Goal: Task Accomplishment & Management: Manage account settings

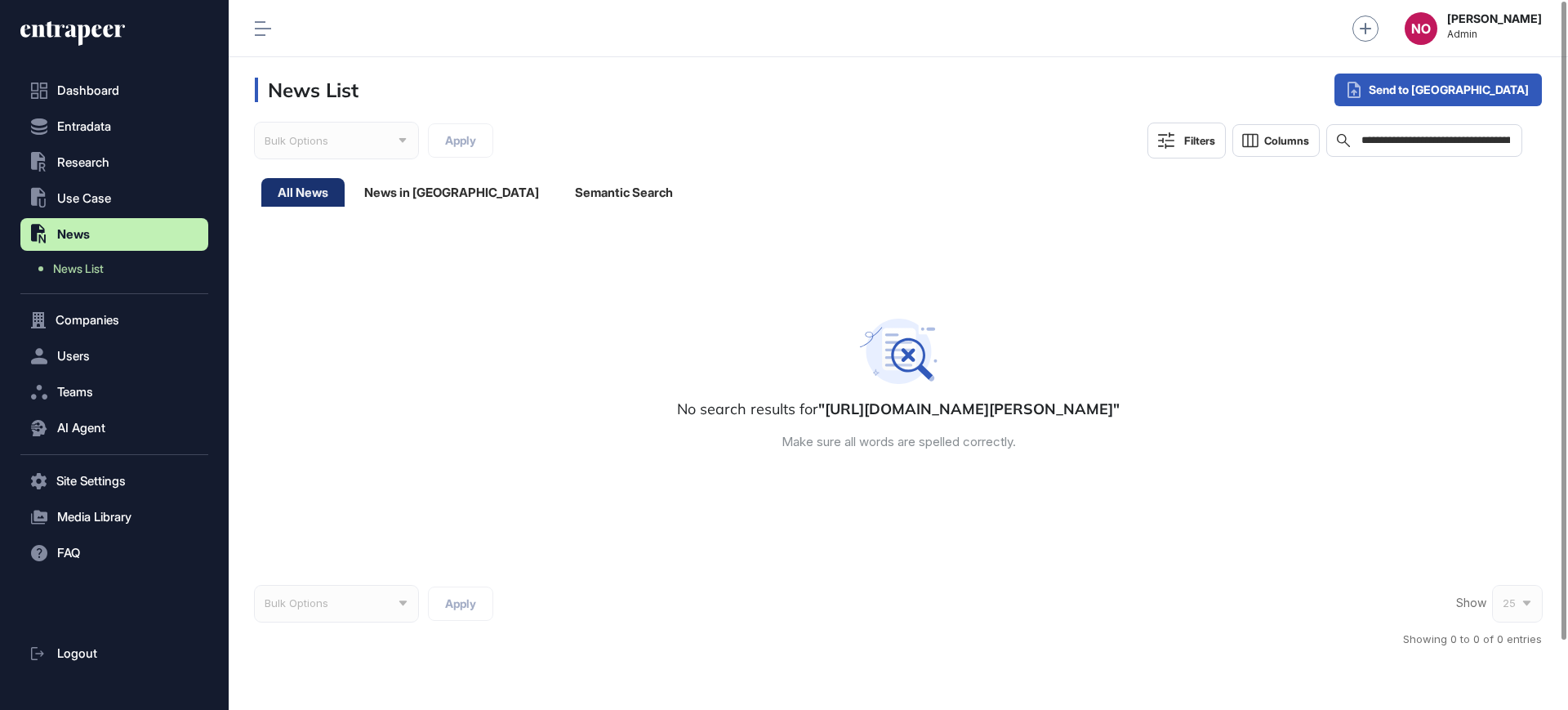
scroll to position [1, 1]
click at [107, 166] on span "Research" at bounding box center [83, 162] width 52 height 13
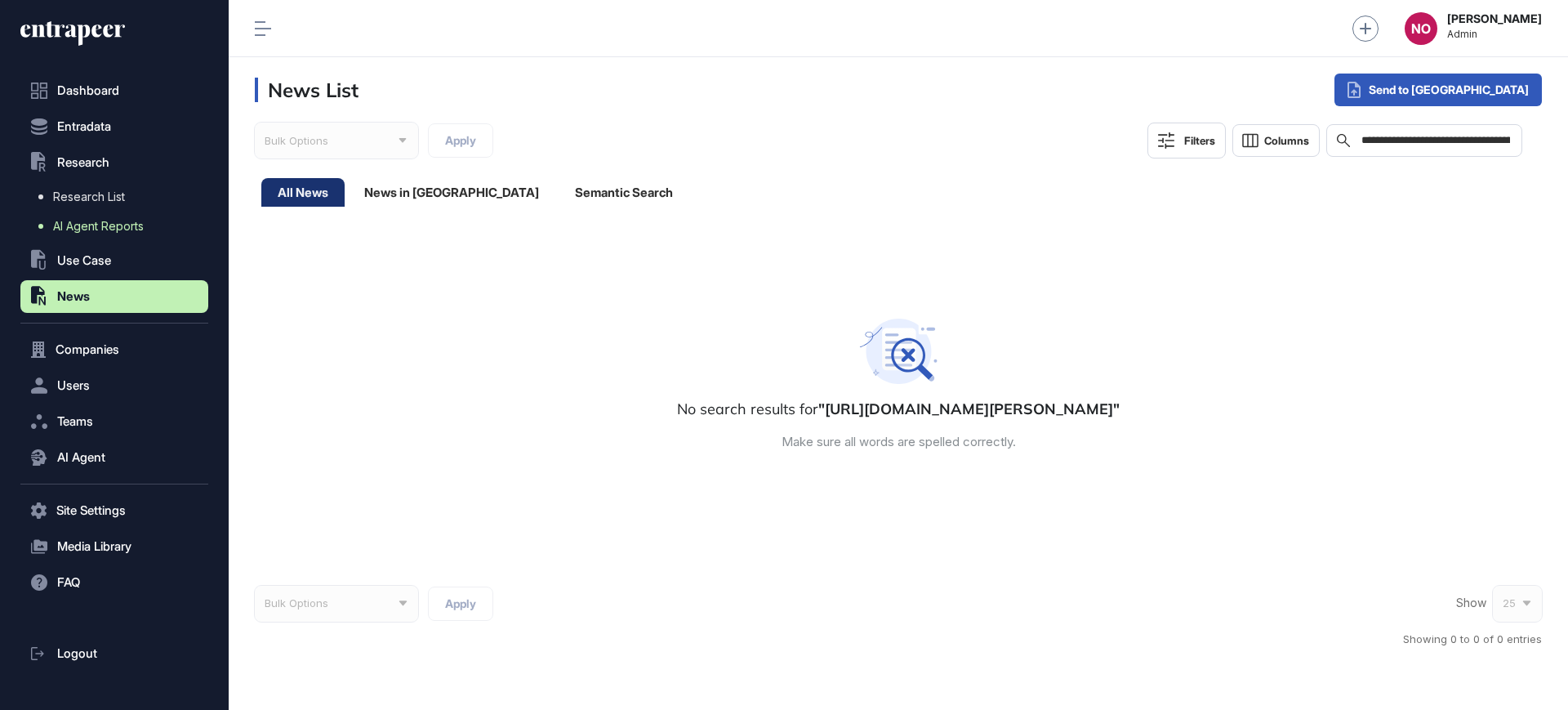
drag, startPoint x: 98, startPoint y: 215, endPoint x: 152, endPoint y: 236, distance: 57.9
click at [98, 216] on link "AI Agent Reports" at bounding box center [118, 226] width 180 height 29
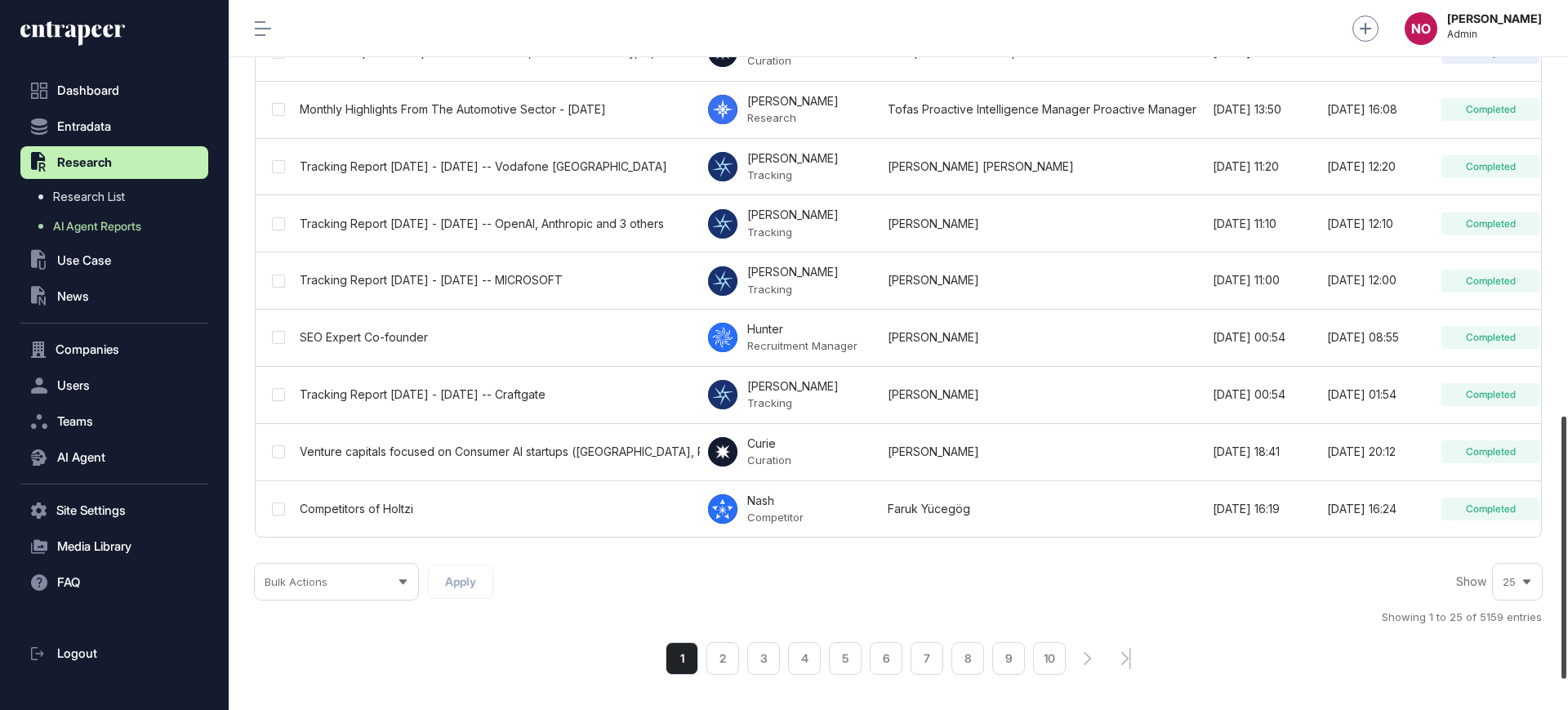
scroll to position [1123, 0]
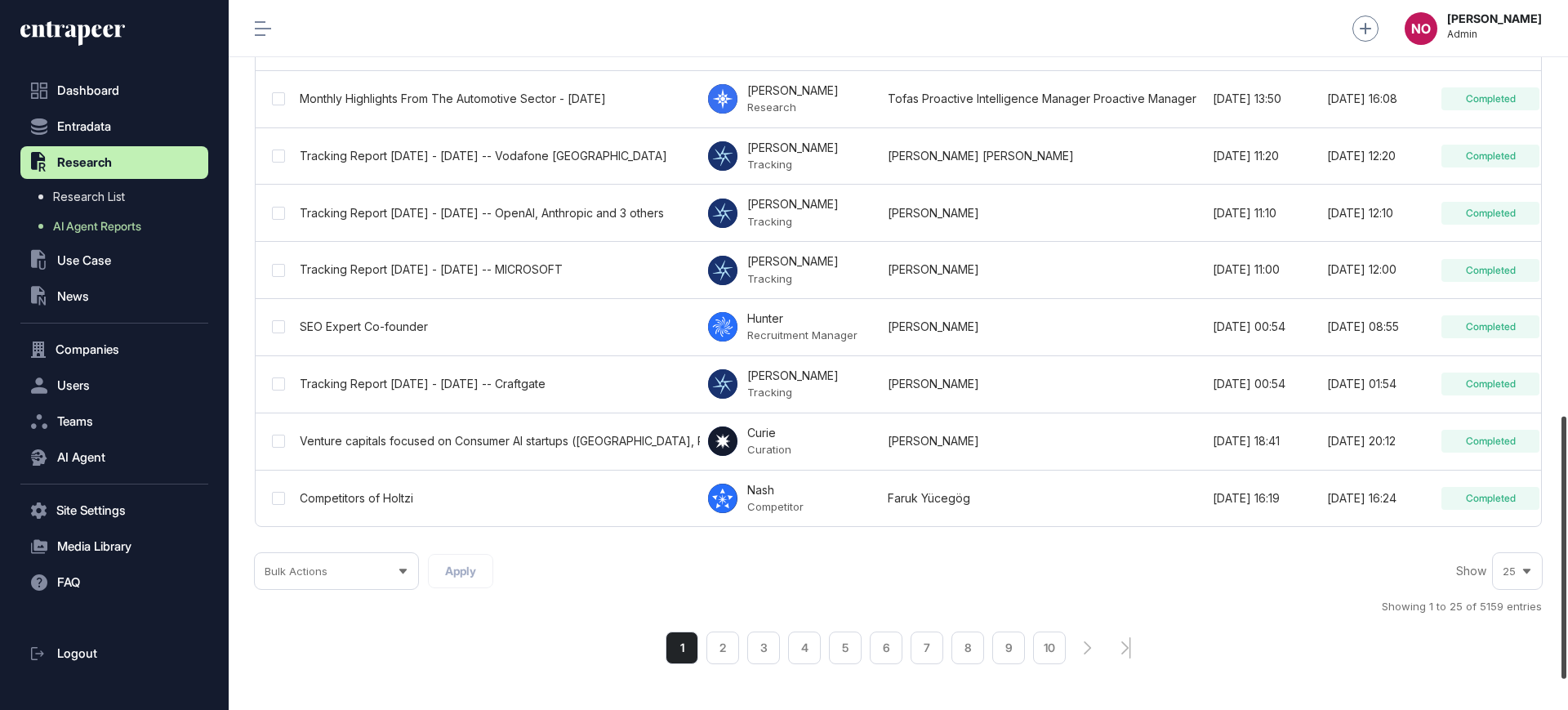
drag, startPoint x: 1567, startPoint y: 457, endPoint x: 1567, endPoint y: 579, distance: 122.0
click at [1566, 579] on div at bounding box center [1564, 548] width 5 height 263
click at [732, 653] on li "2" at bounding box center [722, 647] width 33 height 33
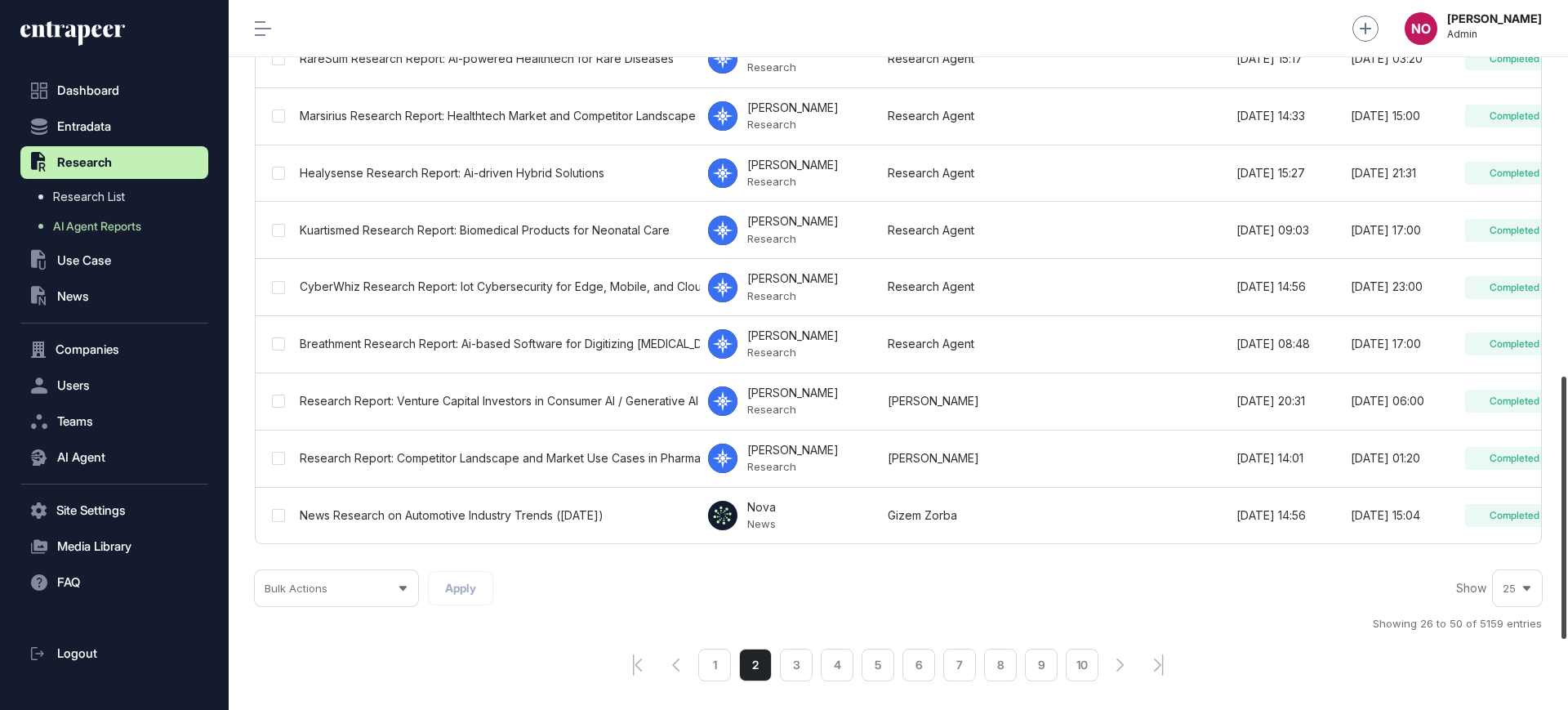
scroll to position [1154, 0]
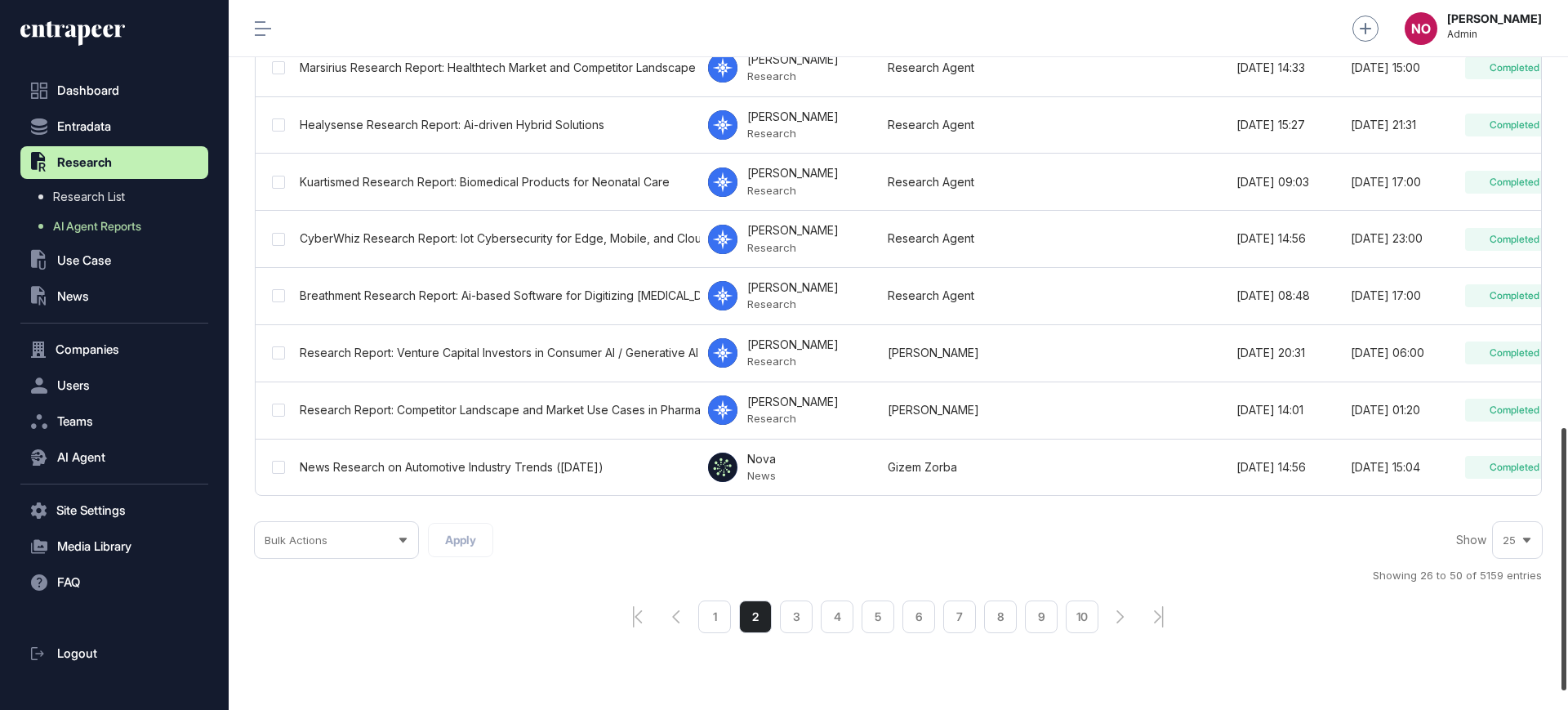
drag, startPoint x: 1567, startPoint y: 176, endPoint x: 1567, endPoint y: 603, distance: 427.0
click at [1566, 603] on div at bounding box center [1564, 559] width 5 height 263
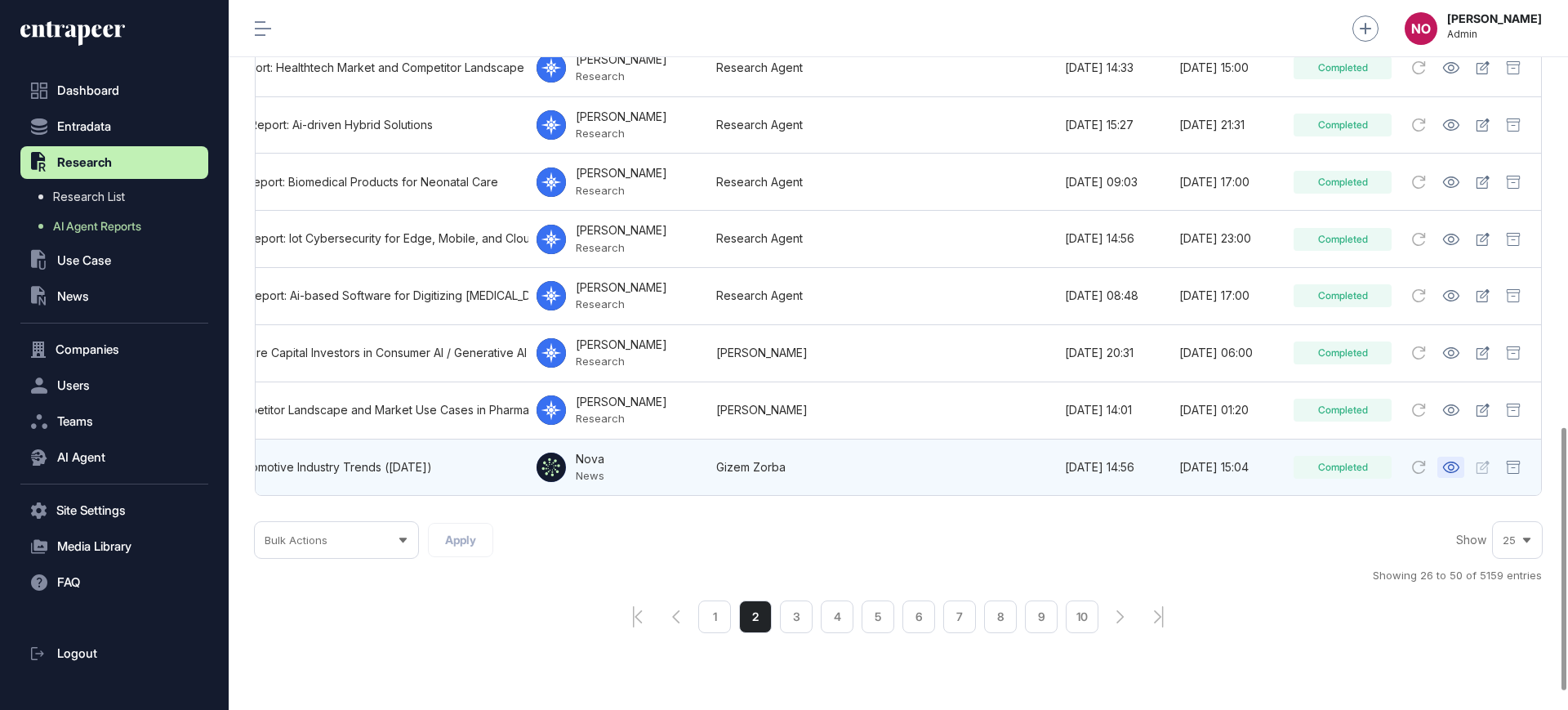
click at [1450, 464] on icon at bounding box center [1450, 467] width 17 height 11
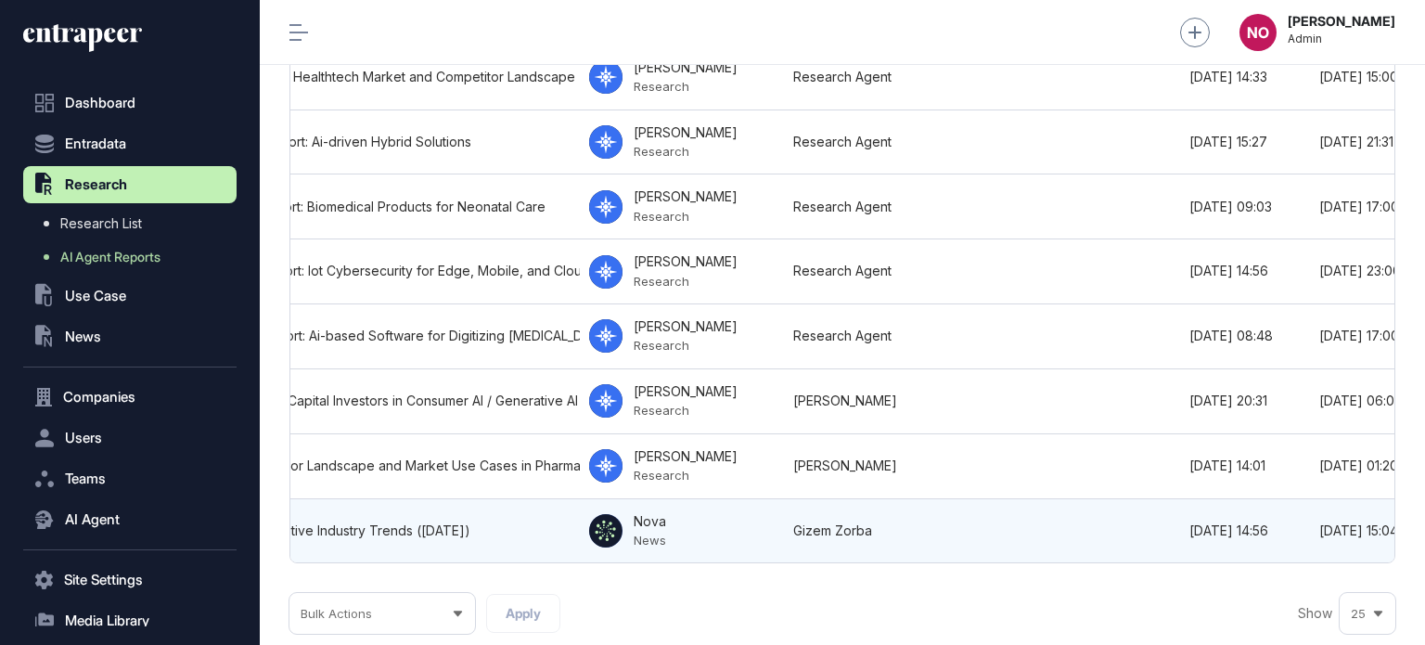
scroll to position [645, 1165]
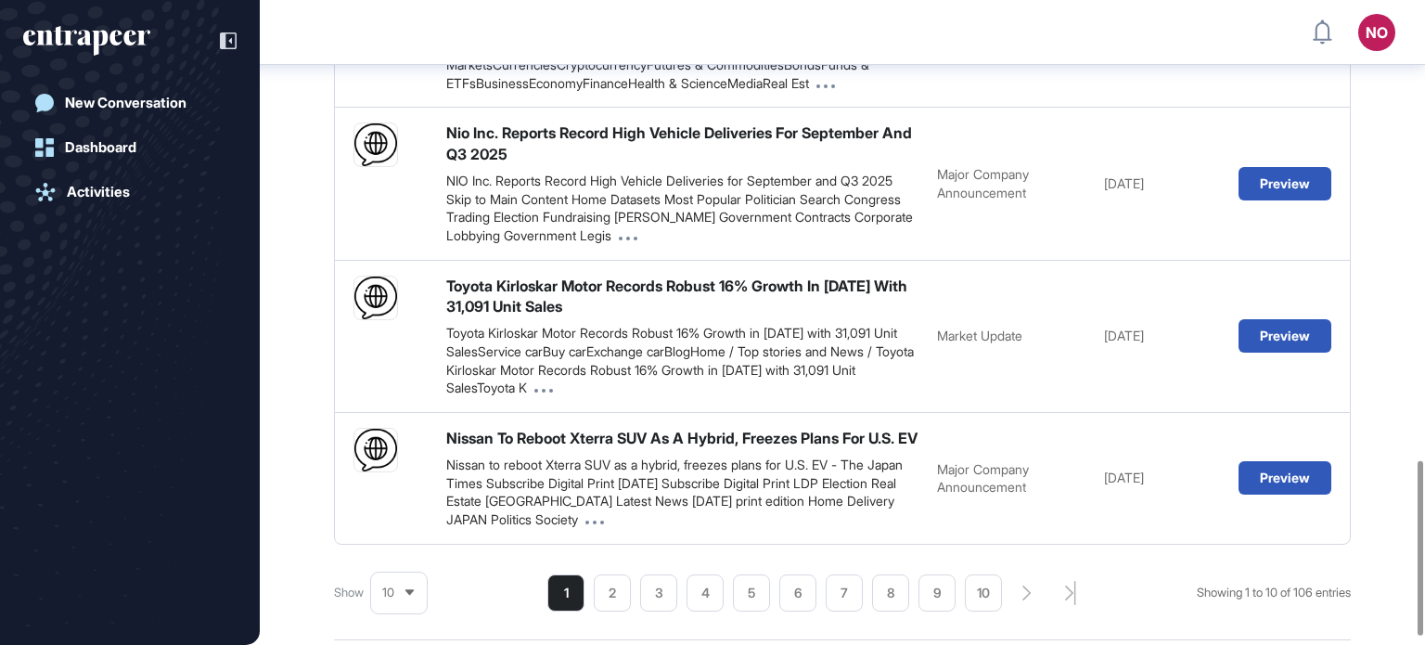
scroll to position [1729, 0]
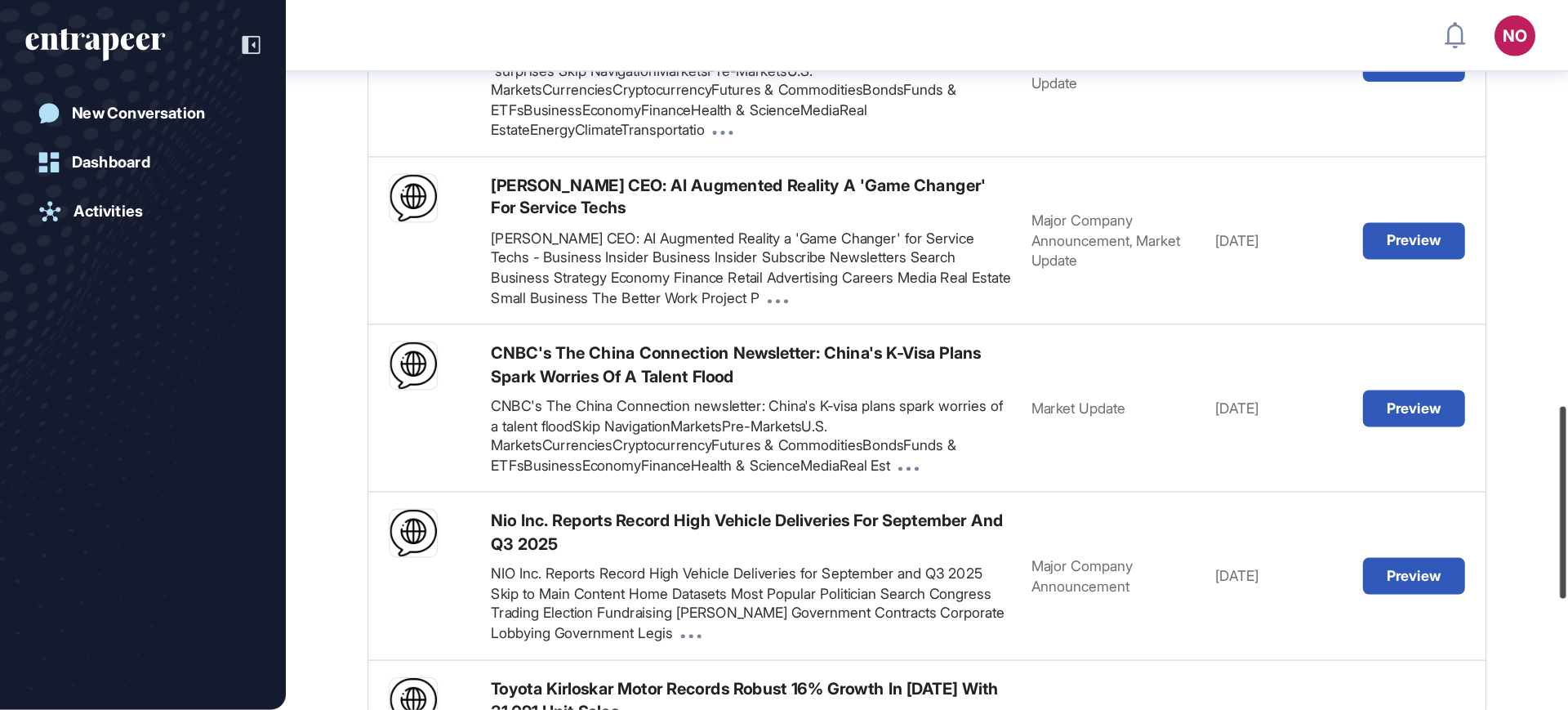
scroll to position [1206, 0]
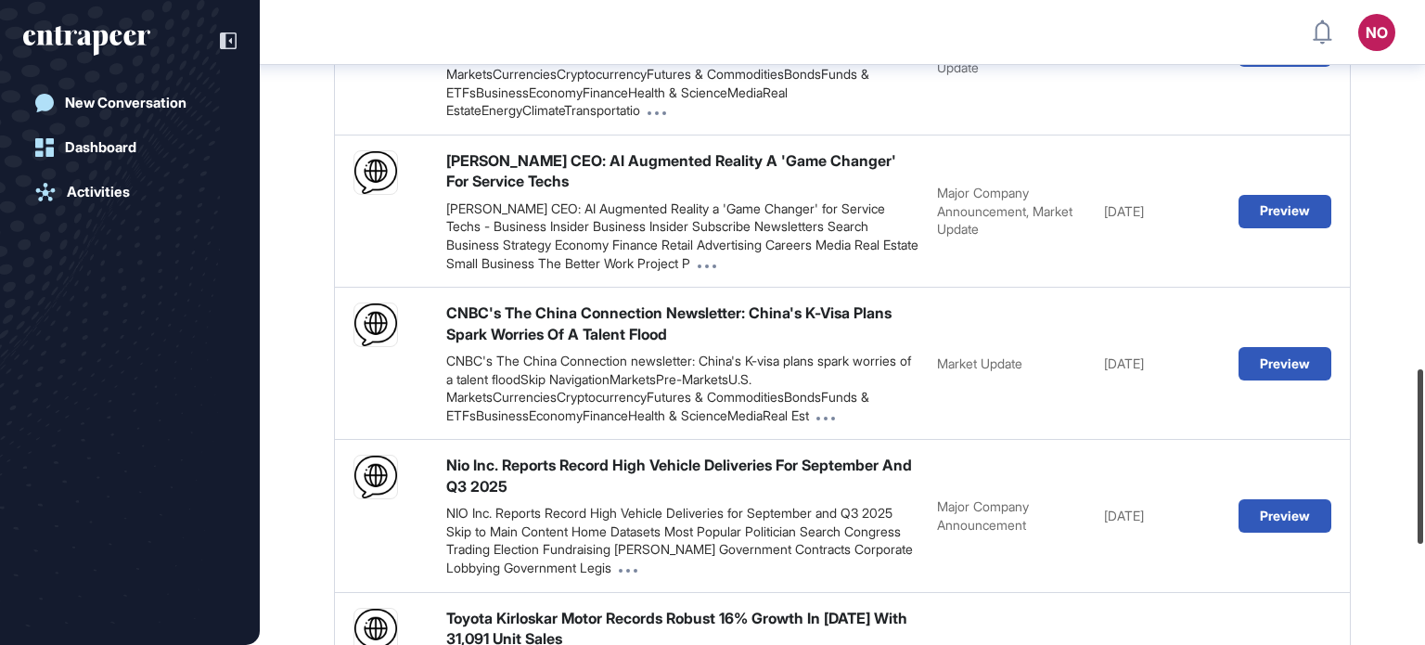
drag, startPoint x: 1417, startPoint y: 83, endPoint x: 1424, endPoint y: 452, distance: 369.3
click at [1423, 452] on div at bounding box center [1421, 456] width 6 height 174
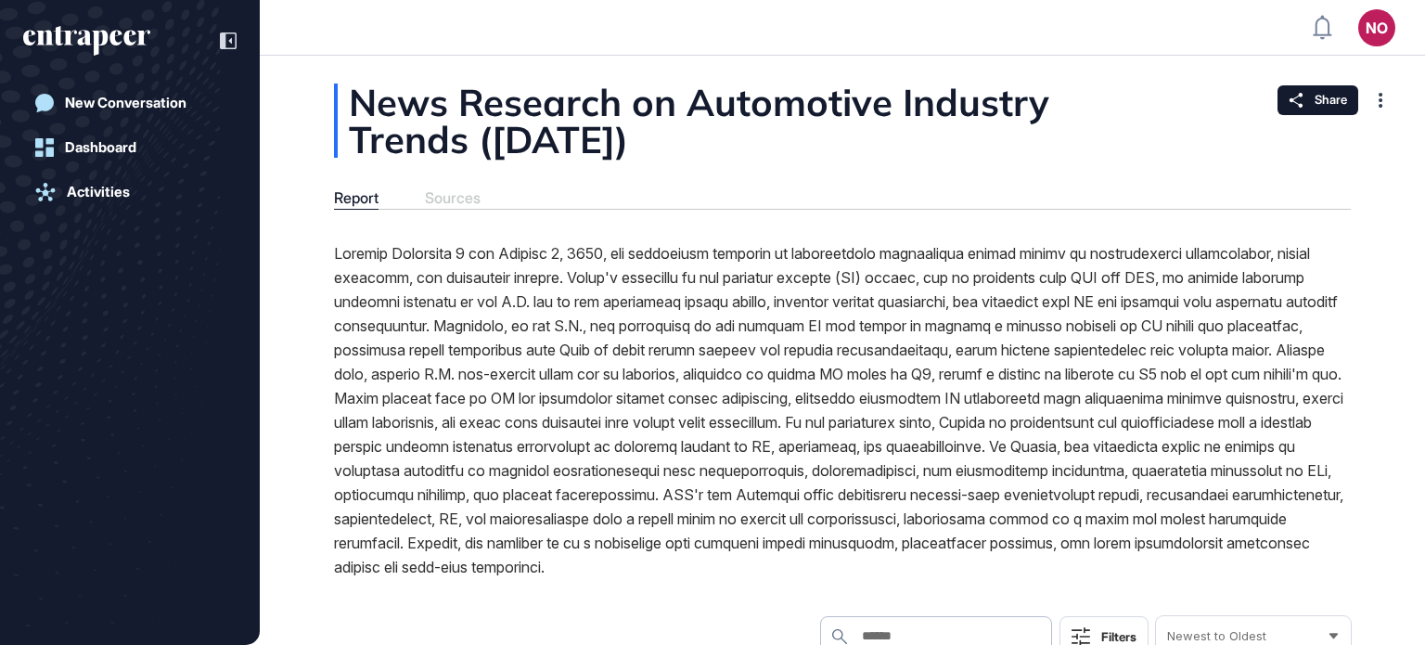
scroll to position [645, 1425]
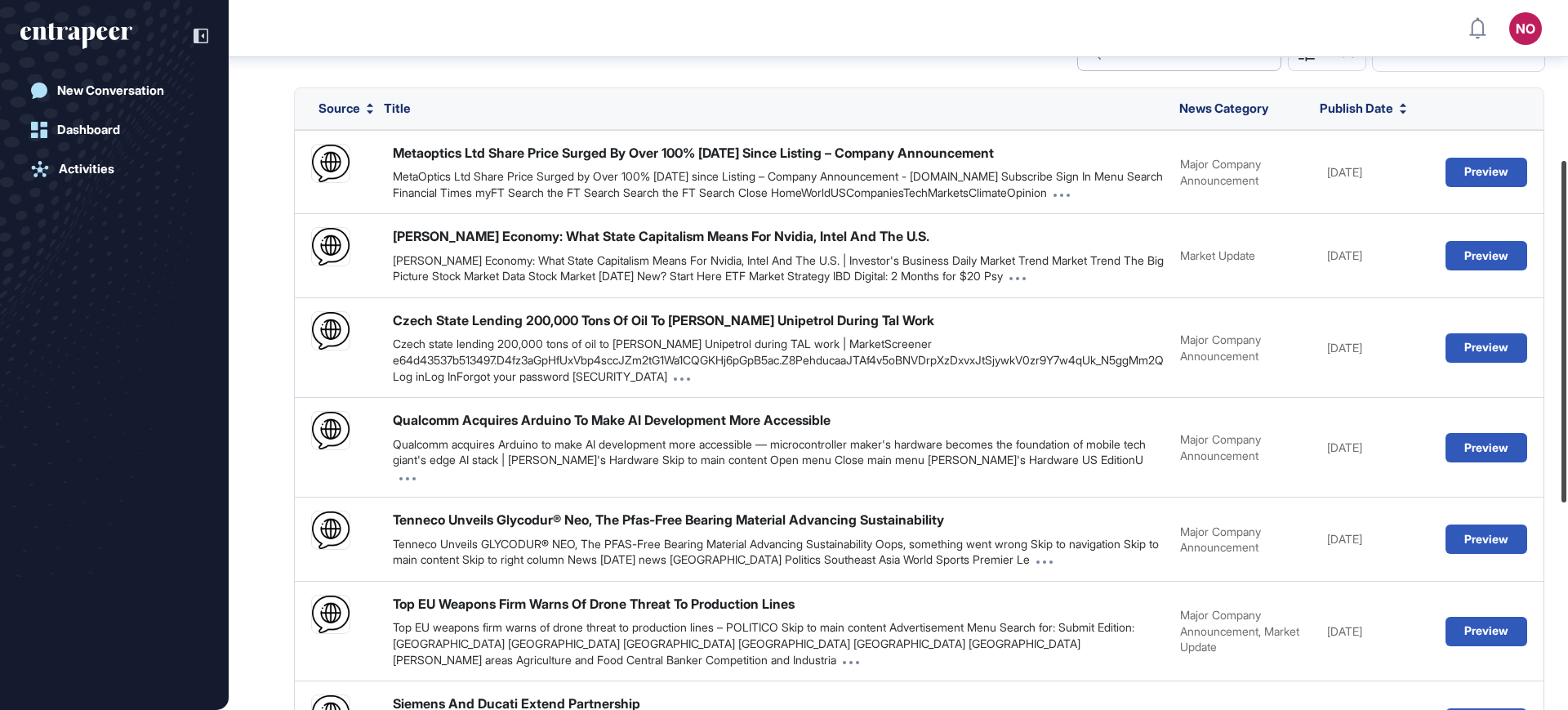
scroll to position [373, 0]
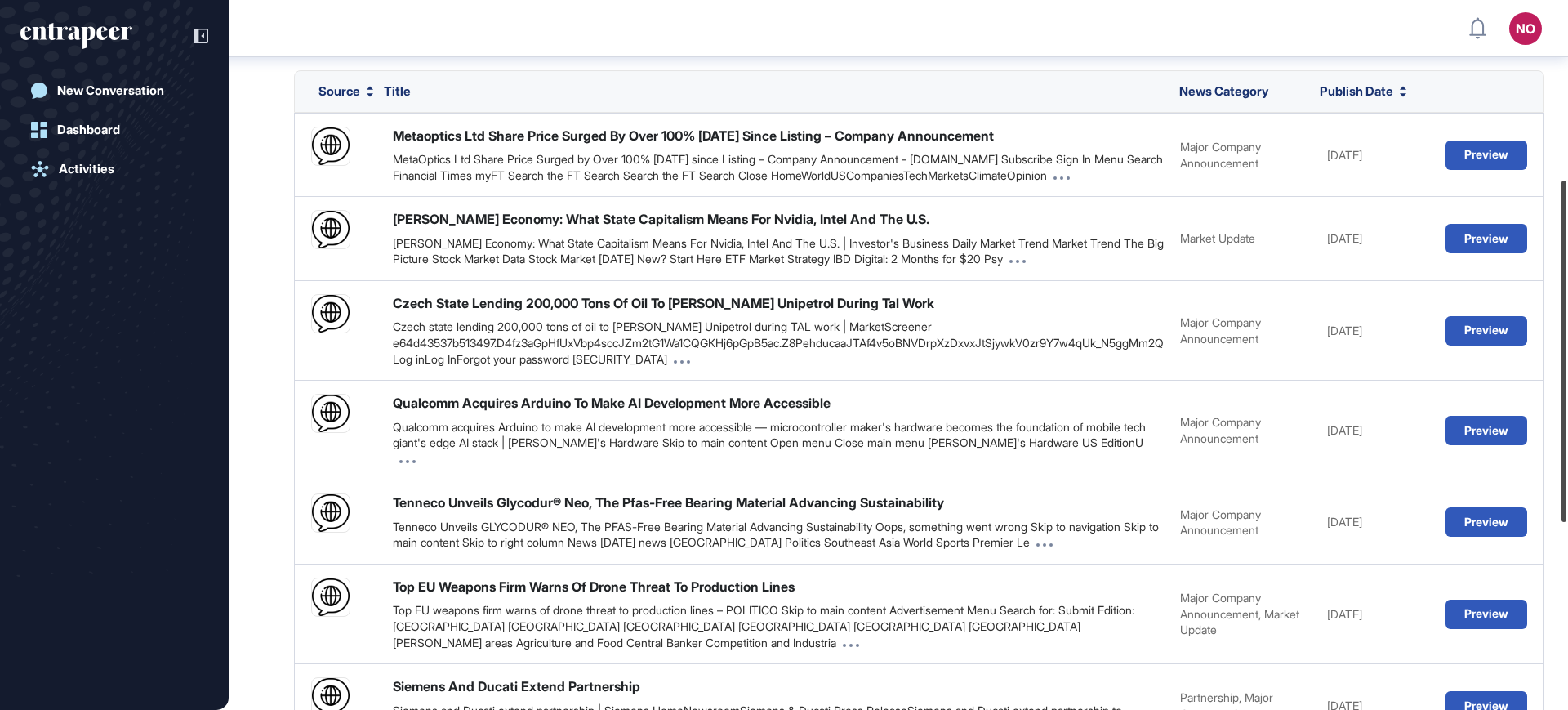
drag, startPoint x: 1567, startPoint y: 192, endPoint x: 1567, endPoint y: 371, distance: 179.0
click at [1566, 371] on div at bounding box center [1564, 351] width 5 height 342
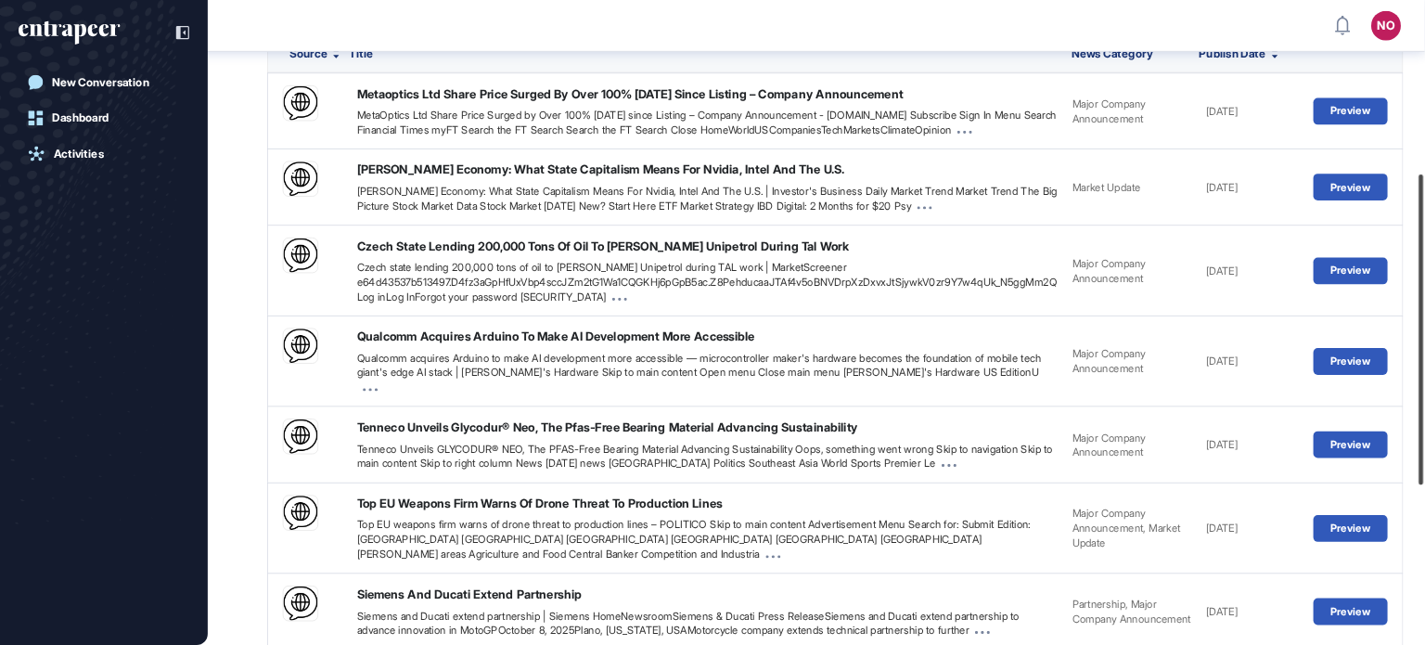
scroll to position [444, 0]
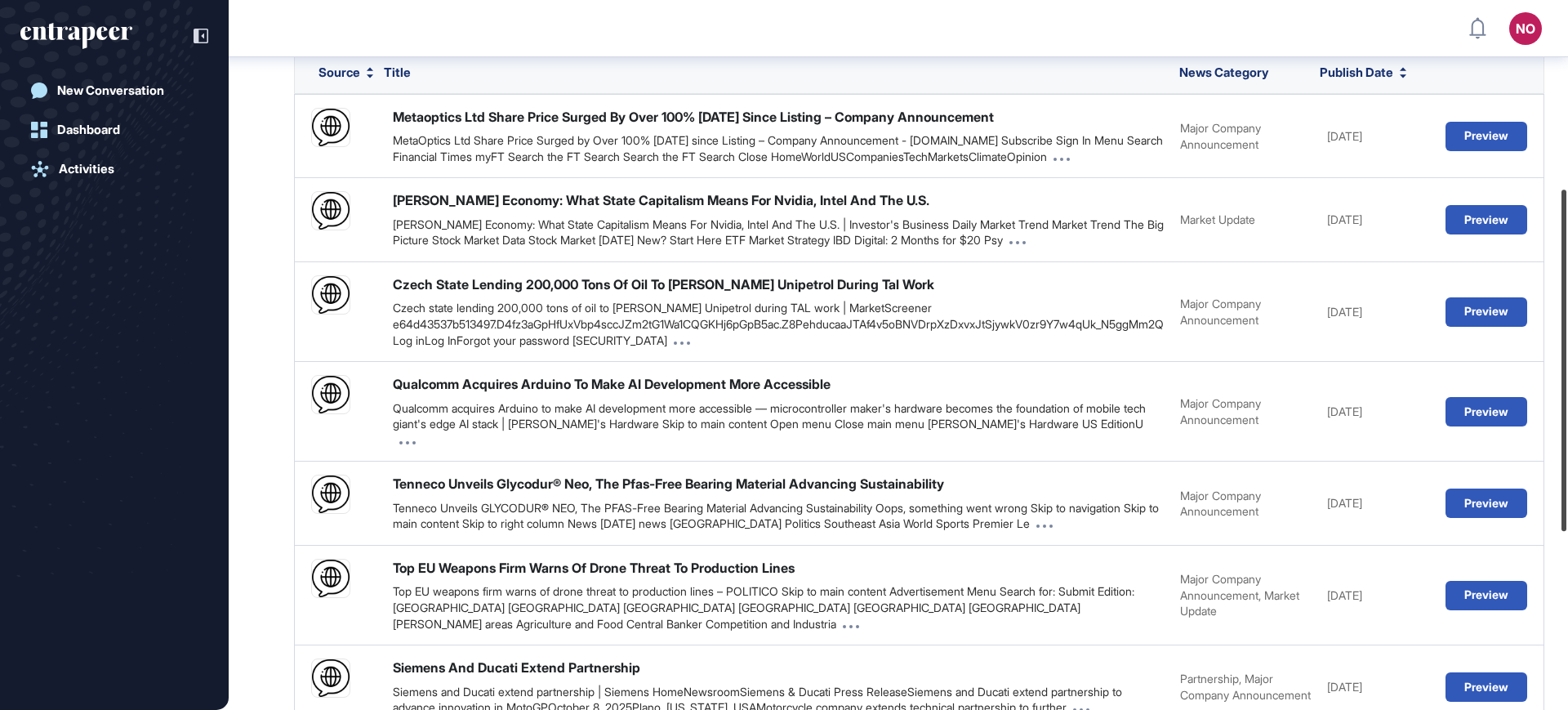
drag, startPoint x: 1567, startPoint y: 340, endPoint x: 1567, endPoint y: 349, distance: 9.0
click at [1566, 349] on div at bounding box center [1564, 360] width 5 height 342
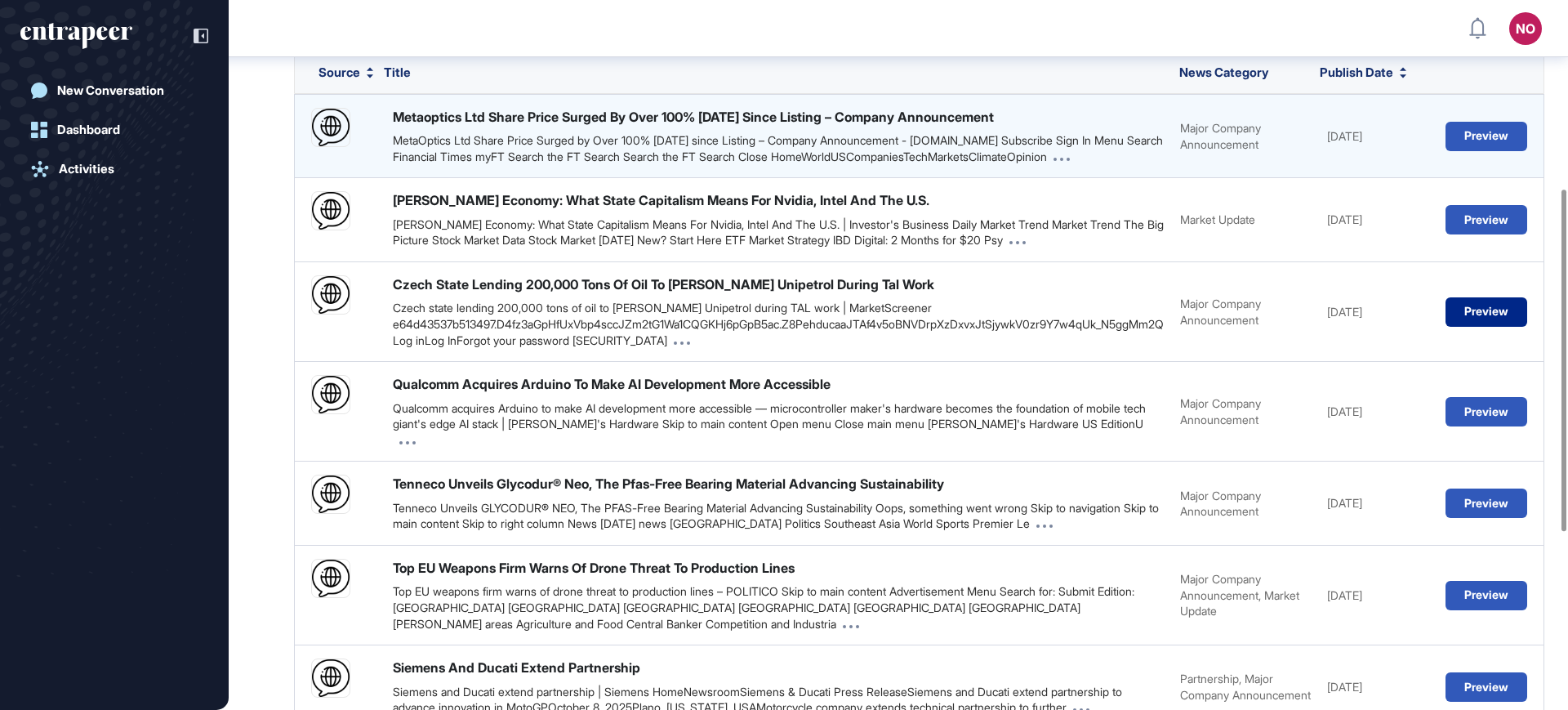
drag, startPoint x: 1530, startPoint y: 310, endPoint x: 1351, endPoint y: 133, distance: 251.7
click at [1351, 137] on div "Metaoptics Ltd Share Price Surged By Over 100% In One Month Since Listing – Com…" at bounding box center [919, 538] width 1250 height 888
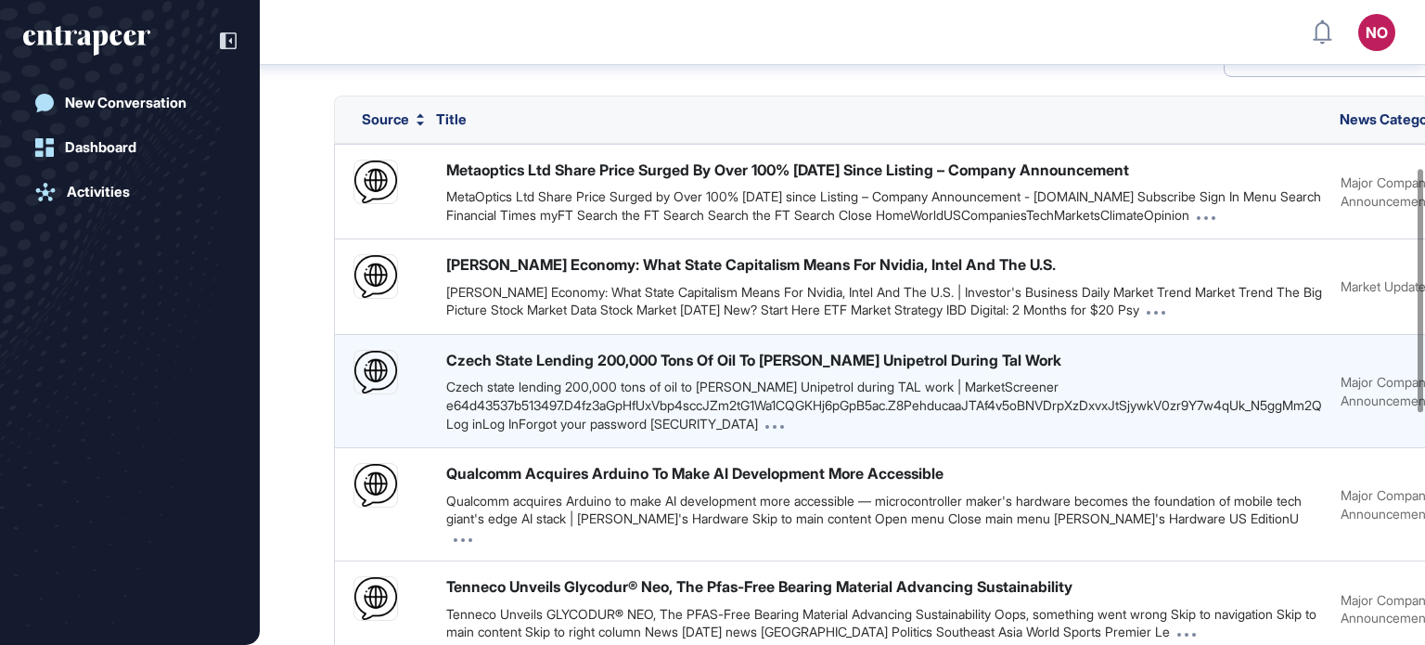
click at [853, 391] on div "Czech state lending 200,000 tons of oil to Orlen Unipetrol during TAL work | Ma…" at bounding box center [884, 405] width 876 height 55
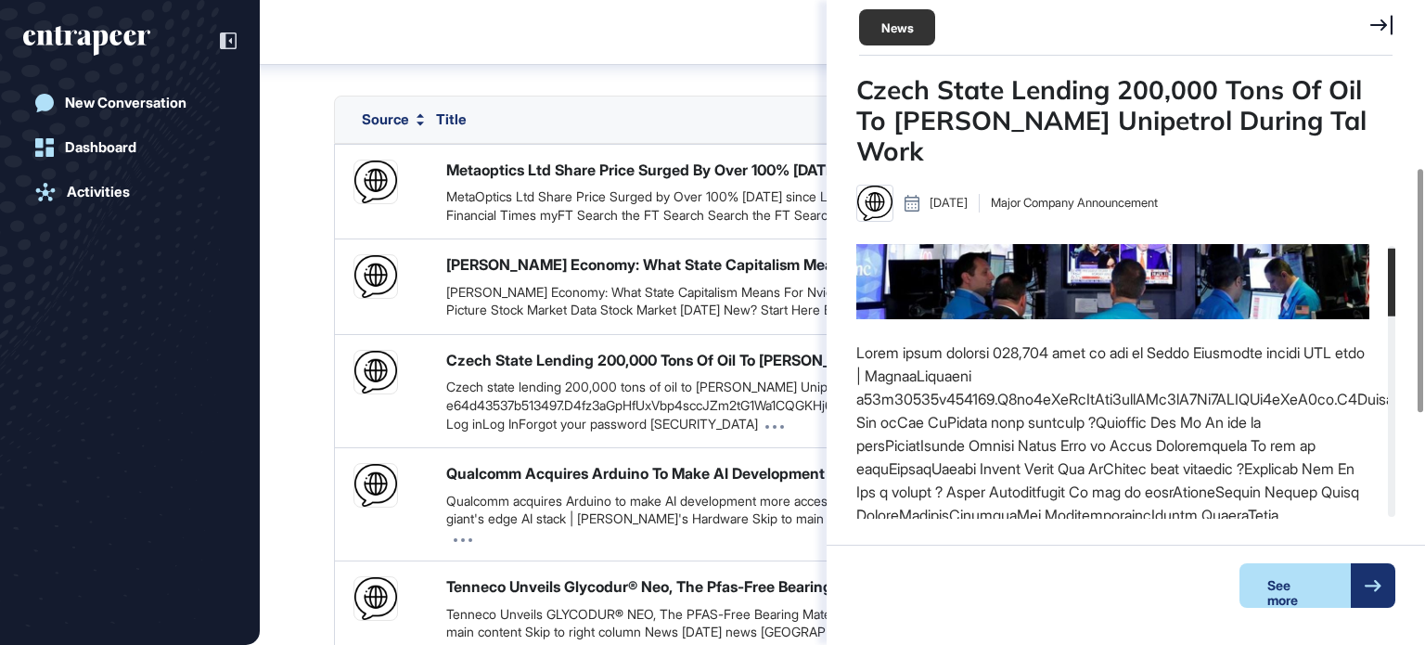
scroll to position [267, 0]
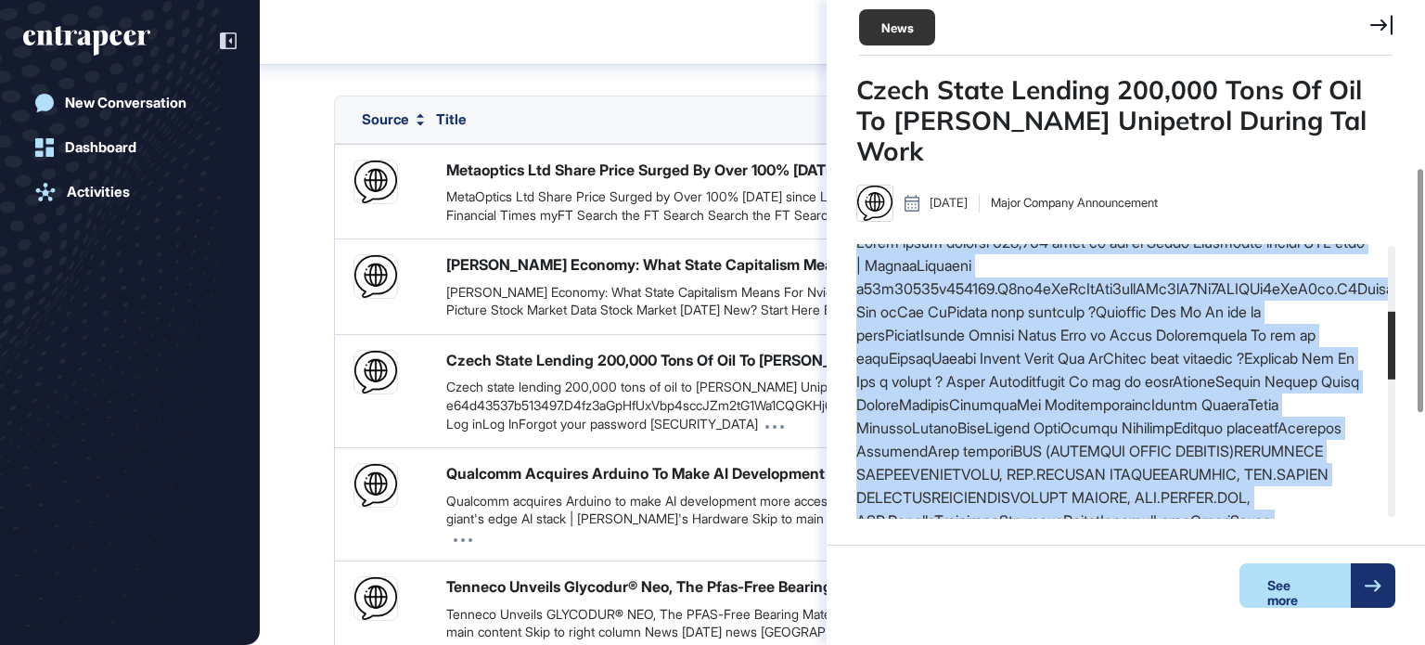
drag, startPoint x: 1395, startPoint y: 349, endPoint x: 1388, endPoint y: 294, distance: 55.2
click at [1388, 294] on div "Czech State Lending 200,000 Tons Of Oil To Orlen Unipetrol During Tal Work Oct …" at bounding box center [1126, 350] width 598 height 552
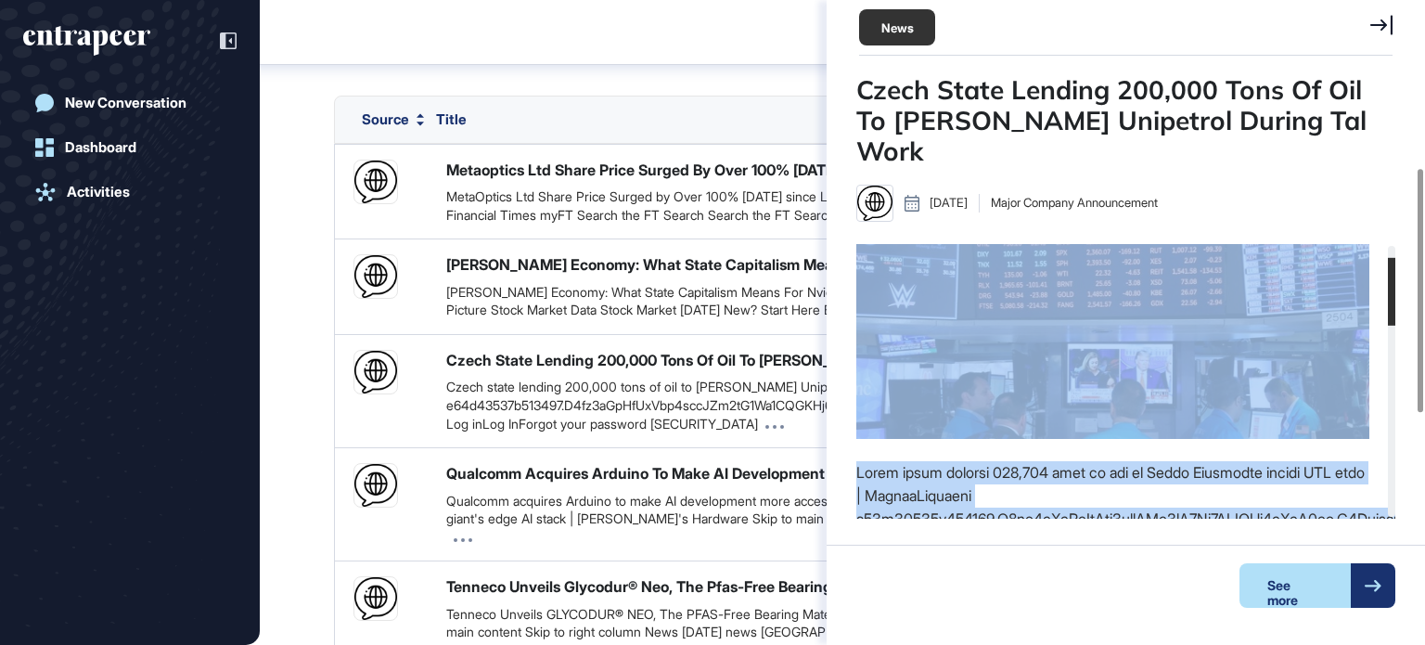
scroll to position [0, 0]
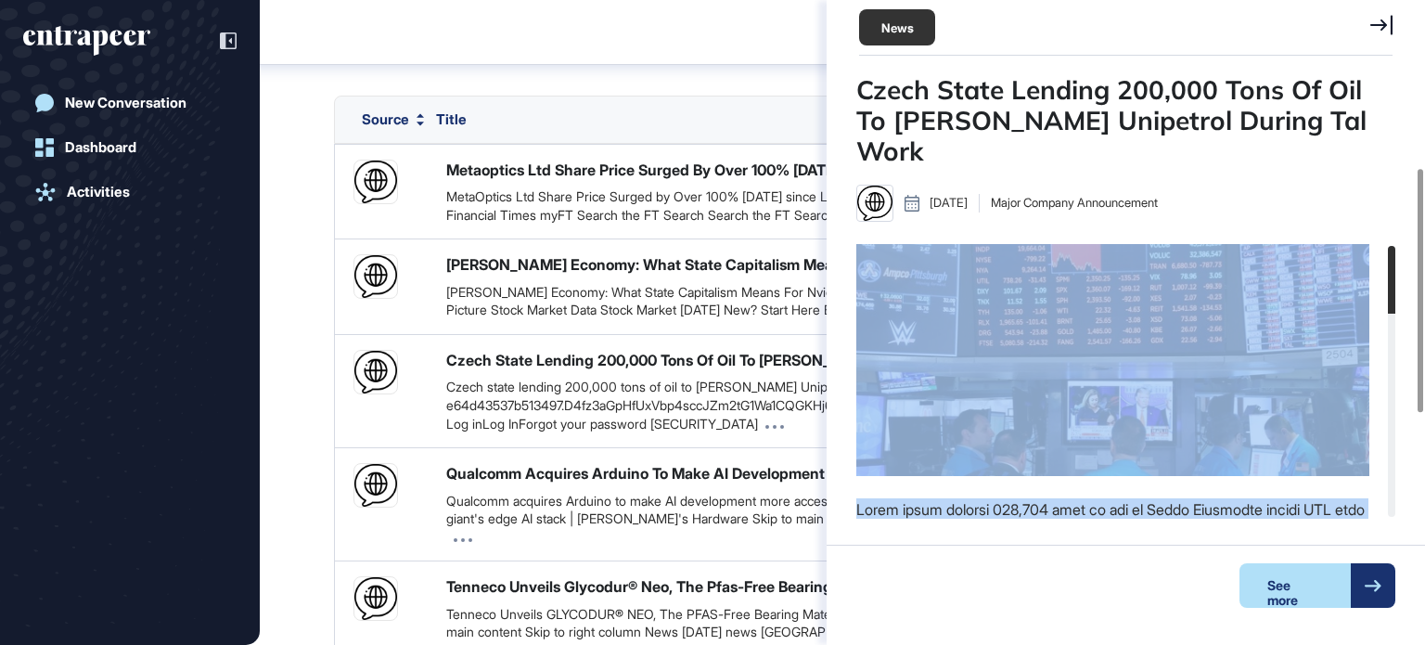
drag, startPoint x: 1388, startPoint y: 315, endPoint x: 1388, endPoint y: 231, distance: 84.4
click at [1388, 246] on div at bounding box center [1391, 280] width 7 height 68
click at [1383, 276] on div at bounding box center [1125, 381] width 539 height 275
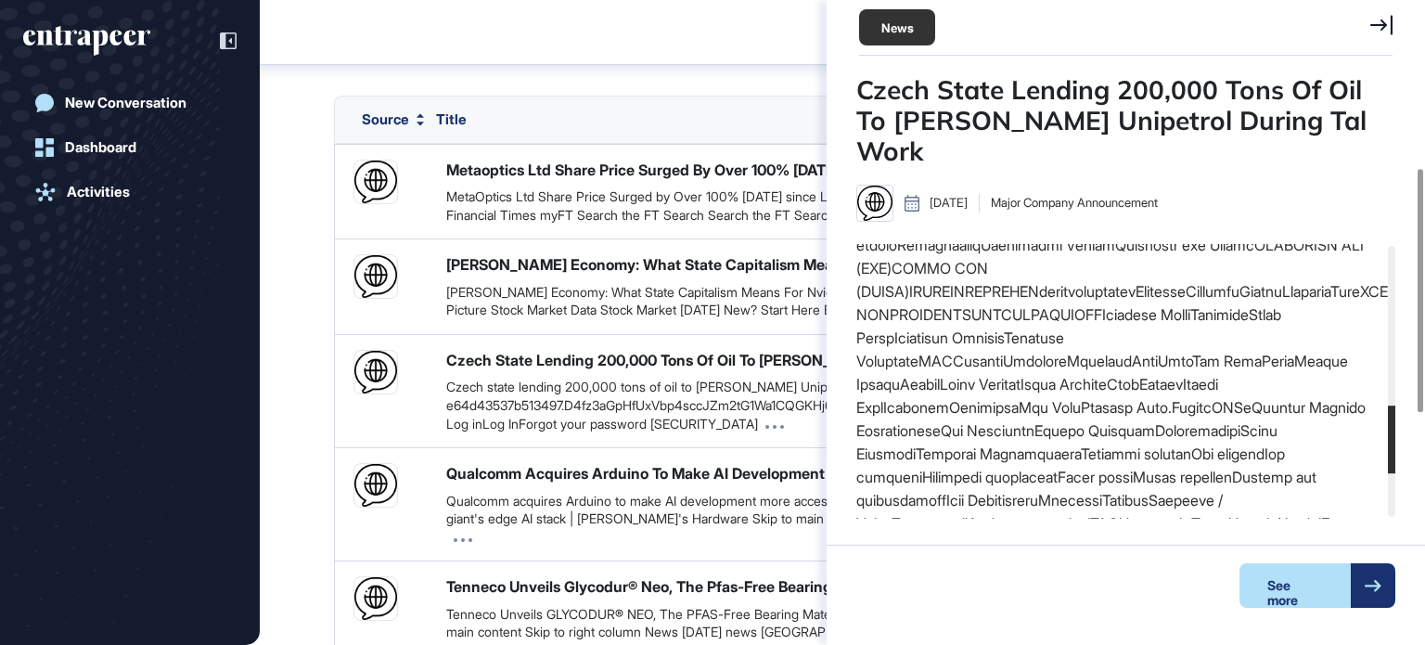
scroll to position [678, 0]
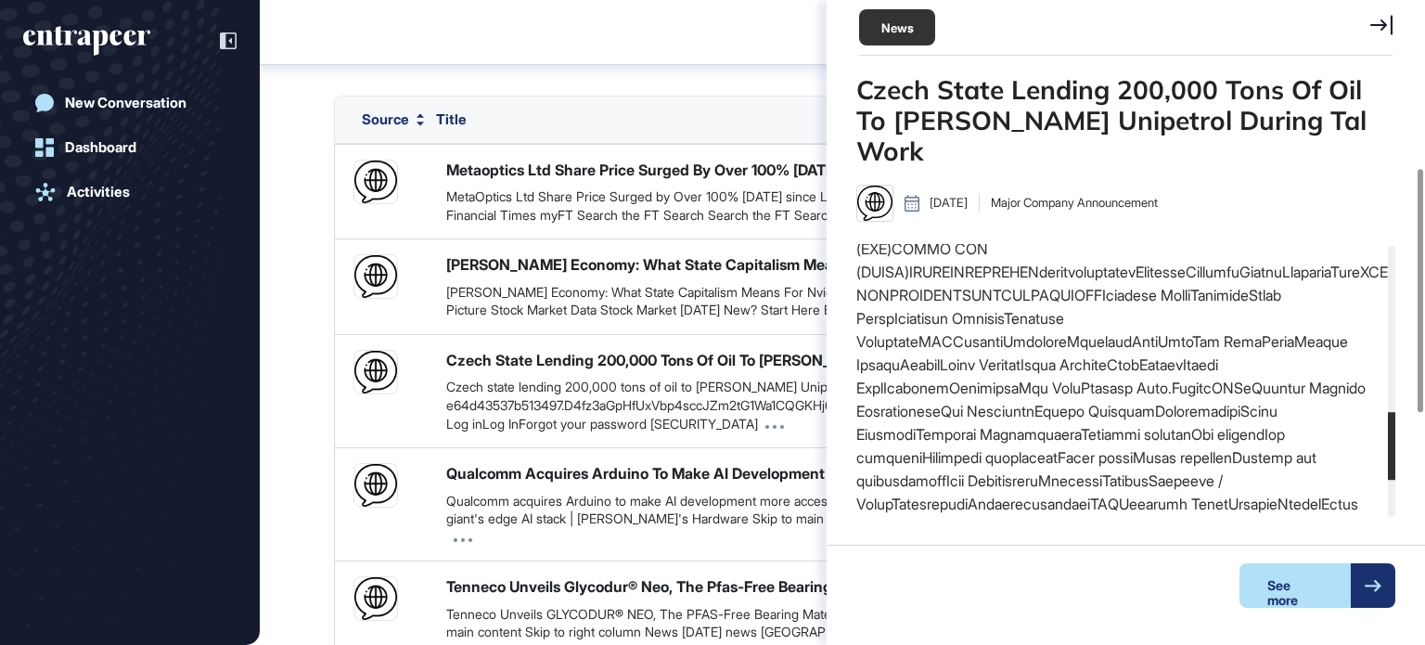
drag, startPoint x: 1391, startPoint y: 263, endPoint x: 1367, endPoint y: 429, distance: 167.8
click at [1367, 429] on div at bounding box center [1125, 381] width 539 height 275
click at [1265, 587] on div "See more" at bounding box center [1294, 585] width 111 height 45
click at [315, 355] on div "Automotive Sector News Research (Sep 24 – Oct 8, 2025) Report Sources Search Se…" at bounding box center [842, 432] width 1165 height 1569
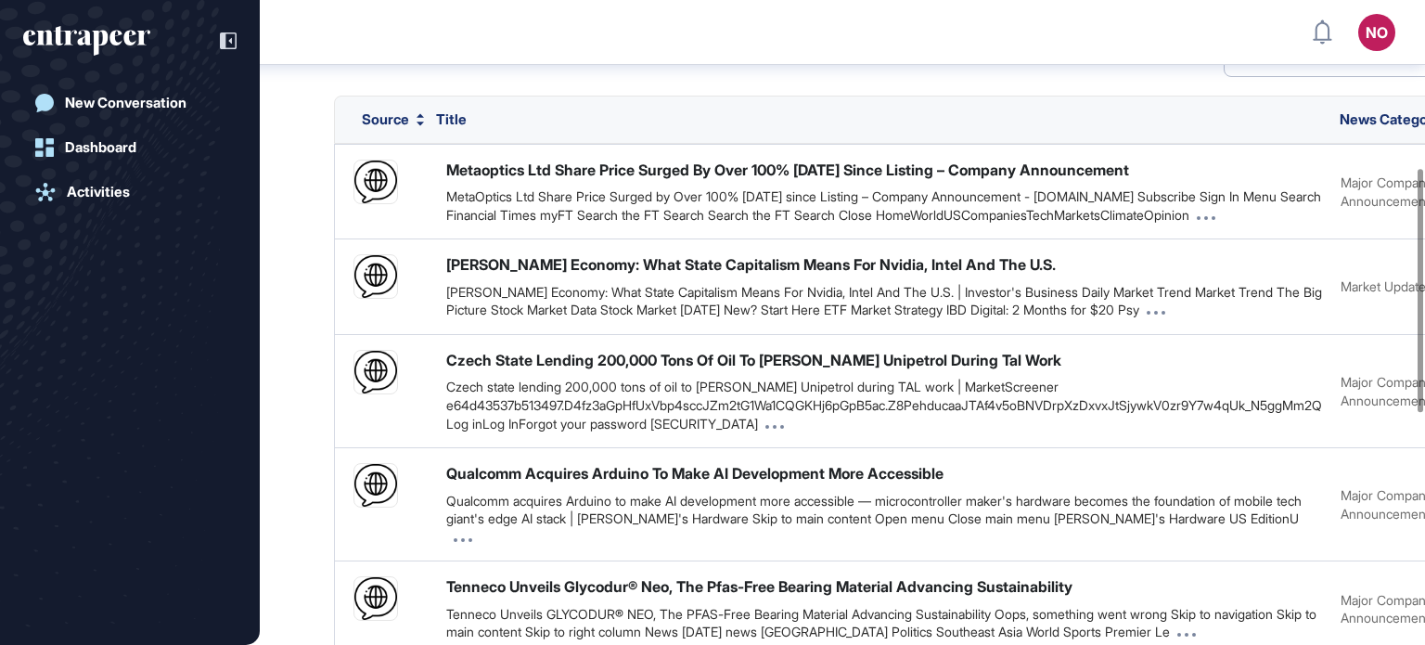
click at [299, 336] on div "Automotive Sector News Research (Sep 24 – Oct 8, 2025) Report Sources Search Se…" at bounding box center [842, 432] width 1165 height 1569
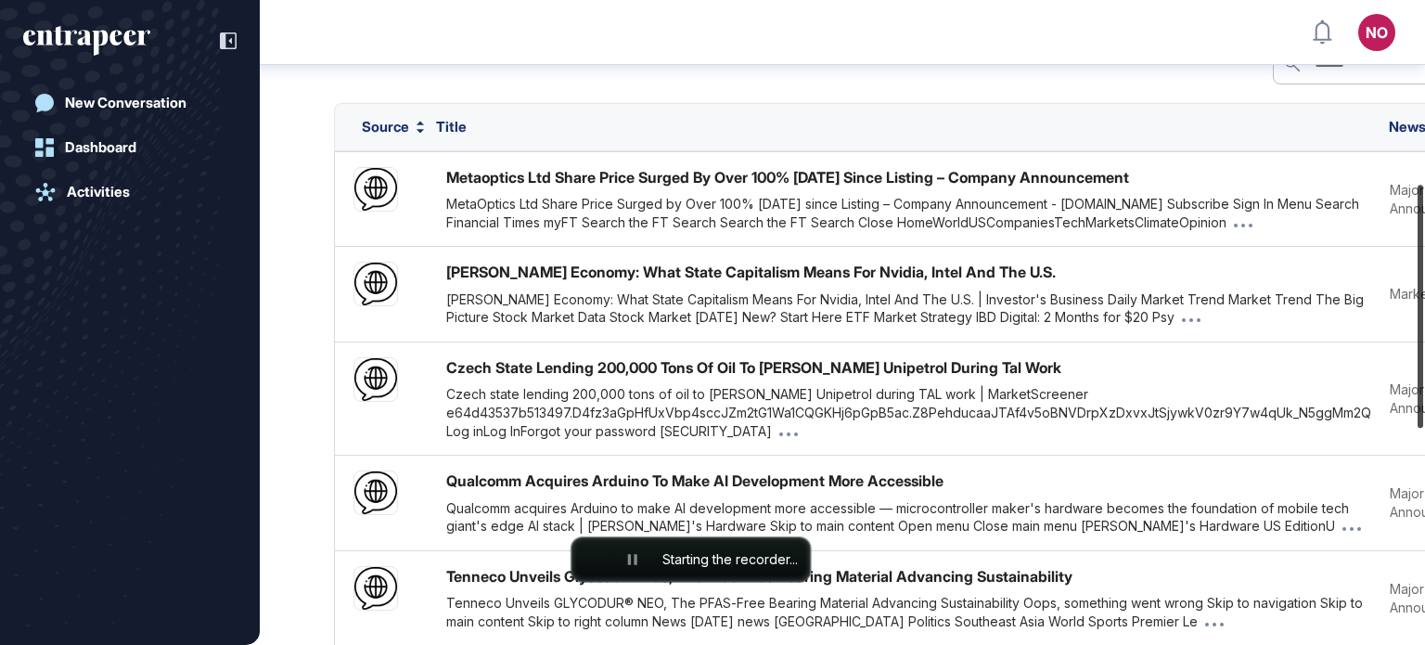
scroll to position [492, 0]
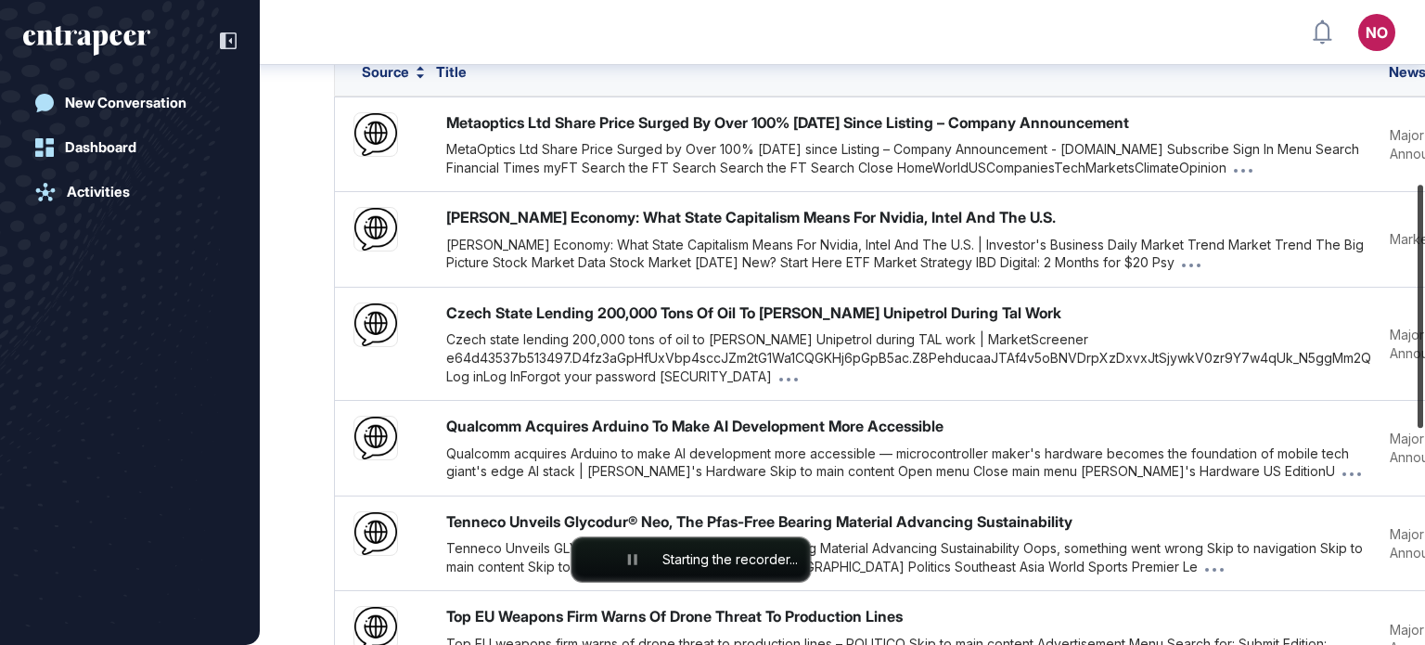
drag, startPoint x: 1424, startPoint y: 250, endPoint x: 1424, endPoint y: 268, distance: 17.6
click at [1423, 268] on div at bounding box center [1421, 306] width 6 height 243
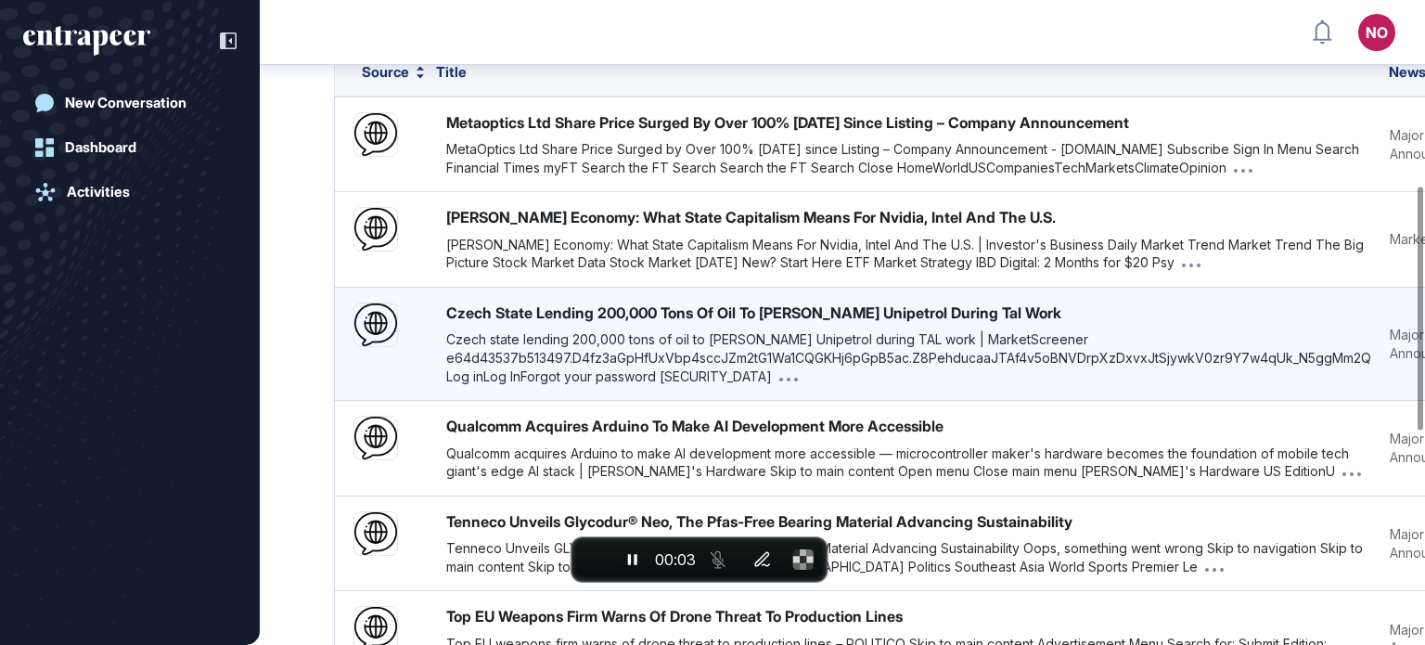
click at [1192, 353] on div "Czech state lending 200,000 tons of oil to Orlen Unipetrol during TAL work | Ma…" at bounding box center [908, 357] width 925 height 55
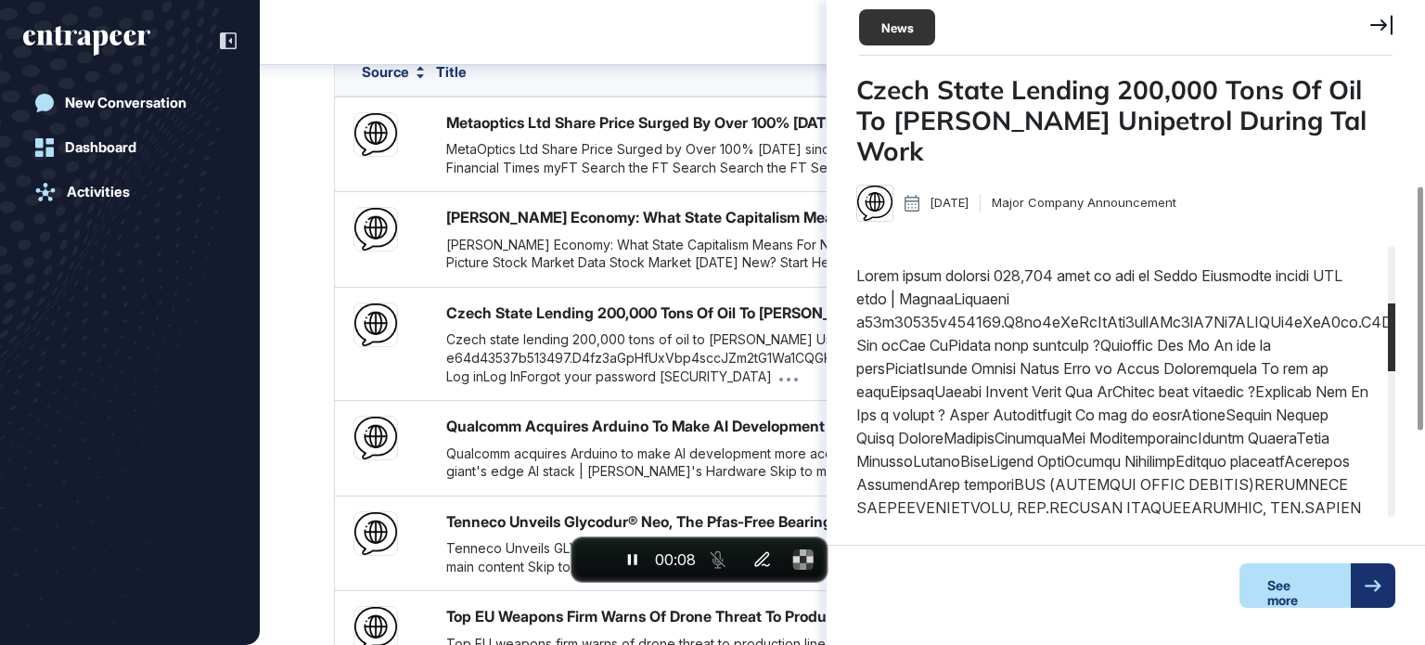
scroll to position [241, 0]
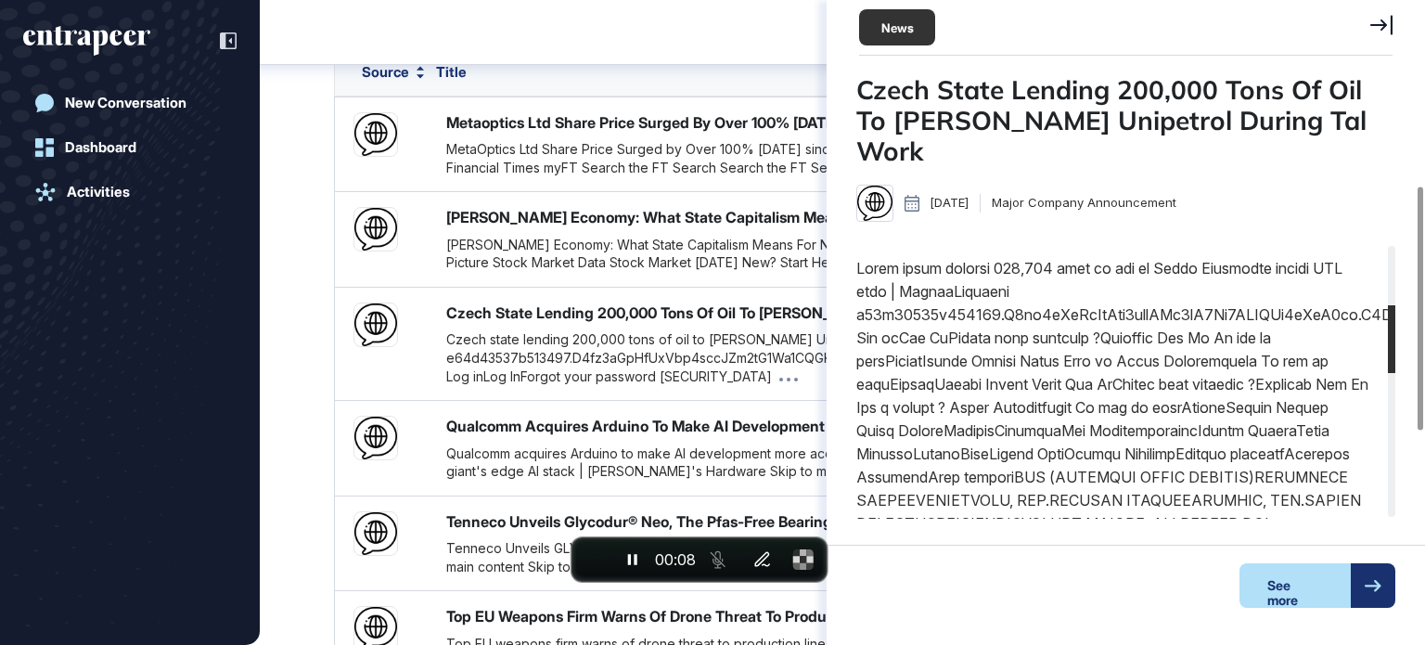
drag, startPoint x: 1391, startPoint y: 263, endPoint x: 1391, endPoint y: 322, distance: 59.4
click at [1391, 322] on div at bounding box center [1391, 339] width 7 height 68
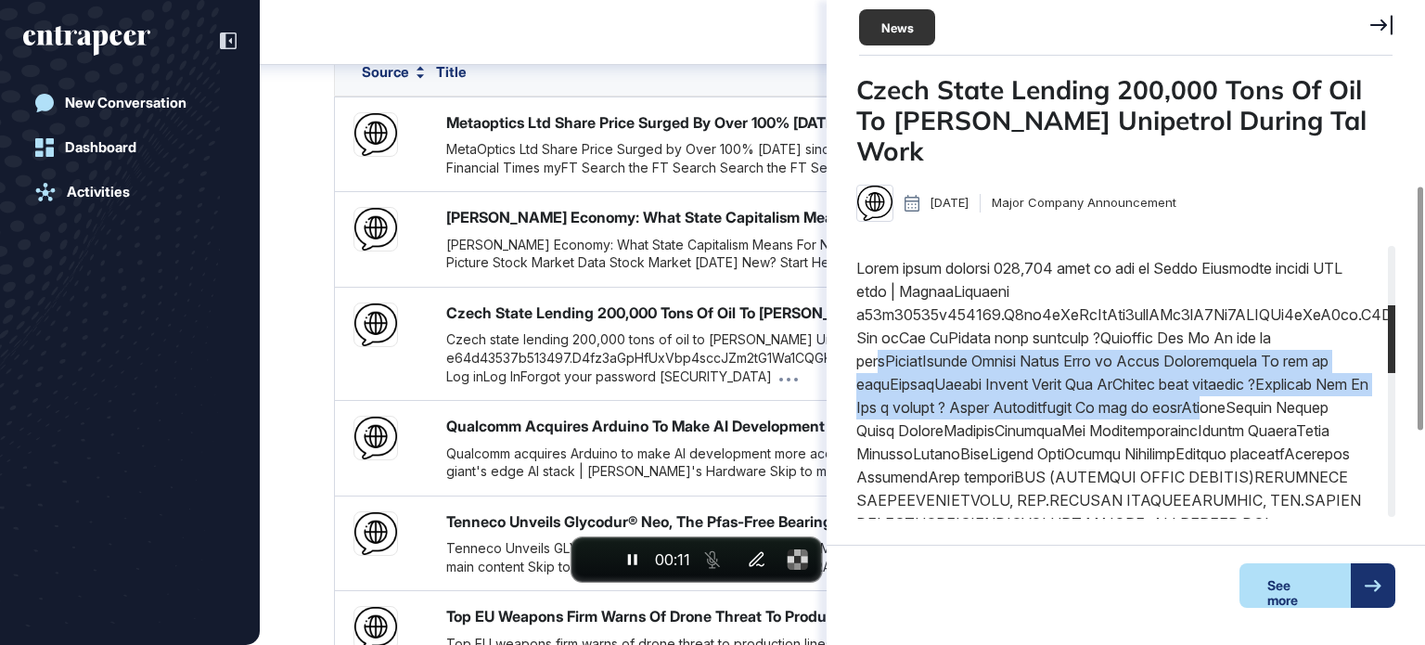
drag, startPoint x: 921, startPoint y: 325, endPoint x: 1377, endPoint y: 357, distance: 456.7
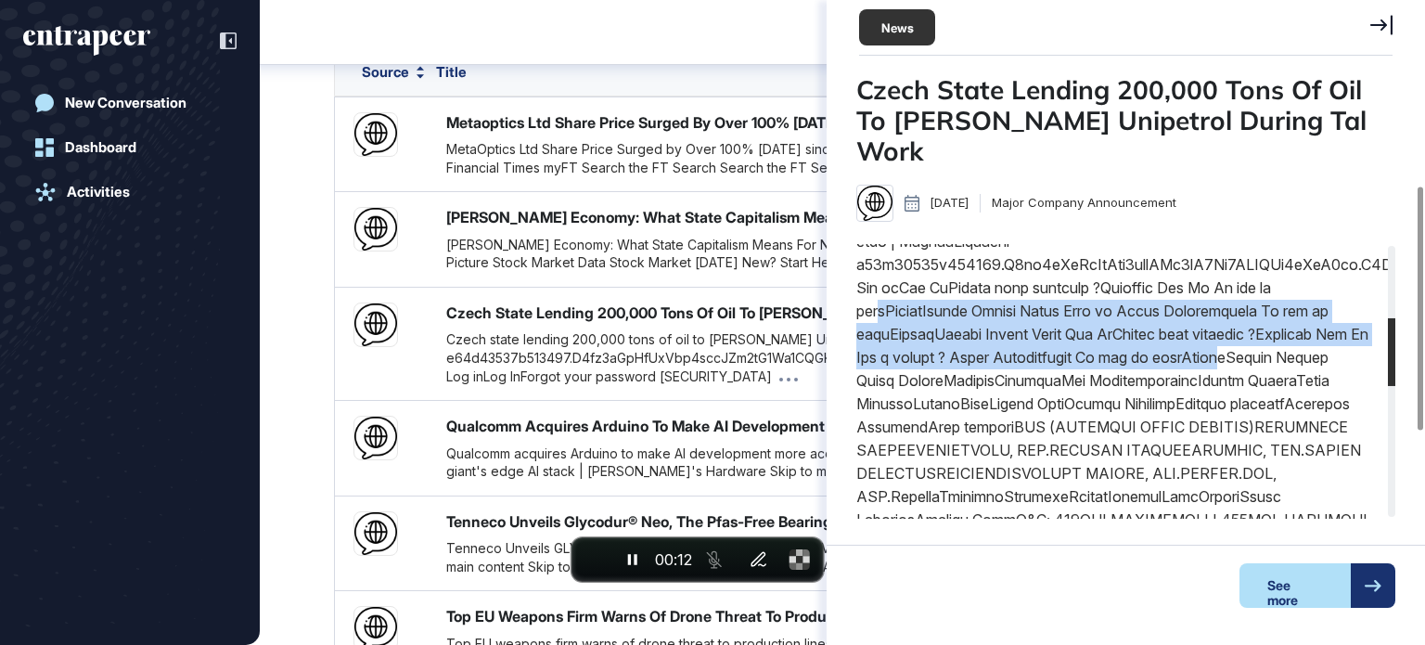
scroll to position [302, 0]
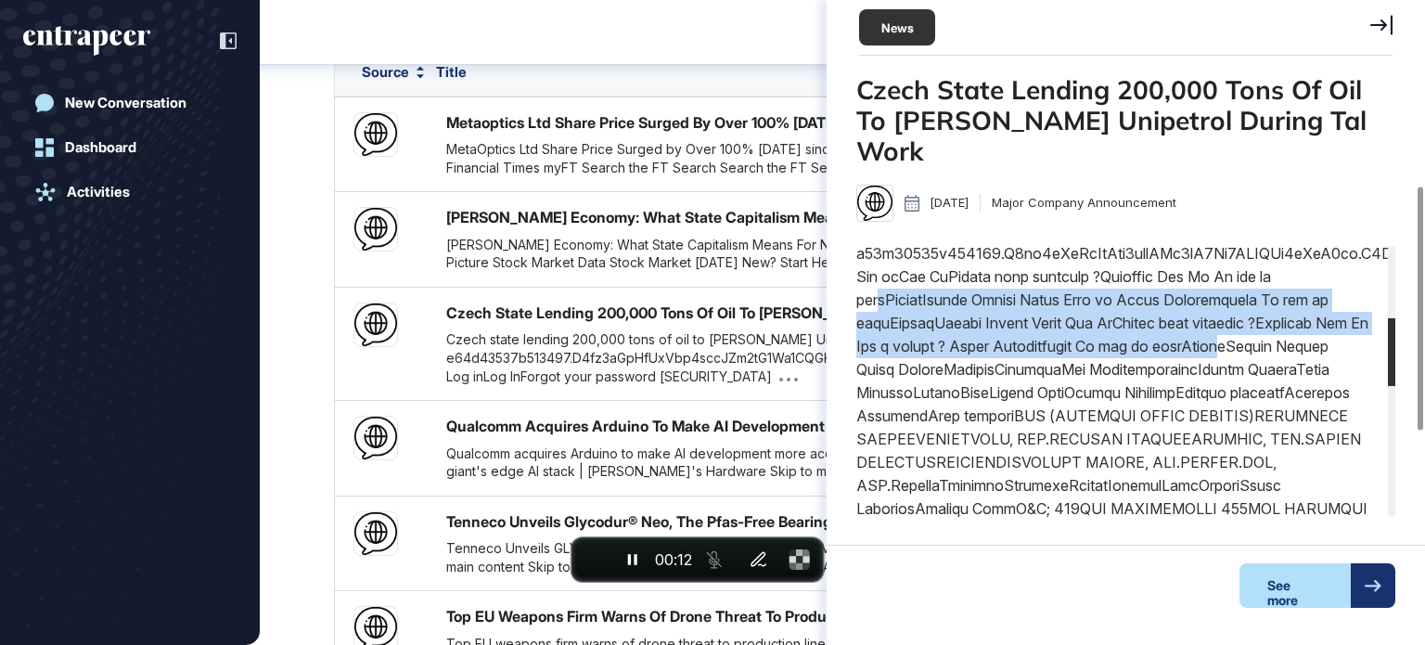
drag, startPoint x: 1393, startPoint y: 329, endPoint x: 1394, endPoint y: 344, distance: 14.9
click at [1394, 344] on div at bounding box center [1391, 352] width 7 height 68
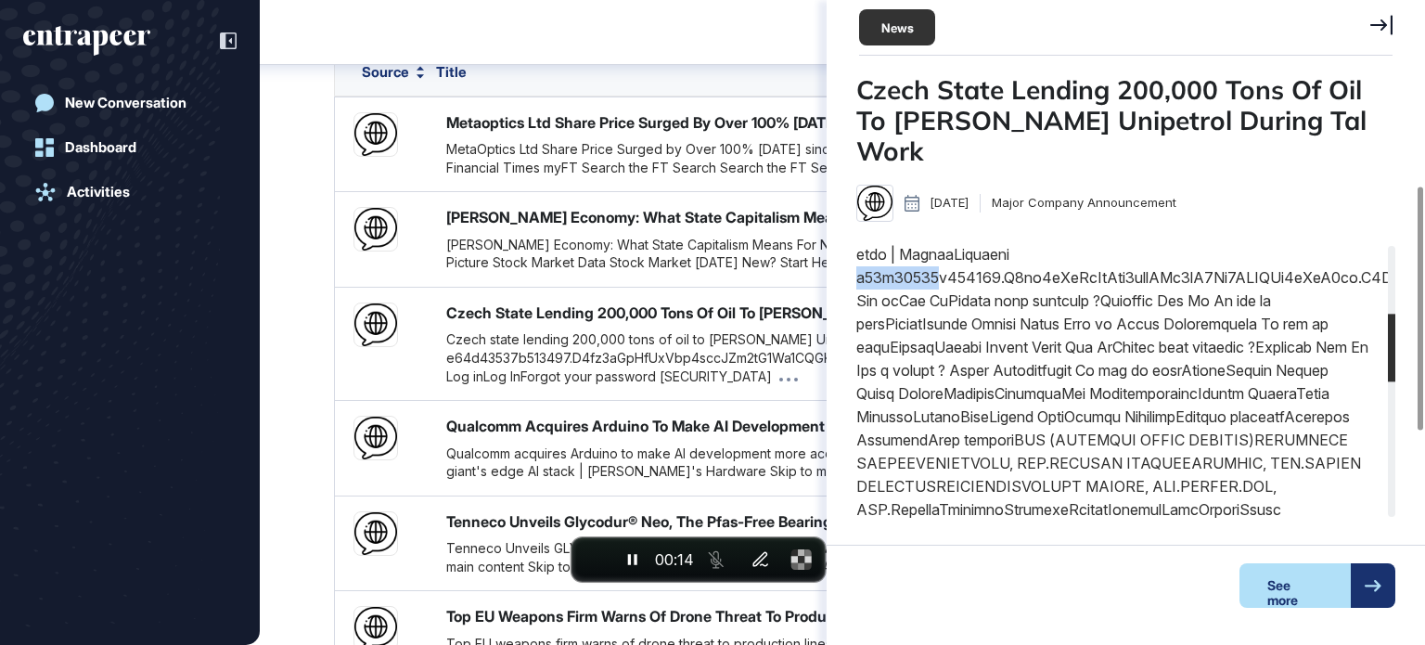
scroll to position [277, 0]
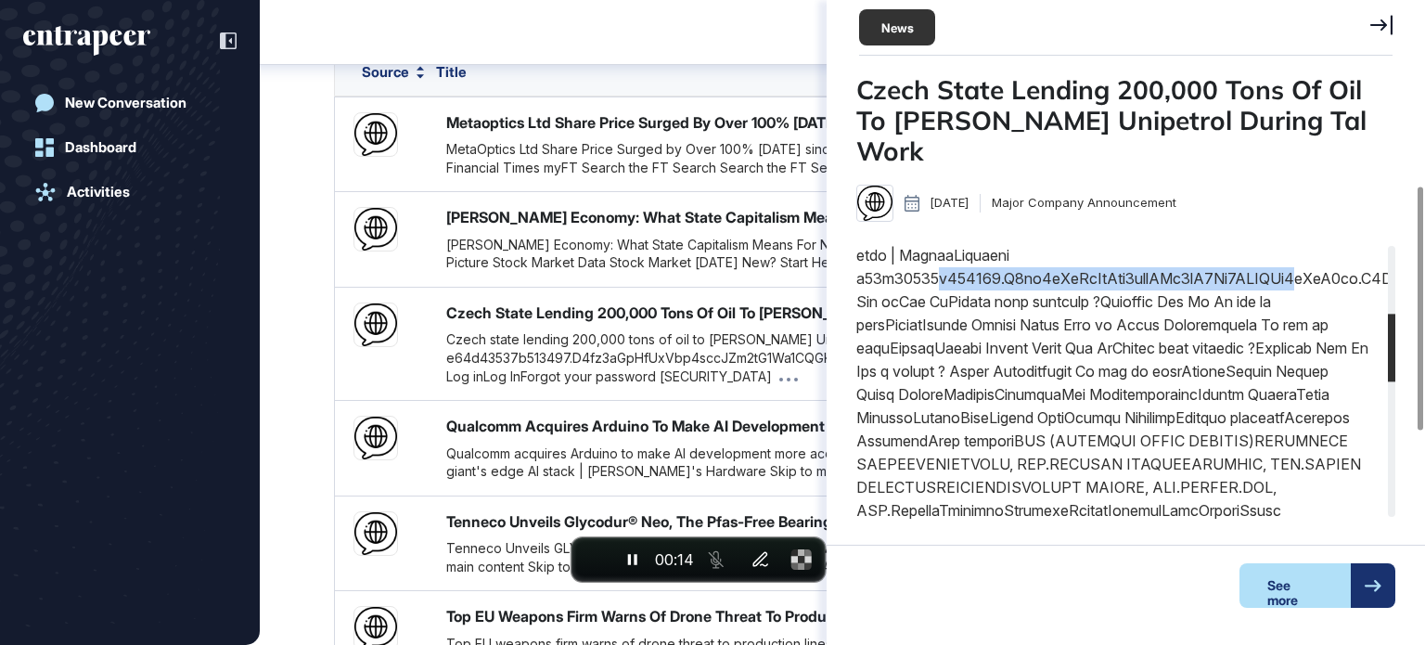
drag, startPoint x: 941, startPoint y: 225, endPoint x: 1379, endPoint y: 288, distance: 442.3
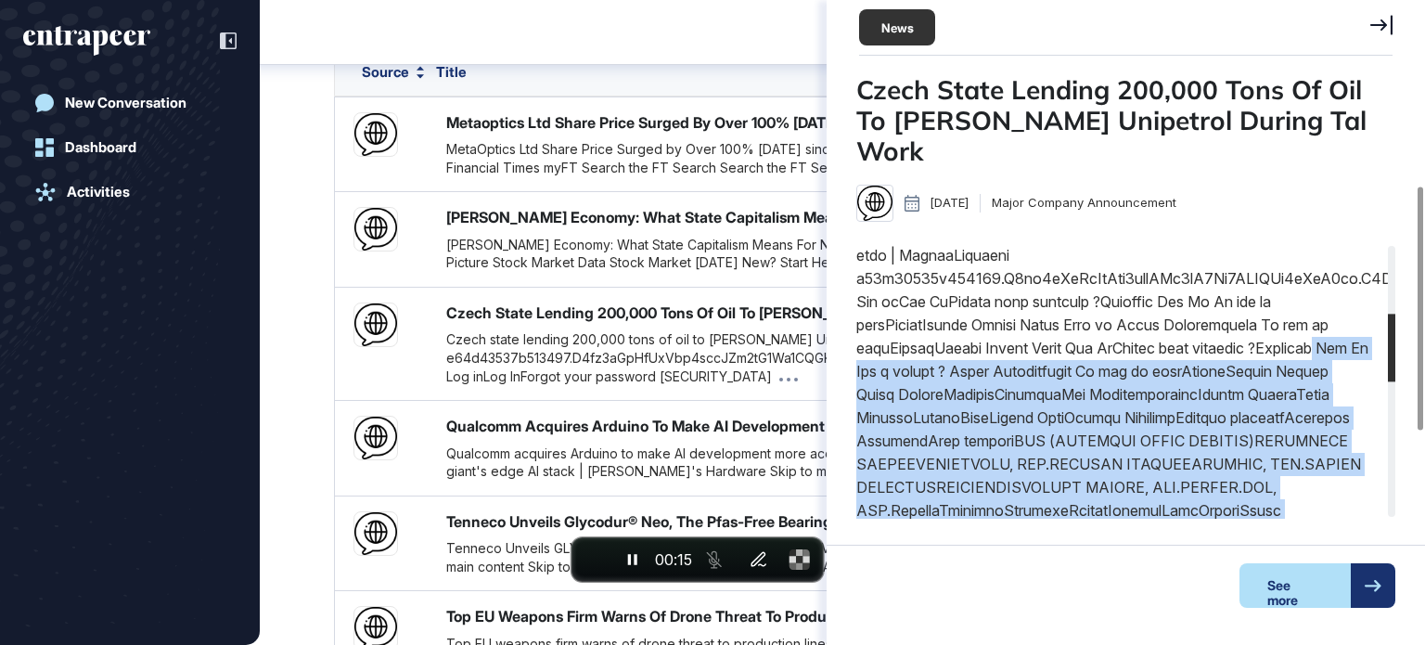
drag, startPoint x: 1387, startPoint y: 307, endPoint x: 1392, endPoint y: 341, distance: 34.6
click at [1392, 341] on div at bounding box center [1125, 381] width 539 height 275
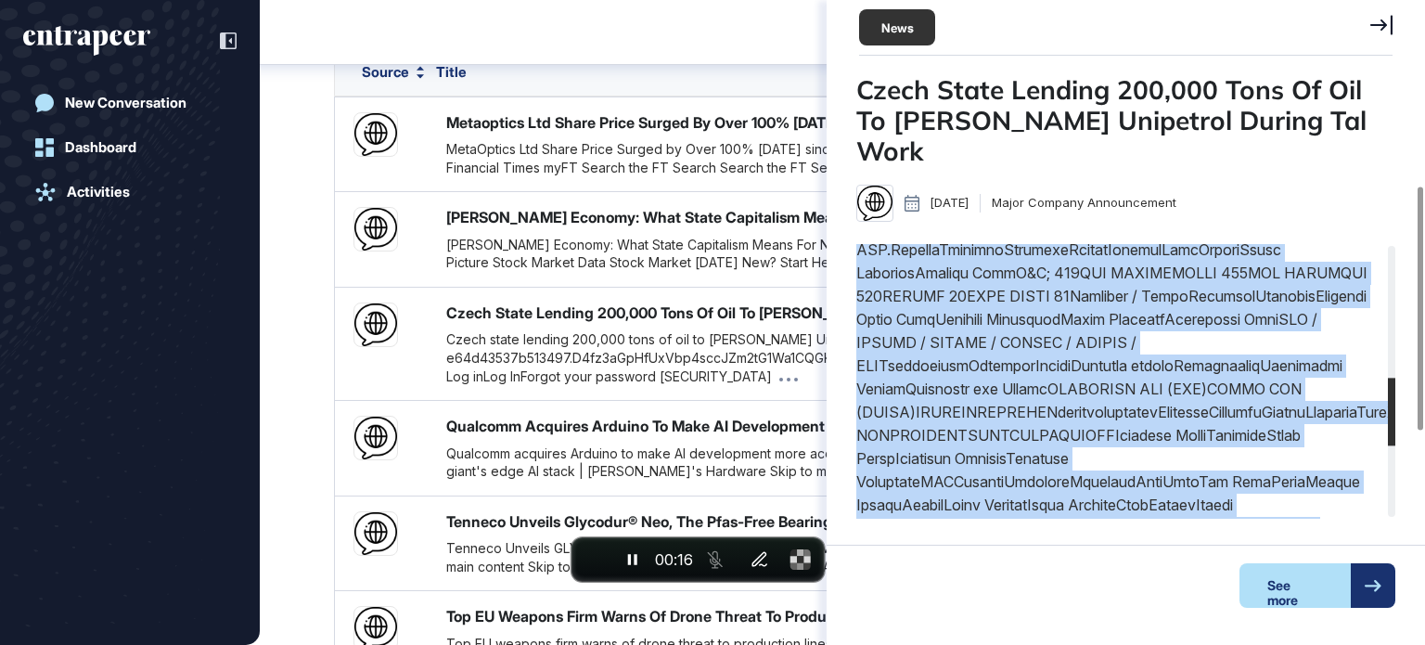
drag, startPoint x: 1392, startPoint y: 340, endPoint x: 1247, endPoint y: 456, distance: 184.9
click at [1381, 405] on div at bounding box center [1125, 381] width 539 height 275
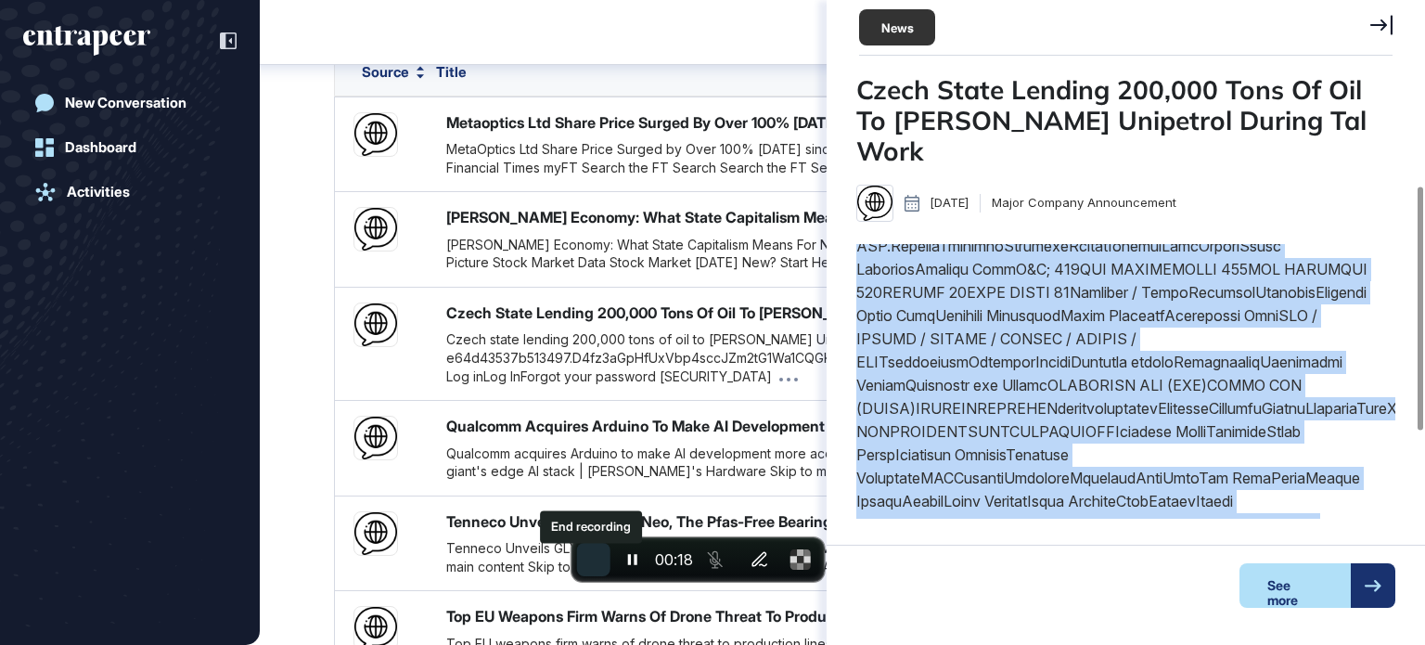
click at [594, 559] on span "End recording" at bounding box center [594, 559] width 0 height 0
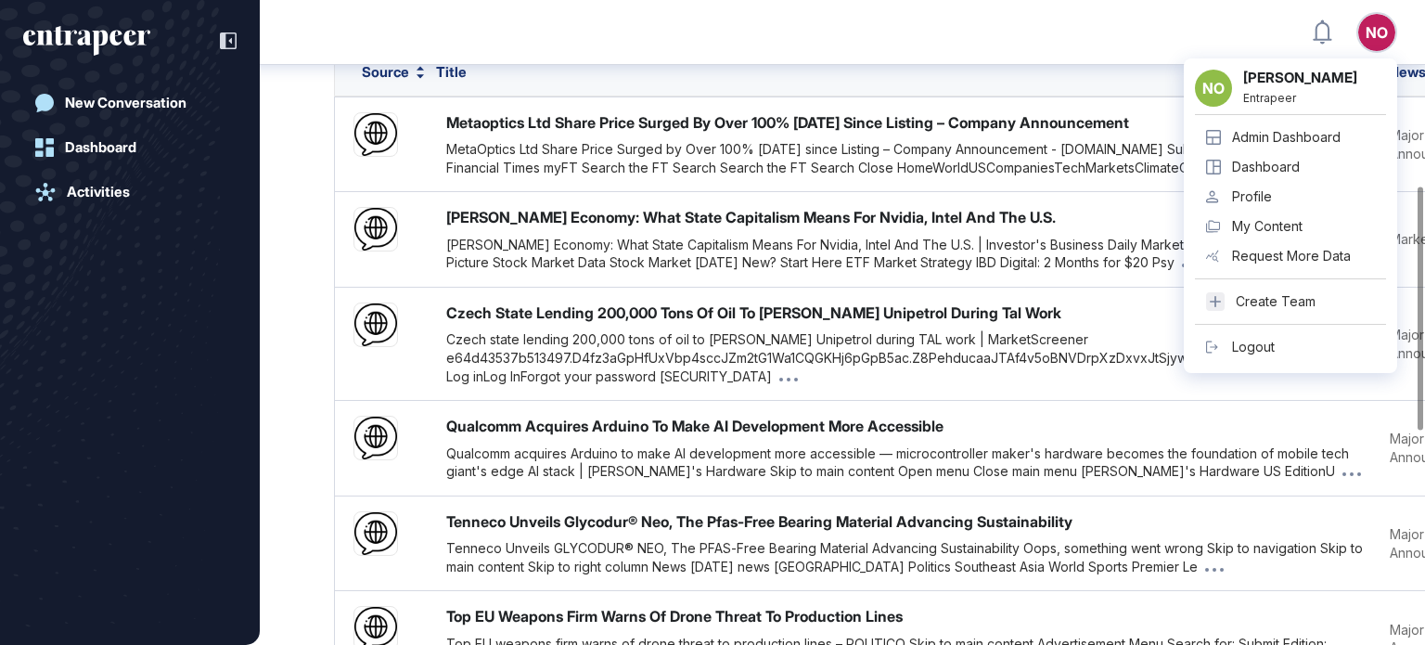
click at [1325, 137] on div "Admin Dashboard" at bounding box center [1286, 137] width 109 height 15
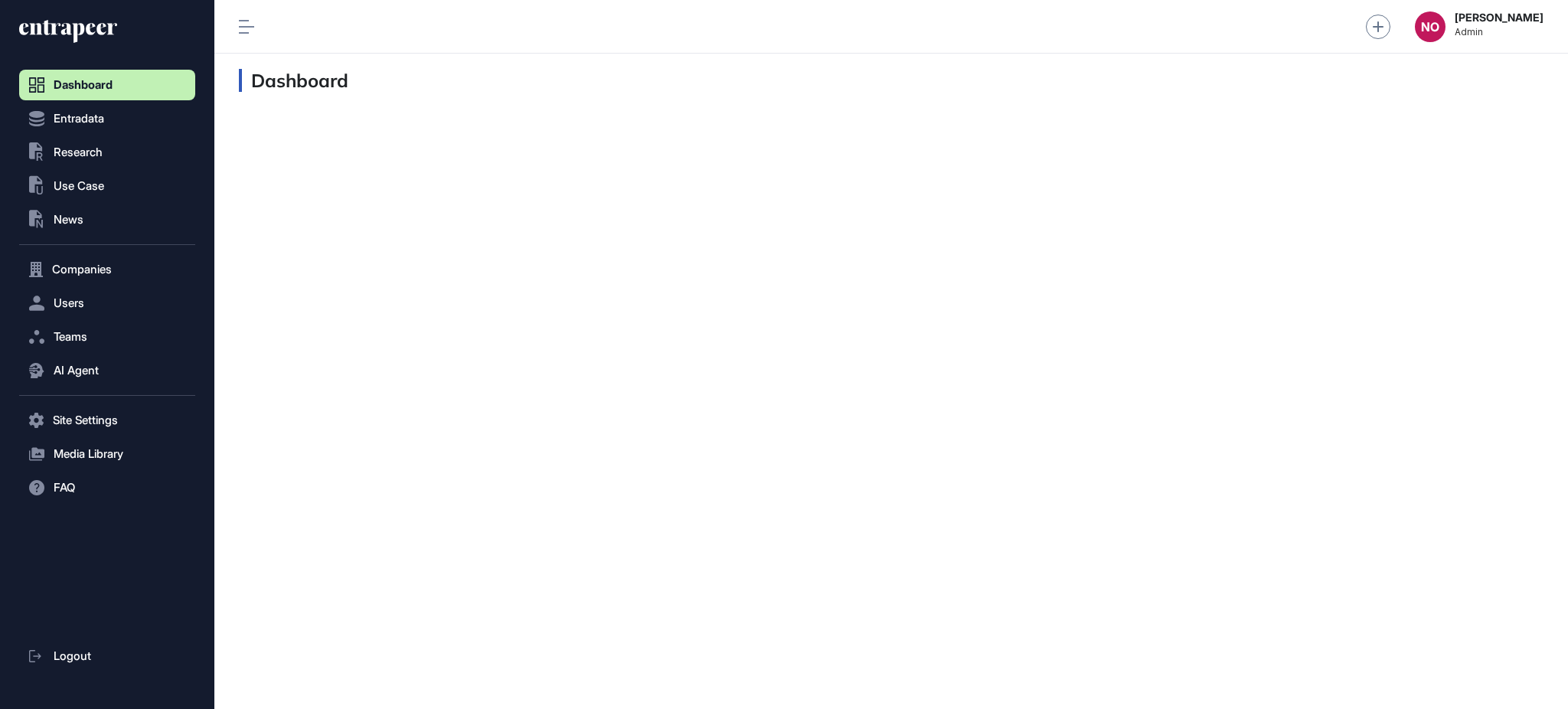
scroll to position [678, 175]
click at [113, 122] on button "Entradata" at bounding box center [106, 118] width 176 height 31
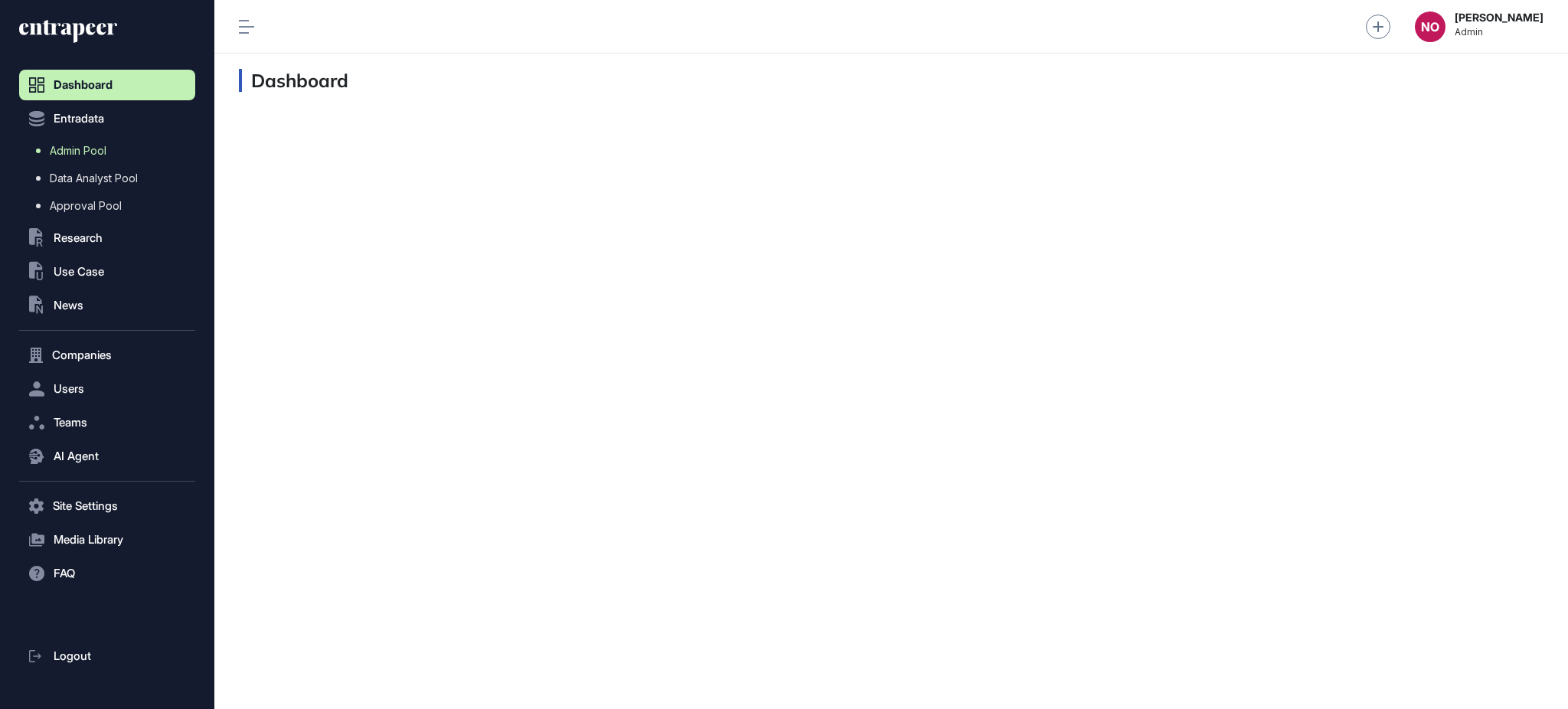
click at [105, 152] on span "Admin Pool" at bounding box center [78, 150] width 57 height 12
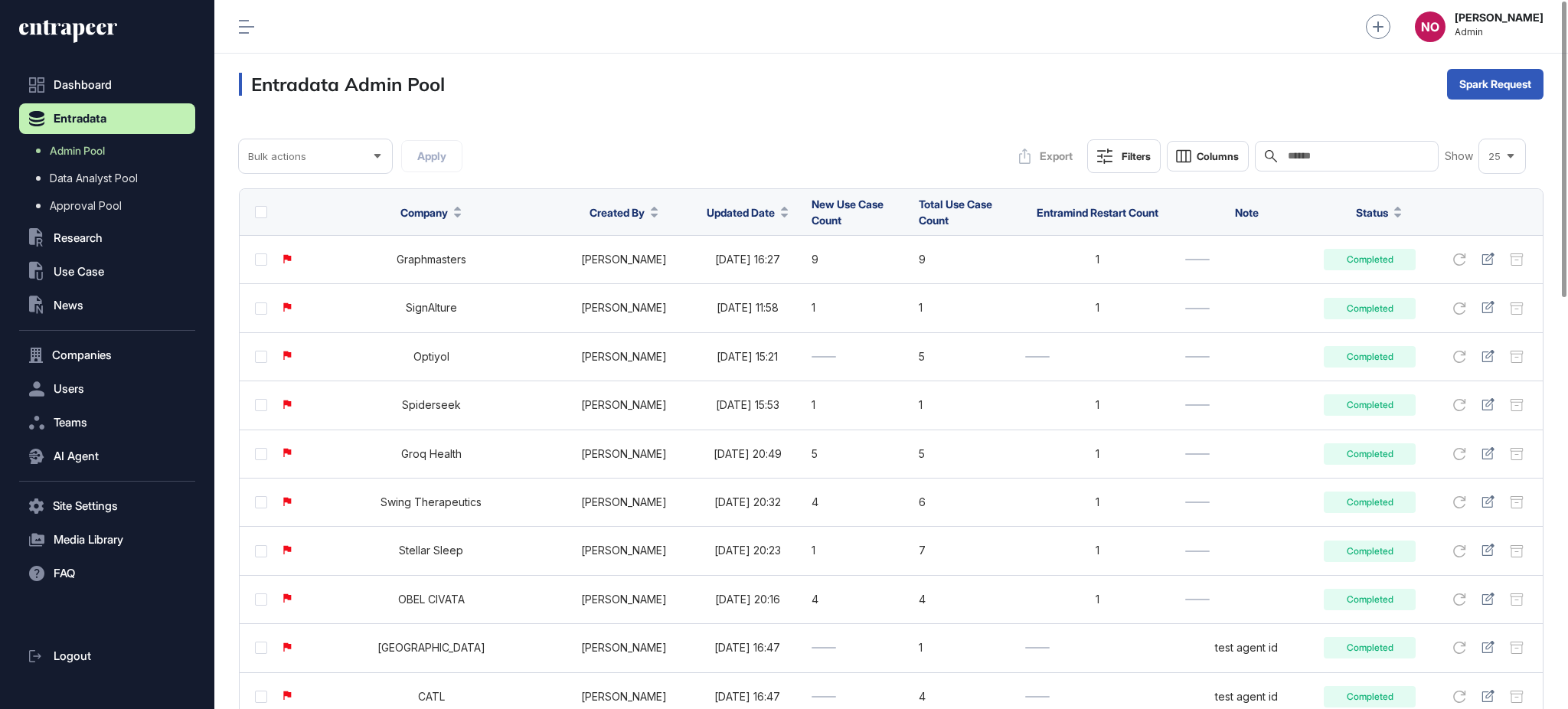
click at [716, 215] on span "Updated Date" at bounding box center [740, 212] width 68 height 16
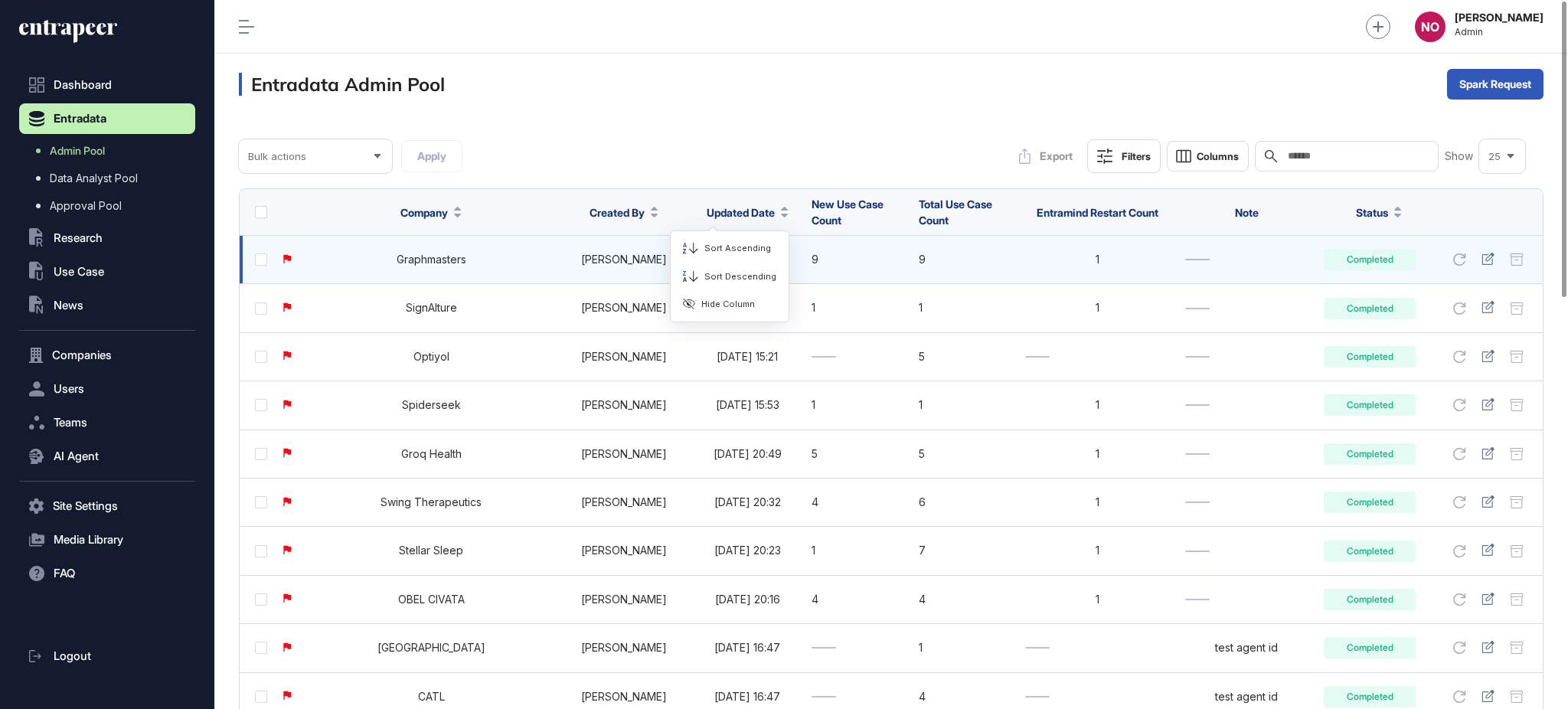
click at [706, 276] on span "Sort Descending" at bounding box center [740, 277] width 72 height 13
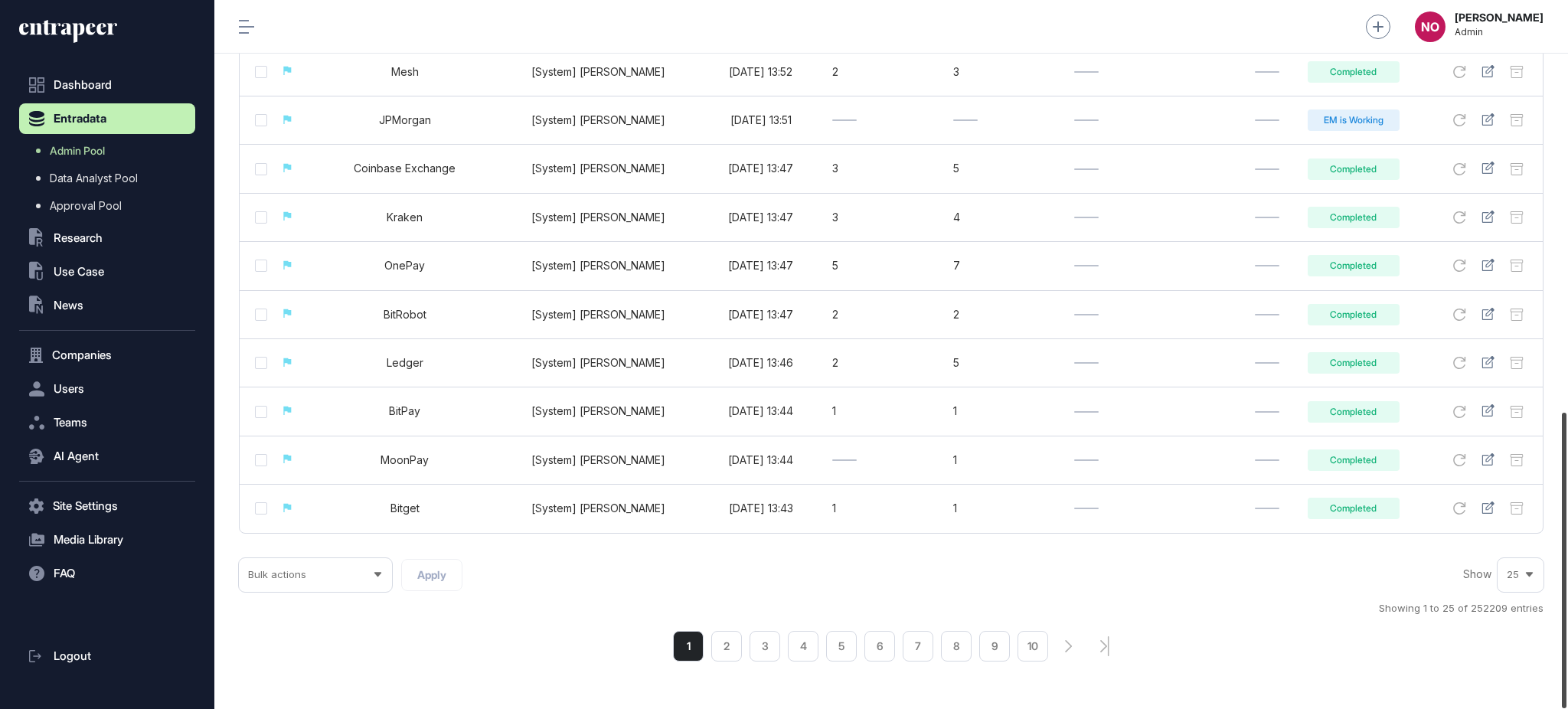
scroll to position [987, 0]
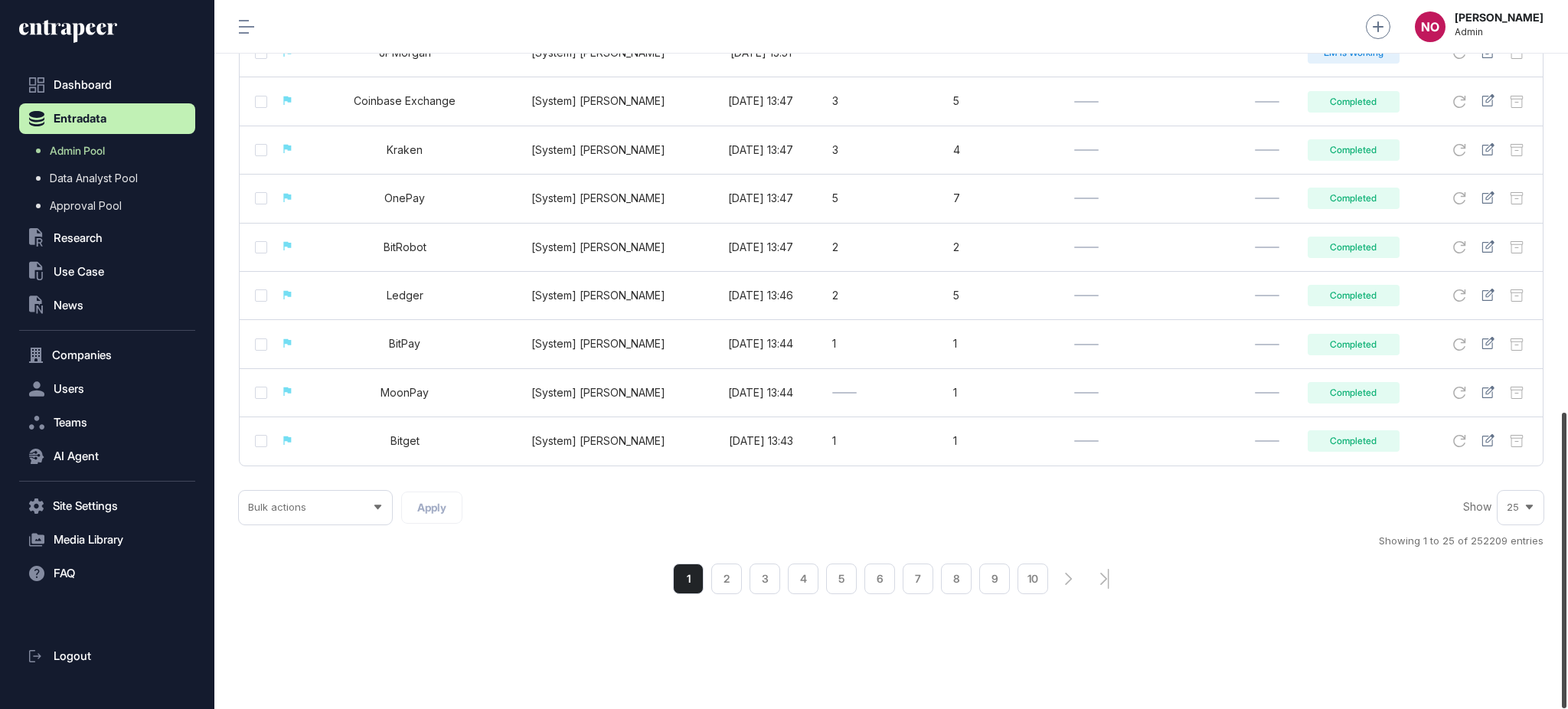
drag, startPoint x: 1566, startPoint y: 185, endPoint x: 1107, endPoint y: 565, distance: 595.9
click at [1469, 602] on div at bounding box center [1565, 560] width 5 height 295
click at [721, 567] on li "2" at bounding box center [726, 579] width 31 height 31
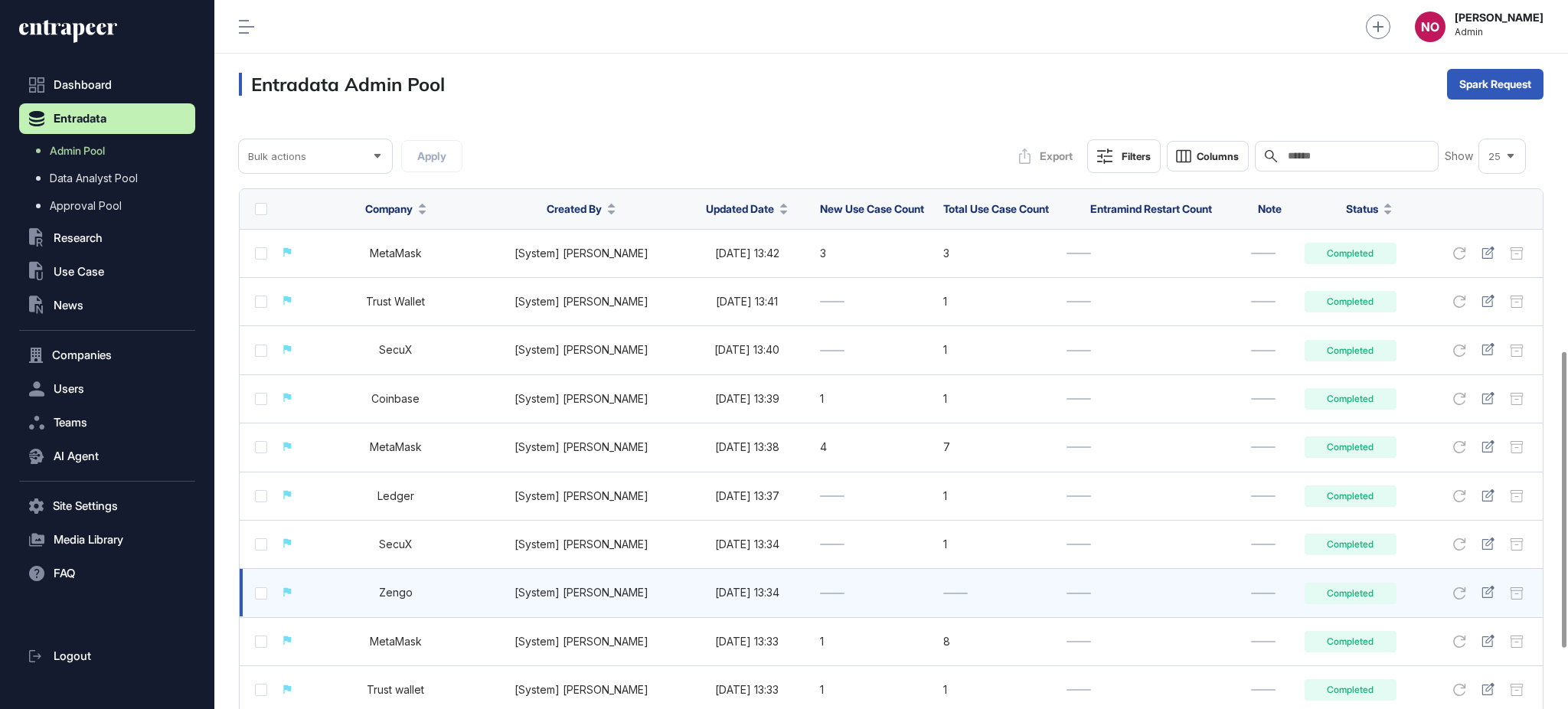
scroll to position [987, 0]
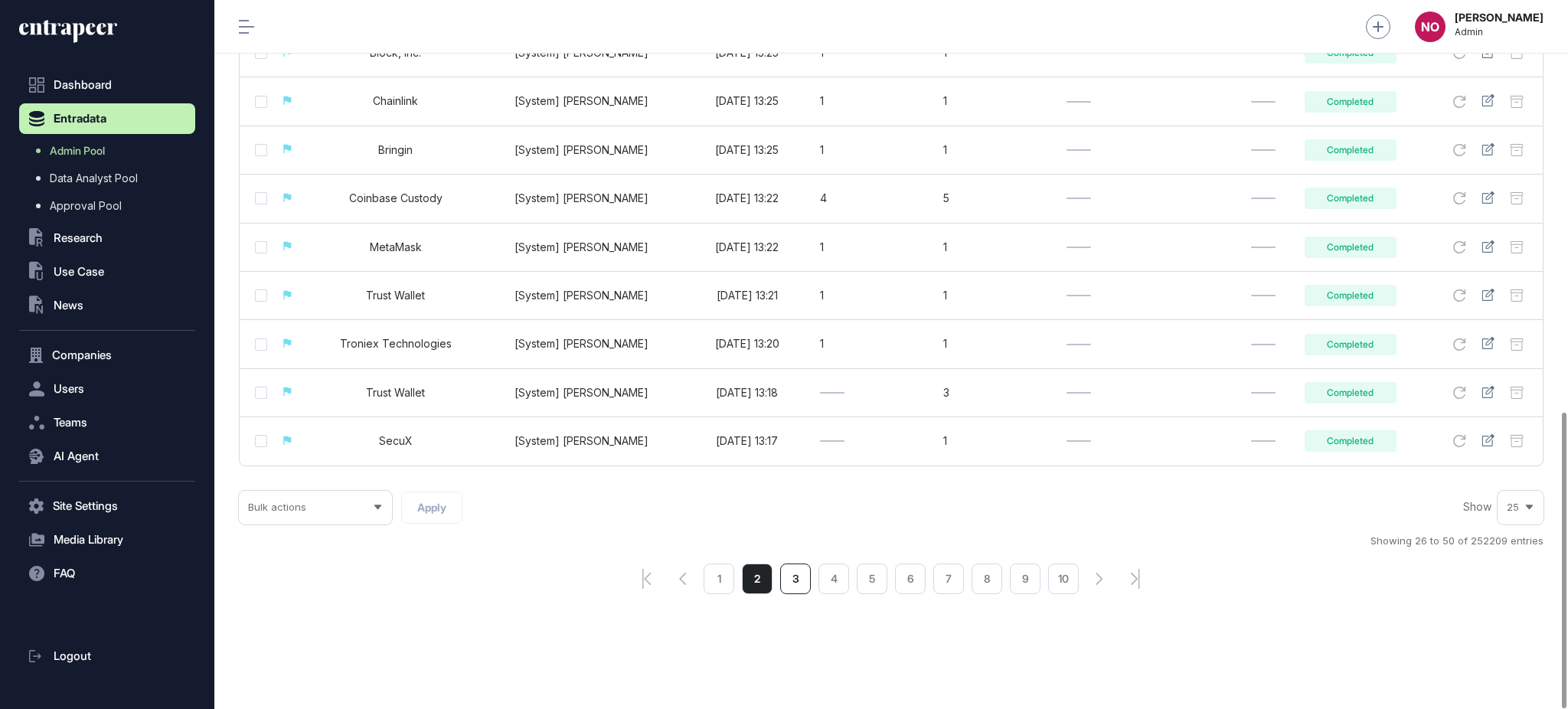
click at [786, 584] on li "3" at bounding box center [795, 579] width 31 height 31
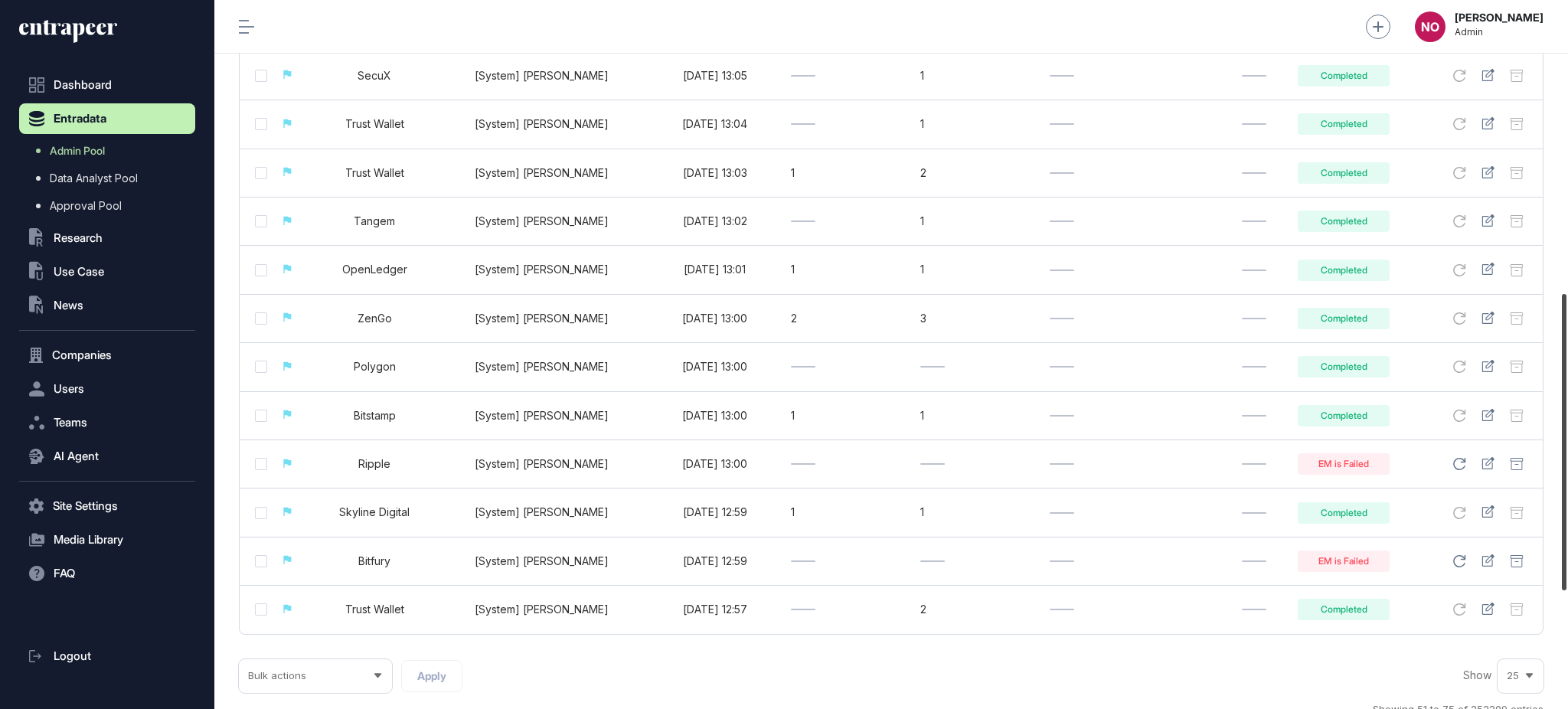
scroll to position [981, 0]
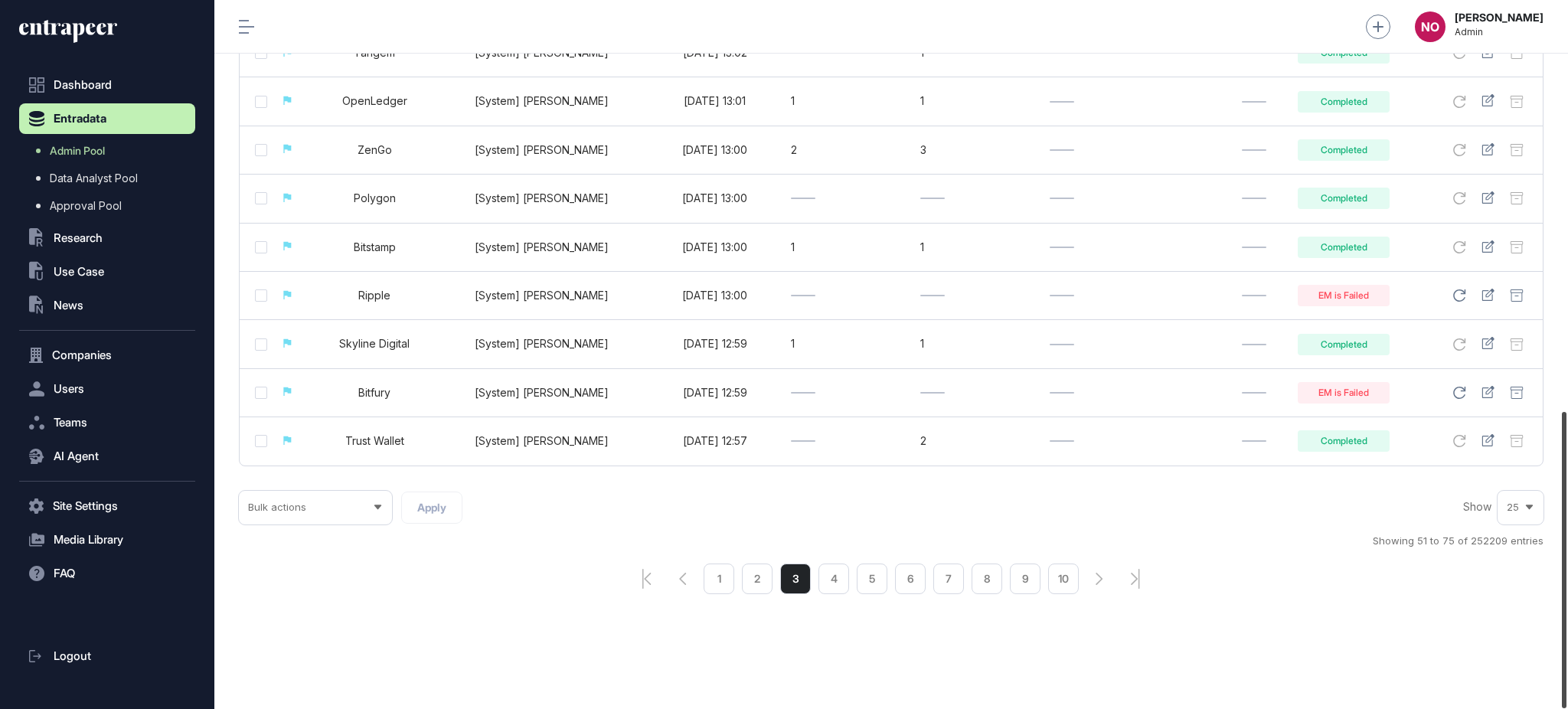
drag, startPoint x: 1566, startPoint y: 281, endPoint x: 1566, endPoint y: 548, distance: 267.0
click at [1469, 548] on div at bounding box center [1565, 560] width 5 height 296
click at [837, 579] on li "4" at bounding box center [834, 579] width 31 height 31
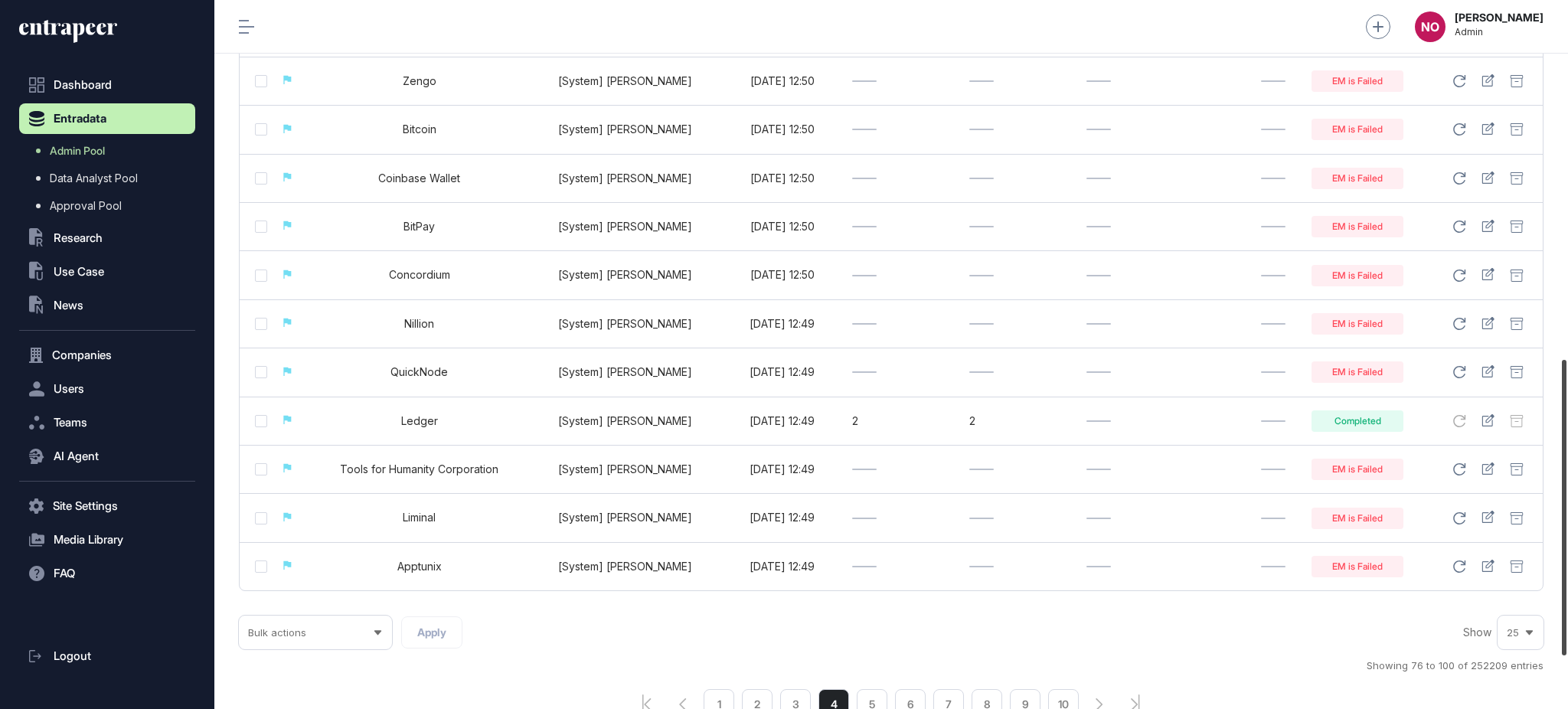
drag, startPoint x: 1566, startPoint y: 206, endPoint x: 1561, endPoint y: 565, distance: 359.0
click at [1469, 565] on div at bounding box center [1565, 508] width 5 height 295
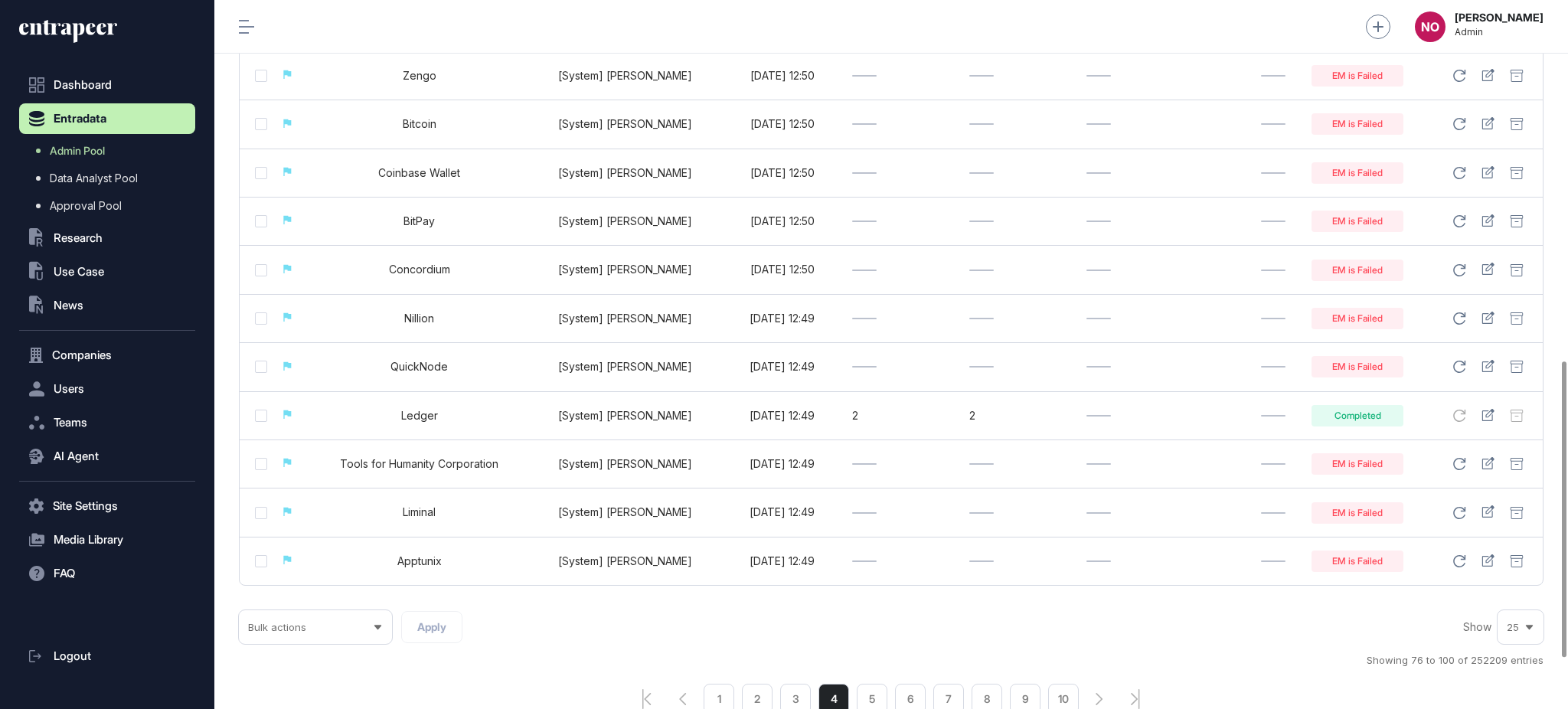
click at [854, 664] on ul "1 2 3 4 5 6 7 8 9 10" at bounding box center [891, 698] width 375 height 31
click at [865, 664] on li "5" at bounding box center [871, 698] width 31 height 31
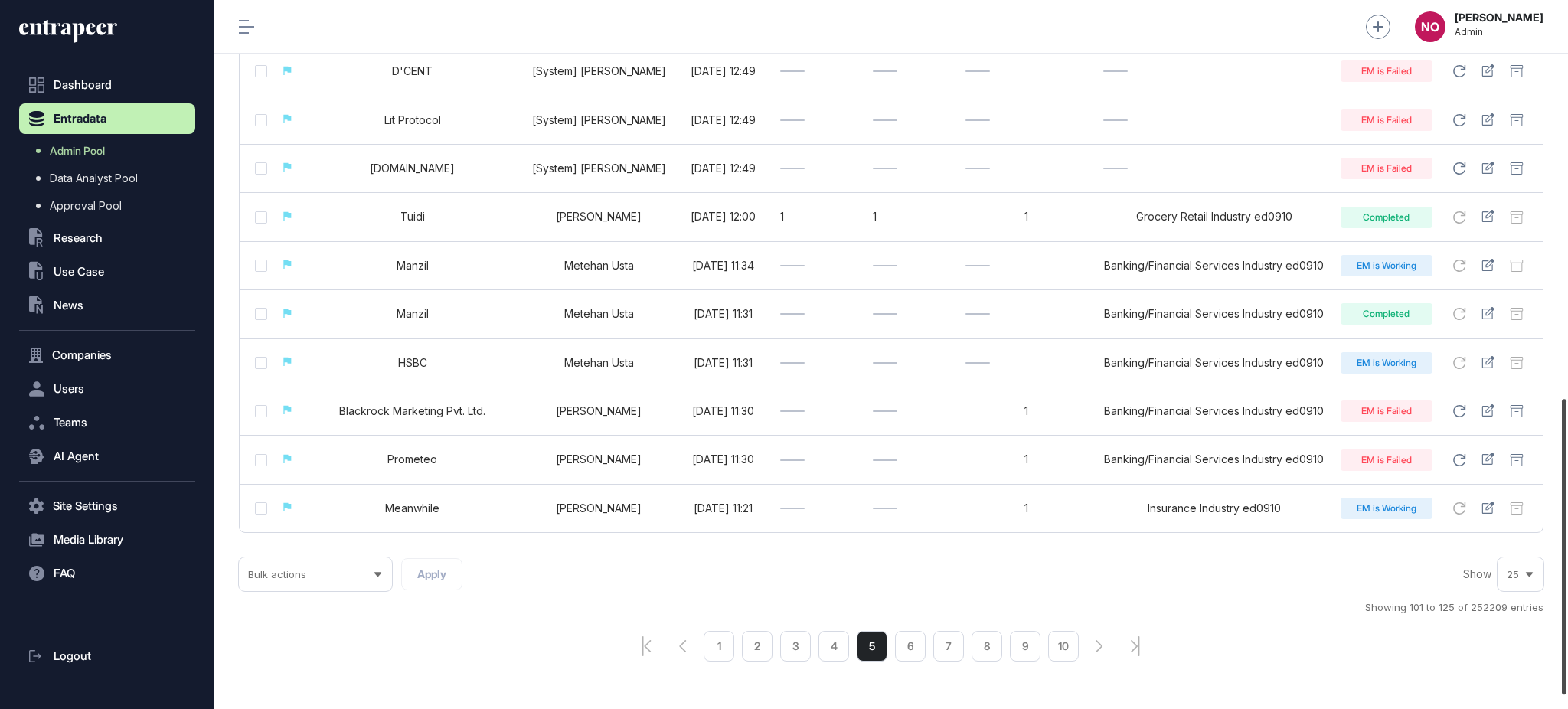
scroll to position [905, 0]
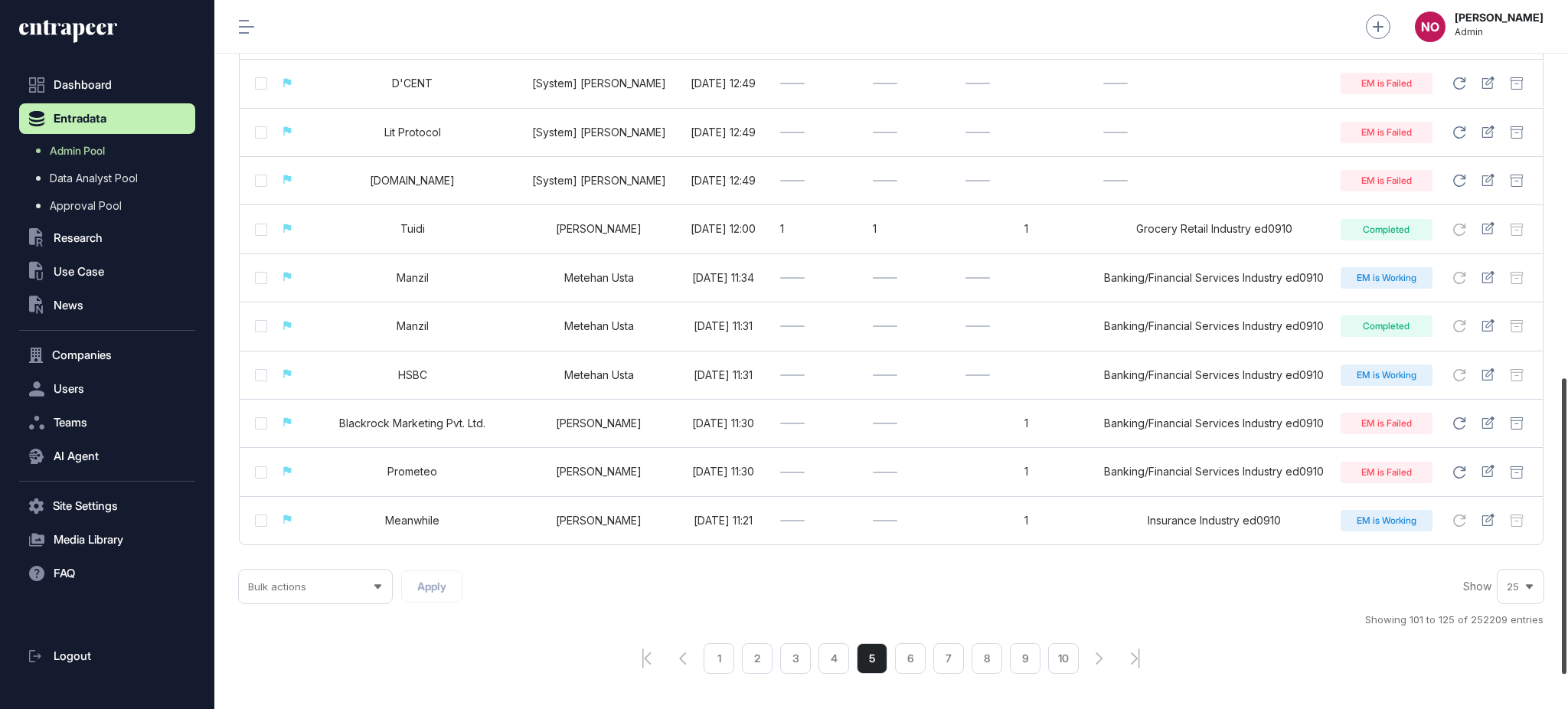
drag, startPoint x: 1566, startPoint y: 532, endPoint x: 1566, endPoint y: 497, distance: 35.0
click at [1469, 497] on div at bounding box center [1565, 526] width 5 height 295
click at [908, 658] on li "6" at bounding box center [910, 658] width 31 height 31
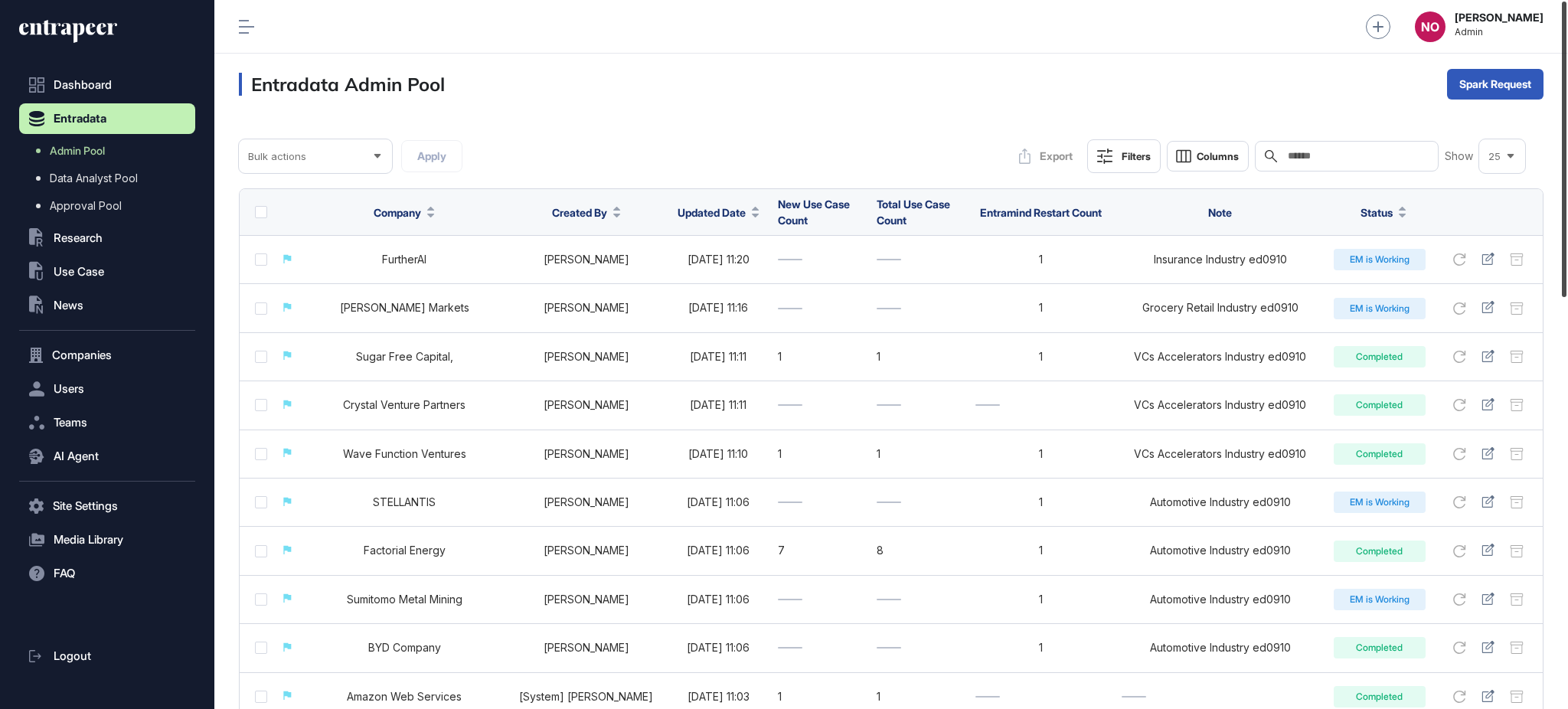
drag, startPoint x: 1566, startPoint y: 201, endPoint x: 1564, endPoint y: 102, distance: 99.0
click at [1469, 102] on div at bounding box center [1565, 149] width 5 height 295
click at [113, 141] on link "Admin Pool" at bounding box center [111, 150] width 168 height 27
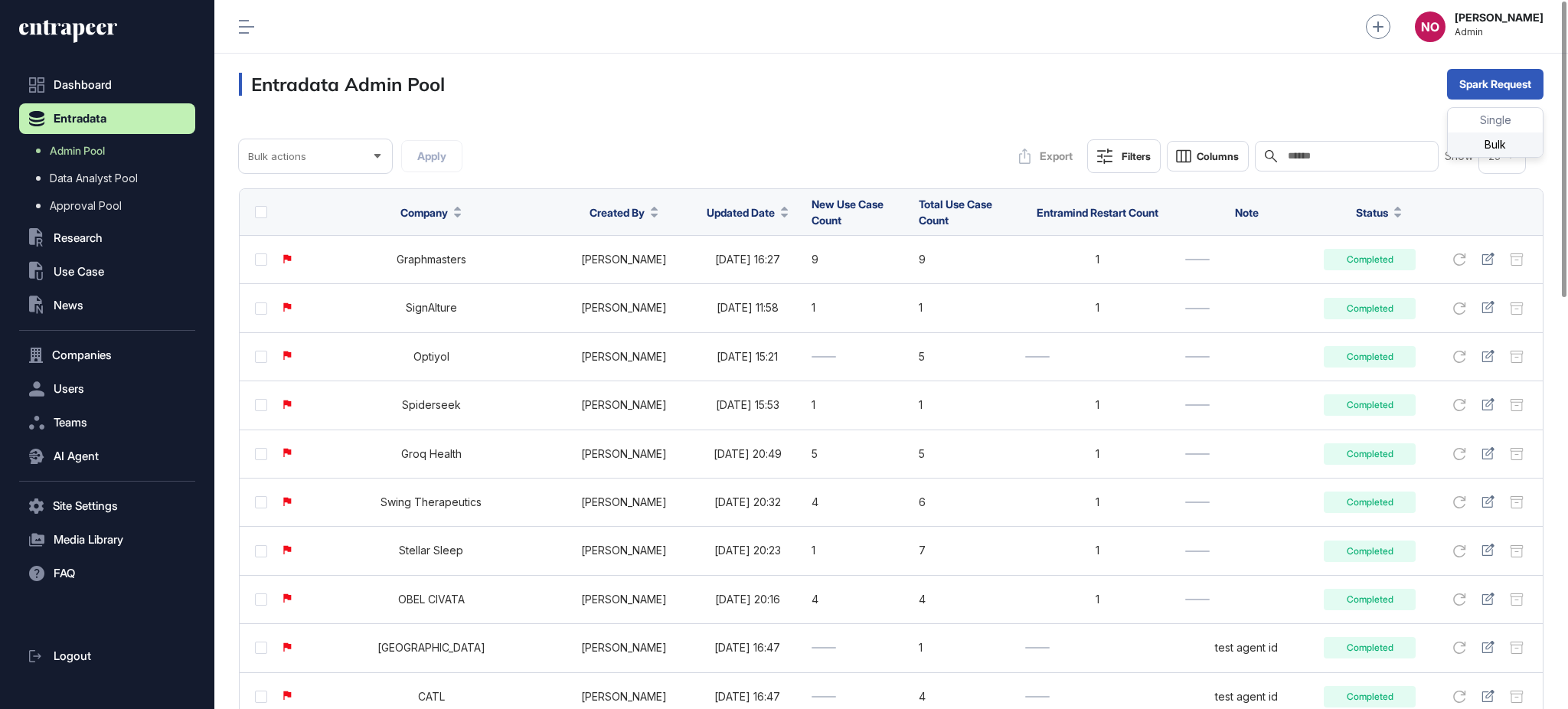
click at [1469, 141] on div "Bulk" at bounding box center [1495, 144] width 95 height 25
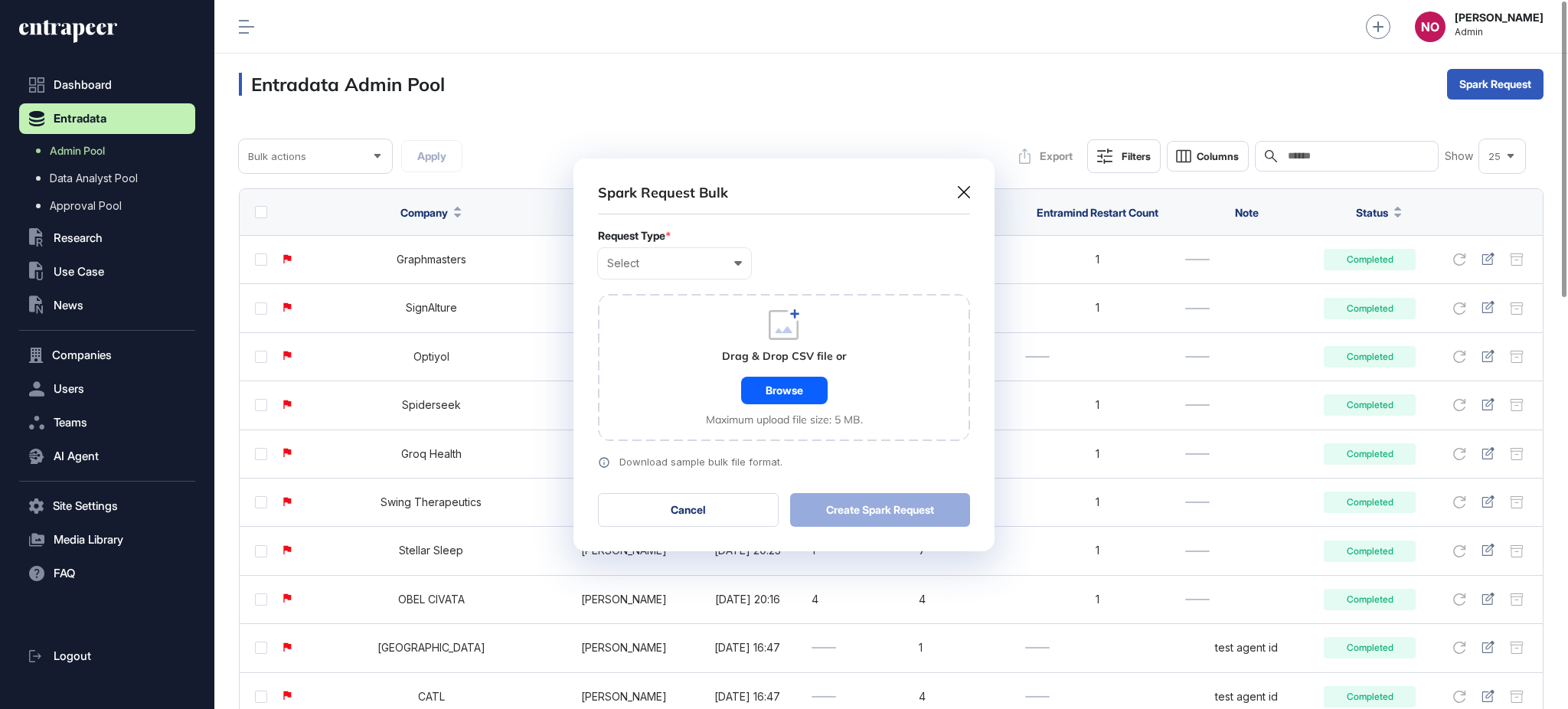
scroll to position [1, 6]
click at [667, 272] on div "Select User Company Customer Request ID" at bounding box center [675, 263] width 153 height 31
click at [0, 0] on div "Company" at bounding box center [0, 0] width 0 height 0
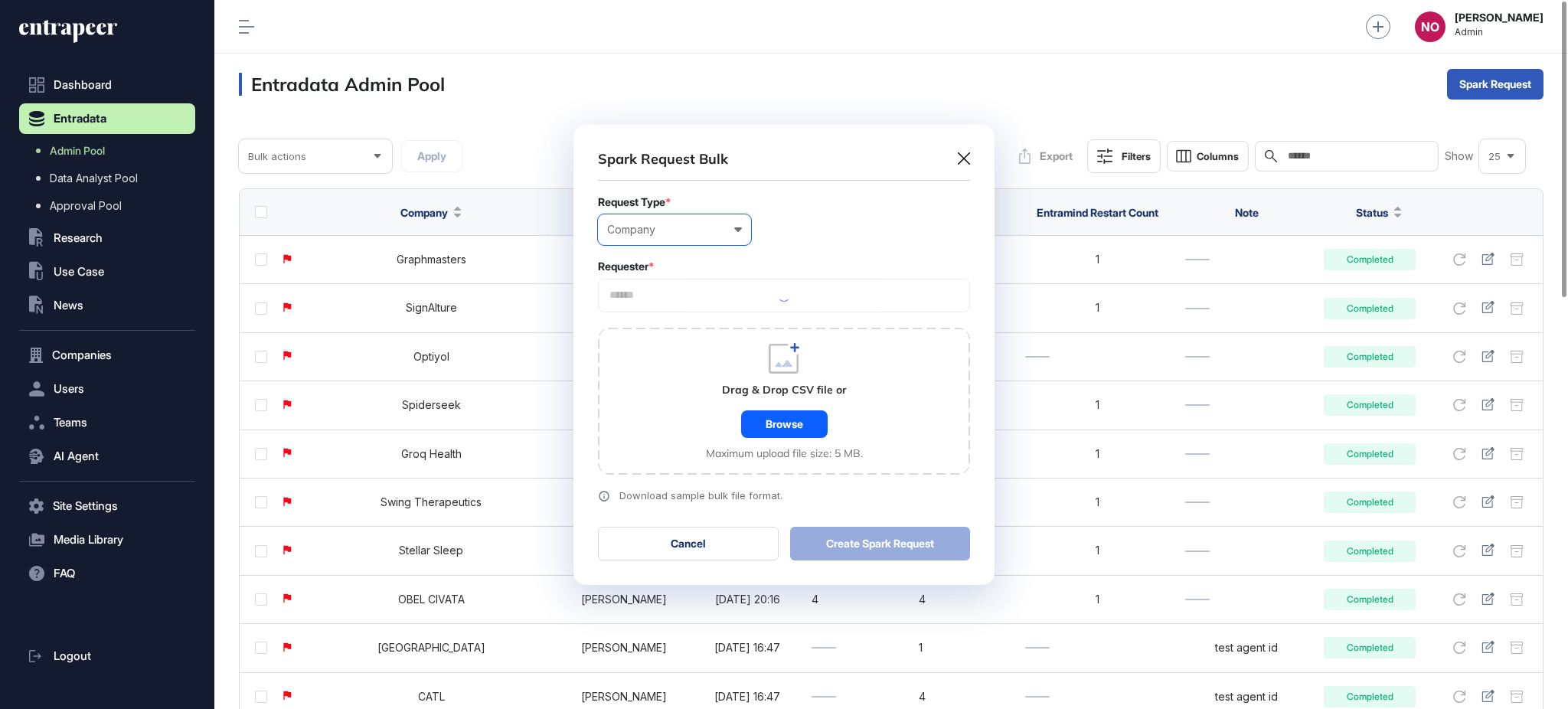
scroll to position [461, 420]
click at [662, 297] on input "text" at bounding box center [784, 295] width 352 height 13
type input "**********"
click at [694, 327] on span "Türkiye Sigorta" at bounding box center [783, 324] width 355 height 12
click at [668, 433] on div "Drag & Drop CSV file or Browse Maximum upload file size: 5 MB." at bounding box center [784, 401] width 372 height 147
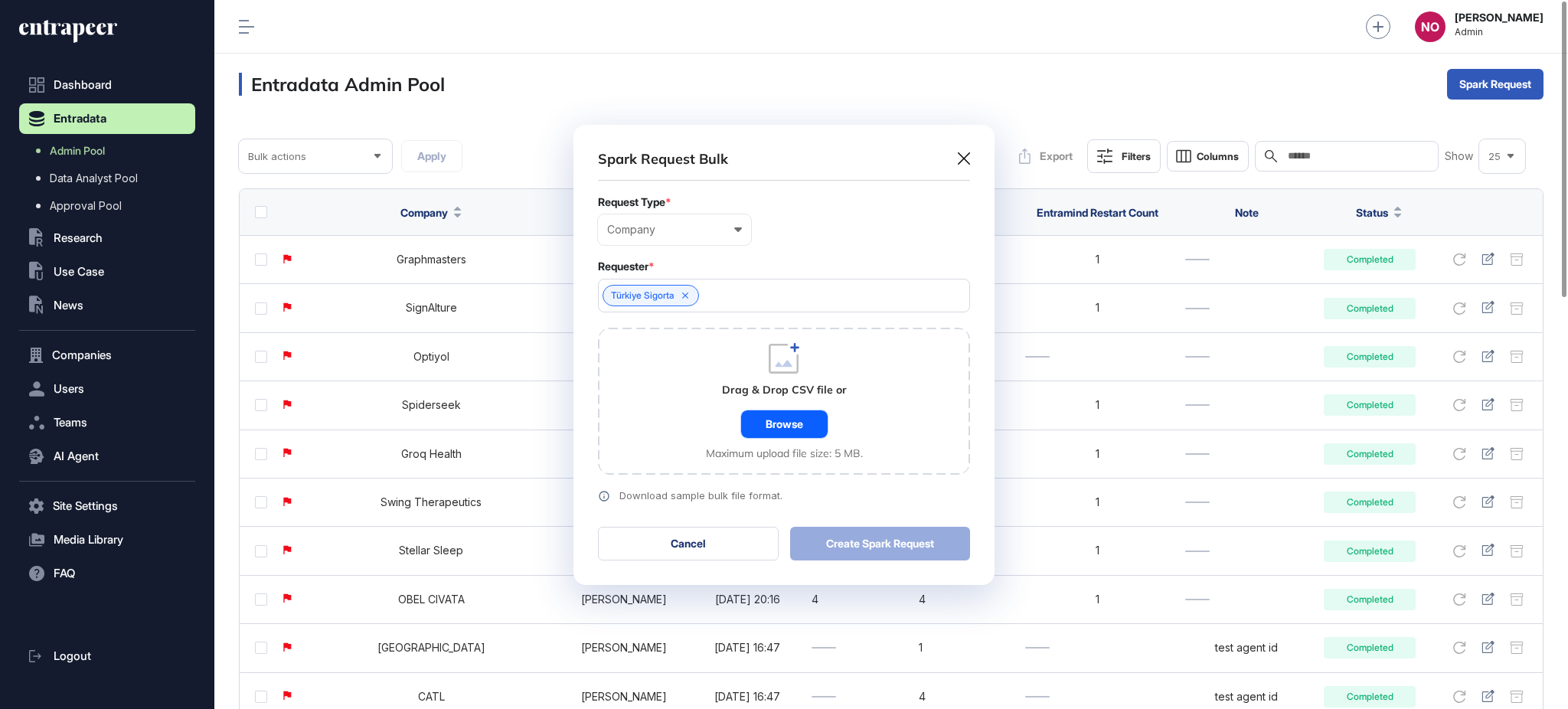
click at [763, 412] on div "Browse" at bounding box center [784, 423] width 87 height 27
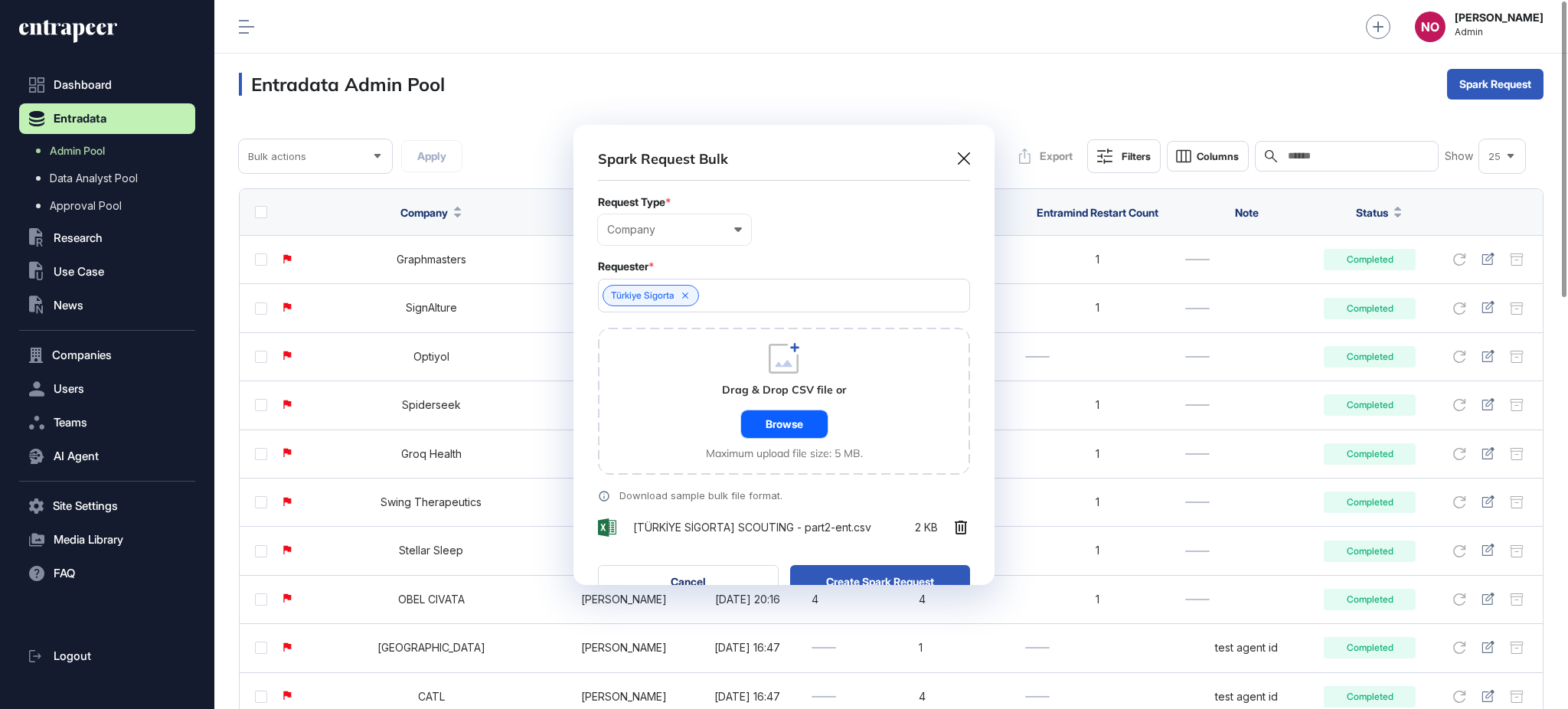
scroll to position [499, 420]
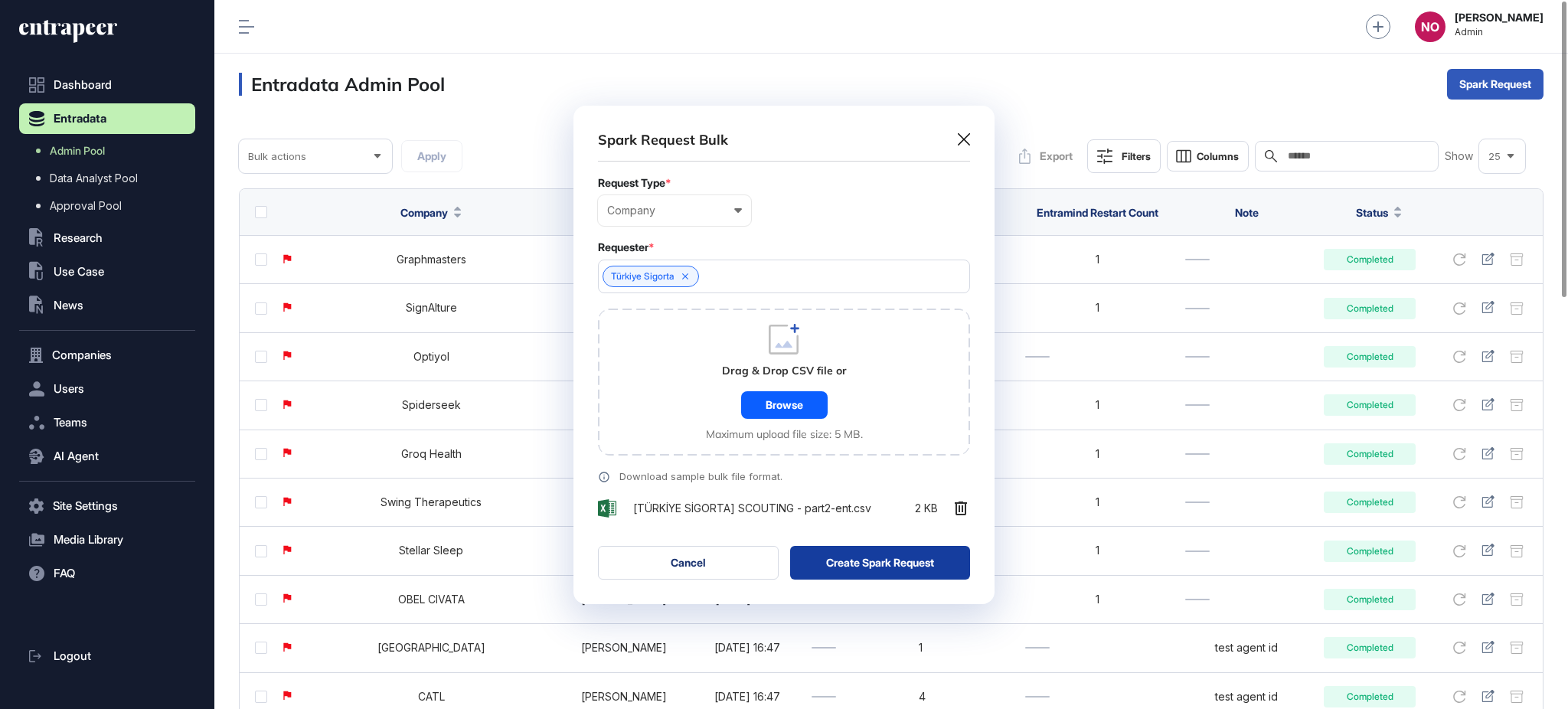
click at [910, 568] on button "Create Spark Request" at bounding box center [880, 562] width 181 height 34
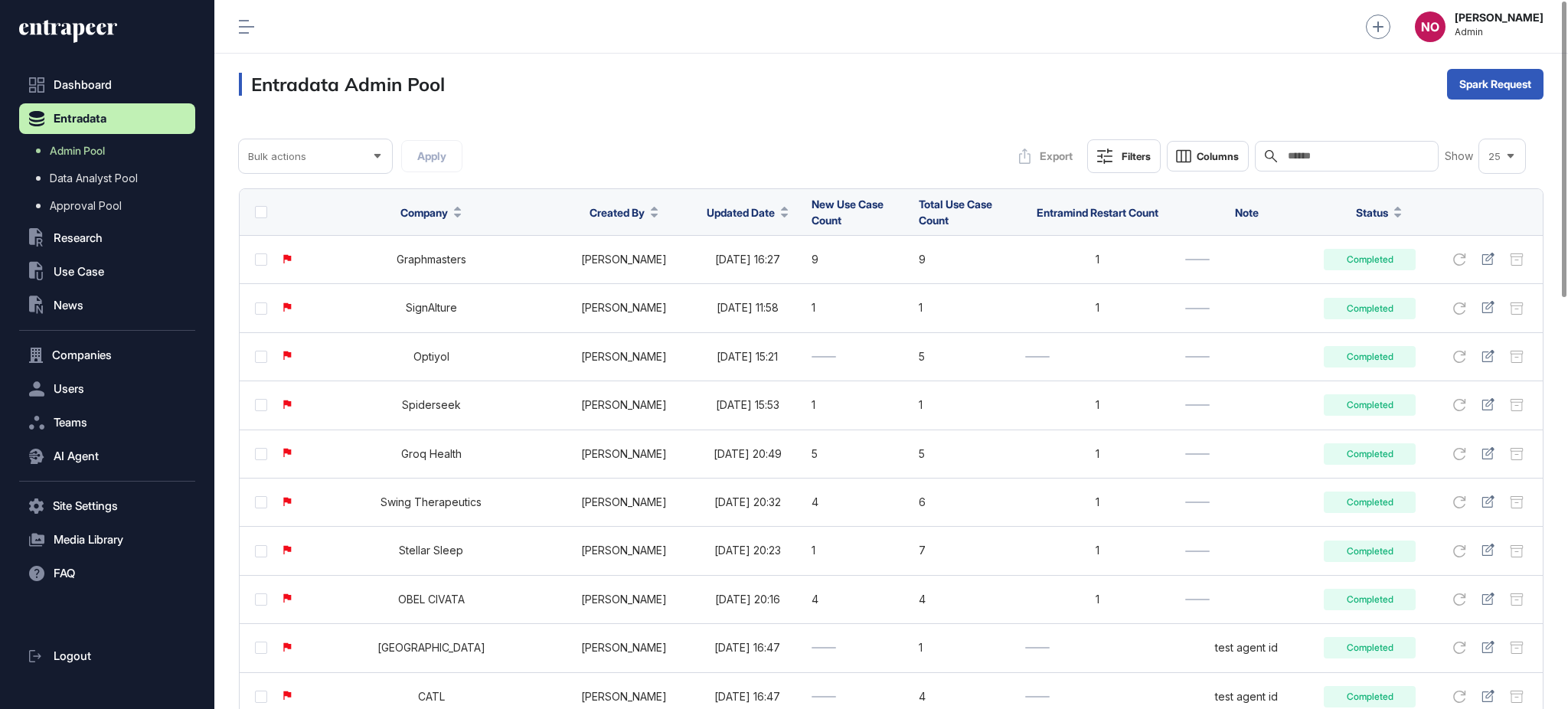
click at [1321, 154] on input "text" at bounding box center [1358, 156] width 143 height 12
paste input "**********"
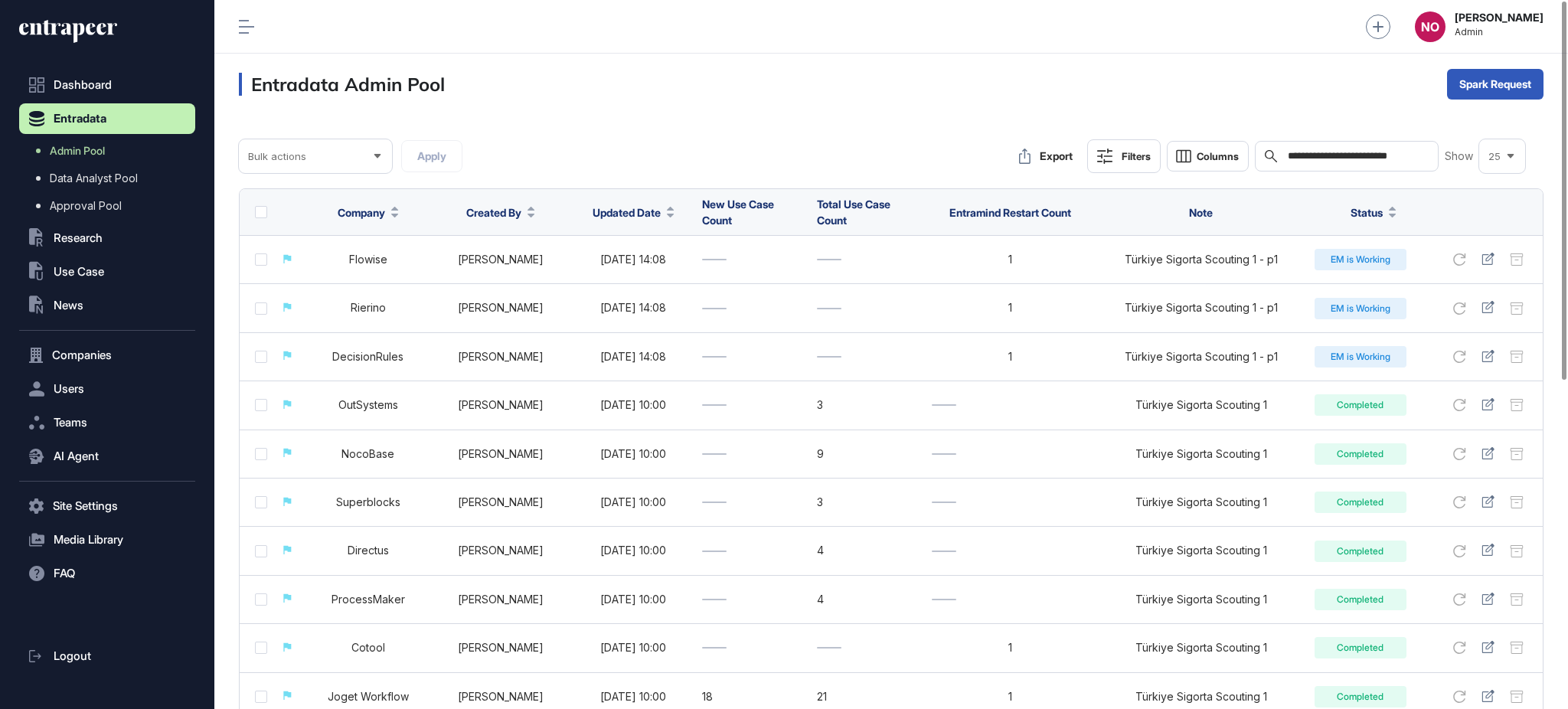
type input "**********"
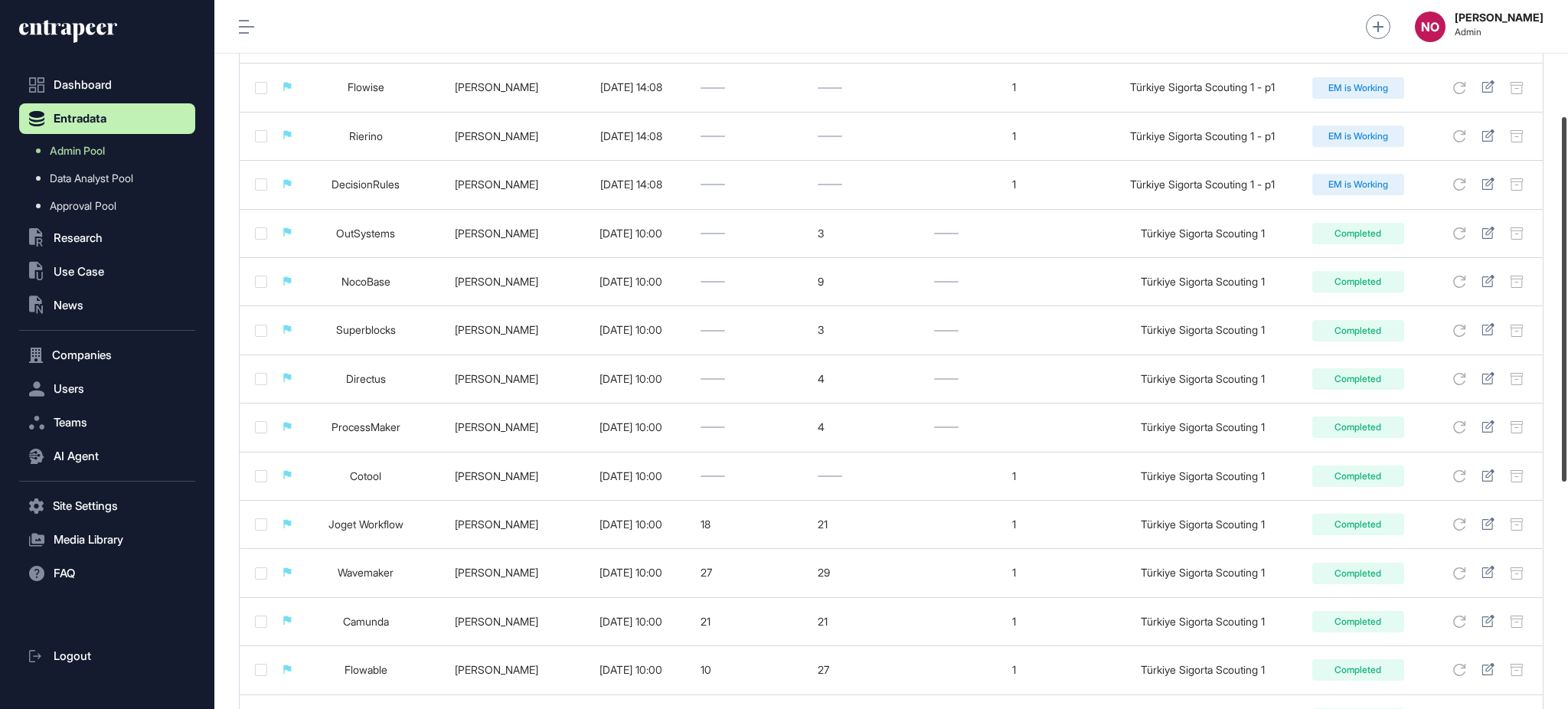
scroll to position [225, 0]
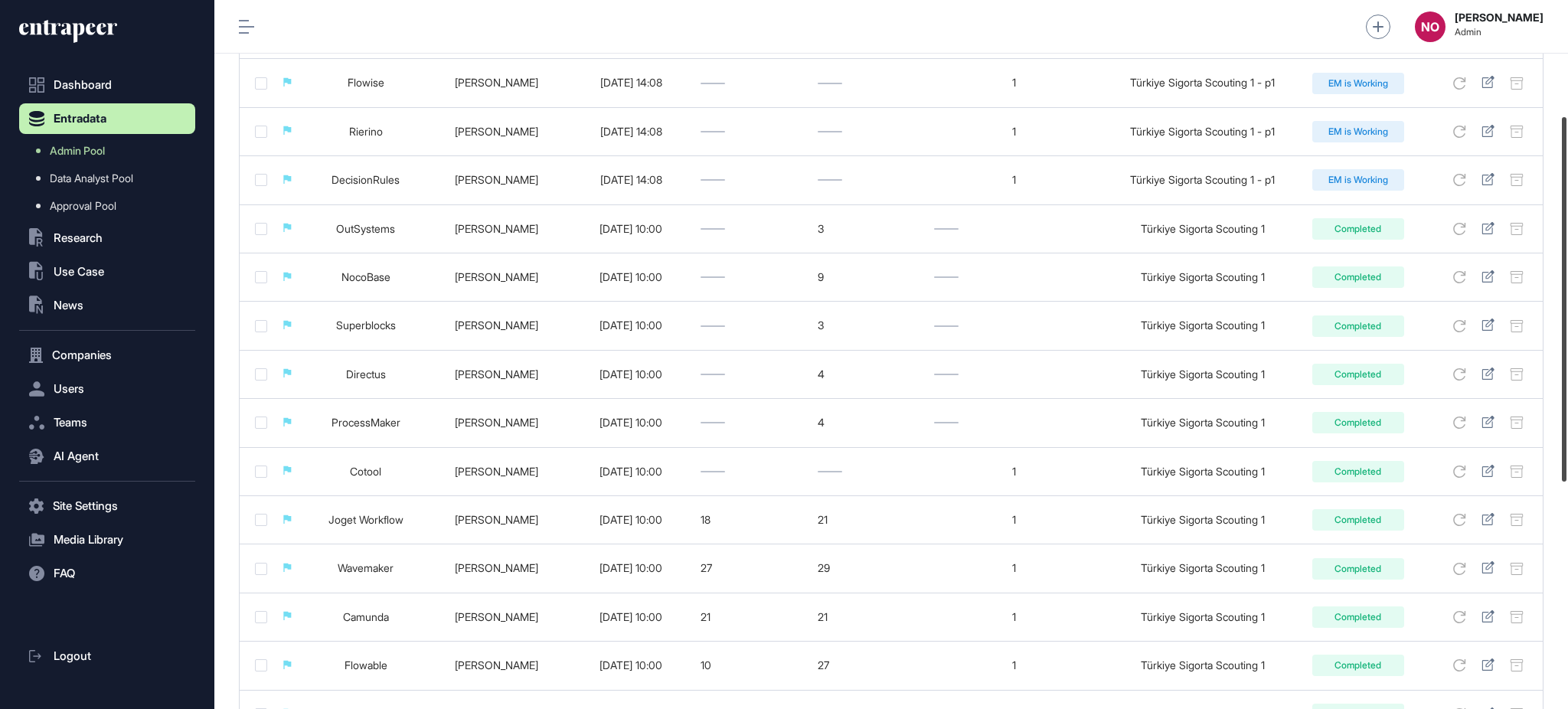
drag, startPoint x: 1566, startPoint y: 214, endPoint x: 1566, endPoint y: 329, distance: 115.0
click at [1566, 329] on div at bounding box center [1565, 300] width 5 height 365
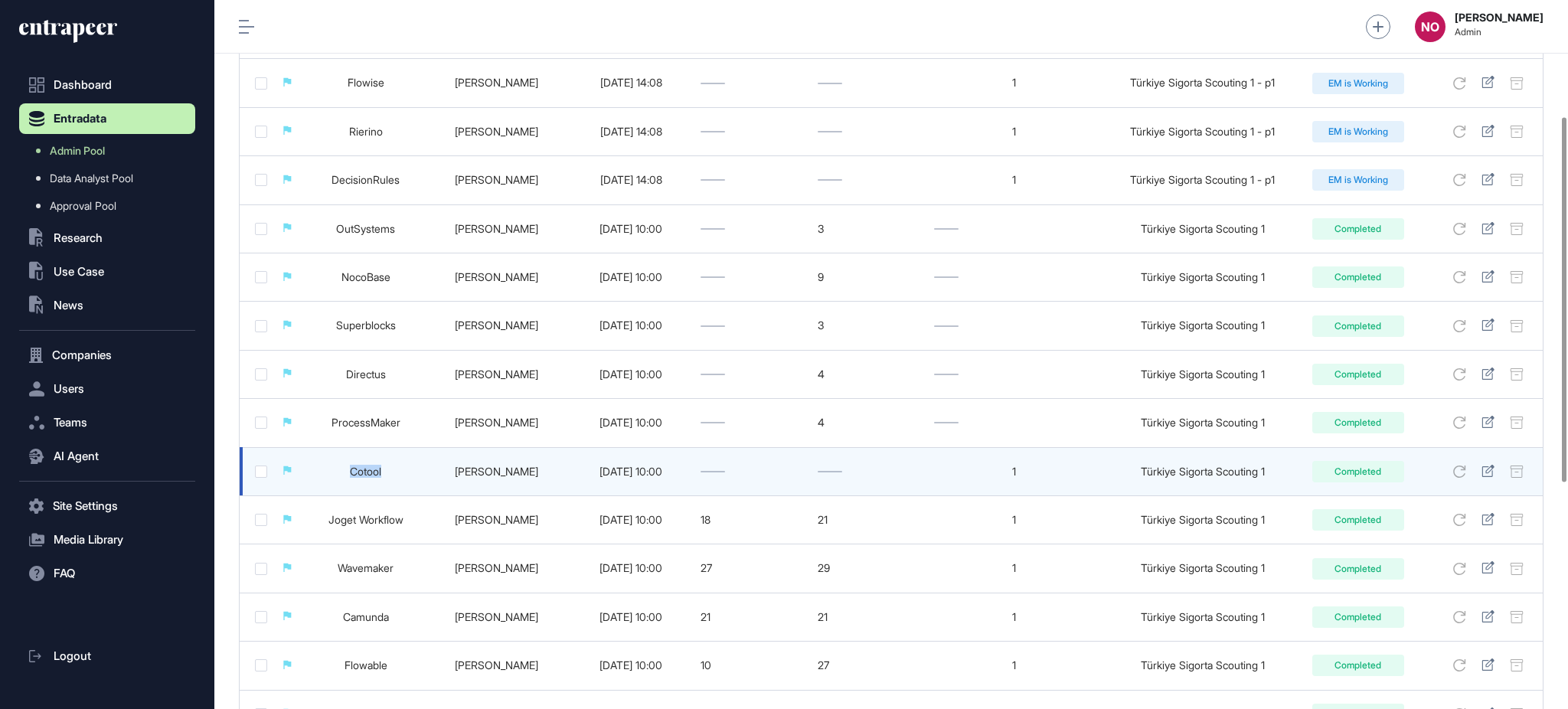
drag, startPoint x: 343, startPoint y: 473, endPoint x: 389, endPoint y: 470, distance: 46.1
click at [389, 470] on td "Cotool" at bounding box center [366, 471] width 115 height 48
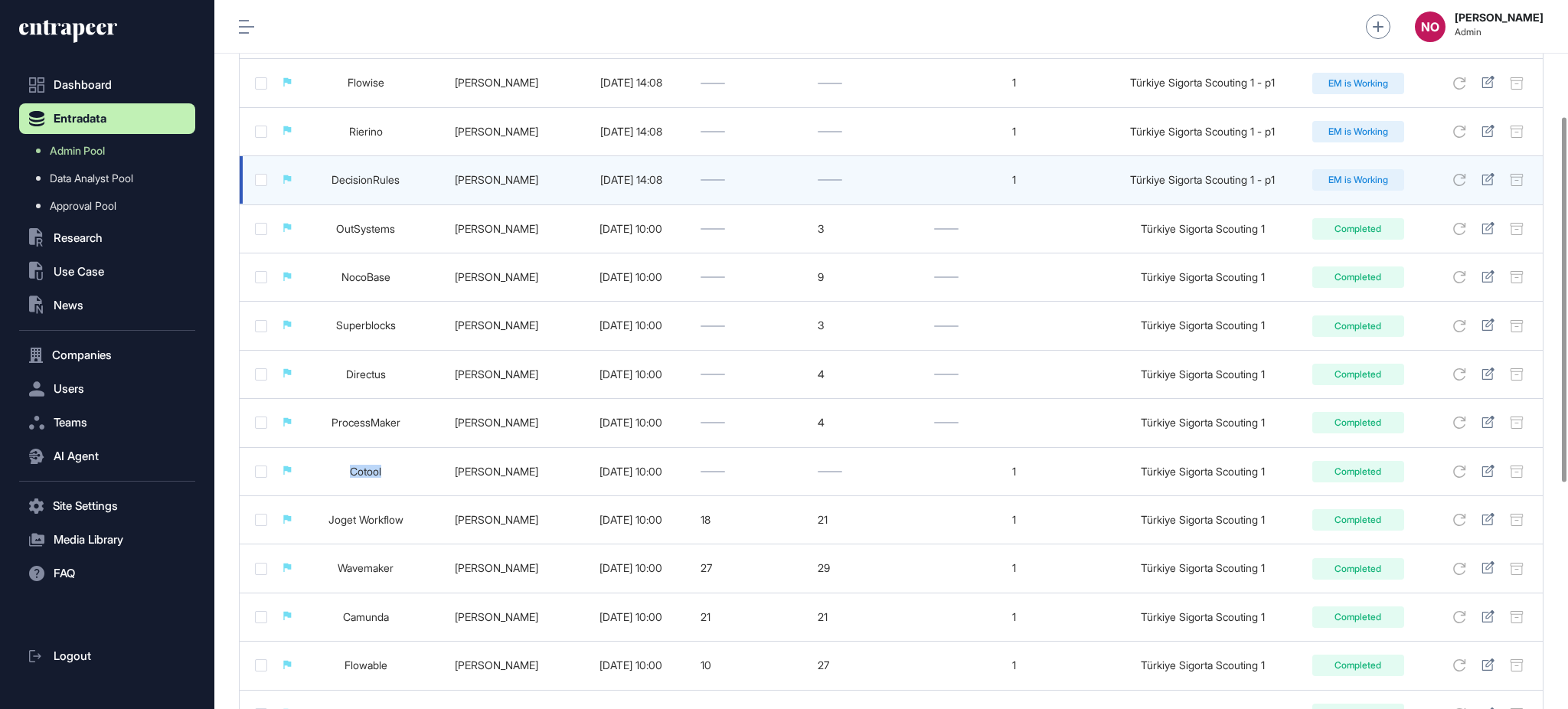
copy link "Cotool"
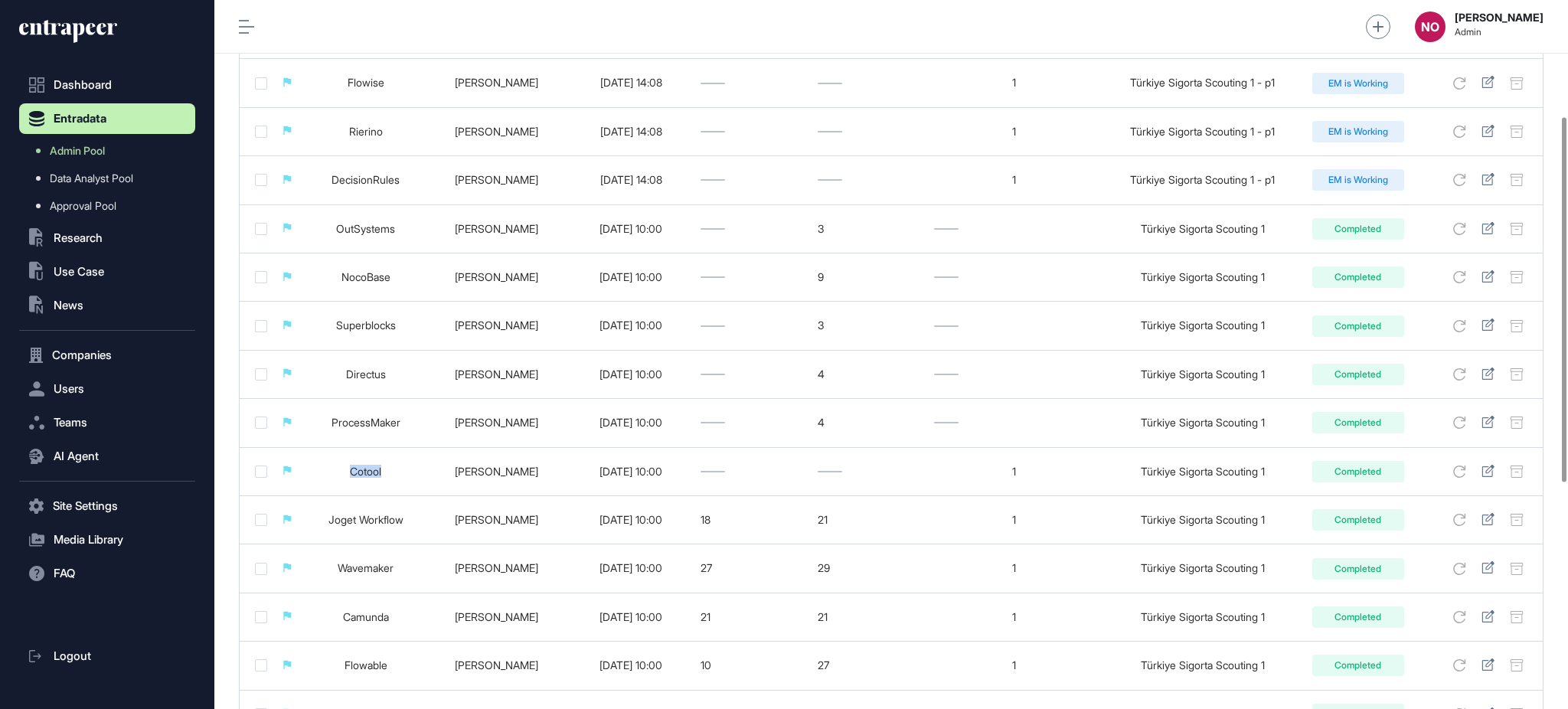
copy link "Cotool"
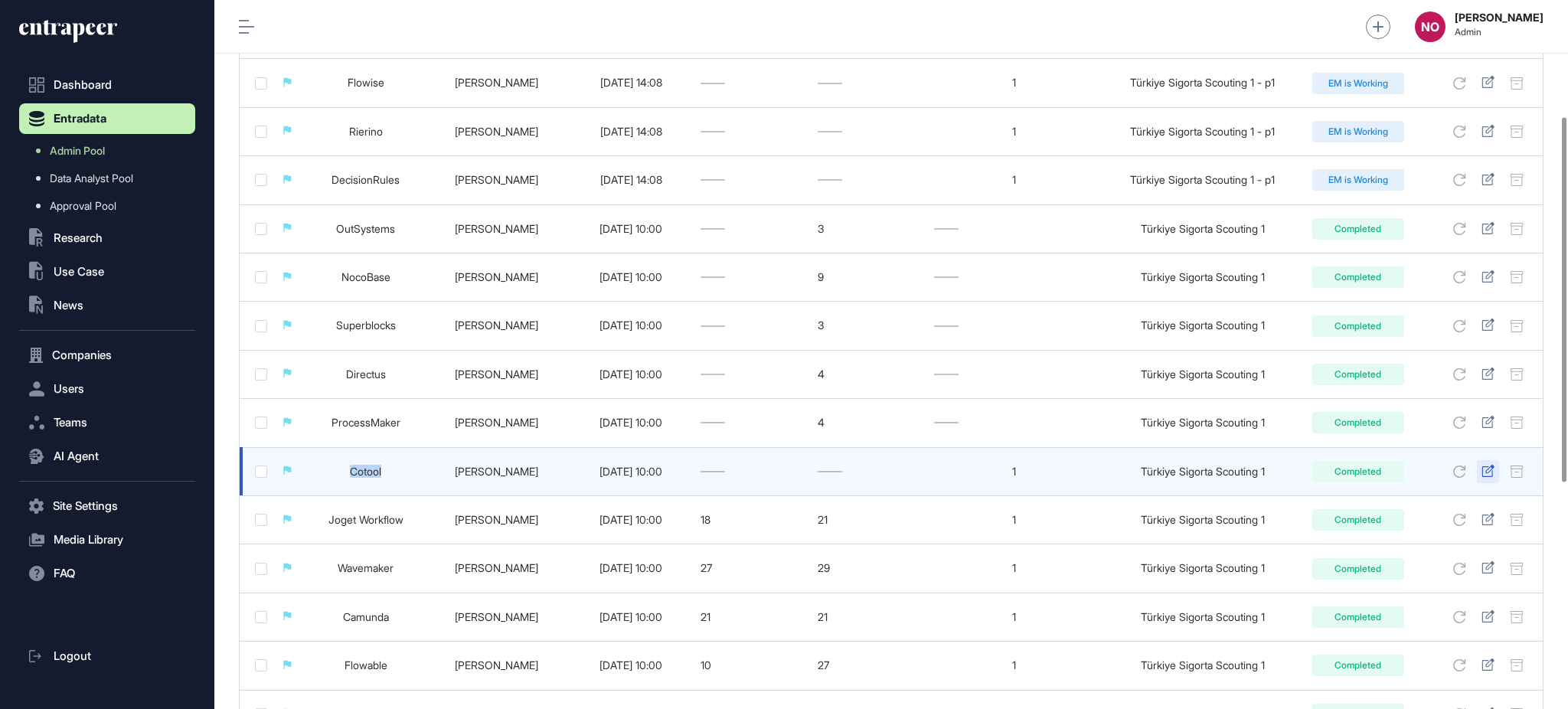
click at [1489, 470] on icon at bounding box center [1488, 470] width 13 height 12
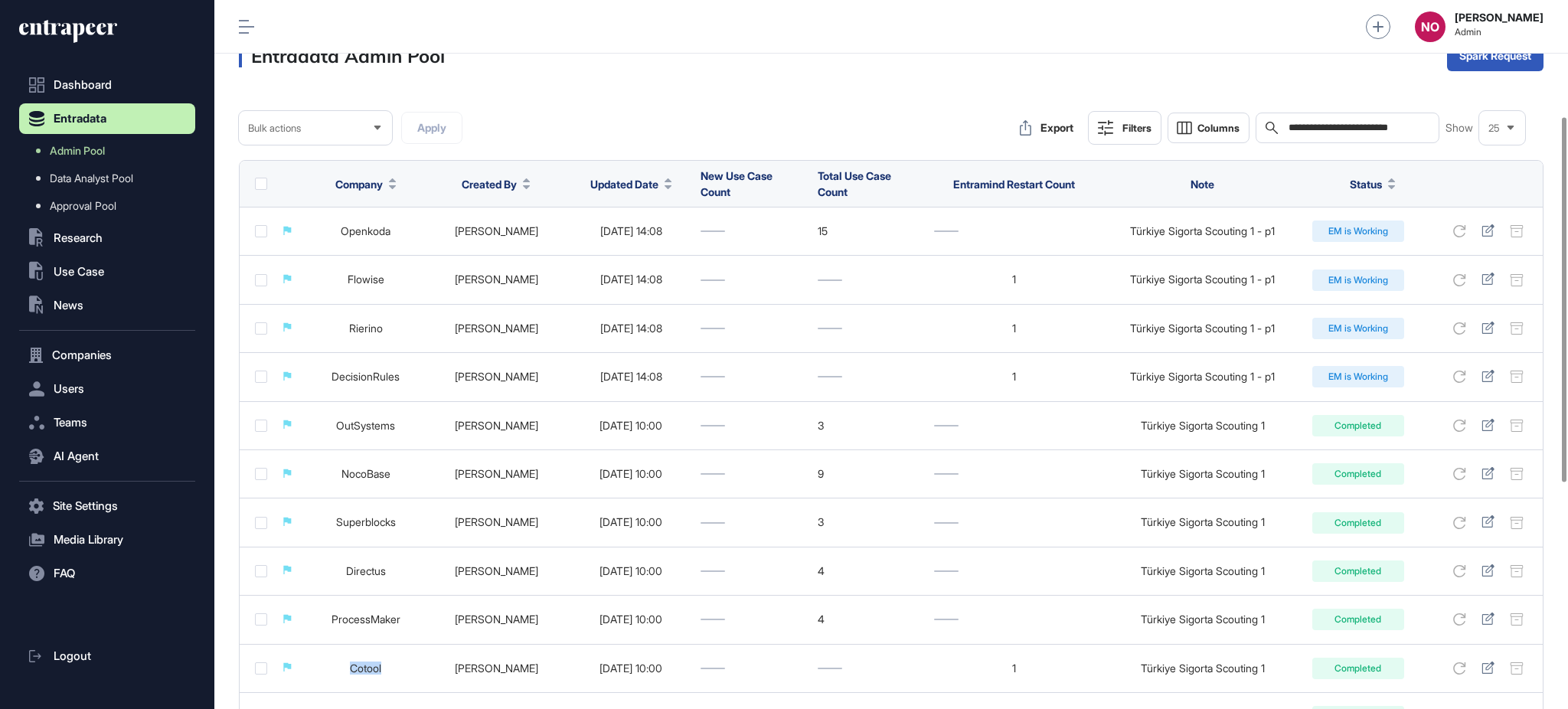
scroll to position [0, 0]
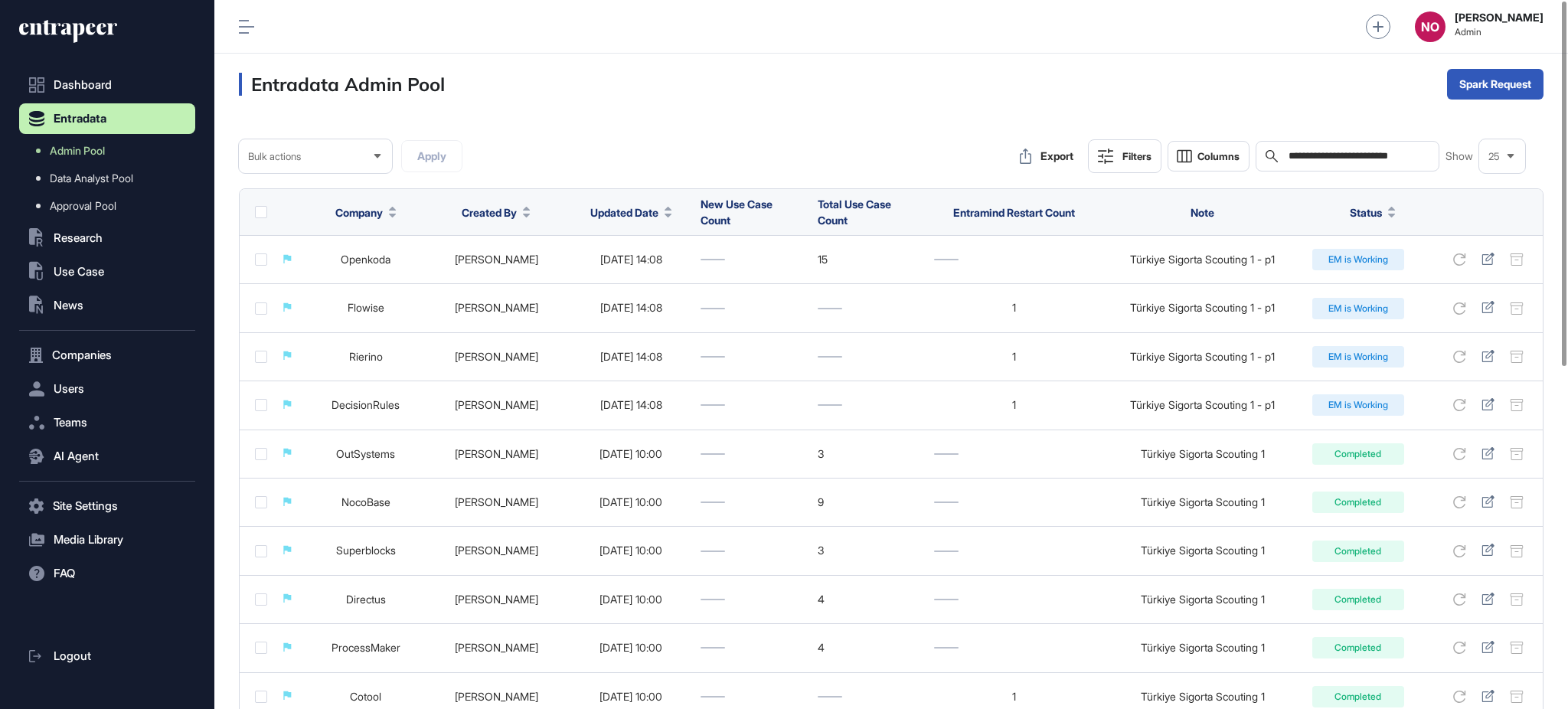
click at [1375, 161] on input "**********" at bounding box center [1358, 156] width 143 height 12
paste input "text"
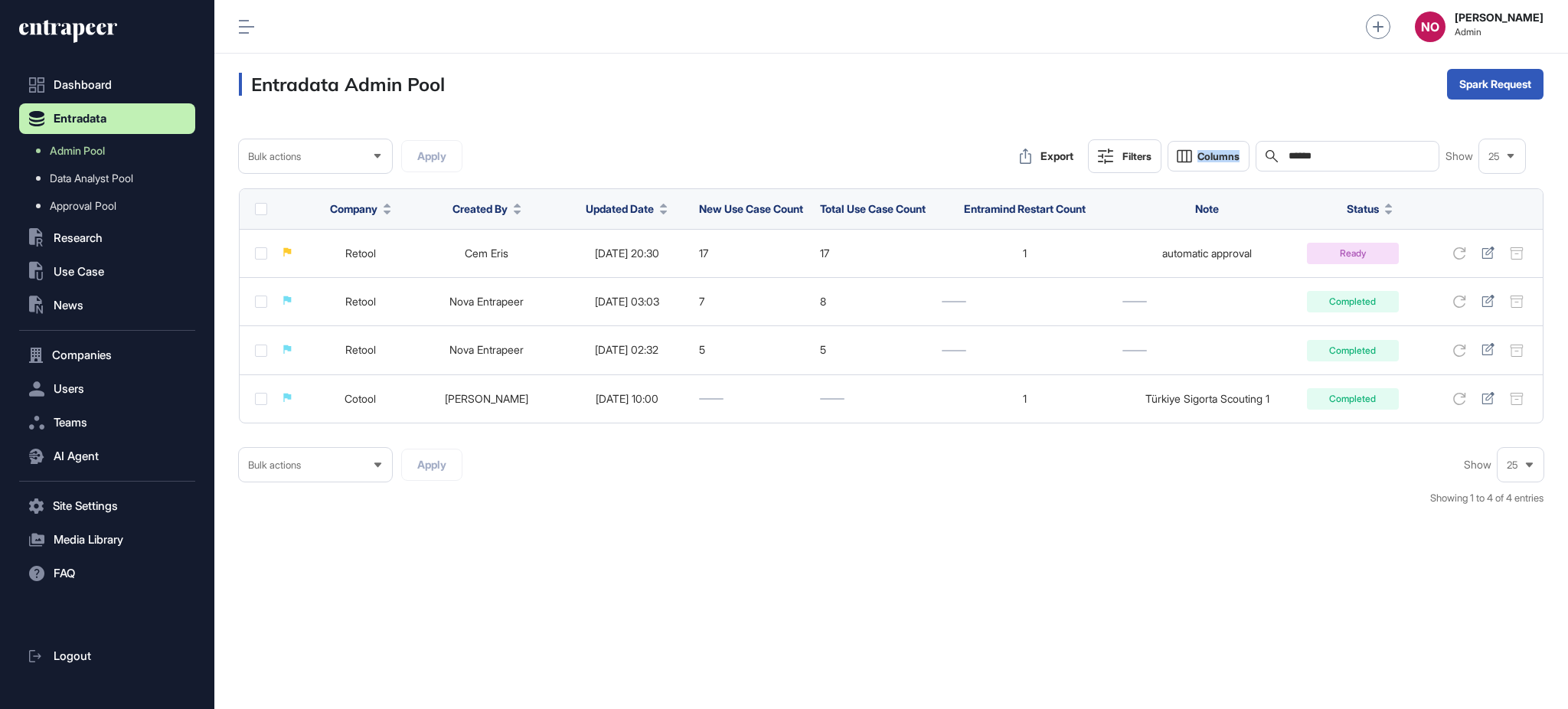
drag, startPoint x: 1355, startPoint y: 144, endPoint x: 1153, endPoint y: 150, distance: 202.1
click at [1153, 150] on div "Export Filters Columns Search ****** Show 25" at bounding box center [1268, 156] width 514 height 34
click at [1292, 160] on input "******" at bounding box center [1358, 156] width 143 height 12
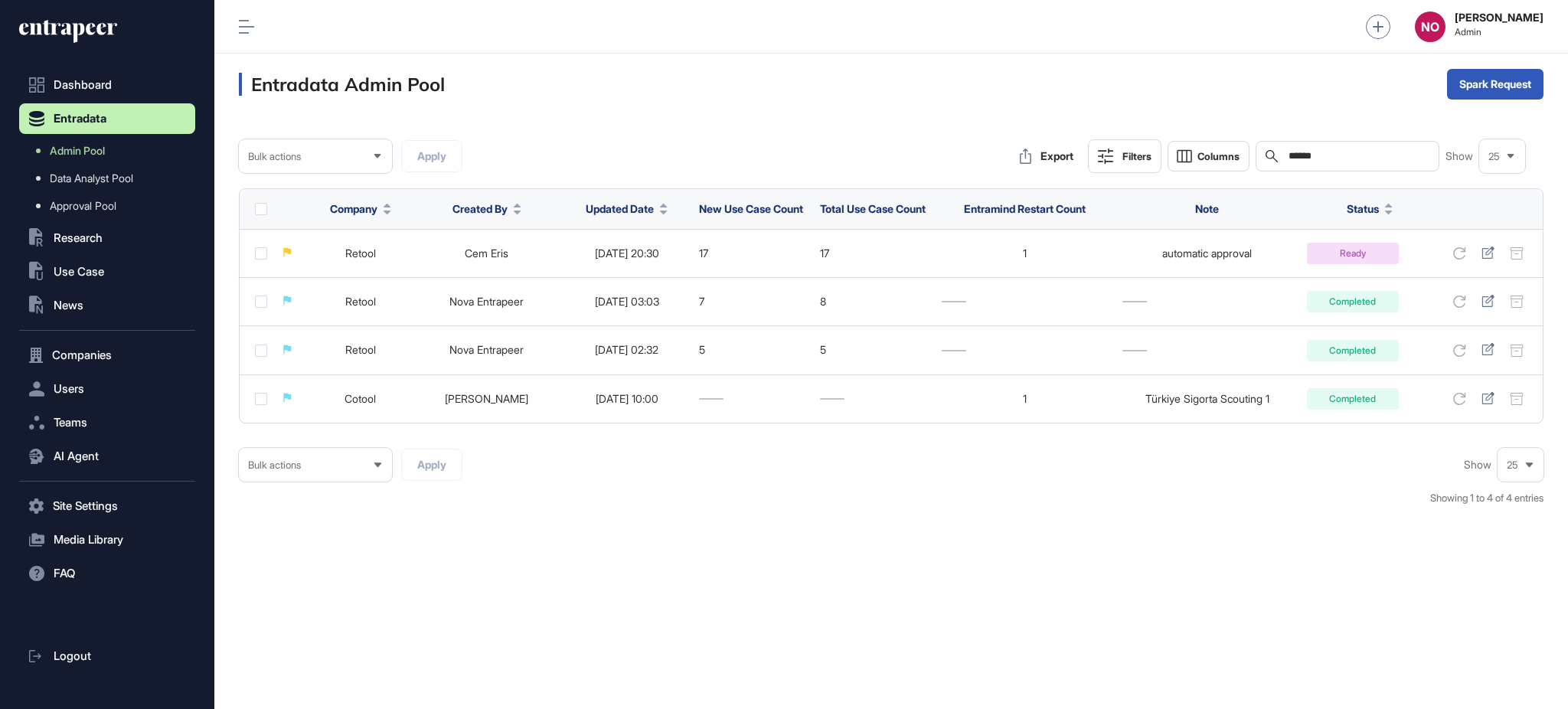
paste input "**********"
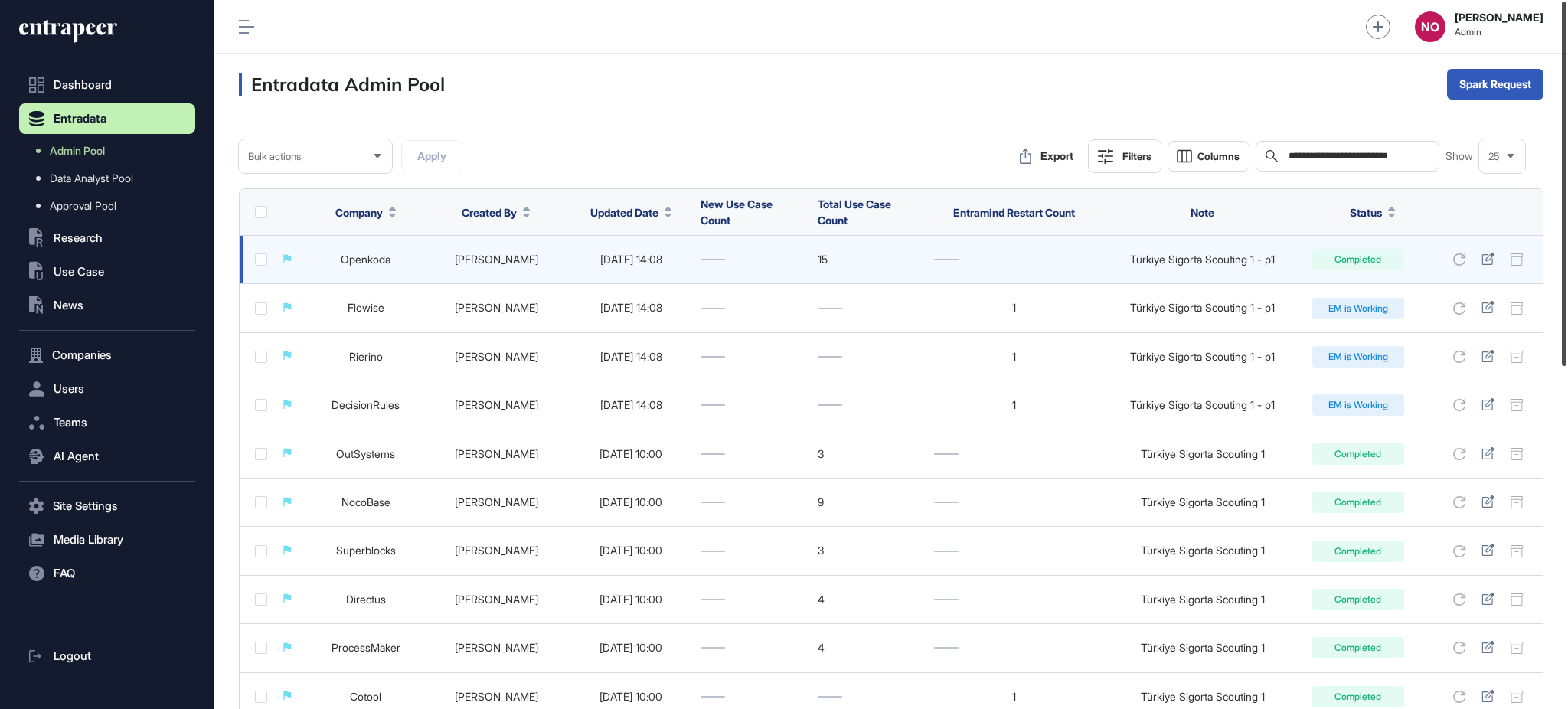
drag, startPoint x: 1566, startPoint y: 270, endPoint x: 1530, endPoint y: 270, distance: 36.0
click at [1530, 270] on div "**********" at bounding box center [891, 354] width 1353 height 709
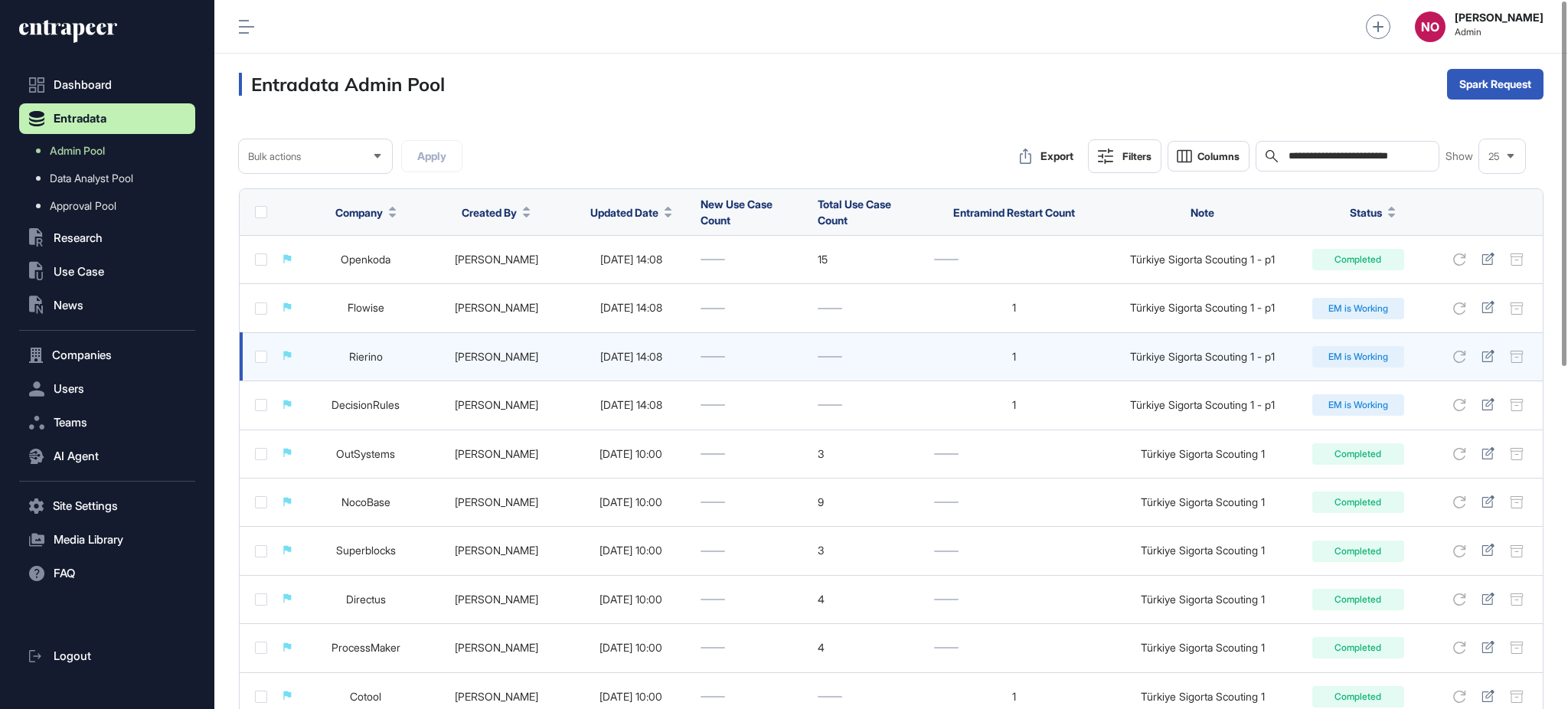
scroll to position [620, 0]
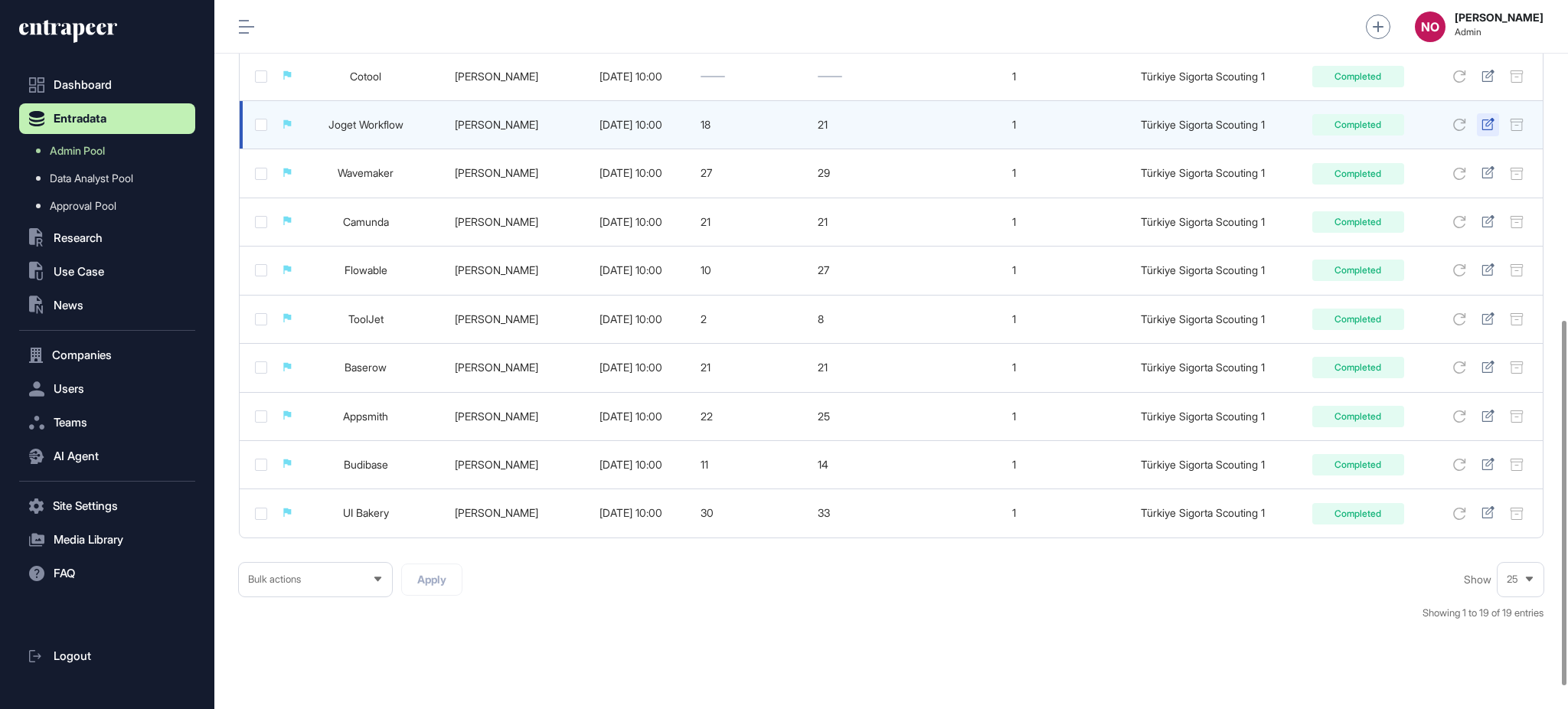
click at [1489, 122] on icon at bounding box center [1488, 124] width 13 height 12
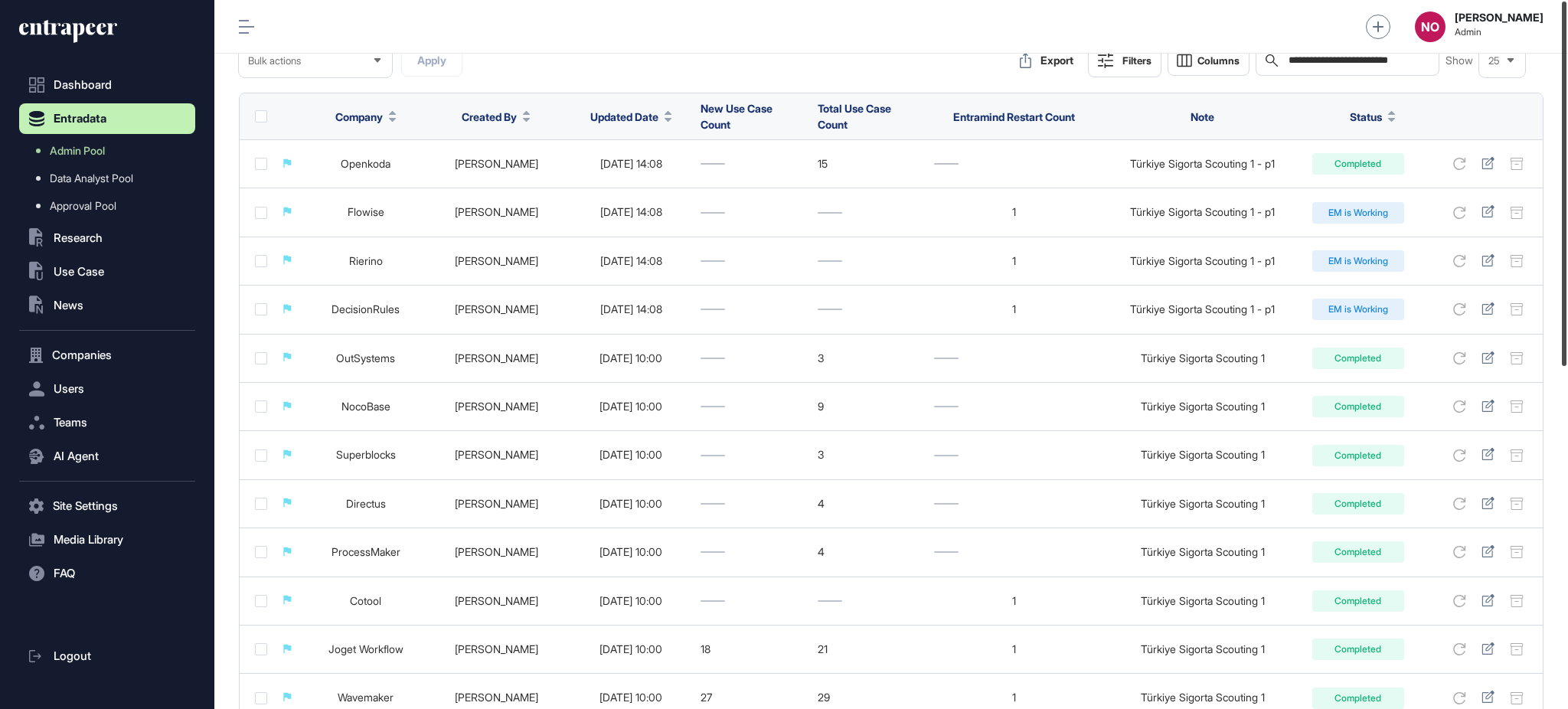
scroll to position [0, 0]
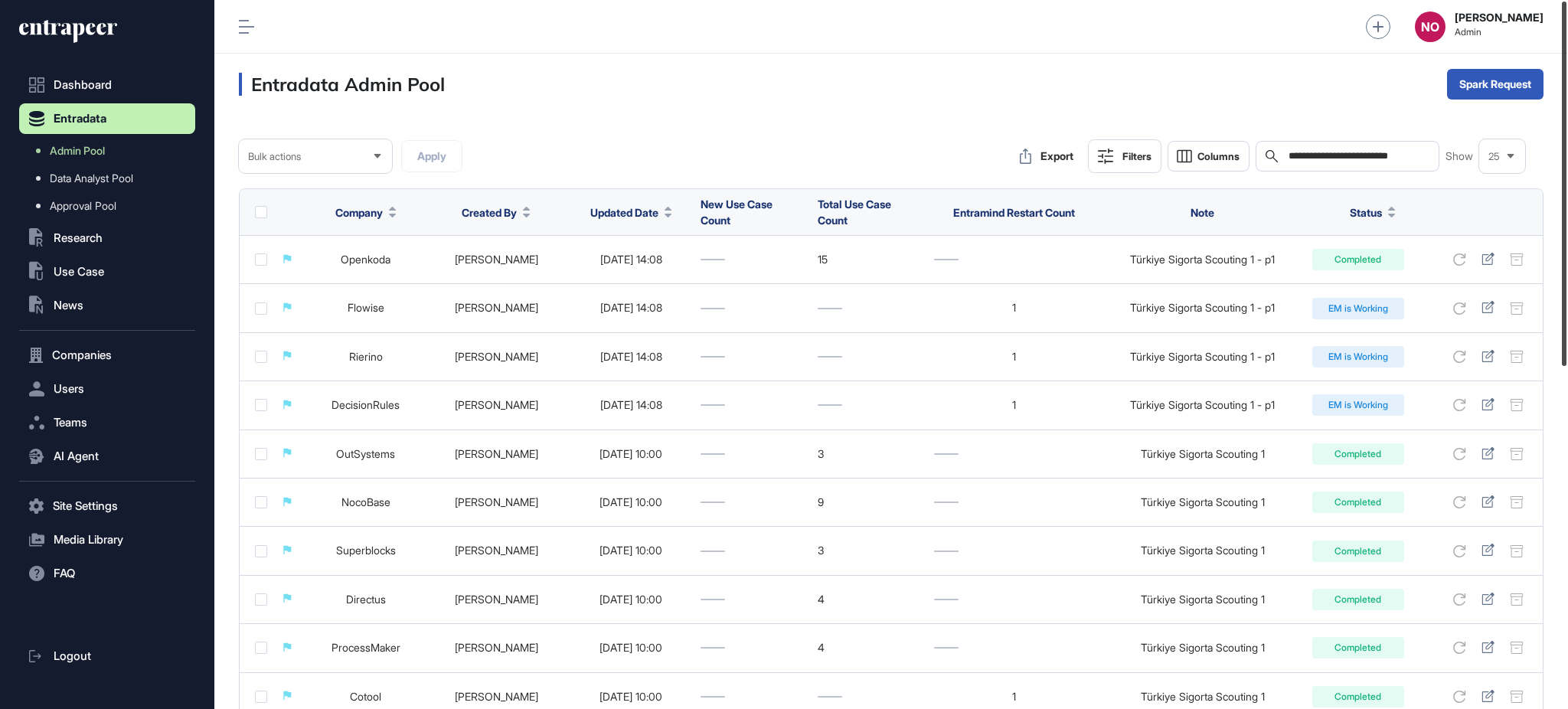
drag, startPoint x: 1566, startPoint y: 516, endPoint x: 1556, endPoint y: 160, distance: 356.1
click at [1562, 160] on div at bounding box center [1565, 184] width 5 height 365
click at [1410, 161] on input "**********" at bounding box center [1358, 156] width 143 height 12
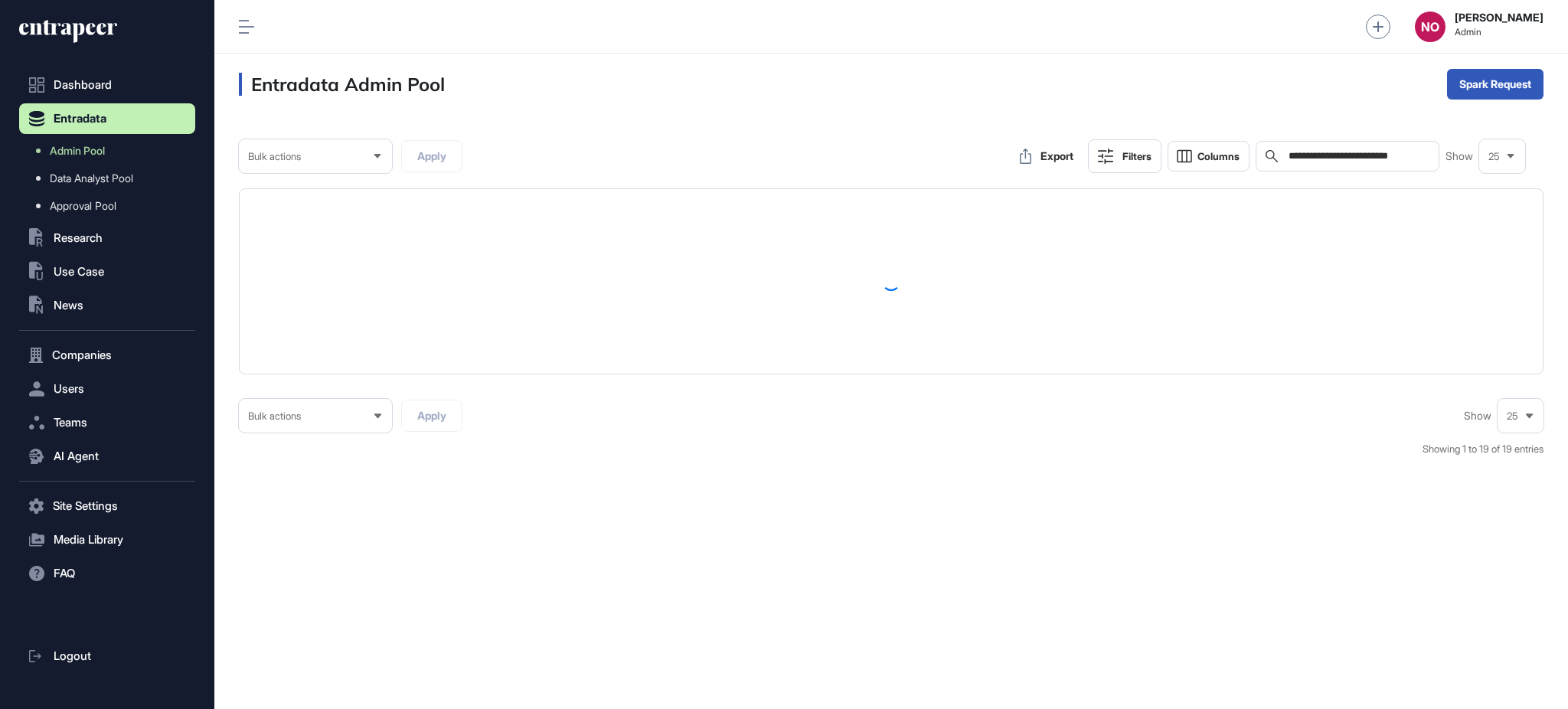
type input "**********"
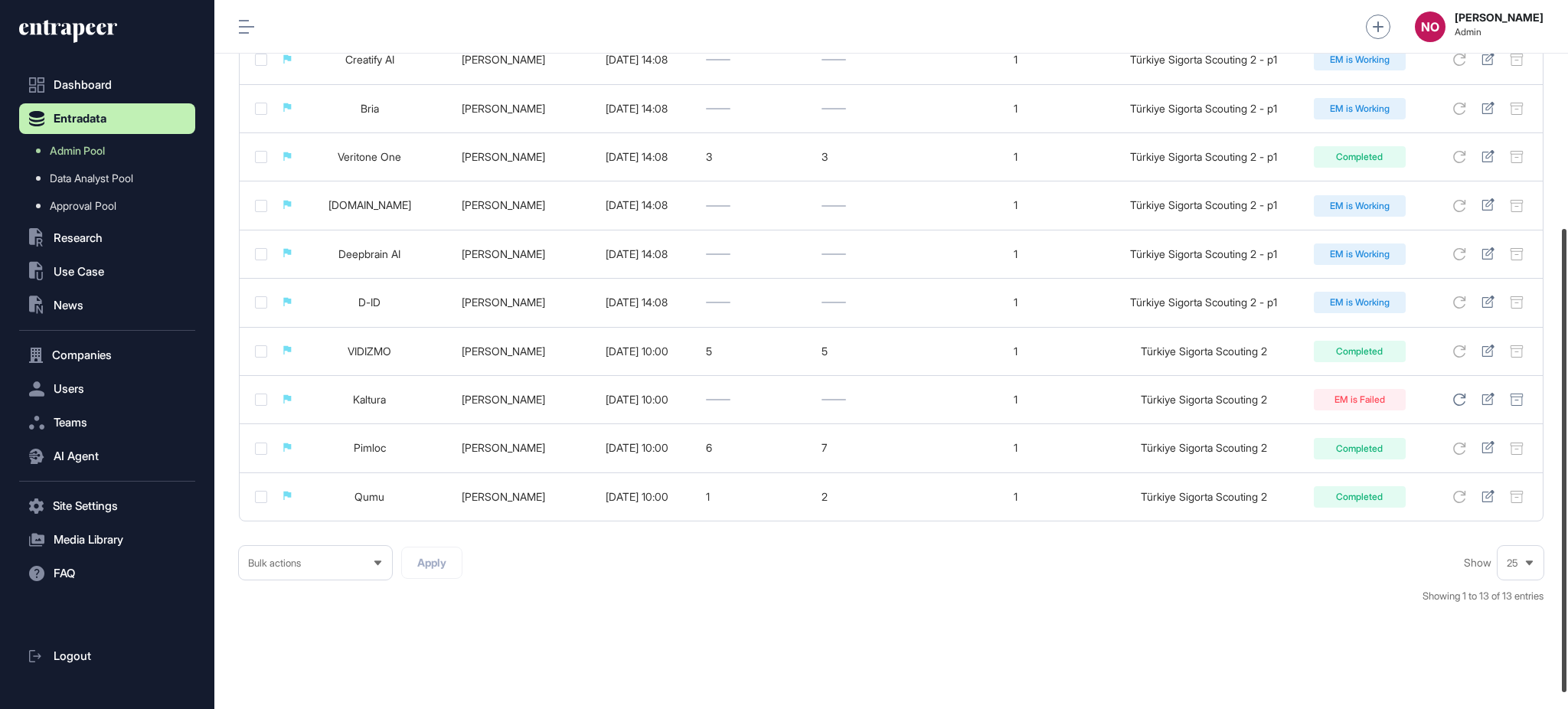
scroll to position [371, 0]
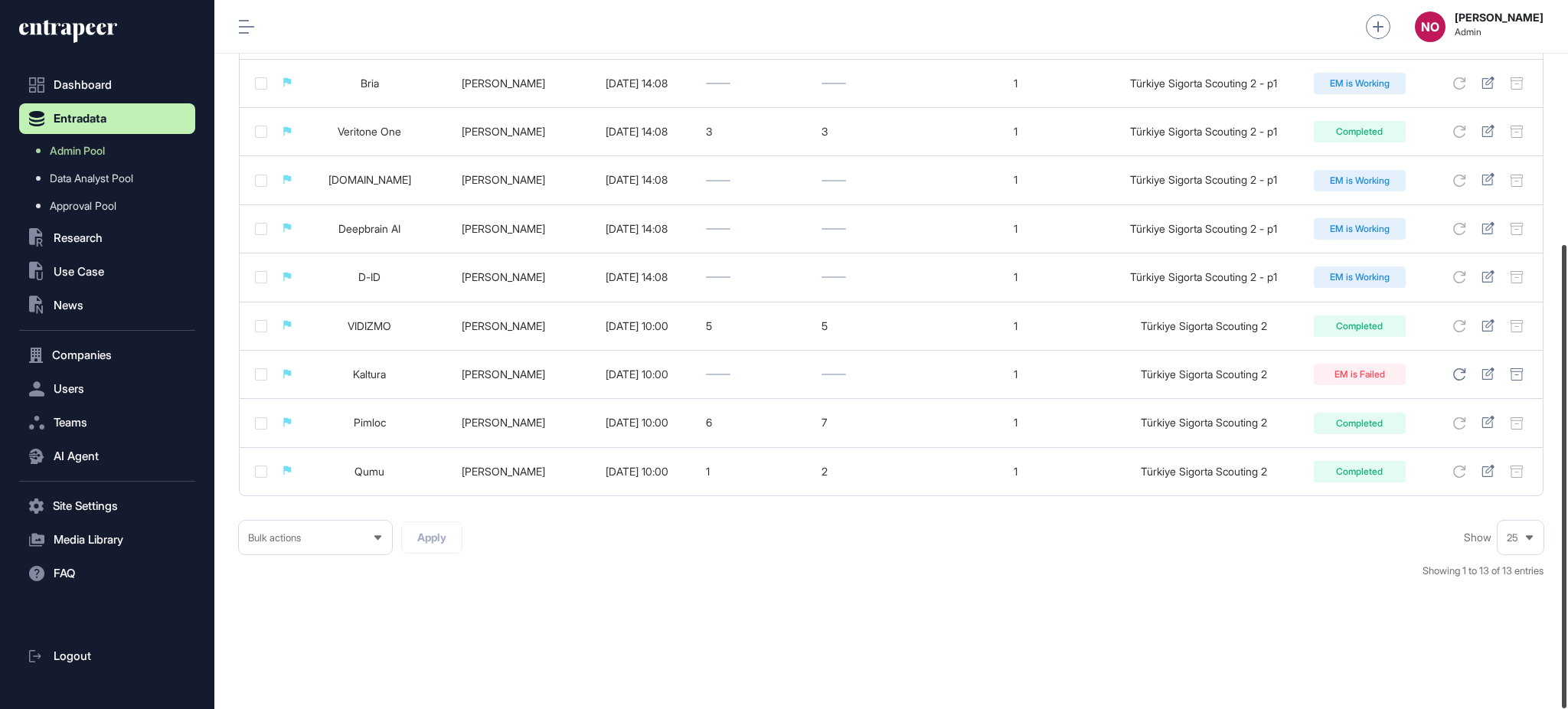
drag, startPoint x: 1566, startPoint y: 209, endPoint x: 1566, endPoint y: 499, distance: 290.0
click at [1566, 499] on div at bounding box center [1565, 476] width 5 height 463
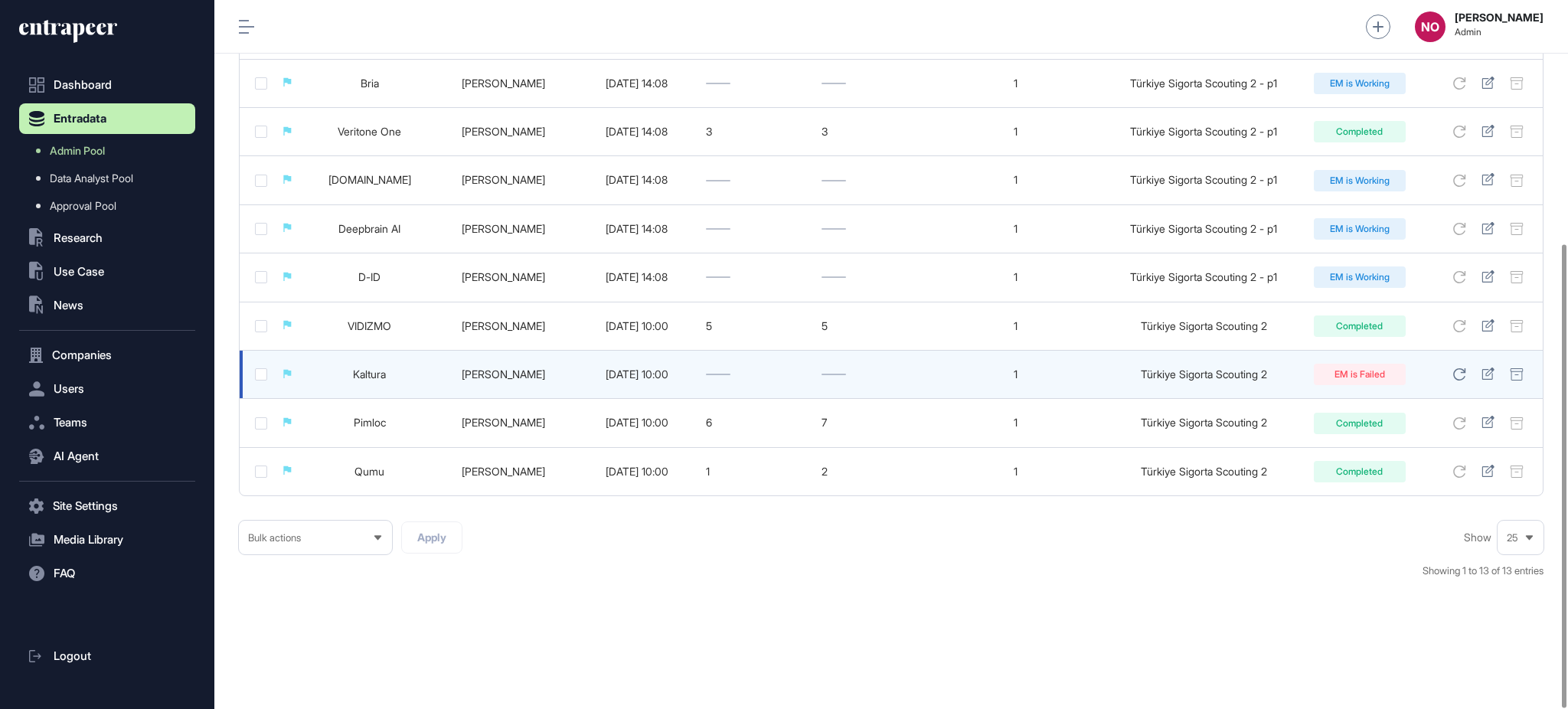
click at [364, 376] on link "Kaltura" at bounding box center [370, 374] width 33 height 13
click at [1488, 376] on icon at bounding box center [1487, 373] width 12 height 12
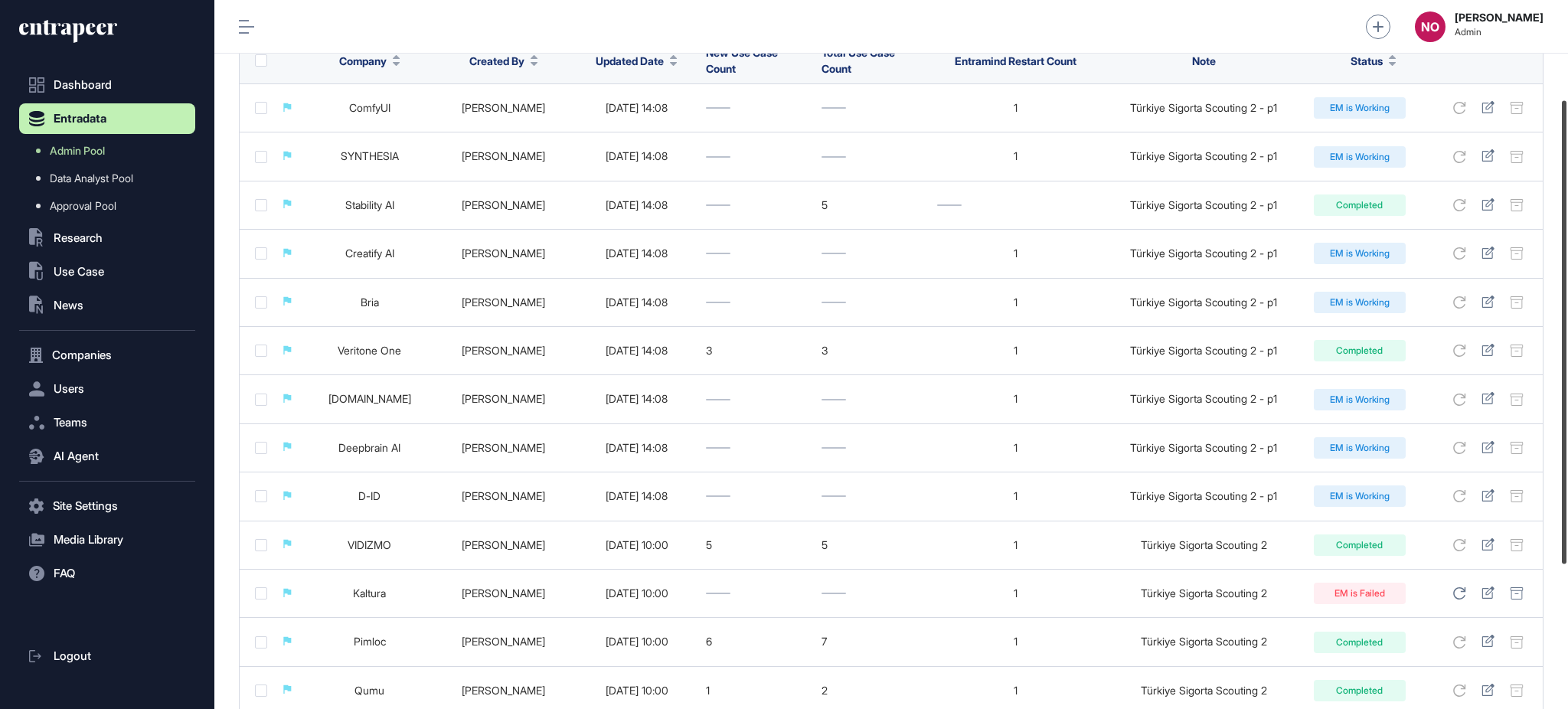
scroll to position [157, 0]
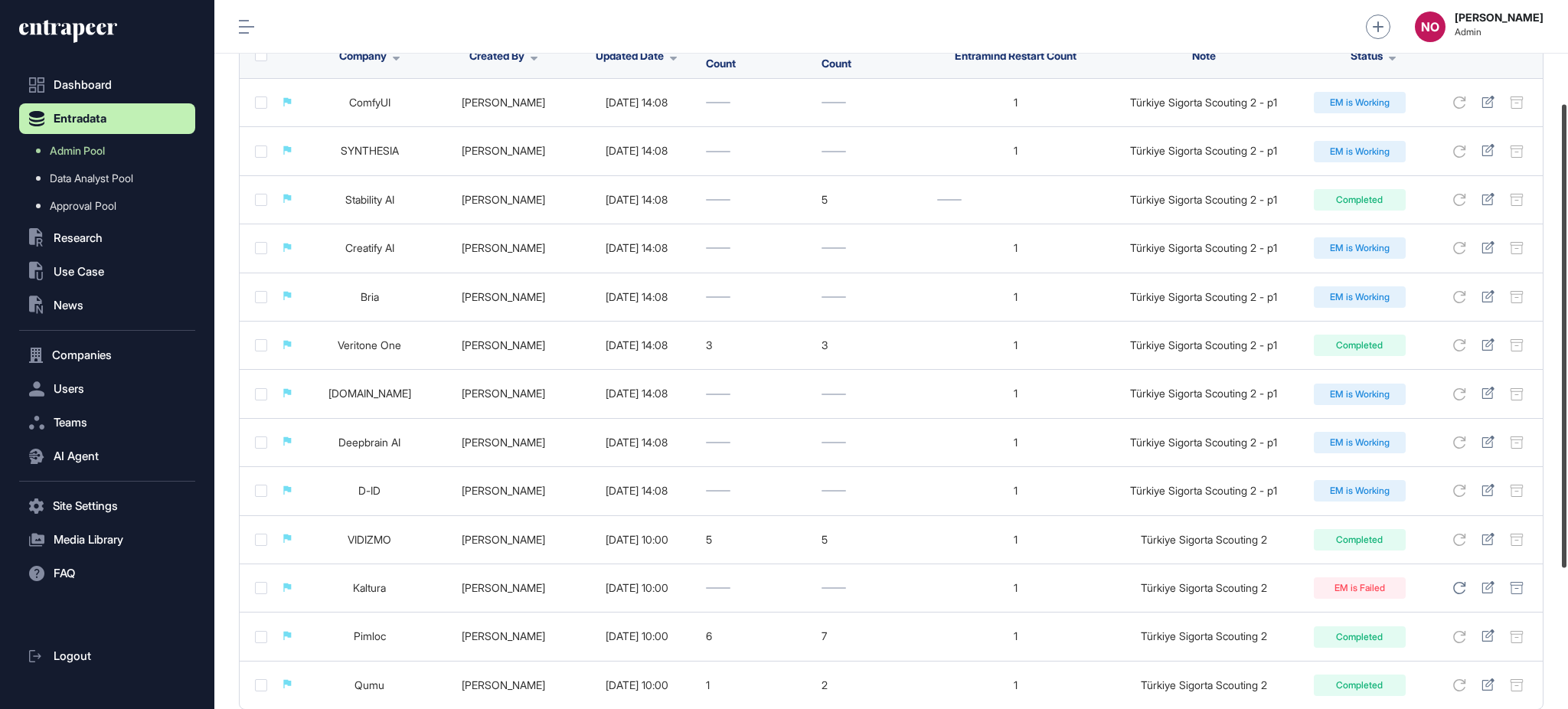
drag, startPoint x: 1566, startPoint y: 501, endPoint x: 1565, endPoint y: 361, distance: 140.0
click at [1565, 361] on div at bounding box center [1565, 336] width 5 height 463
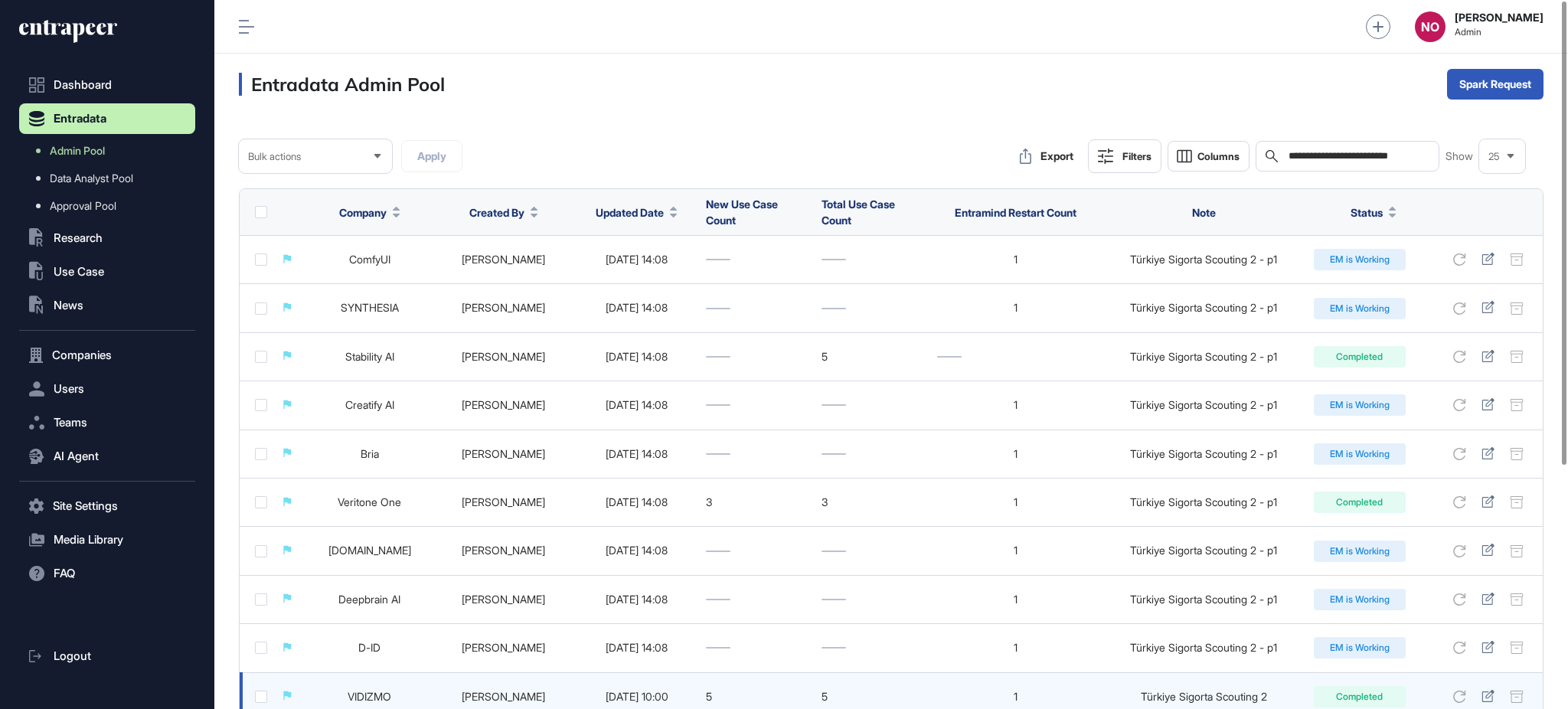
scroll to position [371, 0]
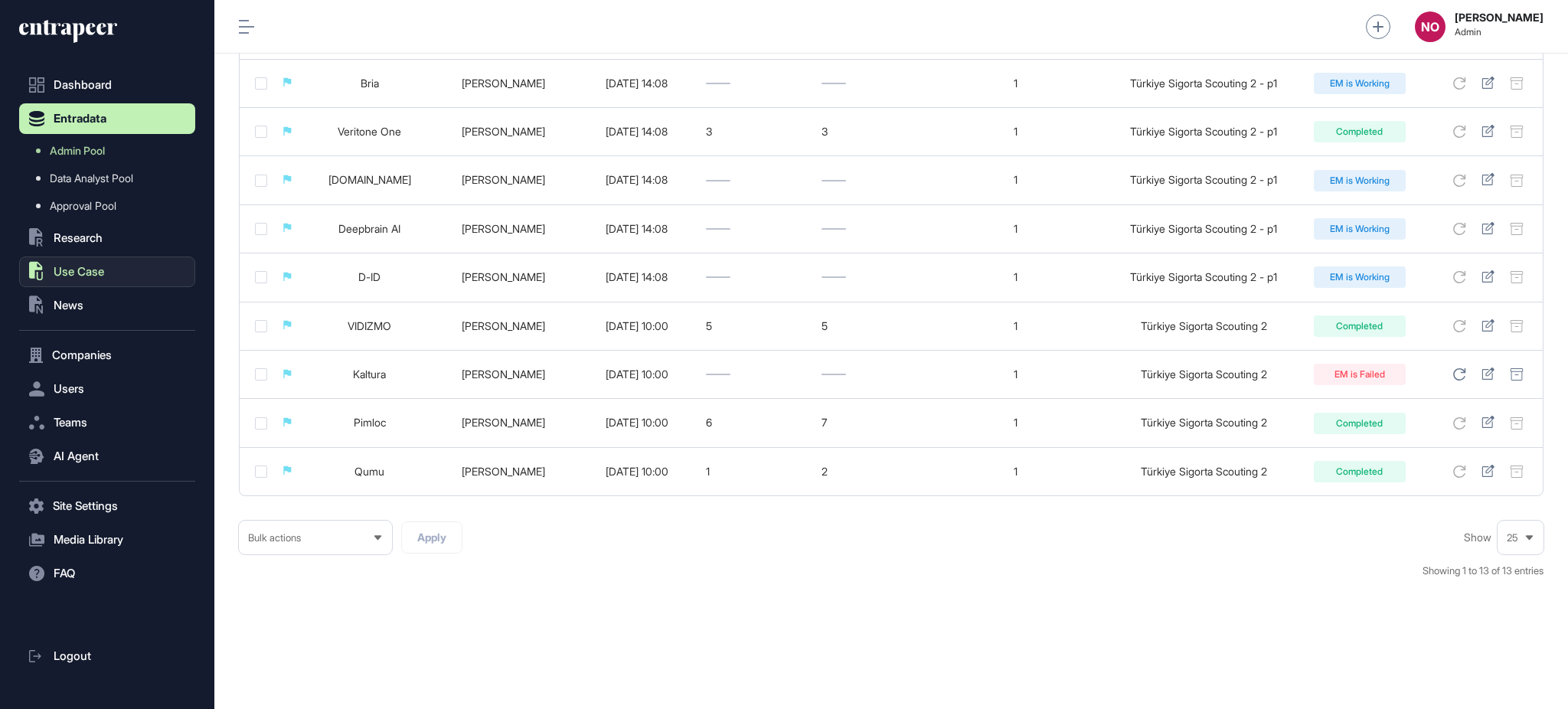
click at [104, 269] on span "Use Case" at bounding box center [78, 272] width 50 height 12
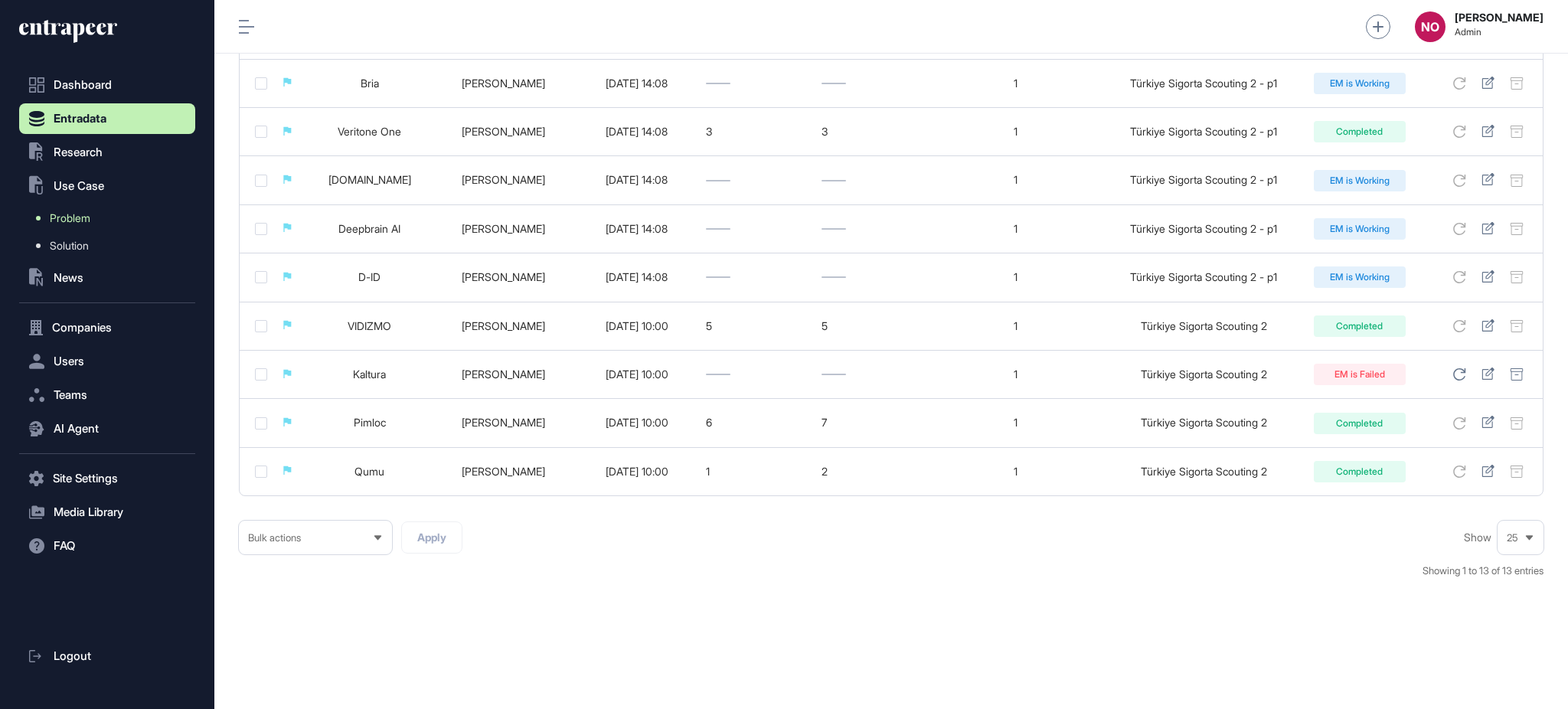
click at [126, 222] on link "Problem" at bounding box center [111, 218] width 168 height 27
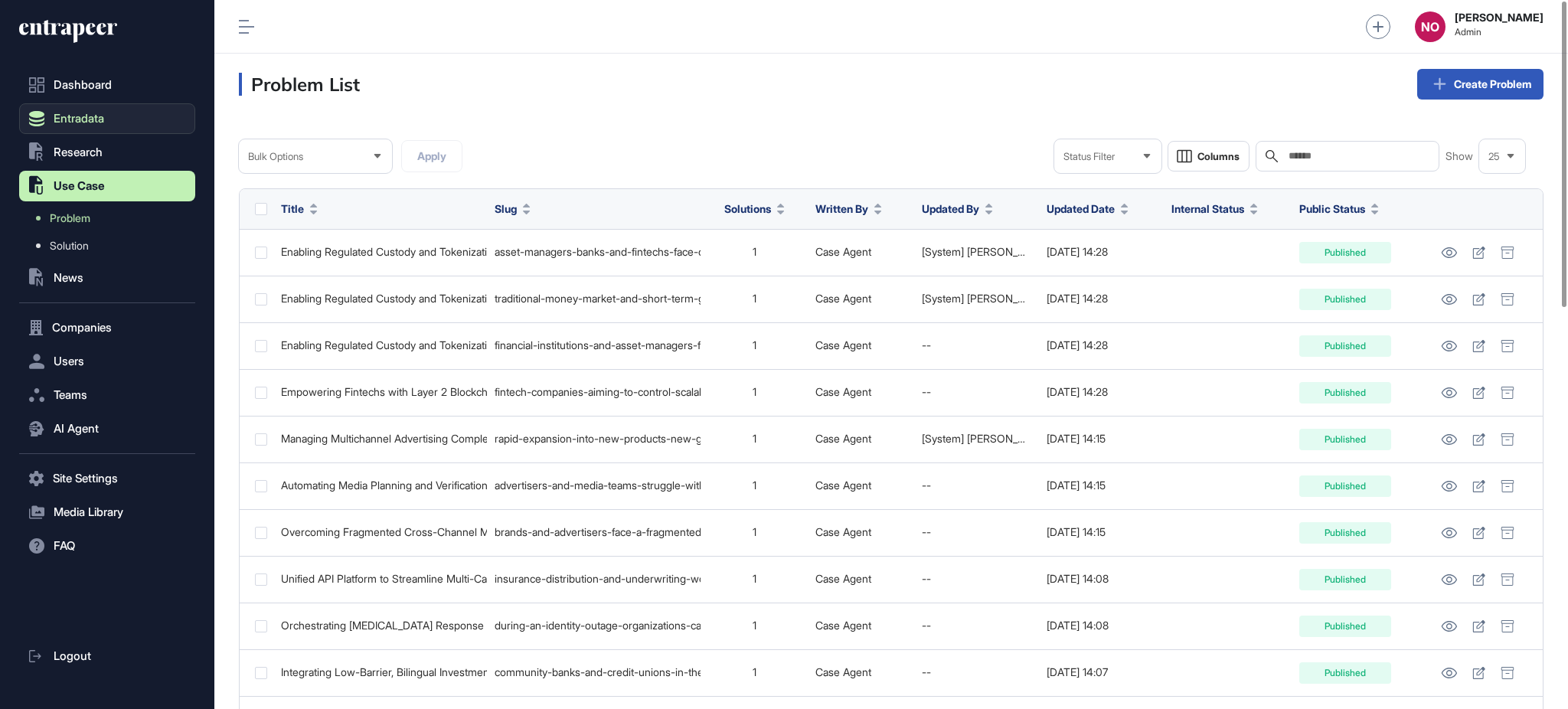
click at [99, 122] on span "Entradata" at bounding box center [78, 118] width 50 height 12
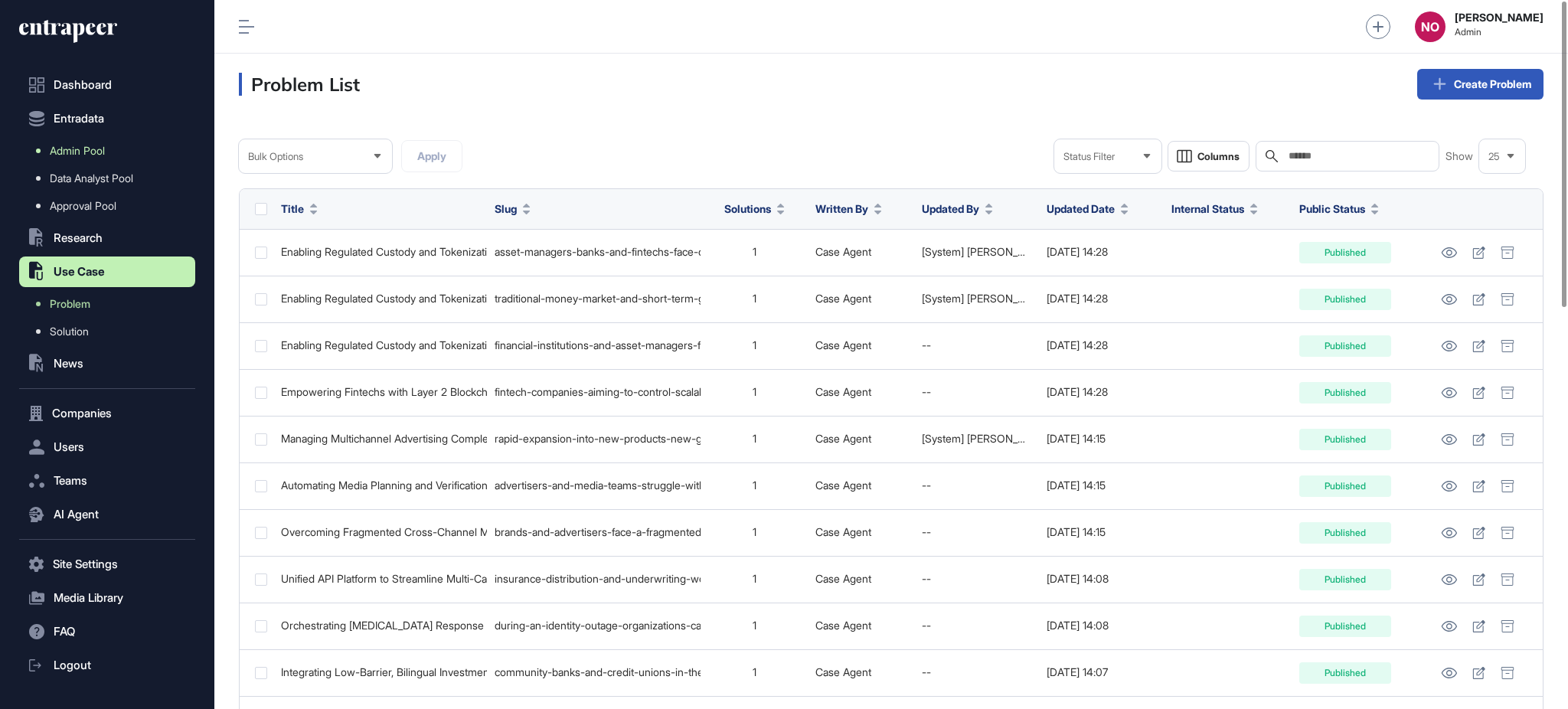
click at [99, 148] on span "Admin Pool" at bounding box center [77, 150] width 55 height 12
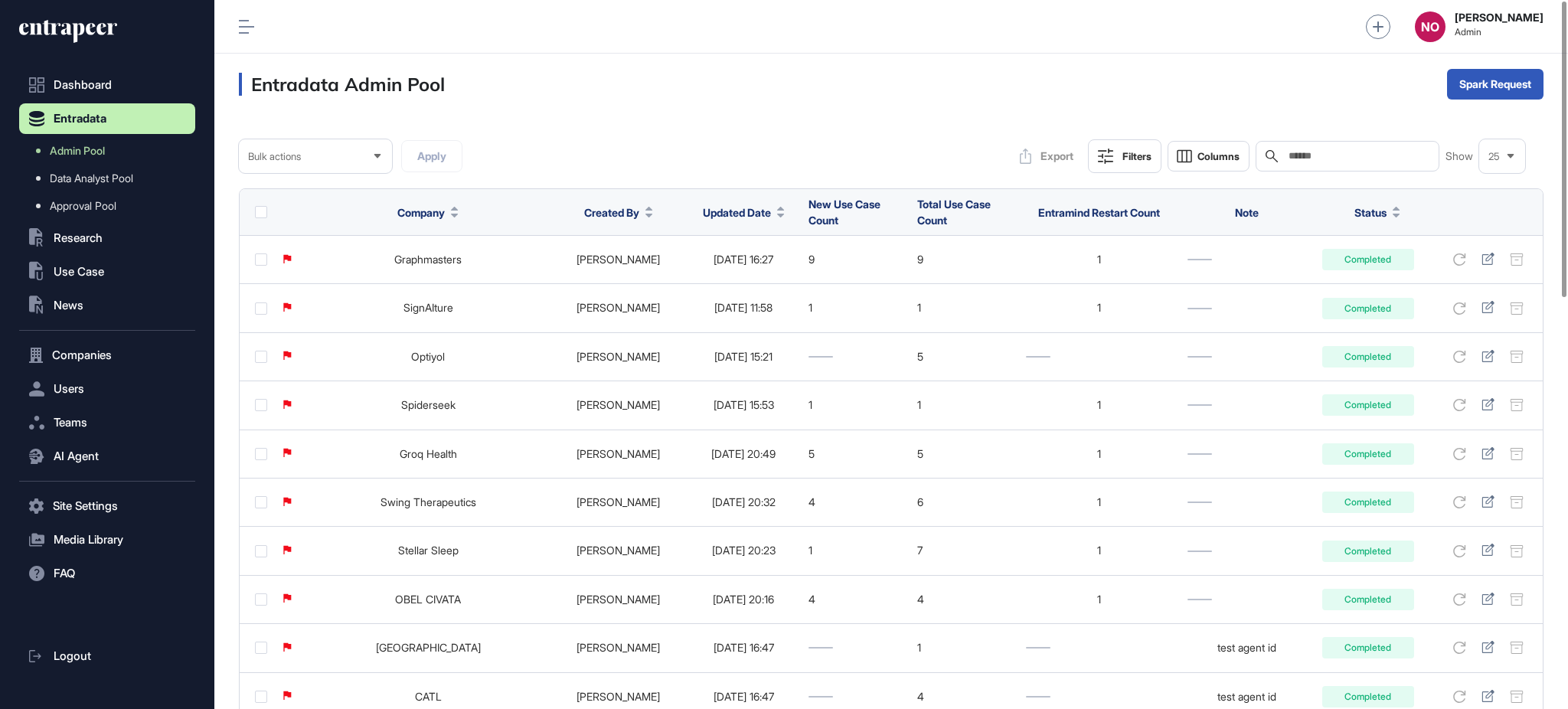
click at [744, 210] on button "Updated Date" at bounding box center [744, 212] width 82 height 16
click at [757, 266] on div "Sort Descending" at bounding box center [724, 277] width 95 height 22
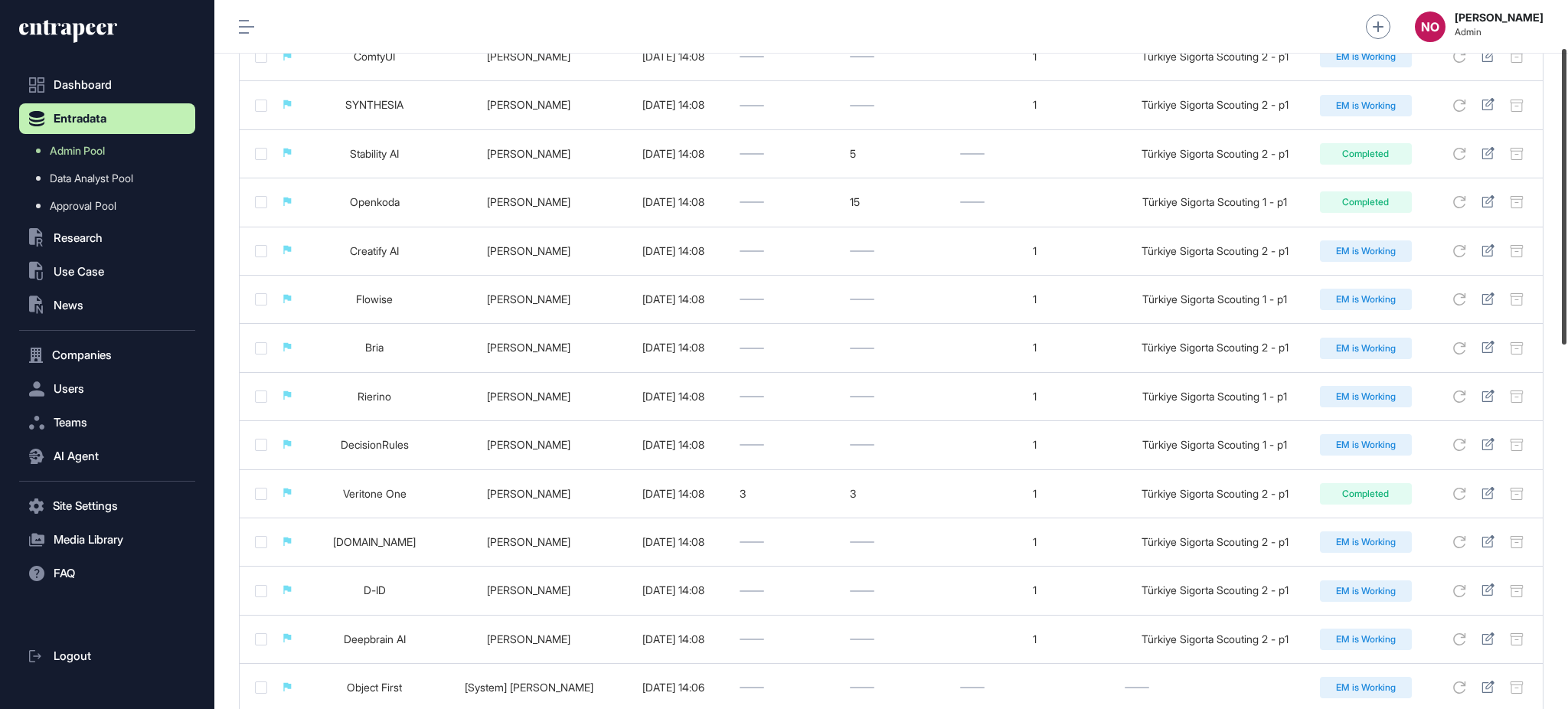
scroll to position [230, 0]
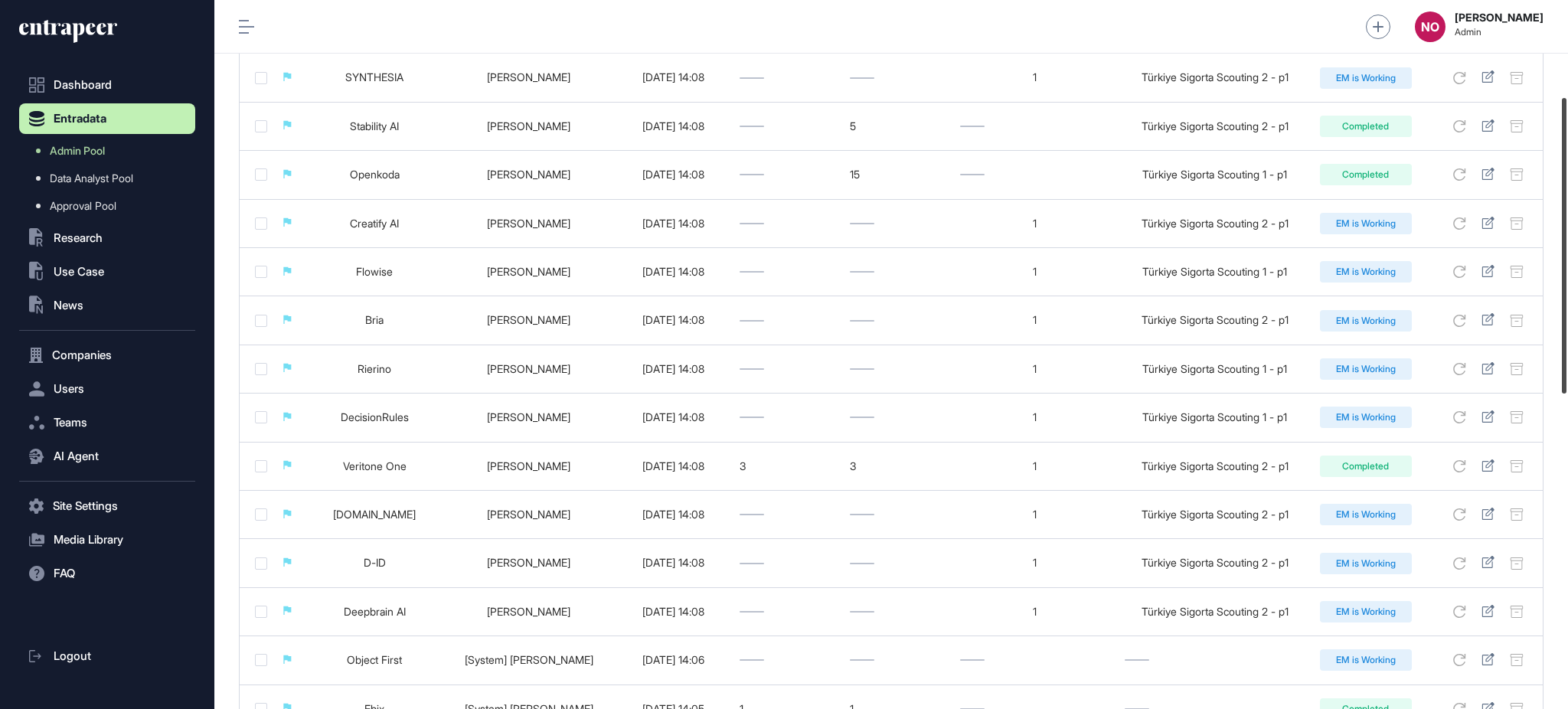
drag, startPoint x: 1566, startPoint y: 252, endPoint x: 1566, endPoint y: 348, distance: 96.0
click at [1566, 348] on div at bounding box center [1565, 246] width 5 height 295
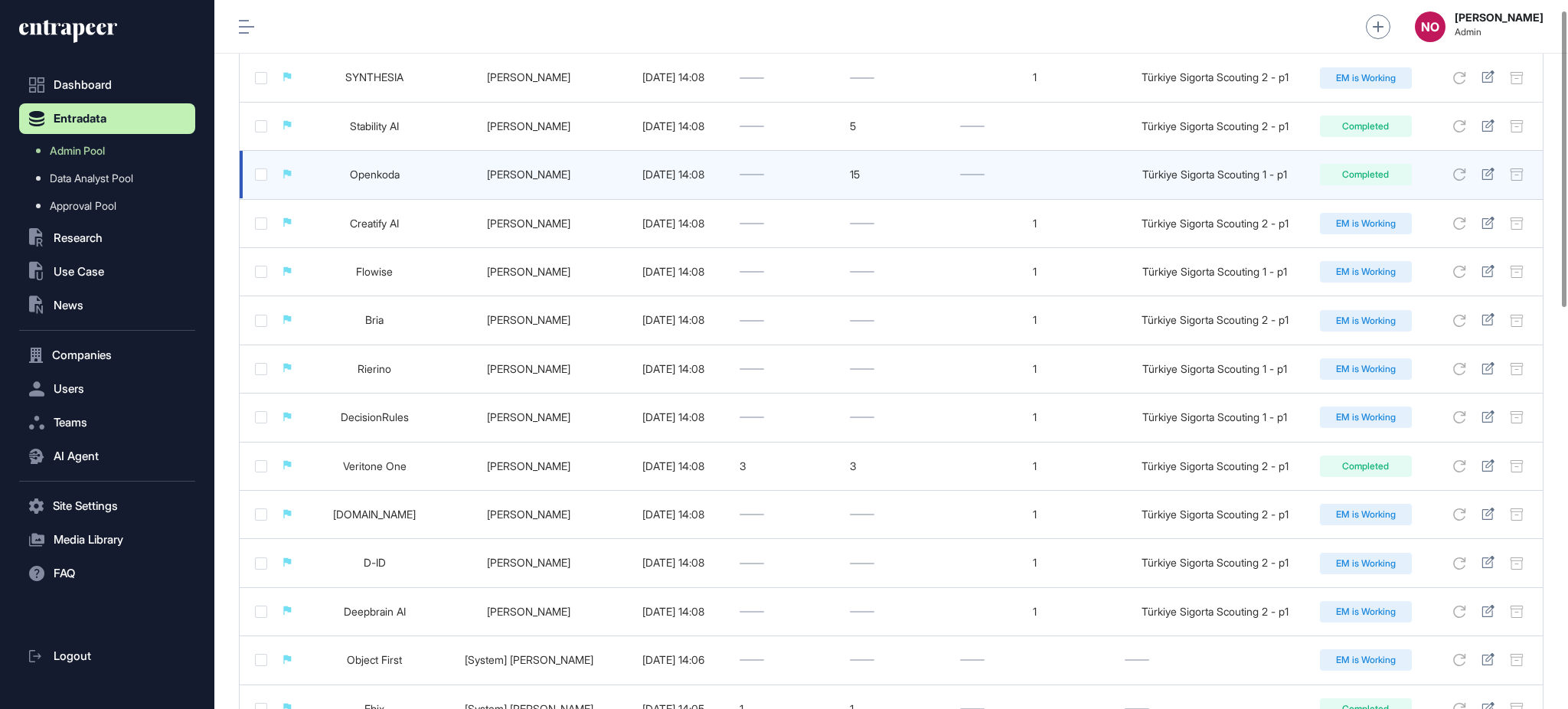
scroll to position [0, 0]
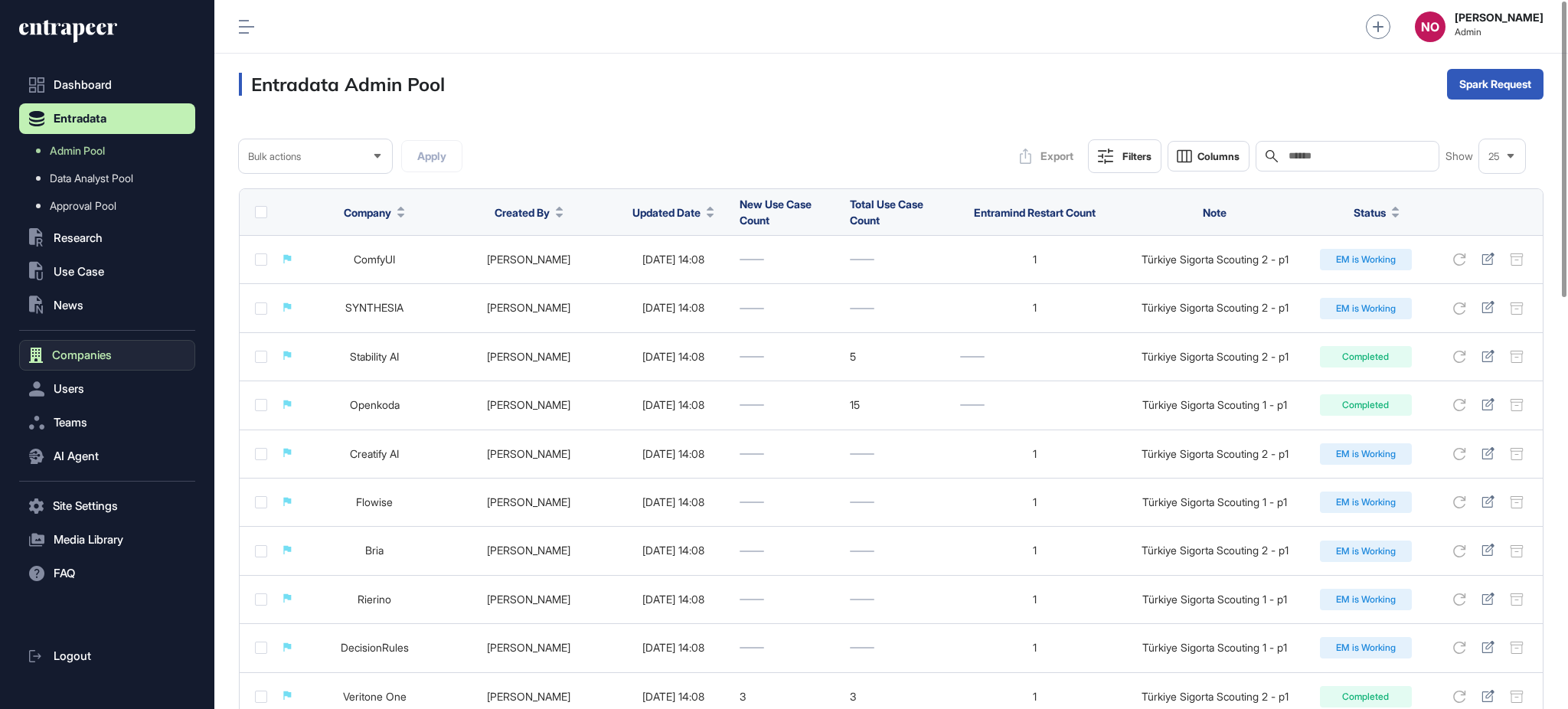
click at [101, 352] on span "Companies" at bounding box center [82, 355] width 59 height 12
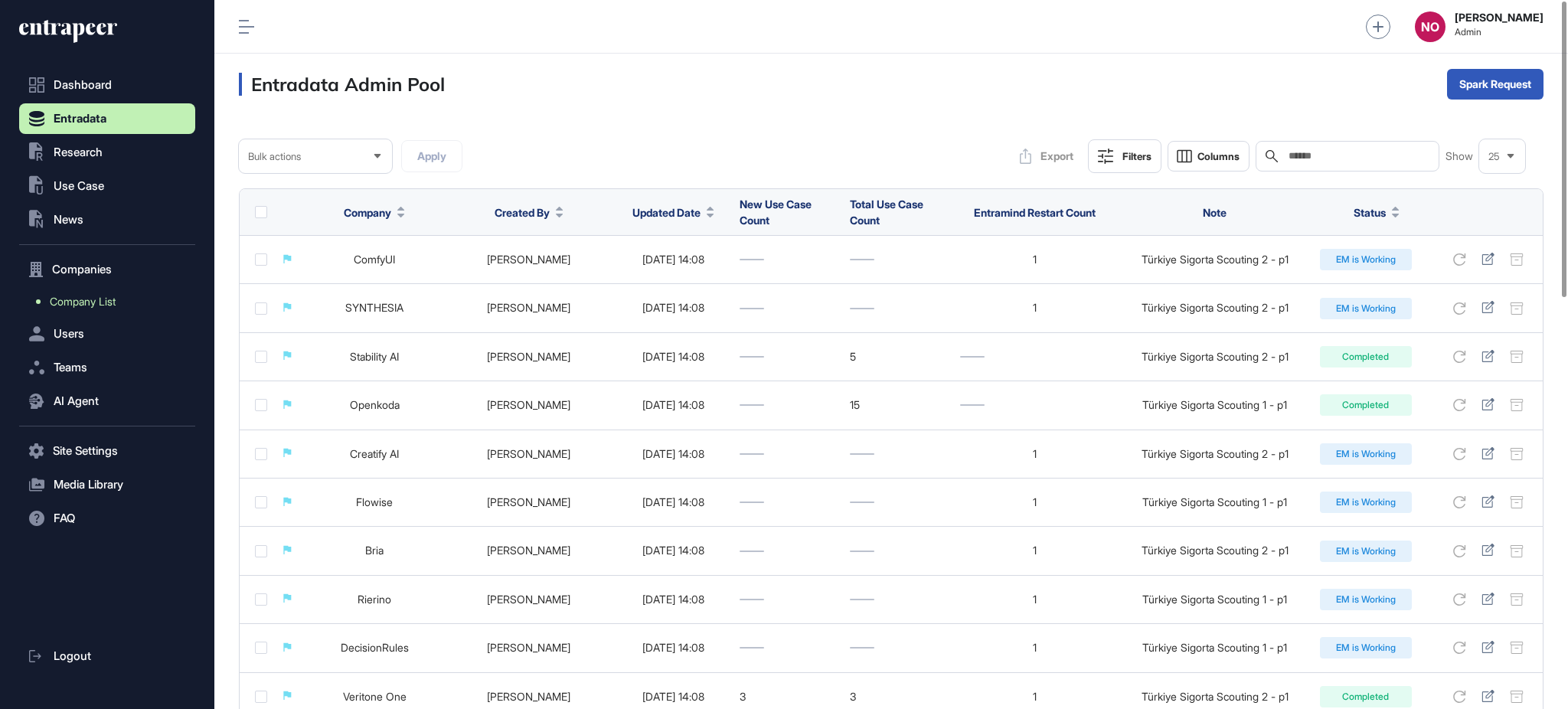
click at [90, 388] on button "AI Agent" at bounding box center [106, 401] width 176 height 31
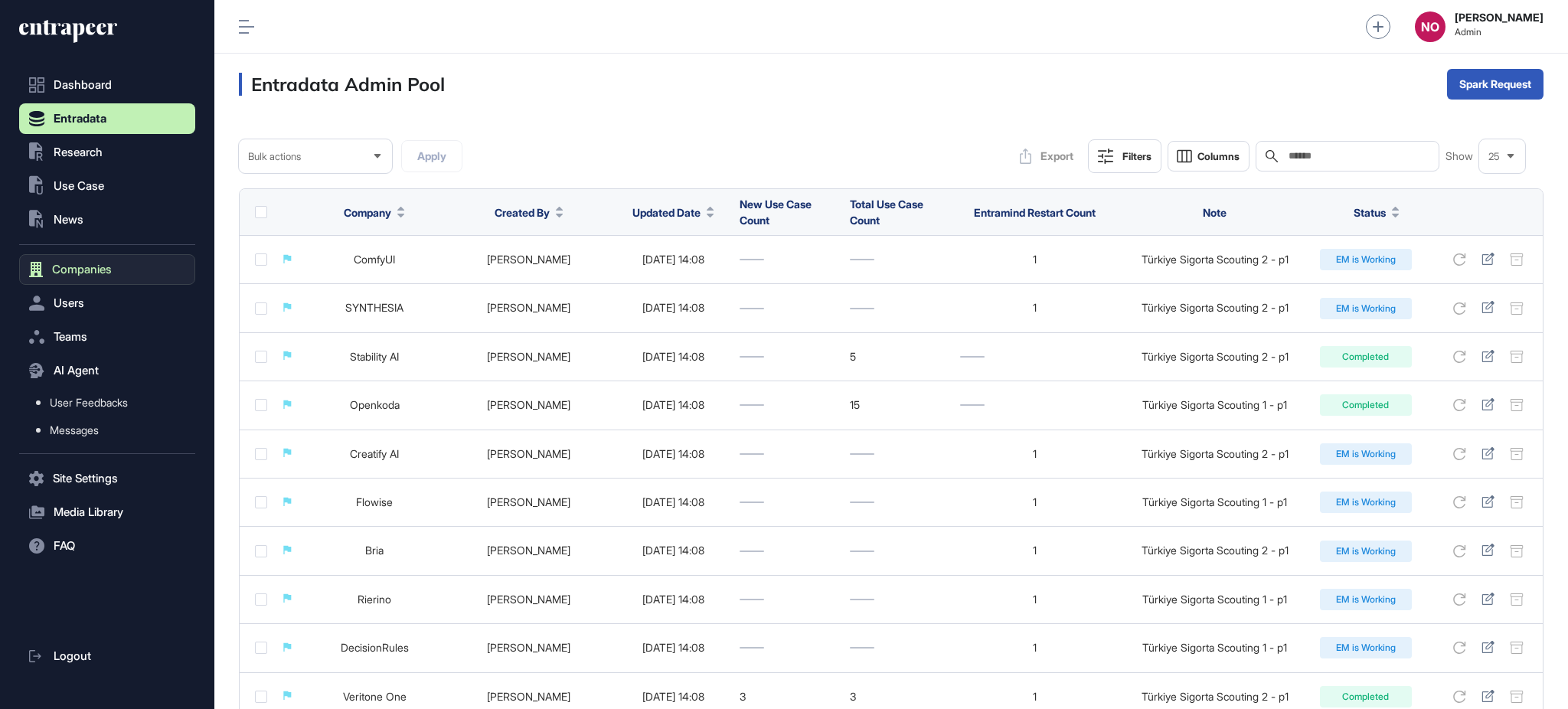
click at [93, 267] on span "Companies" at bounding box center [82, 269] width 59 height 12
click at [89, 290] on link "Company List" at bounding box center [111, 301] width 168 height 27
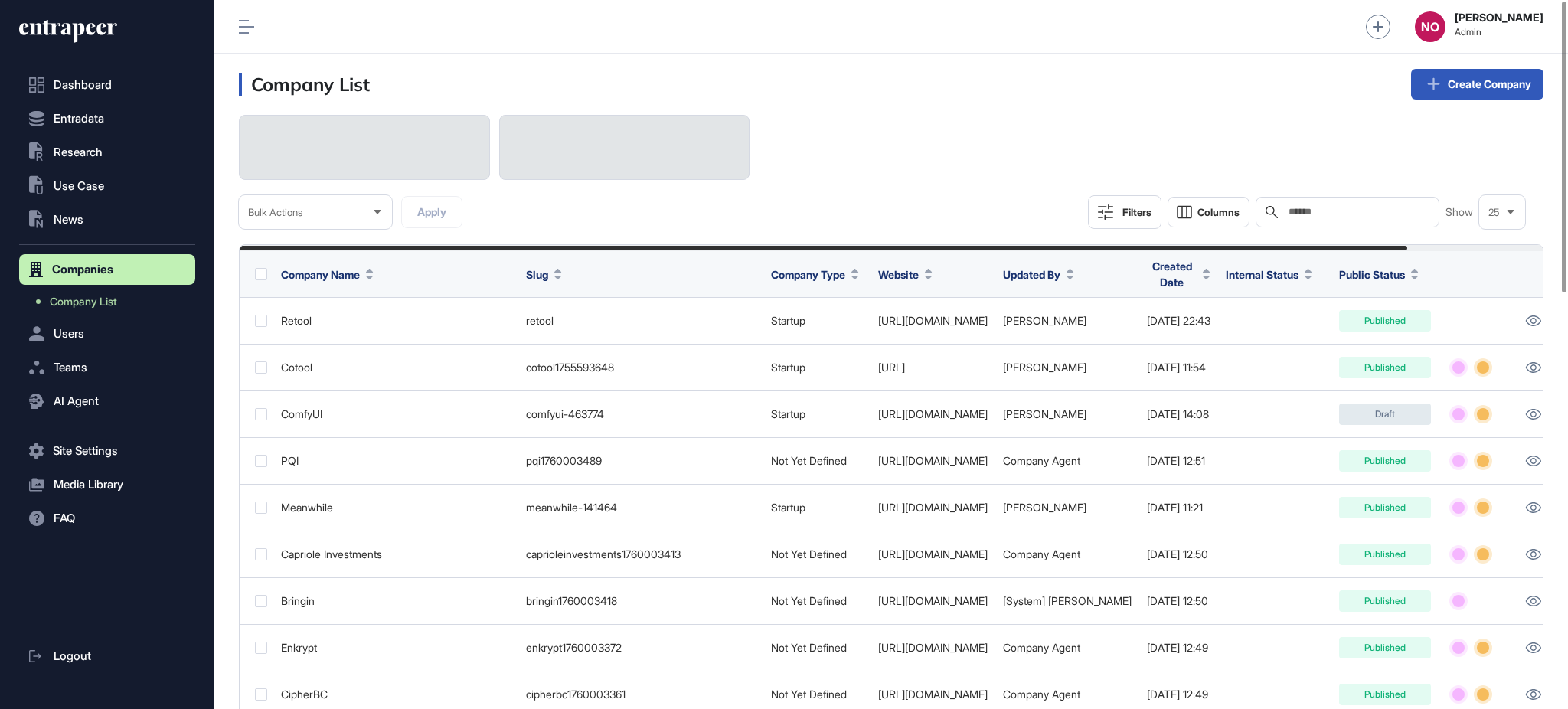
click at [1346, 214] on input "text" at bounding box center [1358, 212] width 143 height 12
paste input "**********"
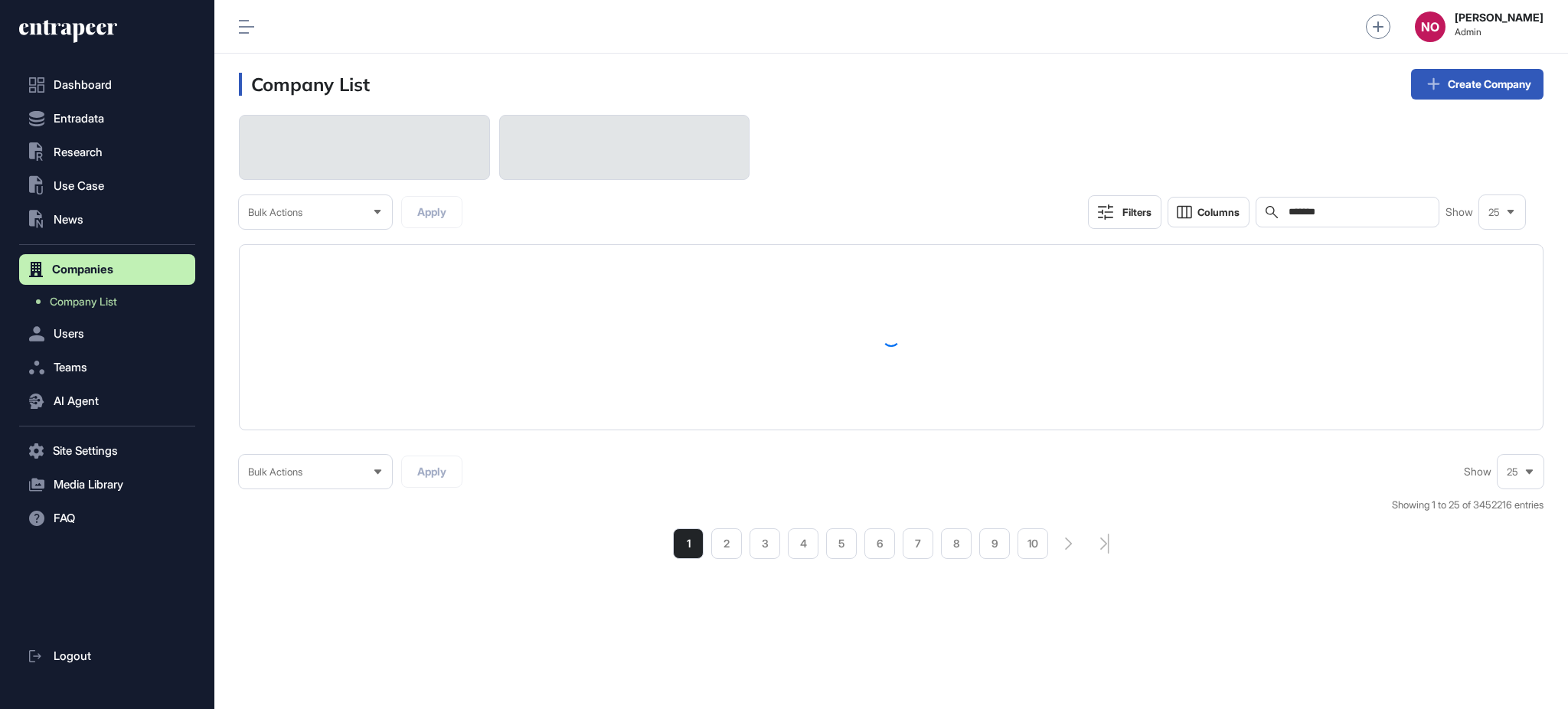
type input "*******"
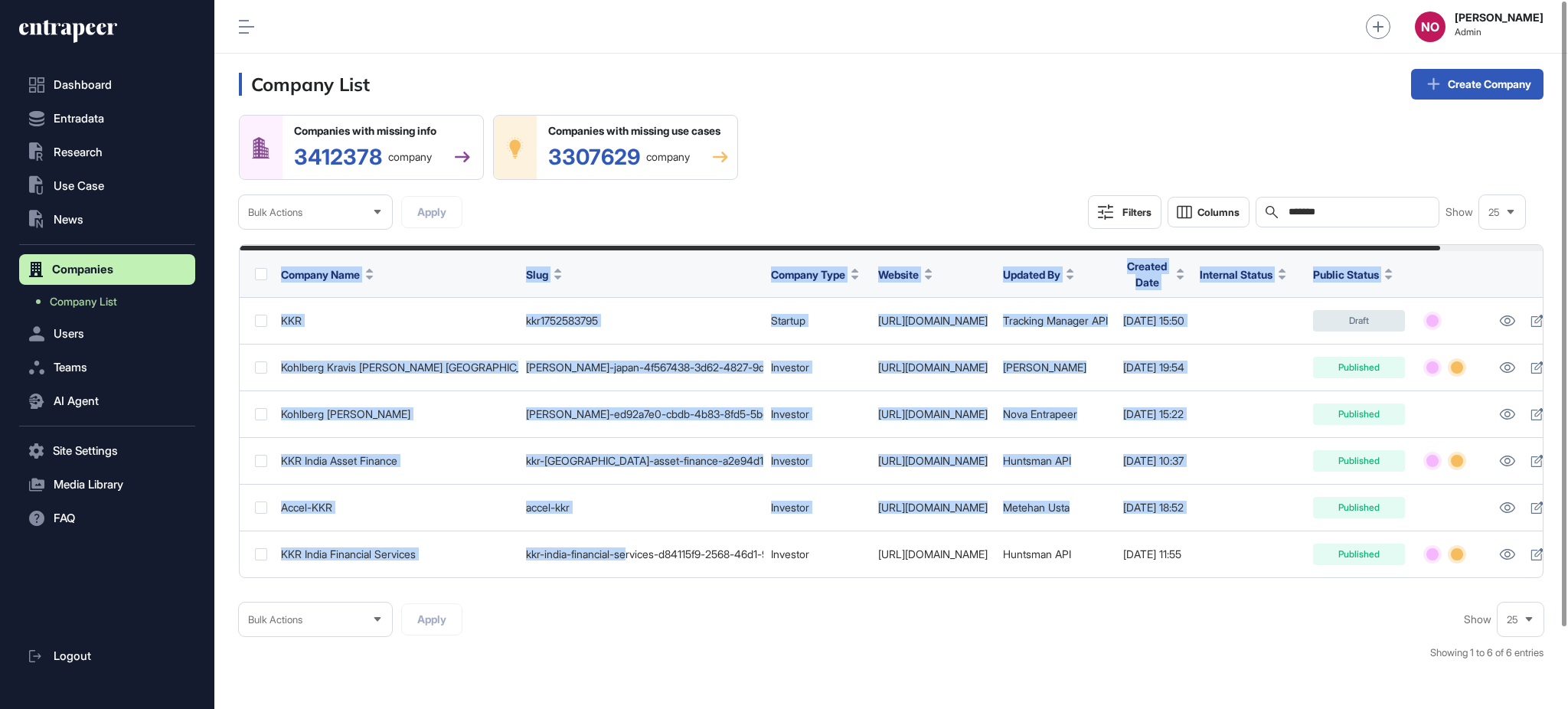
drag, startPoint x: 635, startPoint y: 571, endPoint x: 737, endPoint y: 588, distance: 103.4
click at [737, 588] on div "Companies with missing info 3412378 company Companies with missing use cases 33…" at bounding box center [890, 395] width 1305 height 561
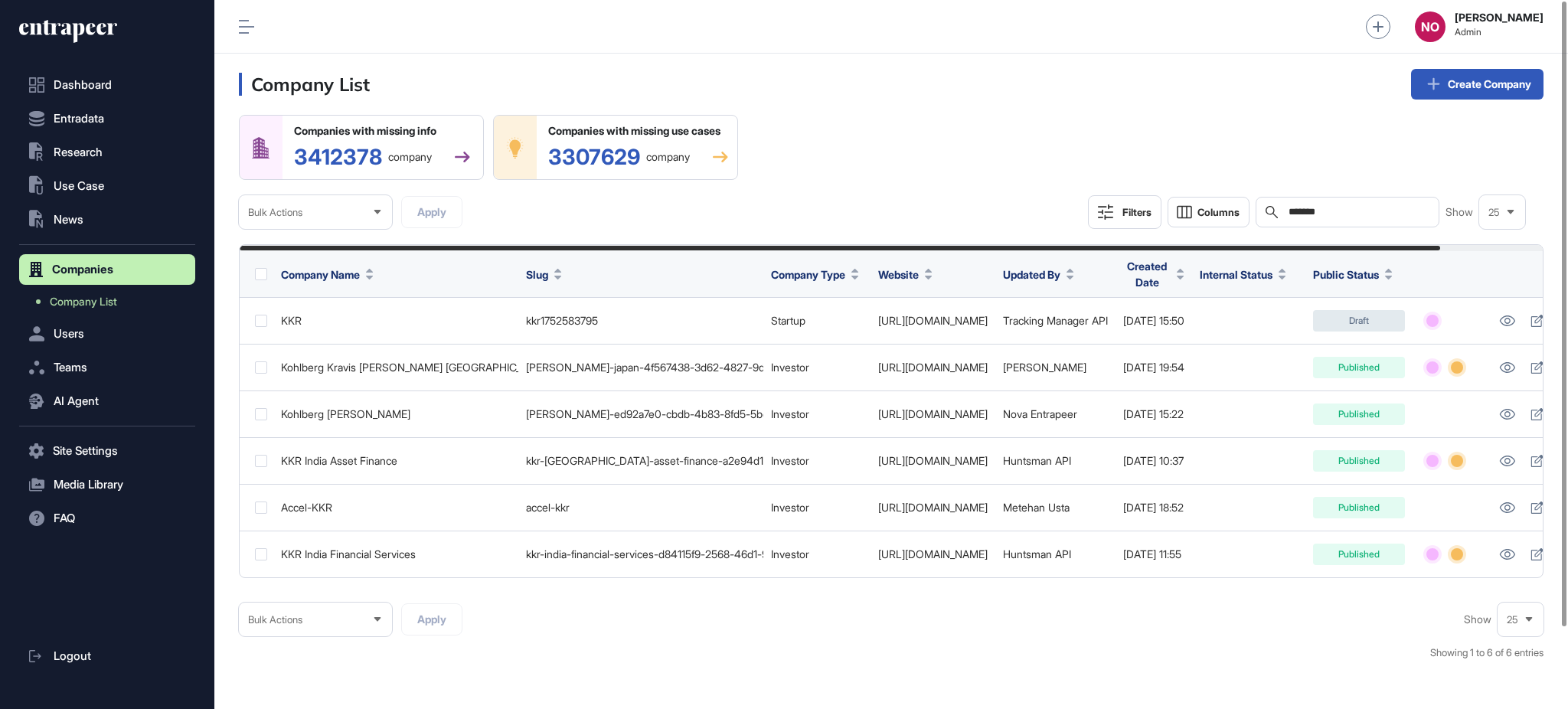
click at [732, 626] on div "Bulk Actions Apply Show 25 Showing 1 to 6 of 6 entries" at bounding box center [890, 639] width 1305 height 73
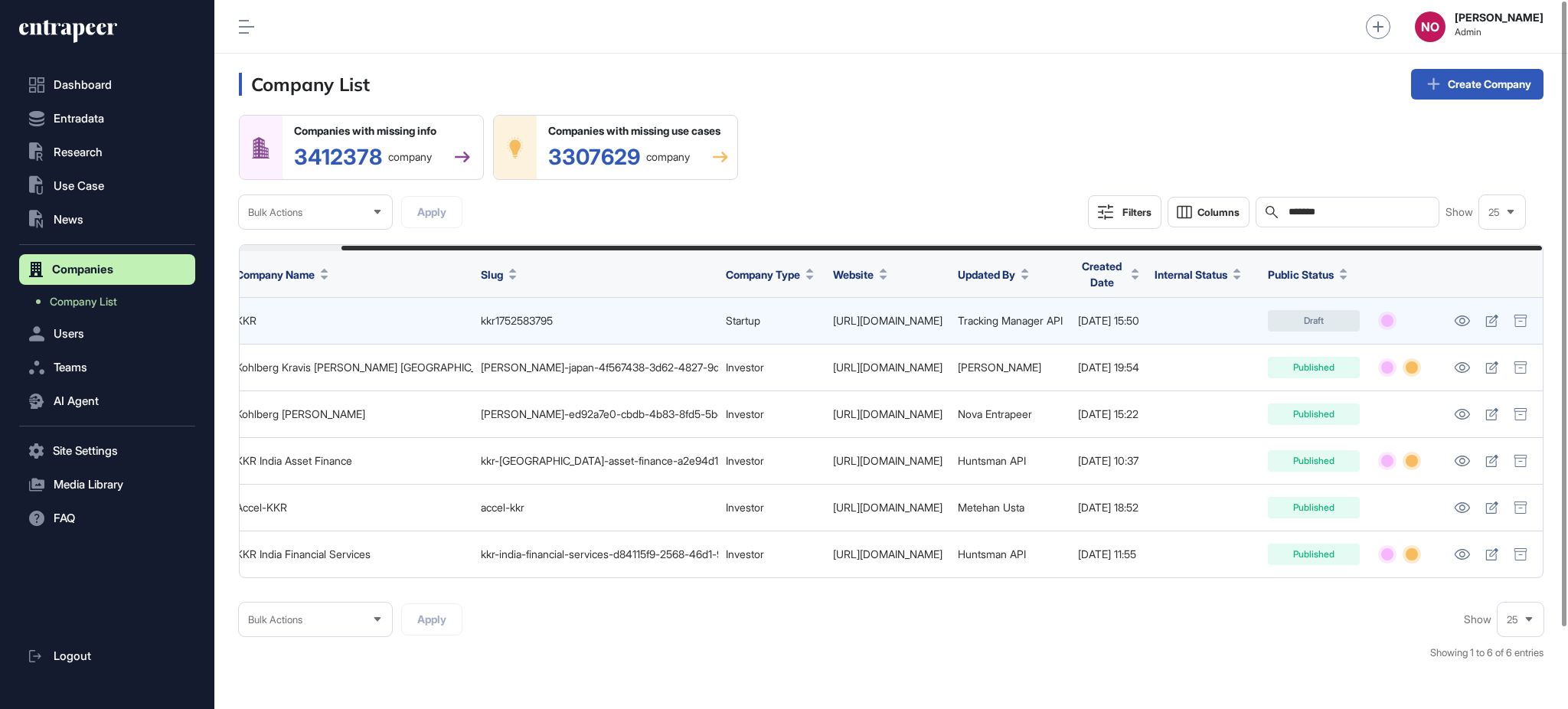
click at [1533, 314] on td at bounding box center [1495, 321] width 97 height 47
click at [1495, 326] on icon at bounding box center [1491, 320] width 12 height 12
click at [1522, 324] on icon at bounding box center [1520, 320] width 14 height 12
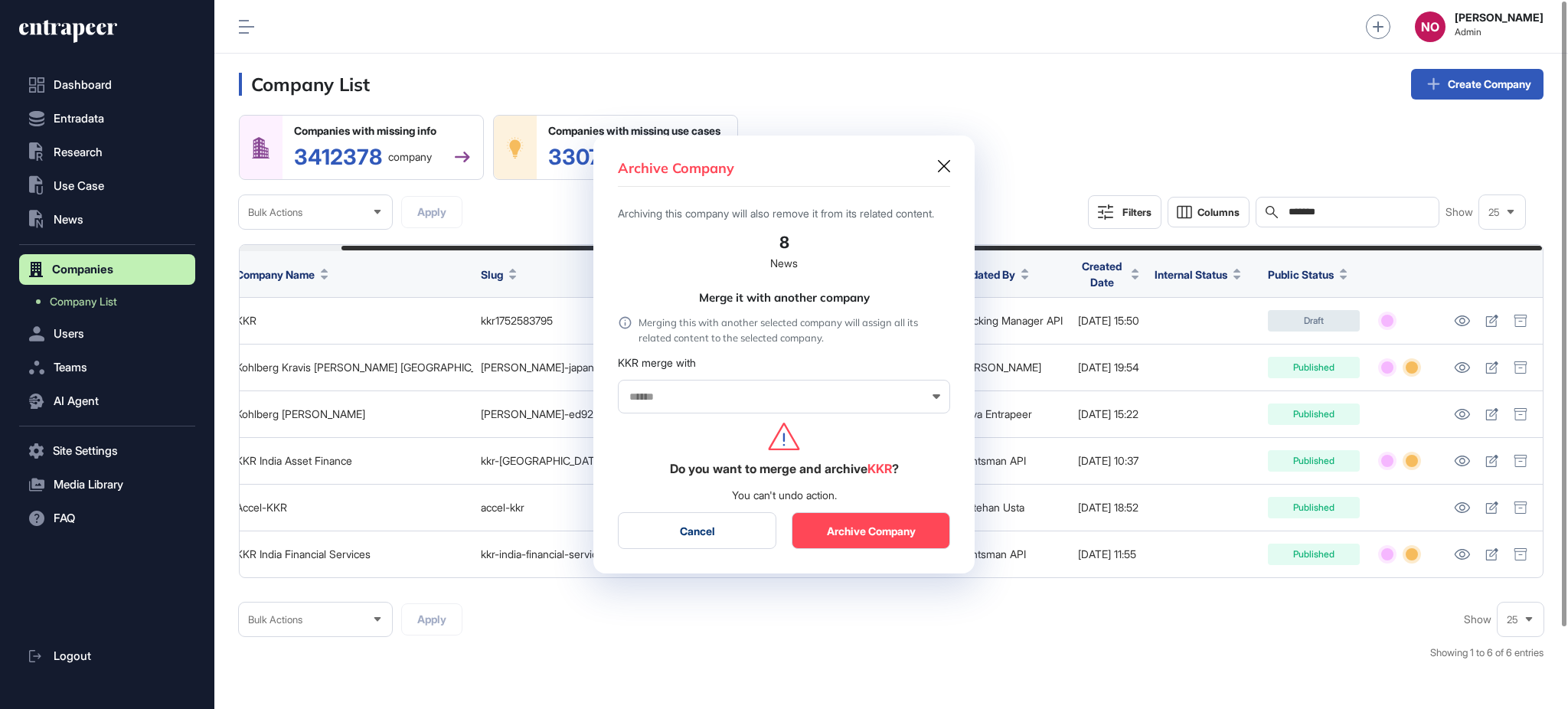
click at [626, 596] on div at bounding box center [784, 354] width 1568 height 709
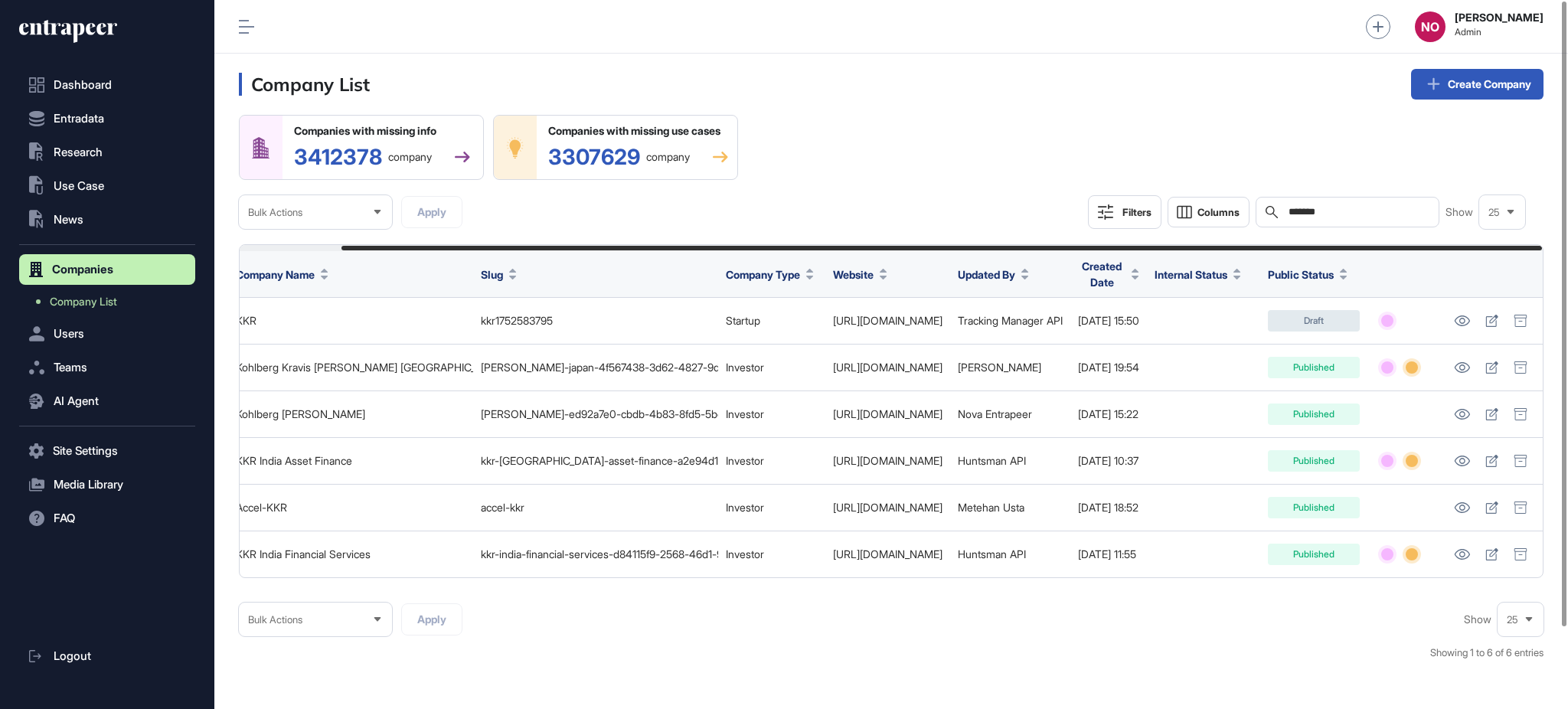
scroll to position [0, 0]
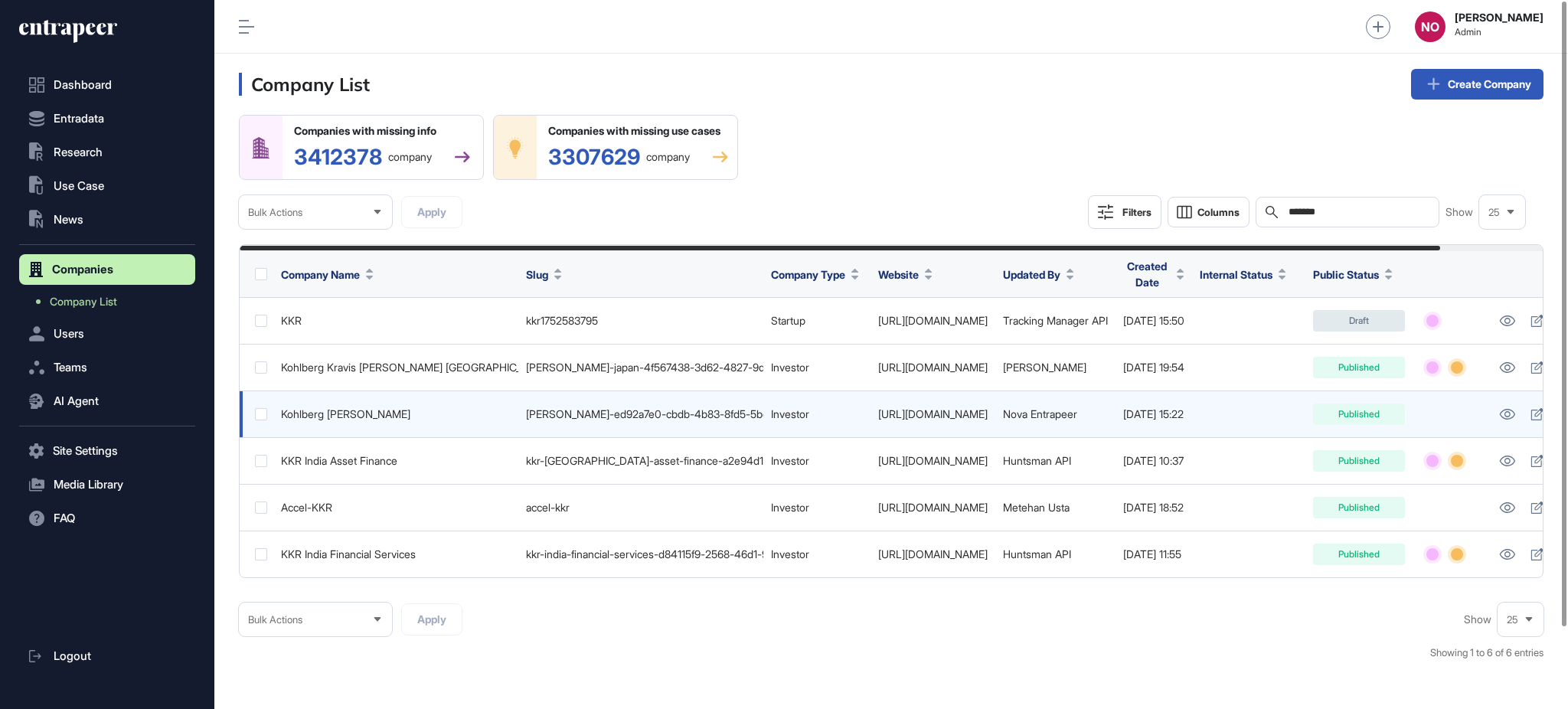
drag, startPoint x: 279, startPoint y: 408, endPoint x: 420, endPoint y: 408, distance: 141.0
click at [420, 408] on td "Kohlberg Kravis Roberts" at bounding box center [395, 414] width 245 height 47
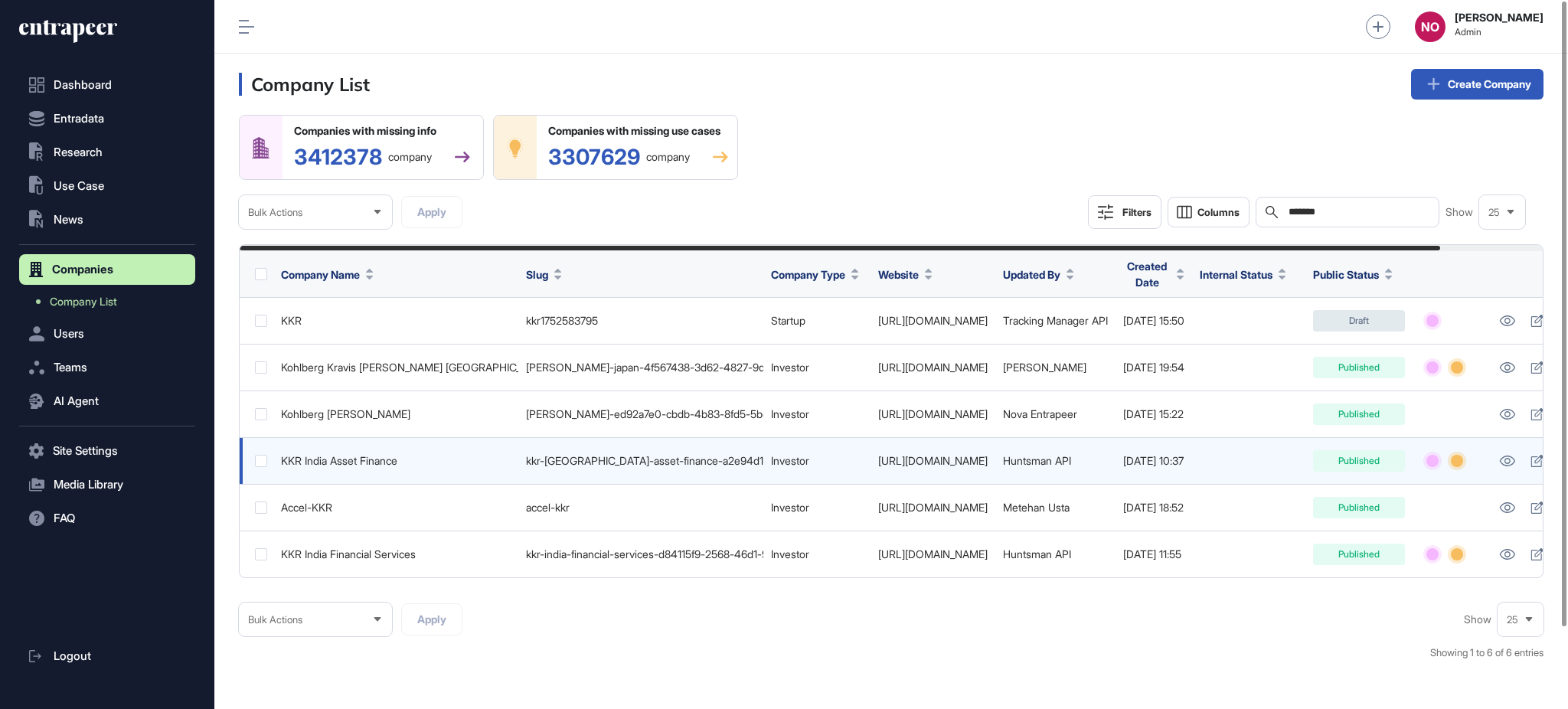
copy div "Kohlberg Kravis Roberts"
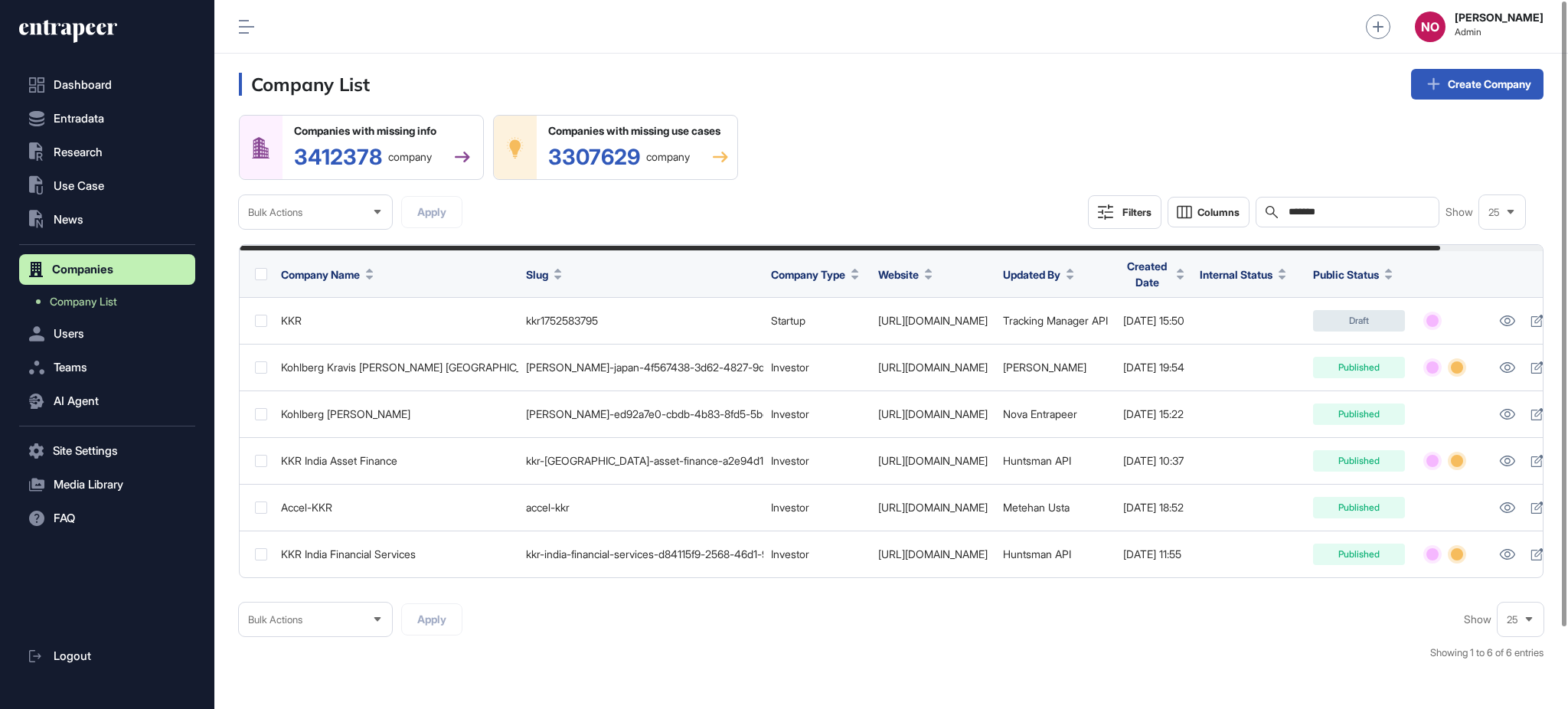
scroll to position [0, 111]
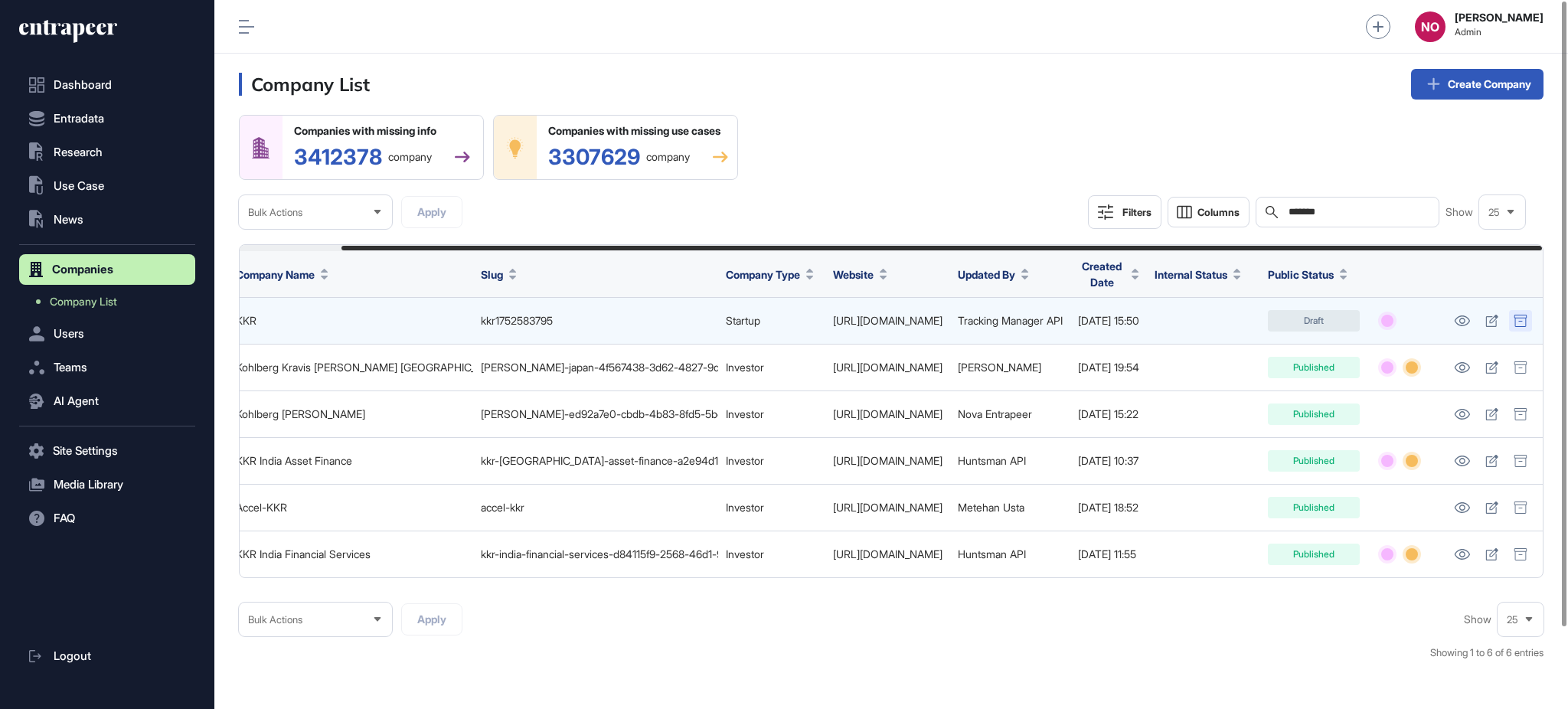
click at [1518, 318] on icon at bounding box center [1519, 320] width 12 height 12
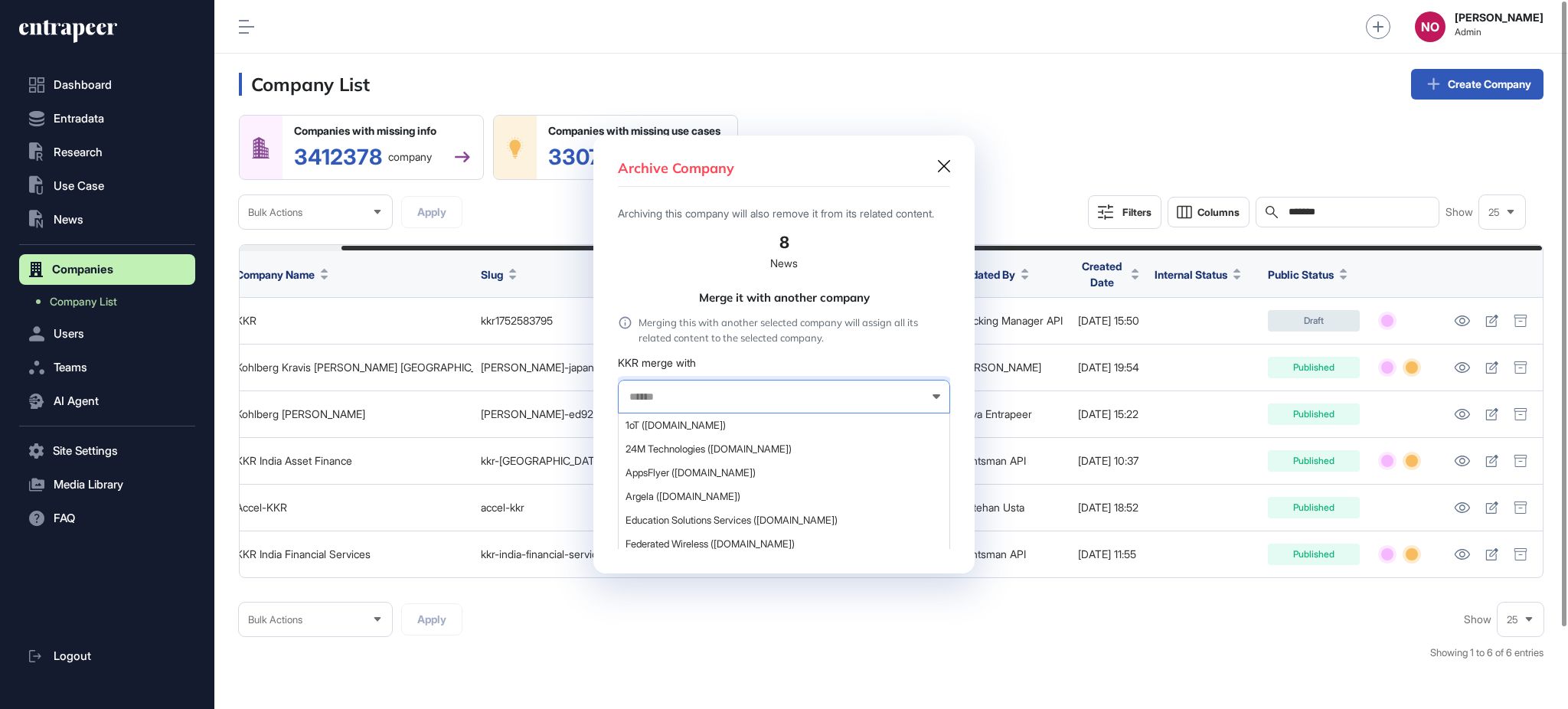
click at [683, 399] on input "text" at bounding box center [774, 397] width 292 height 13
paste input "**********"
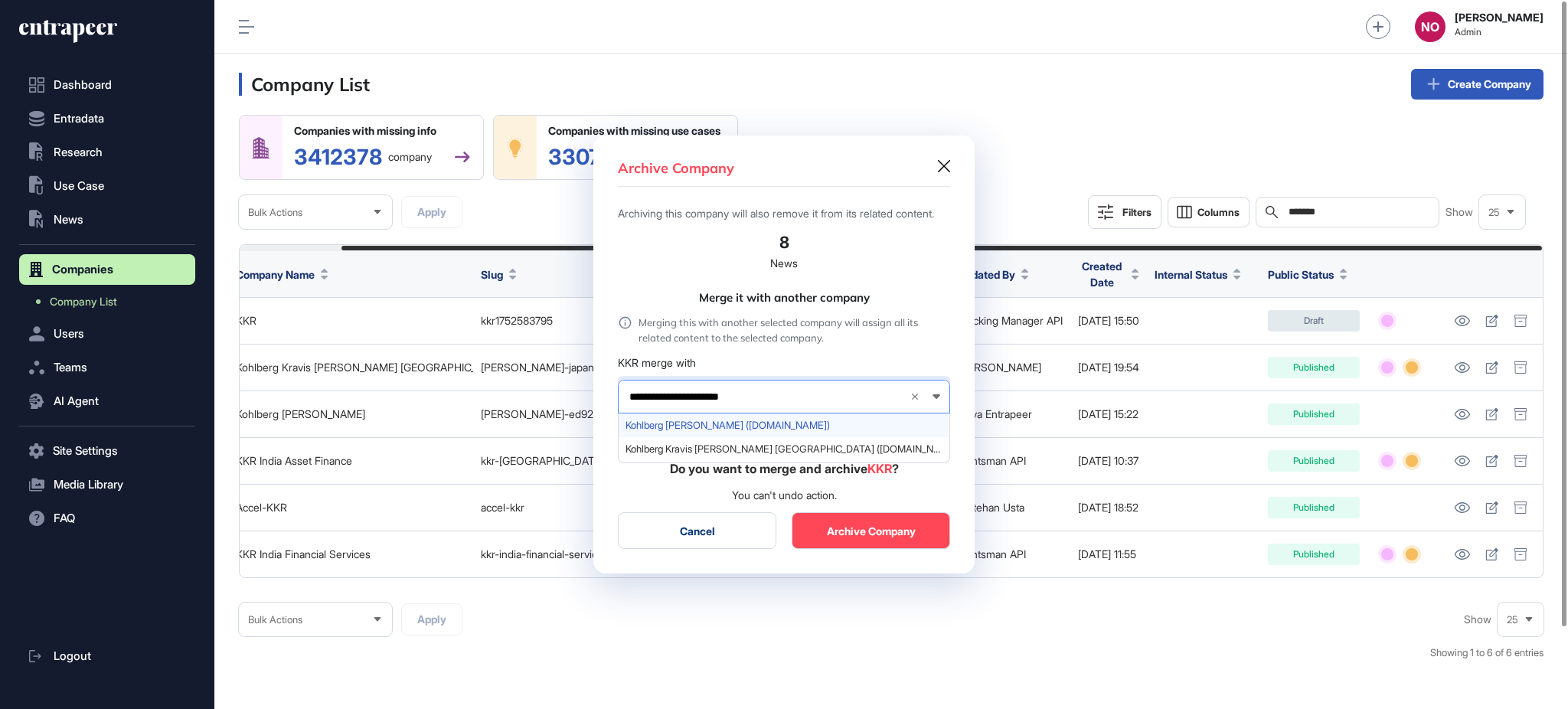
type input "**********"
click at [693, 428] on span "Kohlberg Kravis Roberts (kkr.com)" at bounding box center [783, 425] width 315 height 12
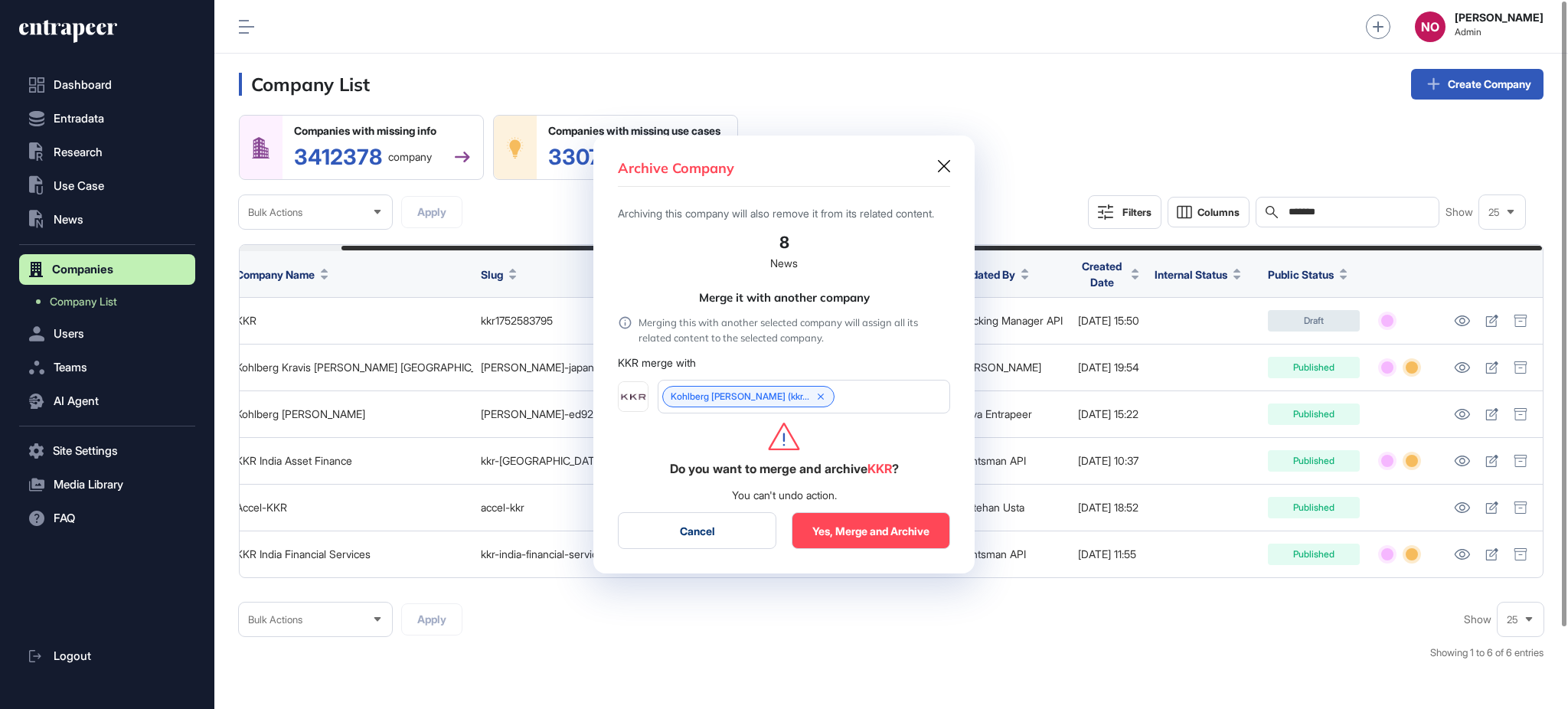
click at [891, 545] on button "Yes, Merge and Archive" at bounding box center [871, 531] width 158 height 37
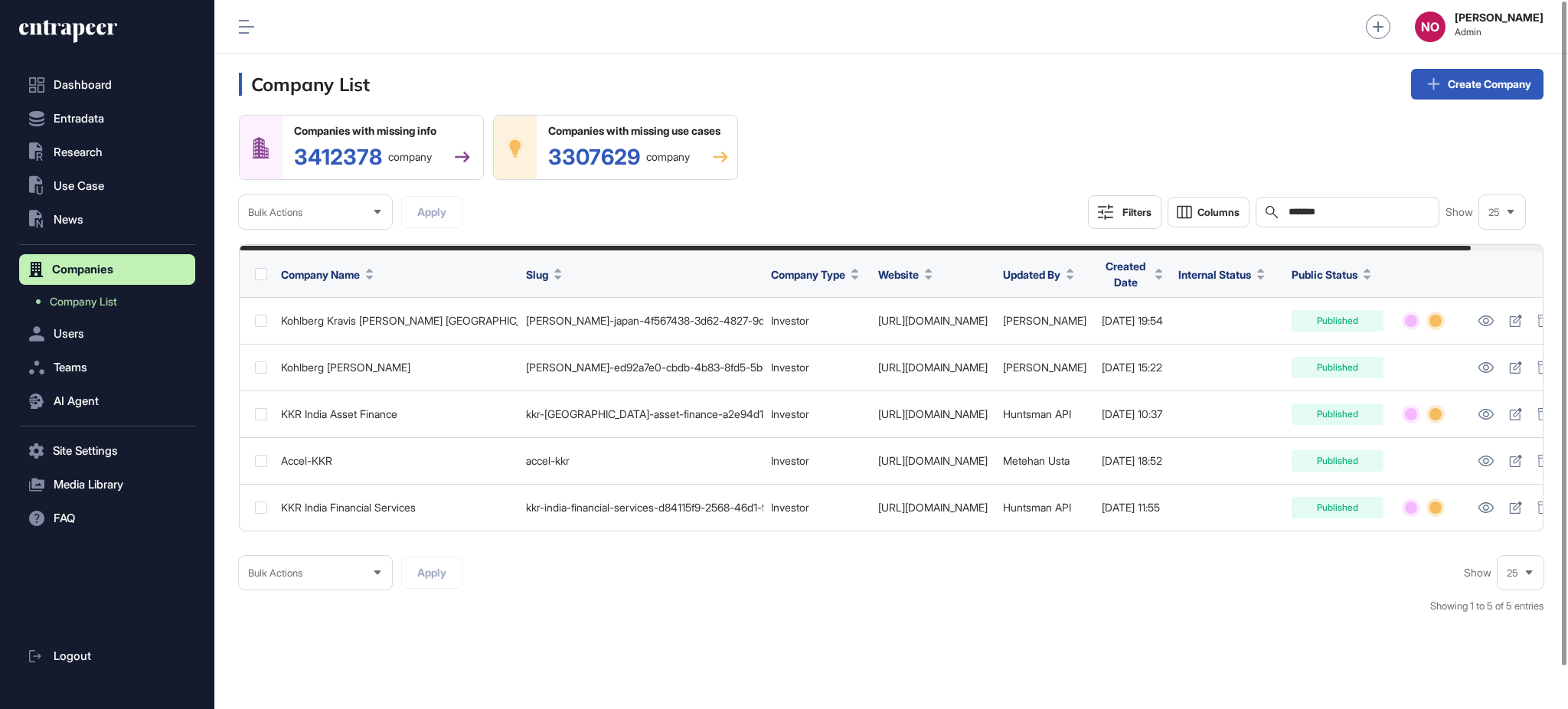
scroll to position [0, 75]
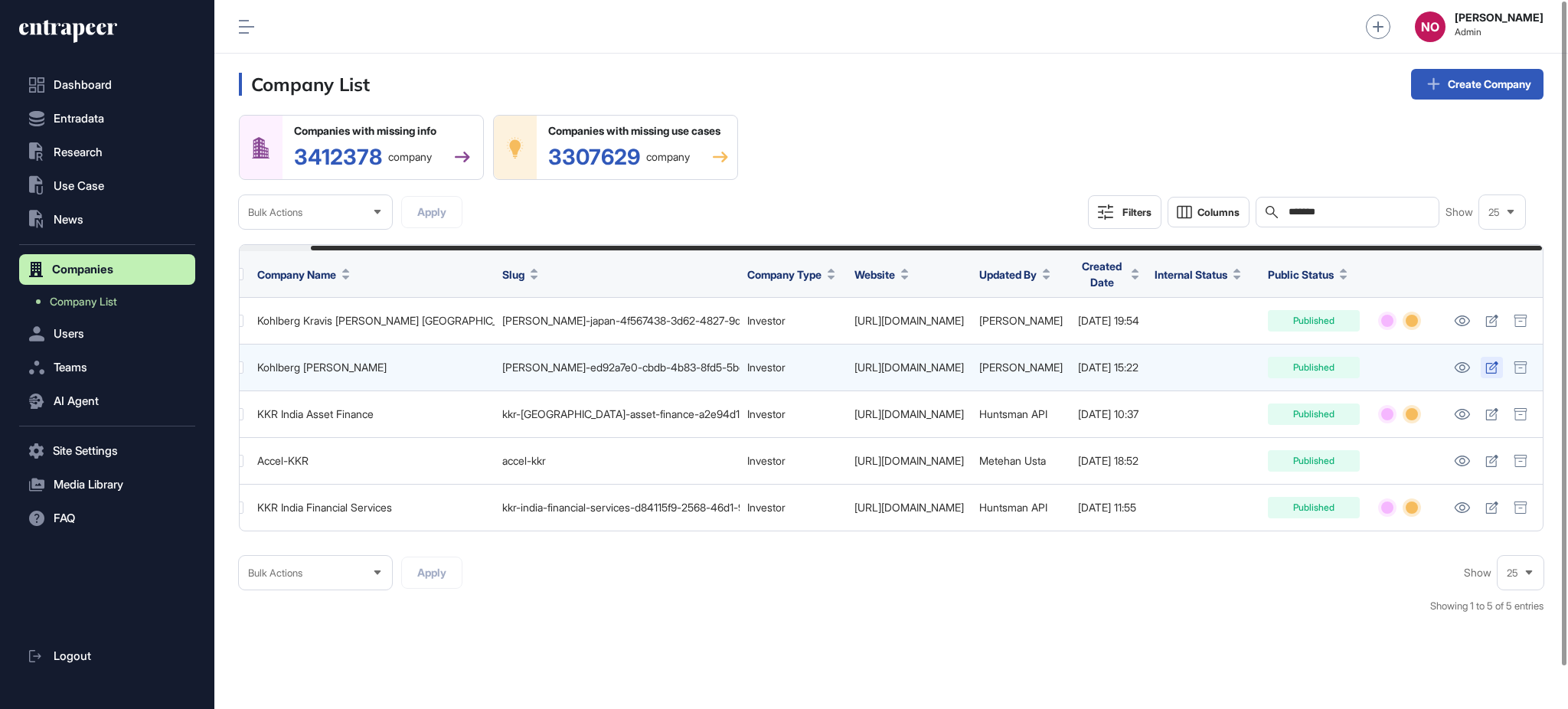
click at [1489, 375] on link at bounding box center [1491, 367] width 22 height 21
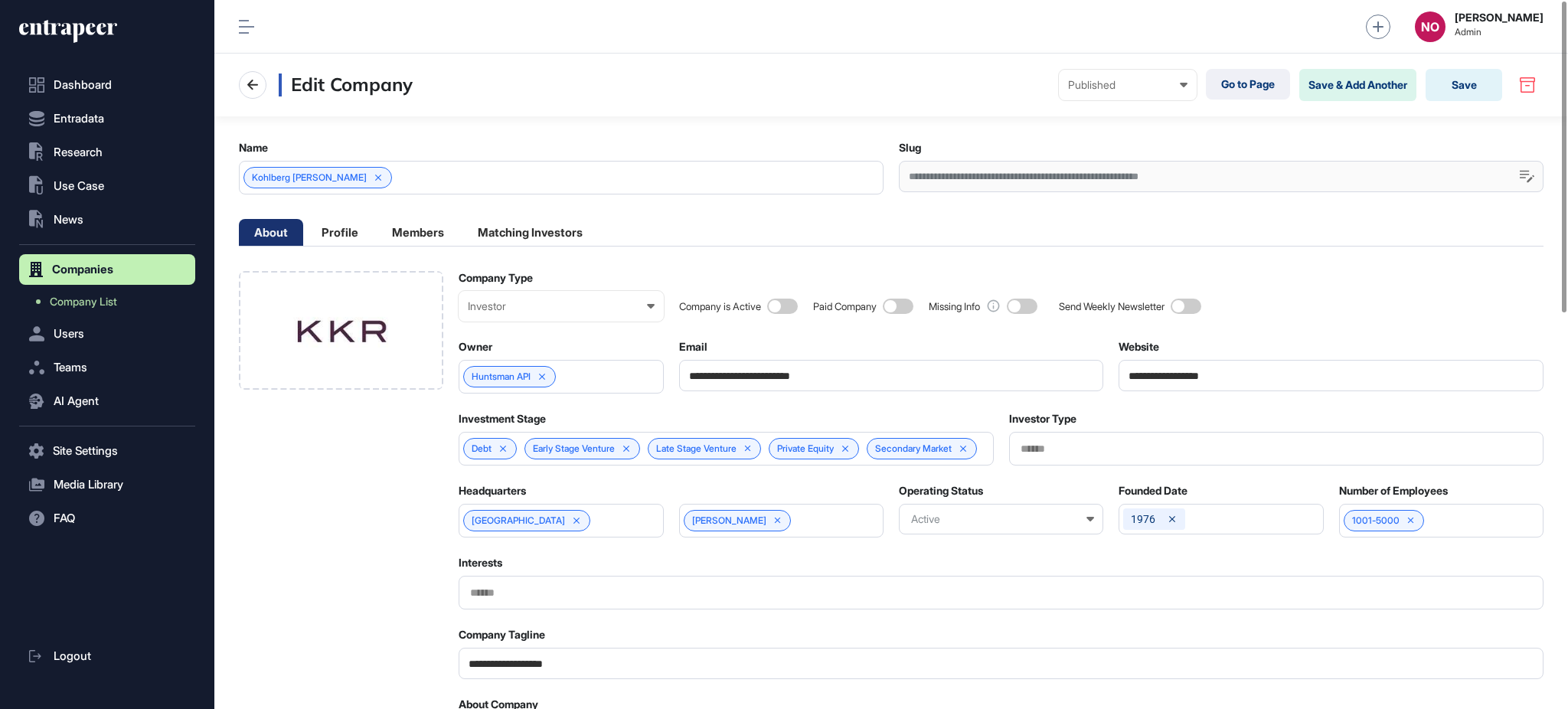
scroll to position [1, 6]
drag, startPoint x: 446, startPoint y: 179, endPoint x: 427, endPoint y: 191, distance: 22.5
click at [446, 180] on div "Kohlberg Kravis Roberts" at bounding box center [560, 177] width 645 height 34
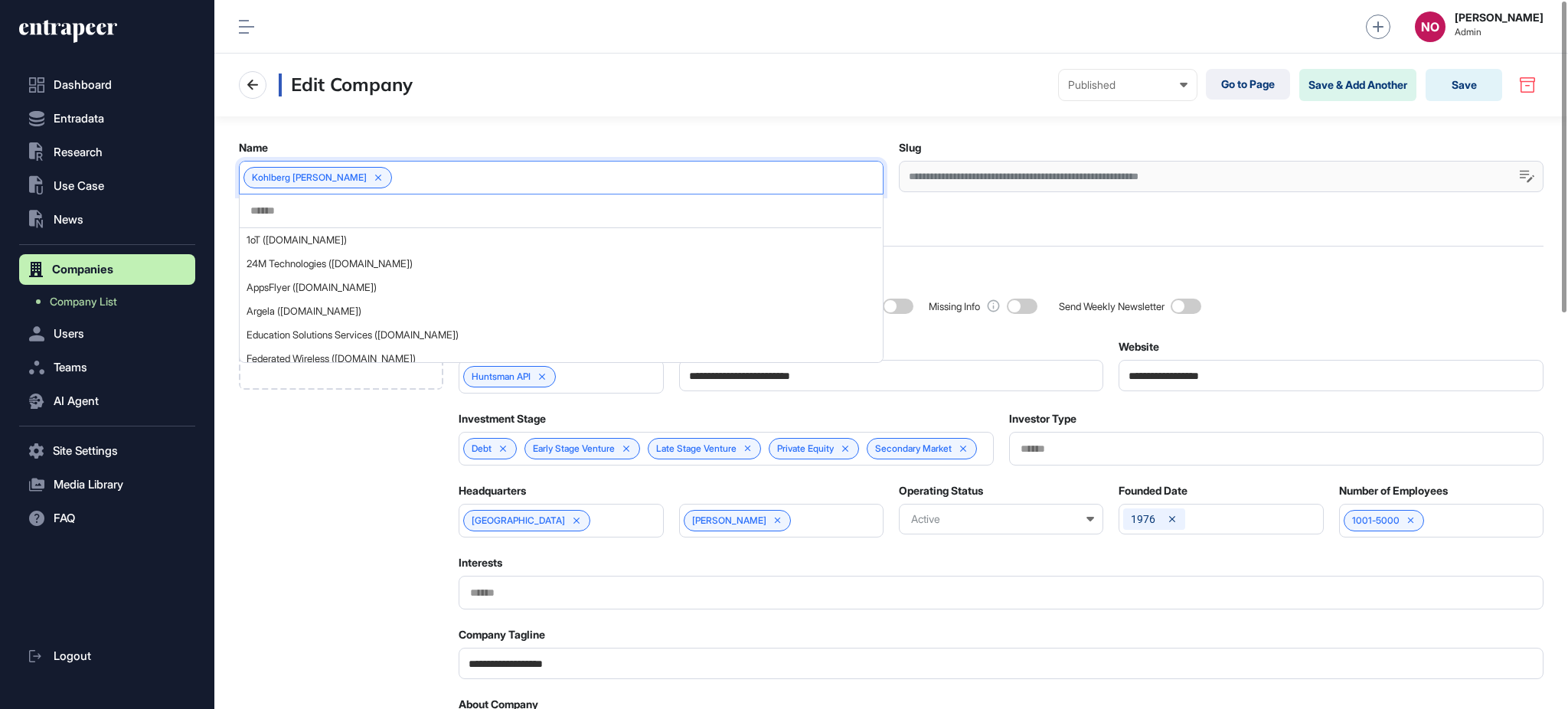
click at [365, 215] on input "text" at bounding box center [560, 211] width 623 height 13
paste input "***"
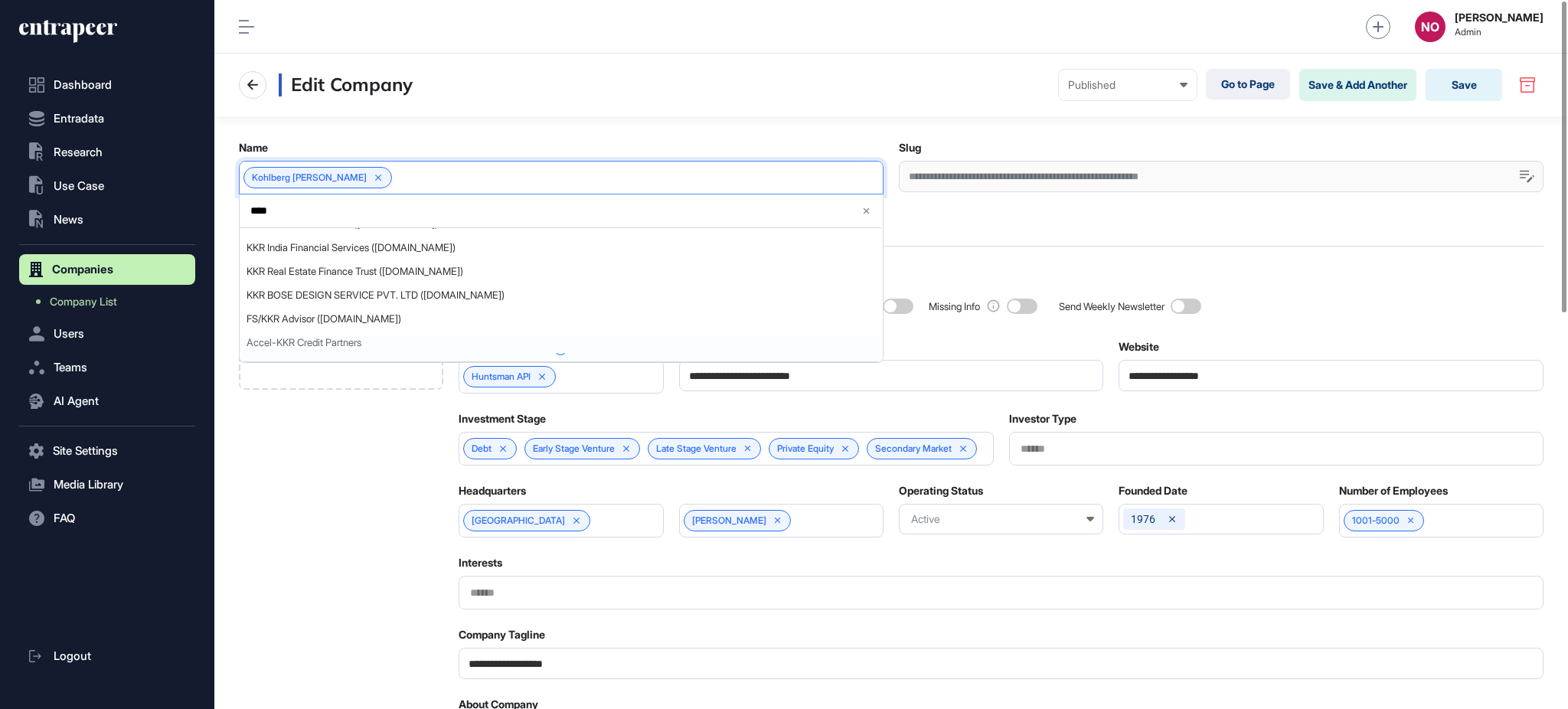
scroll to position [115, 0]
type input "***"
click at [321, 347] on span "Add new item" at bounding box center [571, 349] width 607 height 12
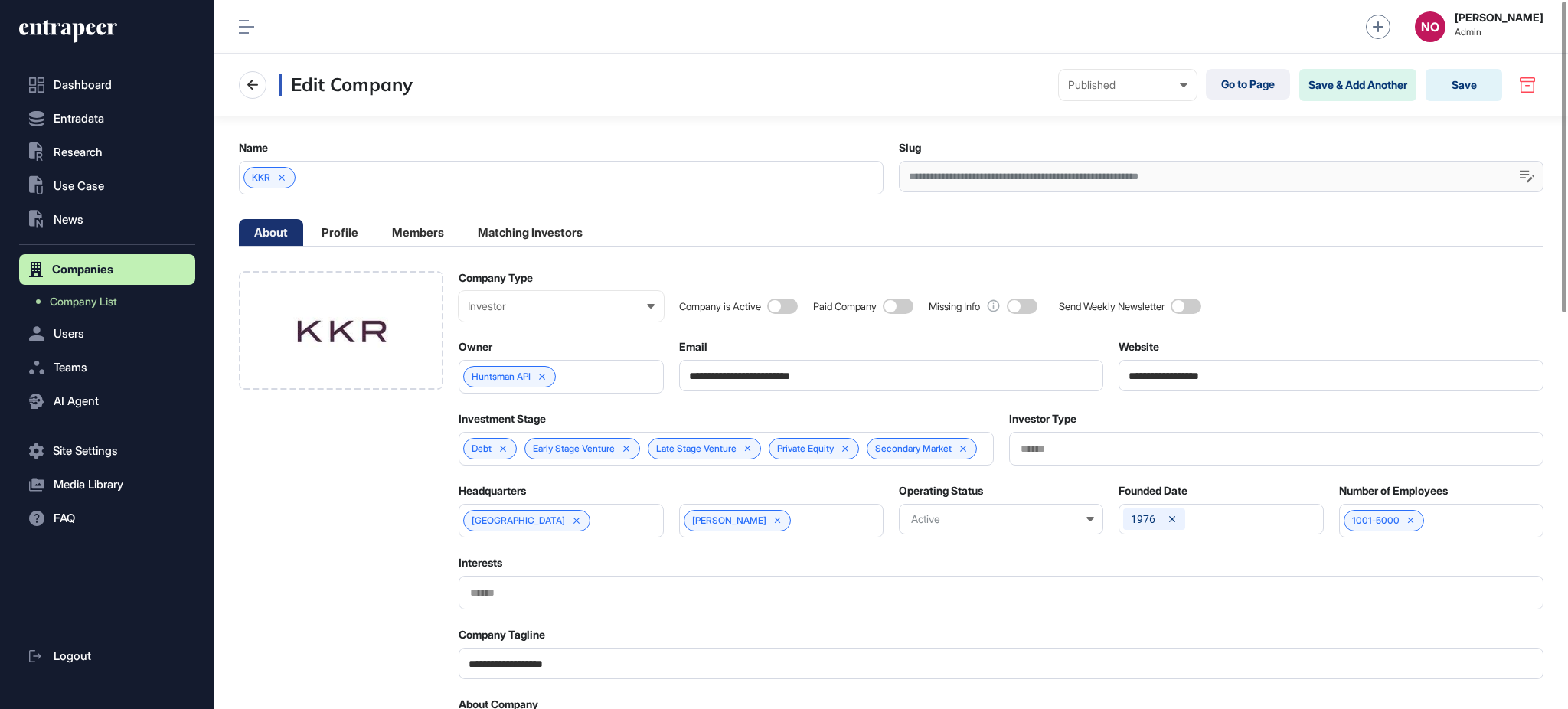
click at [513, 679] on input "**********" at bounding box center [1001, 664] width 1085 height 31
paste input "****"
type input "**********"
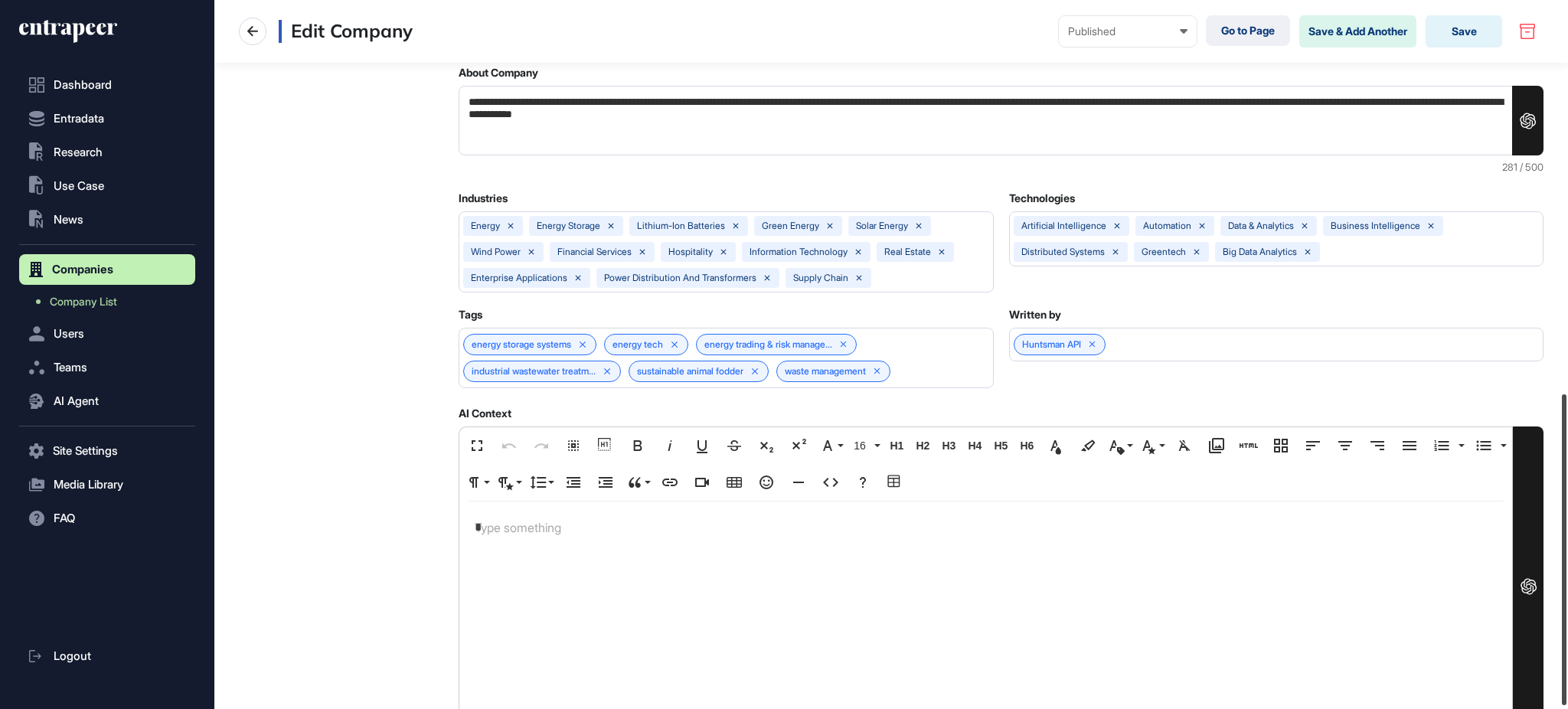
scroll to position [904, 0]
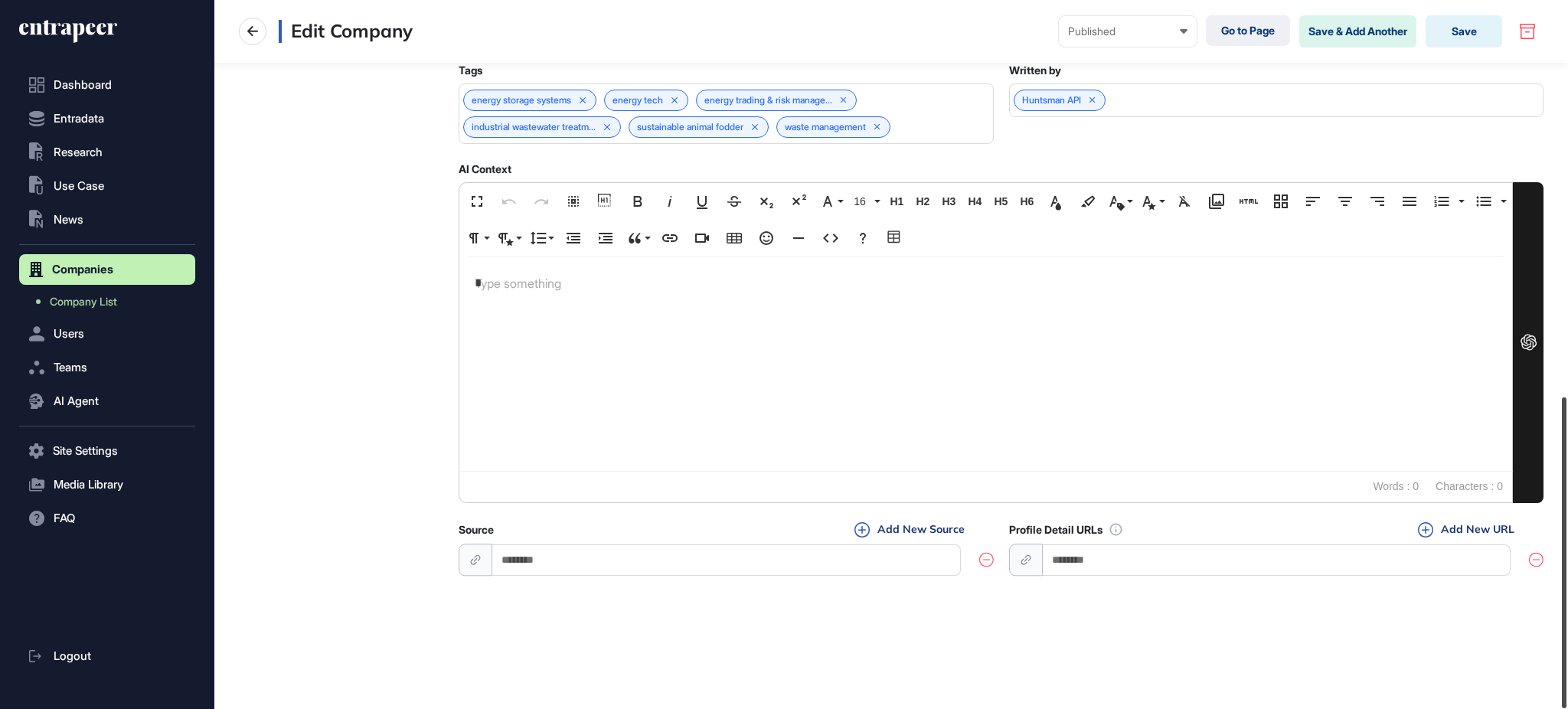
drag, startPoint x: 1566, startPoint y: 111, endPoint x: 1566, endPoint y: 606, distance: 495.0
click at [1566, 606] on div at bounding box center [1565, 552] width 5 height 311
click at [742, 558] on input "url" at bounding box center [727, 560] width 469 height 31
paste input "**********"
type input "**********"
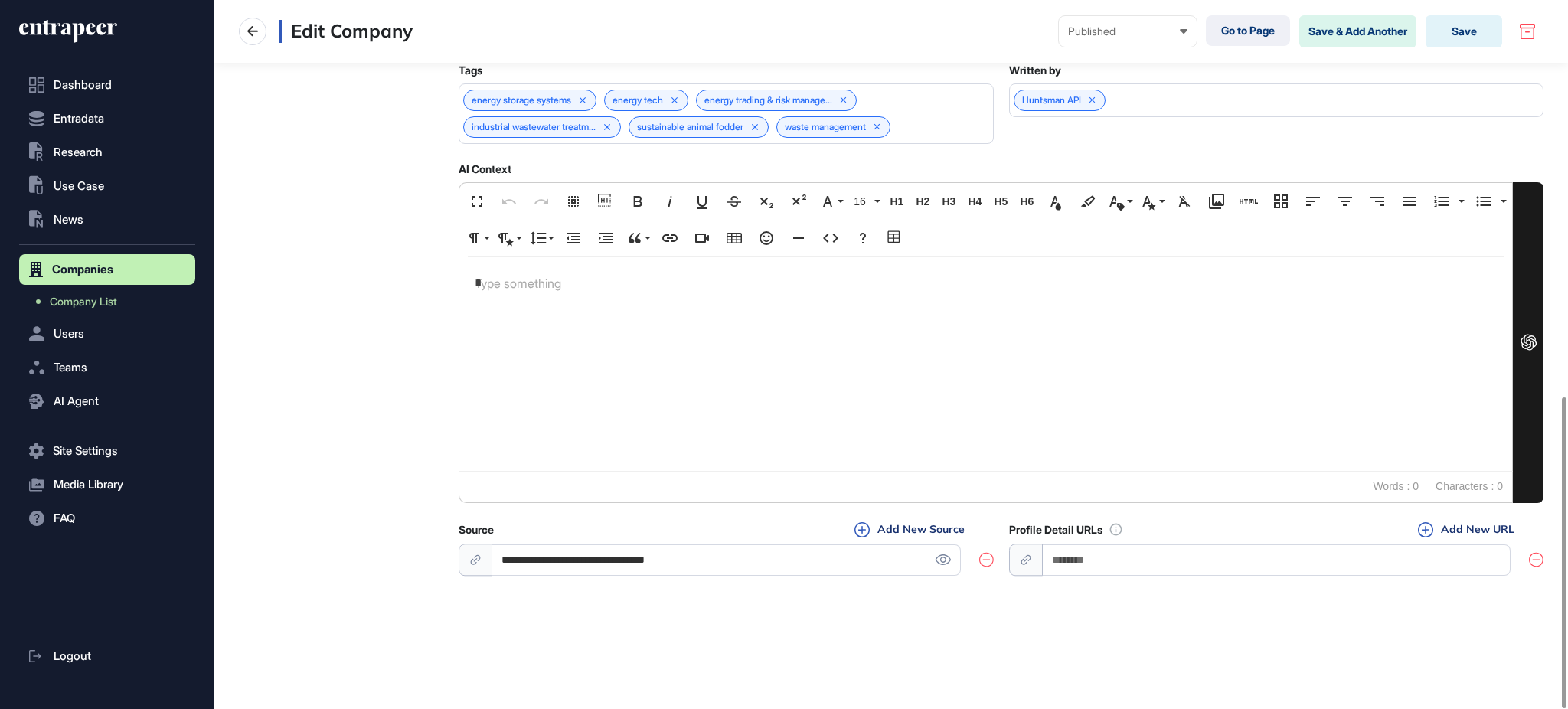
click at [1086, 557] on input "url" at bounding box center [1278, 560] width 469 height 31
paste input "**********"
type input "**********"
click at [1470, 533] on button "Add New URL" at bounding box center [1466, 530] width 106 height 17
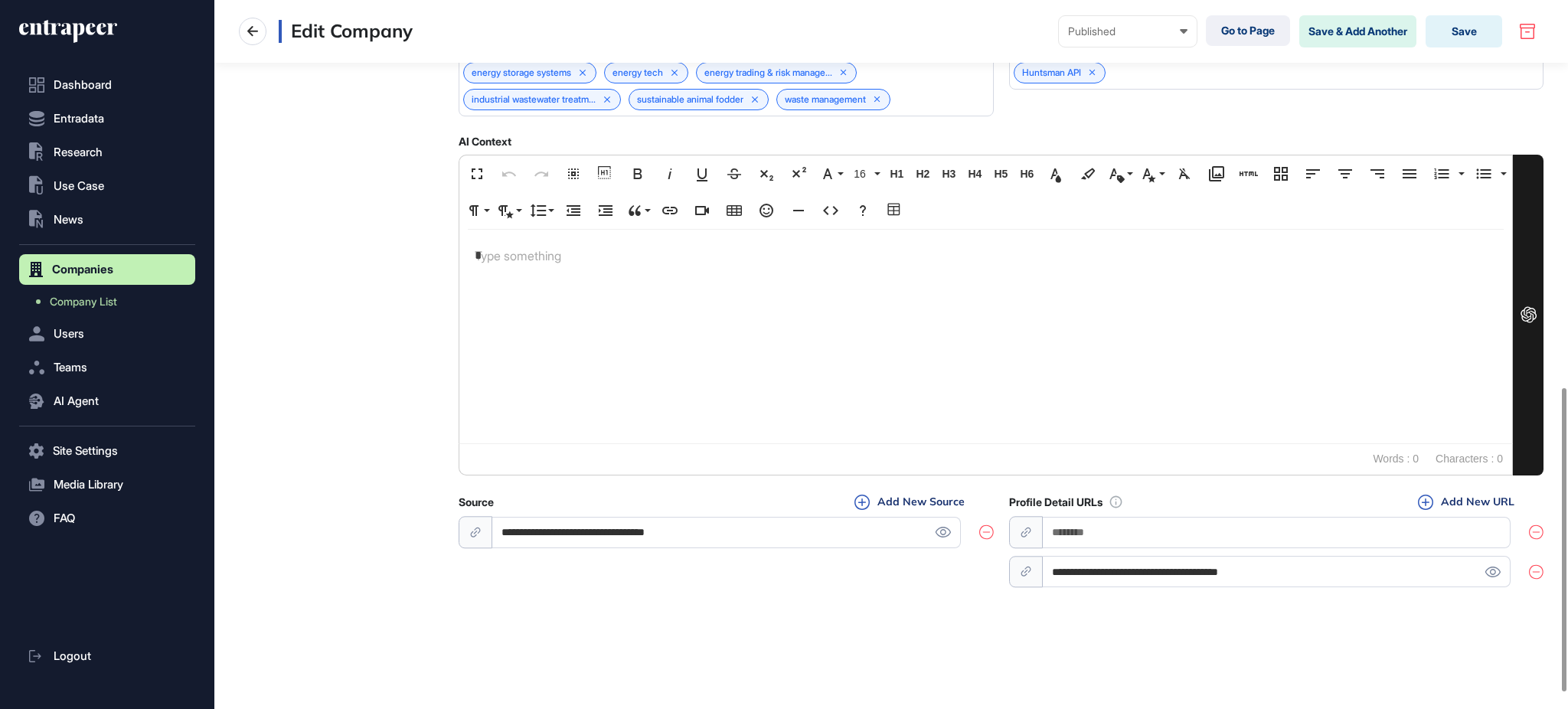
click at [824, 548] on input "**********" at bounding box center [727, 532] width 469 height 31
click at [1192, 548] on input "url" at bounding box center [1278, 532] width 469 height 31
paste input "**********"
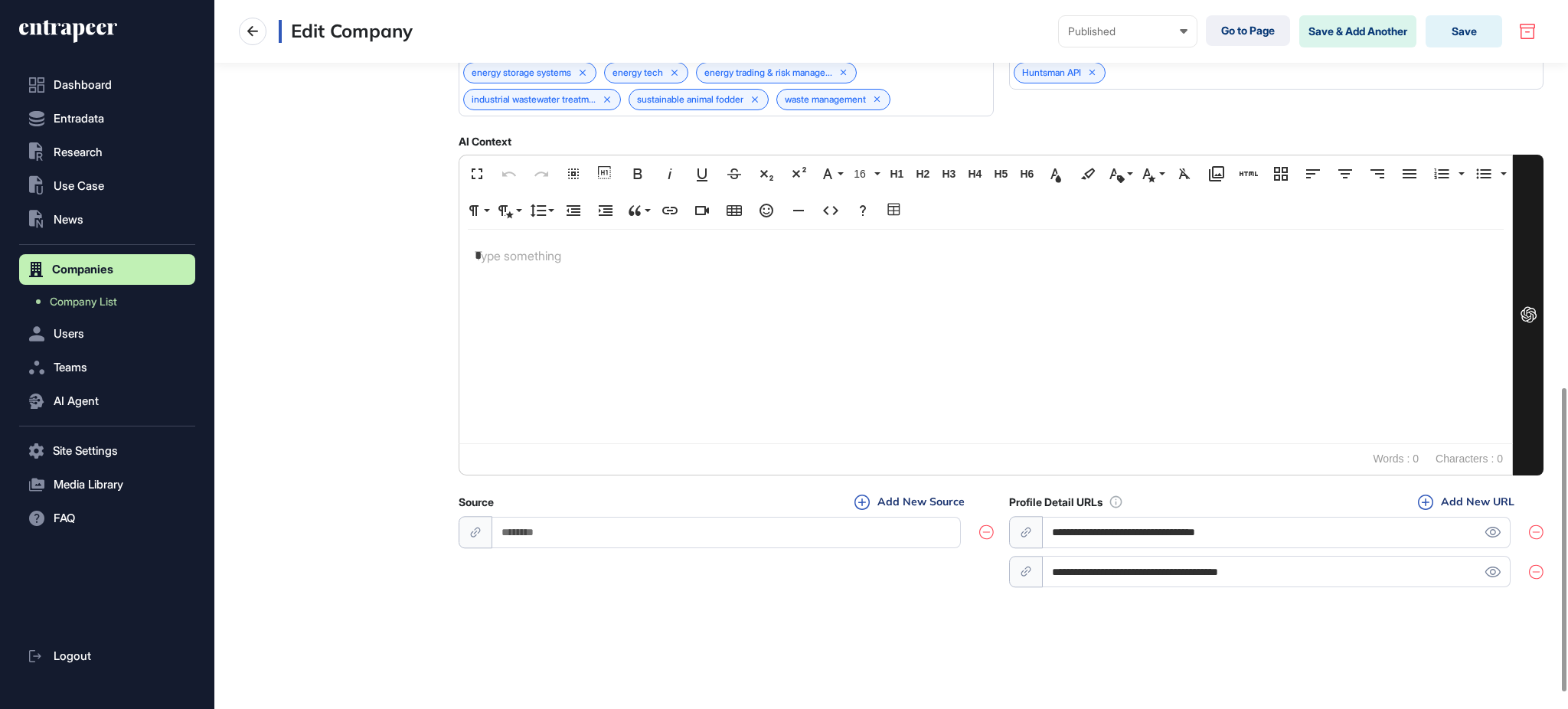
type input "**********"
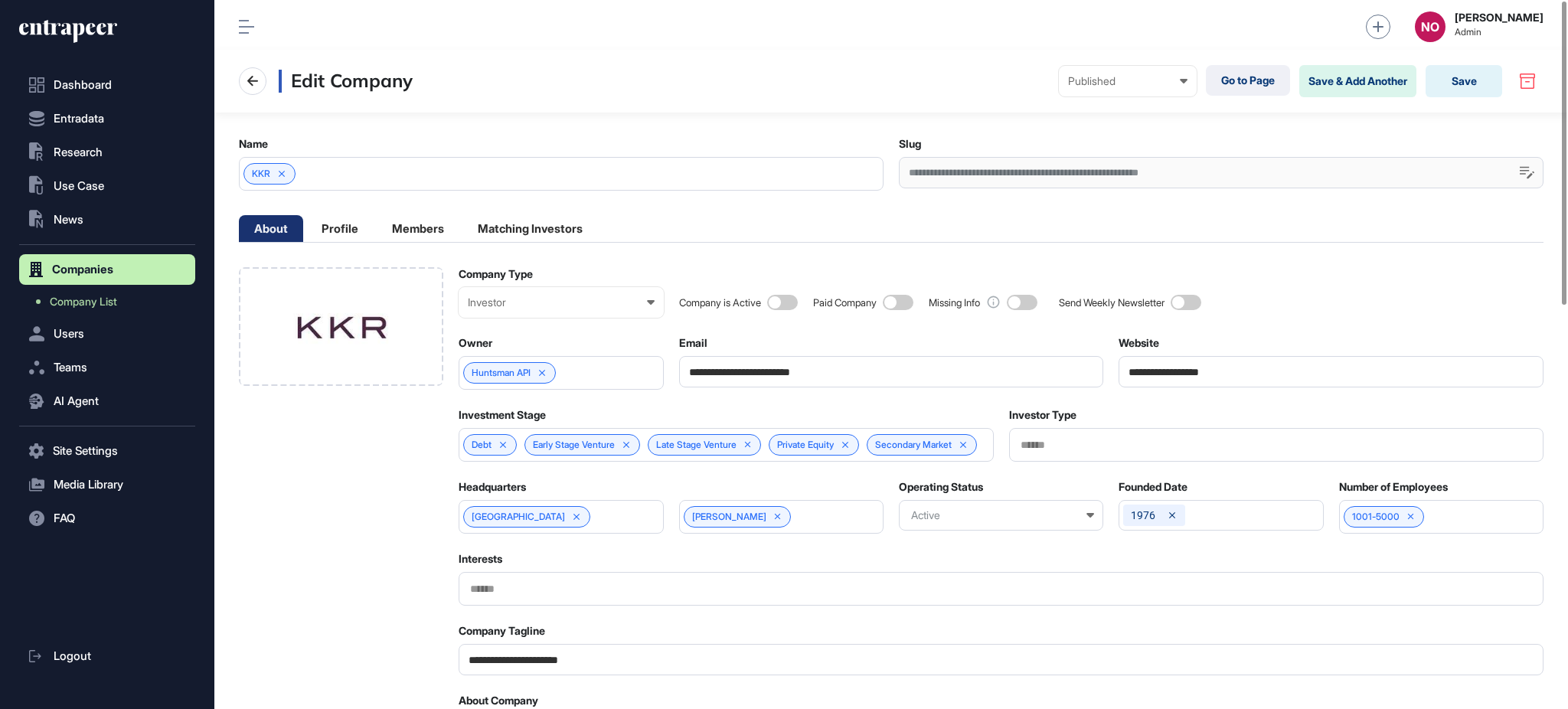
scroll to position [0, 0]
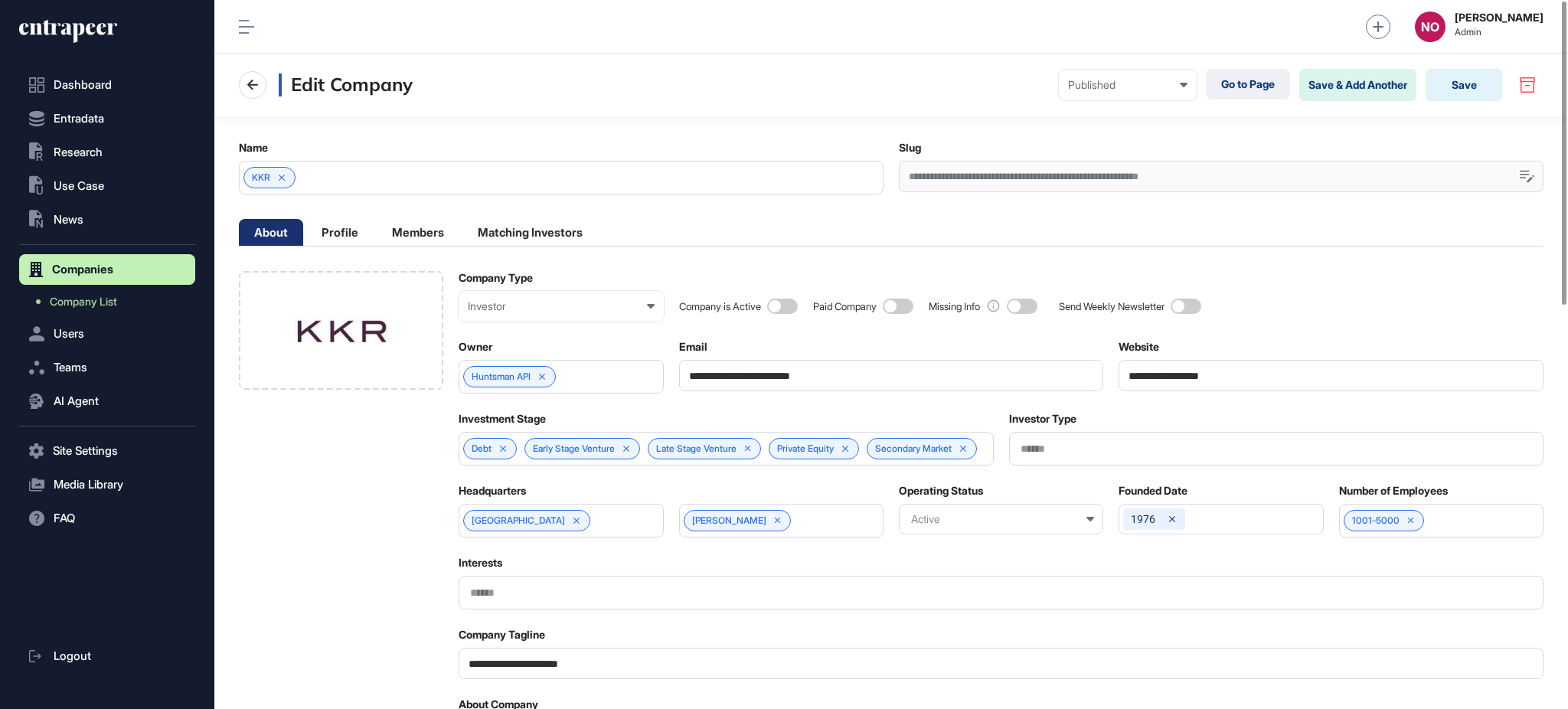
click at [790, 303] on span at bounding box center [782, 306] width 31 height 16
click at [1493, 85] on button "Save" at bounding box center [1463, 84] width 77 height 32
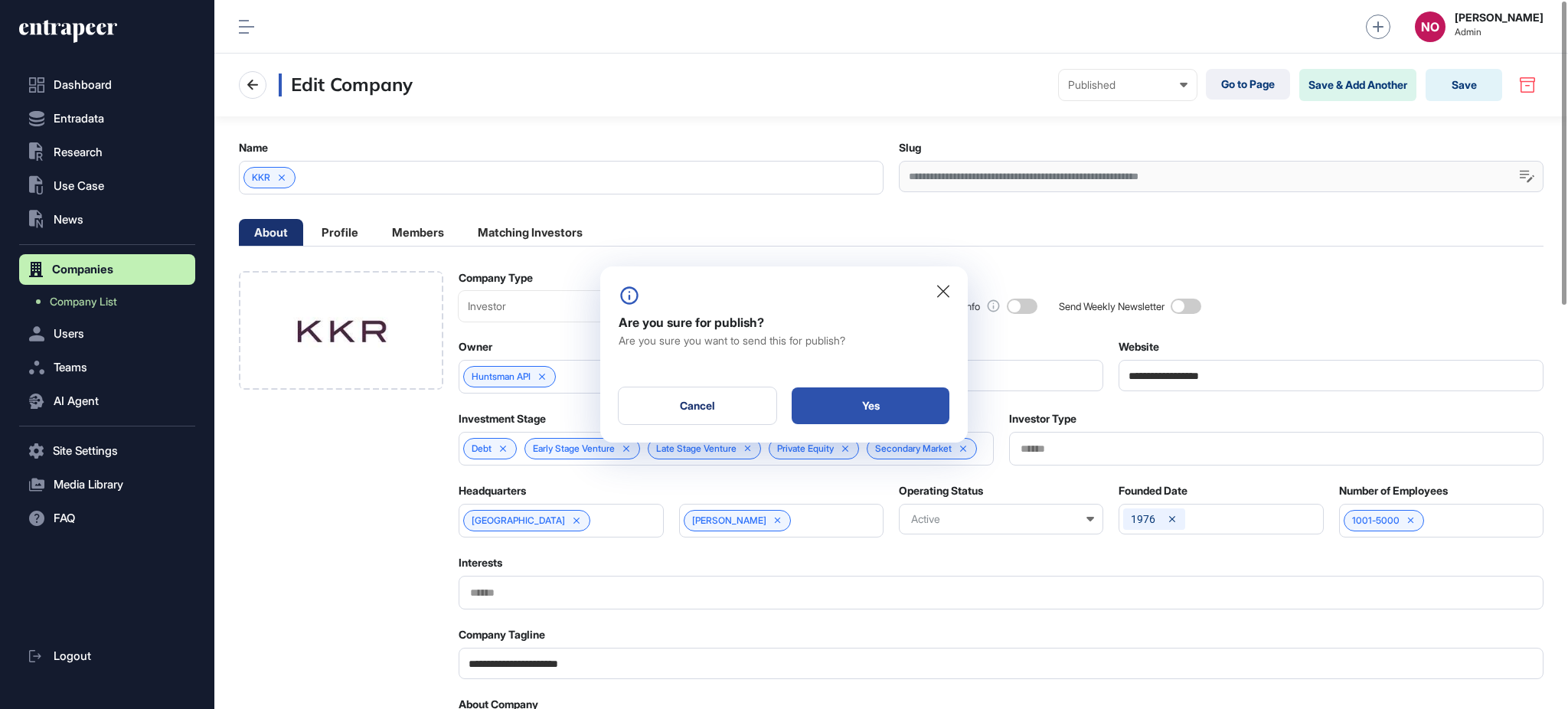
click at [947, 406] on div "Yes" at bounding box center [870, 405] width 158 height 37
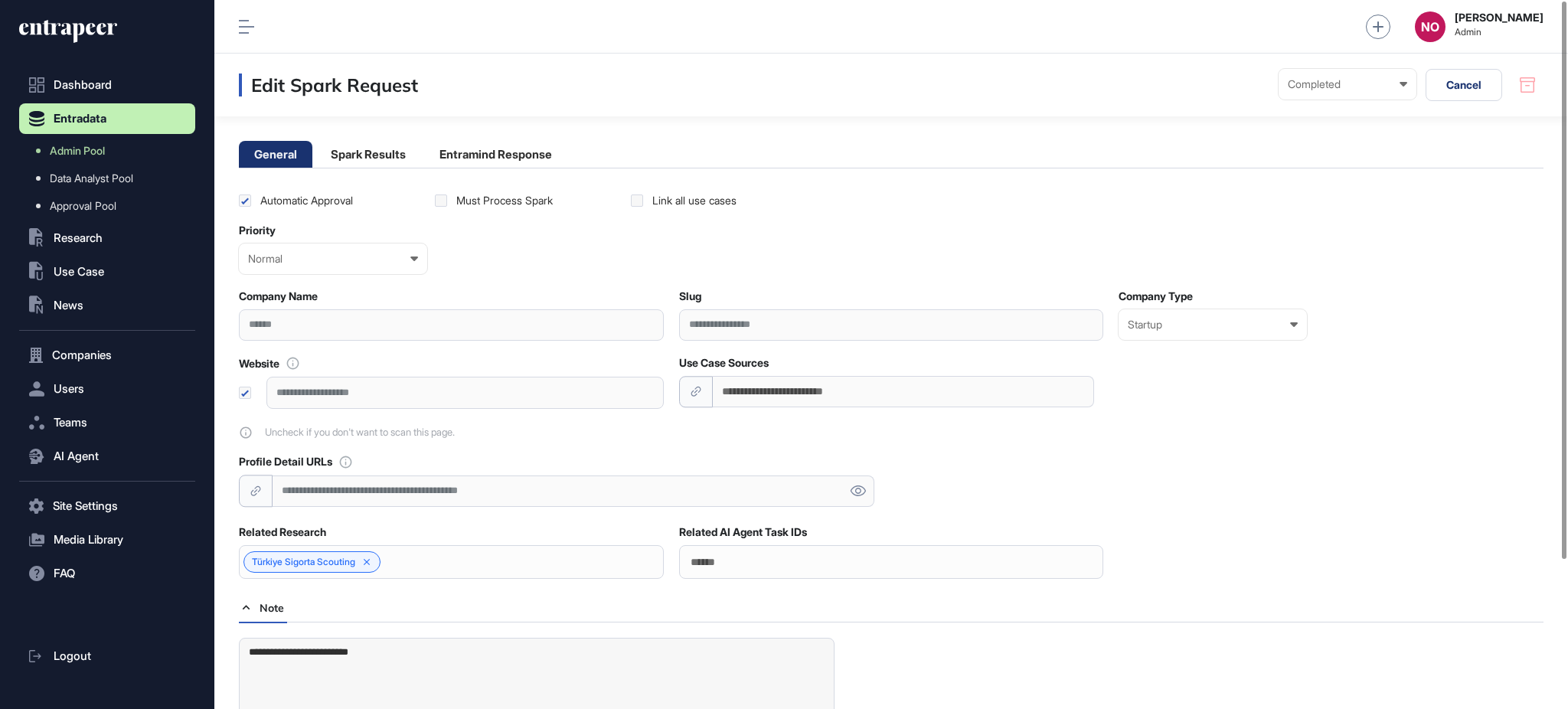
click at [333, 380] on div "**********" at bounding box center [465, 392] width 397 height 31
click at [346, 155] on li "Spark Results" at bounding box center [368, 154] width 106 height 26
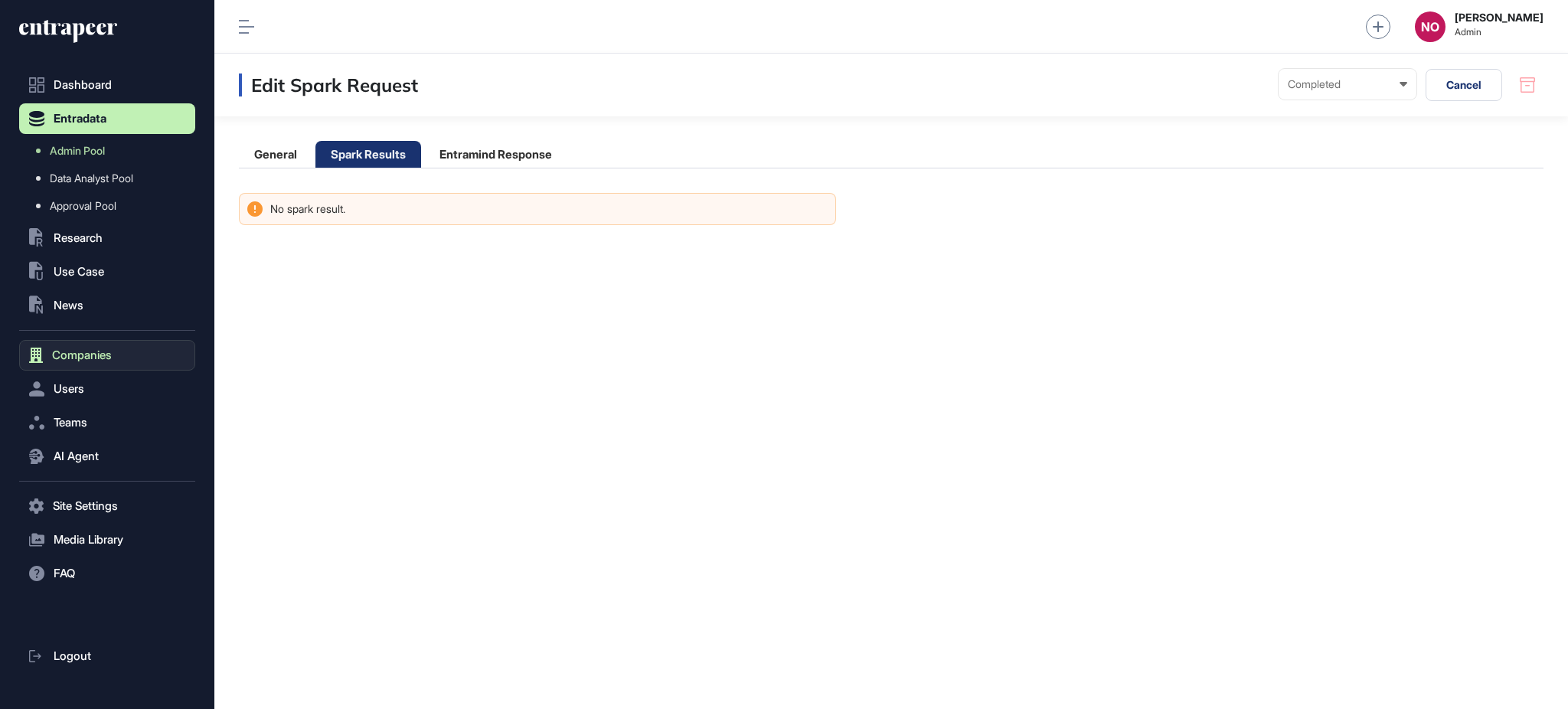
click at [108, 353] on span "Companies" at bounding box center [82, 355] width 59 height 12
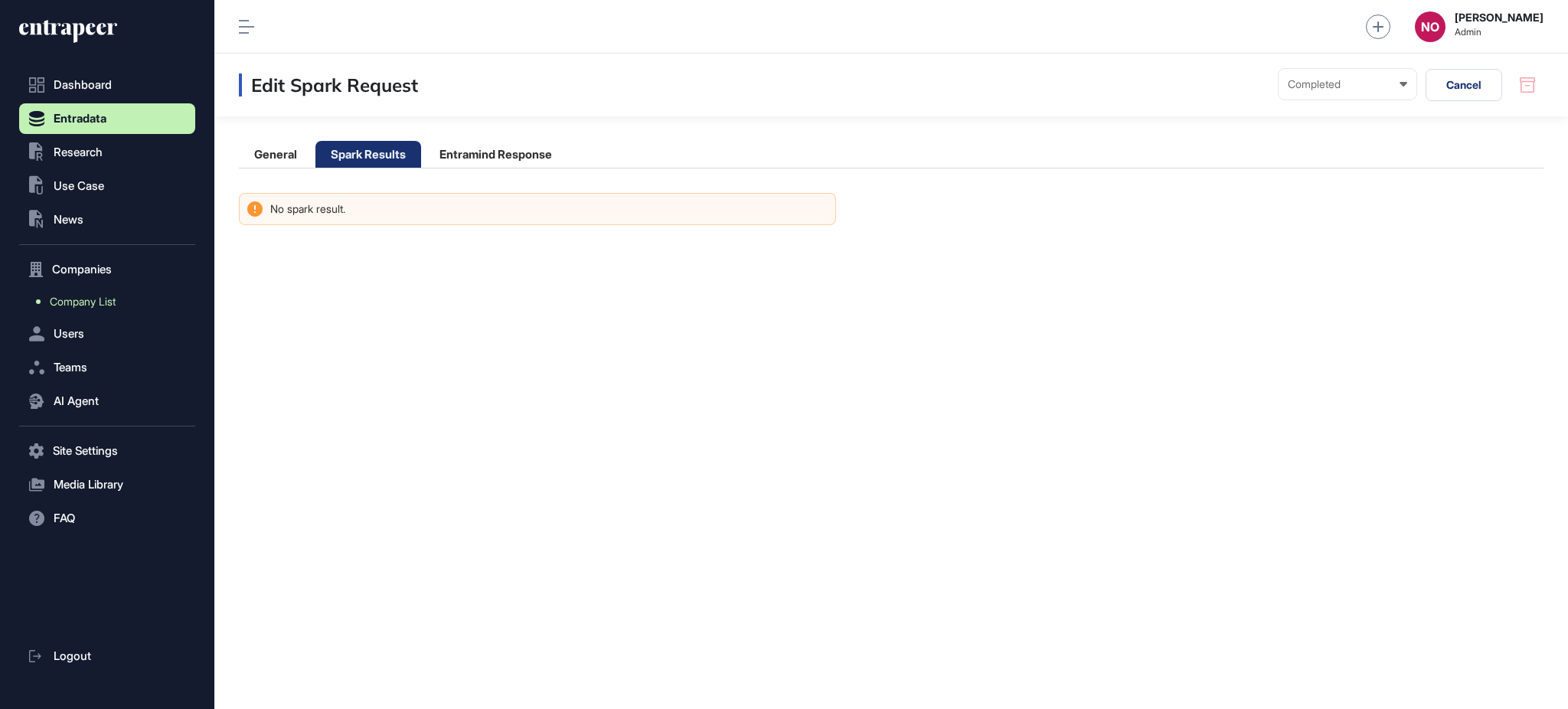
click at [120, 302] on link "Company List" at bounding box center [111, 301] width 168 height 27
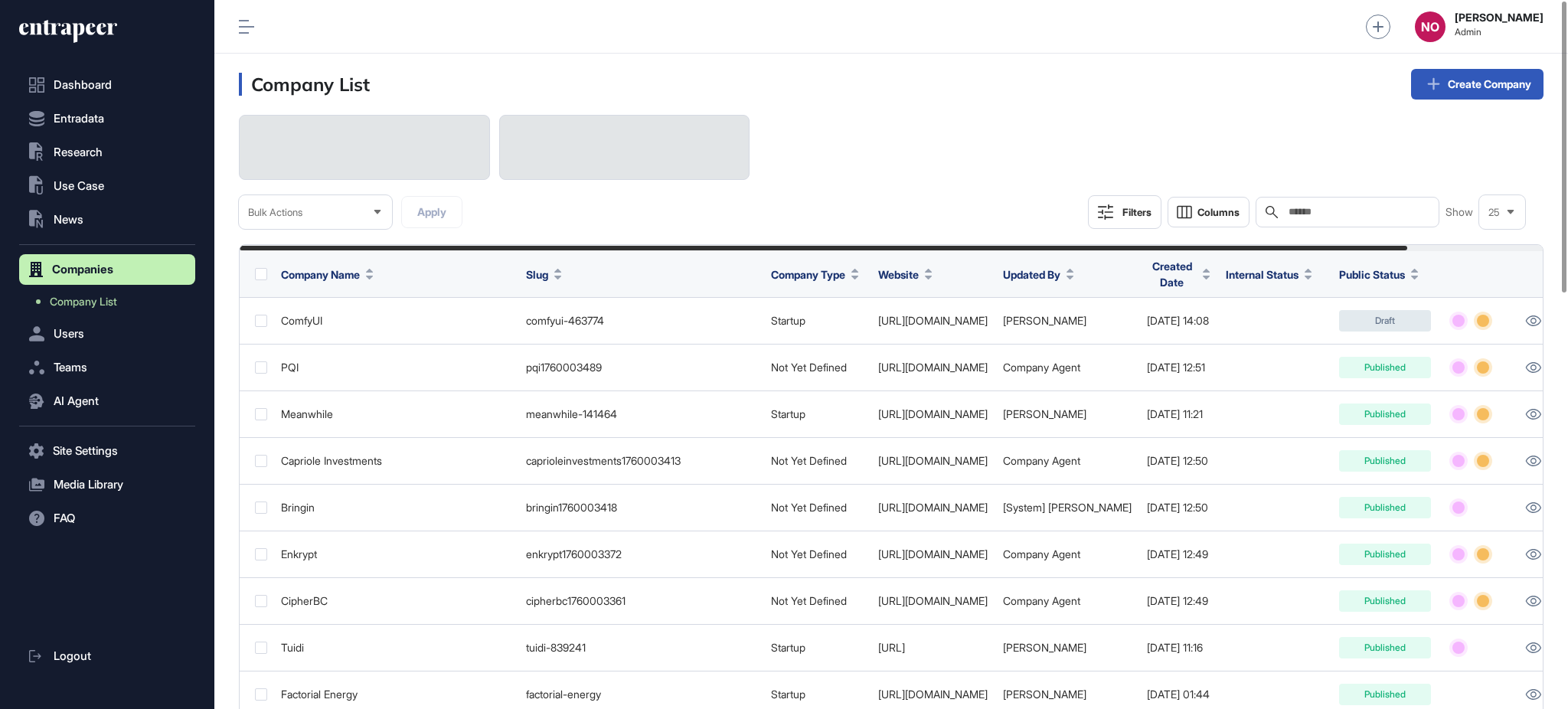
click at [1356, 209] on input "text" at bounding box center [1358, 212] width 143 height 12
paste input "**********"
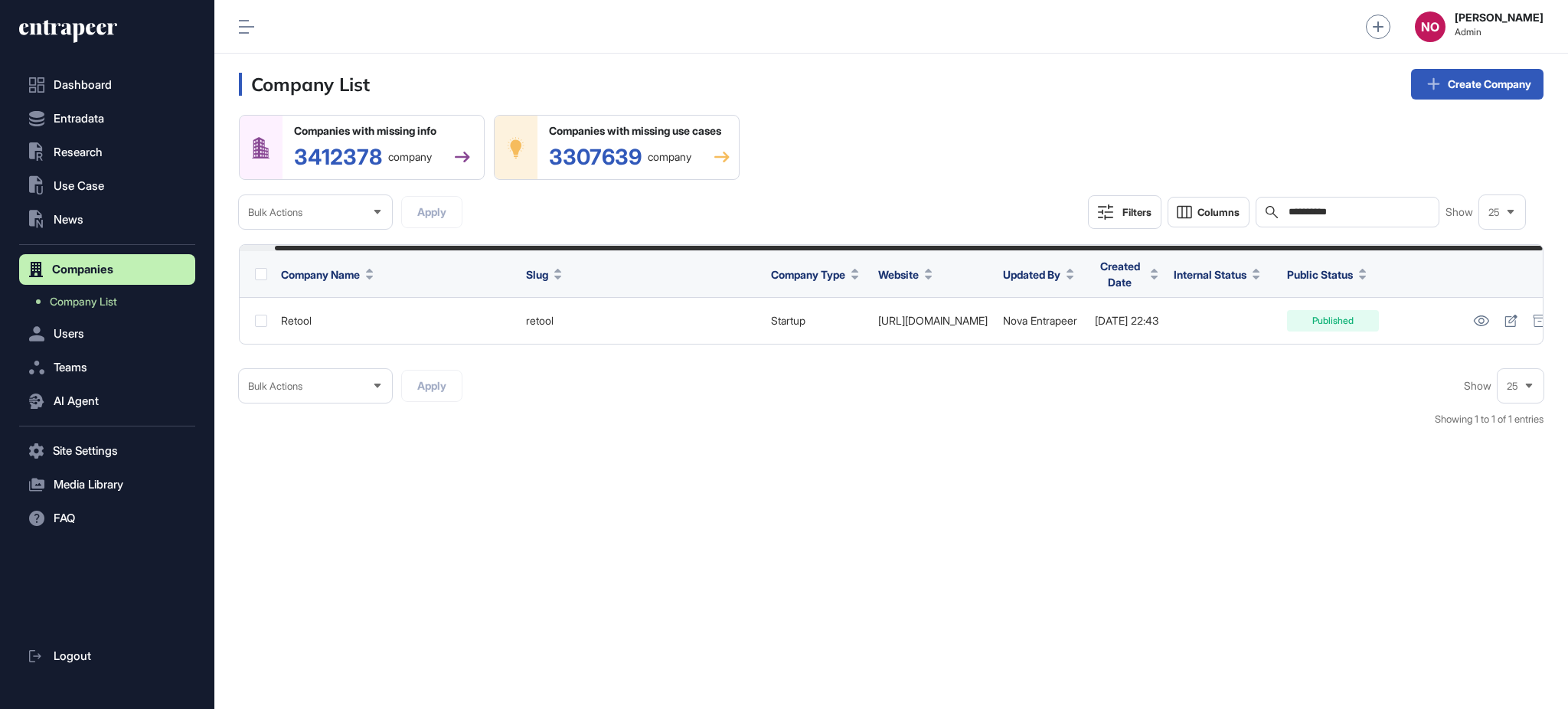
scroll to position [0, 35]
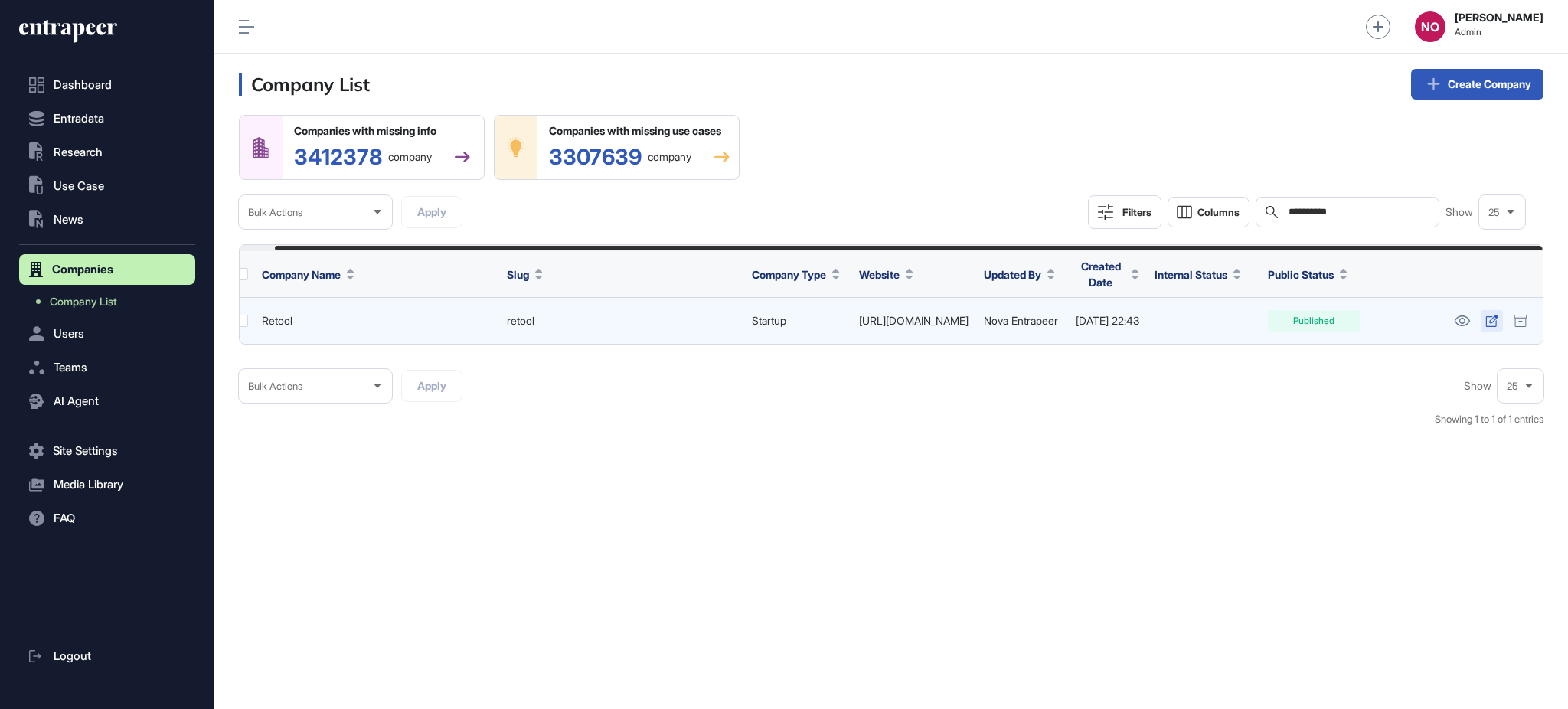
click at [1492, 319] on icon at bounding box center [1492, 320] width 13 height 12
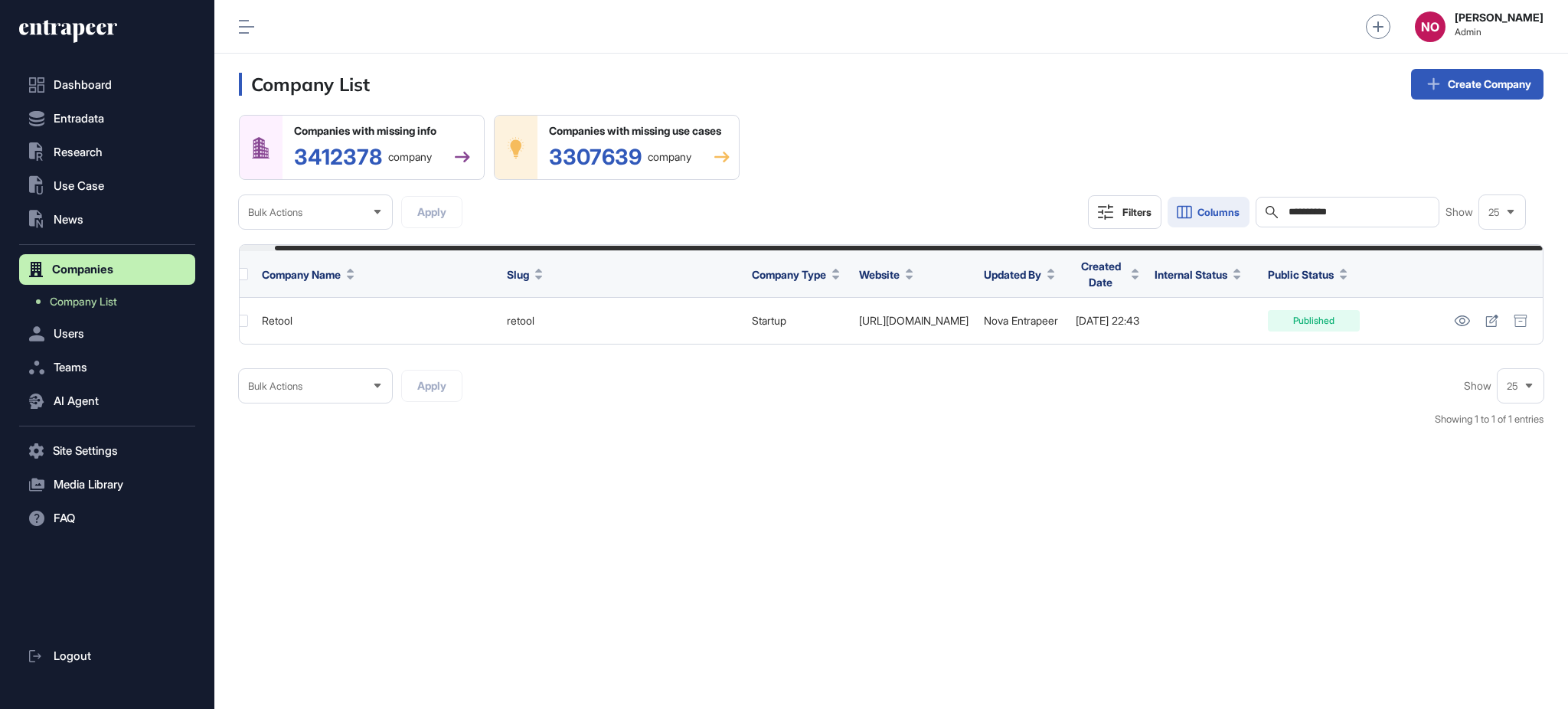
drag, startPoint x: 1343, startPoint y: 216, endPoint x: 1215, endPoint y: 220, distance: 128.1
click at [1215, 220] on div "**********" at bounding box center [1306, 212] width 437 height 34
paste input "**********"
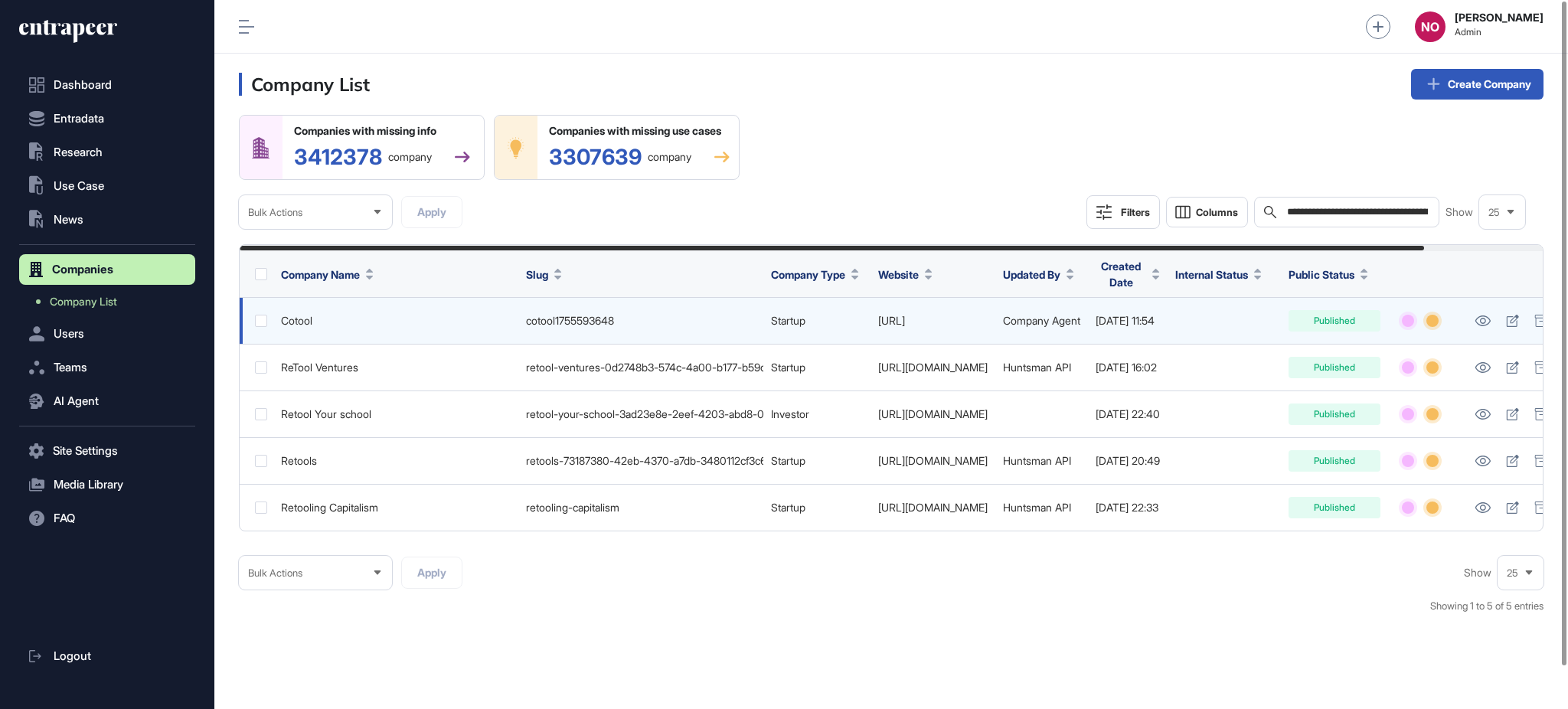
click at [905, 322] on link "https://cotool.ai" at bounding box center [891, 320] width 26 height 13
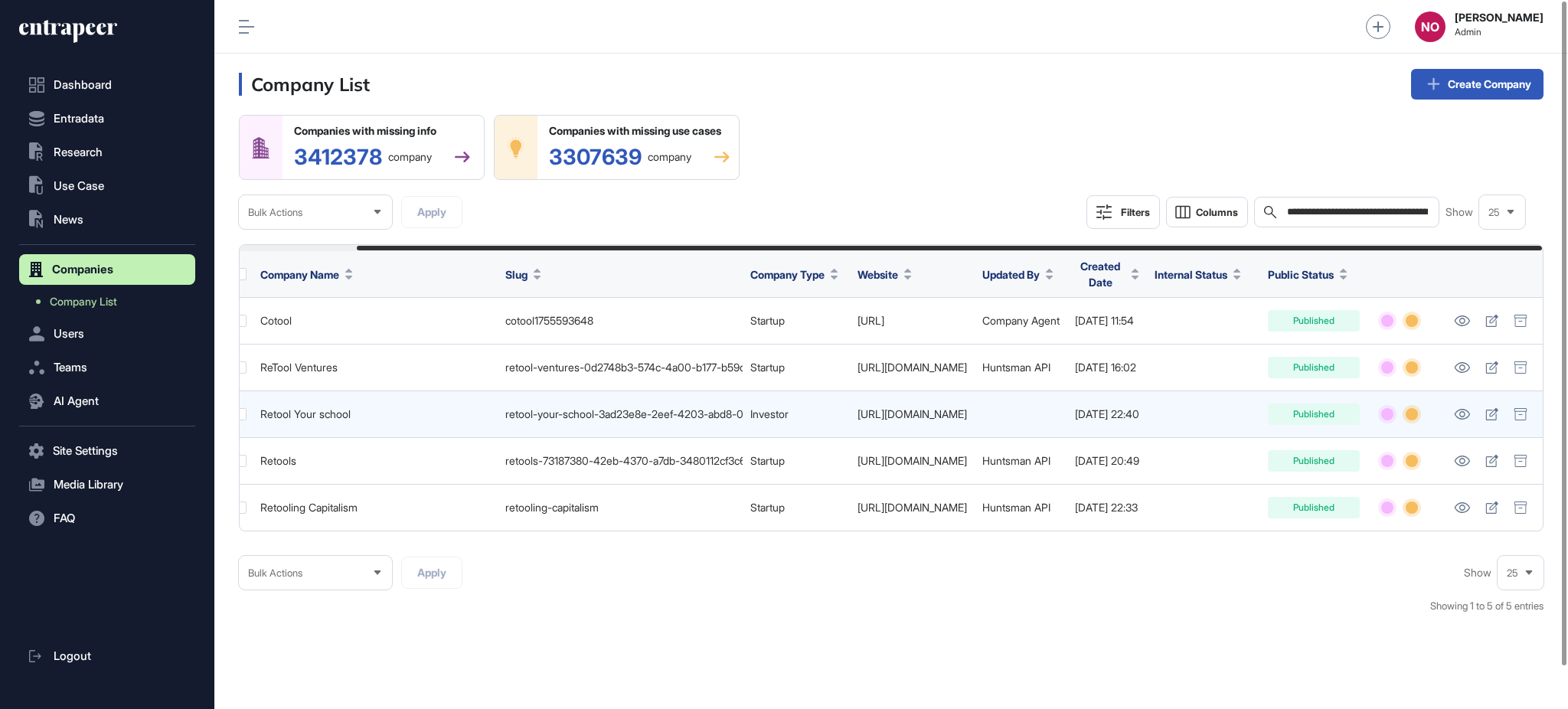
scroll to position [0, 129]
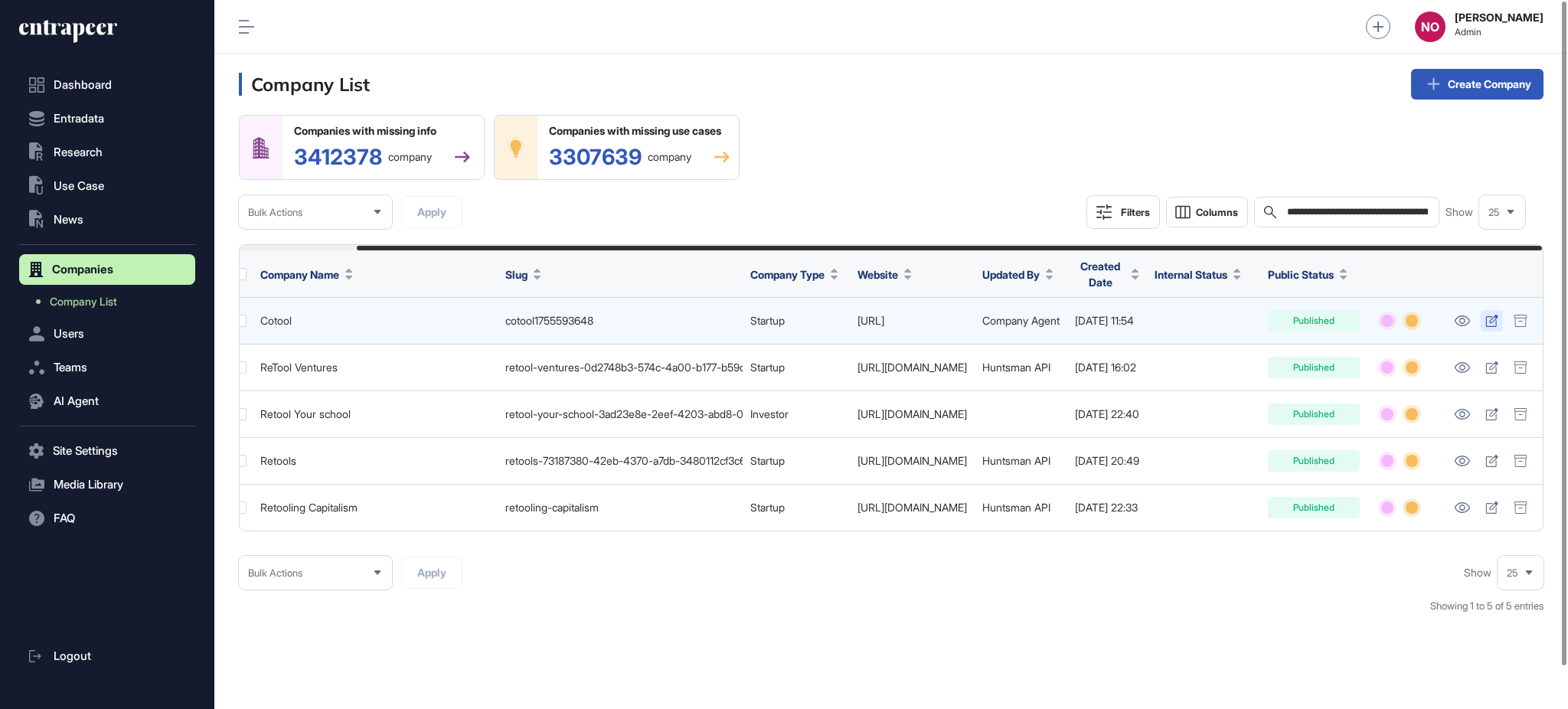
click at [1499, 320] on icon at bounding box center [1492, 320] width 13 height 12
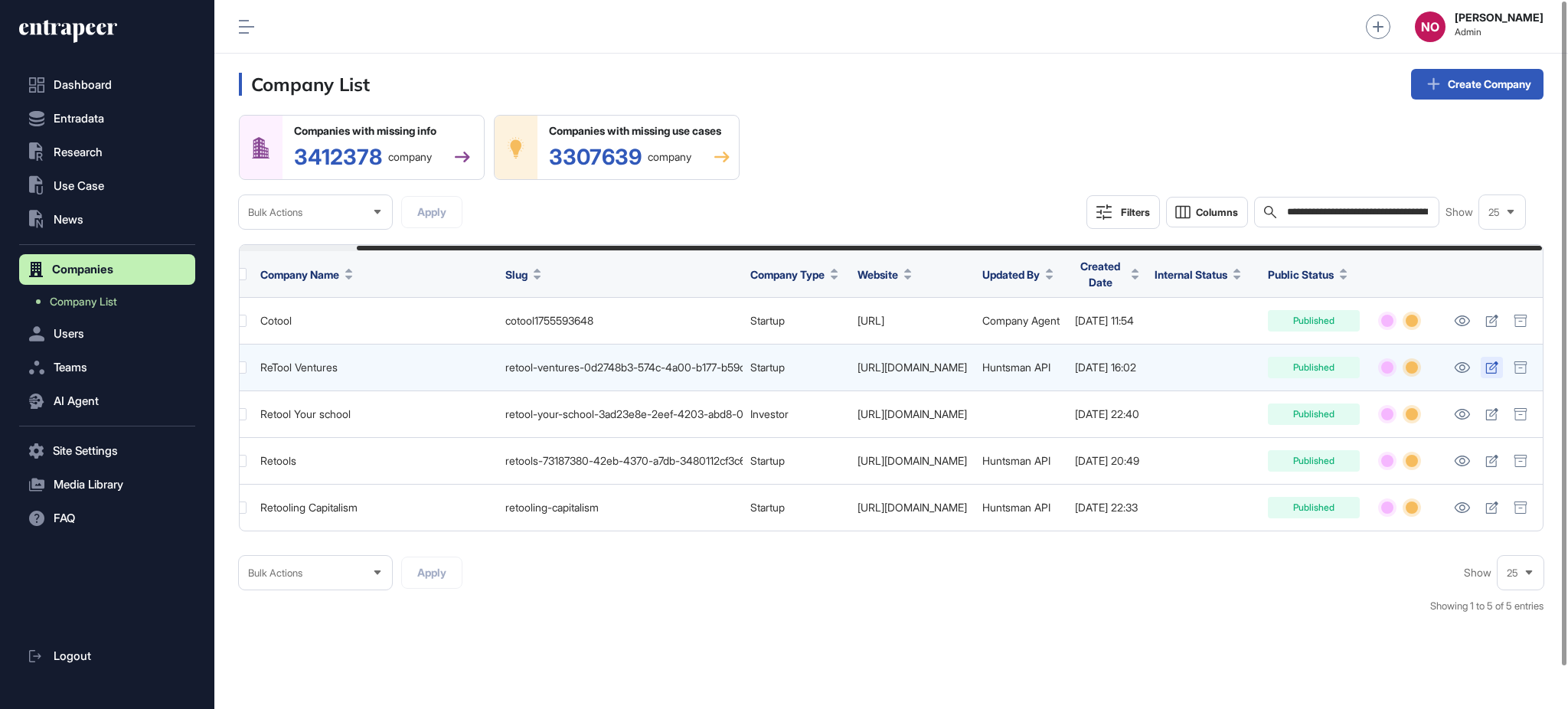
click at [1489, 366] on icon at bounding box center [1492, 367] width 13 height 12
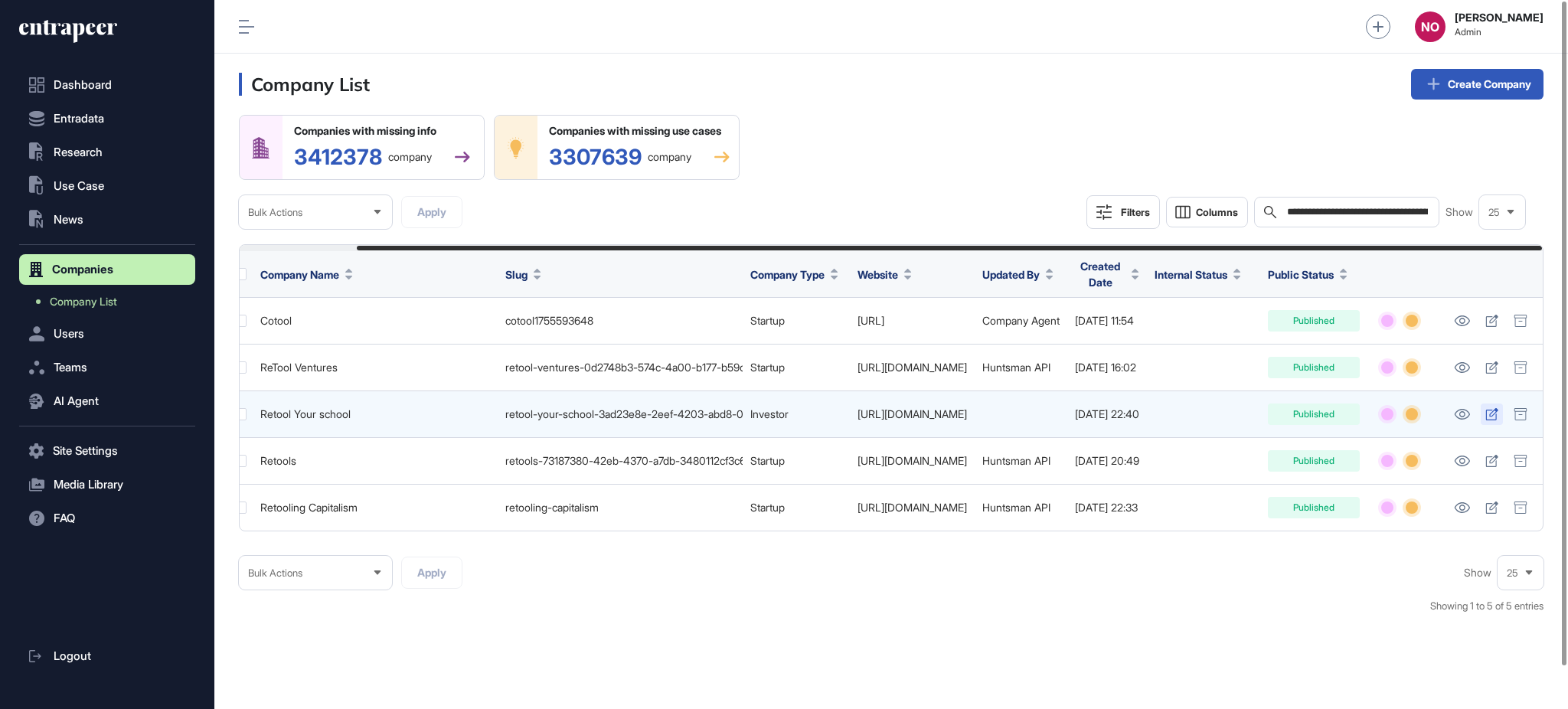
click at [1490, 414] on icon at bounding box center [1491, 414] width 12 height 12
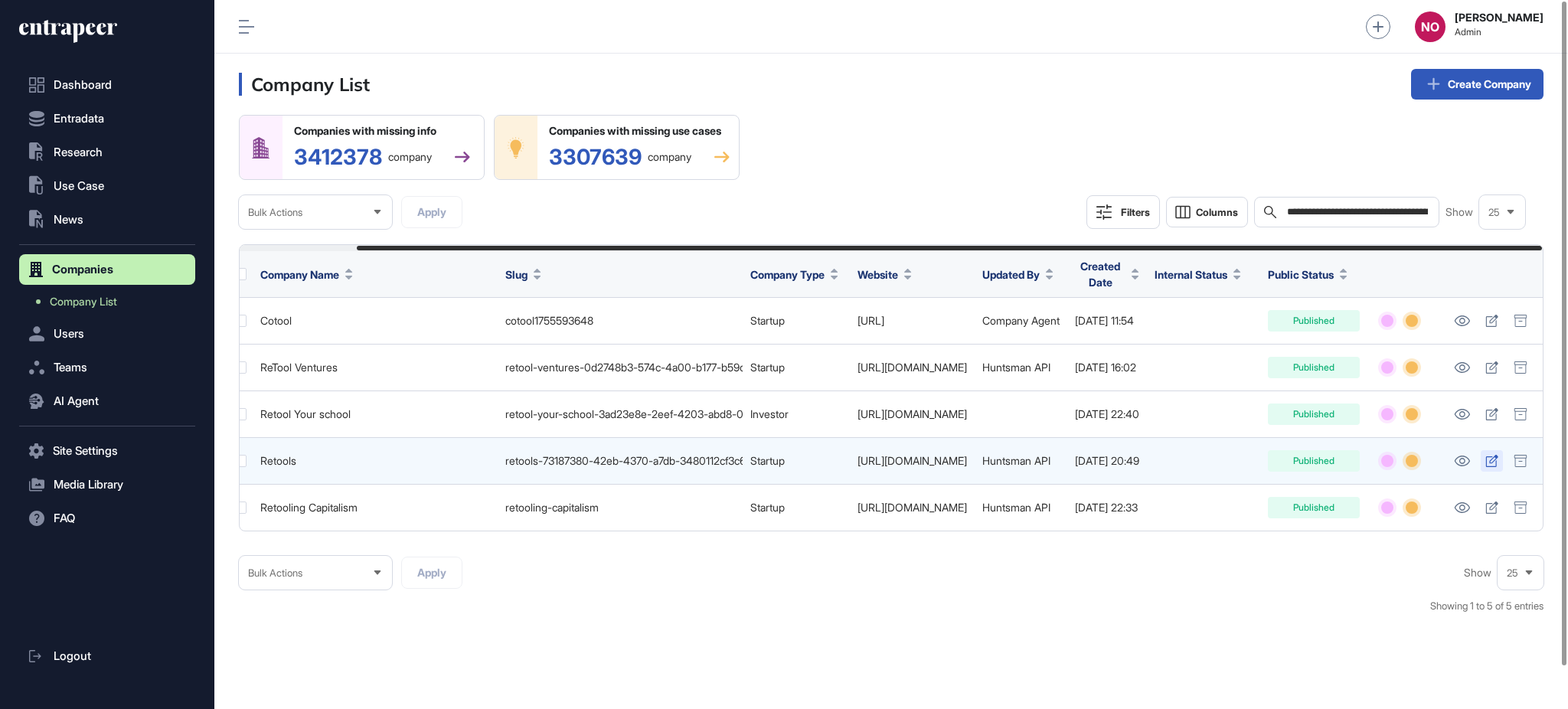
click at [1486, 465] on icon at bounding box center [1492, 461] width 13 height 12
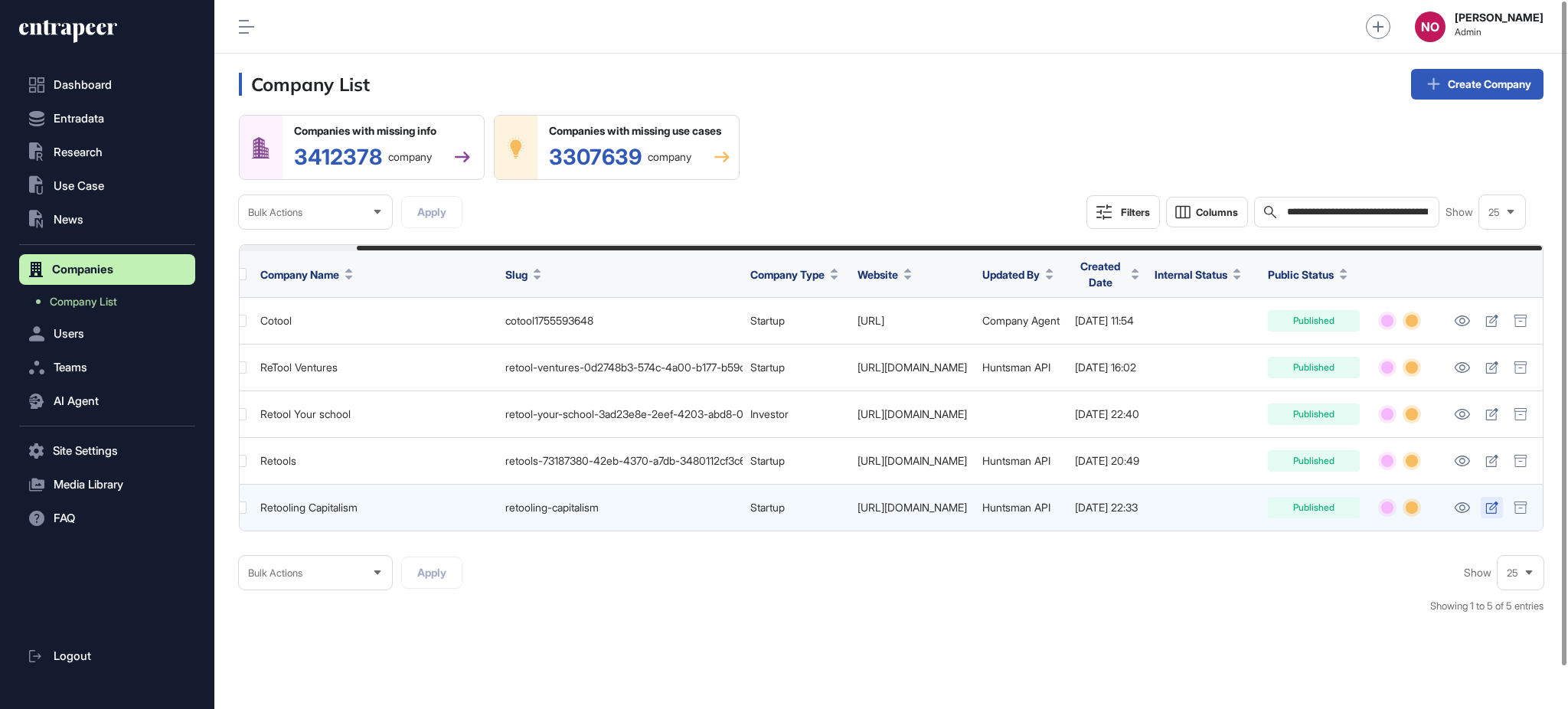
click at [1488, 508] on icon at bounding box center [1492, 508] width 13 height 12
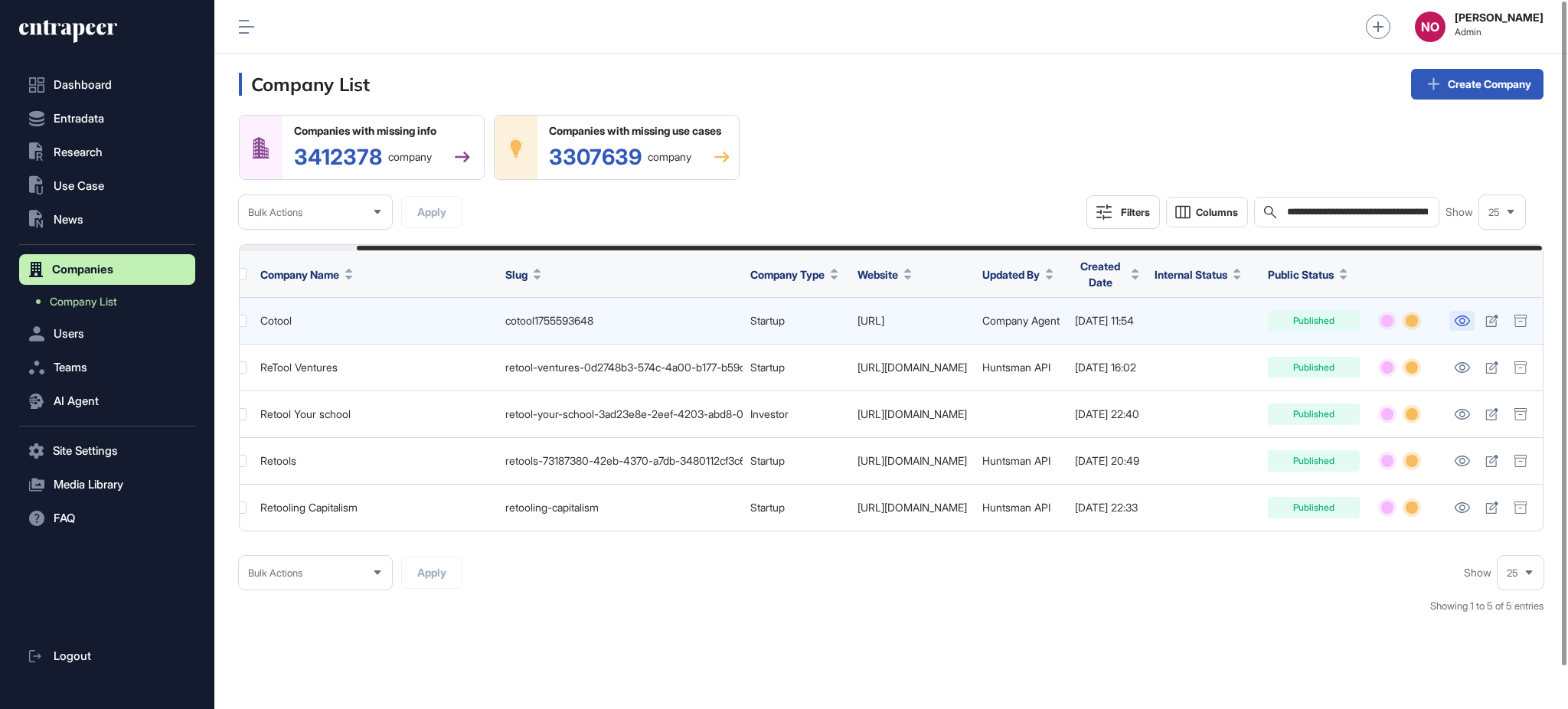
click at [1470, 318] on icon at bounding box center [1462, 320] width 16 height 11
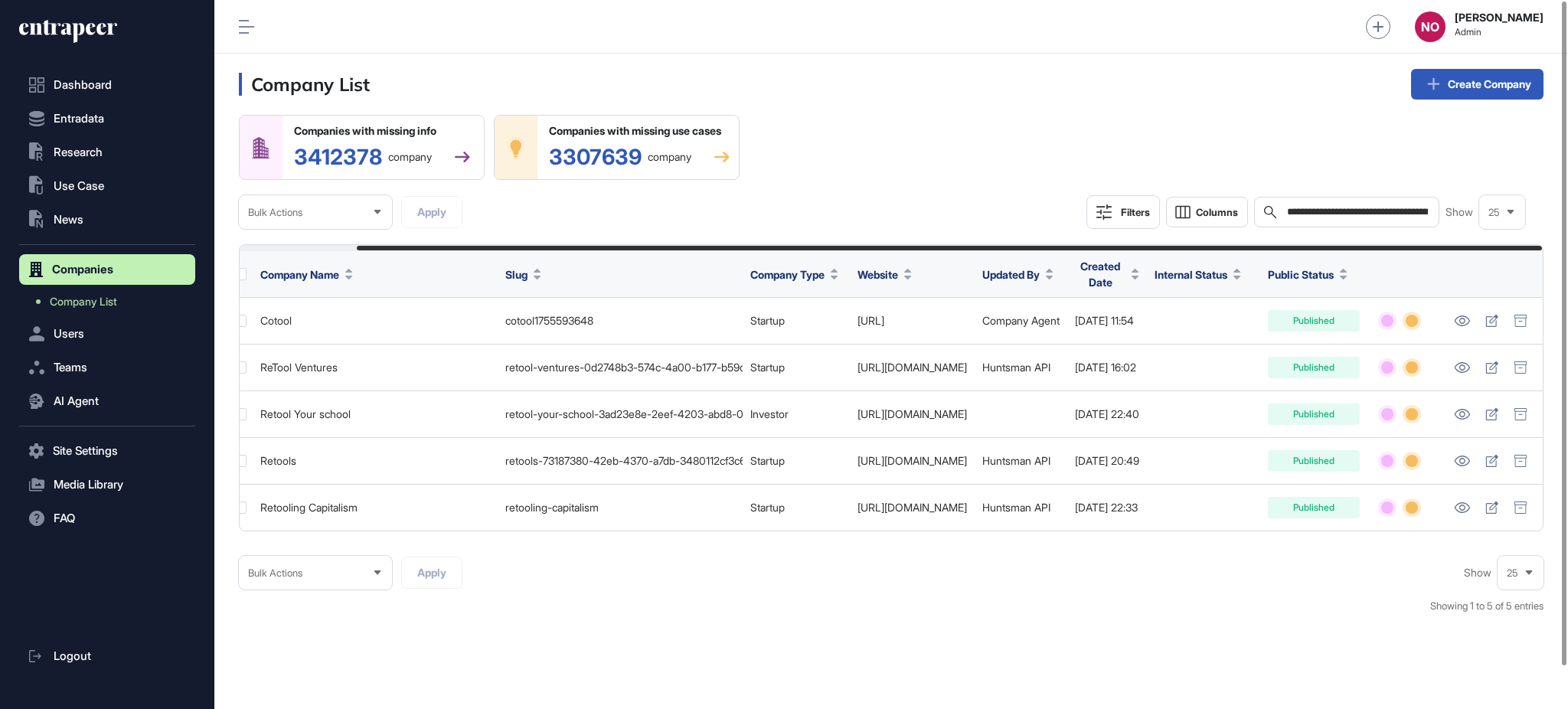
click at [1323, 217] on input "**********" at bounding box center [1358, 212] width 144 height 12
click at [1321, 217] on input "**********" at bounding box center [1358, 212] width 144 height 12
click at [1320, 217] on input "**********" at bounding box center [1358, 212] width 144 height 12
paste input "text"
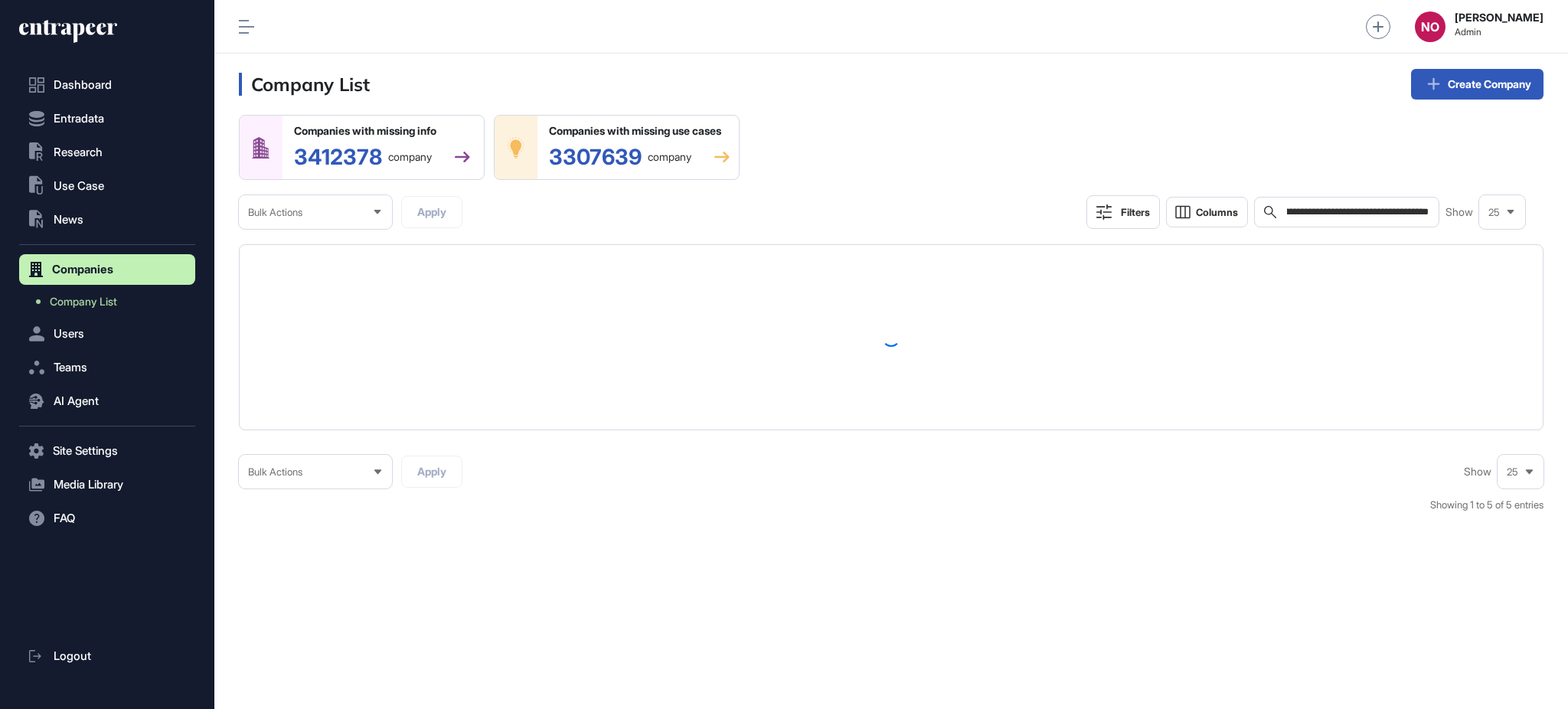
scroll to position [0, 89]
type input "**********"
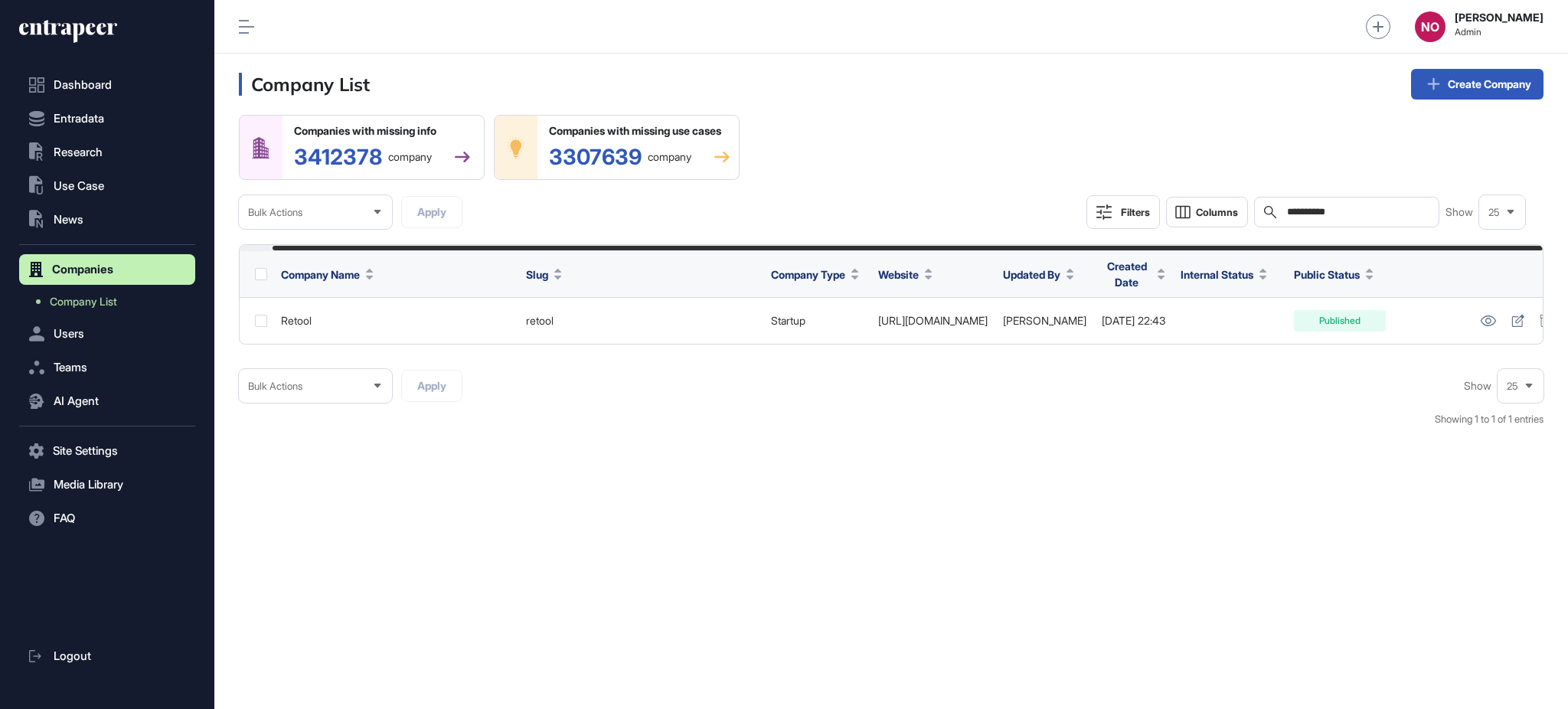
scroll to position [0, 33]
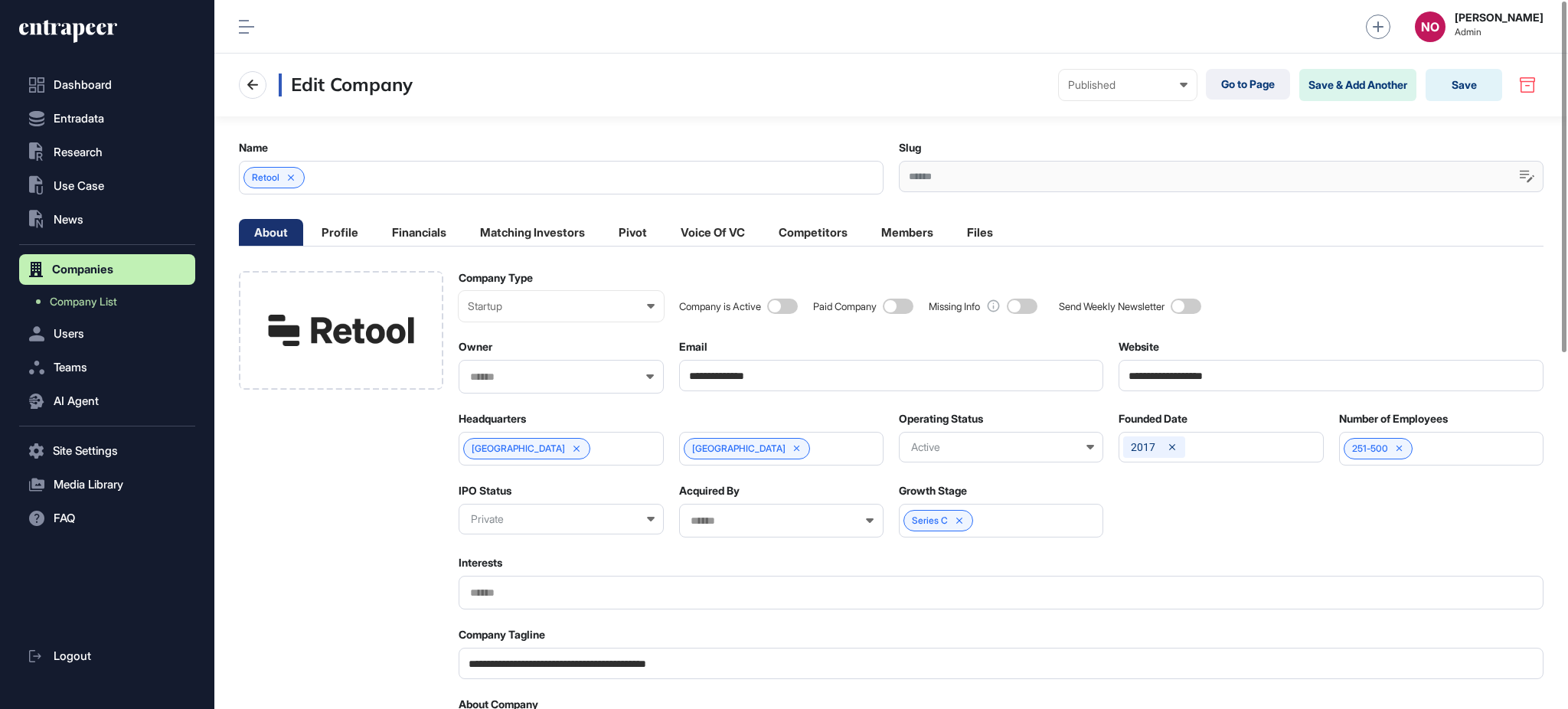
click at [1159, 363] on input "**********" at bounding box center [1330, 376] width 425 height 31
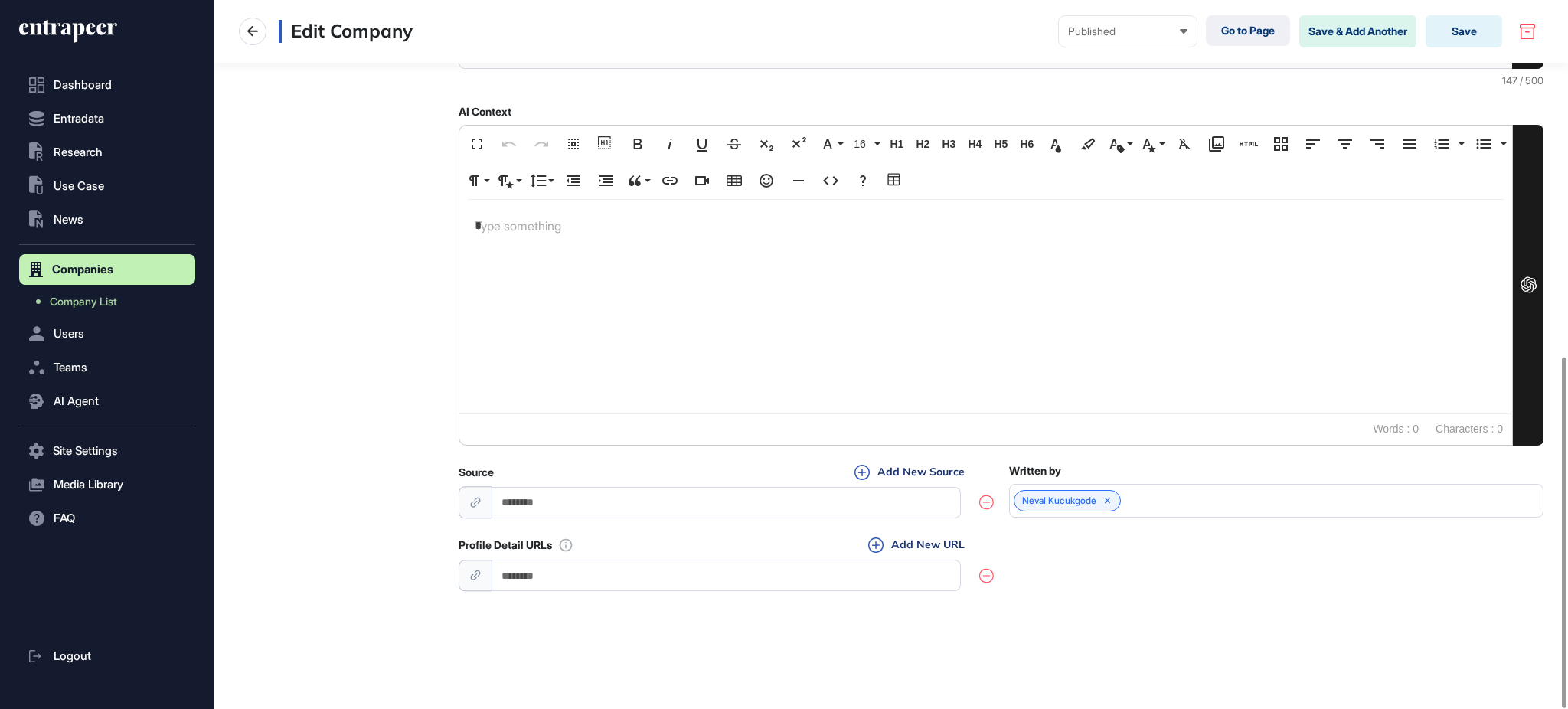
click at [608, 594] on div at bounding box center [726, 577] width 535 height 35
click at [609, 589] on input "url" at bounding box center [727, 575] width 469 height 31
paste input "**********"
type input "**********"
click at [1123, 584] on div "**********" at bounding box center [1001, 565] width 1085 height 58
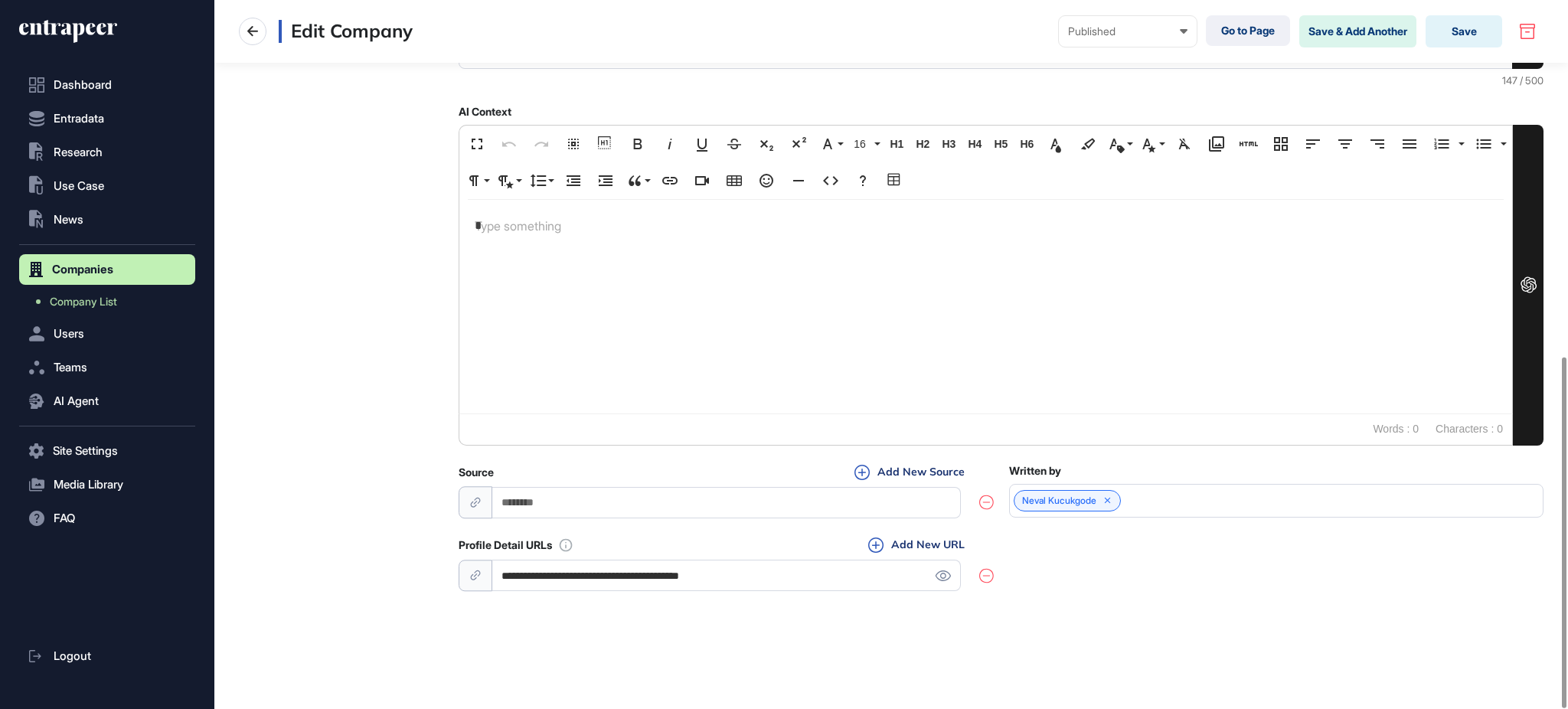
scroll to position [98, 0]
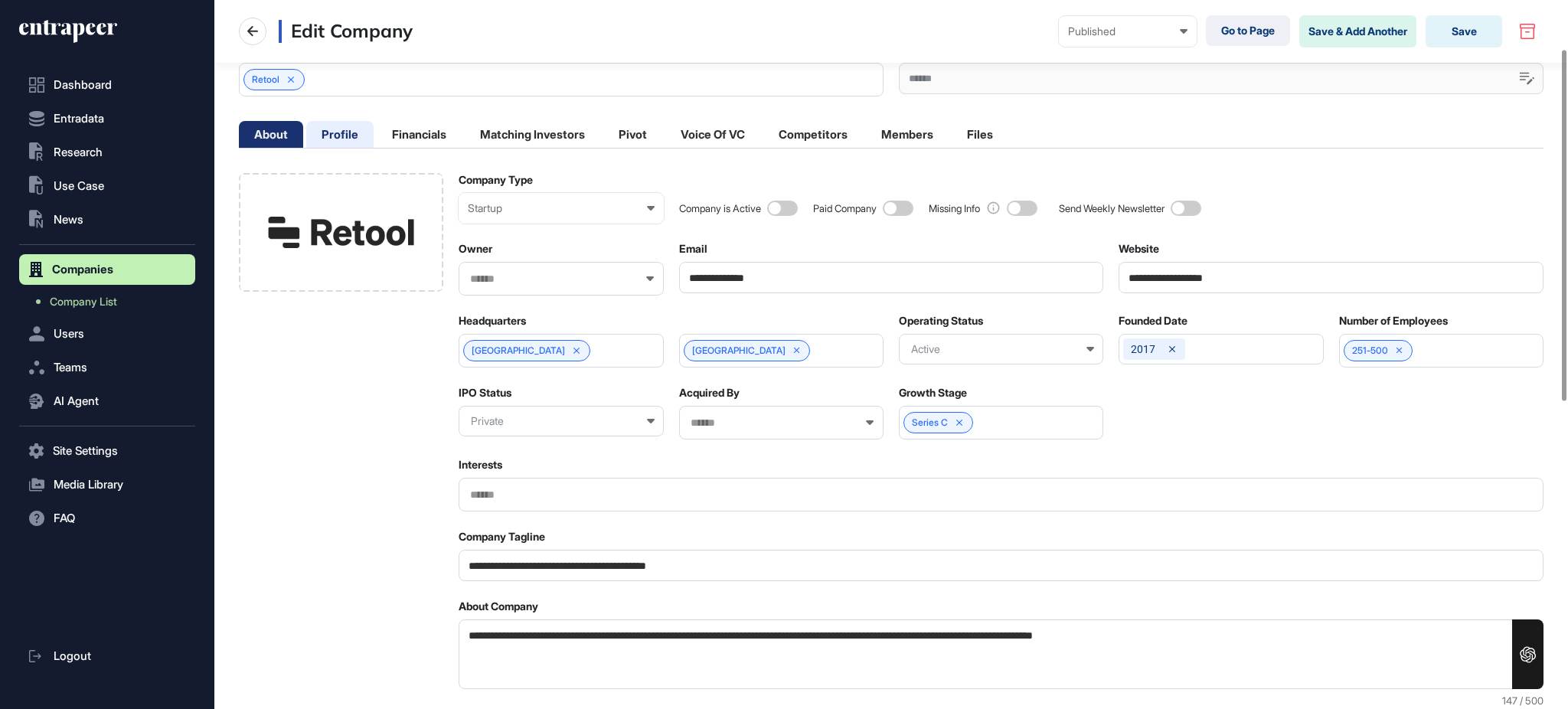
click at [357, 135] on li "Profile" at bounding box center [340, 135] width 68 height 26
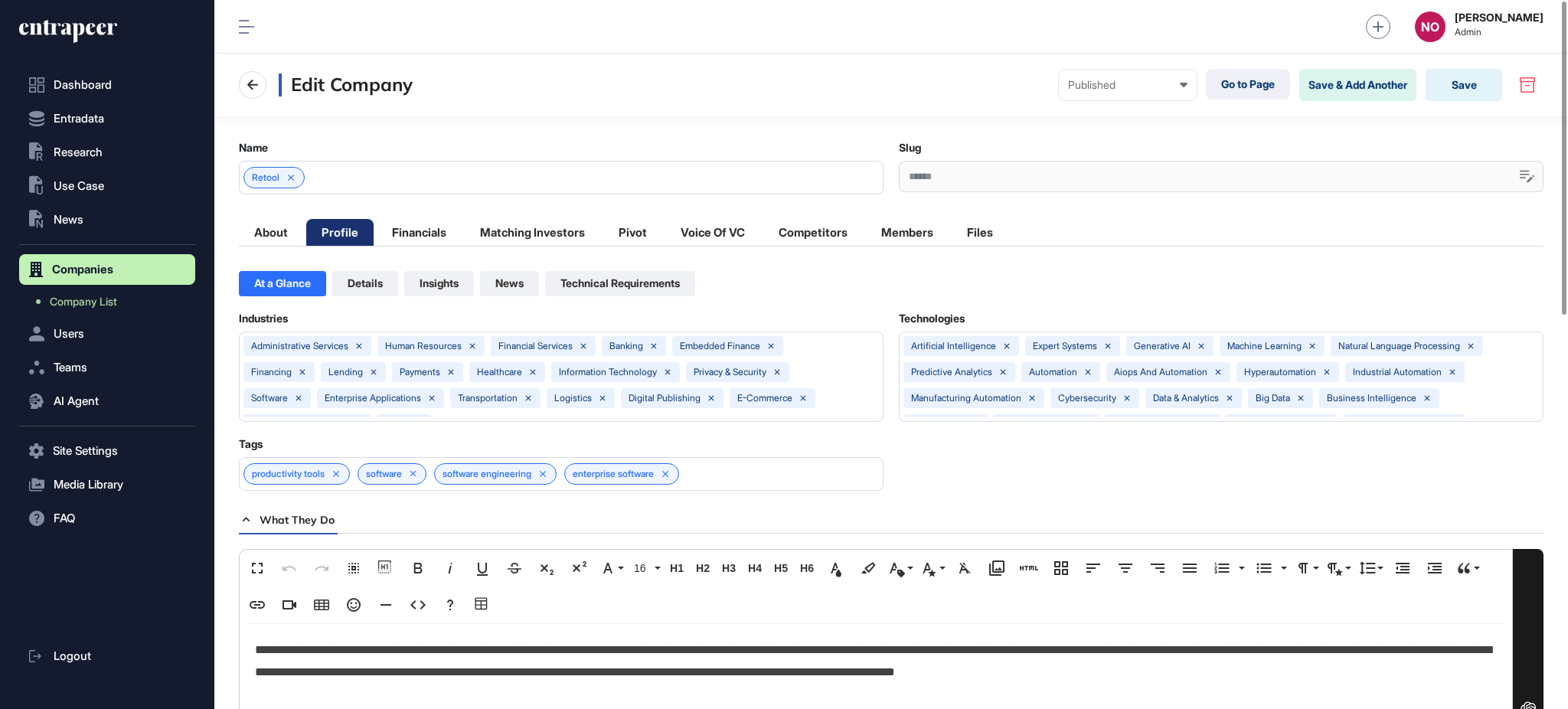
scroll to position [1, 6]
click at [449, 233] on li "Financials" at bounding box center [418, 232] width 85 height 26
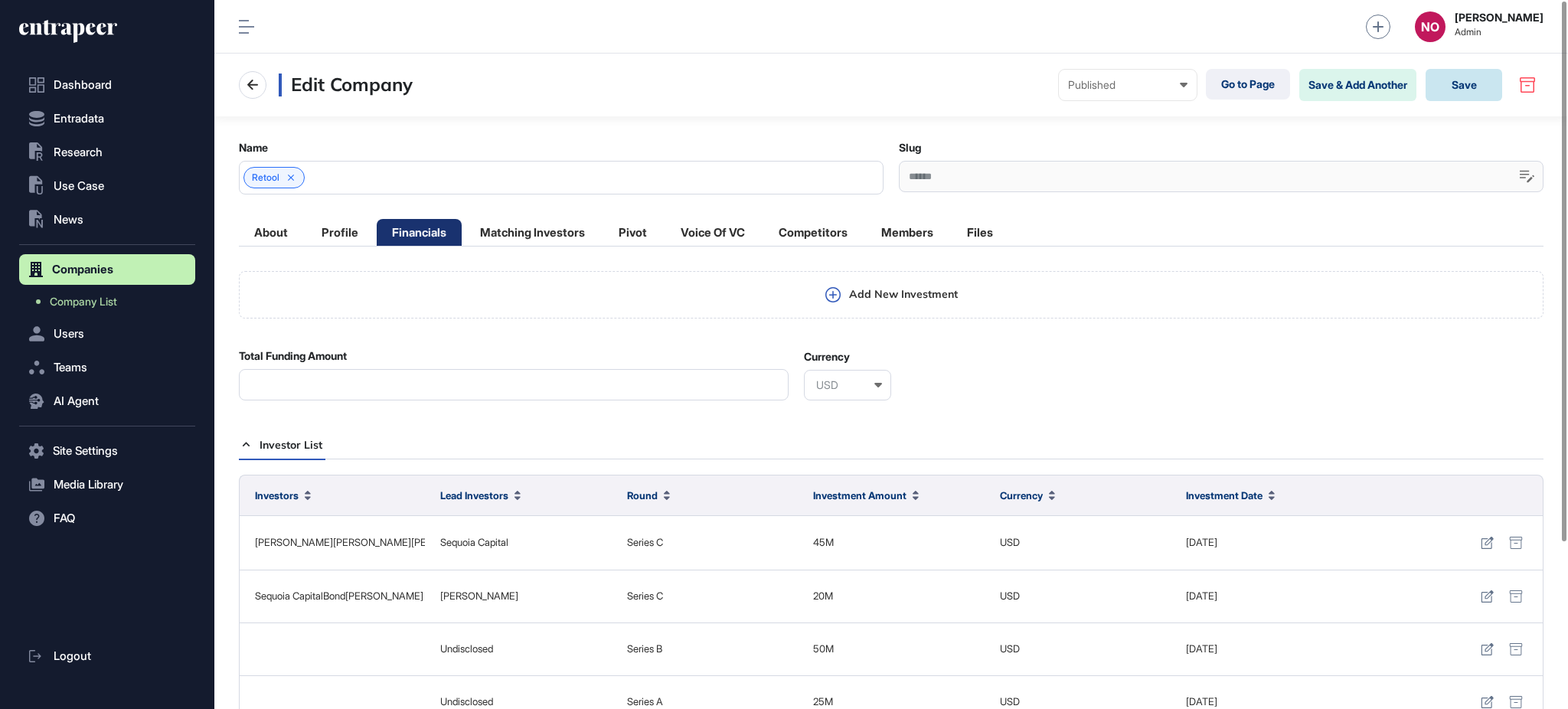
click at [1474, 86] on button "Save" at bounding box center [1463, 84] width 77 height 32
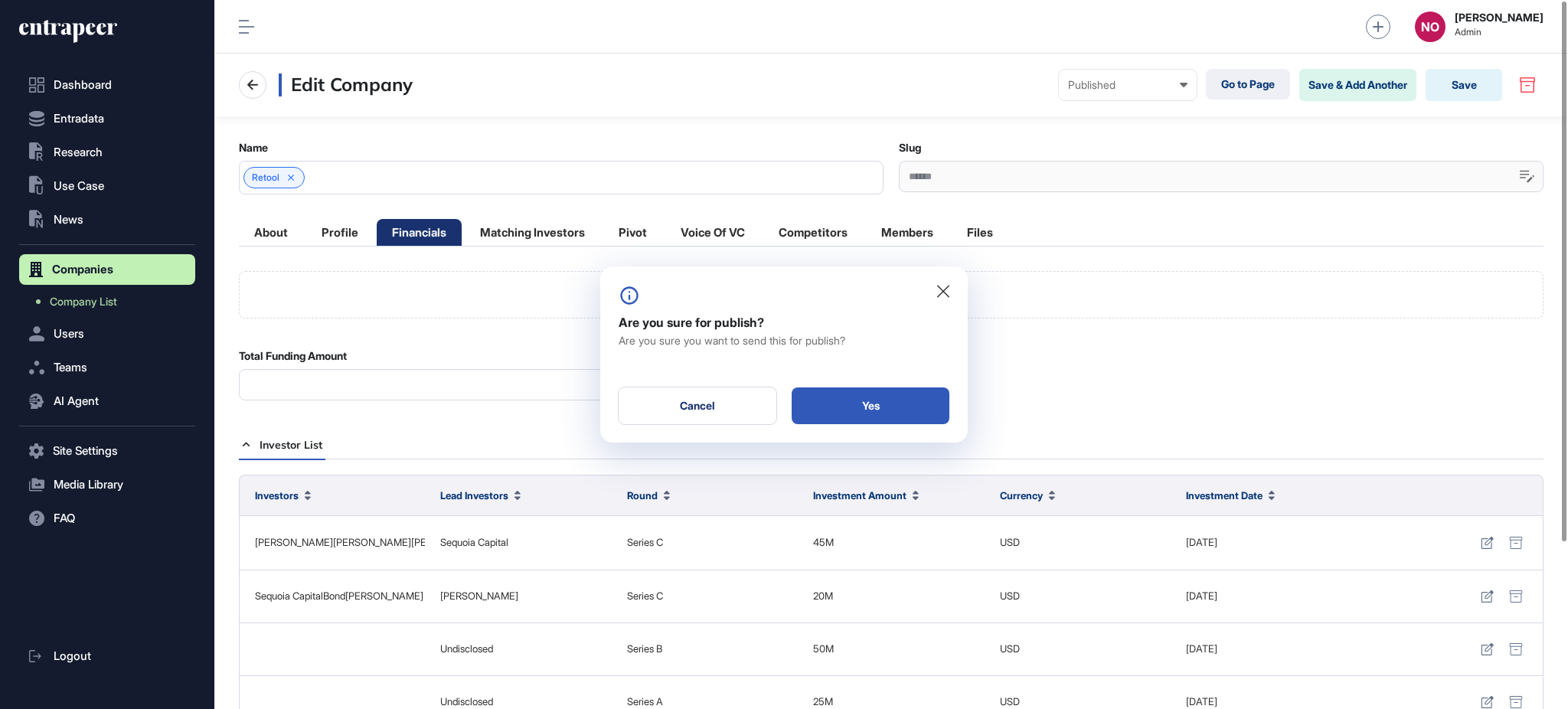
click at [863, 381] on div "Are you sure for publish? Are you sure you want to send this for publish? Cance…" at bounding box center [783, 354] width 367 height 176
click at [859, 405] on div "Yes" at bounding box center [870, 405] width 158 height 37
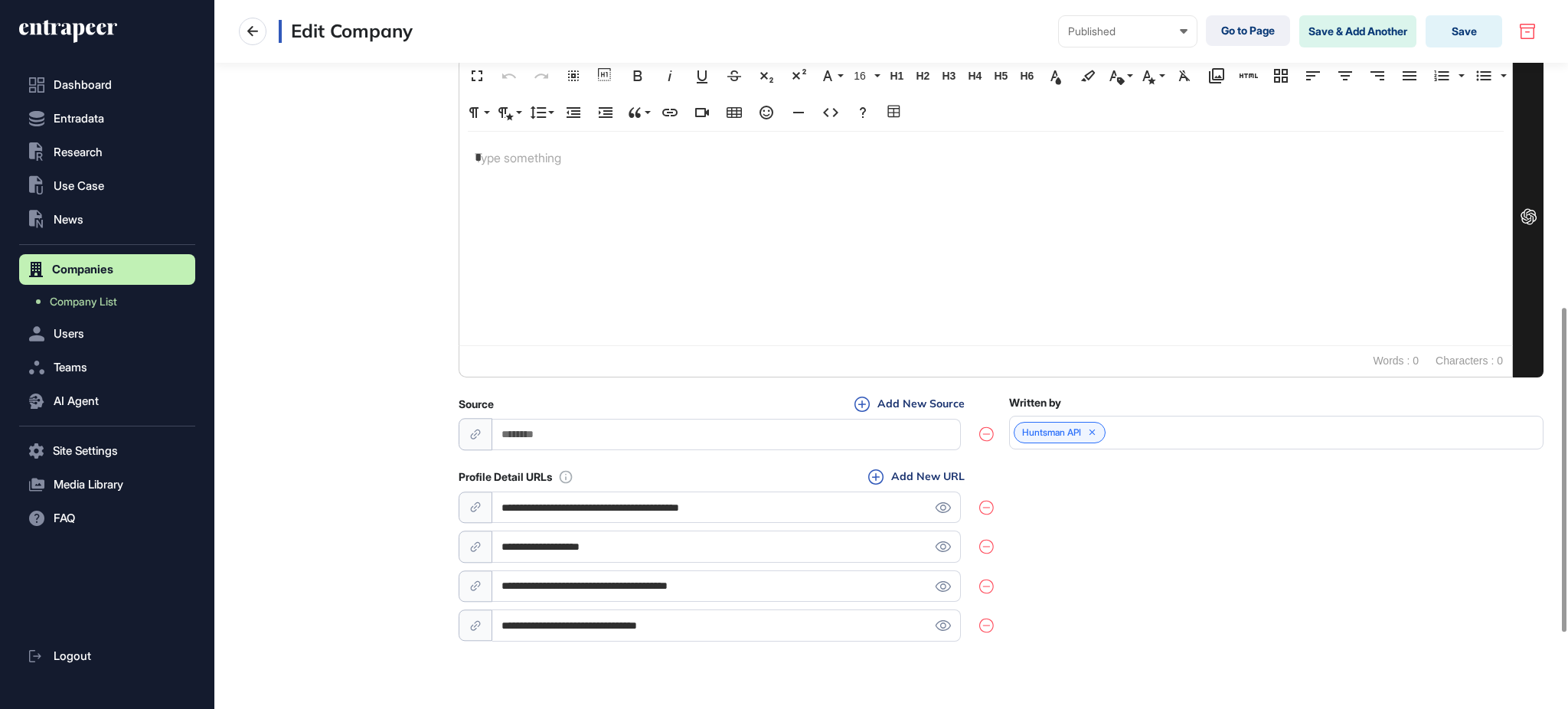
scroll to position [838, 0]
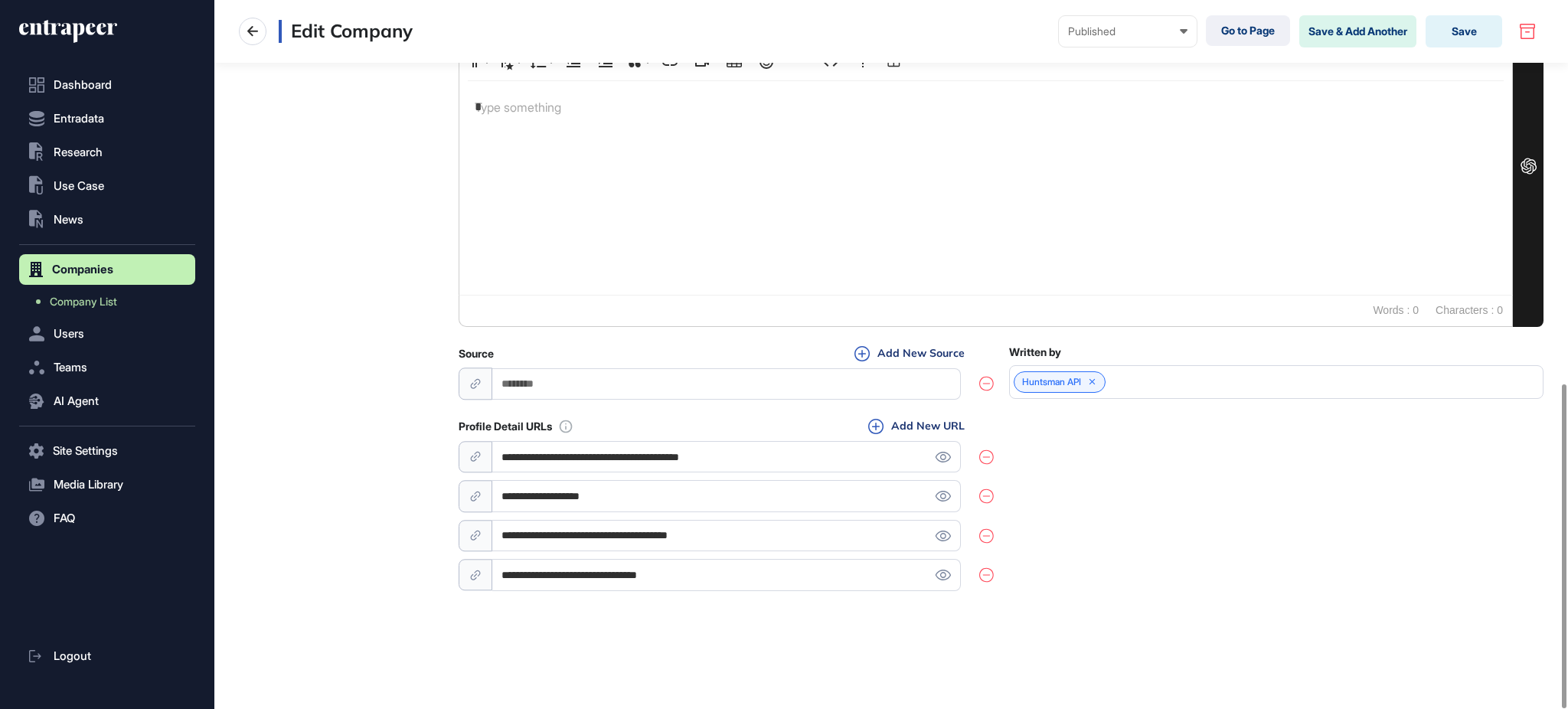
click at [993, 461] on icon at bounding box center [987, 457] width 15 height 16
type input "**********"
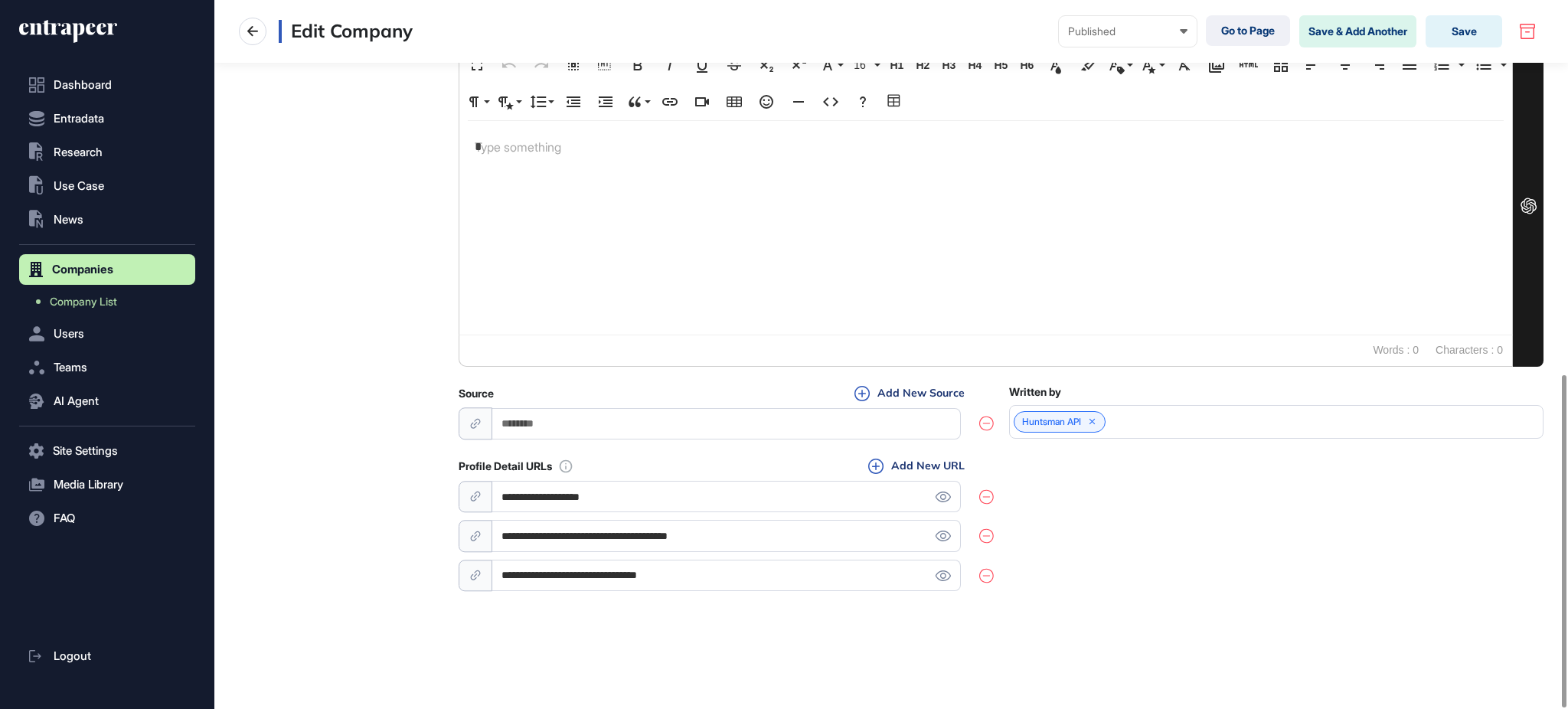
click at [990, 496] on icon at bounding box center [987, 497] width 15 height 16
type input "**********"
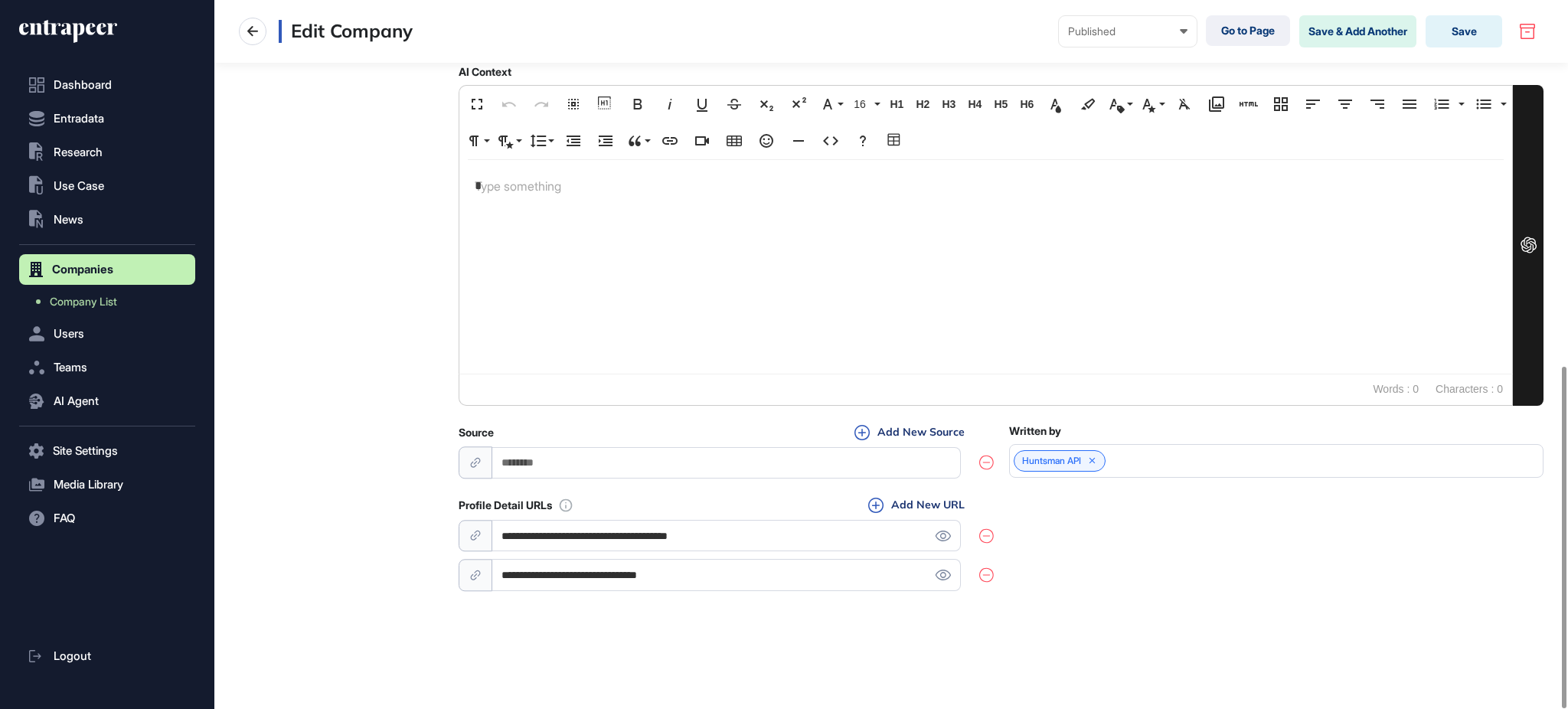
click at [985, 531] on icon at bounding box center [987, 536] width 15 height 16
type input "**********"
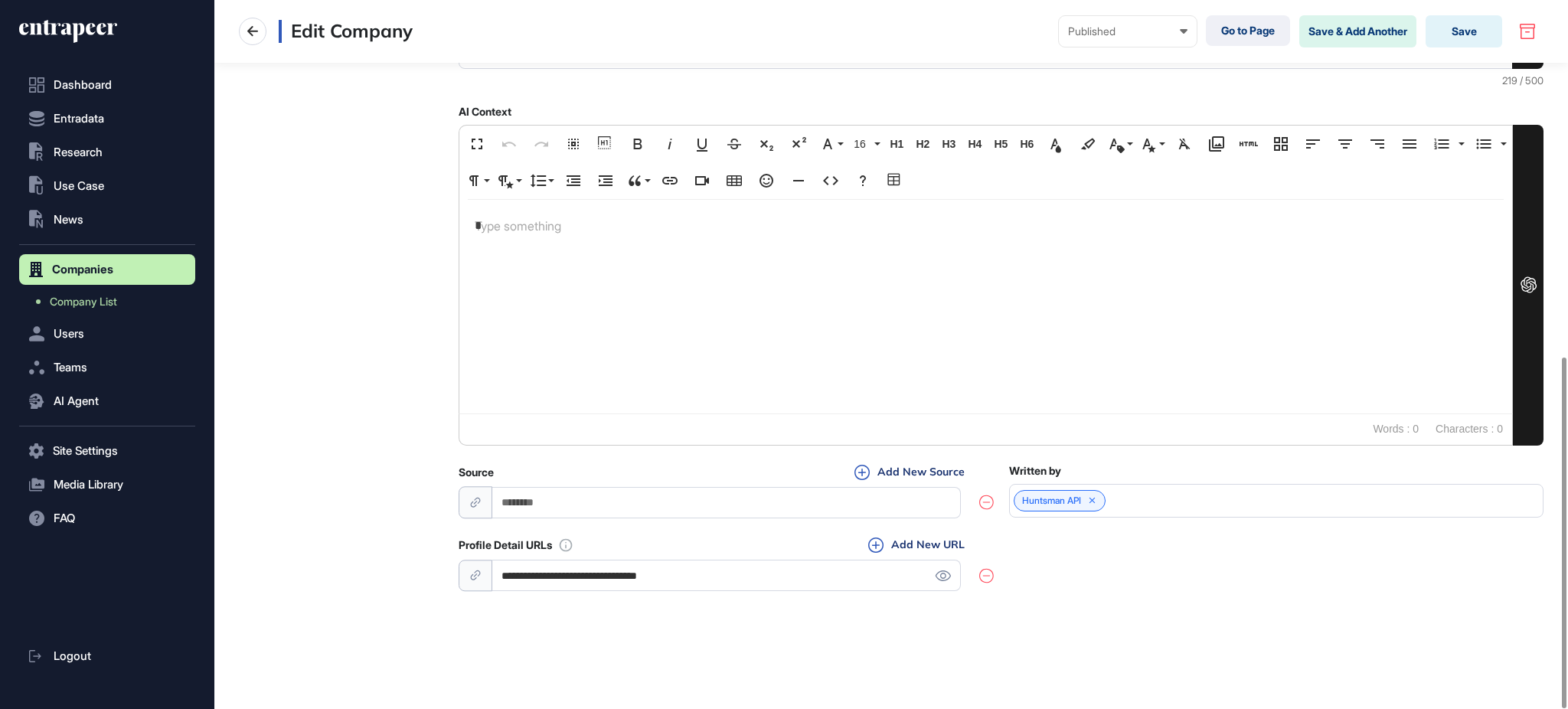
click at [983, 571] on icon at bounding box center [987, 575] width 15 height 16
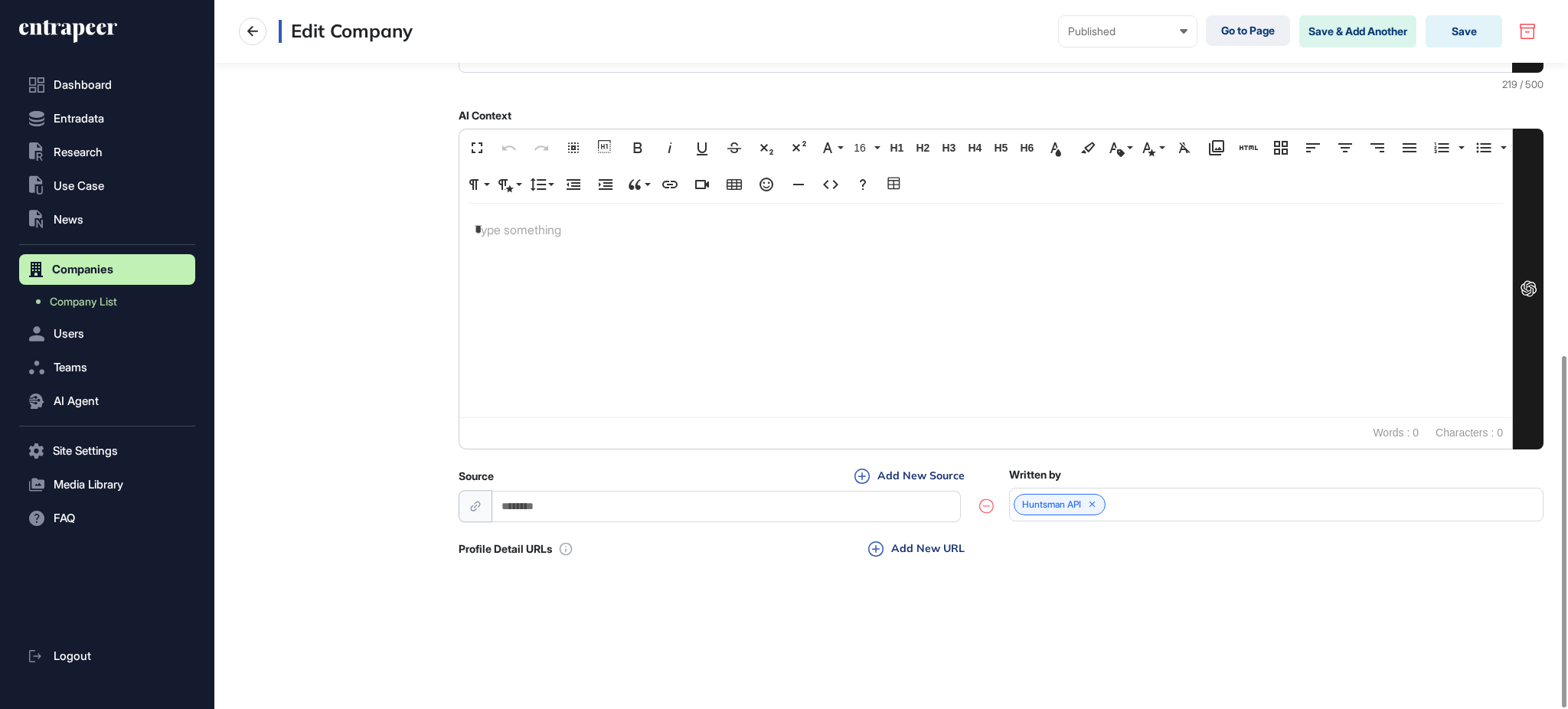
click at [1072, 611] on div "**********" at bounding box center [891, 24] width 1353 height 1370
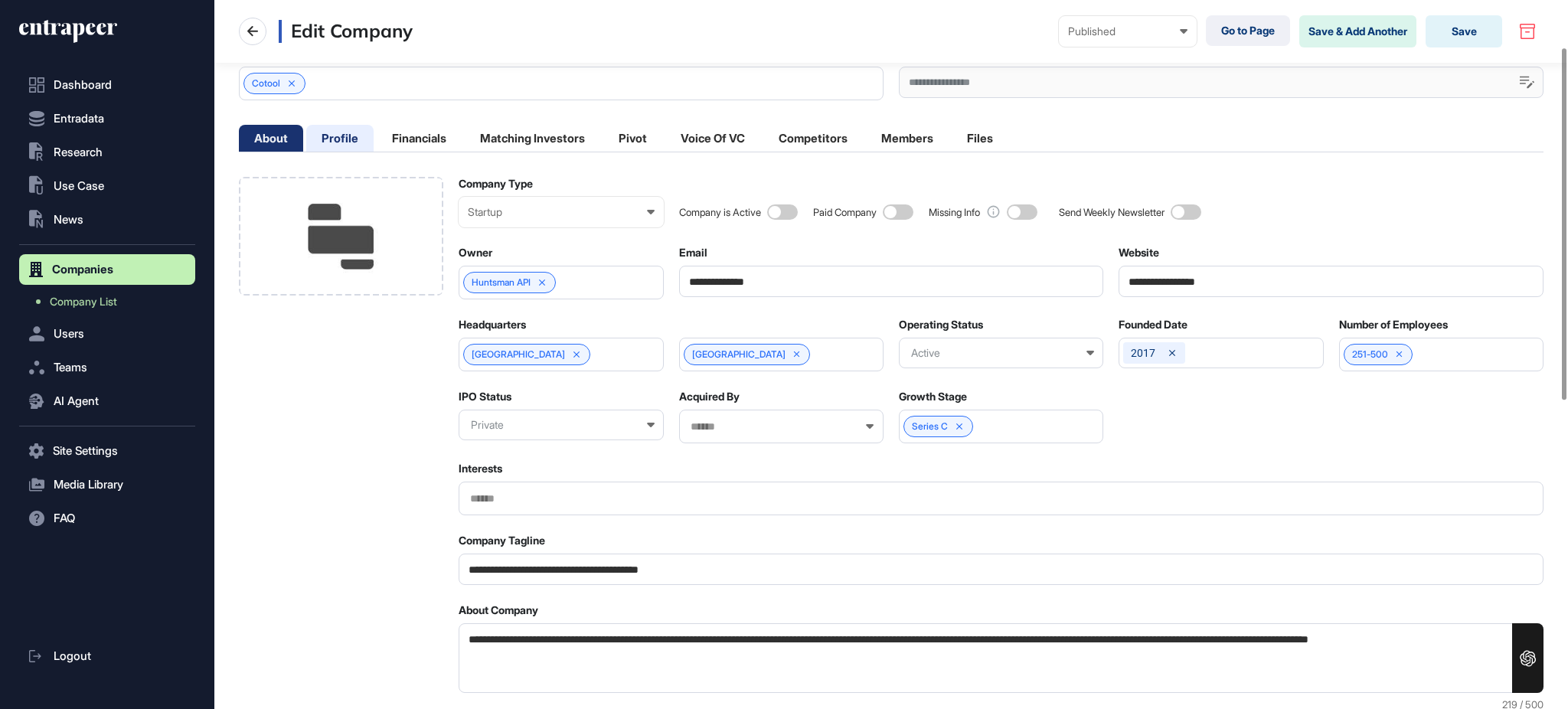
click at [363, 138] on li "Profile" at bounding box center [340, 138] width 68 height 26
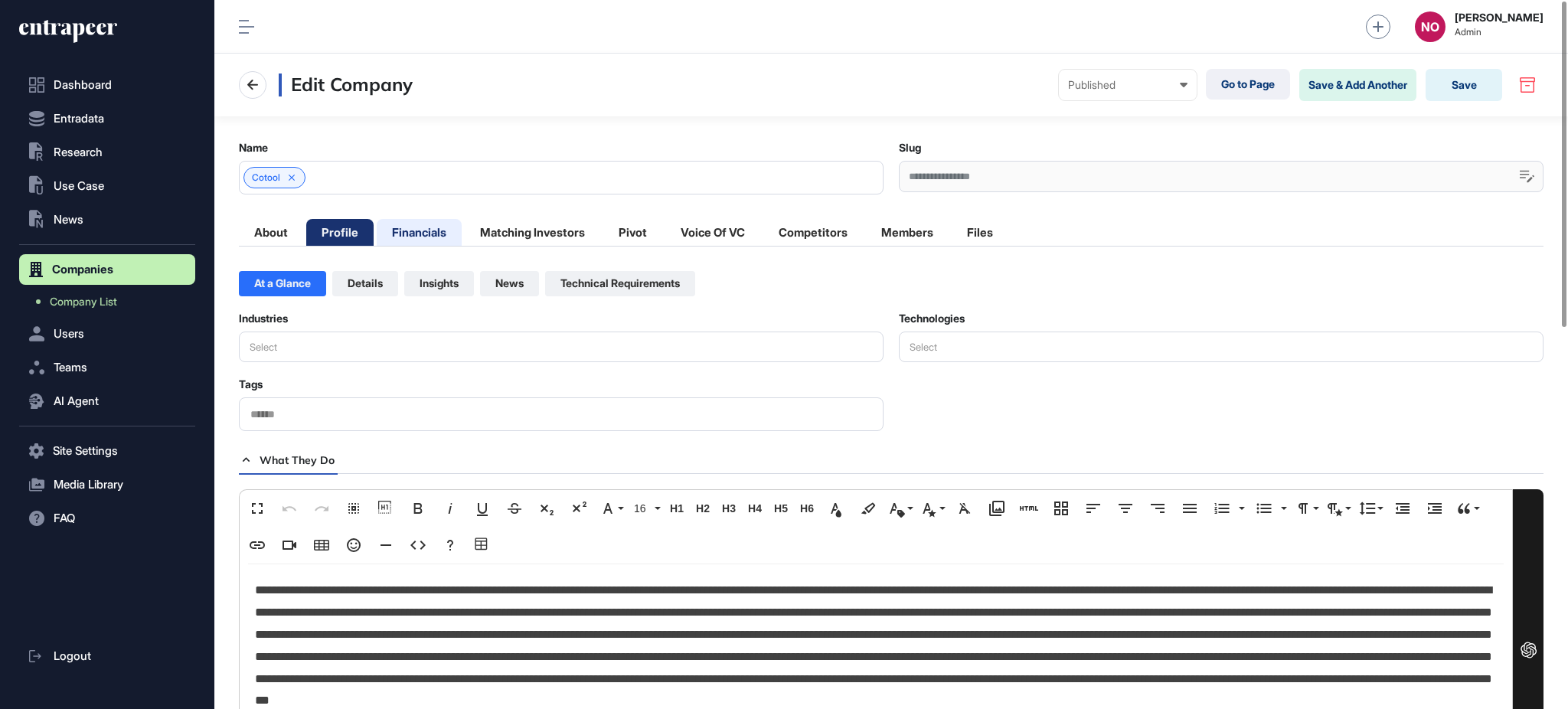
click at [427, 225] on li "Financials" at bounding box center [418, 232] width 85 height 26
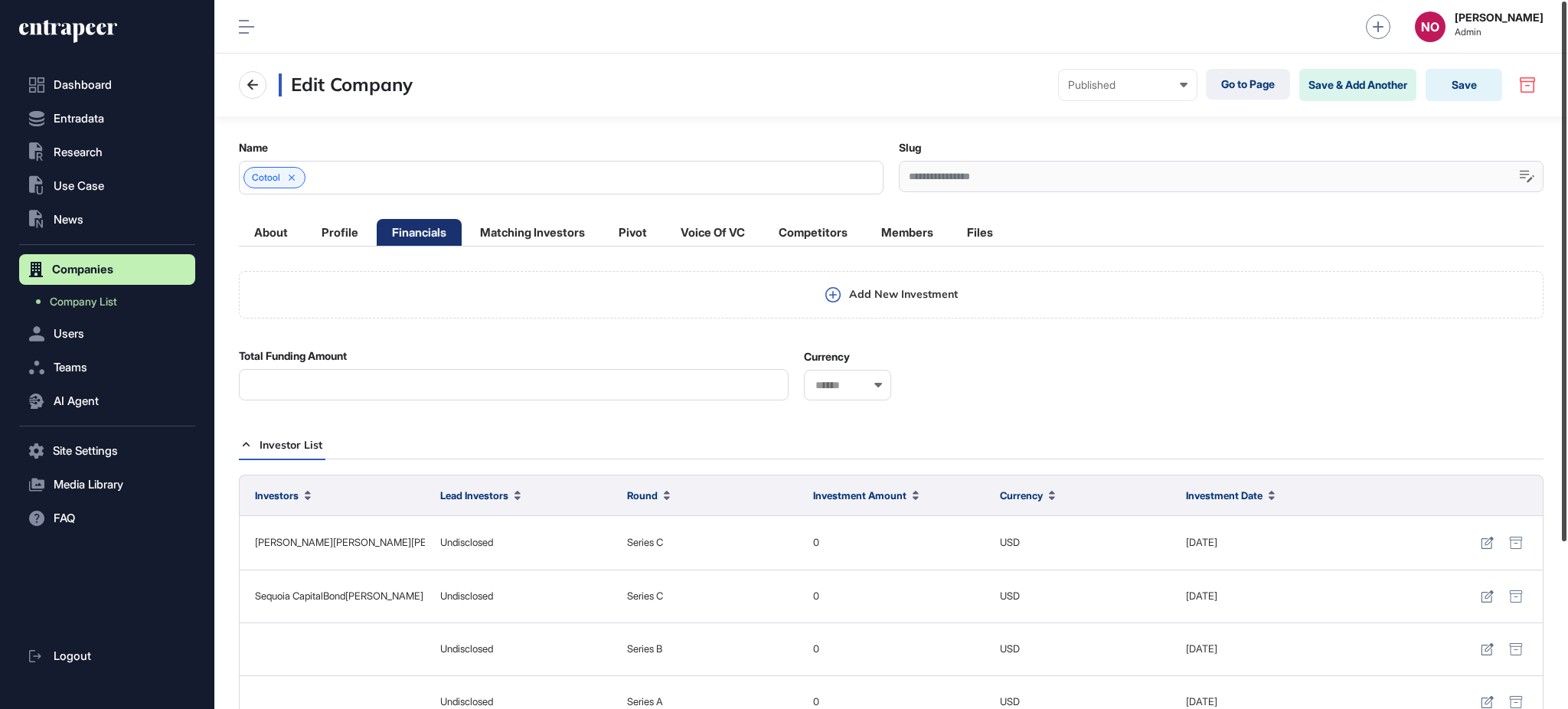
drag, startPoint x: 1566, startPoint y: 269, endPoint x: 1566, endPoint y: 255, distance: 14.0
click at [1566, 255] on div at bounding box center [1565, 272] width 5 height 540
click at [270, 231] on li "About" at bounding box center [271, 232] width 64 height 26
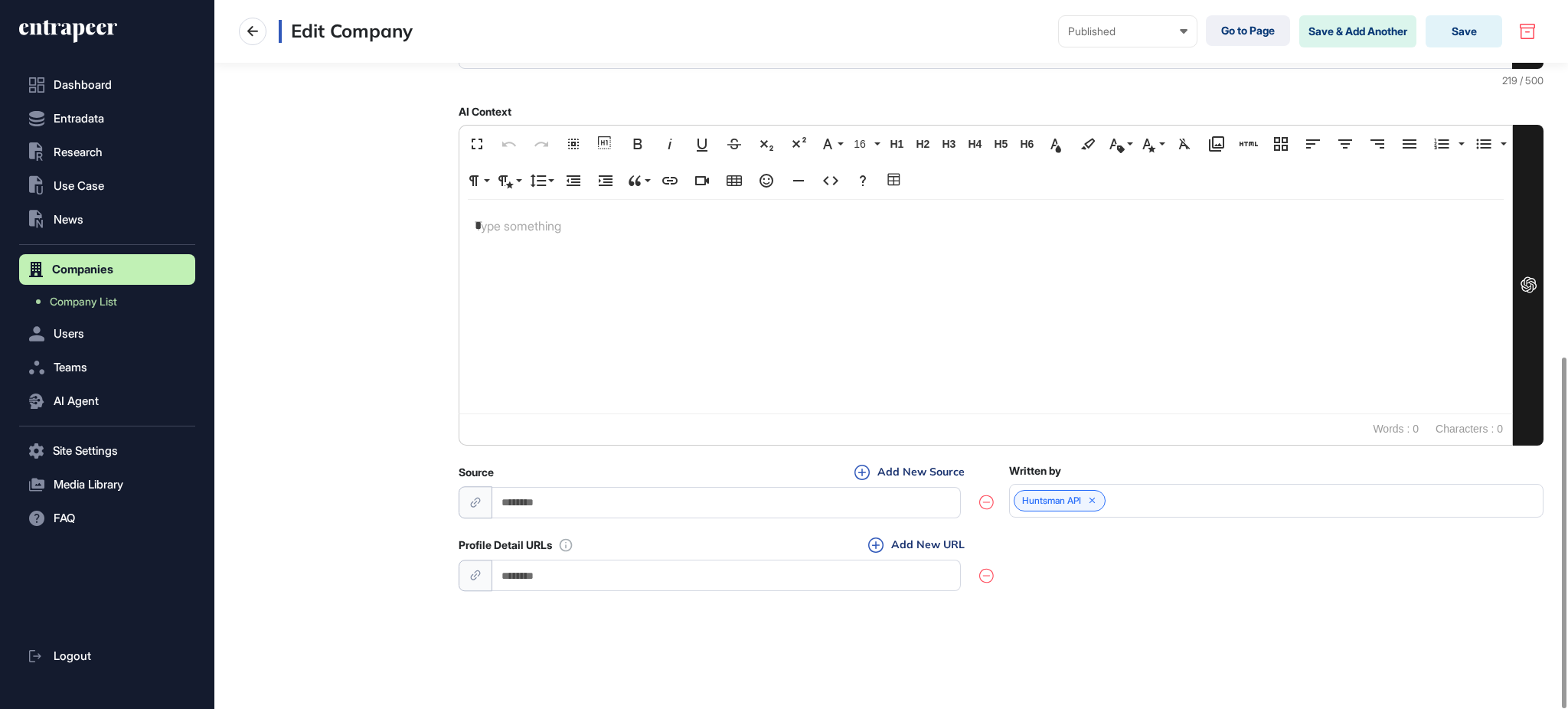
scroll to position [99, 0]
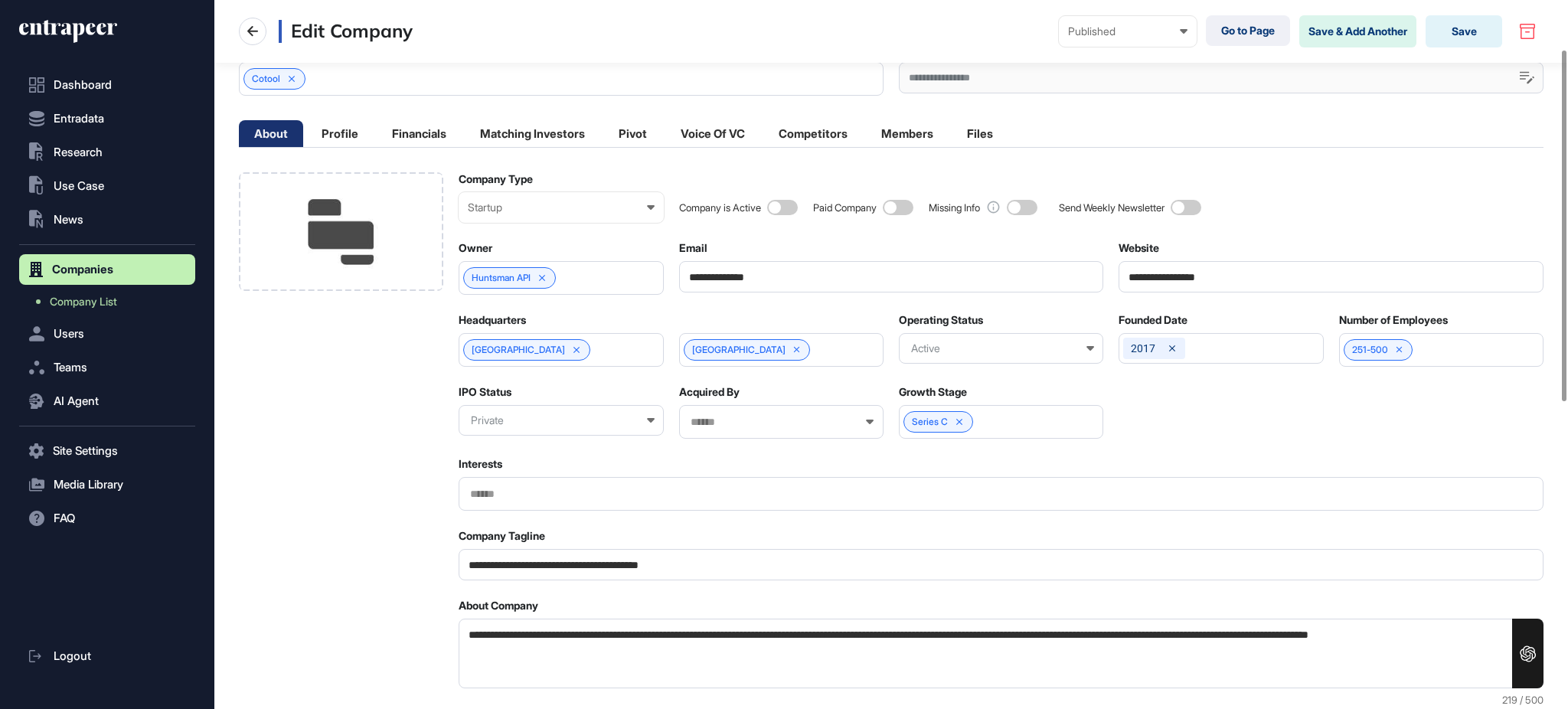
click at [733, 268] on input "**********" at bounding box center [891, 277] width 425 height 31
click at [276, 462] on div at bounding box center [341, 693] width 205 height 1042
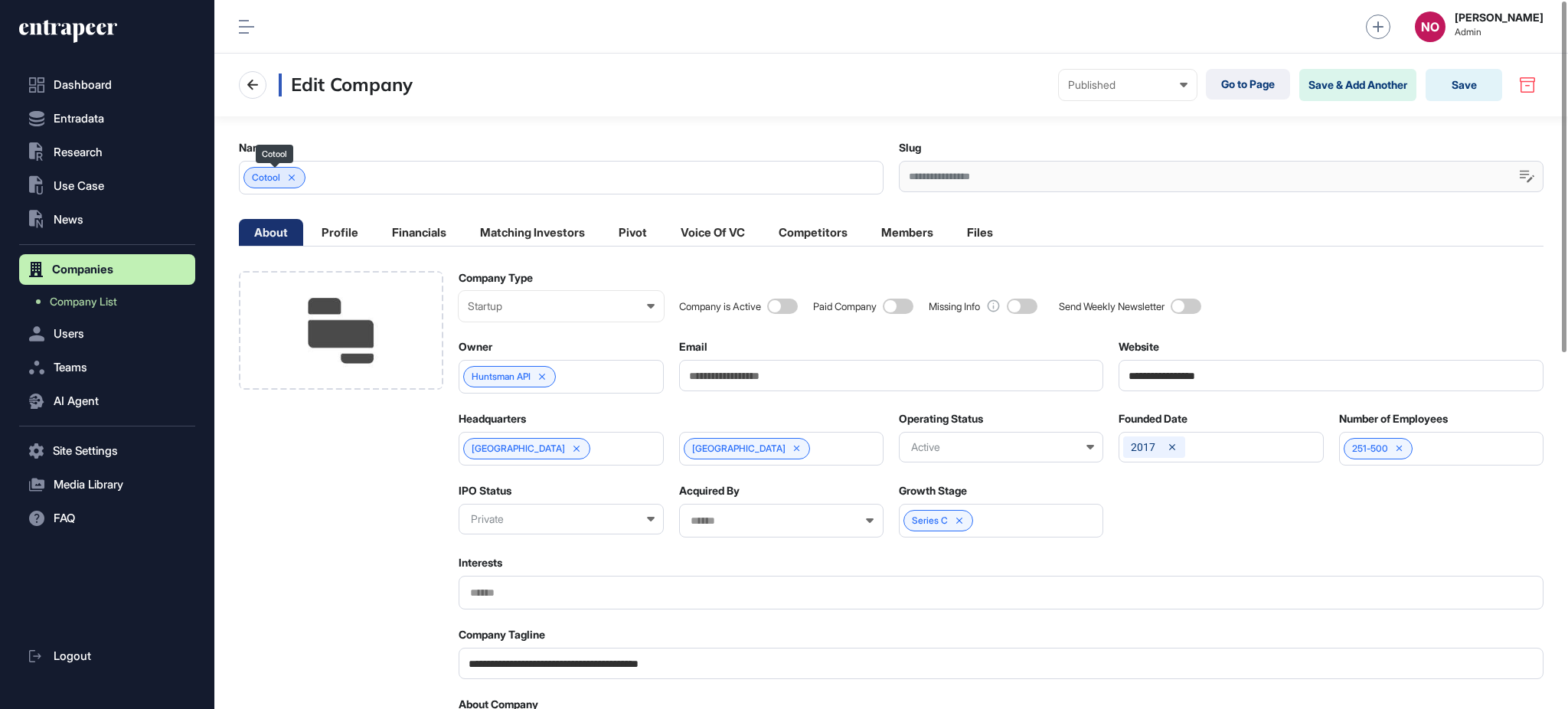
click at [260, 181] on span "Cotool" at bounding box center [266, 177] width 28 height 11
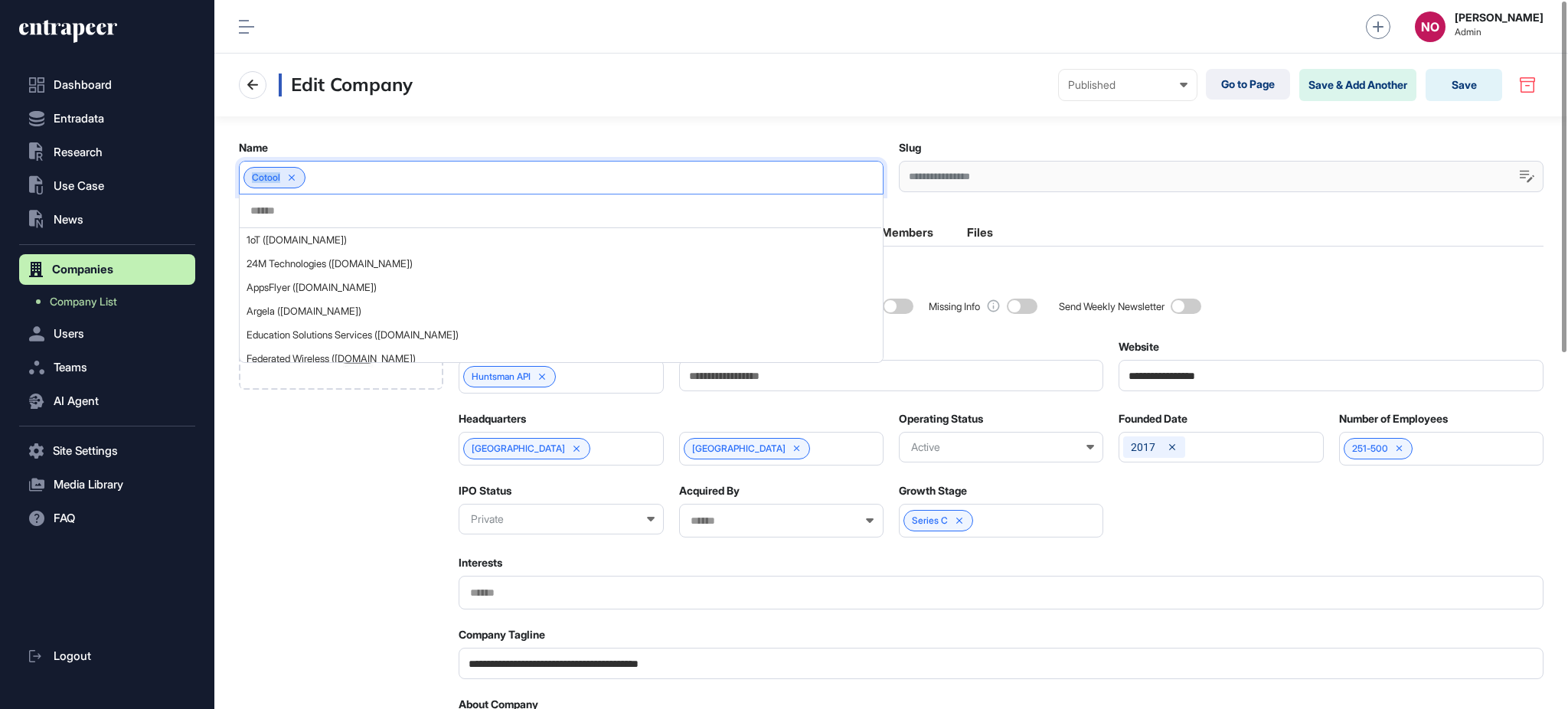
click at [260, 181] on span "Cotool" at bounding box center [266, 177] width 28 height 11
click at [999, 255] on main "**********" at bounding box center [891, 714] width 1353 height 1196
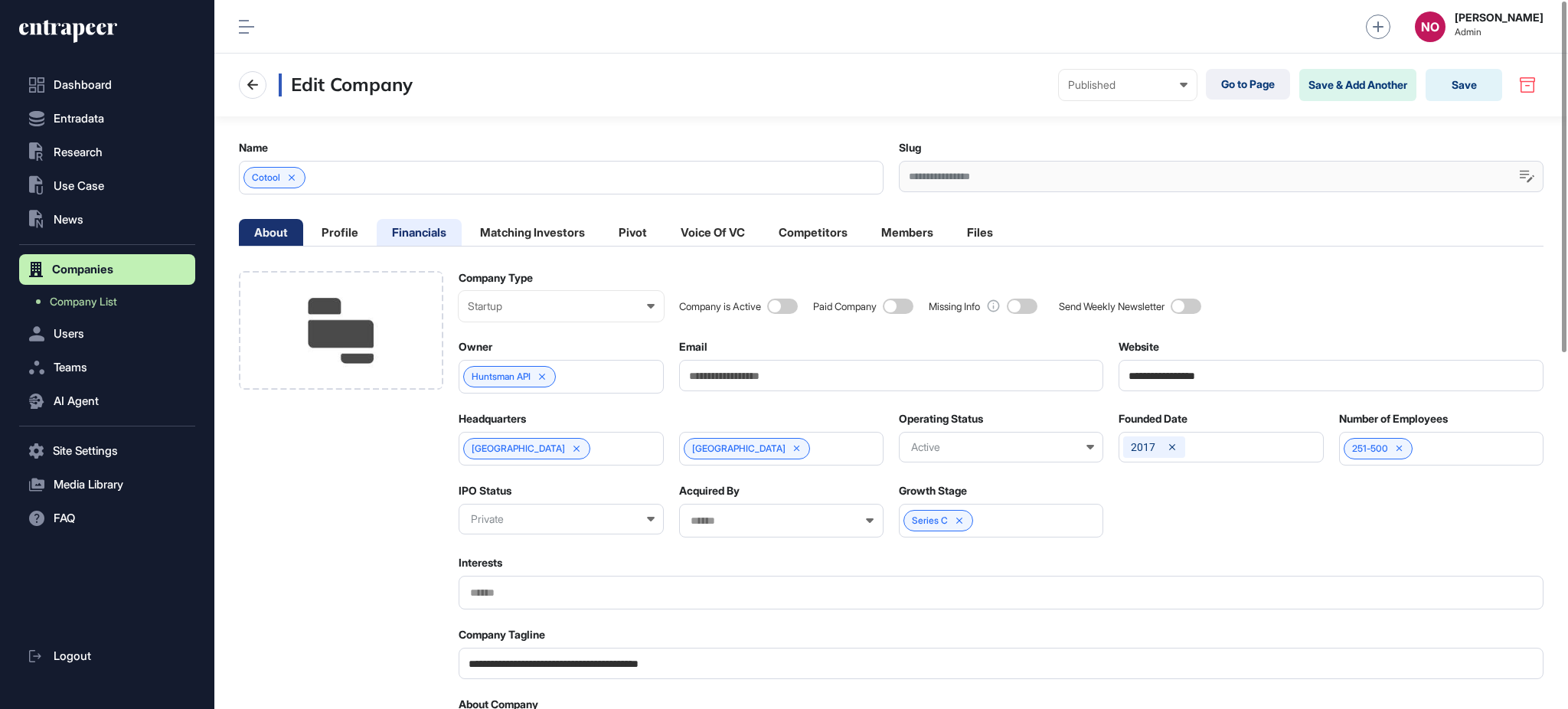
click at [420, 234] on li "Financials" at bounding box center [418, 232] width 85 height 26
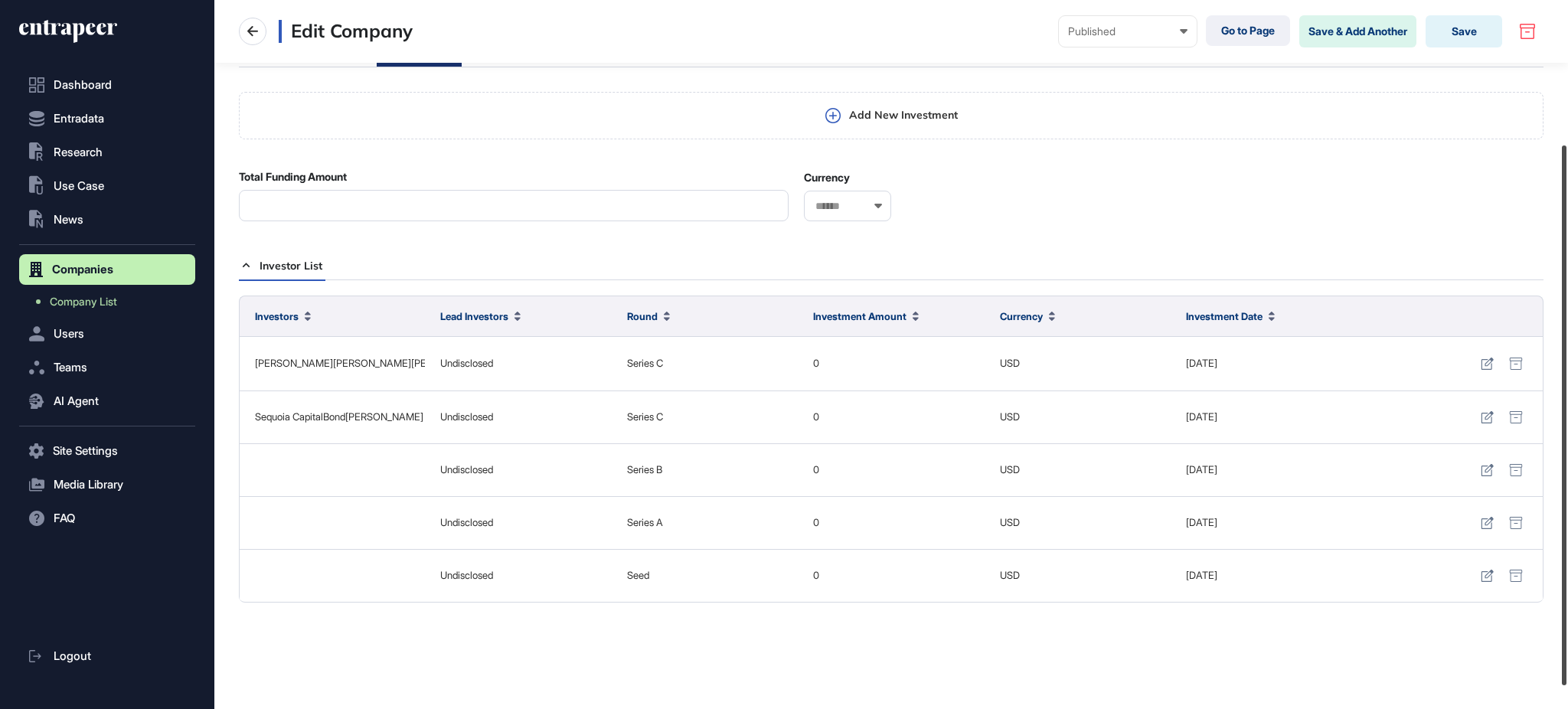
scroll to position [177, 0]
drag, startPoint x: 1565, startPoint y: 503, endPoint x: 1566, endPoint y: 532, distance: 29.0
click at [1566, 532] on div at bounding box center [1565, 407] width 5 height 540
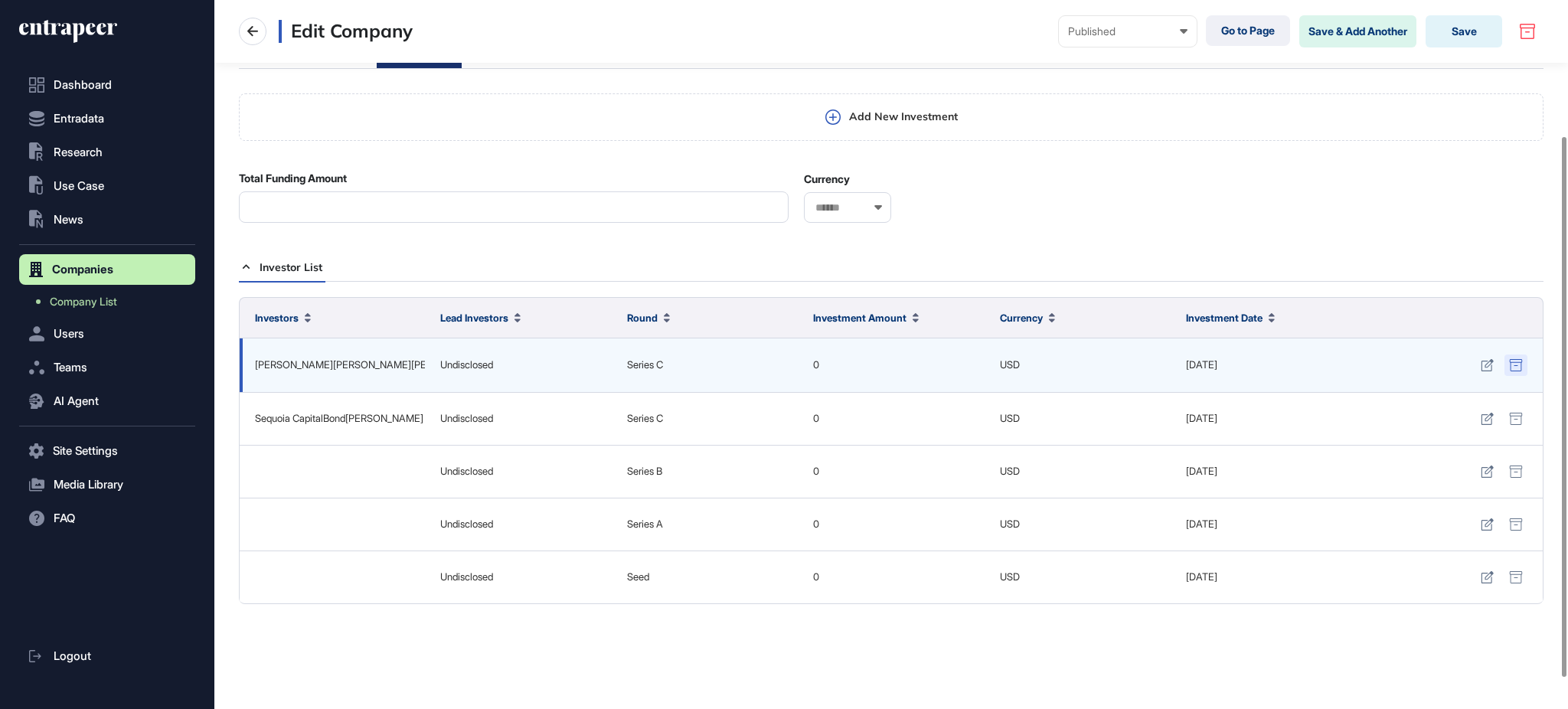
click at [1519, 362] on icon at bounding box center [1516, 365] width 14 height 12
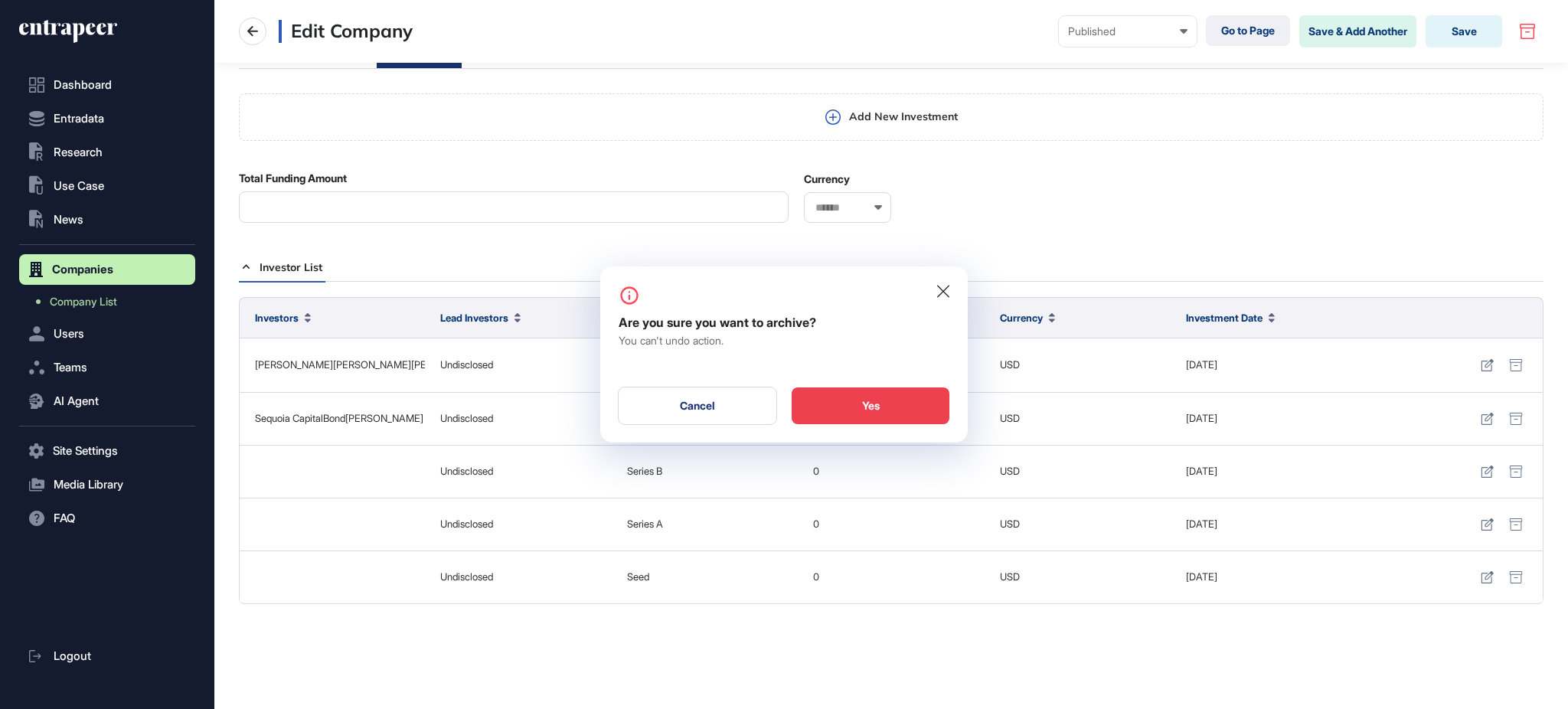
click at [841, 416] on div "Yes" at bounding box center [870, 405] width 158 height 37
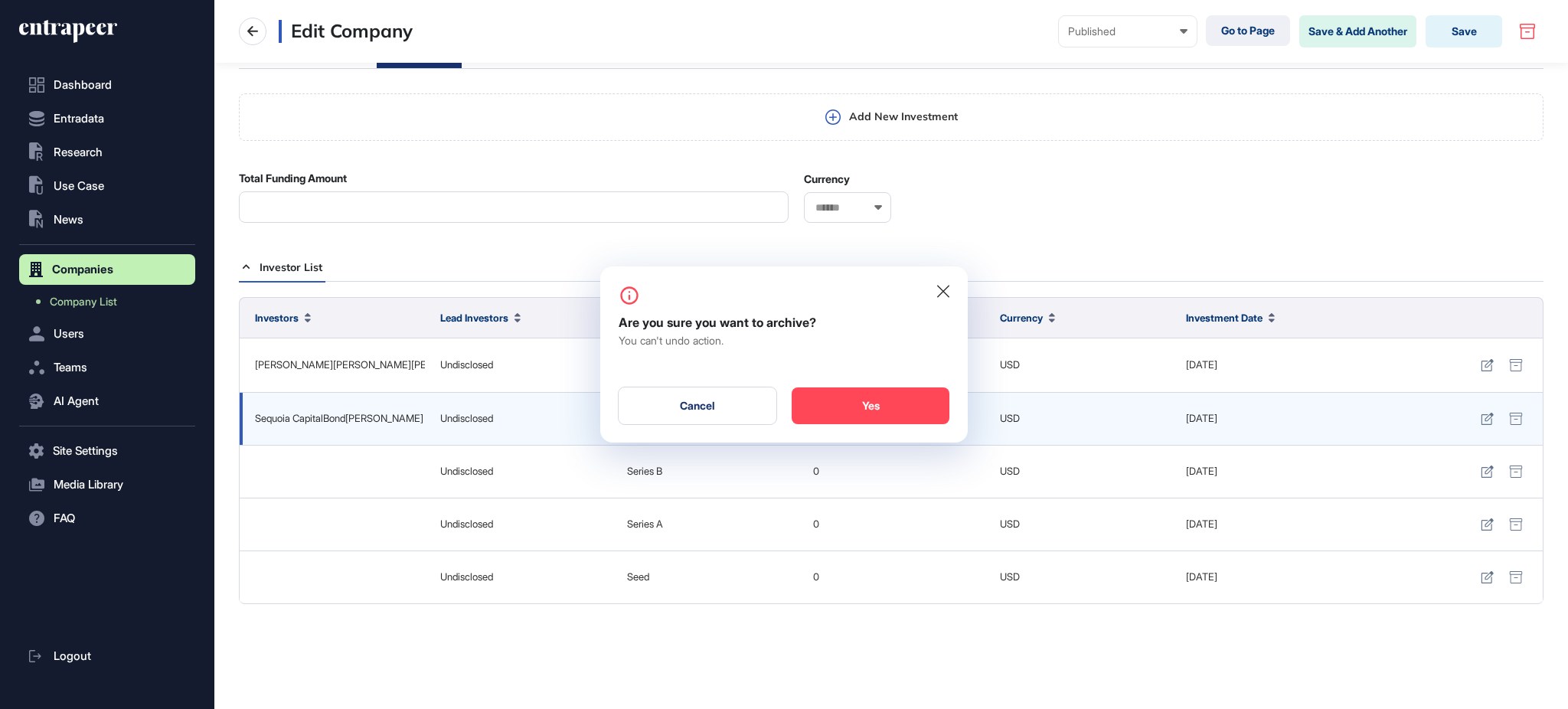
scroll to position [164, 0]
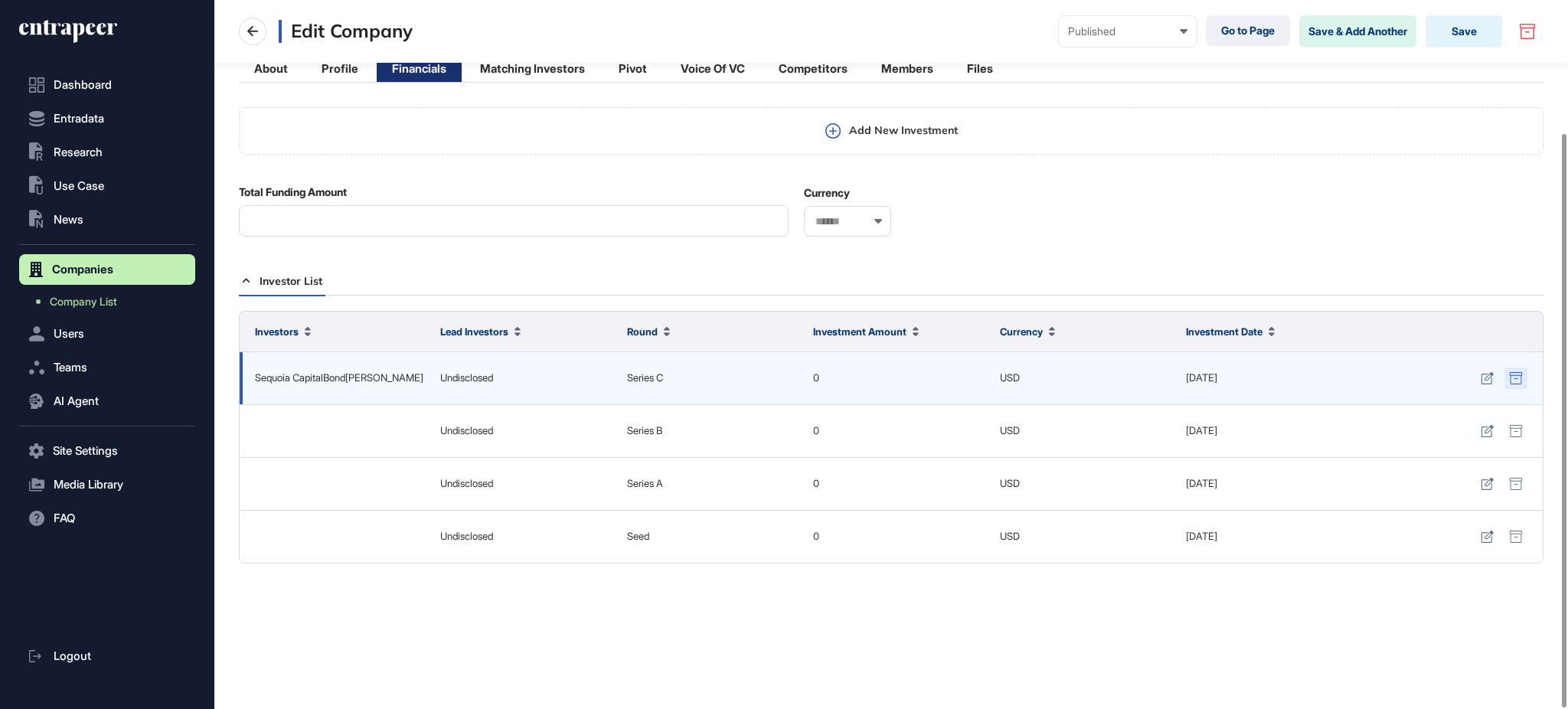
click at [1520, 380] on icon at bounding box center [1516, 378] width 14 height 12
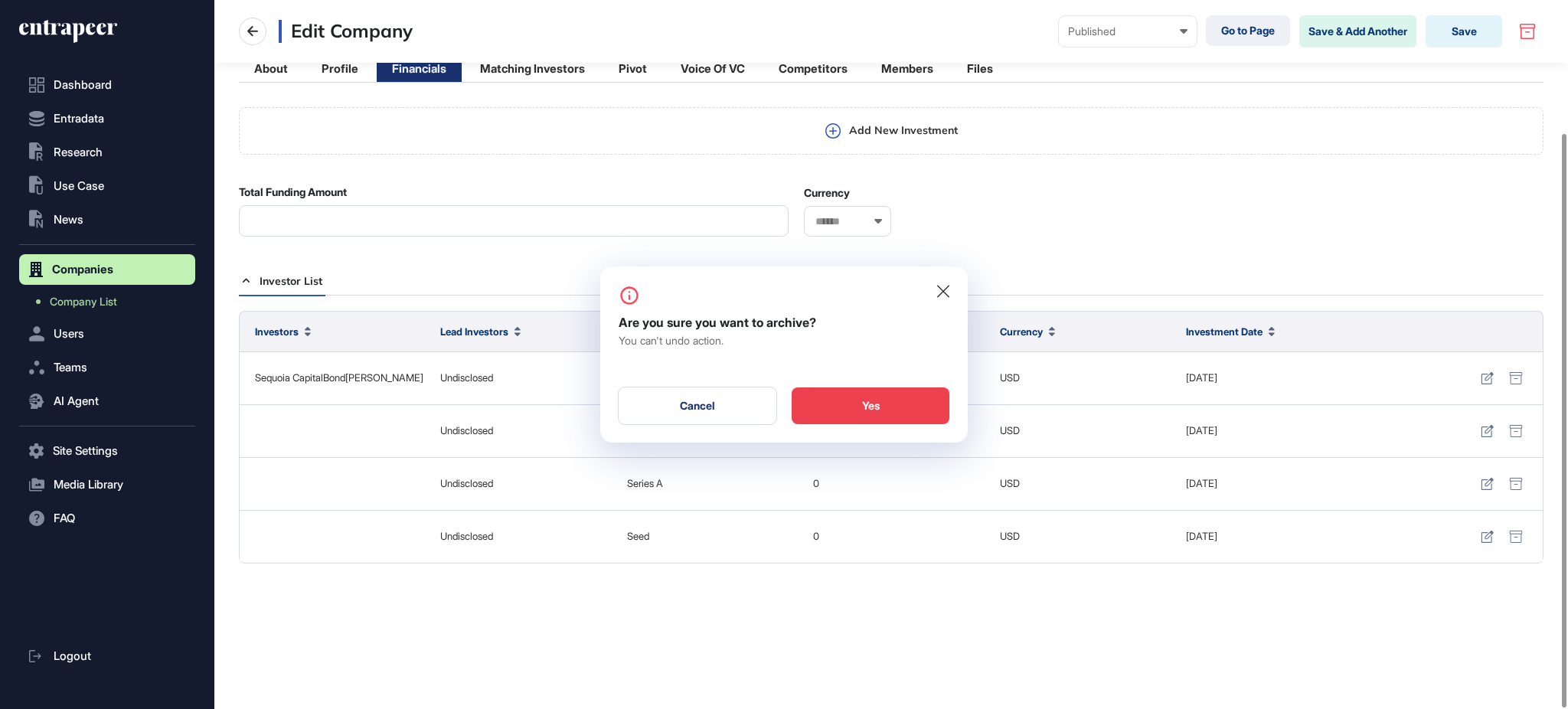
click at [891, 414] on div "Yes" at bounding box center [870, 405] width 158 height 37
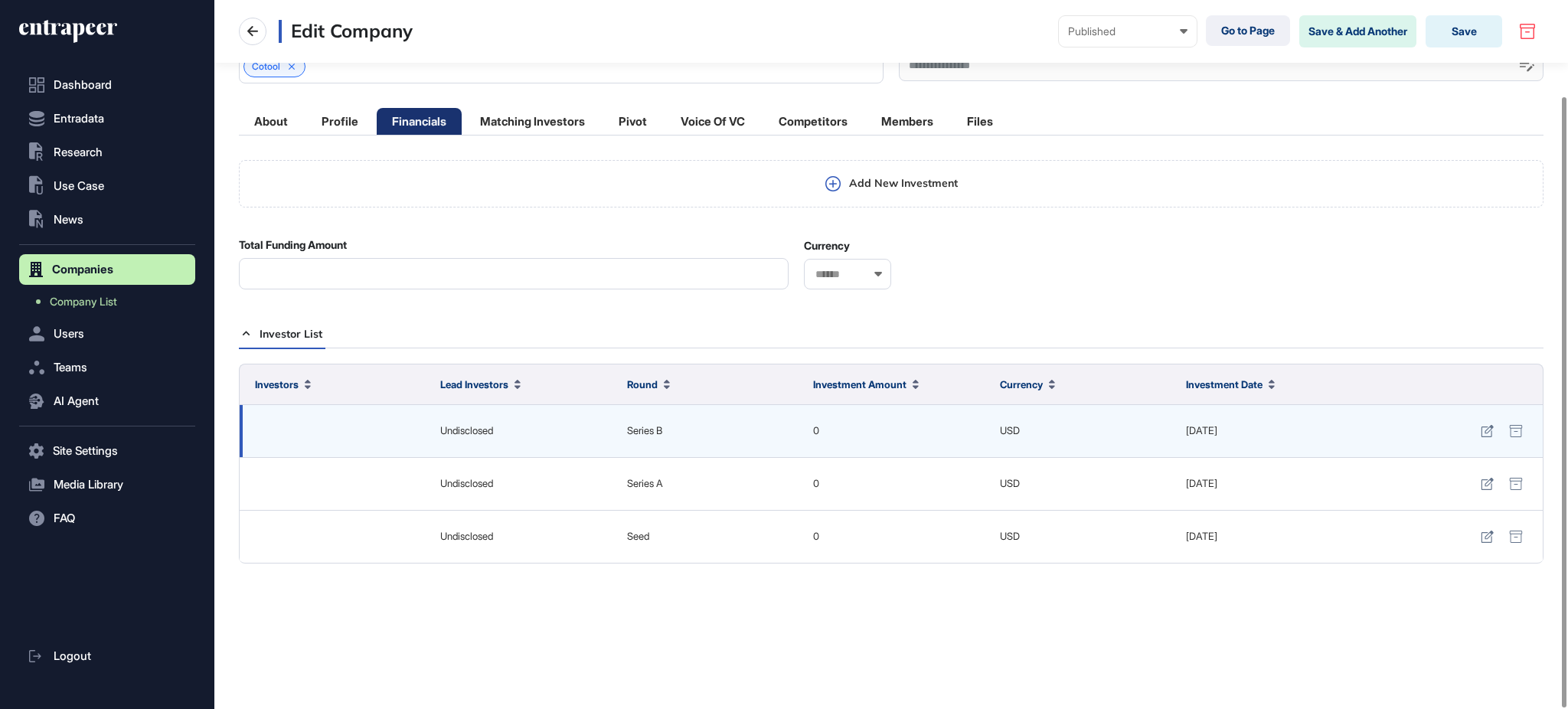
scroll to position [111, 0]
click at [1511, 425] on icon at bounding box center [1516, 431] width 14 height 12
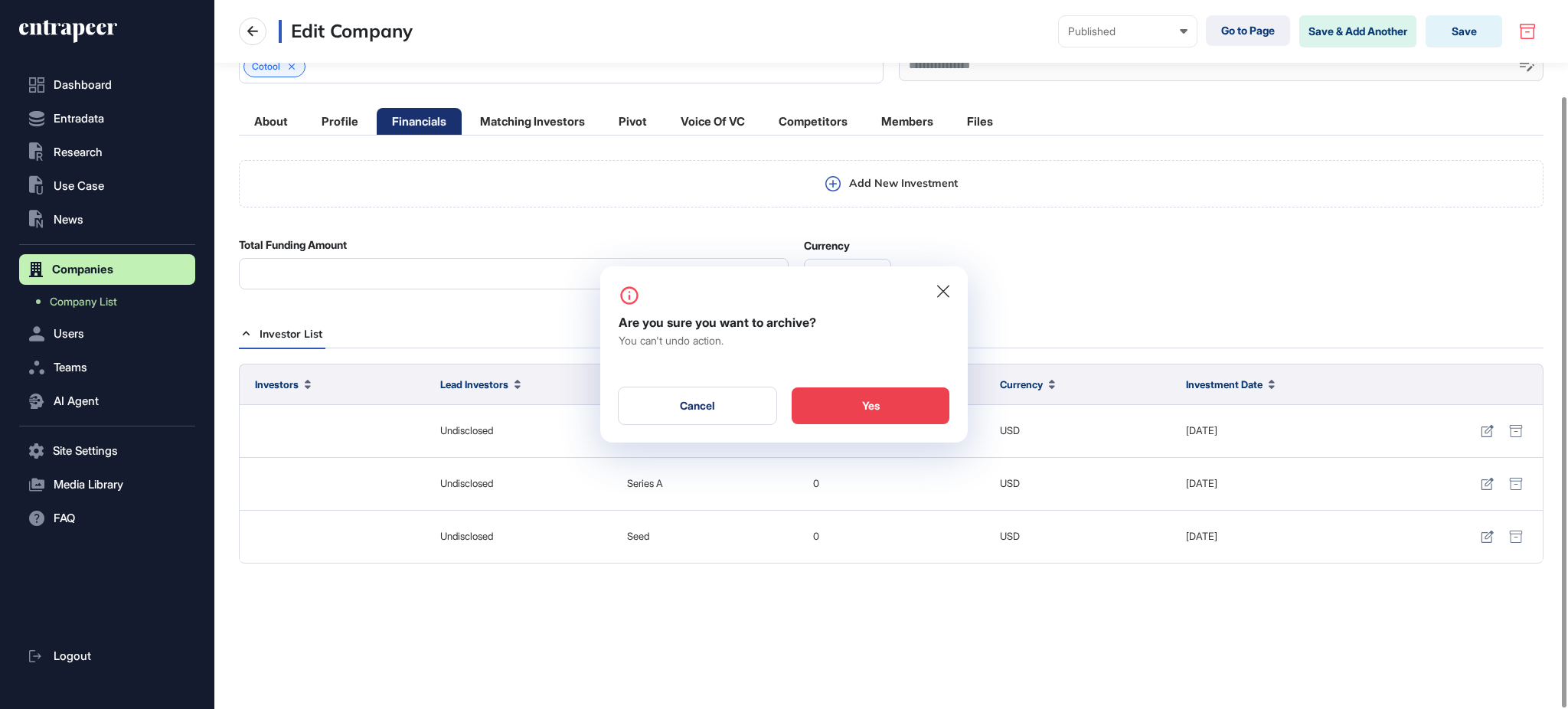
click at [871, 414] on div "Yes" at bounding box center [870, 405] width 158 height 37
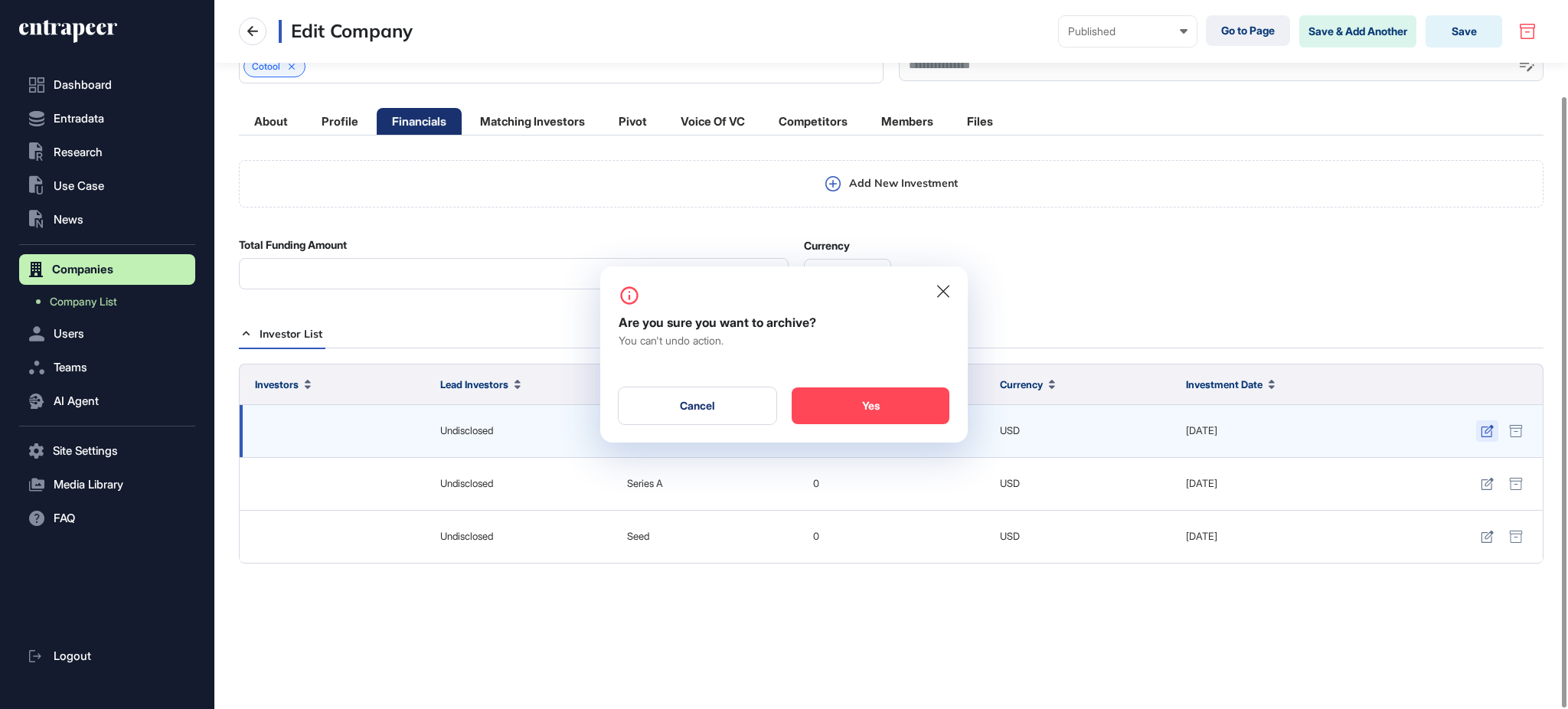
scroll to position [58, 0]
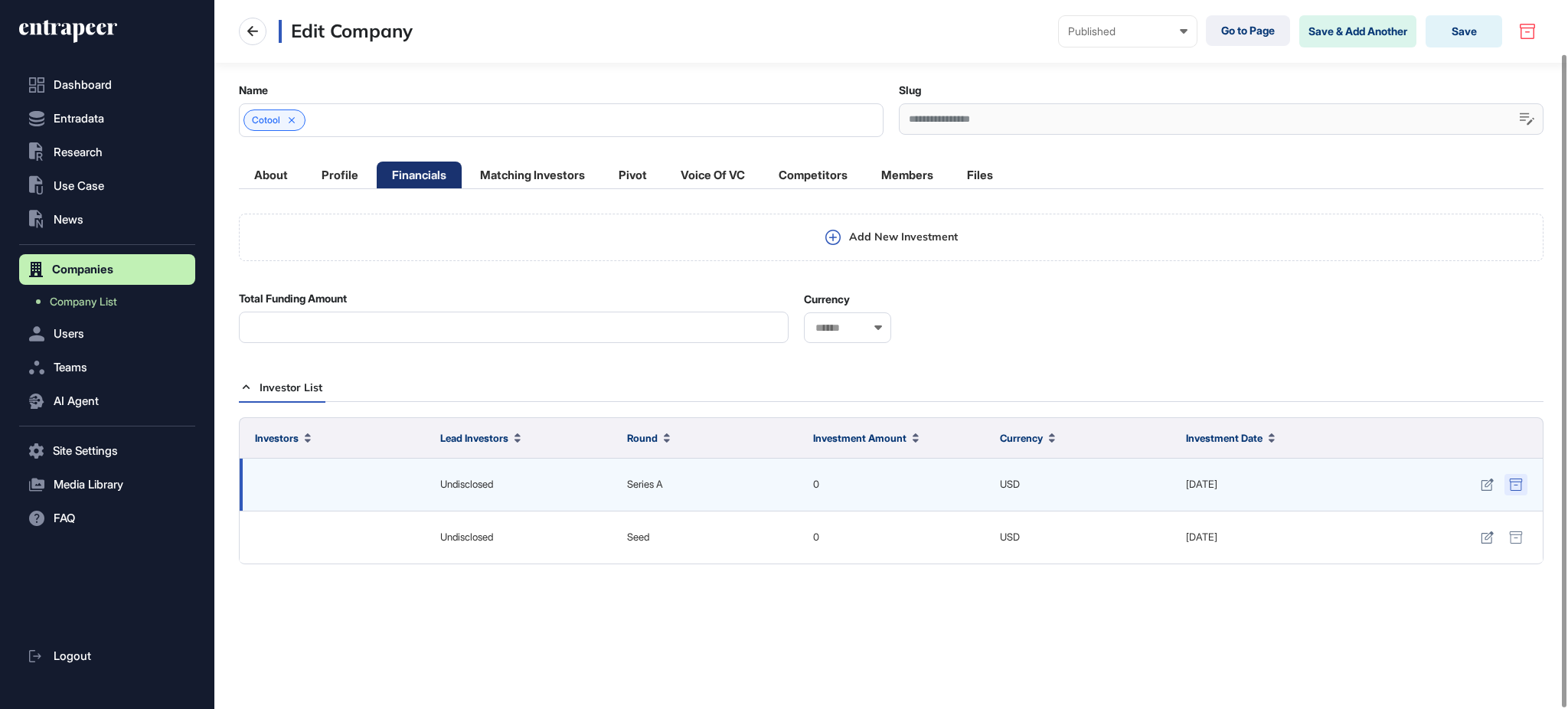
click at [1519, 487] on icon at bounding box center [1516, 484] width 14 height 12
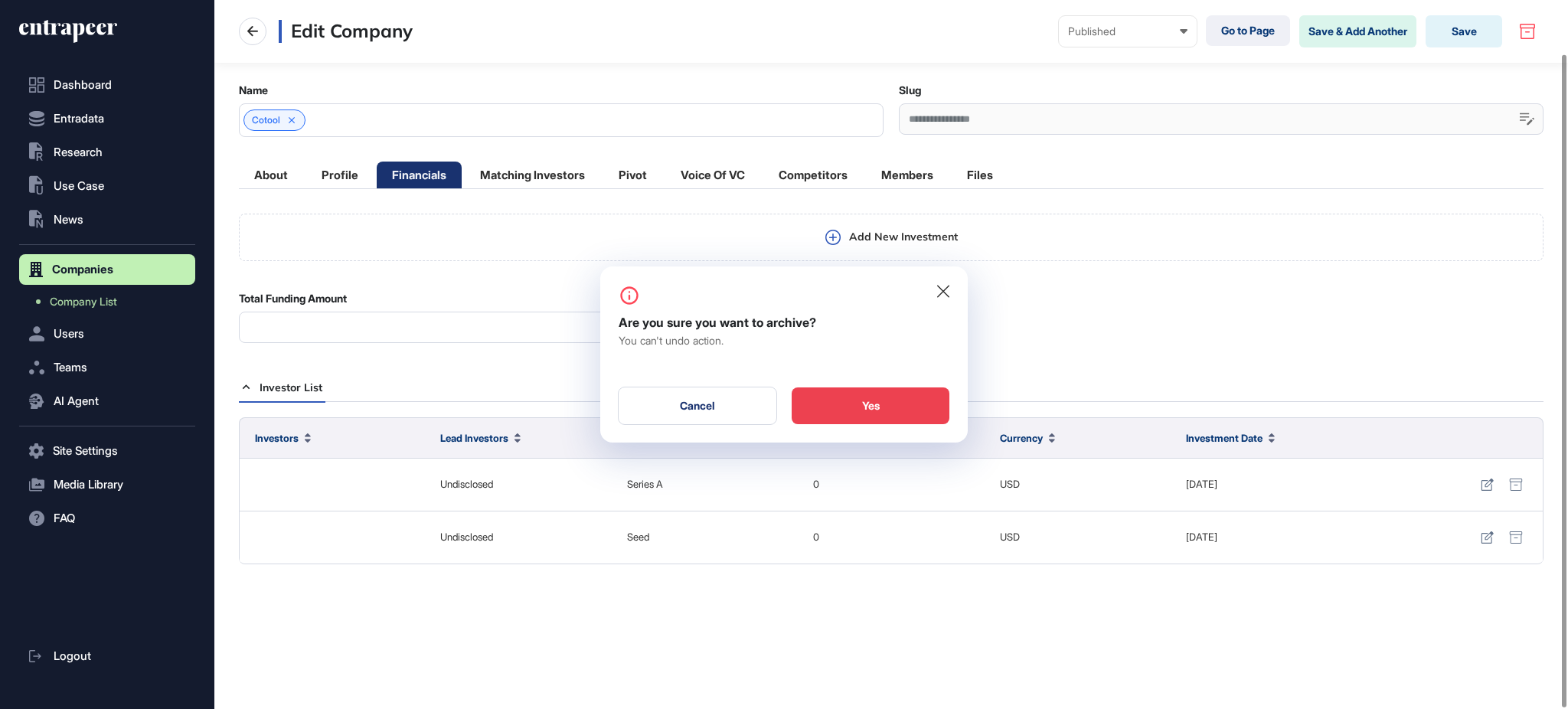
click at [850, 404] on div "Yes" at bounding box center [870, 405] width 158 height 37
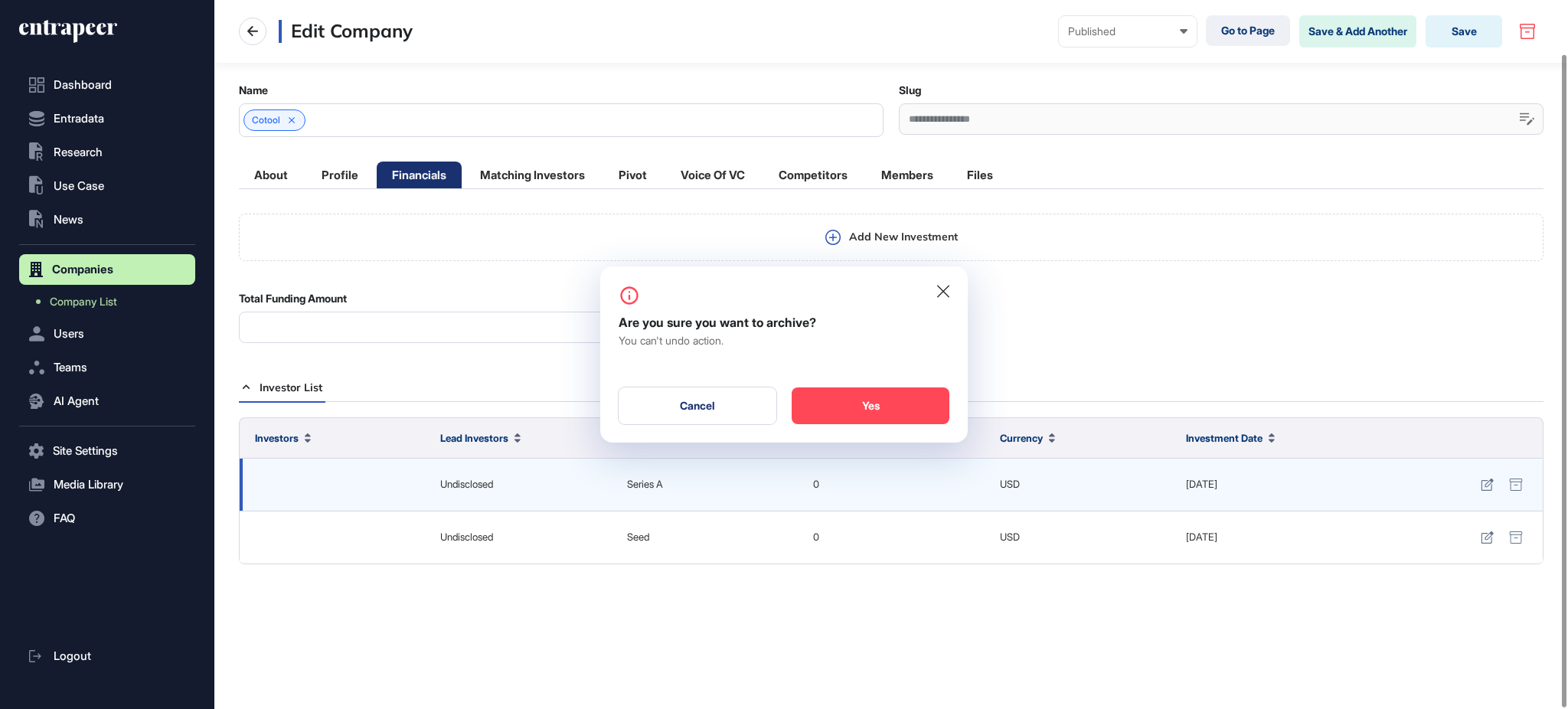
scroll to position [5, 0]
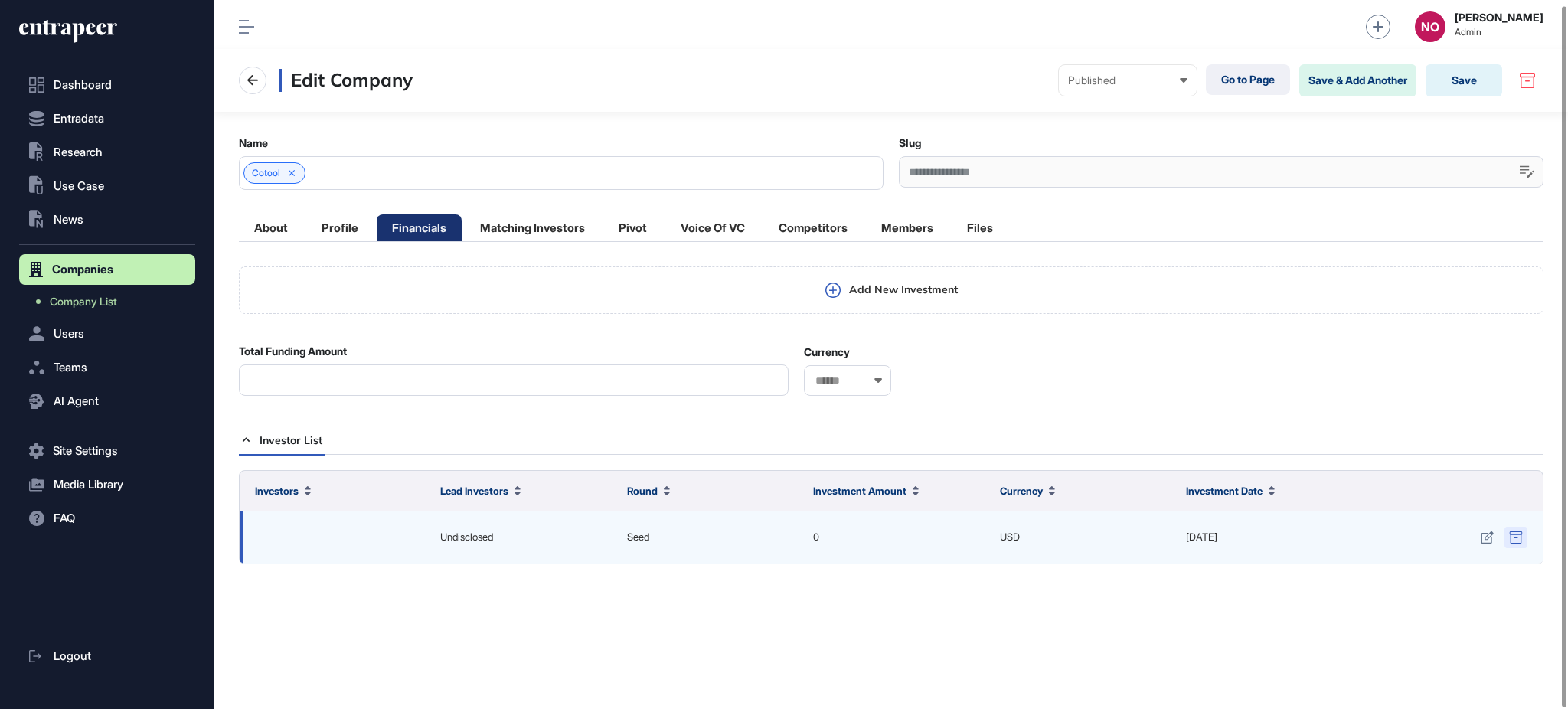
click at [1509, 534] on icon at bounding box center [1516, 537] width 14 height 12
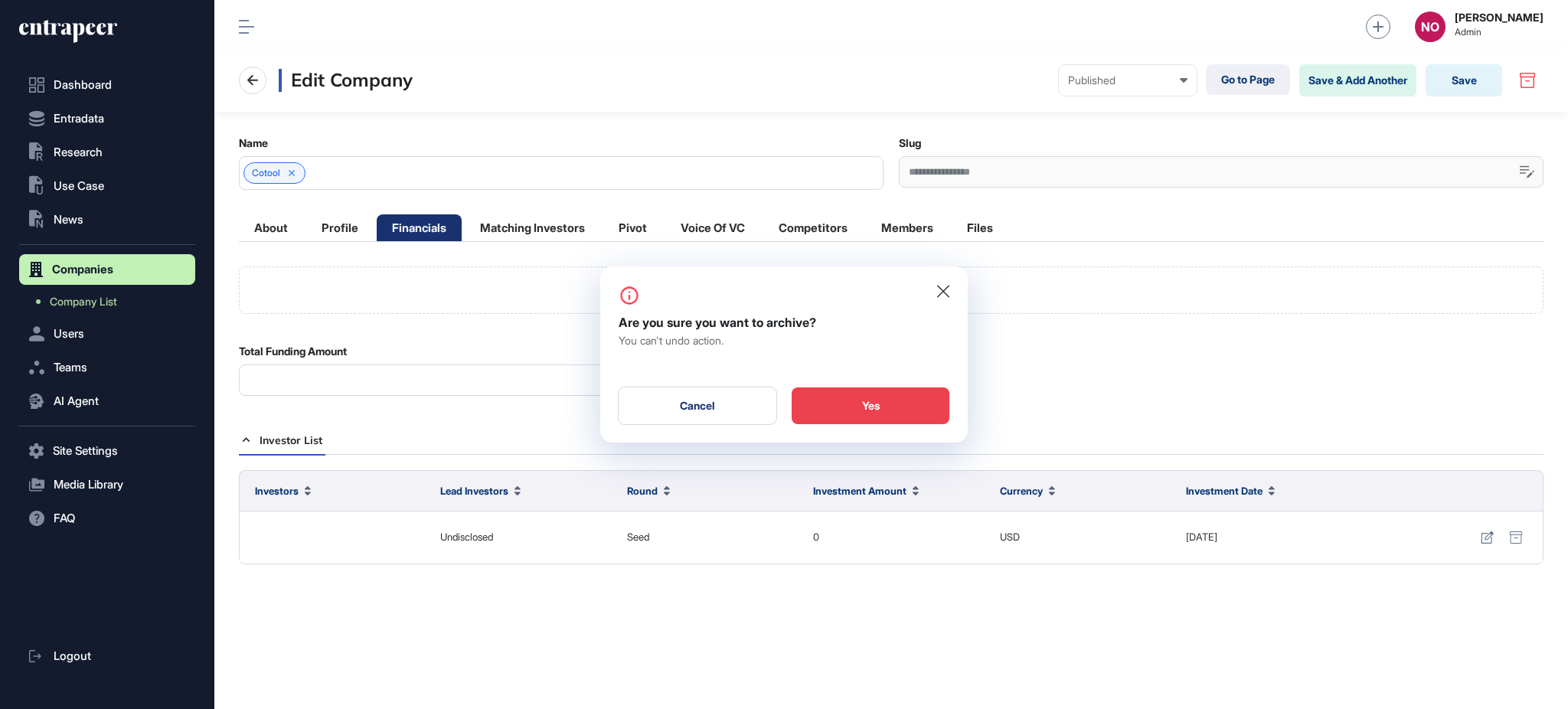
click at [891, 418] on div "Yes" at bounding box center [870, 405] width 158 height 37
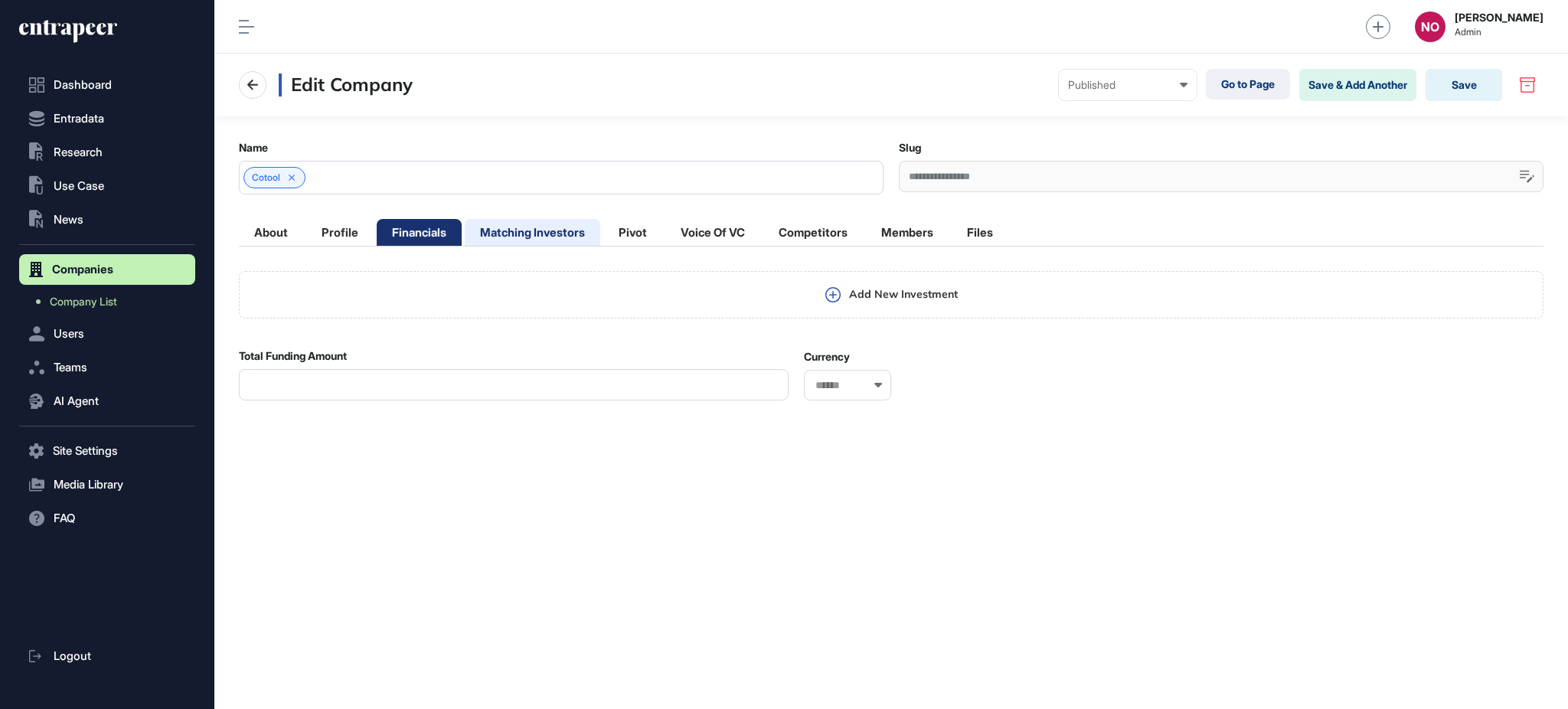
click at [520, 234] on li "Matching Investors" at bounding box center [532, 232] width 135 height 26
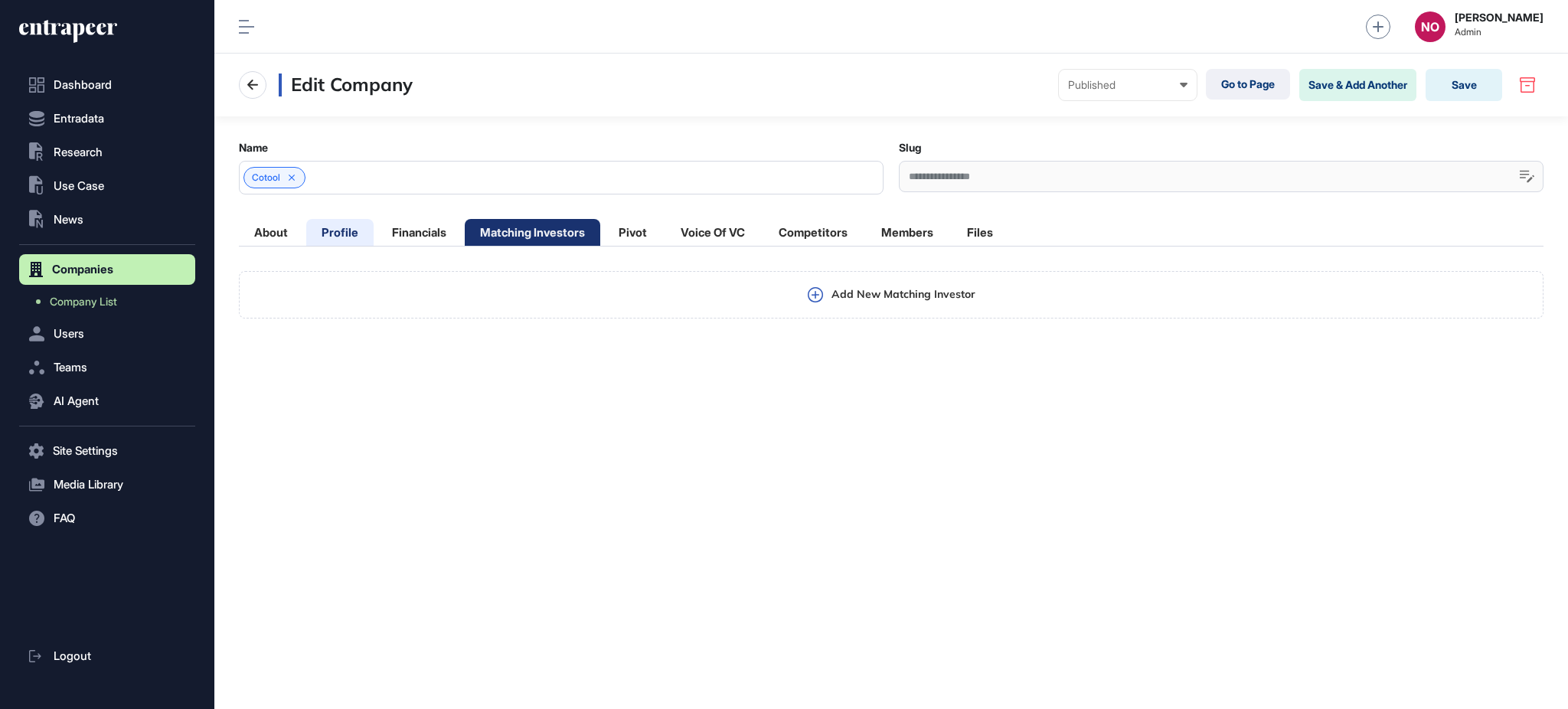
click at [333, 234] on li "Profile" at bounding box center [340, 232] width 68 height 26
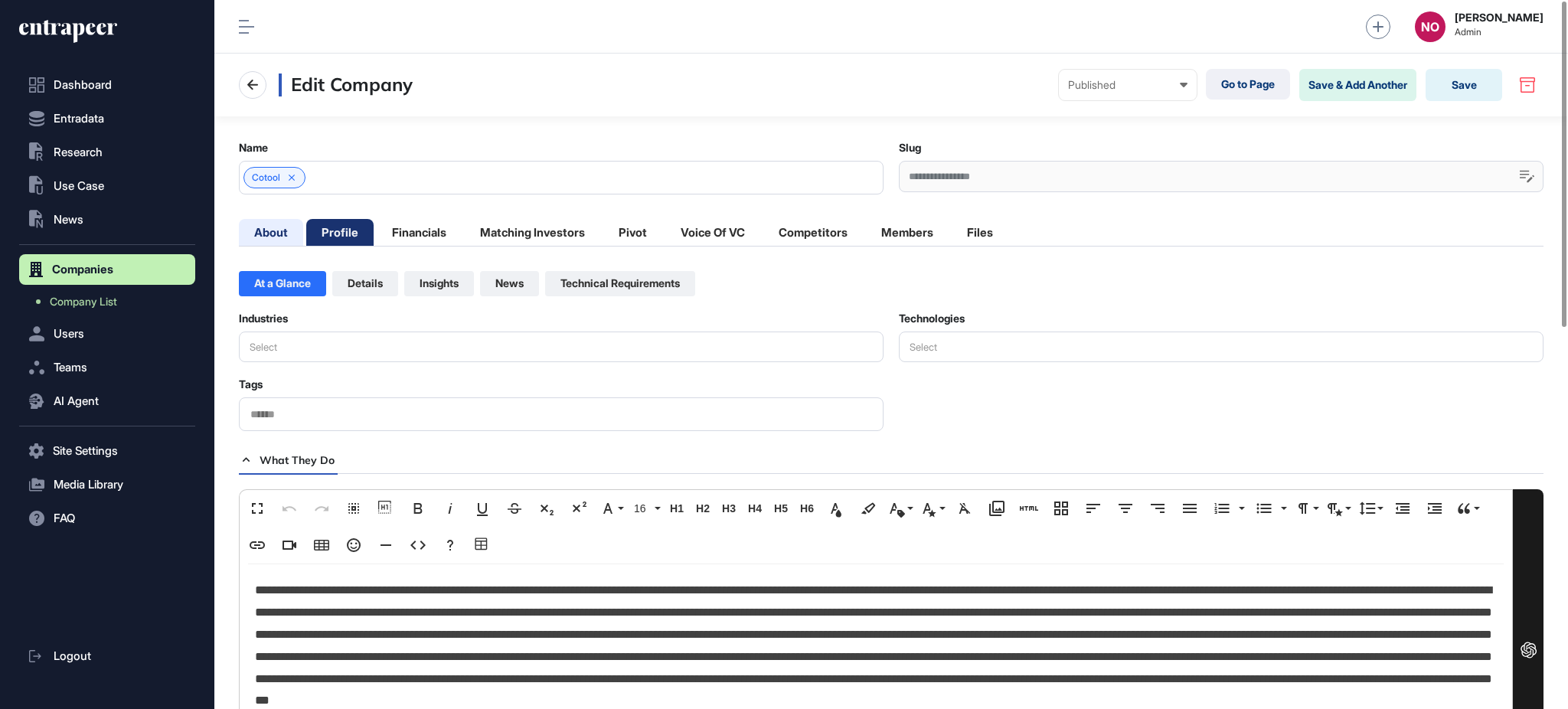
click at [260, 222] on li "About" at bounding box center [271, 232] width 64 height 26
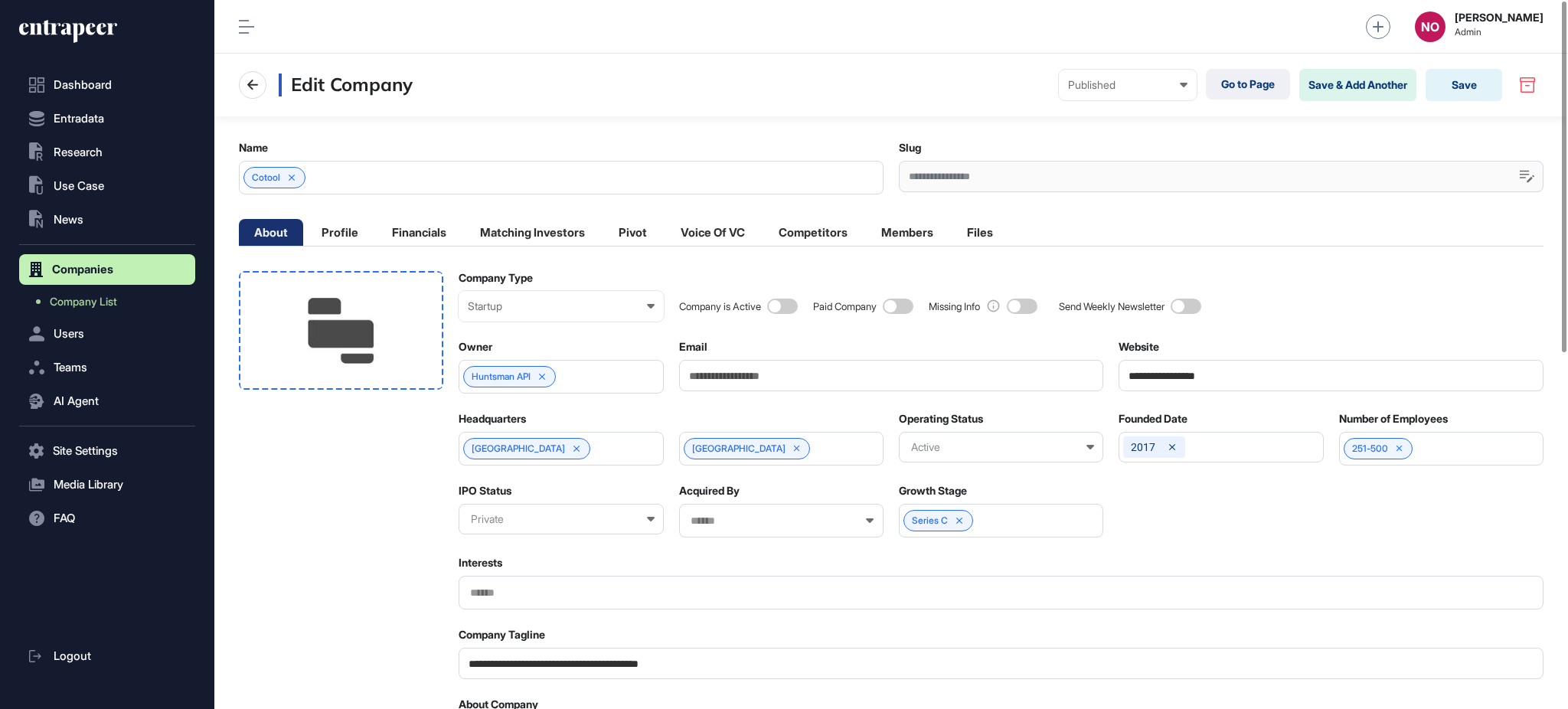
click at [435, 342] on div at bounding box center [341, 330] width 205 height 119
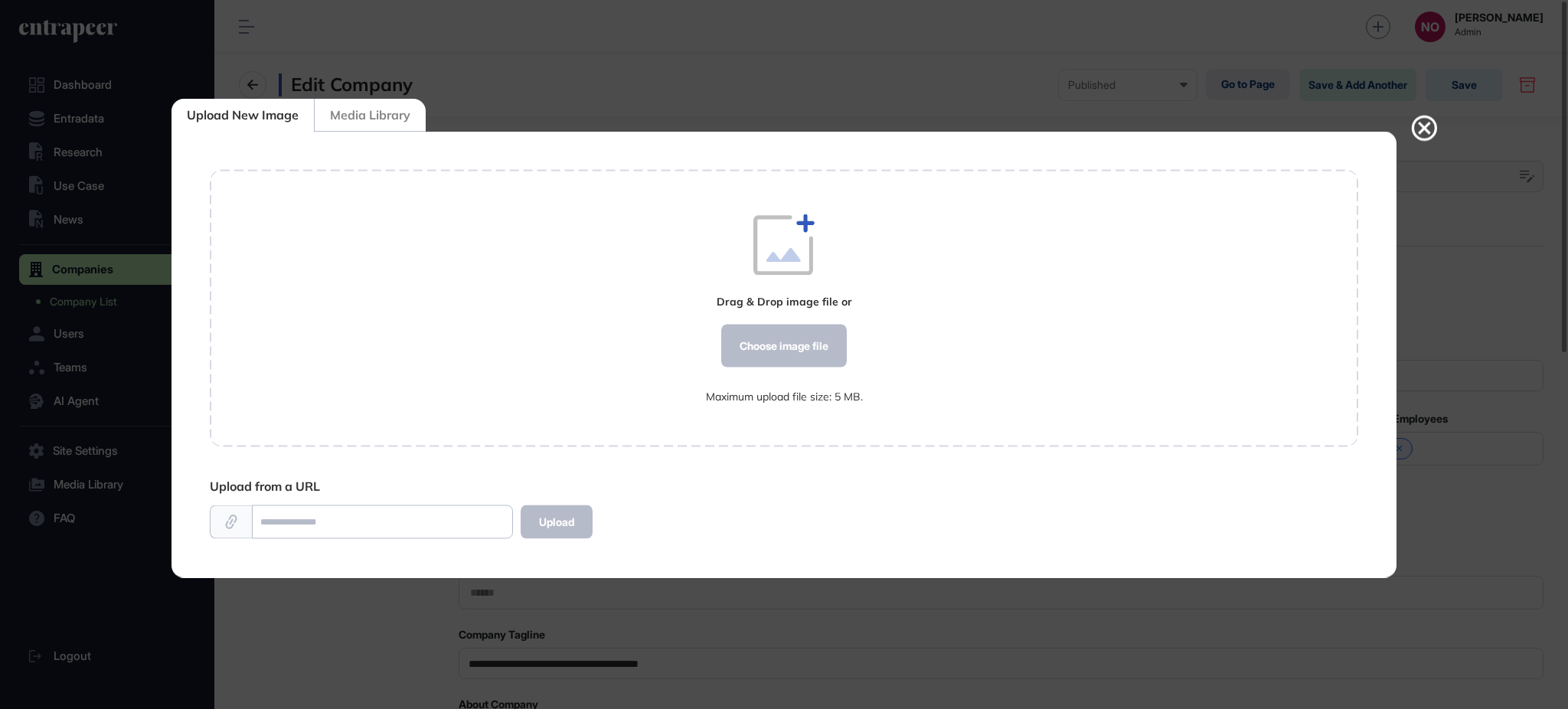
scroll to position [1, 1]
click at [776, 342] on div "Choose image file" at bounding box center [784, 346] width 125 height 43
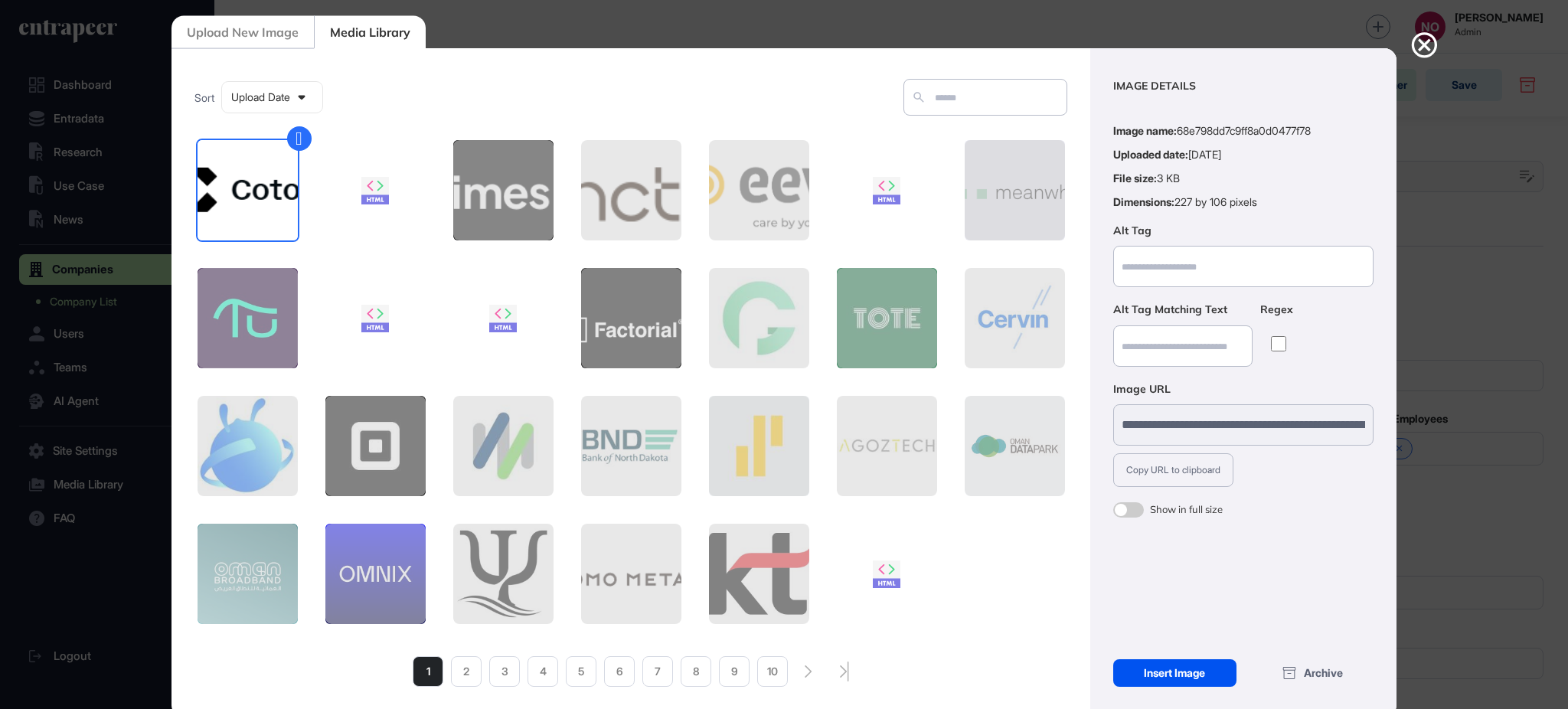
click at [1205, 674] on div "Insert Image" at bounding box center [1174, 673] width 123 height 27
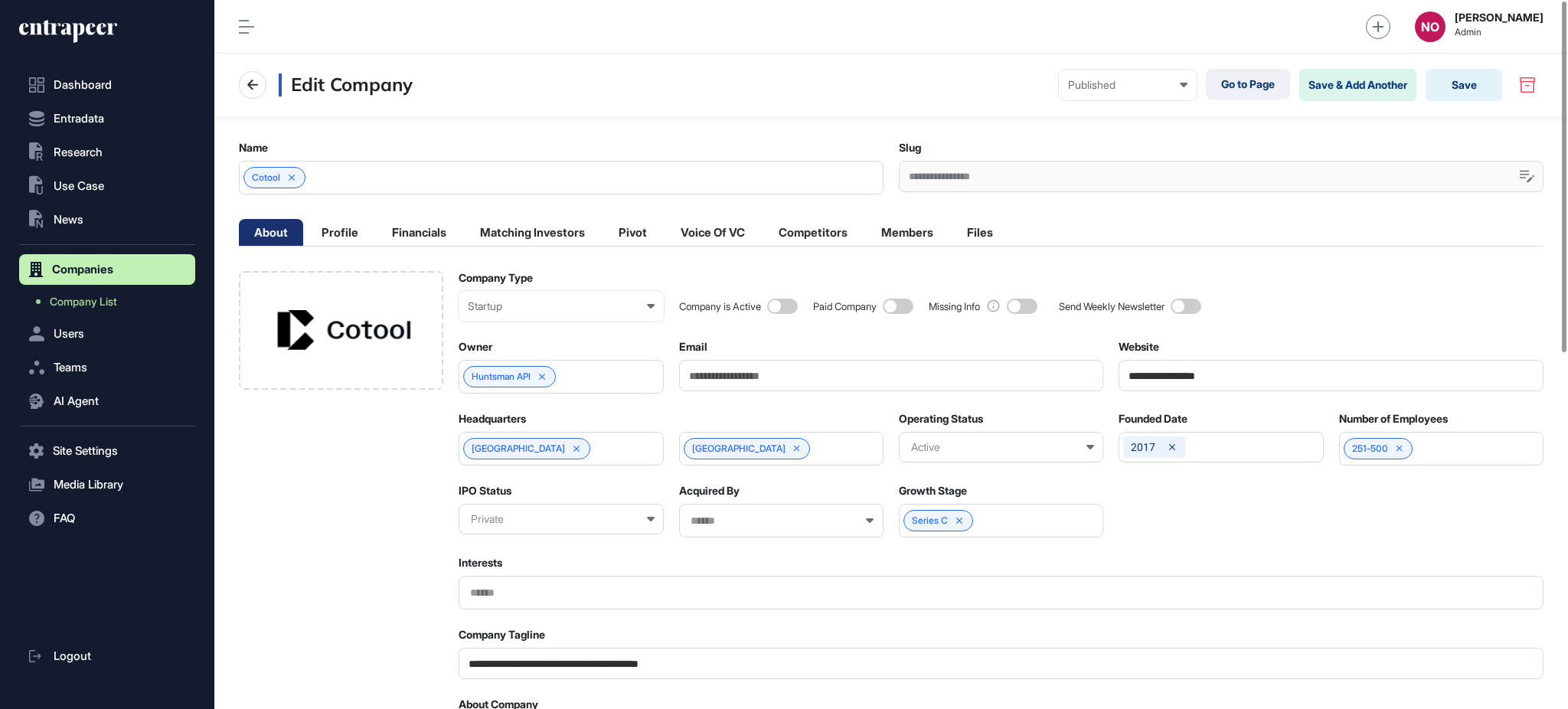
scroll to position [719, 0]
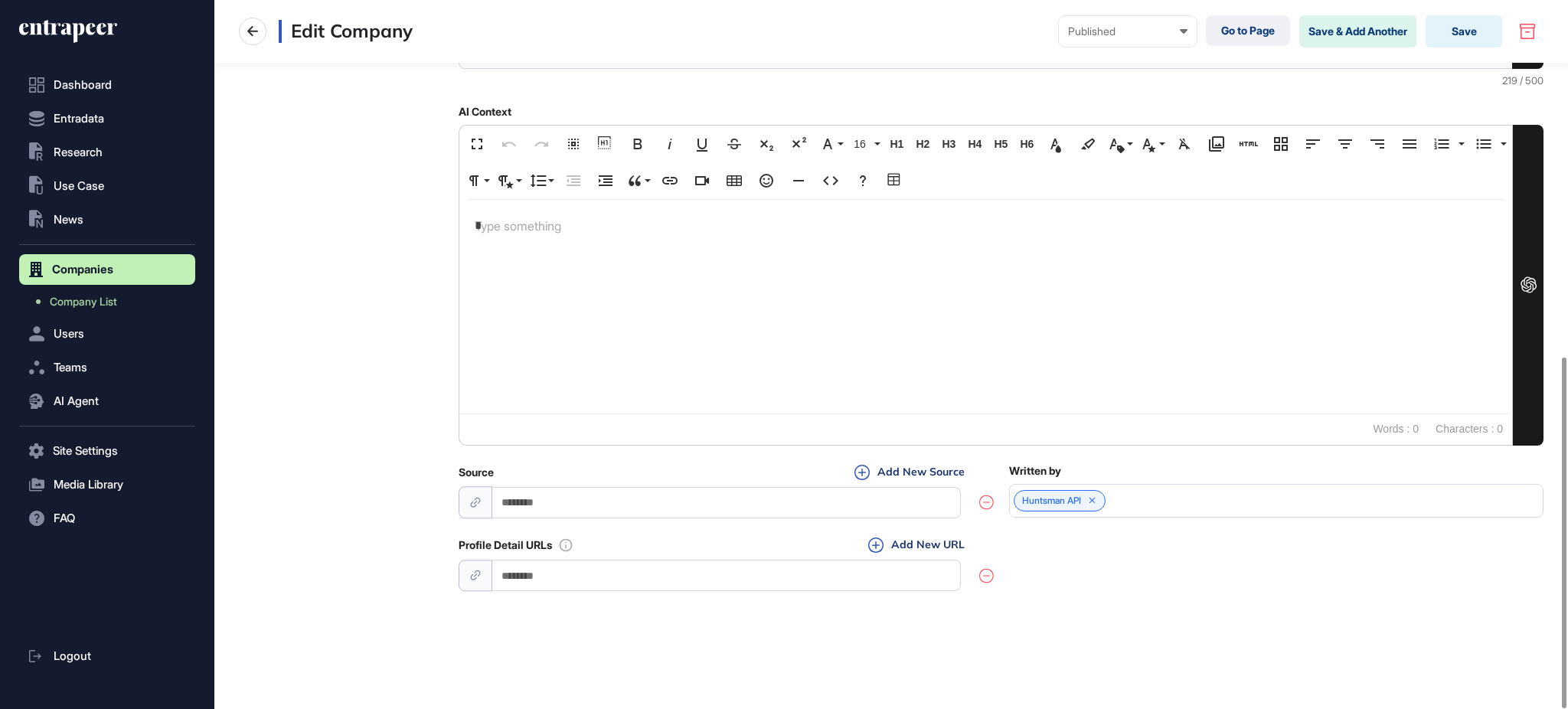
click at [565, 584] on input "url" at bounding box center [727, 575] width 469 height 31
paste input "**********"
type input "**********"
click at [1104, 584] on div "**********" at bounding box center [1001, 565] width 1085 height 58
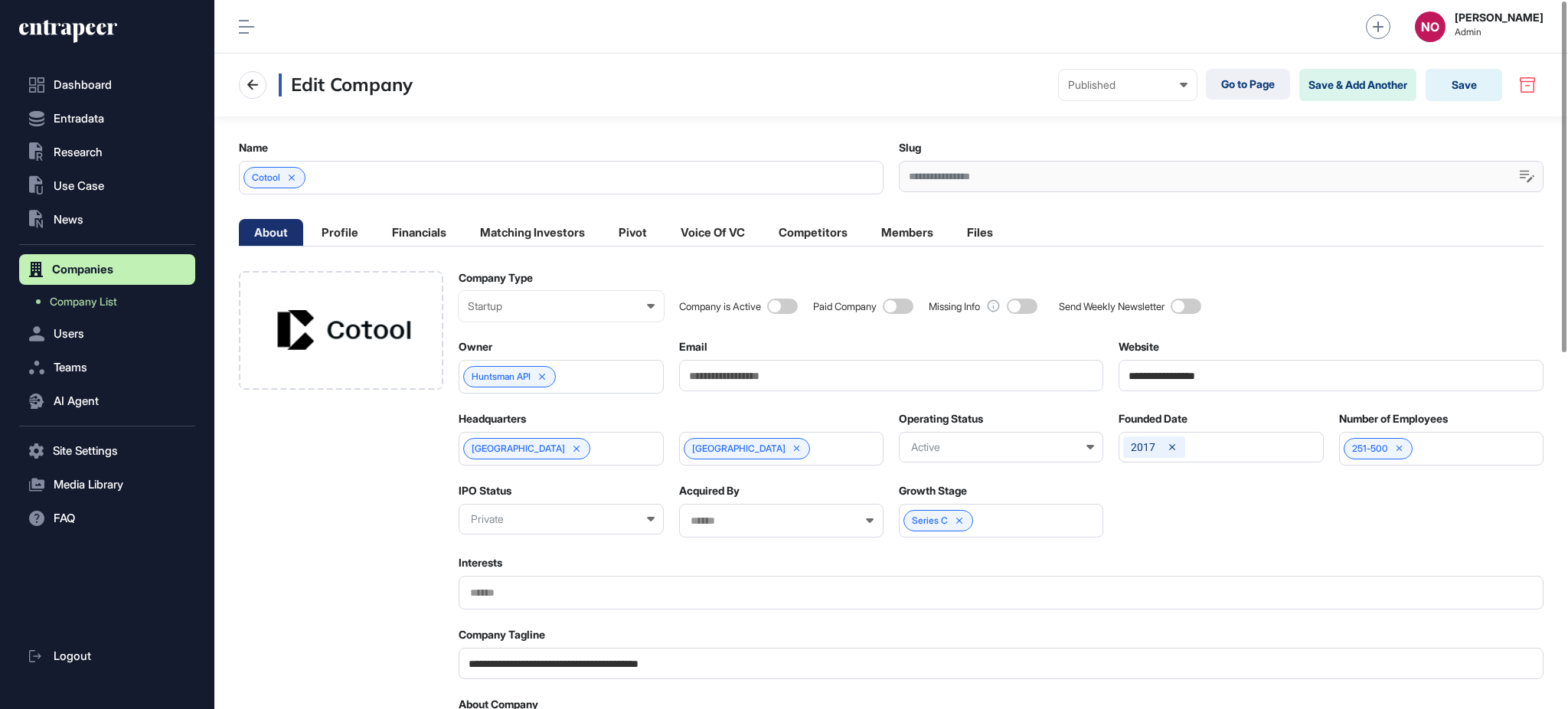
click at [781, 305] on span at bounding box center [782, 306] width 31 height 16
click at [794, 451] on icon at bounding box center [796, 448] width 6 height 6
click at [766, 450] on input "text" at bounding box center [771, 449] width 164 height 13
type input "**"
click at [706, 503] on span "California" at bounding box center [780, 501] width 187 height 12
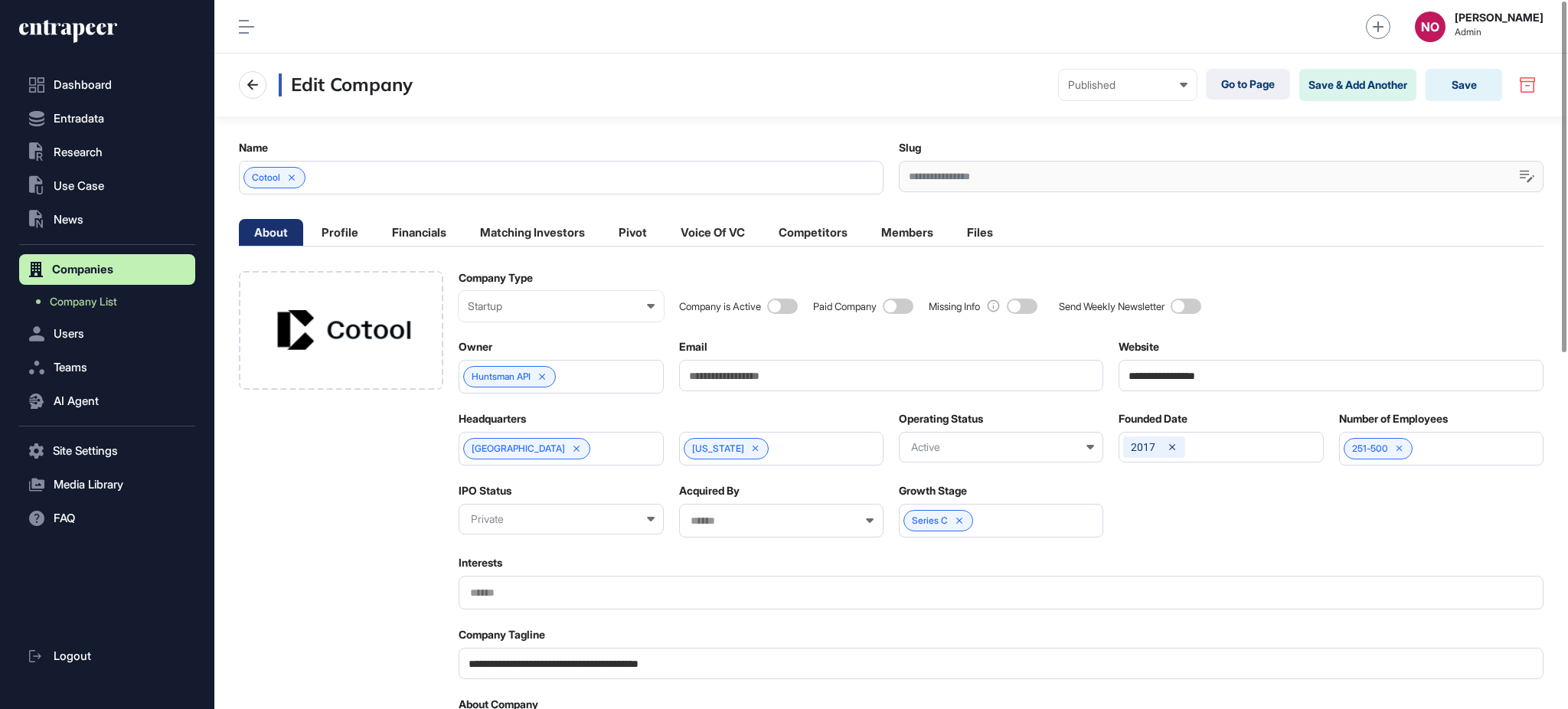
click at [1213, 451] on div "2017" at bounding box center [1221, 447] width 205 height 31
click at [1160, 485] on div "2025" at bounding box center [1155, 486] width 61 height 26
click at [956, 519] on icon at bounding box center [959, 520] width 11 height 11
click at [958, 521] on input "text" at bounding box center [990, 521] width 164 height 13
click at [961, 556] on div "Pre-Seed" at bounding box center [1000, 549] width 201 height 24
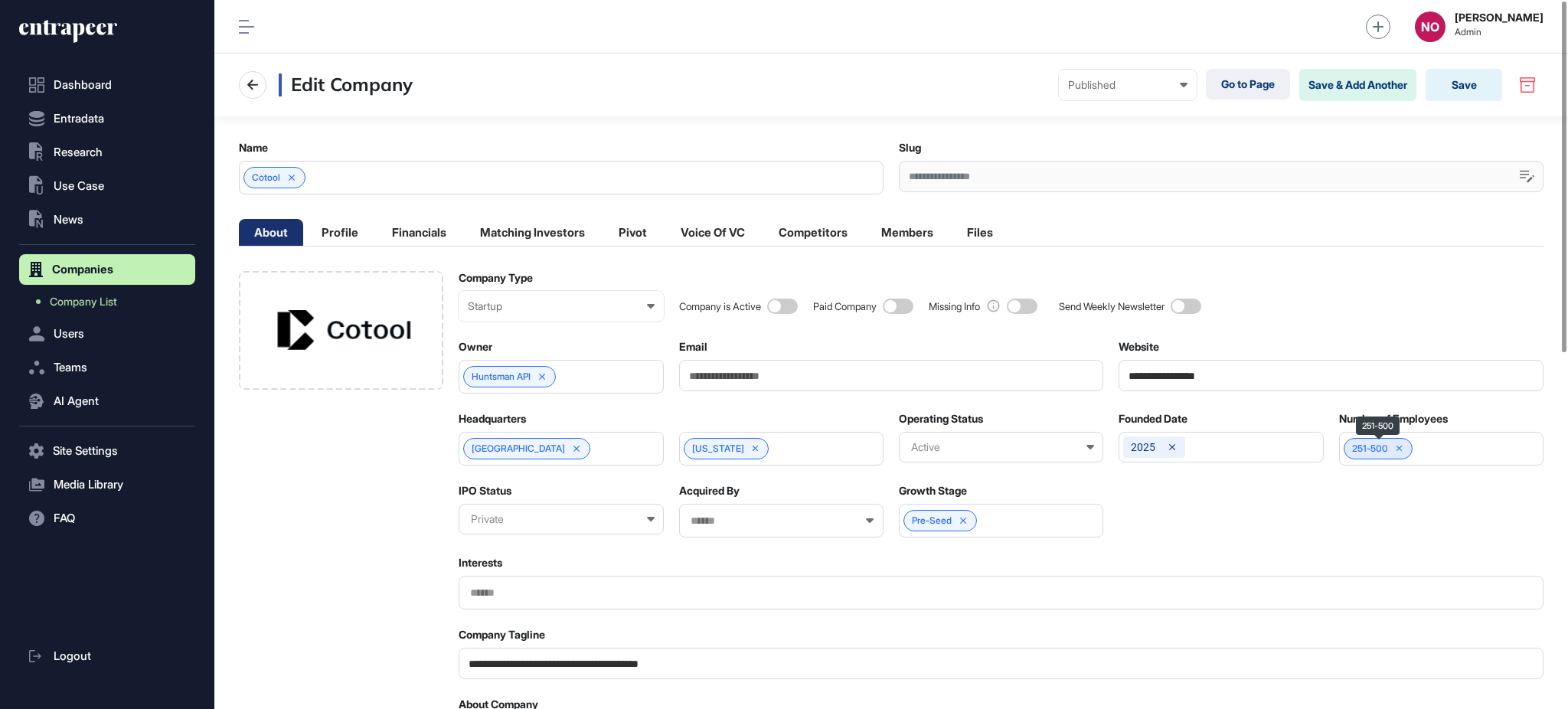
click at [1405, 449] on div "251-500" at bounding box center [1378, 449] width 69 height 21
click at [1401, 452] on icon at bounding box center [1399, 448] width 11 height 11
click at [1402, 453] on input "text" at bounding box center [1431, 449] width 164 height 13
click at [1391, 474] on span "1-10" at bounding box center [1440, 477] width 187 height 12
click at [1476, 97] on button "Save" at bounding box center [1463, 84] width 77 height 32
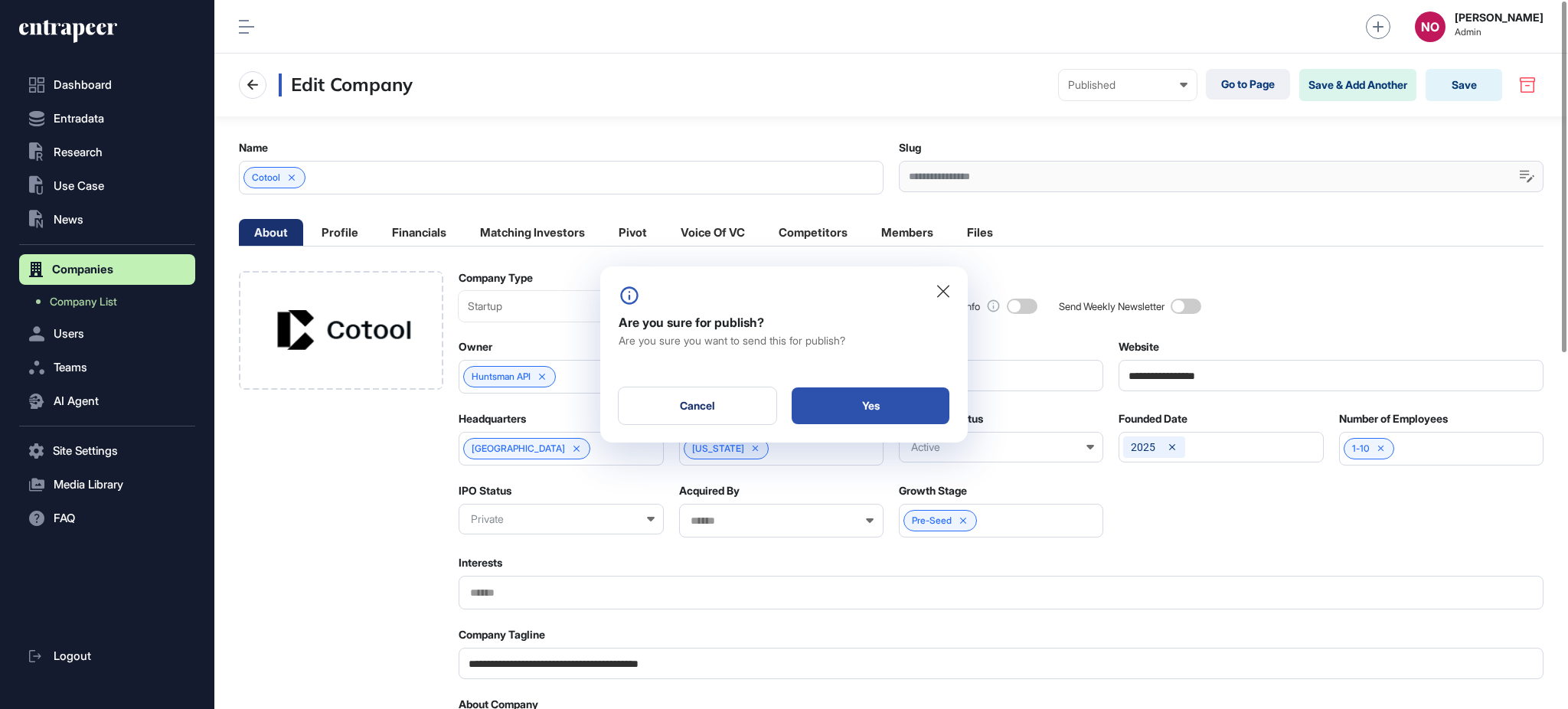
click at [841, 413] on div "Yes" at bounding box center [870, 405] width 158 height 37
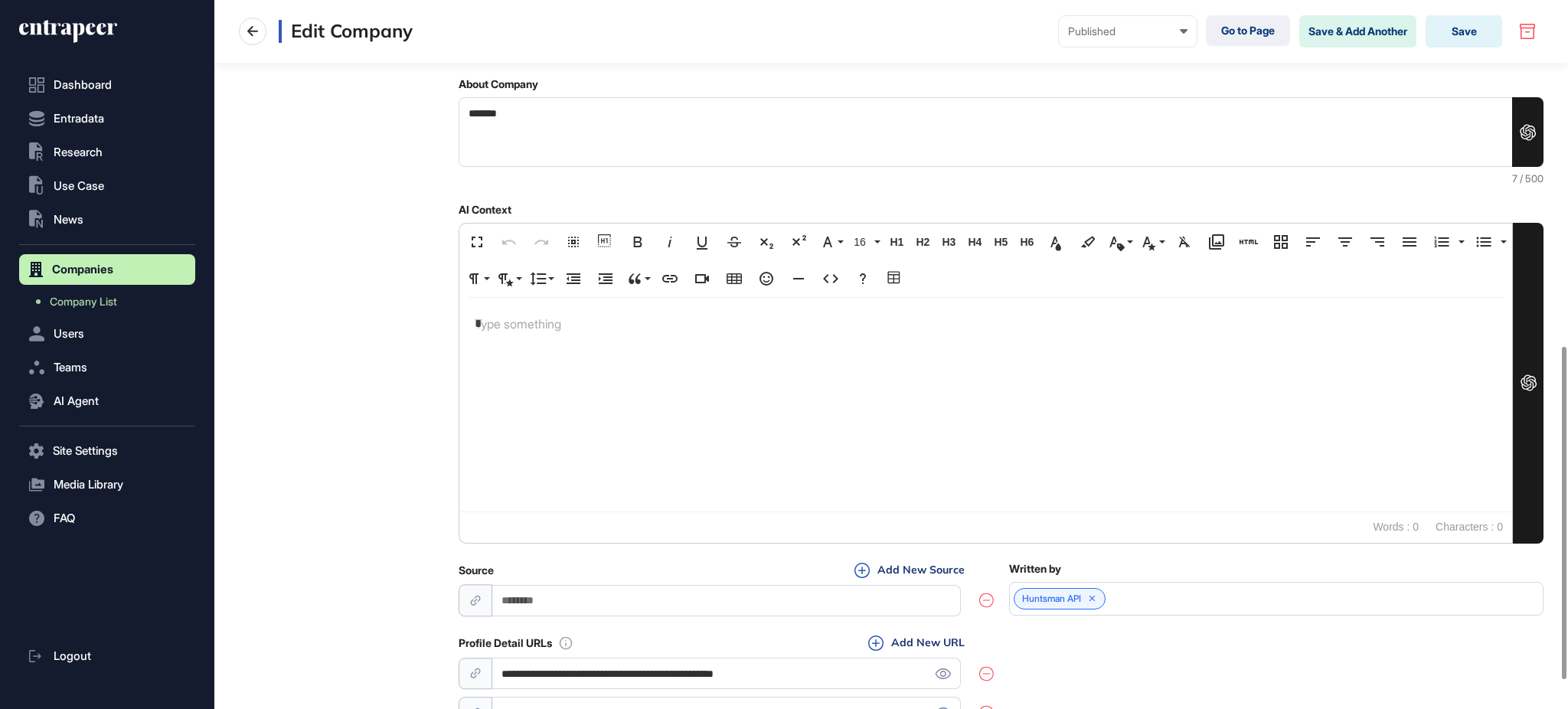
scroll to position [798, 0]
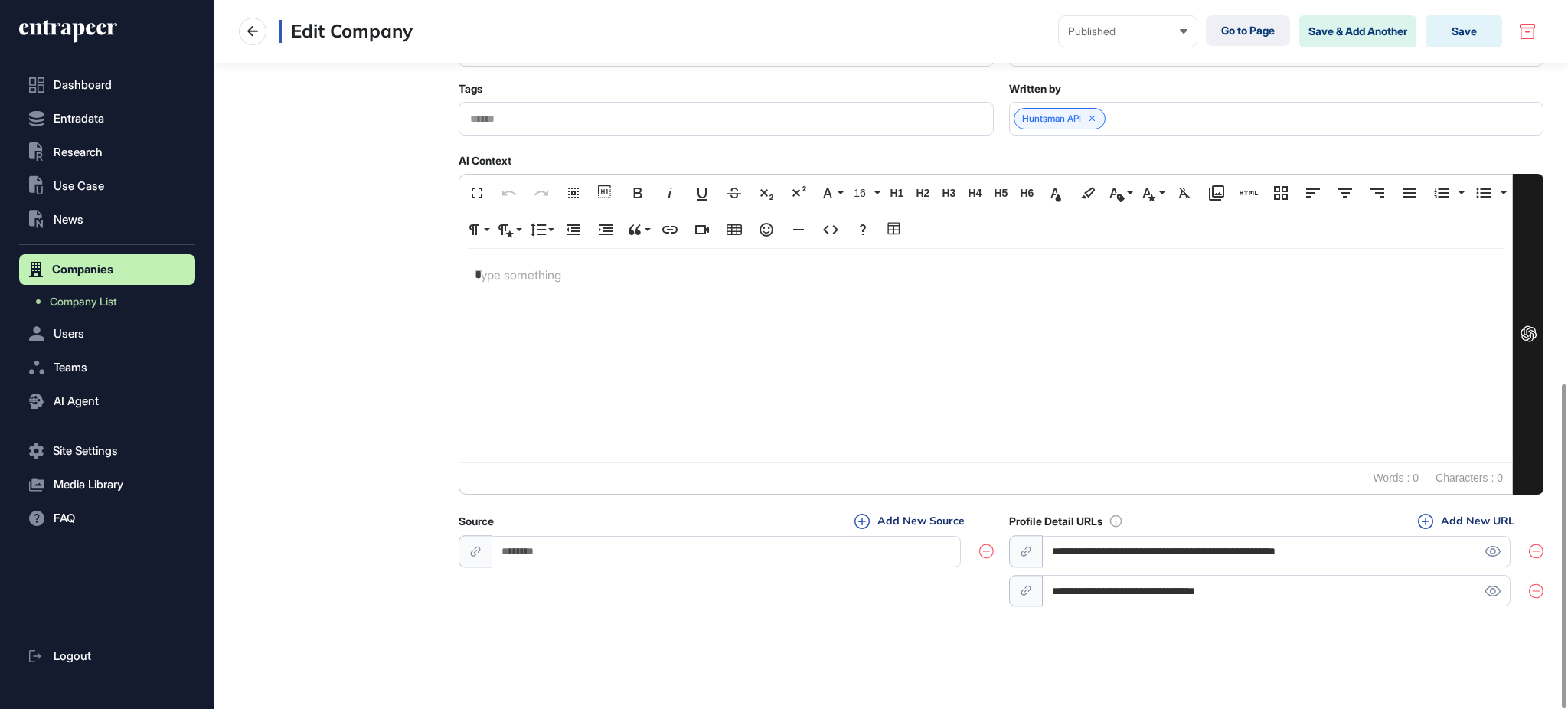
scroll to position [839, 0]
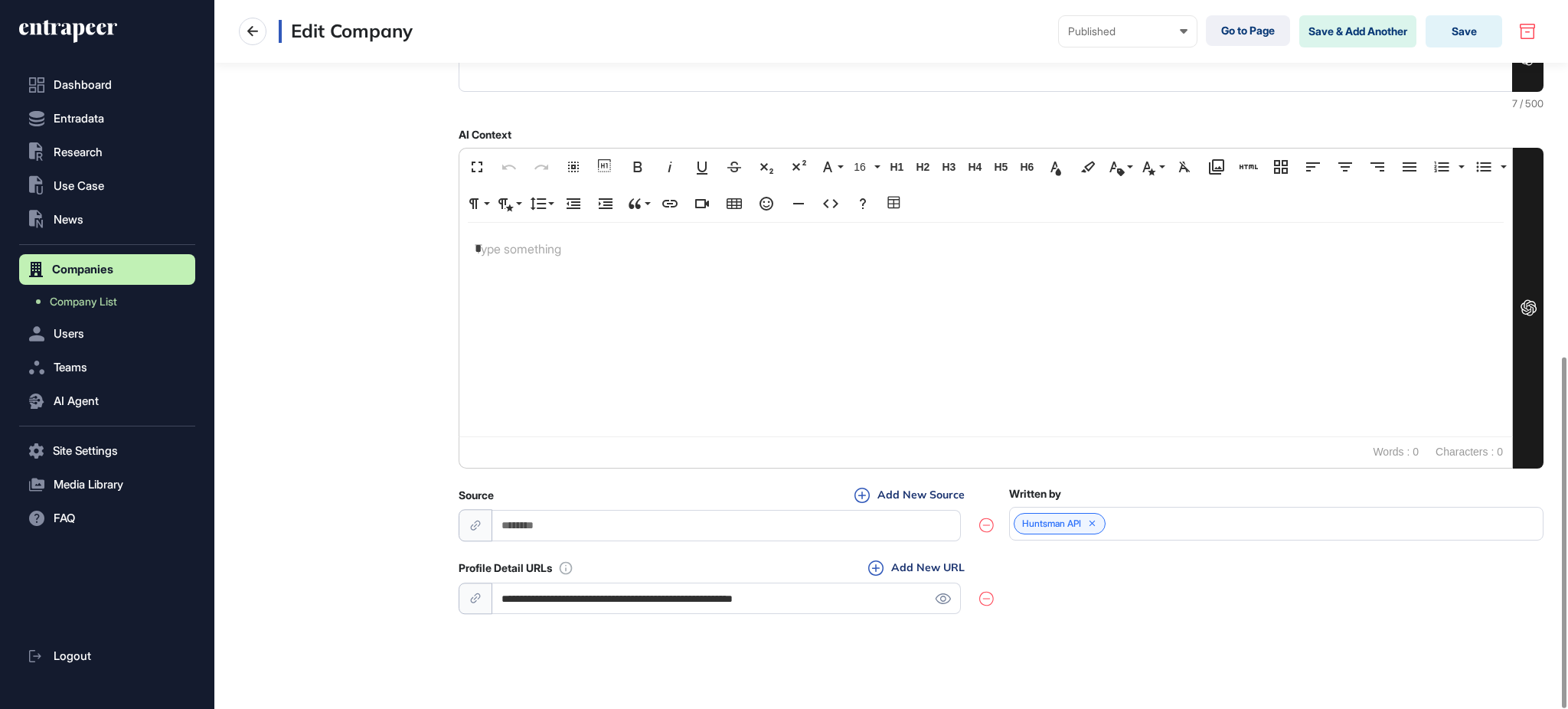
scroll to position [718, 0]
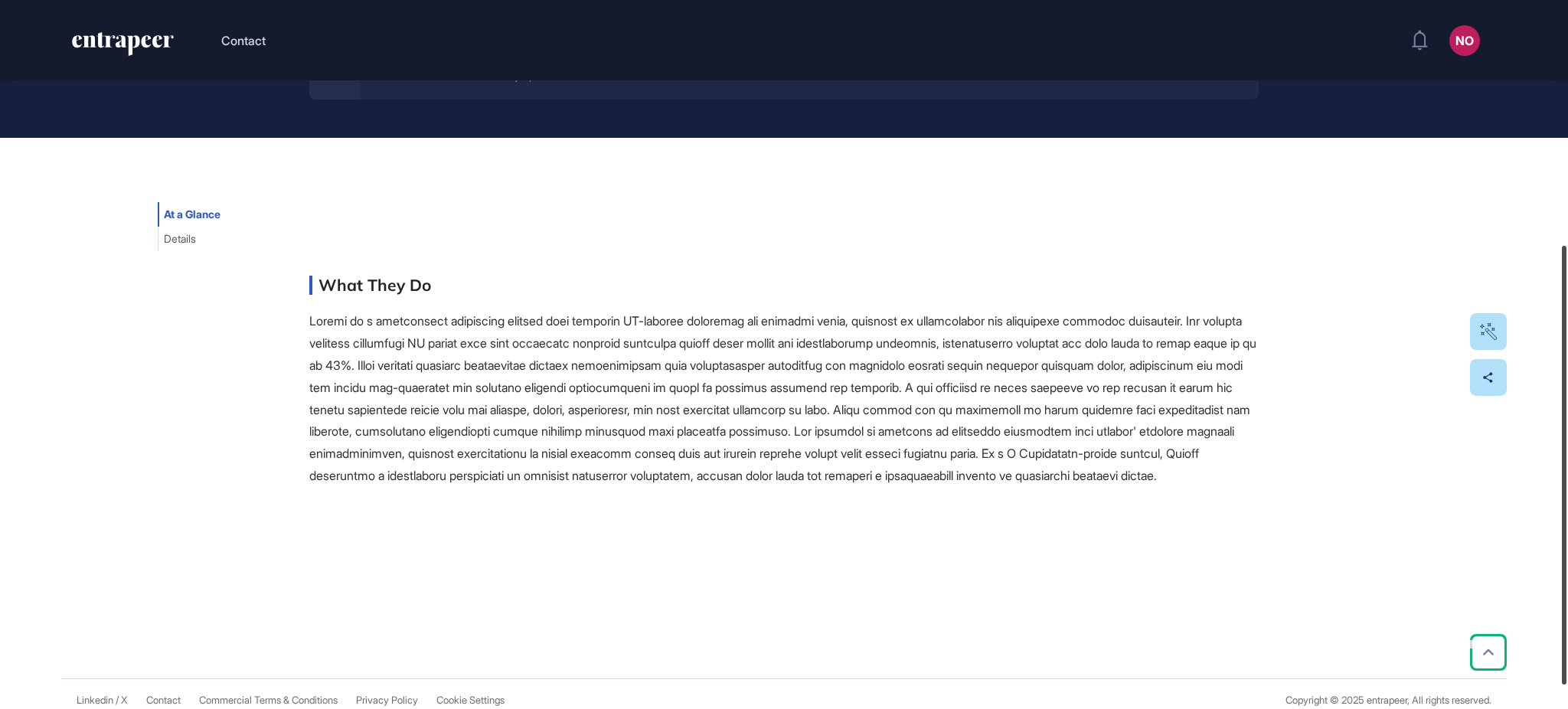
scroll to position [404, 0]
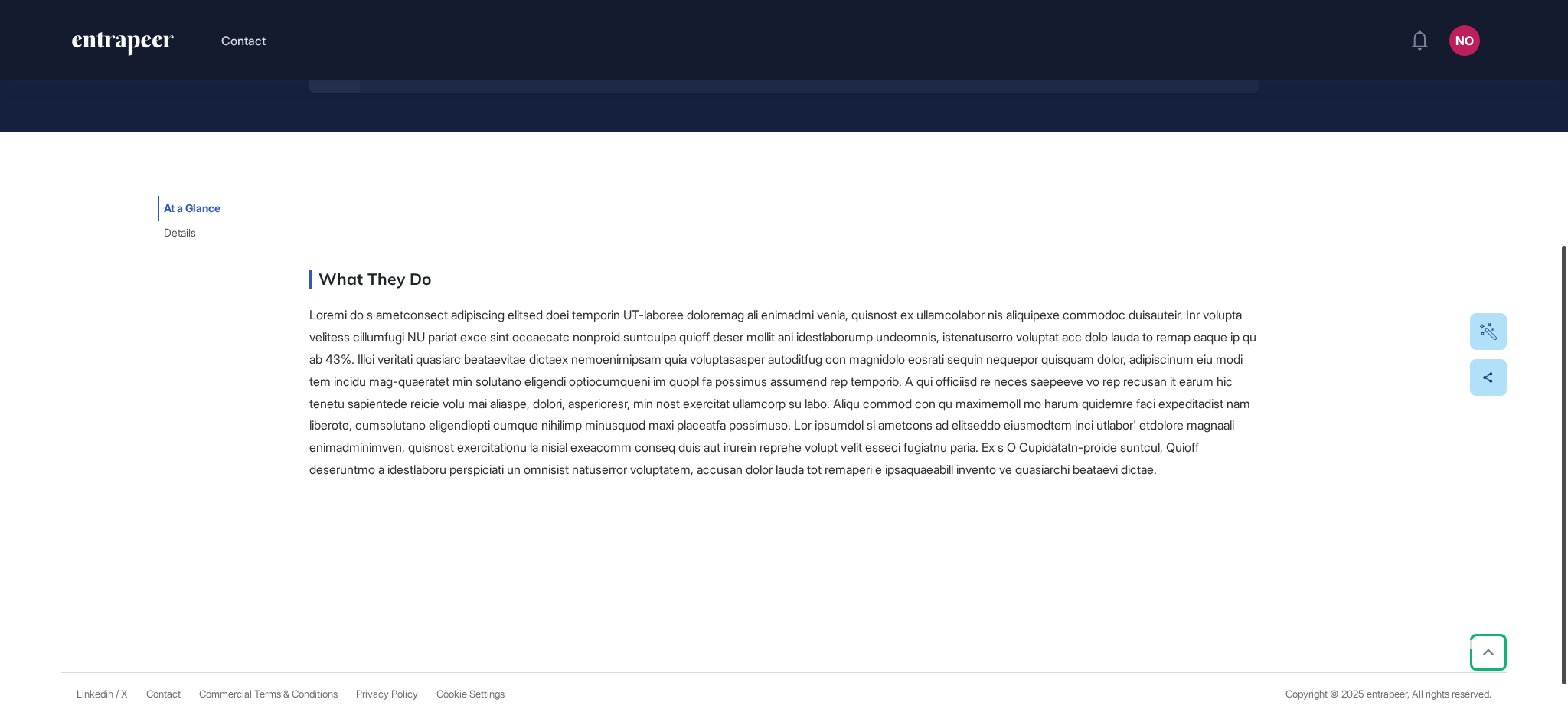
drag, startPoint x: 1566, startPoint y: 182, endPoint x: 1566, endPoint y: 432, distance: 250.0
click at [1566, 432] on div at bounding box center [1565, 466] width 5 height 439
click at [186, 232] on span "Details" at bounding box center [180, 233] width 32 height 12
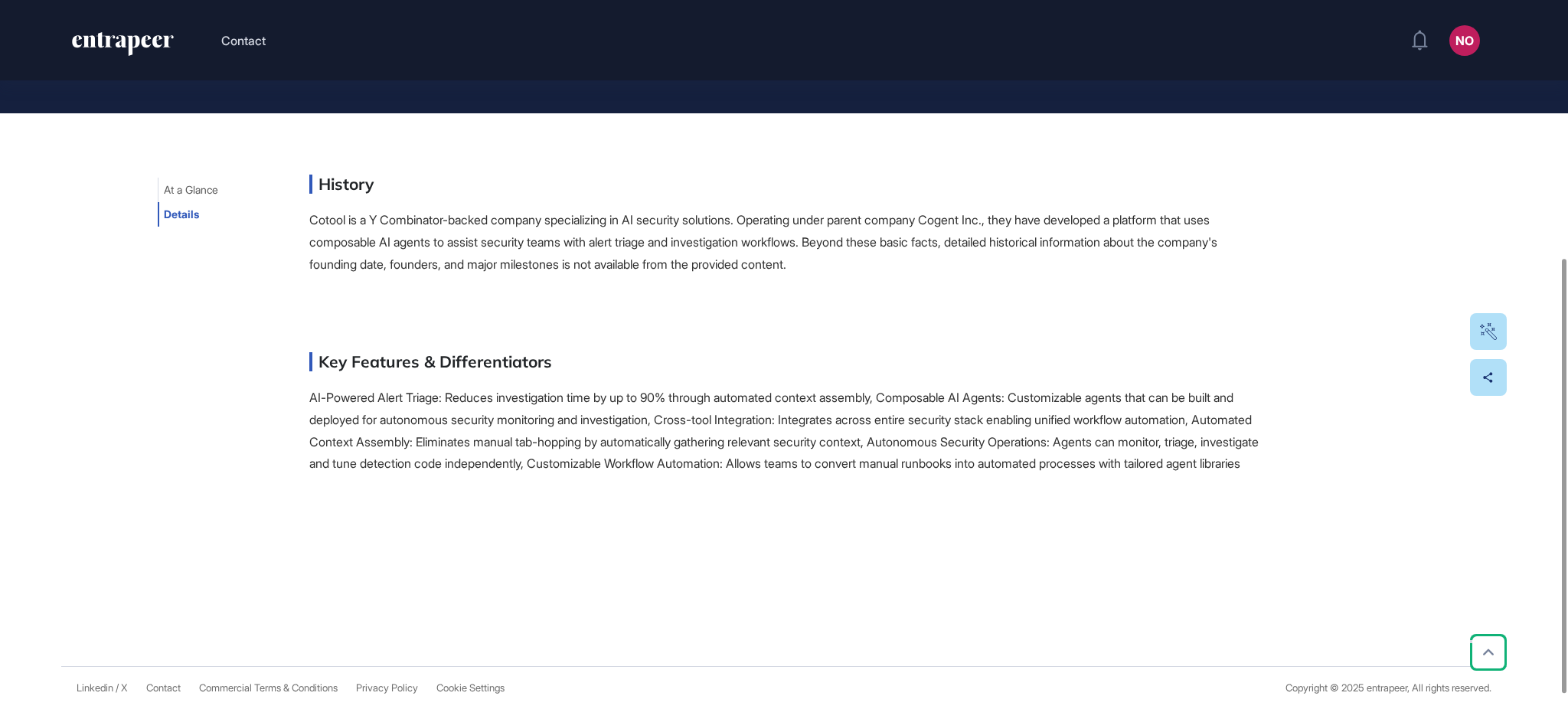
scroll to position [432, 0]
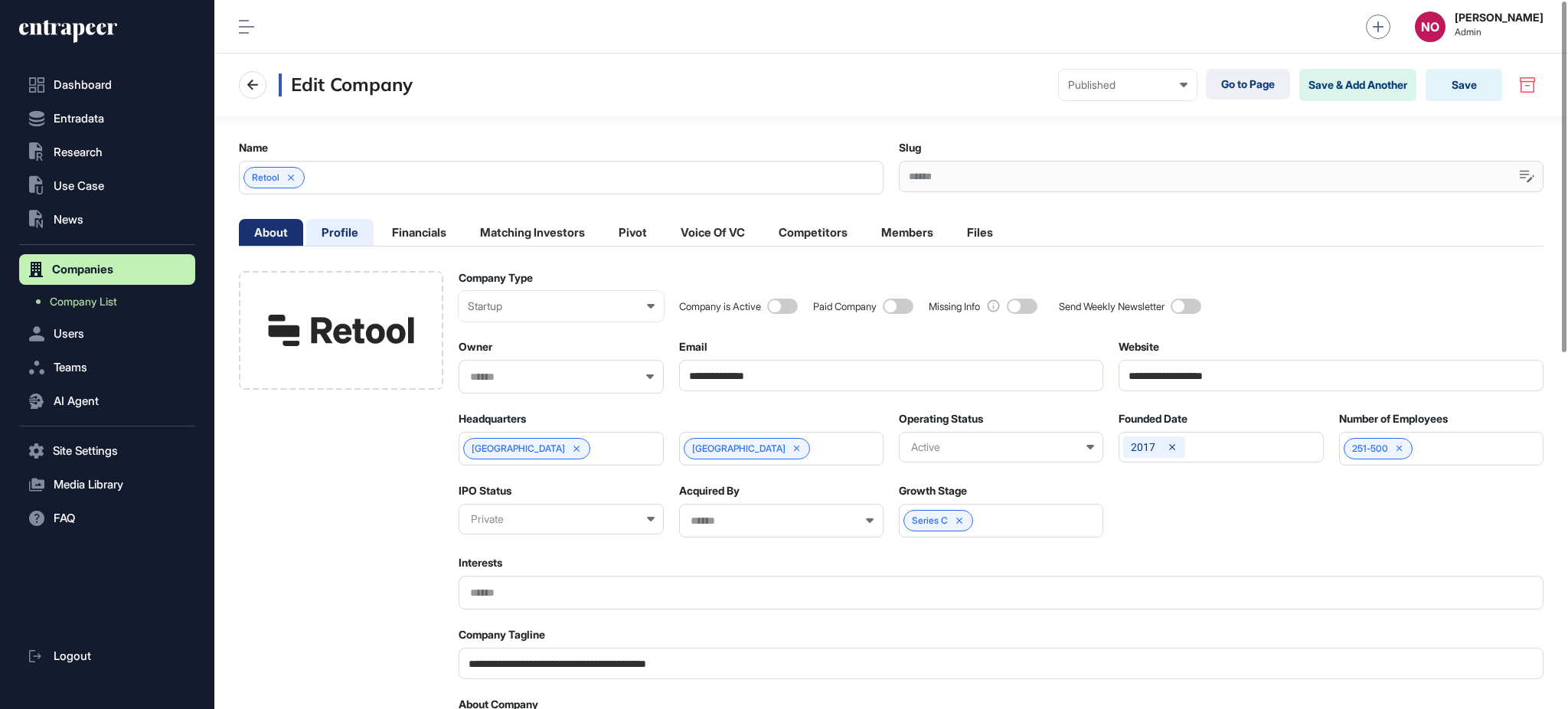
click at [325, 236] on li "Profile" at bounding box center [340, 232] width 68 height 26
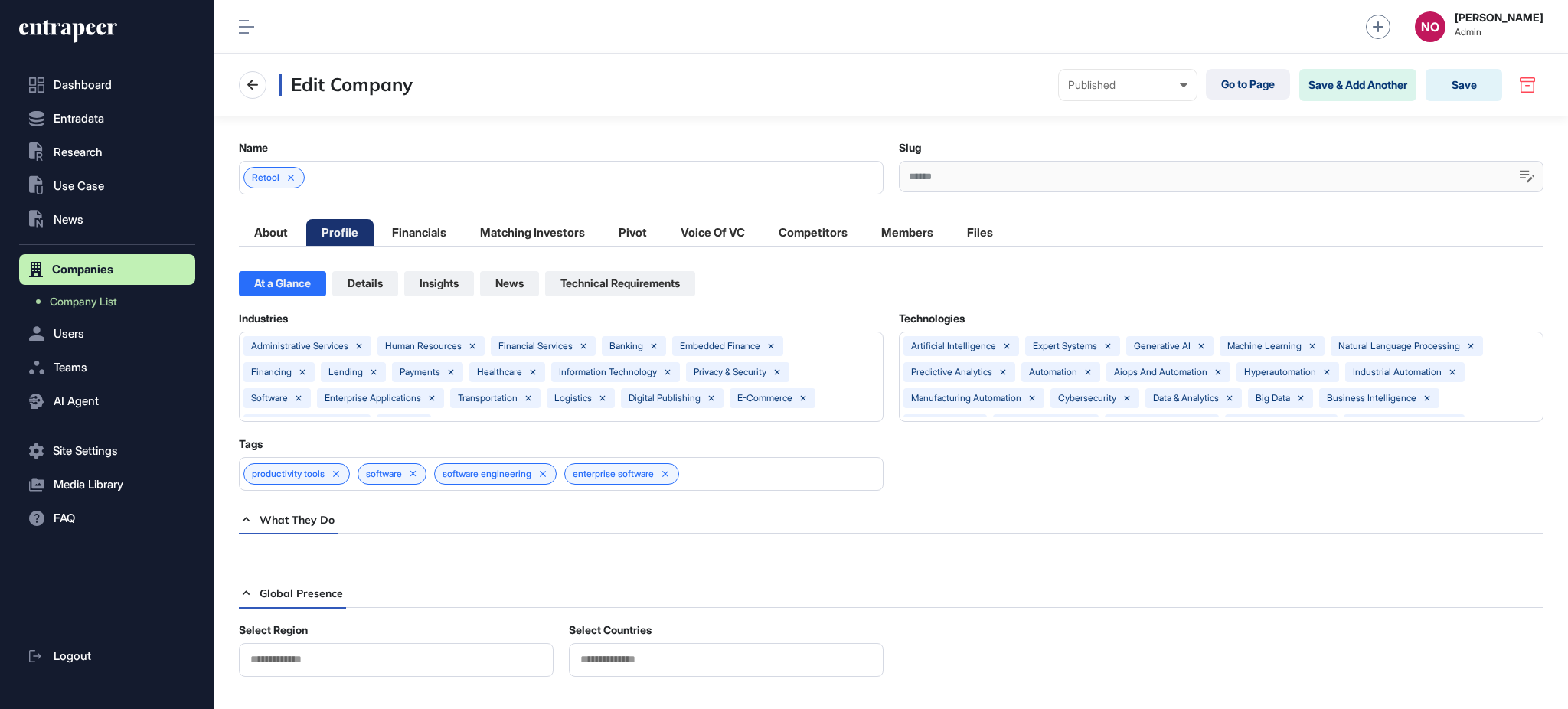
scroll to position [1, 6]
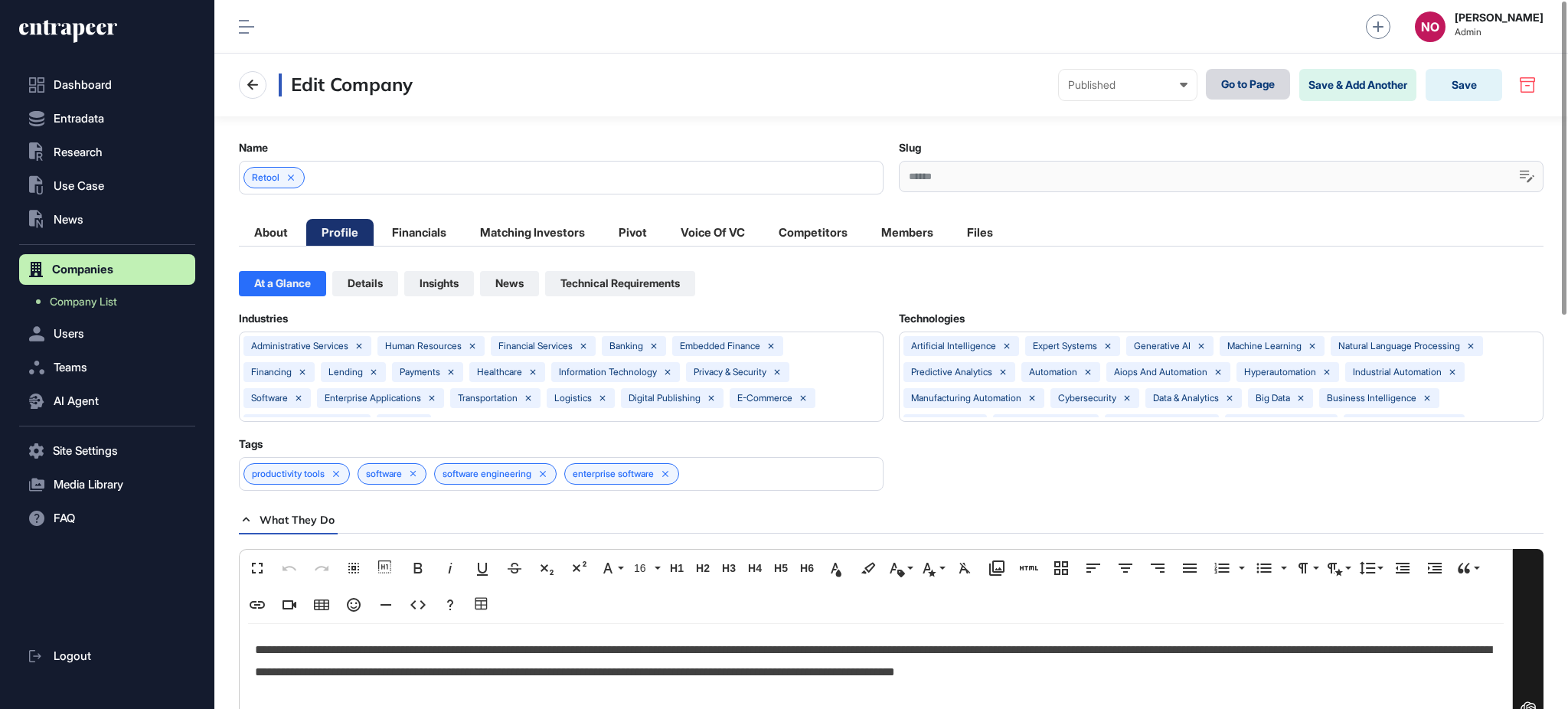
click at [1210, 94] on link "Go to Page" at bounding box center [1248, 83] width 84 height 31
click at [1260, 69] on link "Go to Page" at bounding box center [1248, 83] width 84 height 31
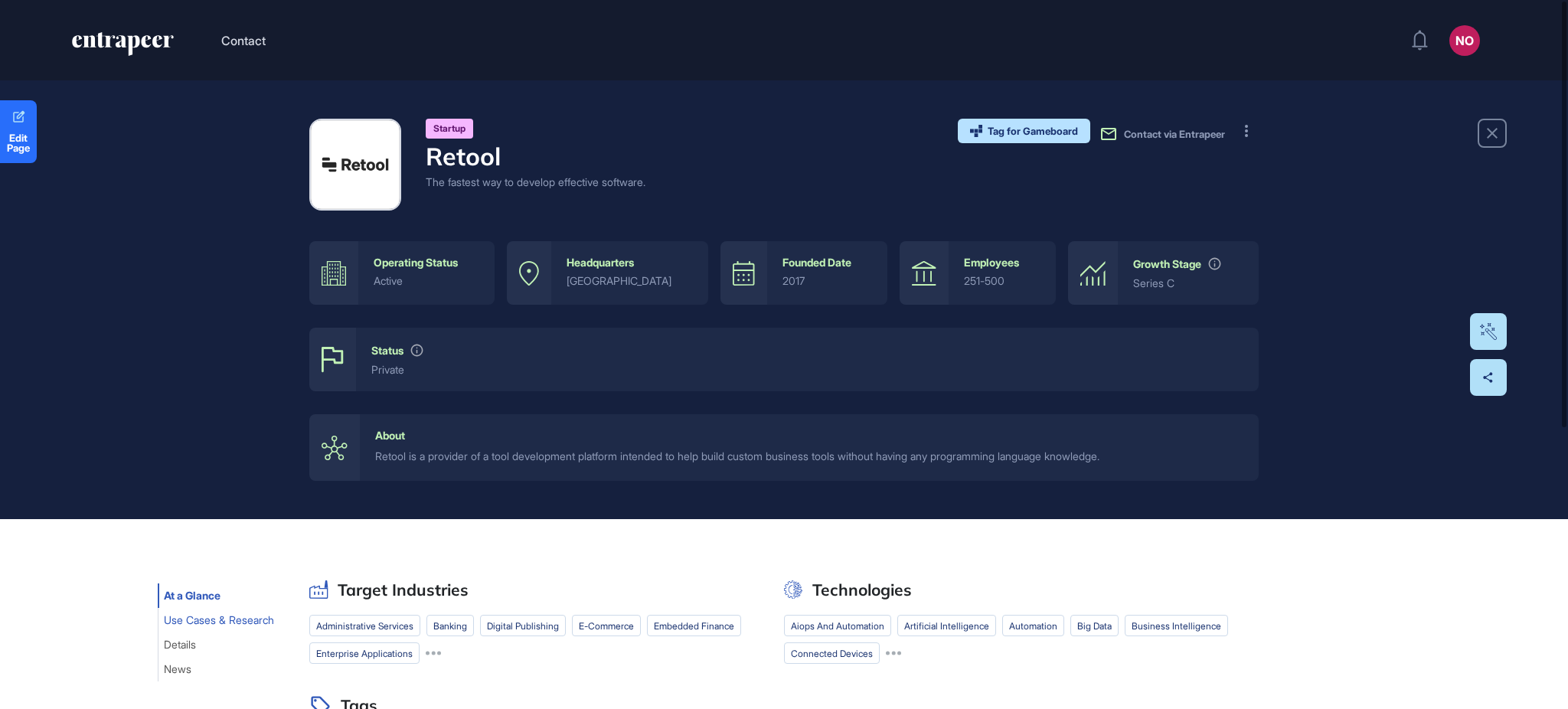
click at [229, 617] on span "Use Cases & Research" at bounding box center [220, 620] width 111 height 12
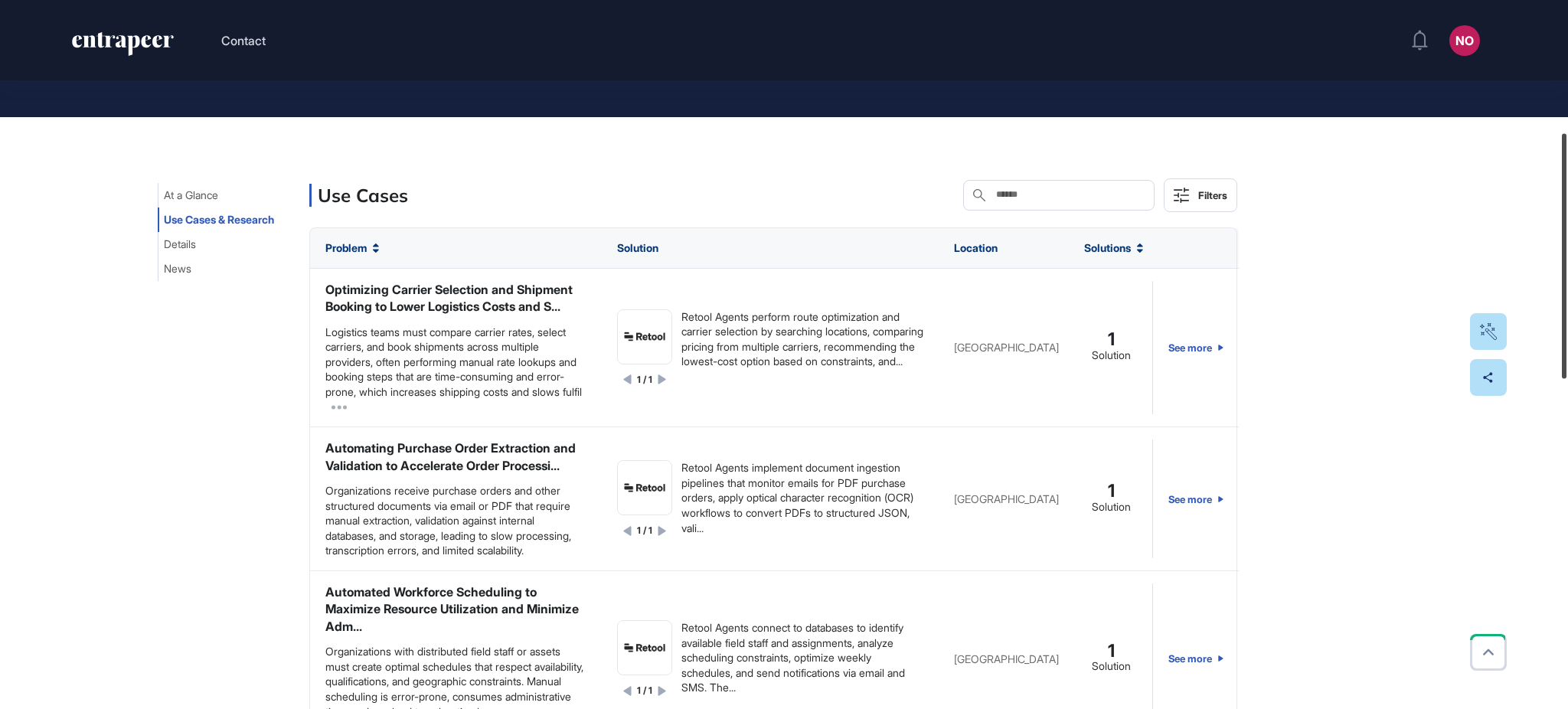
scroll to position [380, 0]
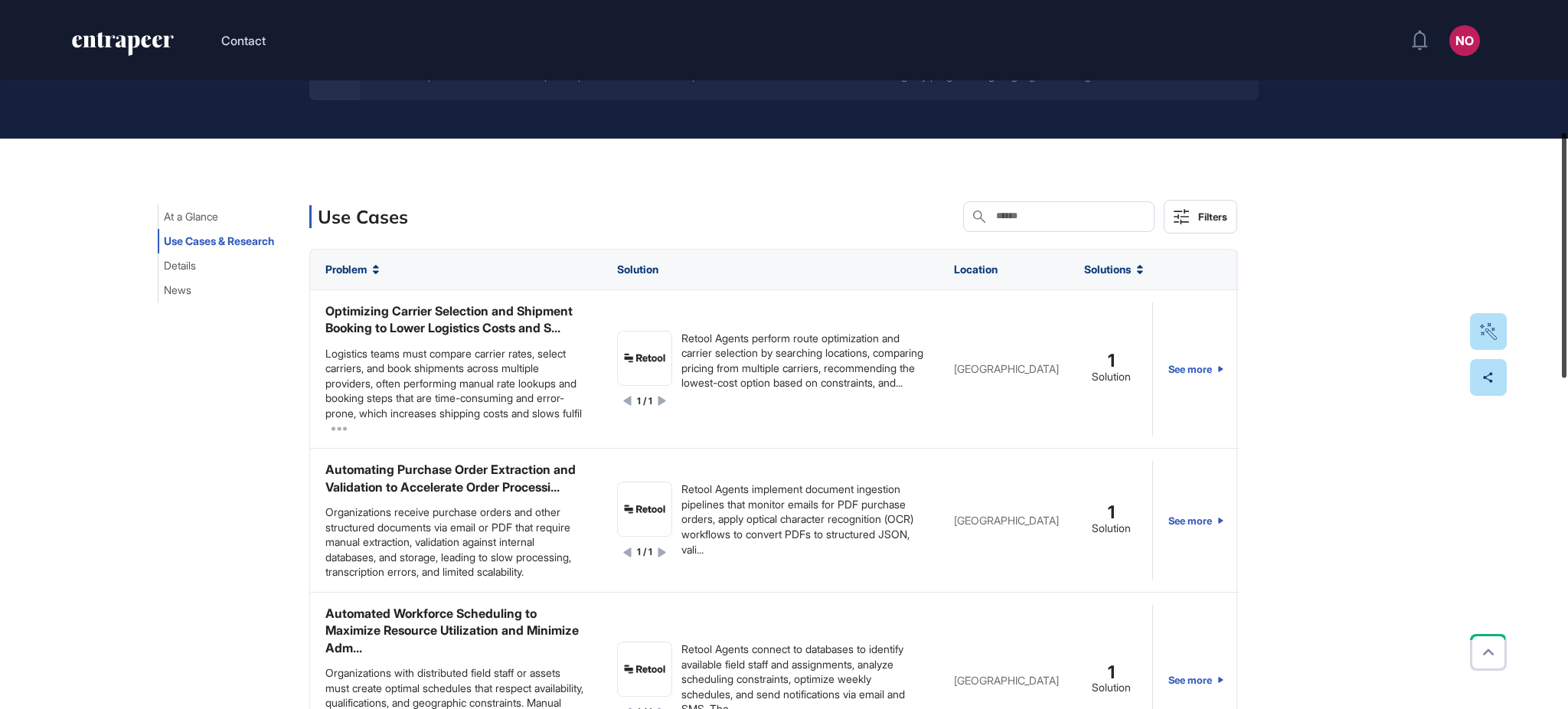
drag, startPoint x: 1566, startPoint y: 307, endPoint x: 1566, endPoint y: 286, distance: 21.0
click at [1566, 286] on div at bounding box center [1565, 255] width 5 height 245
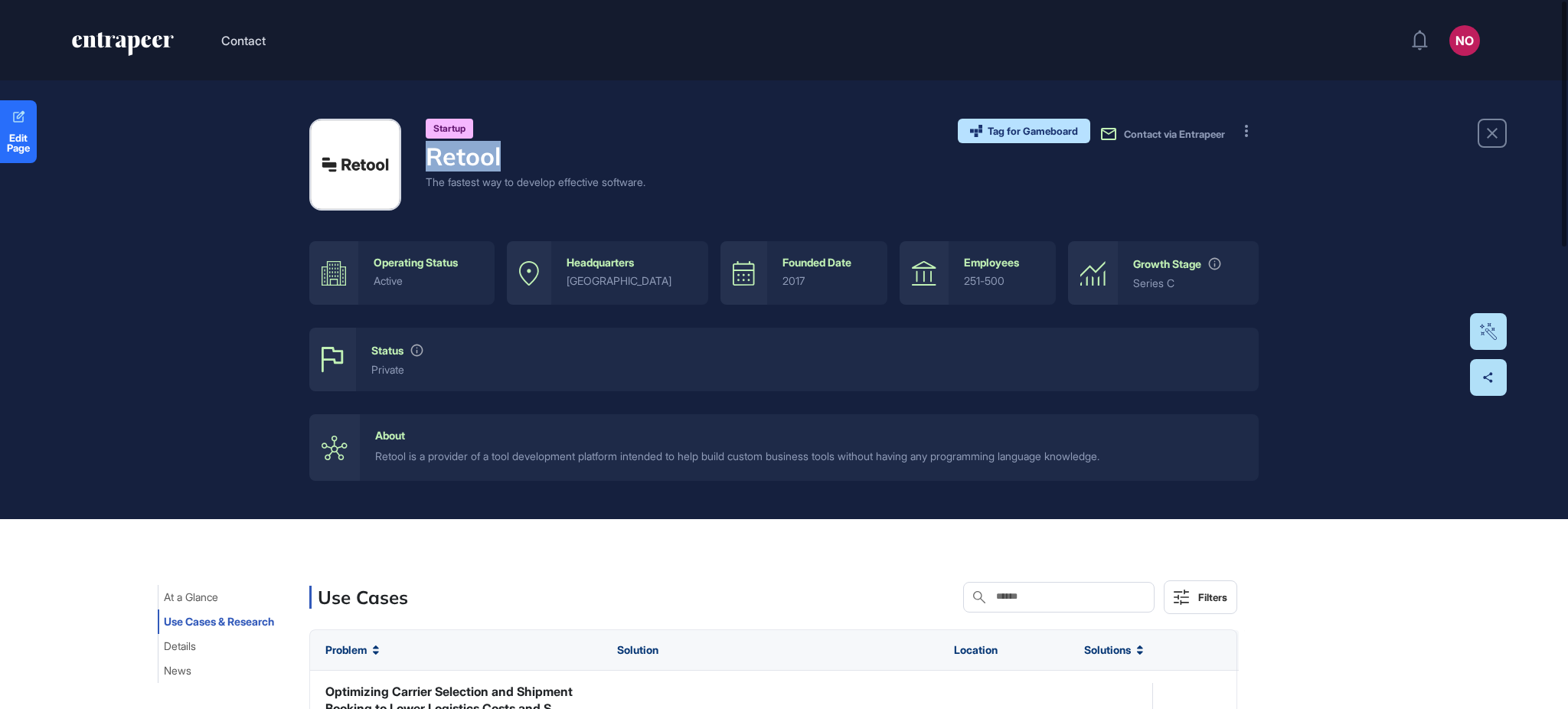
drag, startPoint x: 425, startPoint y: 154, endPoint x: 503, endPoint y: 157, distance: 78.1
click at [503, 157] on div "Startup Retool The fastest way to develop effective software." at bounding box center [477, 164] width 336 height 92
copy h4 "Retool"
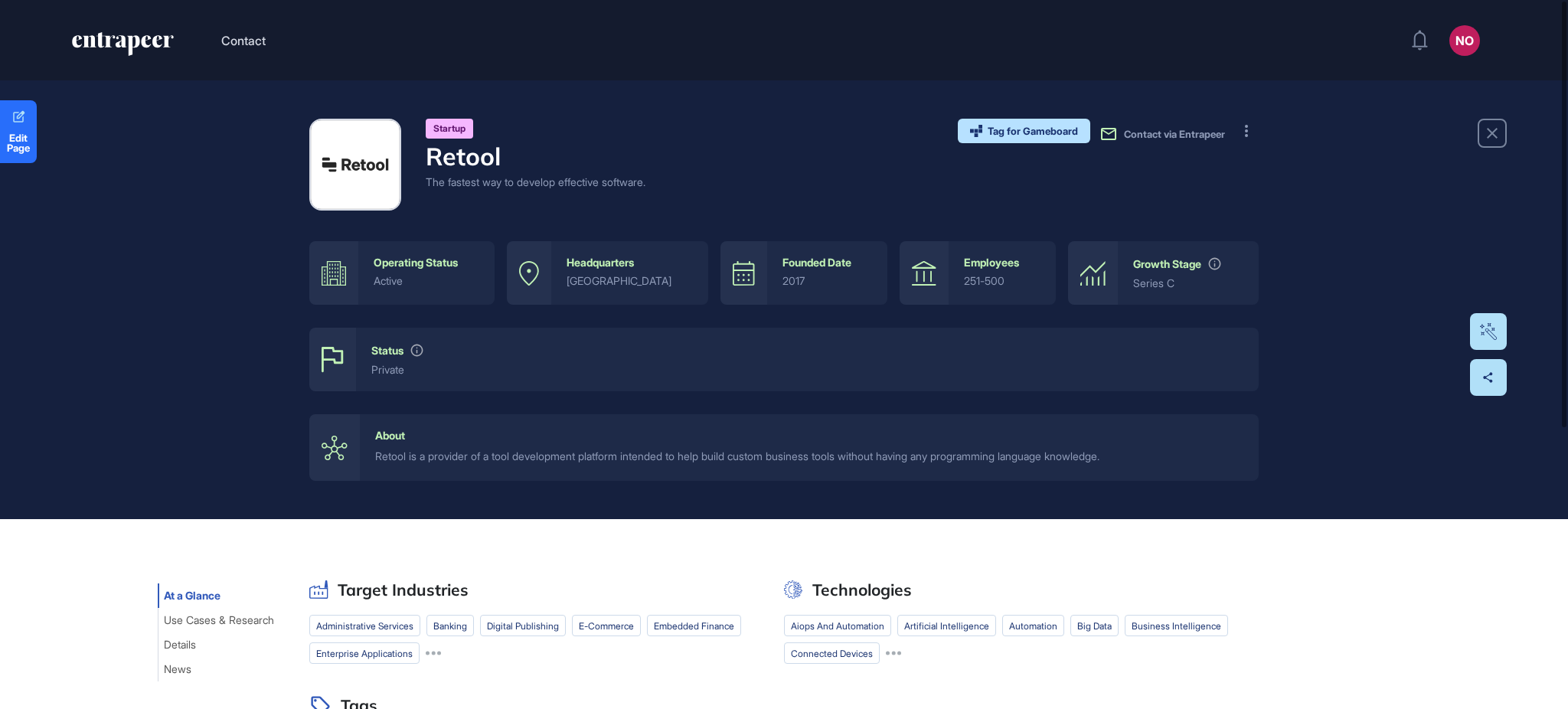
scroll to position [467, 0]
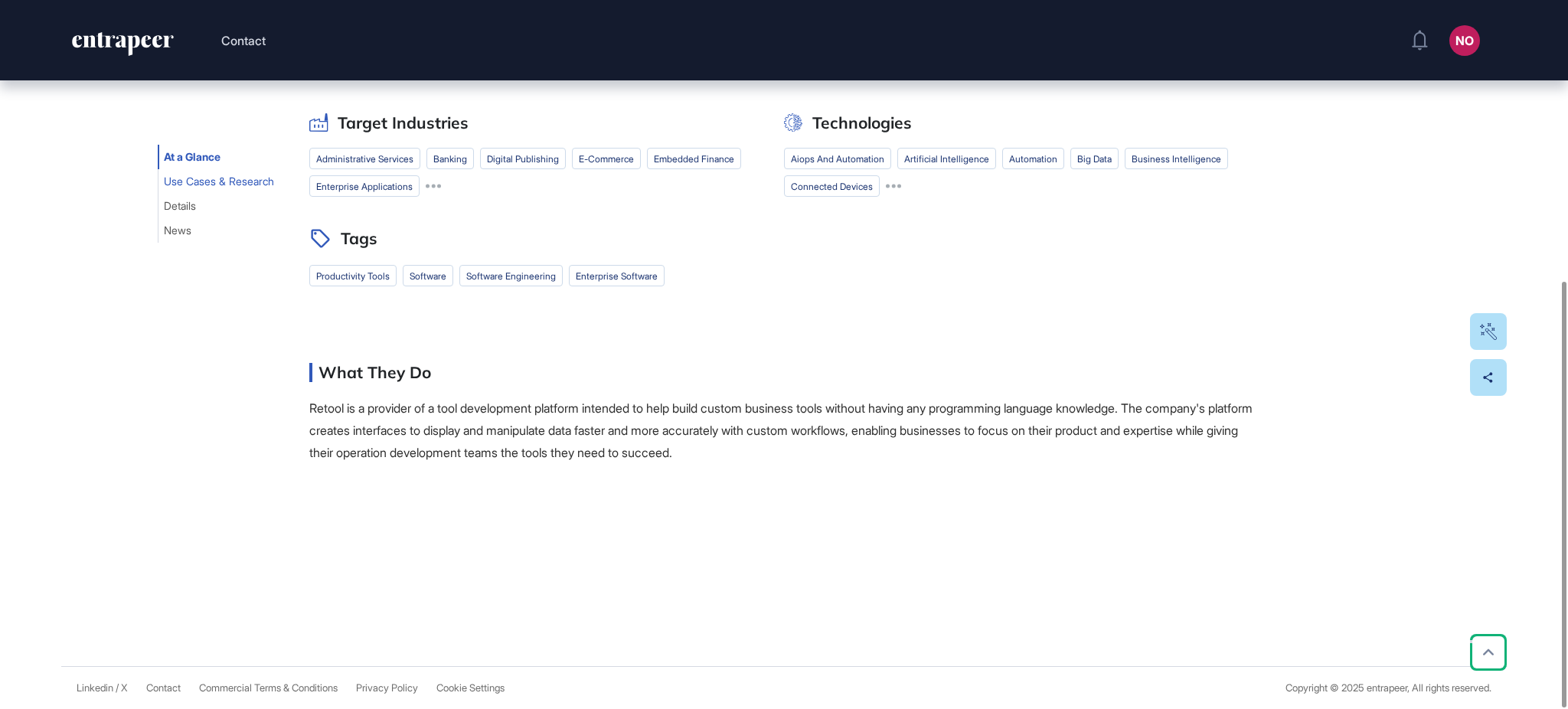
click at [221, 181] on span "Use Cases & Research" at bounding box center [220, 181] width 111 height 12
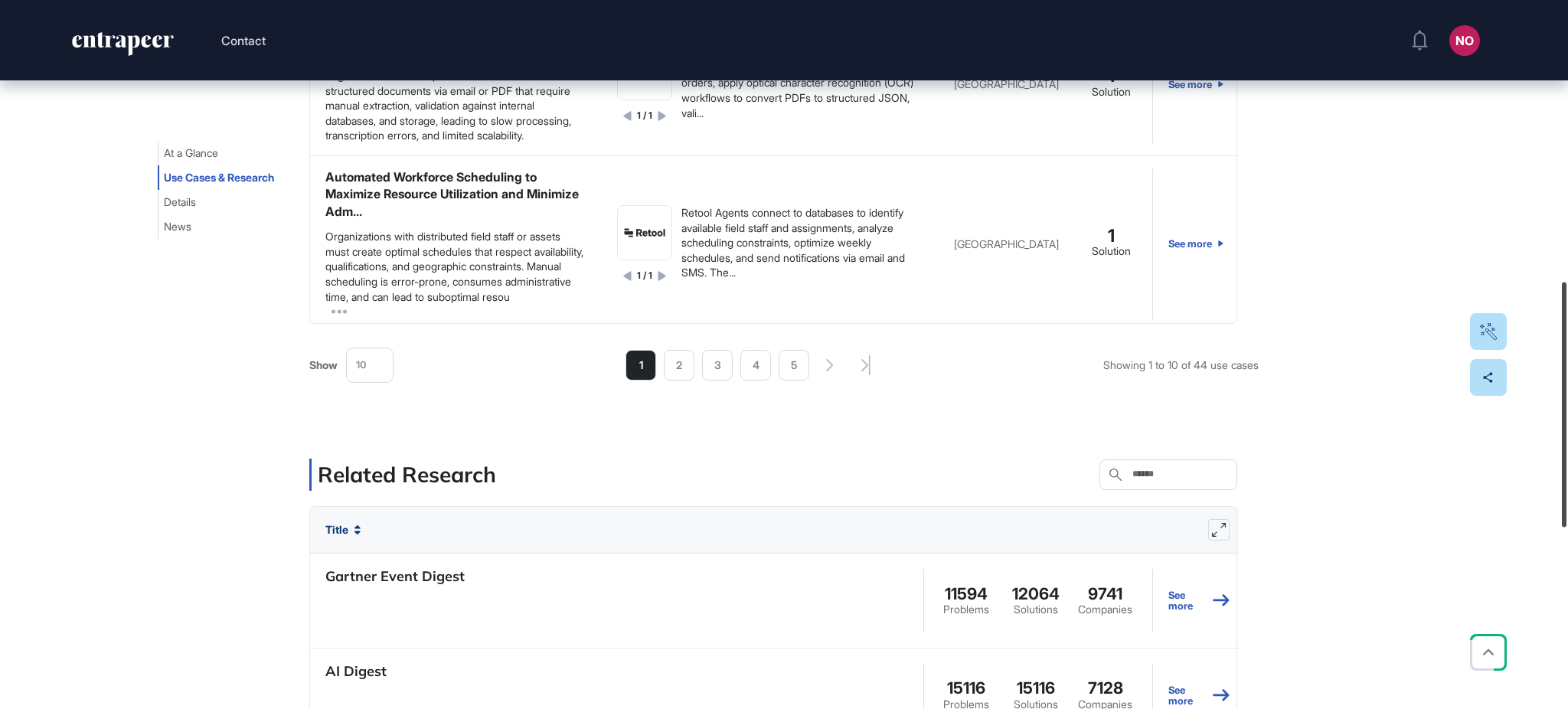
scroll to position [828, 0]
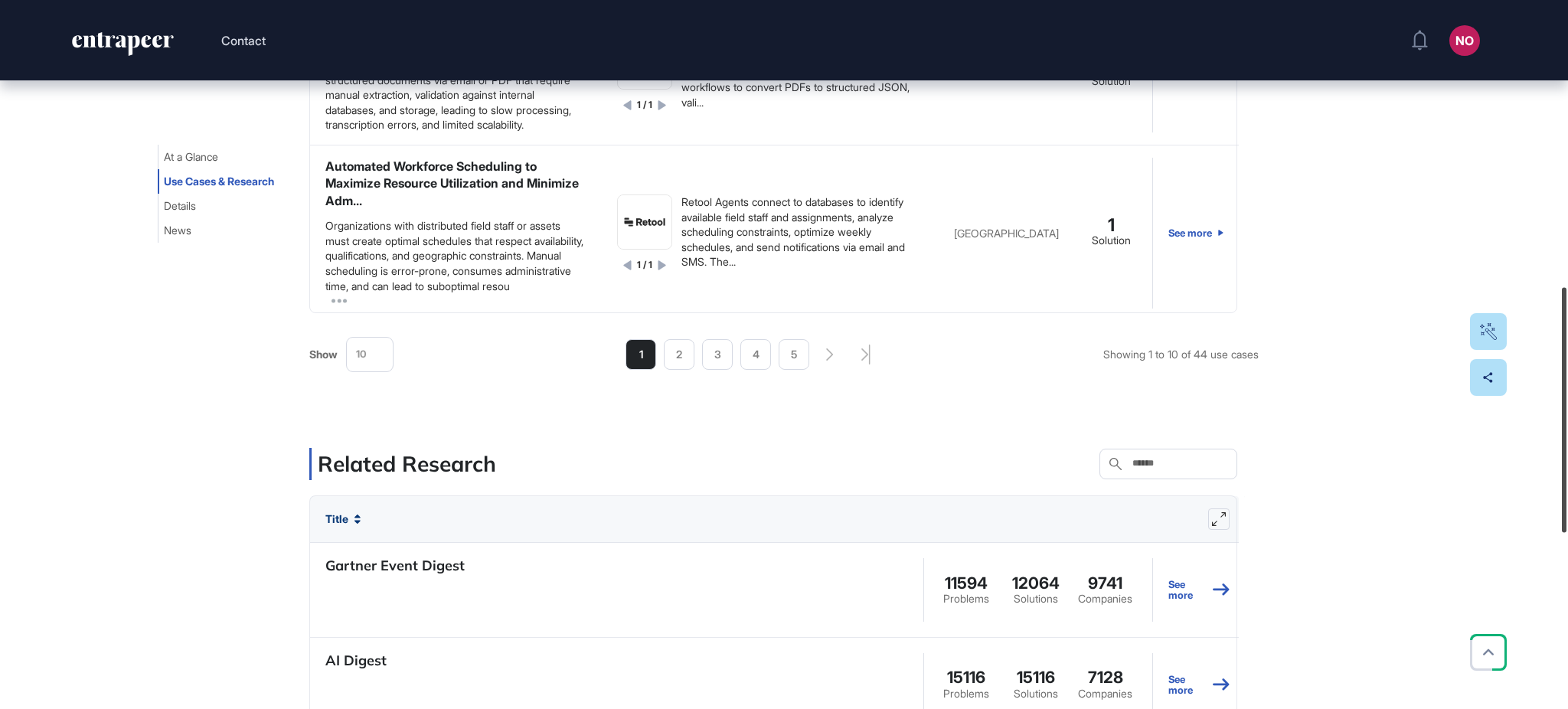
drag, startPoint x: 1566, startPoint y: 323, endPoint x: 1566, endPoint y: 455, distance: 132.0
click at [1566, 455] on div at bounding box center [1565, 410] width 5 height 245
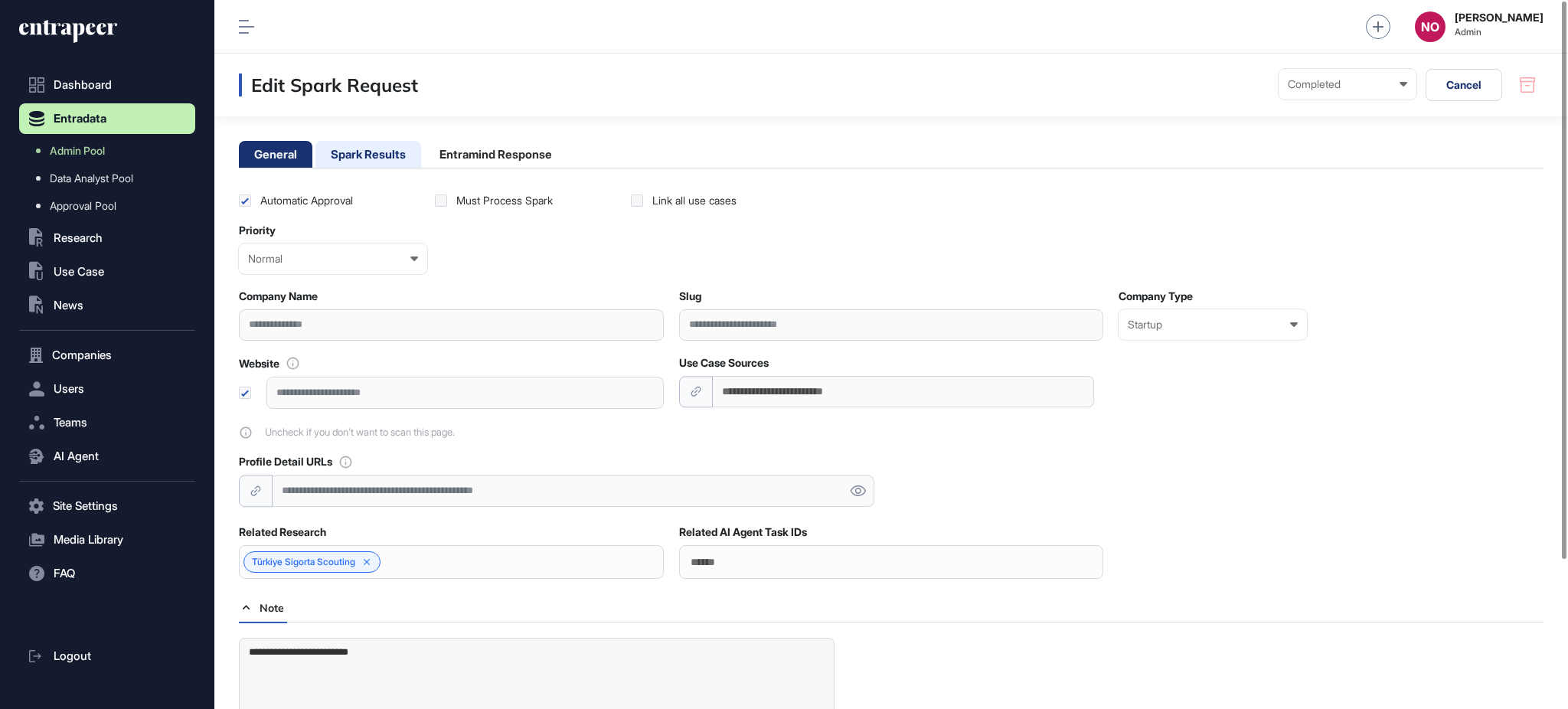
click at [399, 161] on li "Spark Results" at bounding box center [368, 154] width 106 height 26
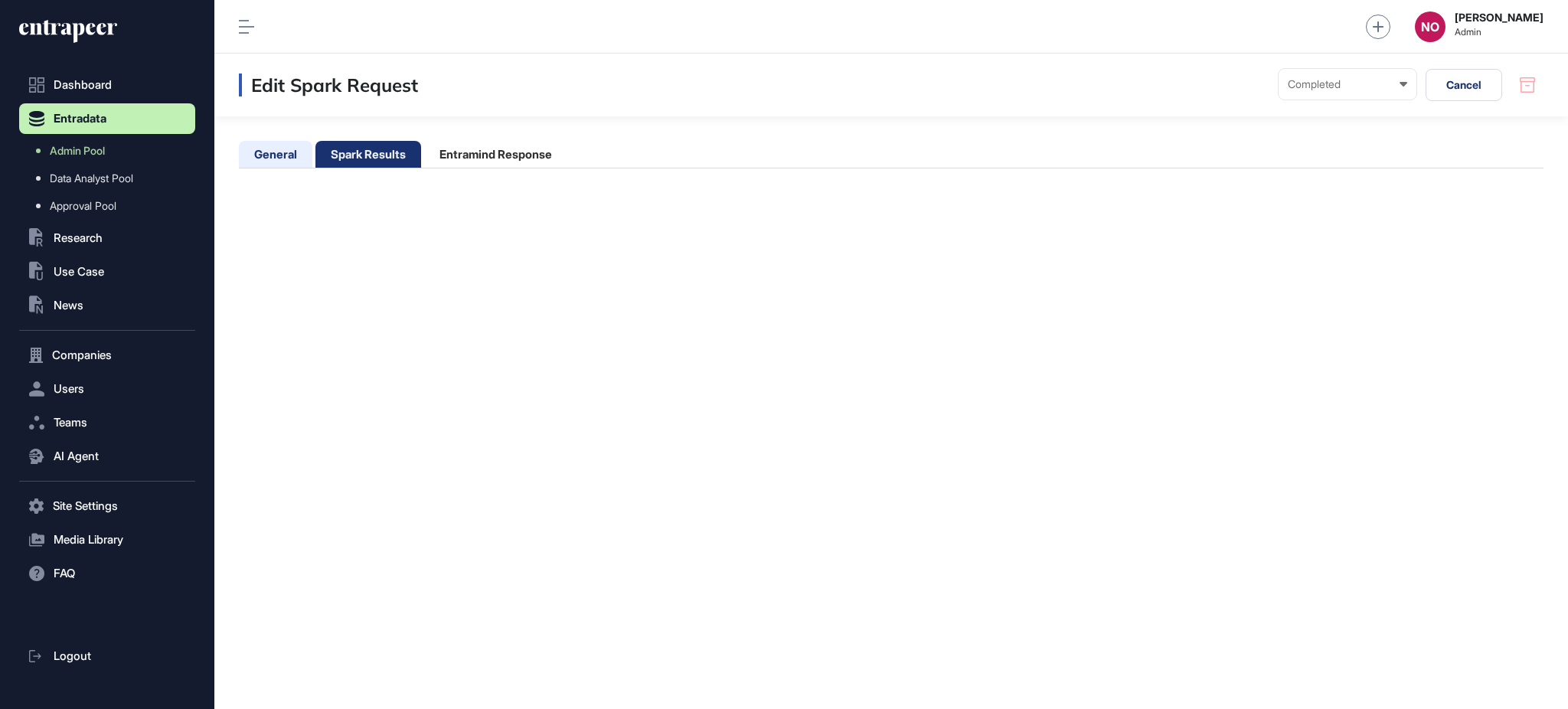
click at [290, 151] on li "General" at bounding box center [275, 154] width 73 height 26
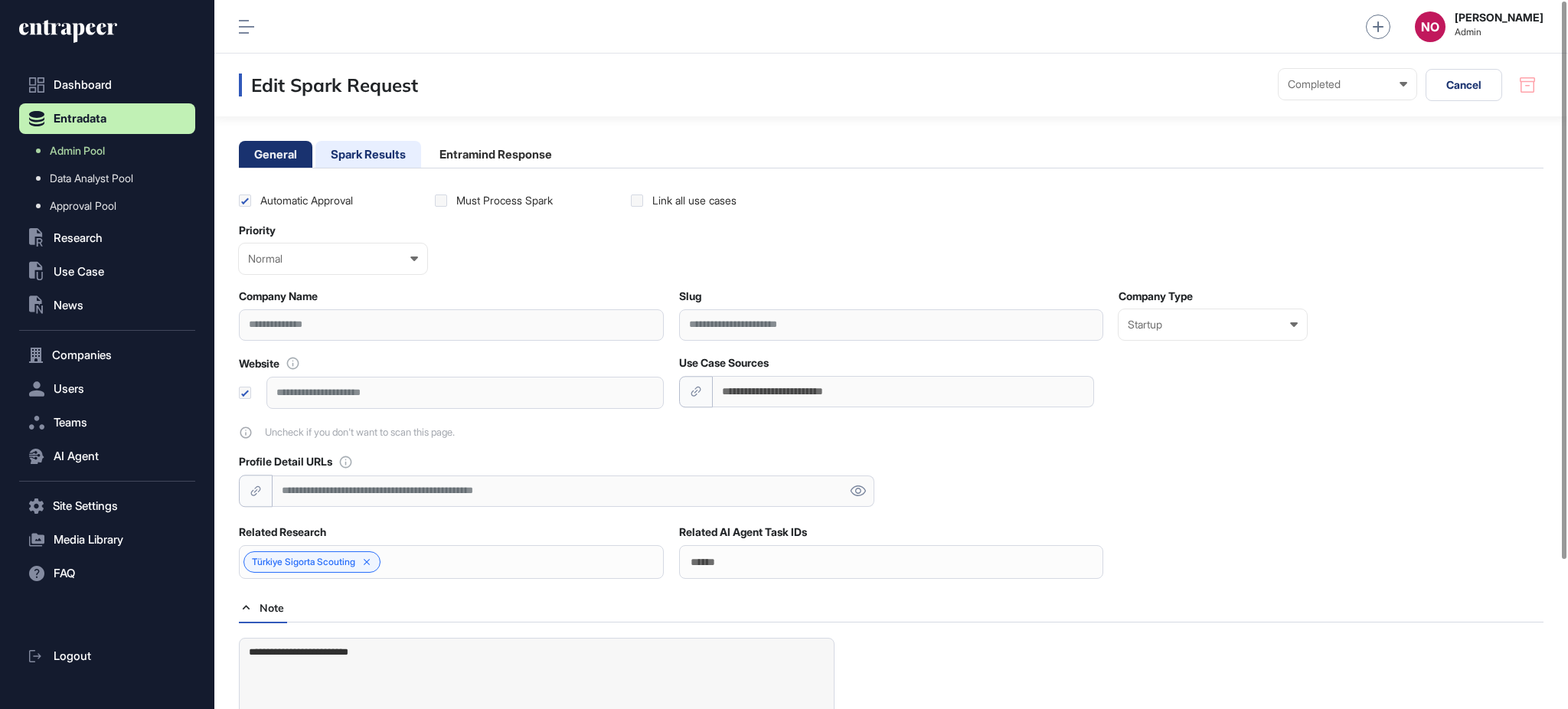
click at [342, 149] on li "Spark Results" at bounding box center [368, 154] width 106 height 26
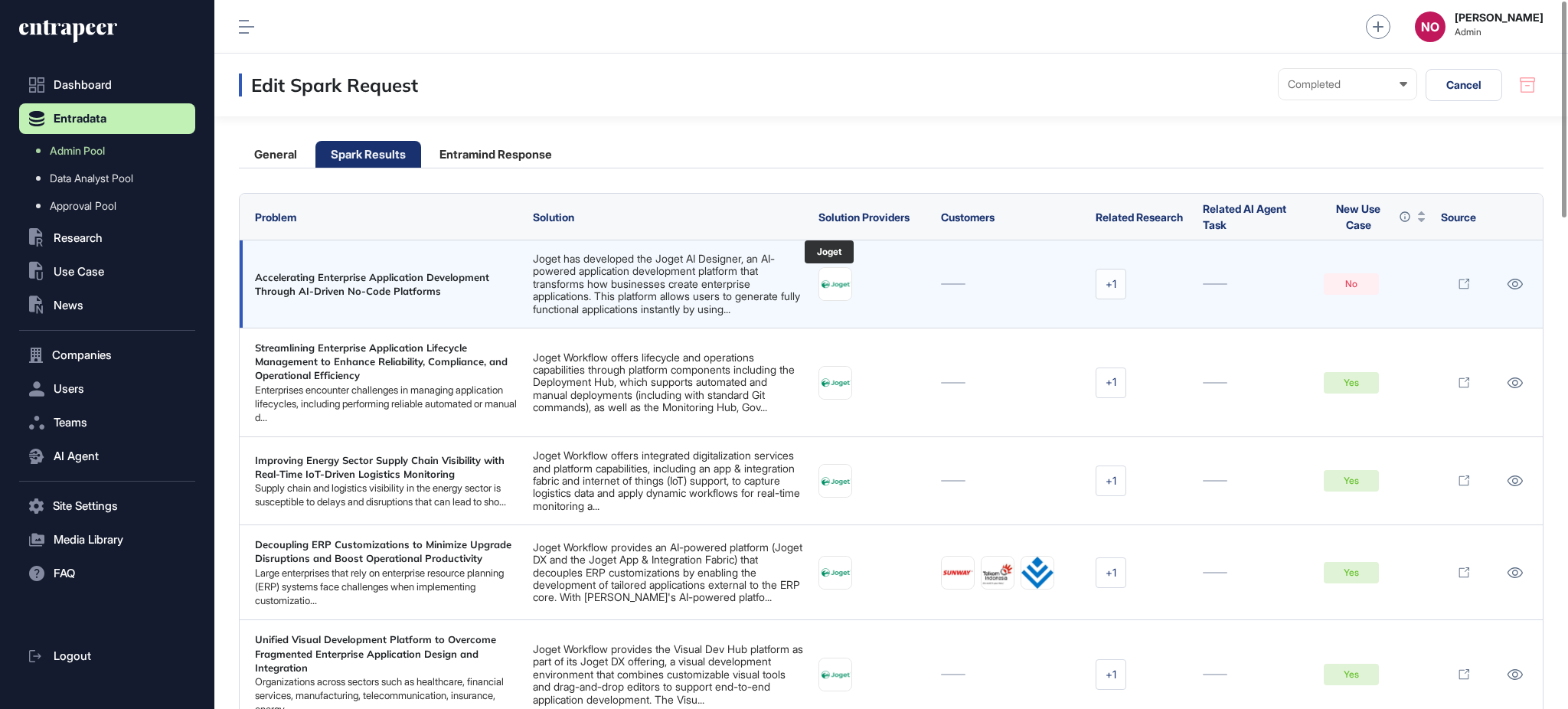
click at [824, 281] on img at bounding box center [835, 285] width 32 height 12
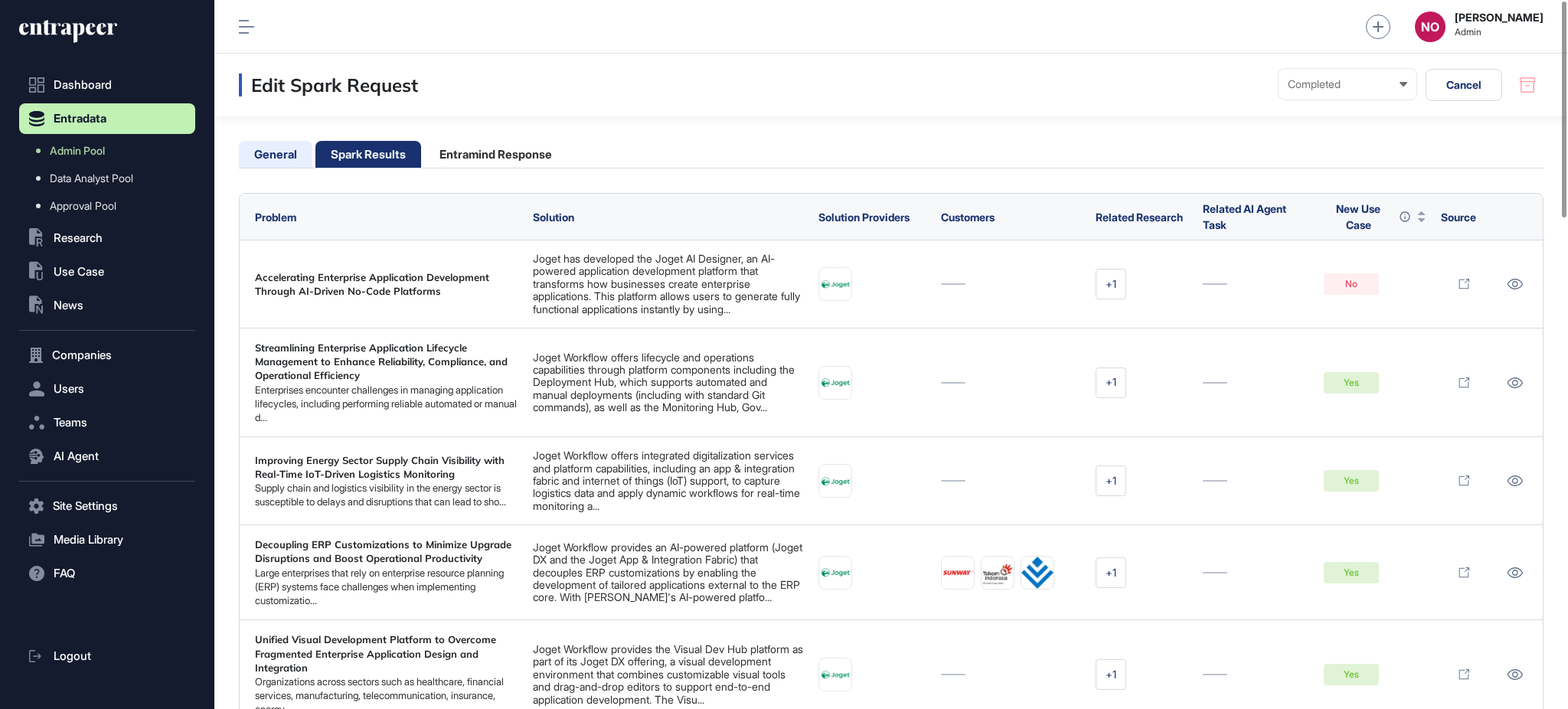
click at [272, 155] on li "General" at bounding box center [275, 154] width 73 height 26
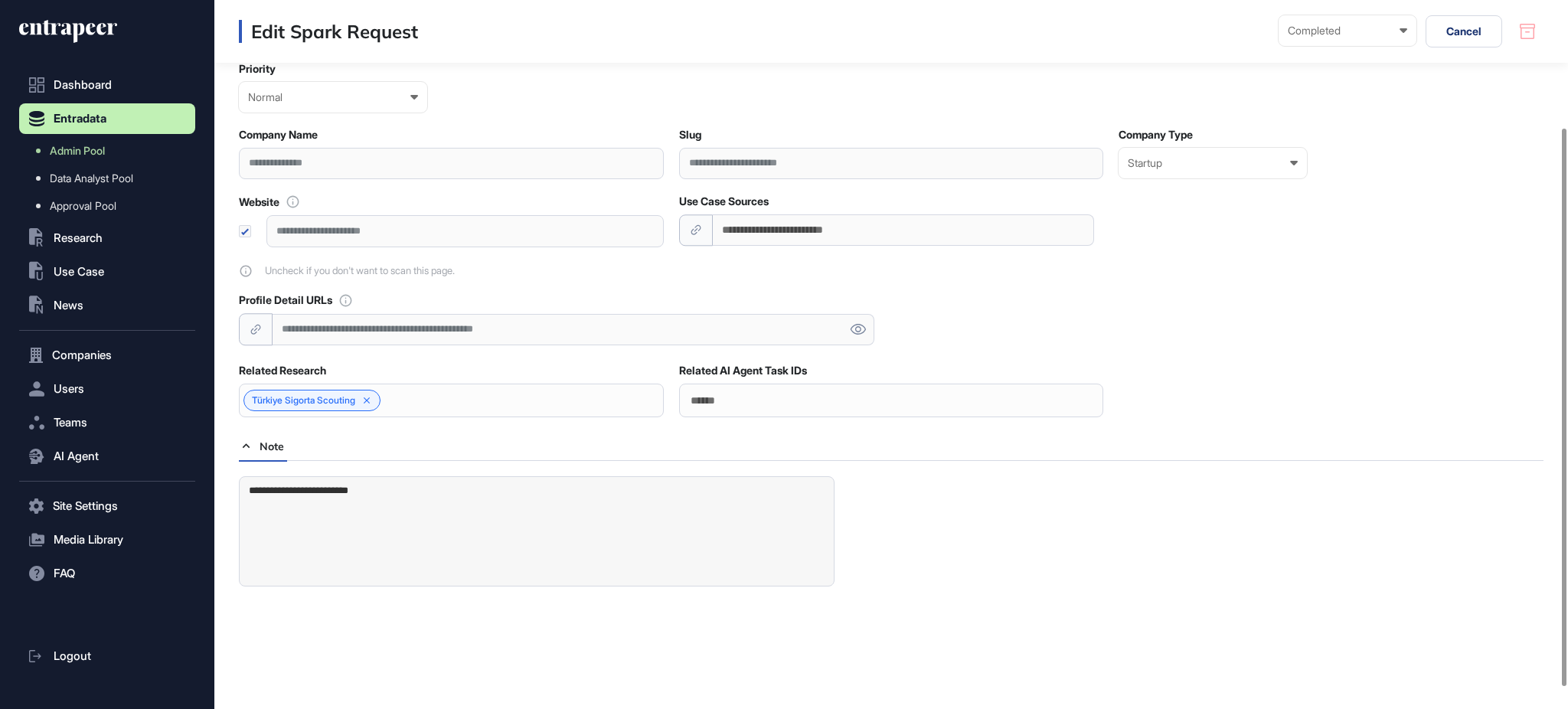
scroll to position [189, 0]
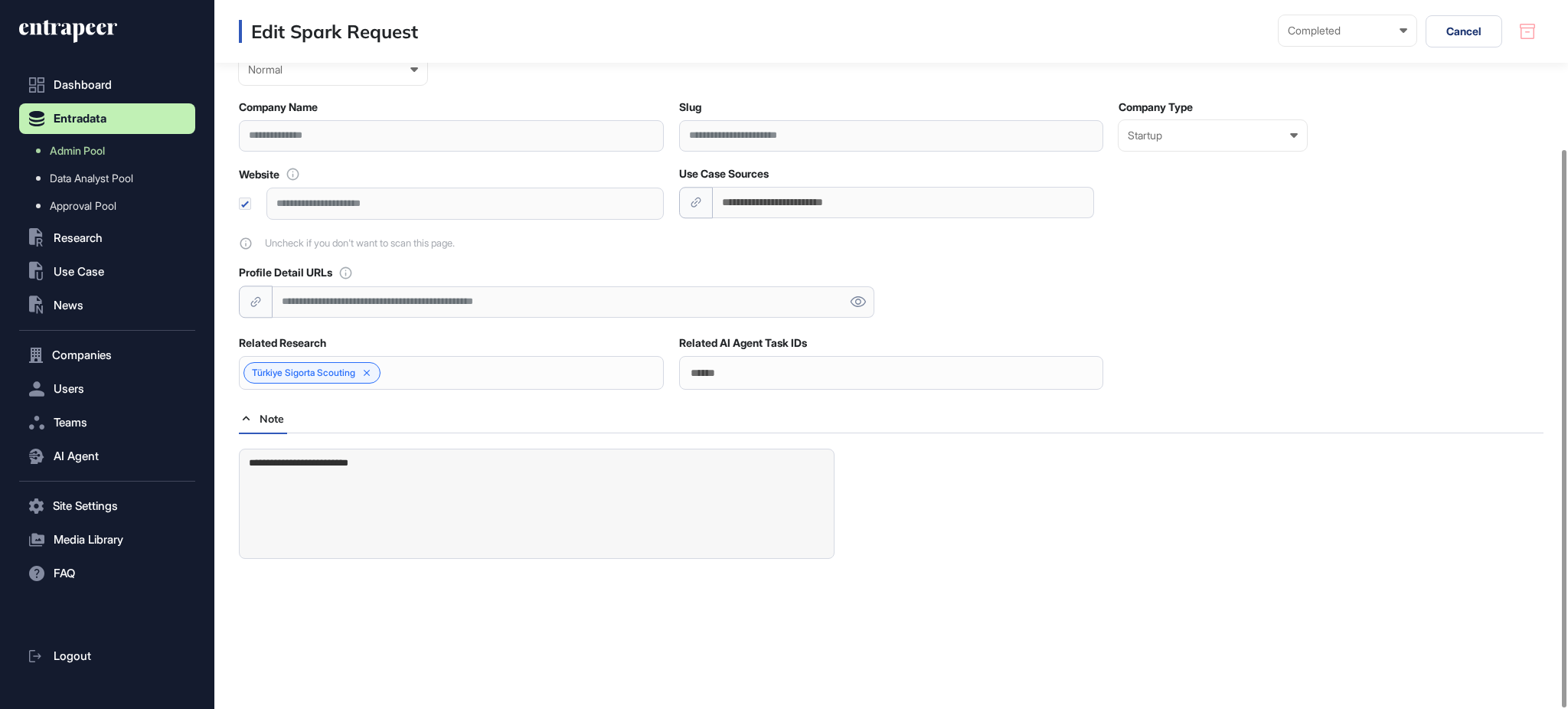
click at [476, 300] on div "**********" at bounding box center [573, 302] width 602 height 31
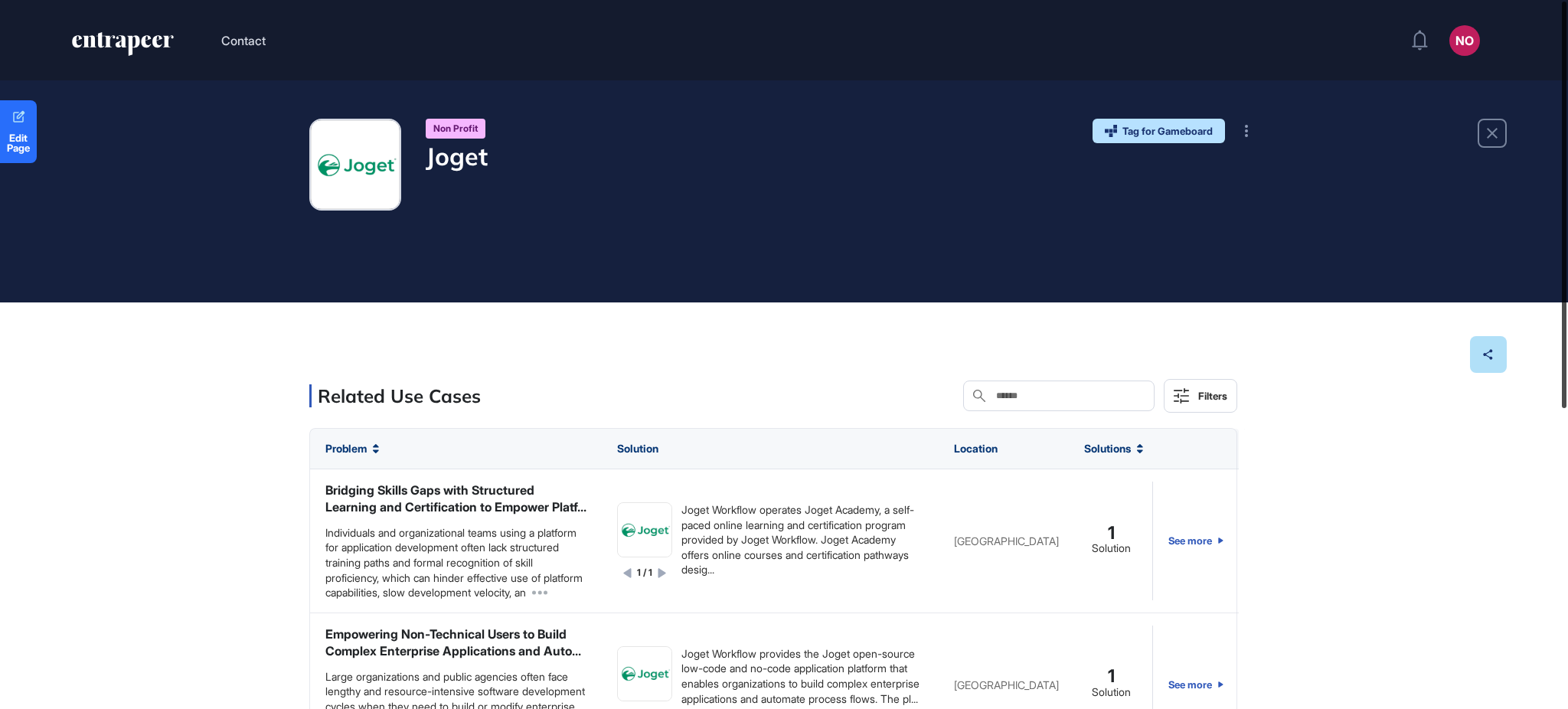
drag, startPoint x: 1566, startPoint y: 270, endPoint x: 1563, endPoint y: 121, distance: 149.0
click at [1563, 121] on div at bounding box center [1565, 205] width 5 height 407
click at [413, 165] on div "Non Profit [PERSON_NAME]" at bounding box center [399, 164] width 178 height 92
copy h4 "Joget"
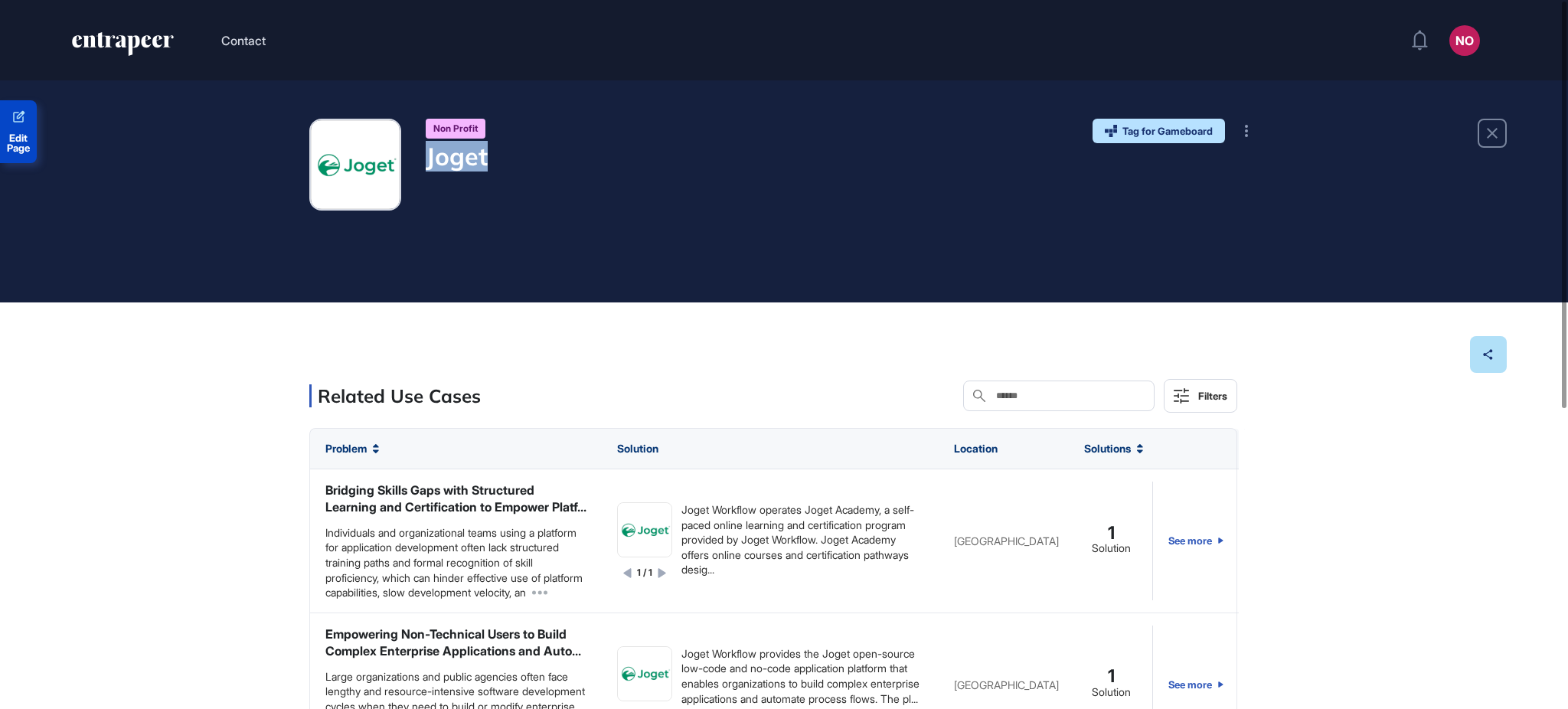
click at [7, 125] on link "Edit Page" at bounding box center [18, 132] width 37 height 63
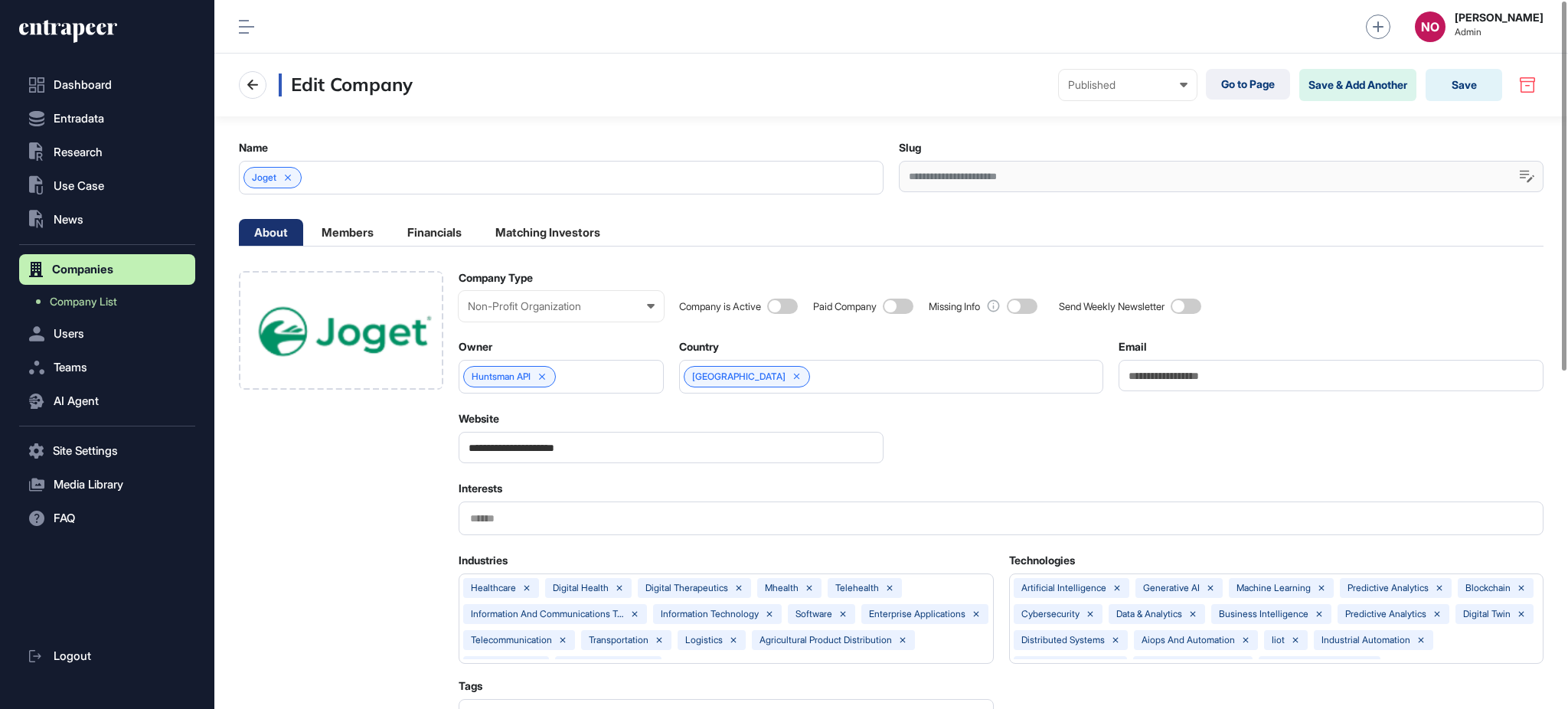
scroll to position [1, 6]
drag, startPoint x: 95, startPoint y: 304, endPoint x: 1566, endPoint y: 281, distance: 1471.2
click at [95, 304] on span "Company List" at bounding box center [83, 301] width 68 height 12
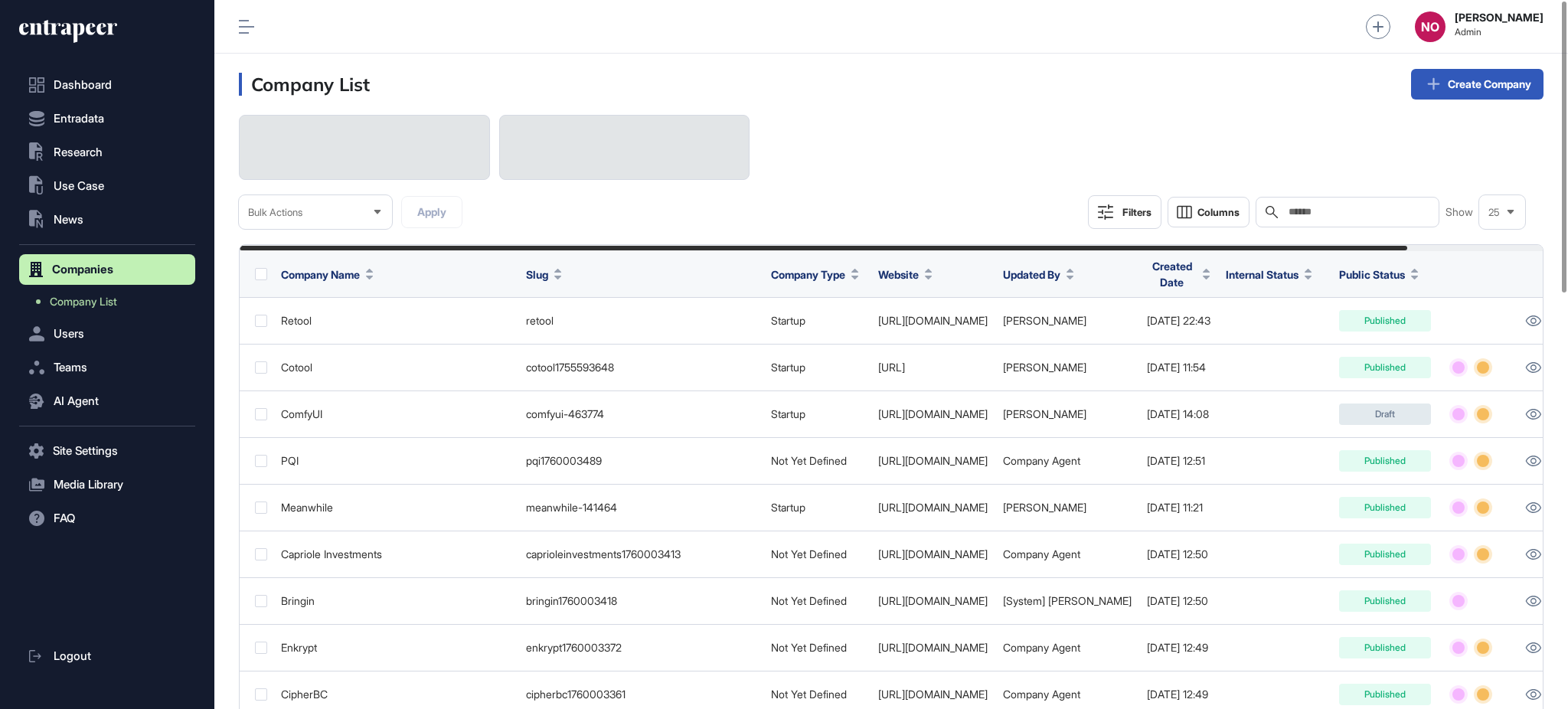
click at [1335, 215] on input "text" at bounding box center [1358, 212] width 143 height 12
paste input "*****"
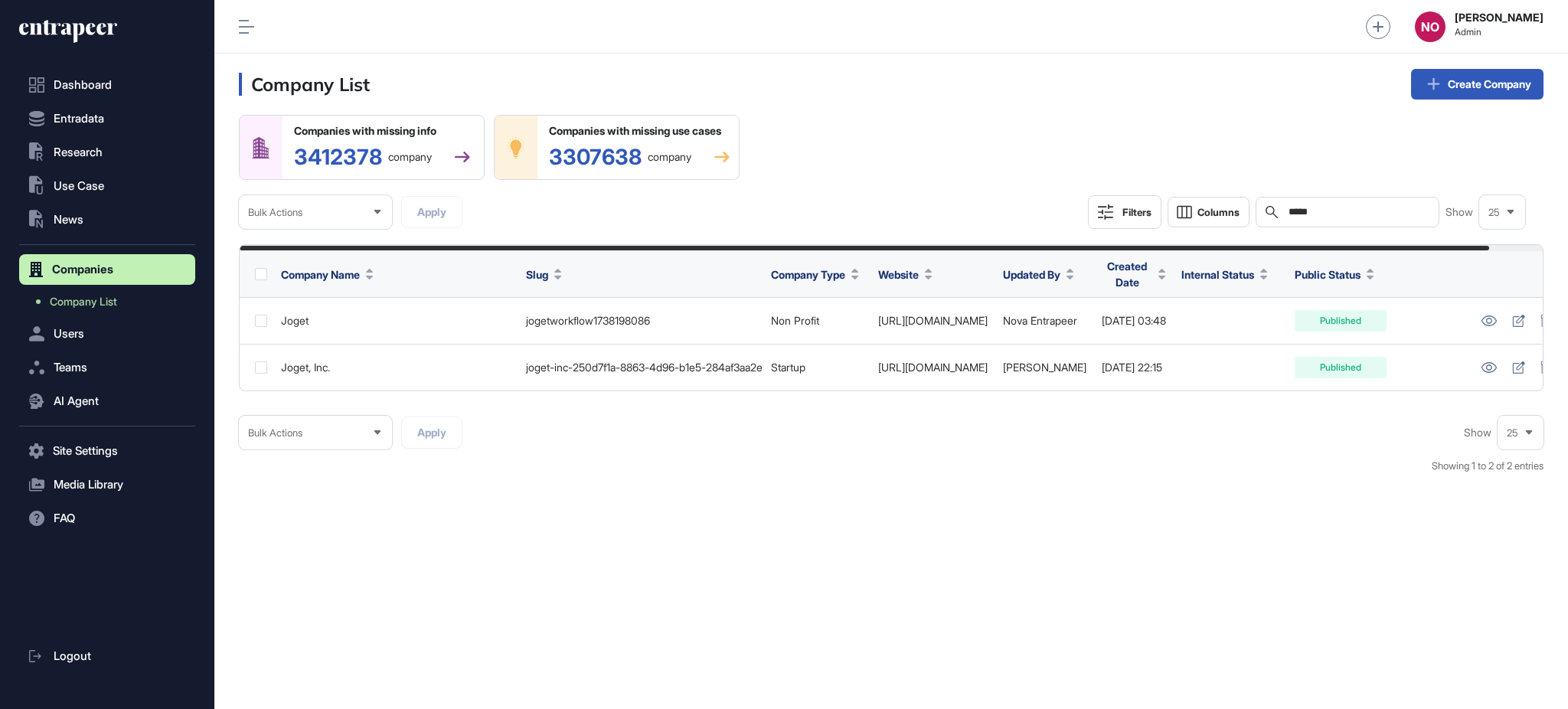
type input "*****"
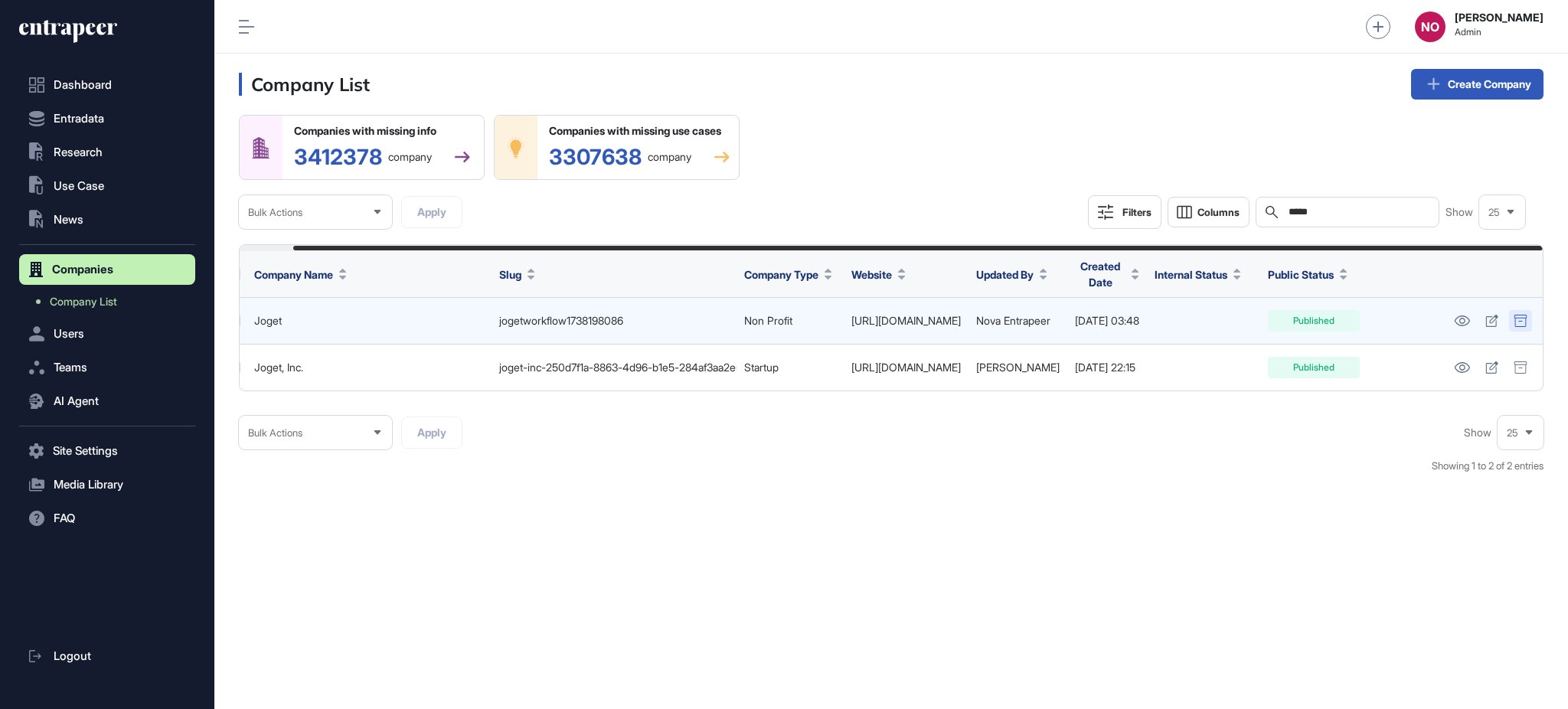
click at [1518, 319] on icon at bounding box center [1520, 320] width 14 height 12
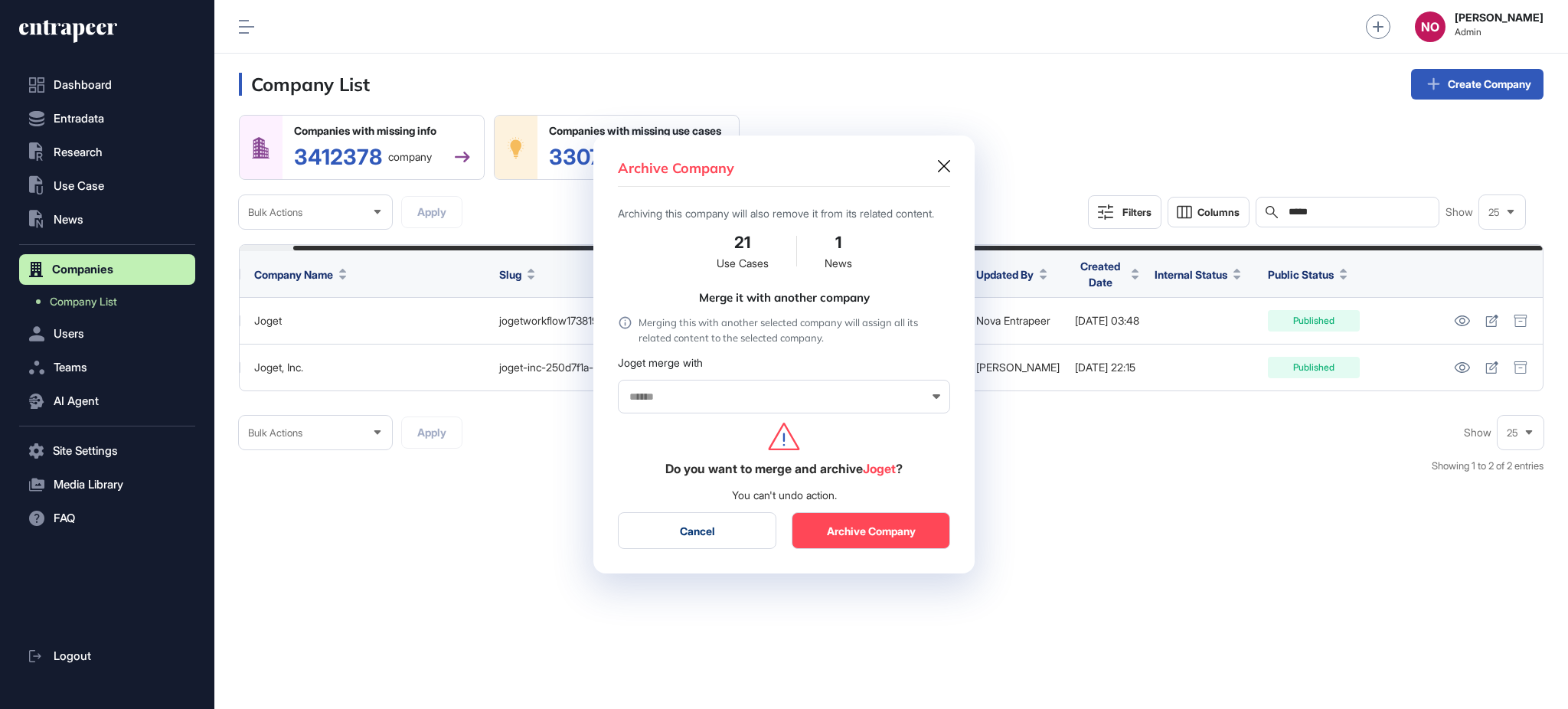
click at [664, 404] on input "text" at bounding box center [774, 397] width 292 height 13
type input "*****"
click at [669, 429] on span "Joget, Inc. (joget.com)" at bounding box center [783, 425] width 315 height 12
click at [852, 537] on button "Yes, Merge and Archive" at bounding box center [871, 531] width 158 height 37
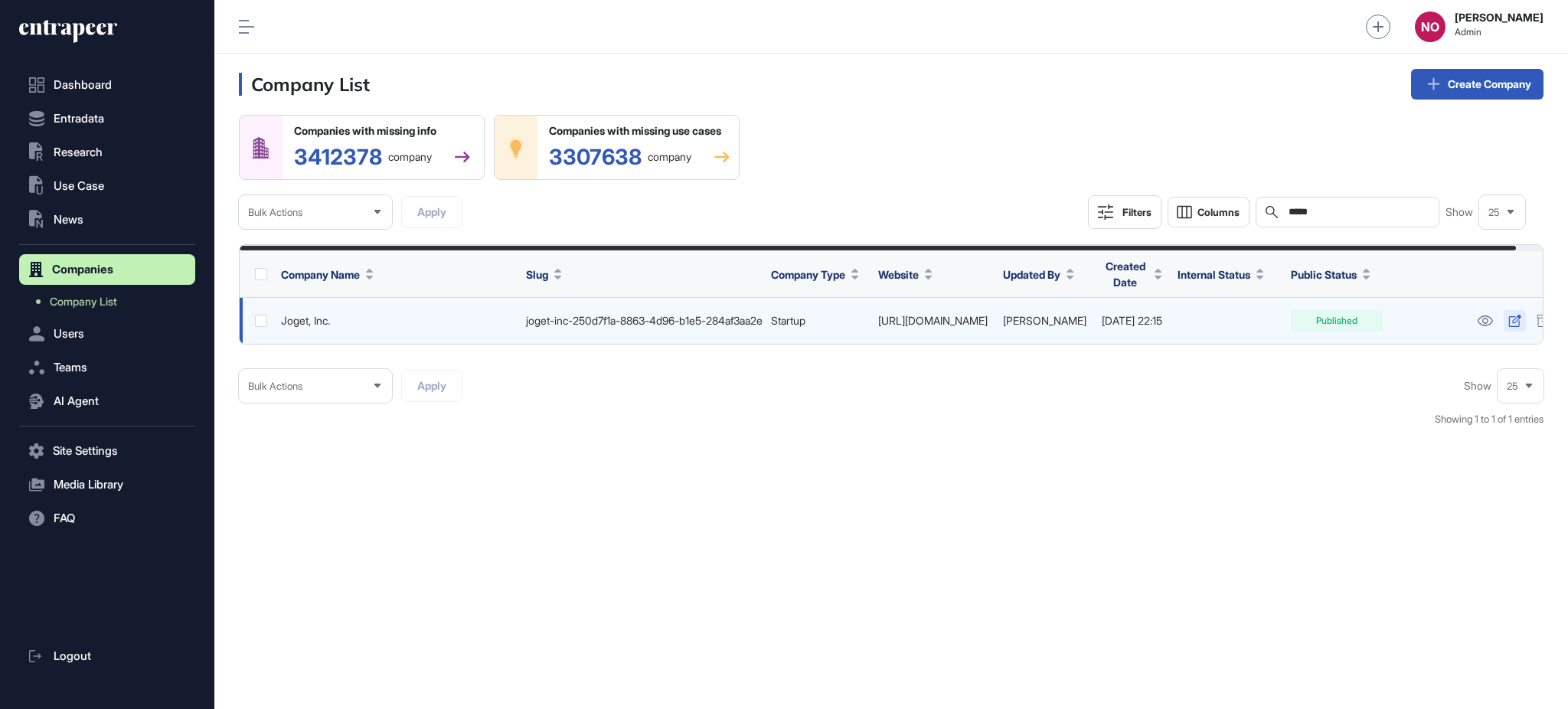
click at [1521, 324] on icon at bounding box center [1515, 320] width 13 height 12
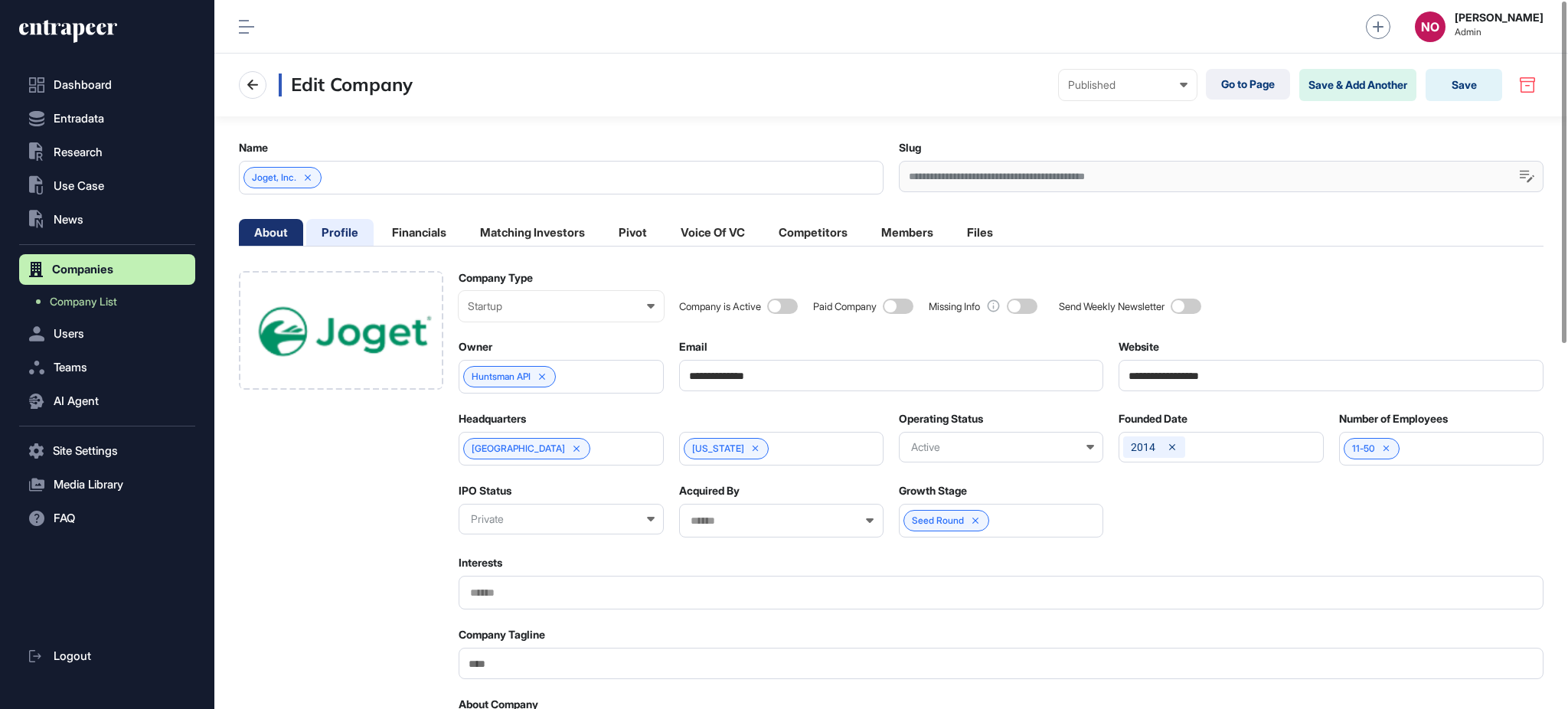
click at [345, 234] on li "Profile" at bounding box center [340, 232] width 68 height 26
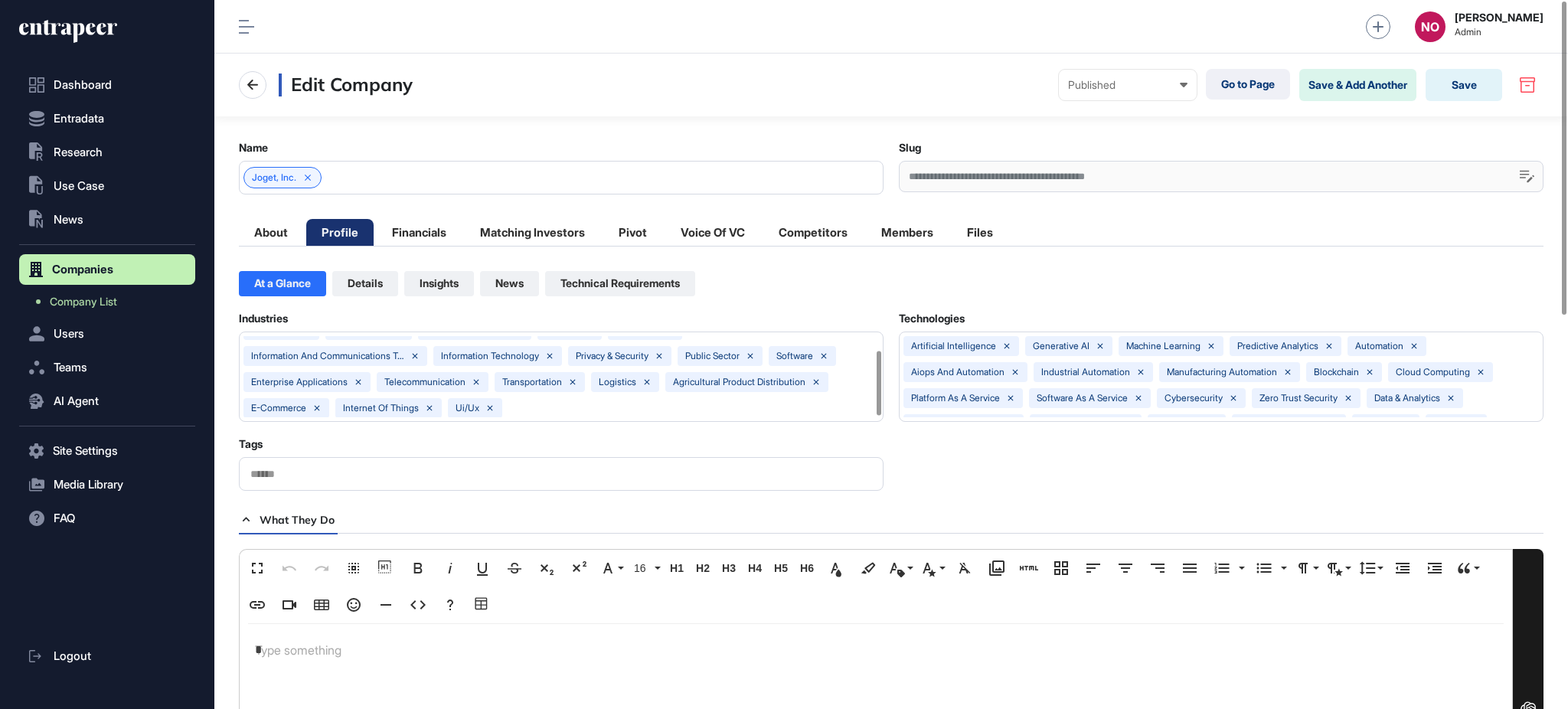
scroll to position [620, 0]
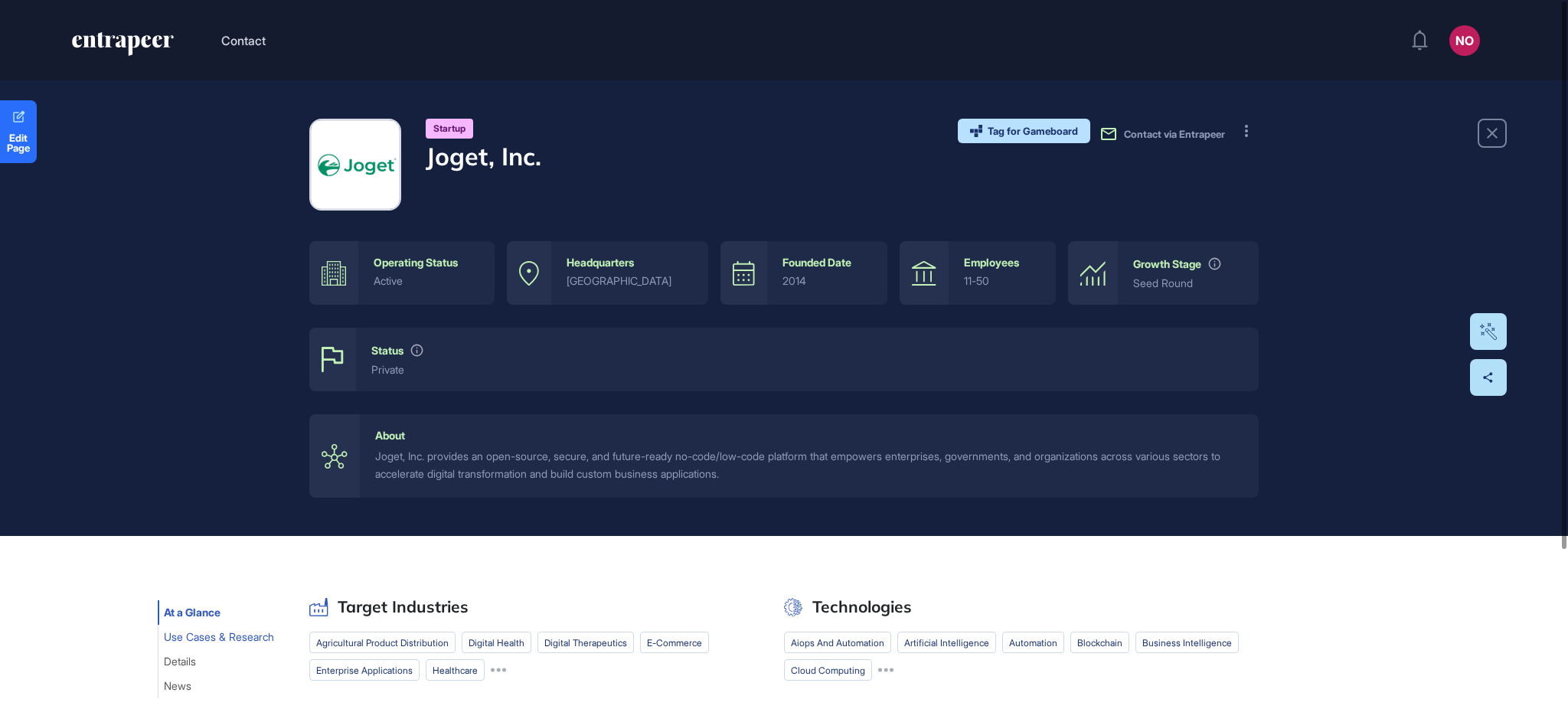
click at [208, 637] on span "Use Cases & Research" at bounding box center [220, 636] width 111 height 12
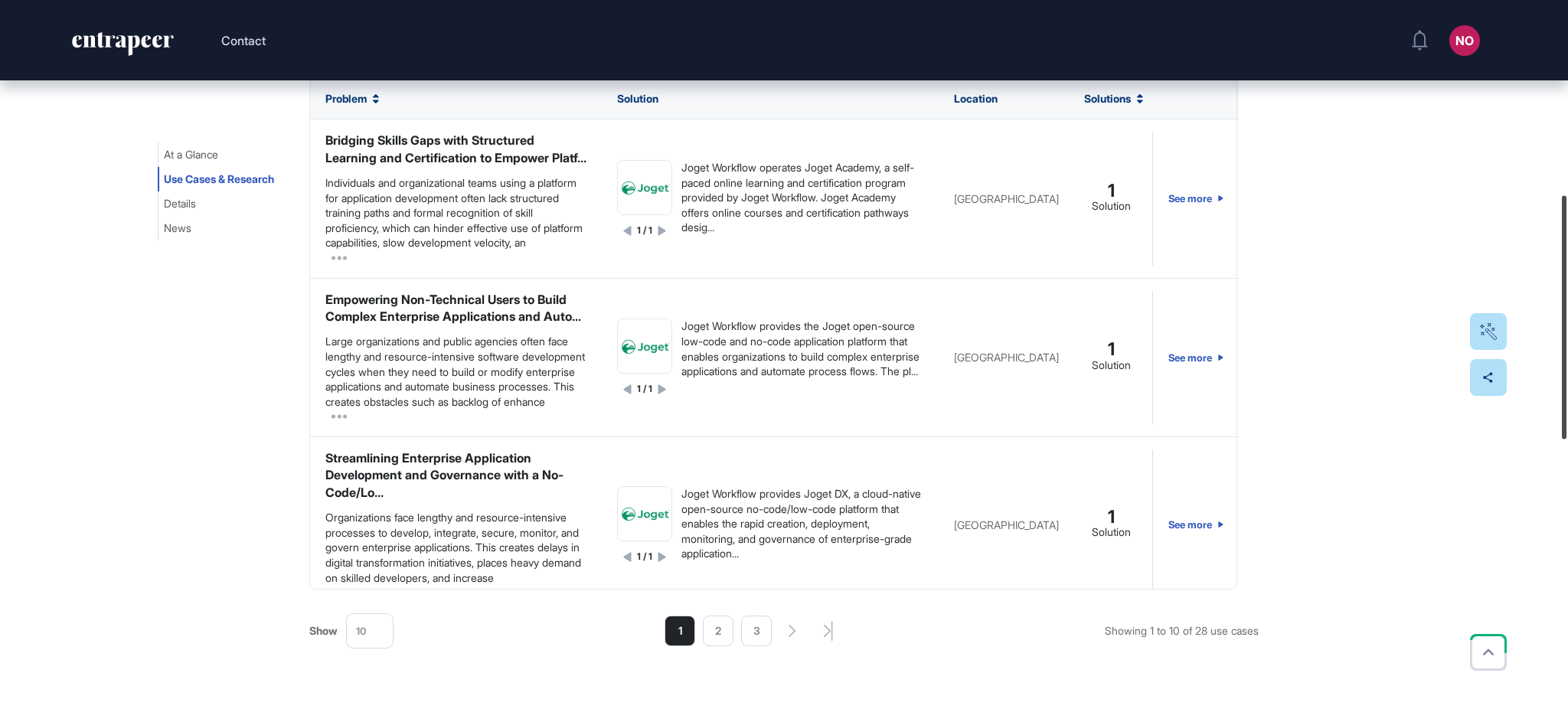
scroll to position [566, 0]
drag, startPoint x: 1566, startPoint y: 560, endPoint x: 1547, endPoint y: 328, distance: 232.8
click at [1547, 328] on div "Contact NO Admin Dashboard Dashboard Profile My Content Request More Data Edit …" at bounding box center [784, 354] width 1568 height 709
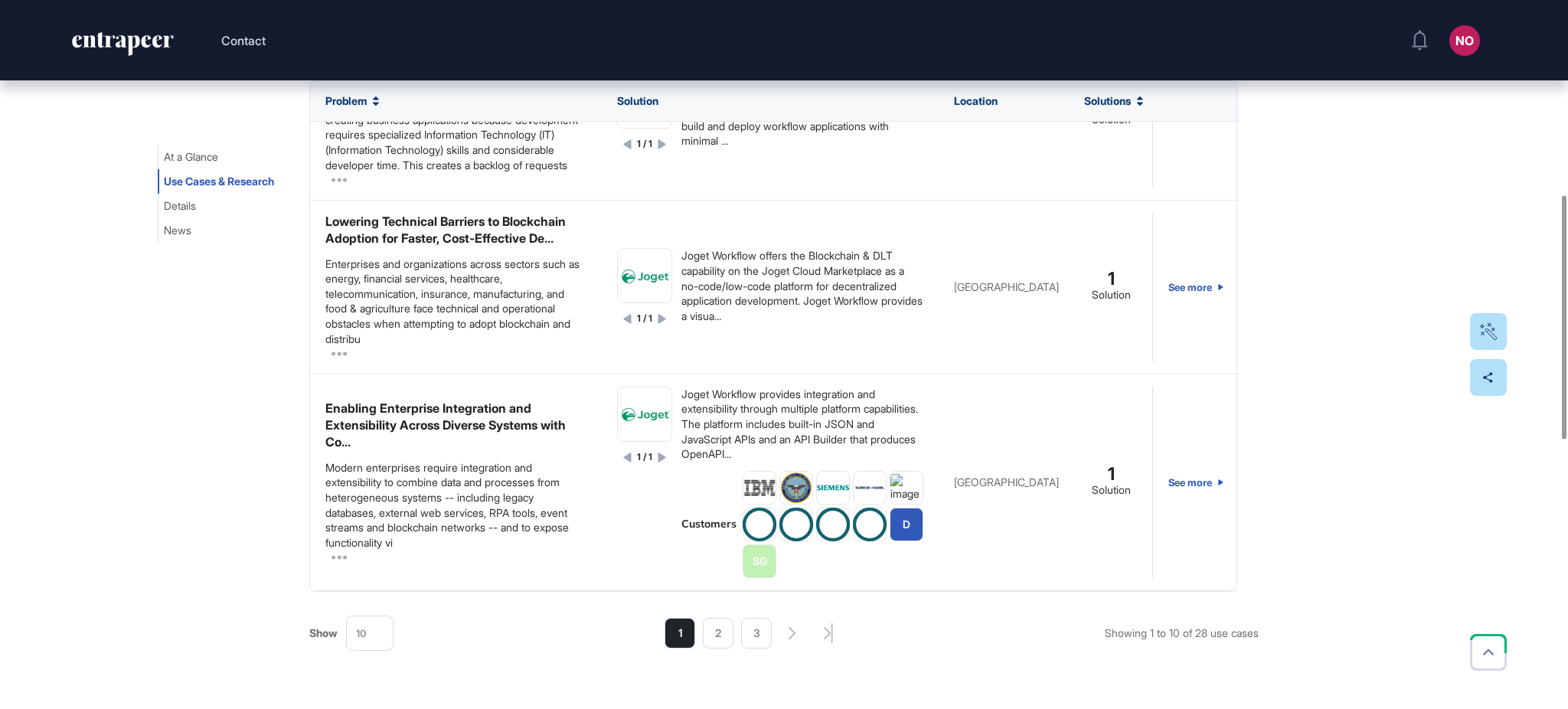
scroll to position [1449, 0]
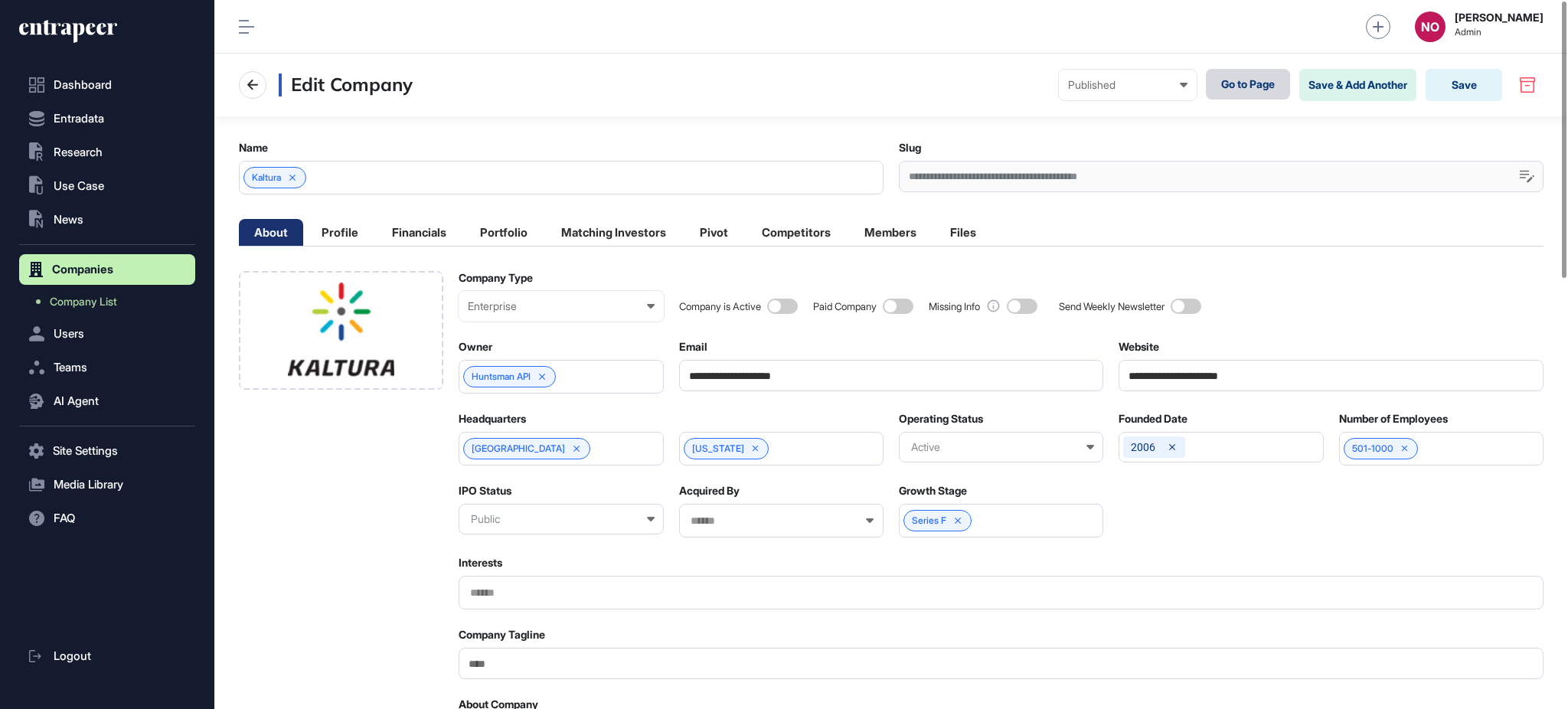
click at [1228, 84] on link "Go to Page" at bounding box center [1248, 83] width 84 height 31
click at [112, 191] on button ".st0{fill:currentColor} Use Case" at bounding box center [106, 186] width 176 height 31
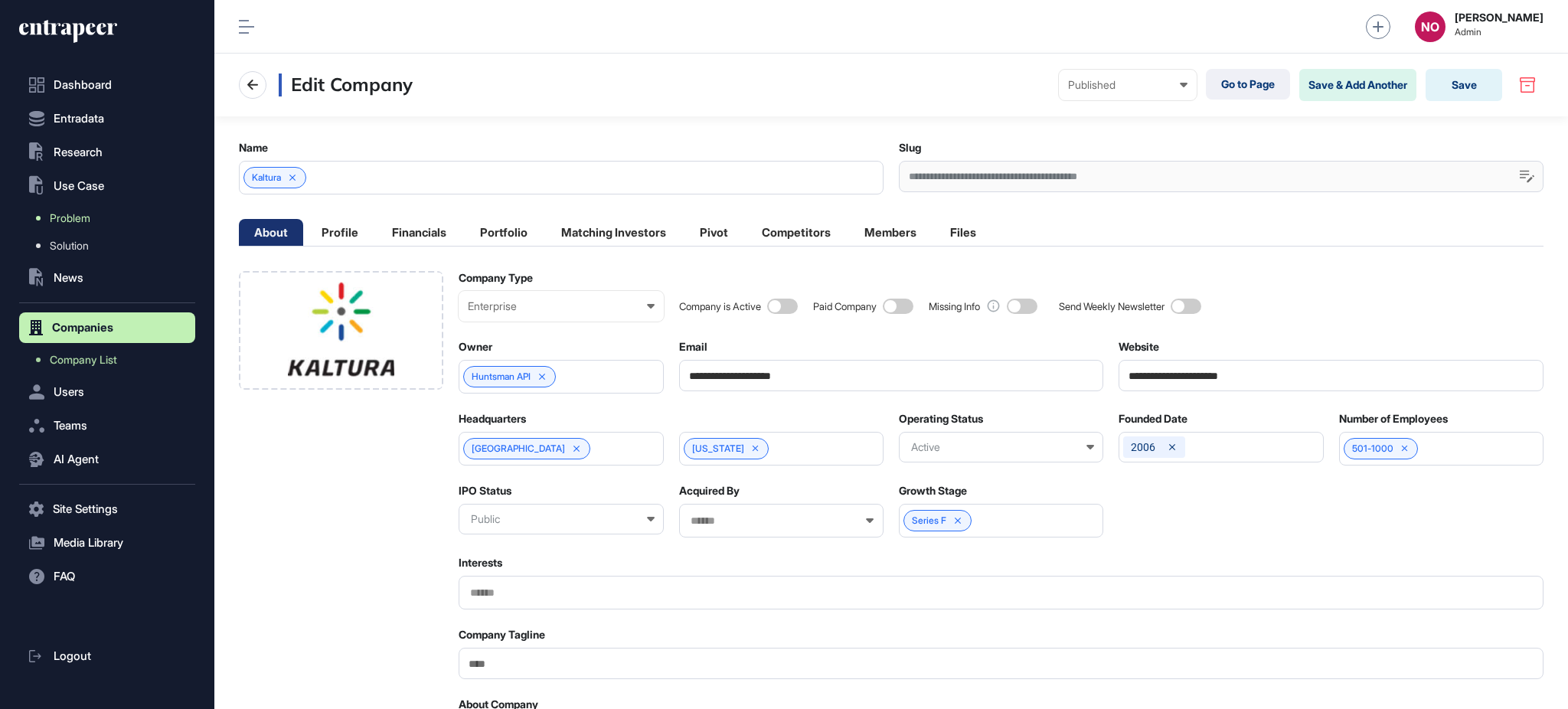
click at [104, 224] on link "Problem" at bounding box center [111, 218] width 168 height 27
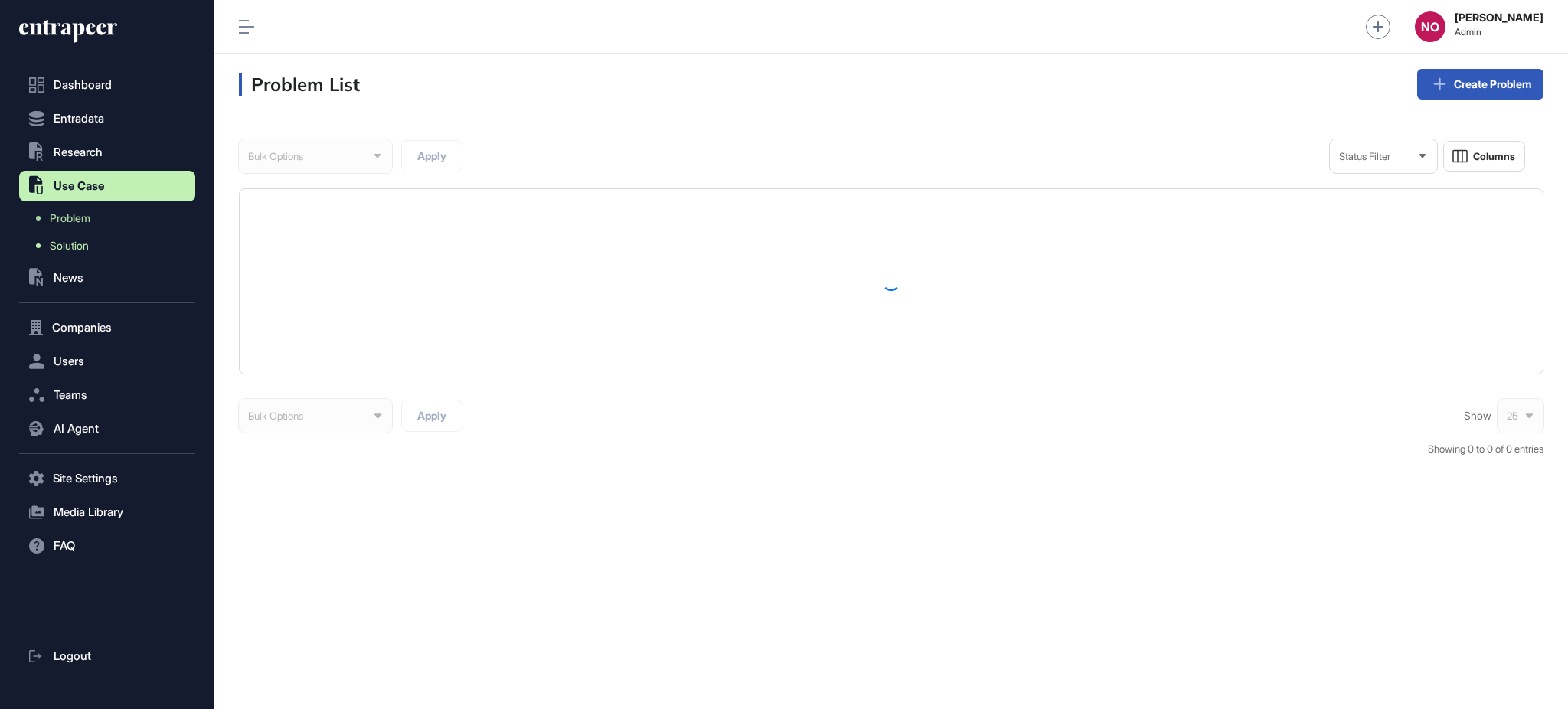
click at [120, 246] on link "Solution" at bounding box center [111, 245] width 168 height 27
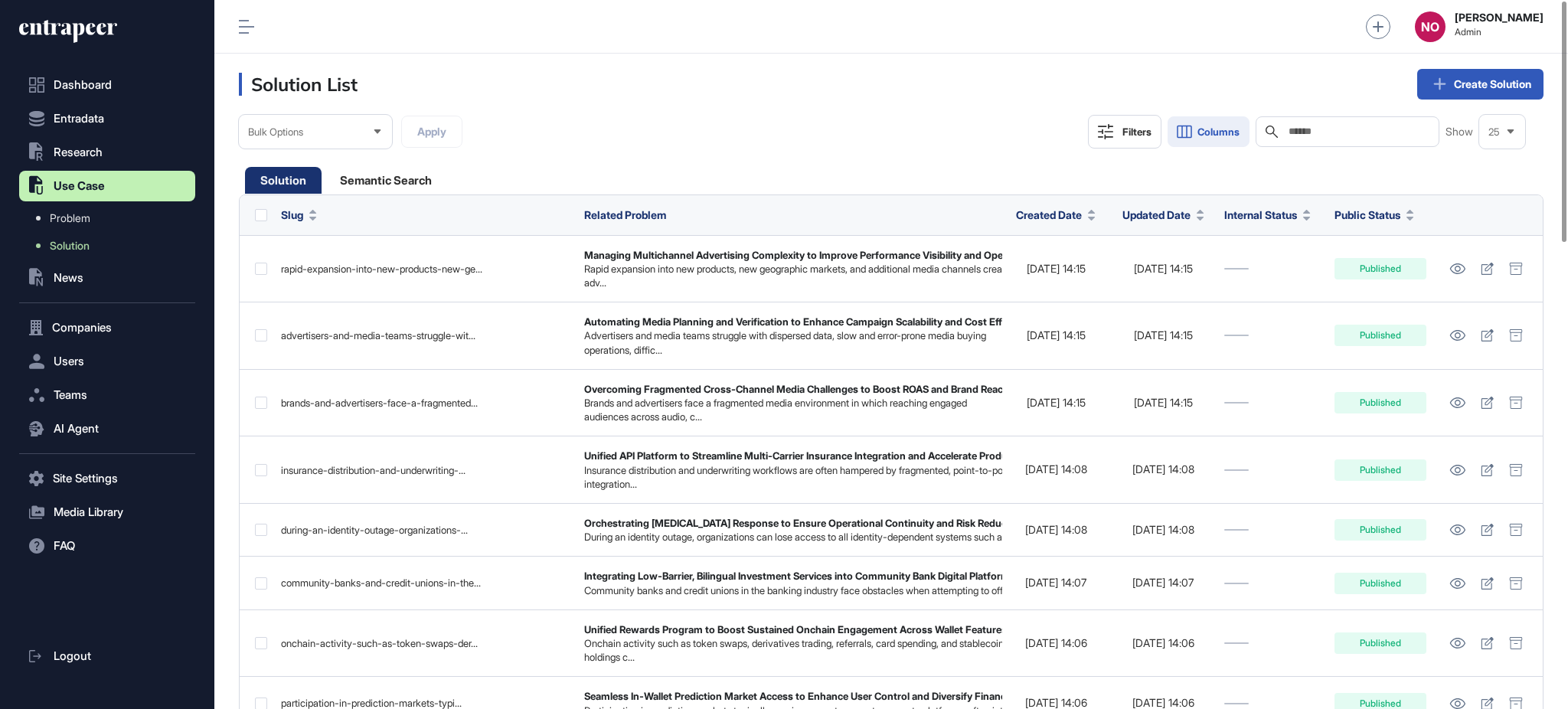
drag, startPoint x: 1230, startPoint y: 127, endPoint x: 1228, endPoint y: 139, distance: 12.2
click at [1230, 126] on span "Columns" at bounding box center [1218, 132] width 42 height 12
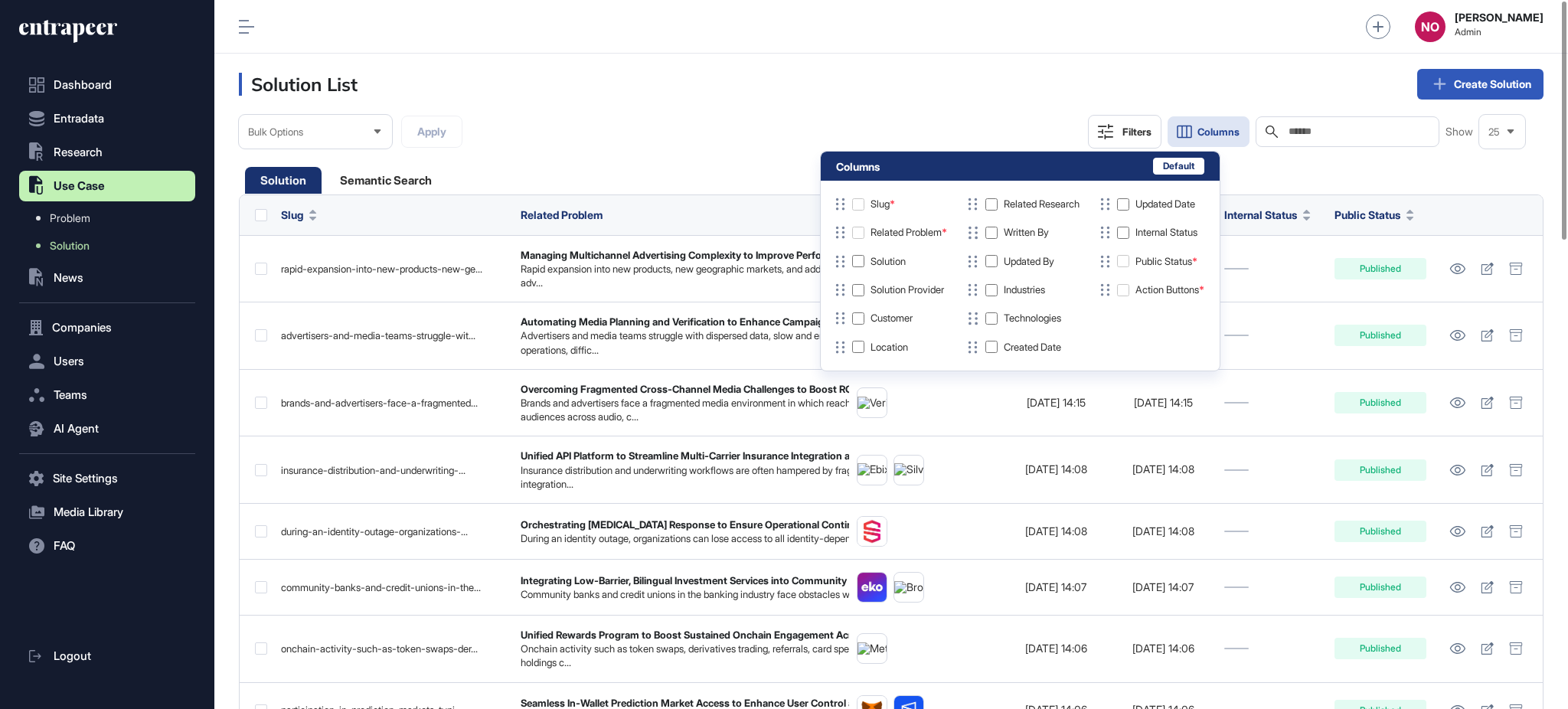
click at [781, 186] on div "Solution Semantic Search" at bounding box center [892, 180] width 1294 height 26
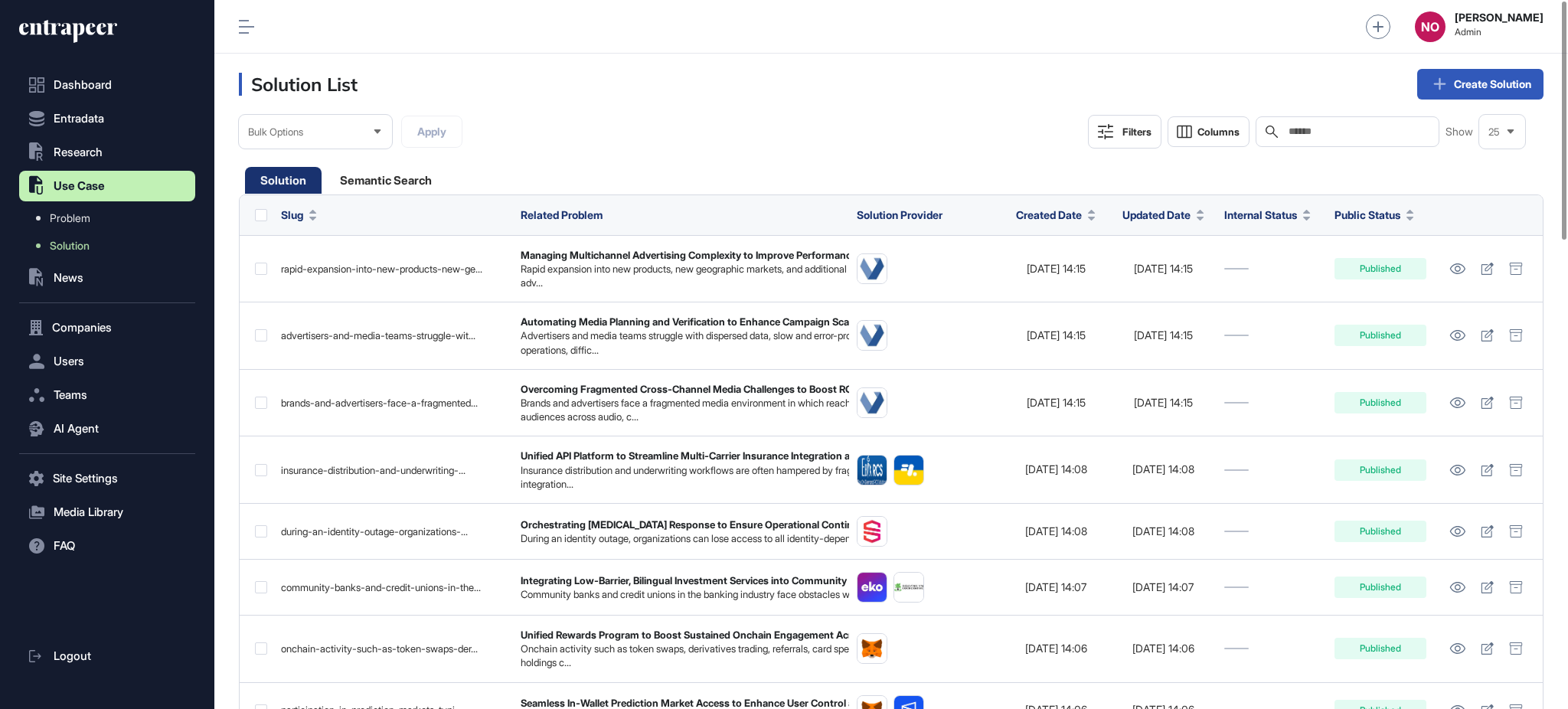
click at [1131, 135] on div "Filters" at bounding box center [1136, 131] width 29 height 12
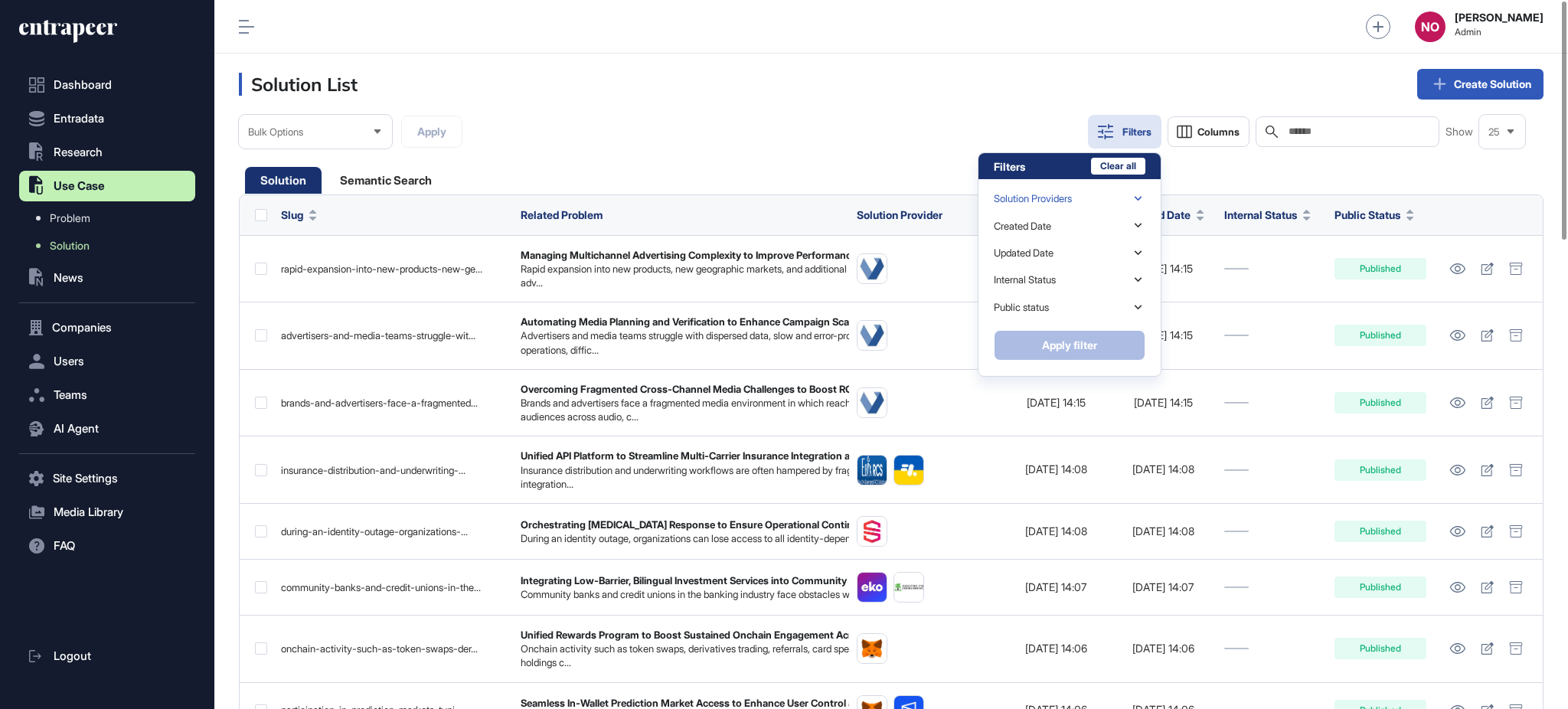
click at [1056, 197] on div "Solution Providers" at bounding box center [1032, 199] width 78 height 12
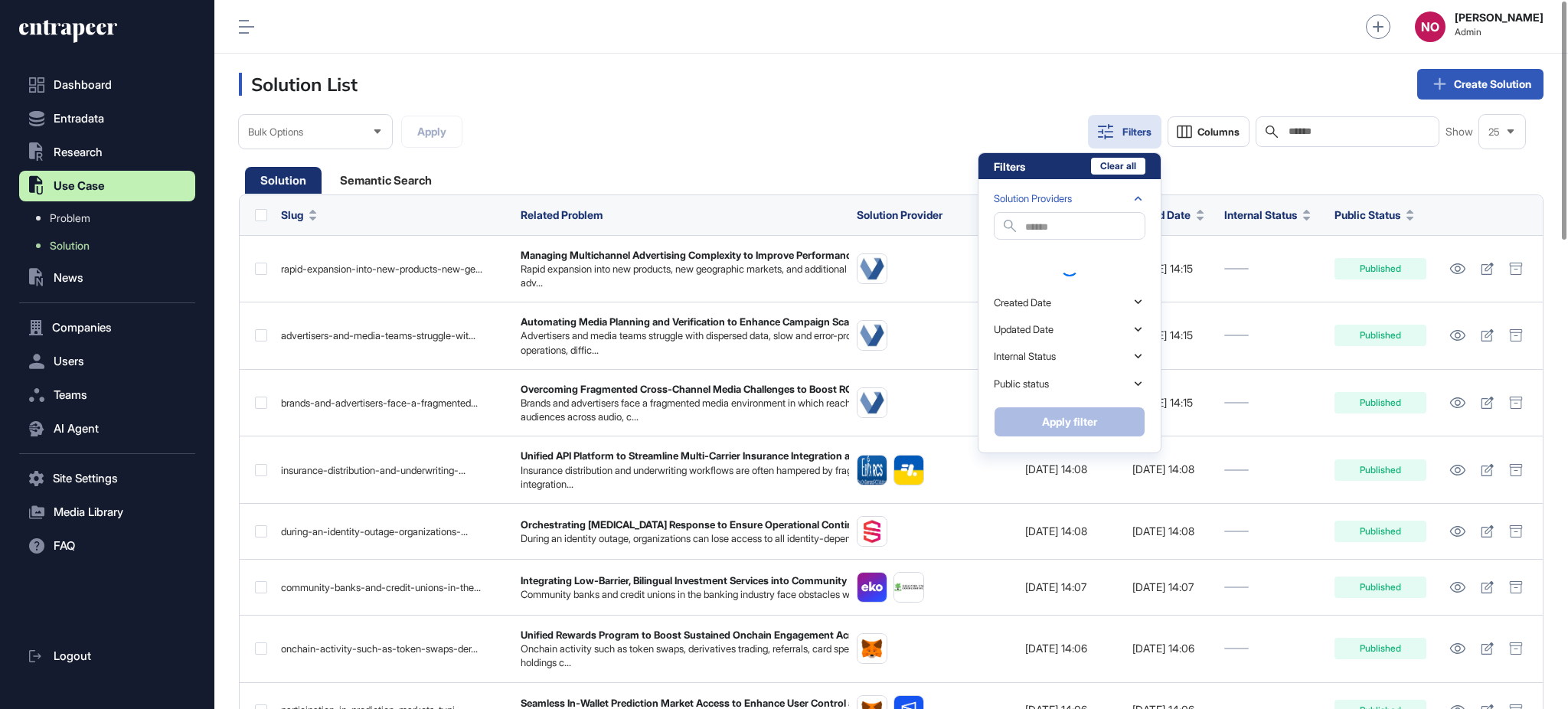
click at [1041, 220] on input "text" at bounding box center [1084, 227] width 120 height 21
paste input "******"
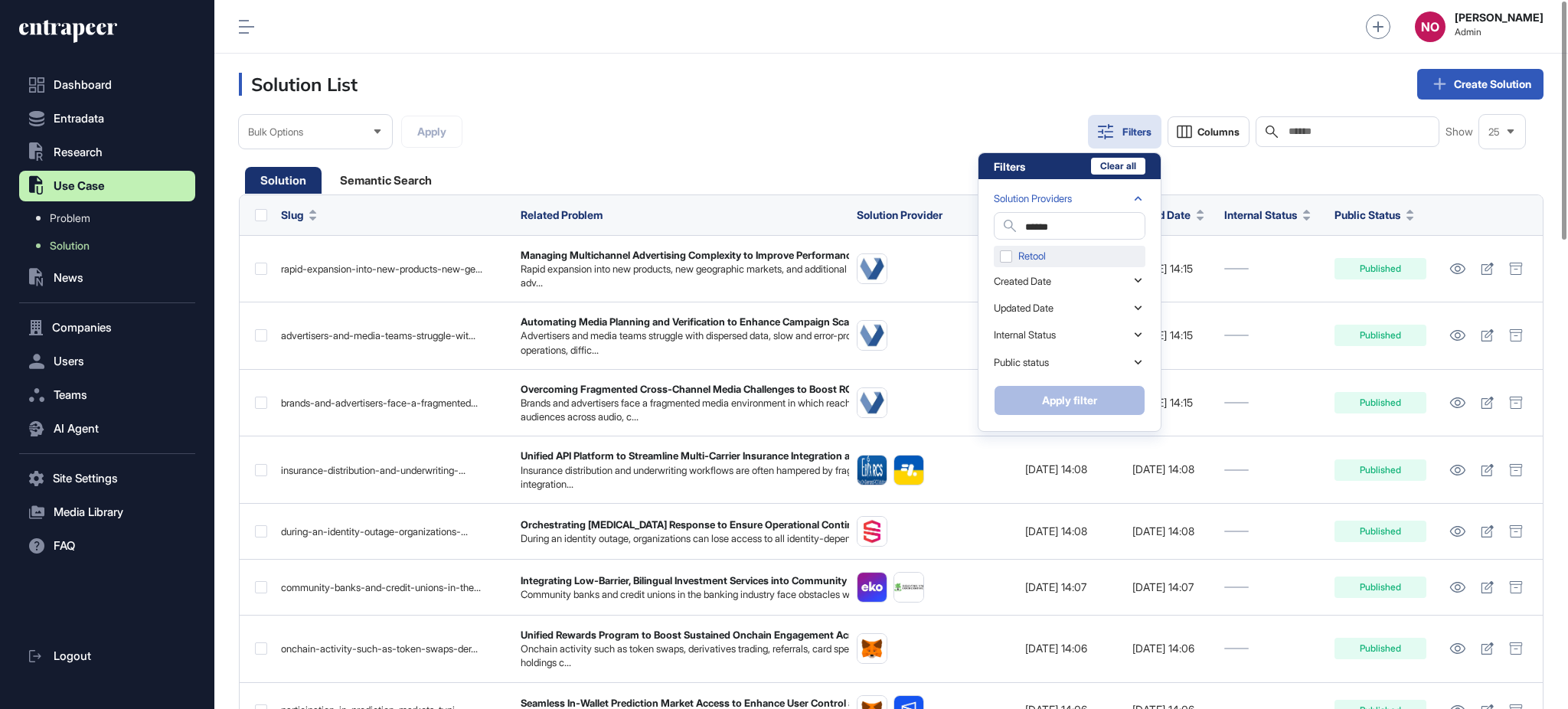
type input "******"
click at [1045, 253] on div "Retool" at bounding box center [1070, 257] width 152 height 21
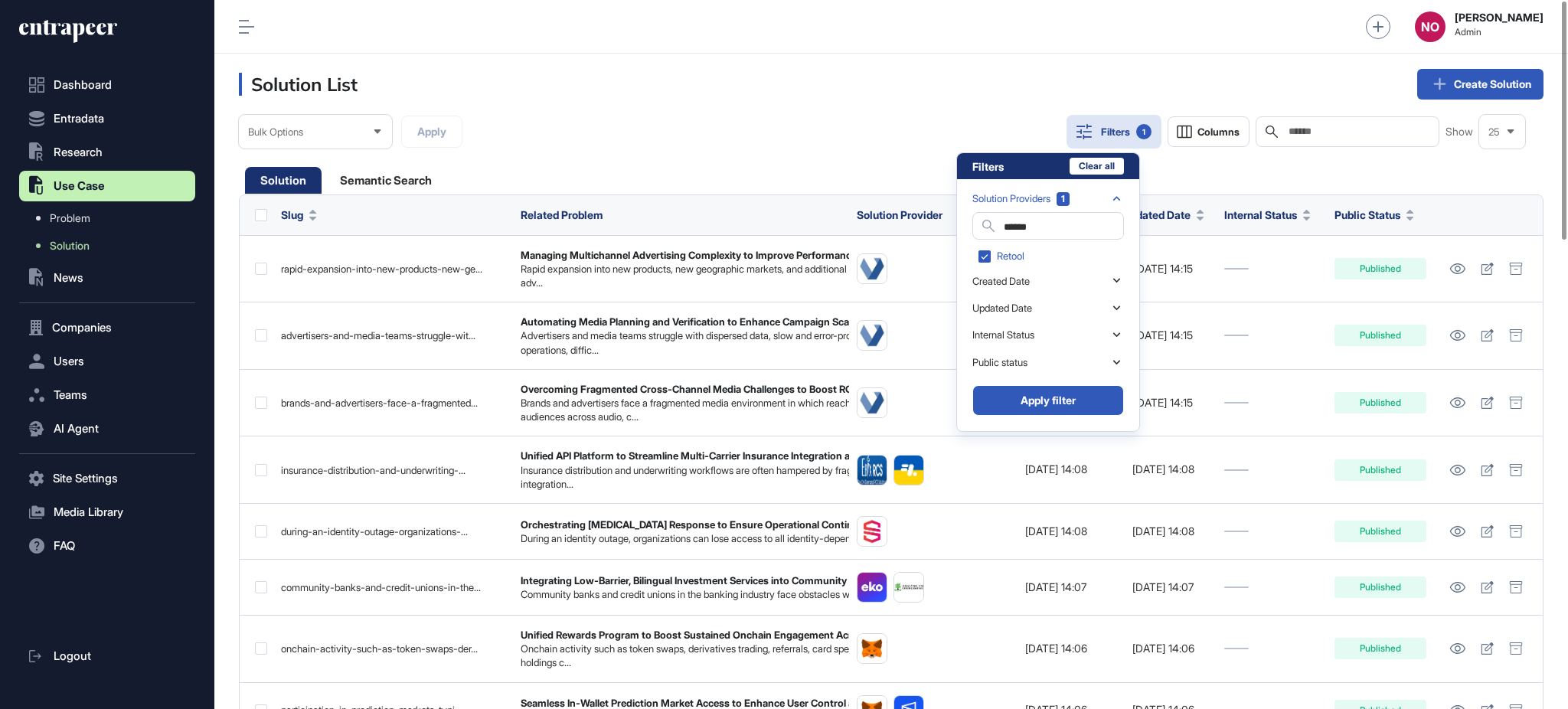
click at [1080, 396] on button "Apply filter" at bounding box center [1048, 400] width 152 height 31
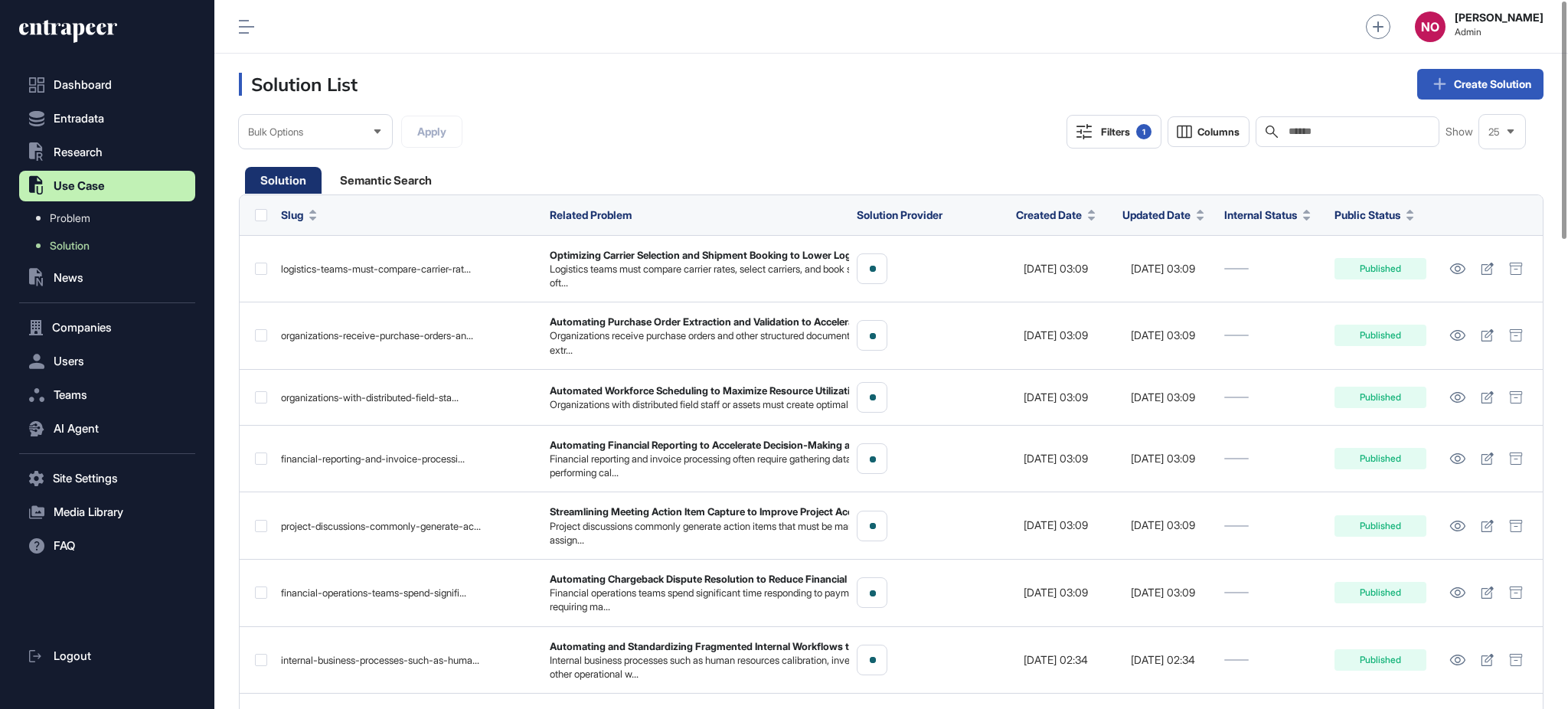
click at [287, 121] on div "Bulk Options" at bounding box center [315, 132] width 153 height 30
click at [660, 110] on header "Solution List Create Solution" at bounding box center [891, 84] width 1353 height 61
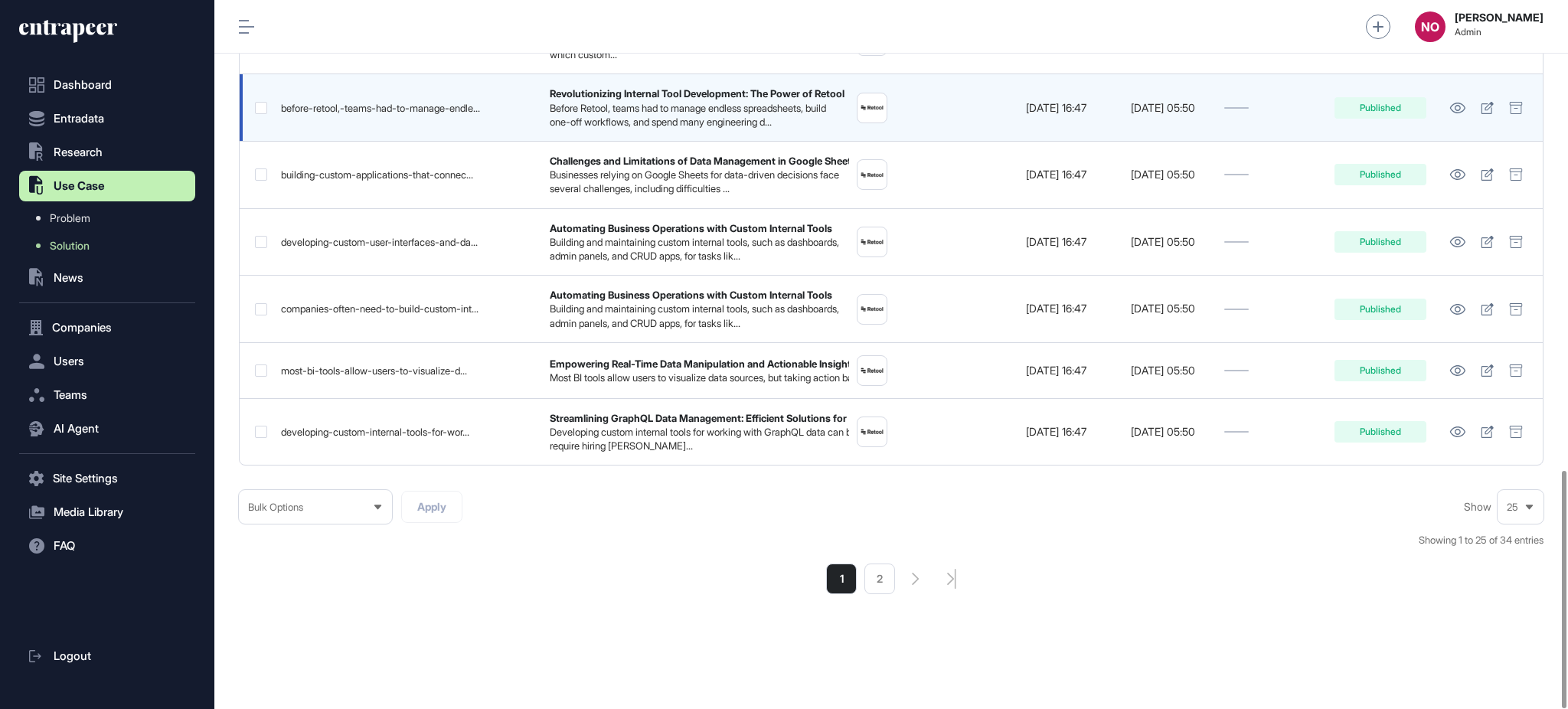
scroll to position [1402, 0]
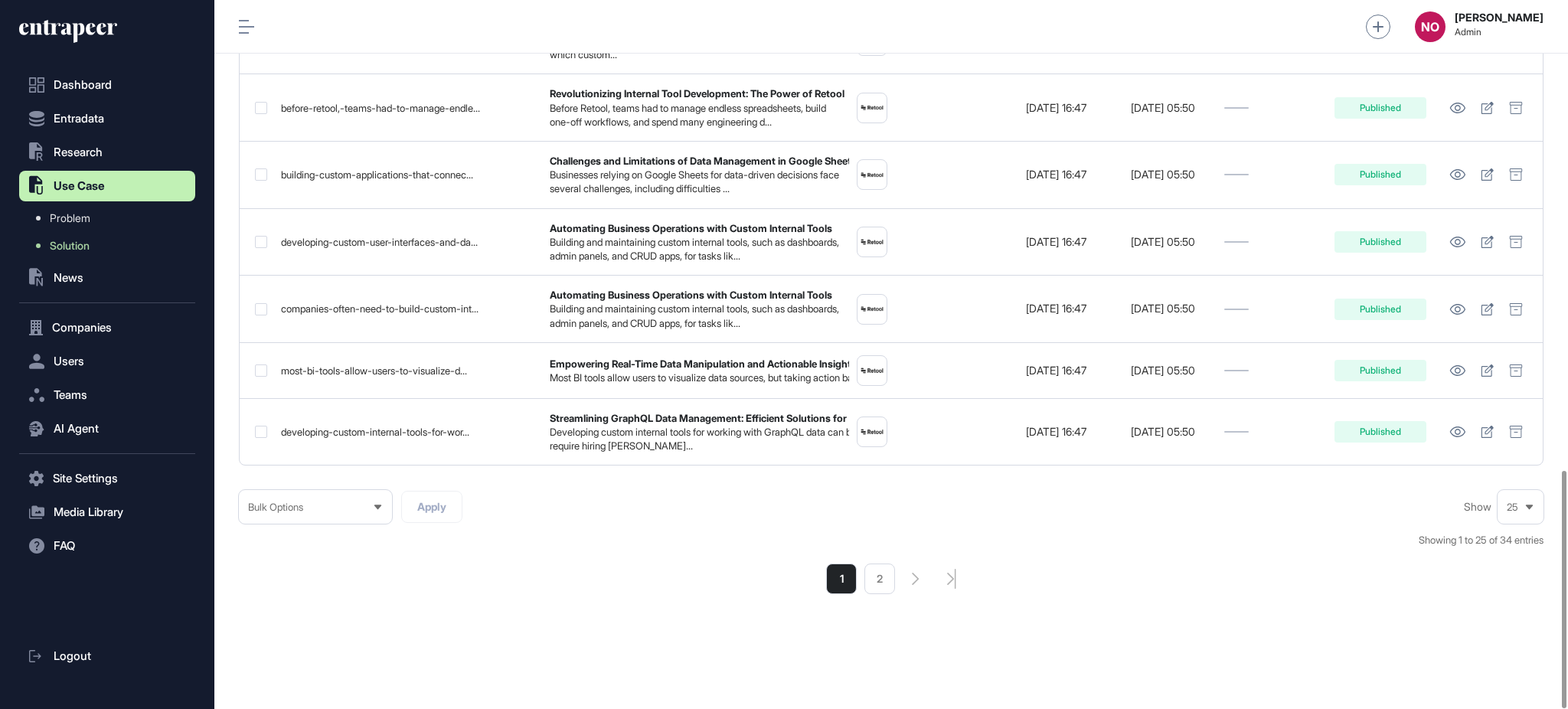
drag, startPoint x: 1517, startPoint y: 518, endPoint x: 1518, endPoint y: 539, distance: 21.0
click at [1518, 518] on div "25" at bounding box center [1521, 508] width 46 height 30
click at [1520, 441] on li "50" at bounding box center [1520, 448] width 37 height 31
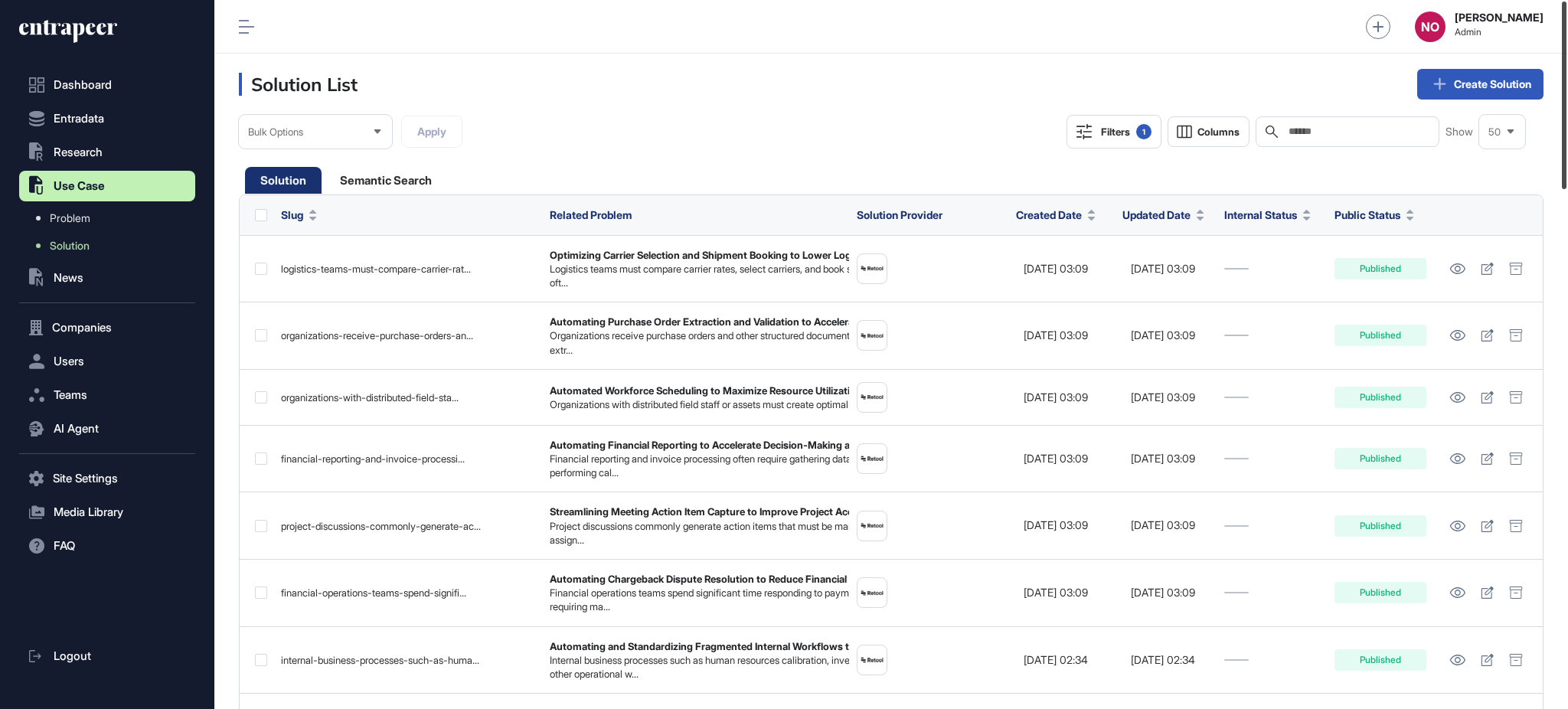
drag, startPoint x: 1566, startPoint y: 143, endPoint x: 1566, endPoint y: 102, distance: 41.0
click at [1566, 102] on div at bounding box center [1565, 95] width 5 height 187
click at [258, 214] on label at bounding box center [261, 215] width 12 height 12
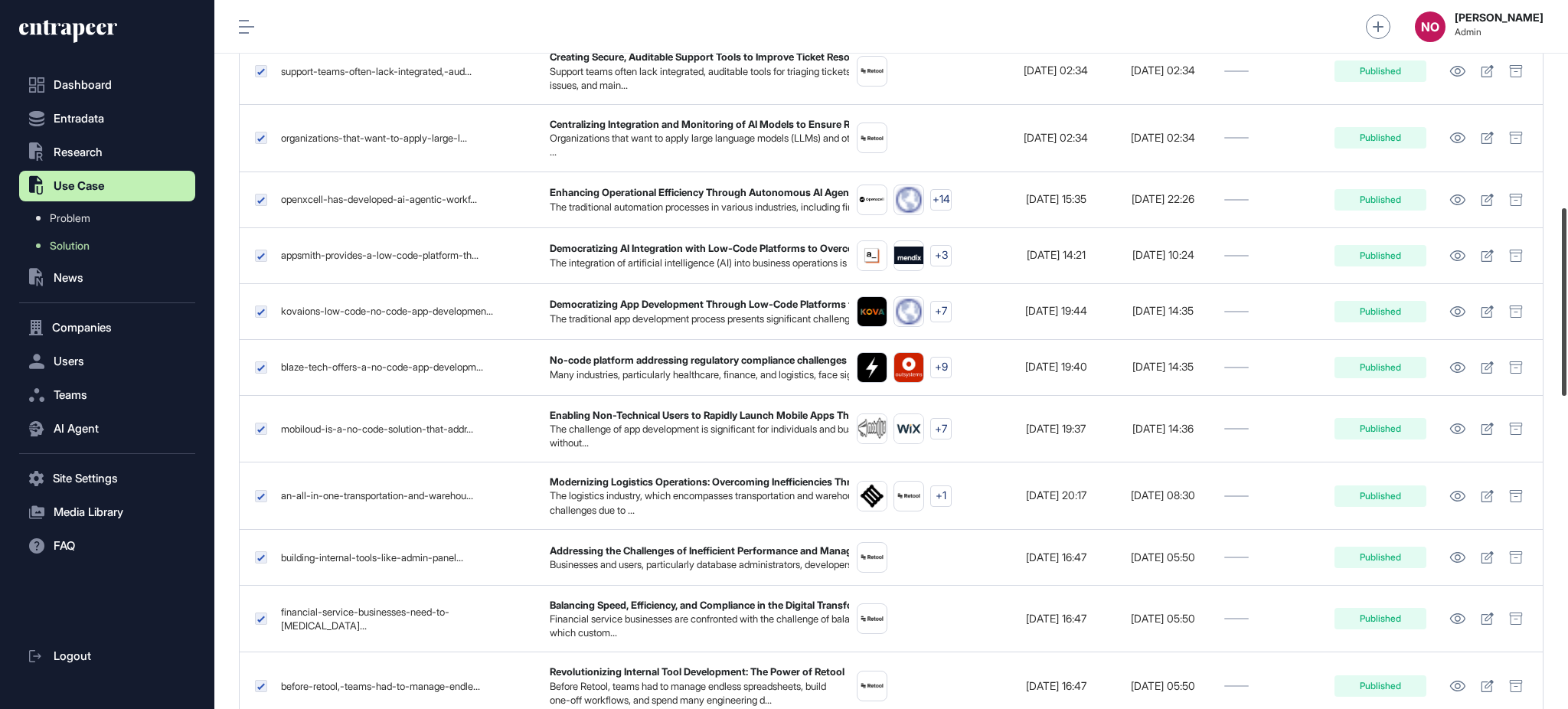
drag, startPoint x: 1566, startPoint y: 147, endPoint x: 1549, endPoint y: 358, distance: 211.7
click at [1552, 358] on div "Admin Dashboard Dashboard Profile My Content Request More Data NO Naciye Ozcan …" at bounding box center [891, 354] width 1353 height 709
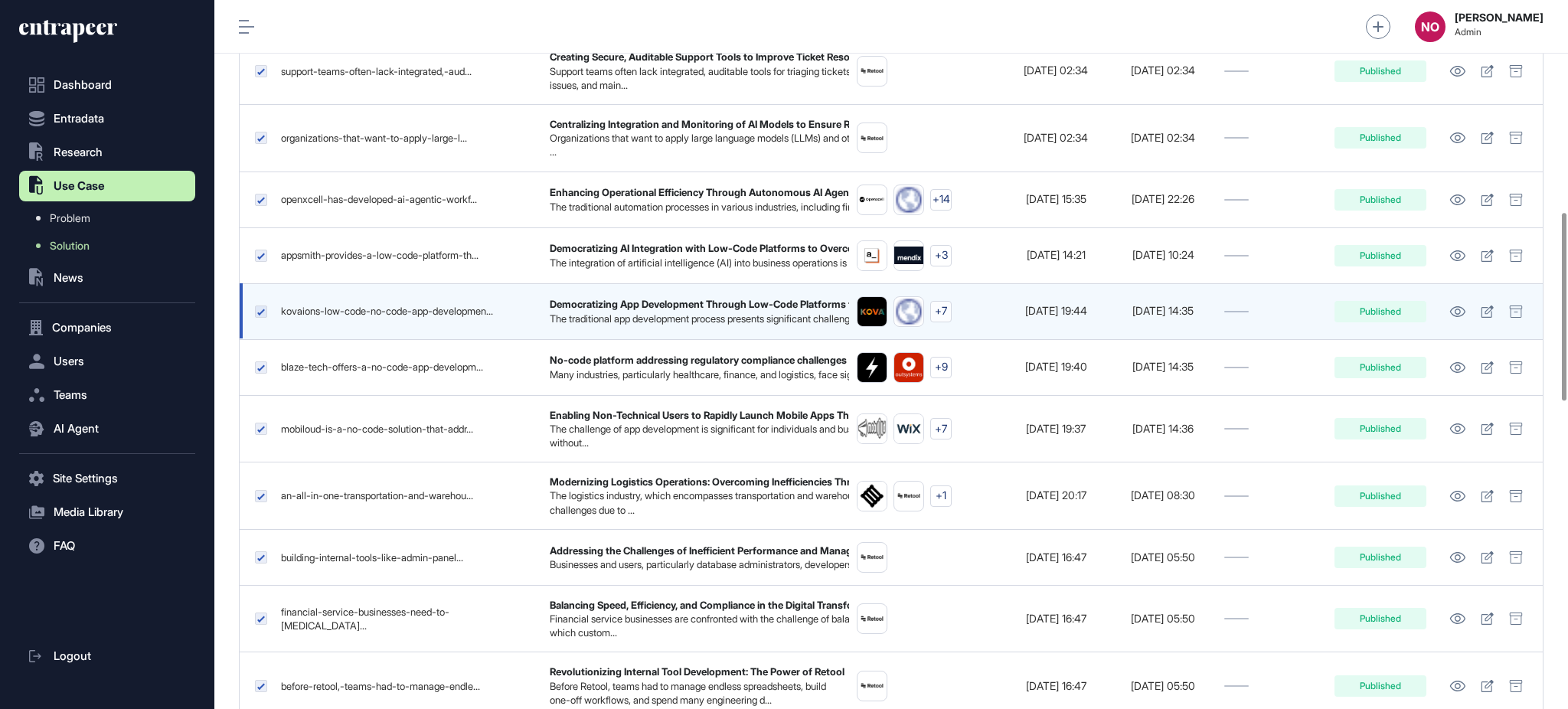
scroll to position [800, 0]
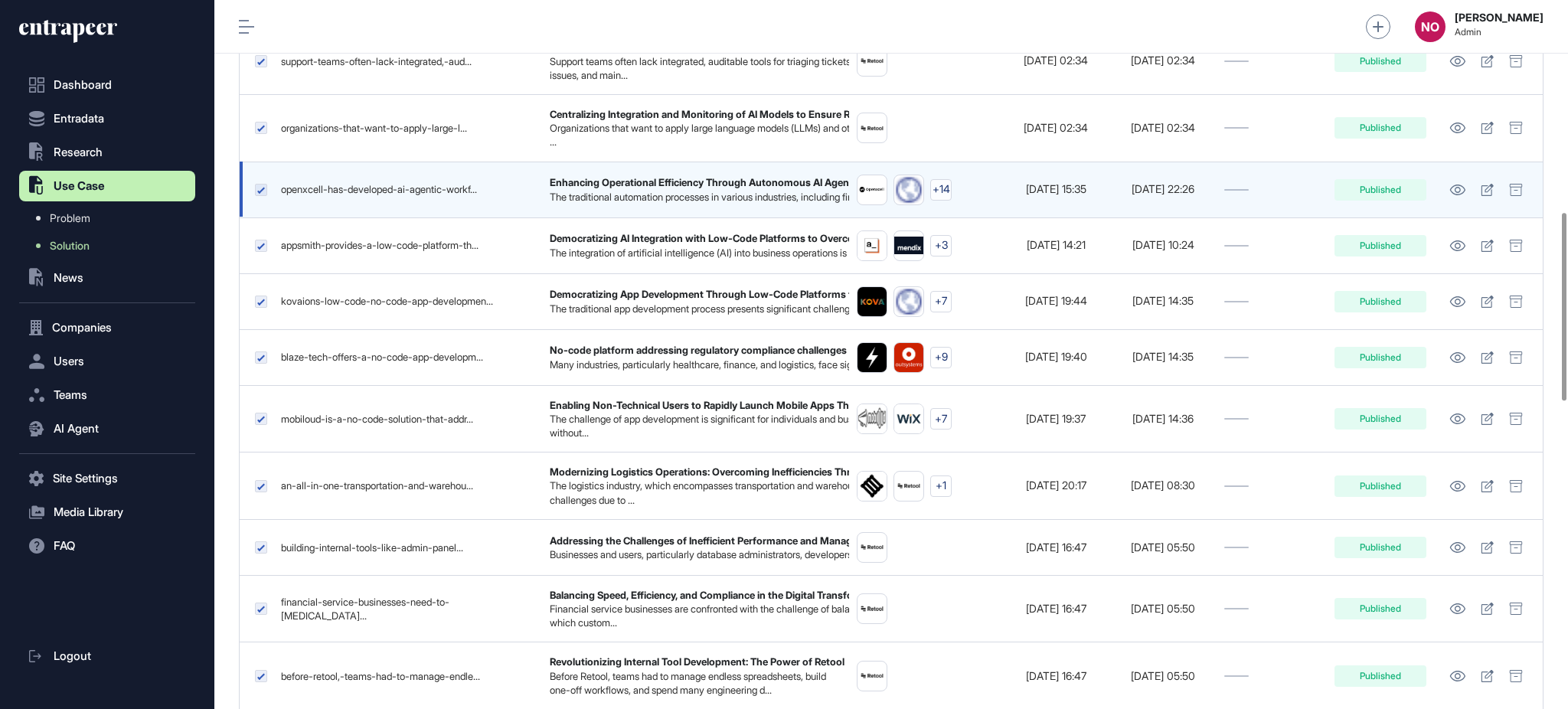
click at [261, 194] on label at bounding box center [261, 190] width 12 height 12
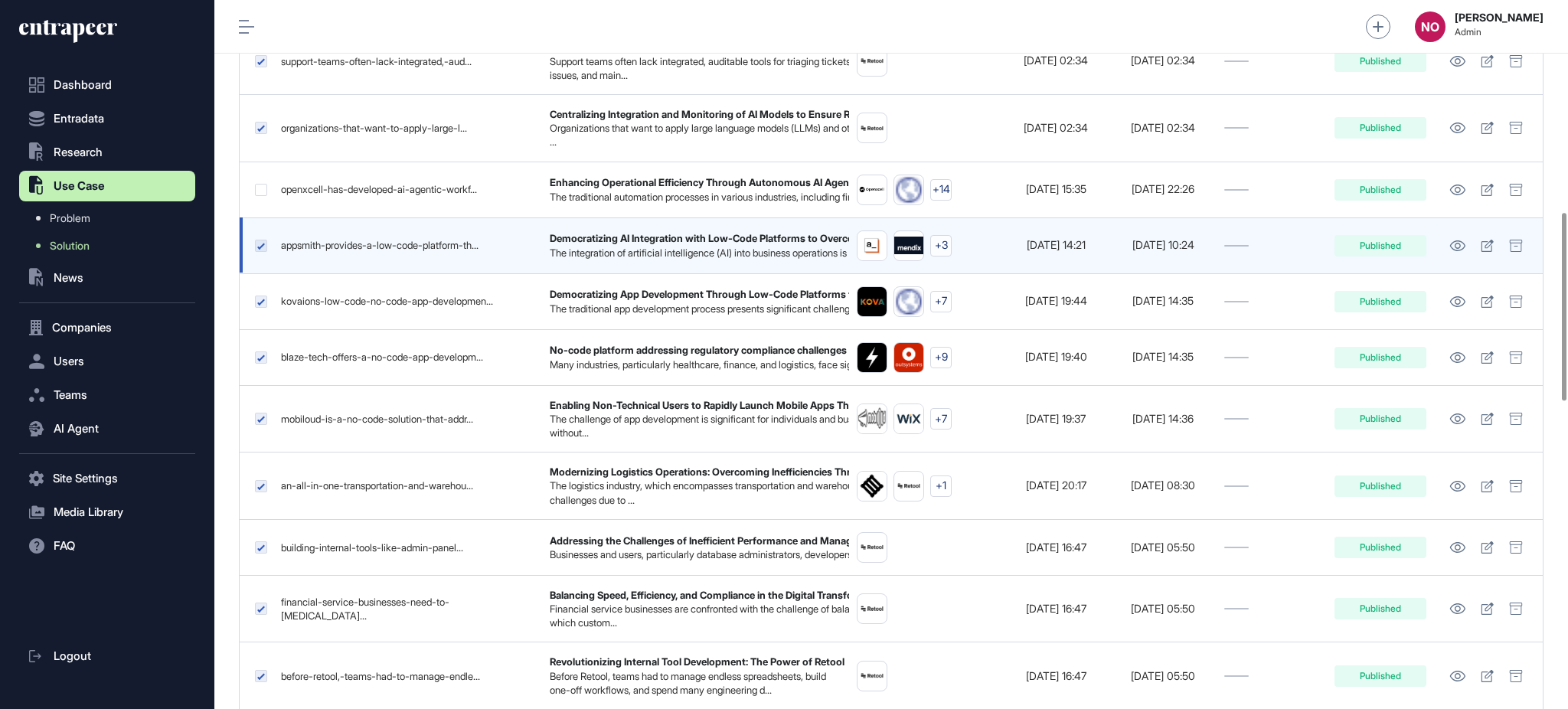
click at [261, 252] on label at bounding box center [261, 245] width 12 height 12
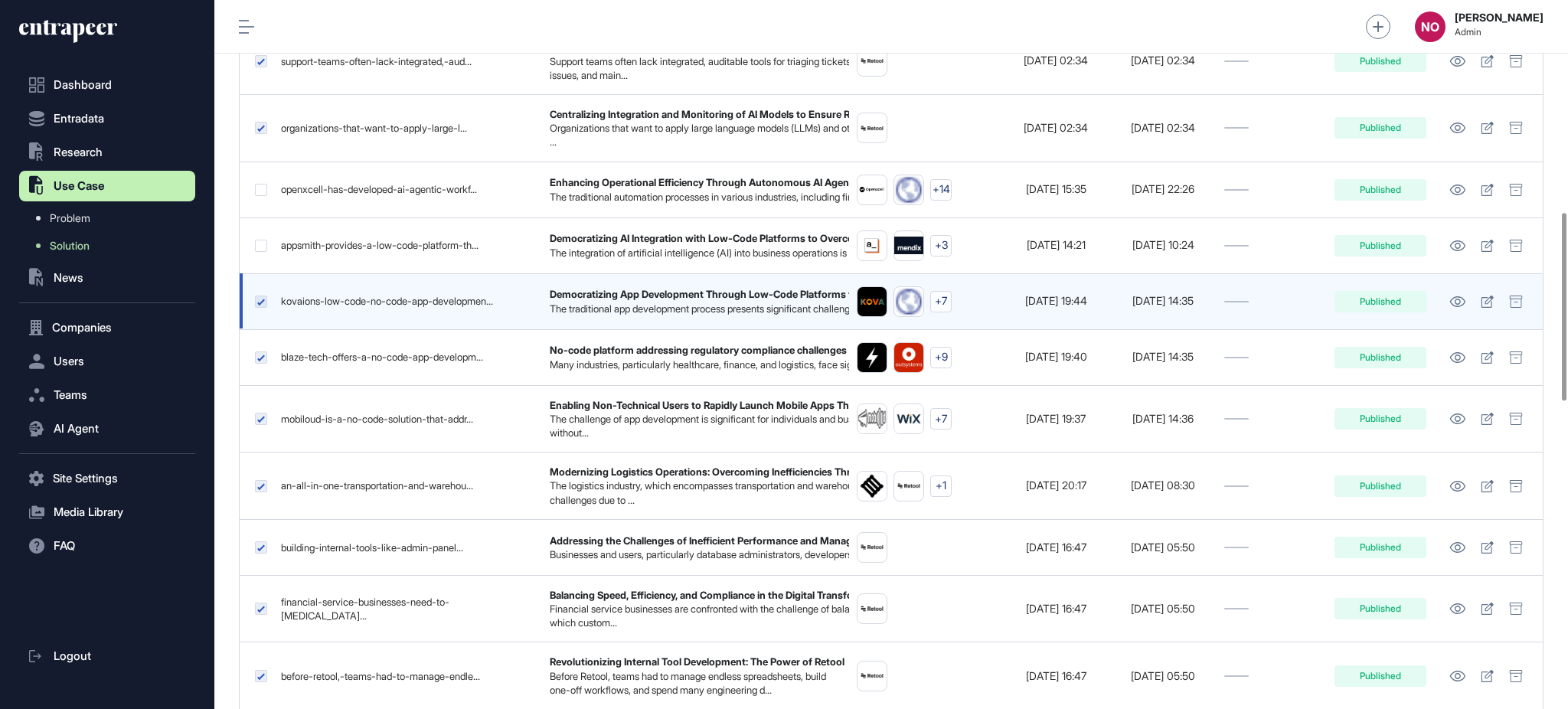
click at [262, 308] on label at bounding box center [261, 301] width 12 height 12
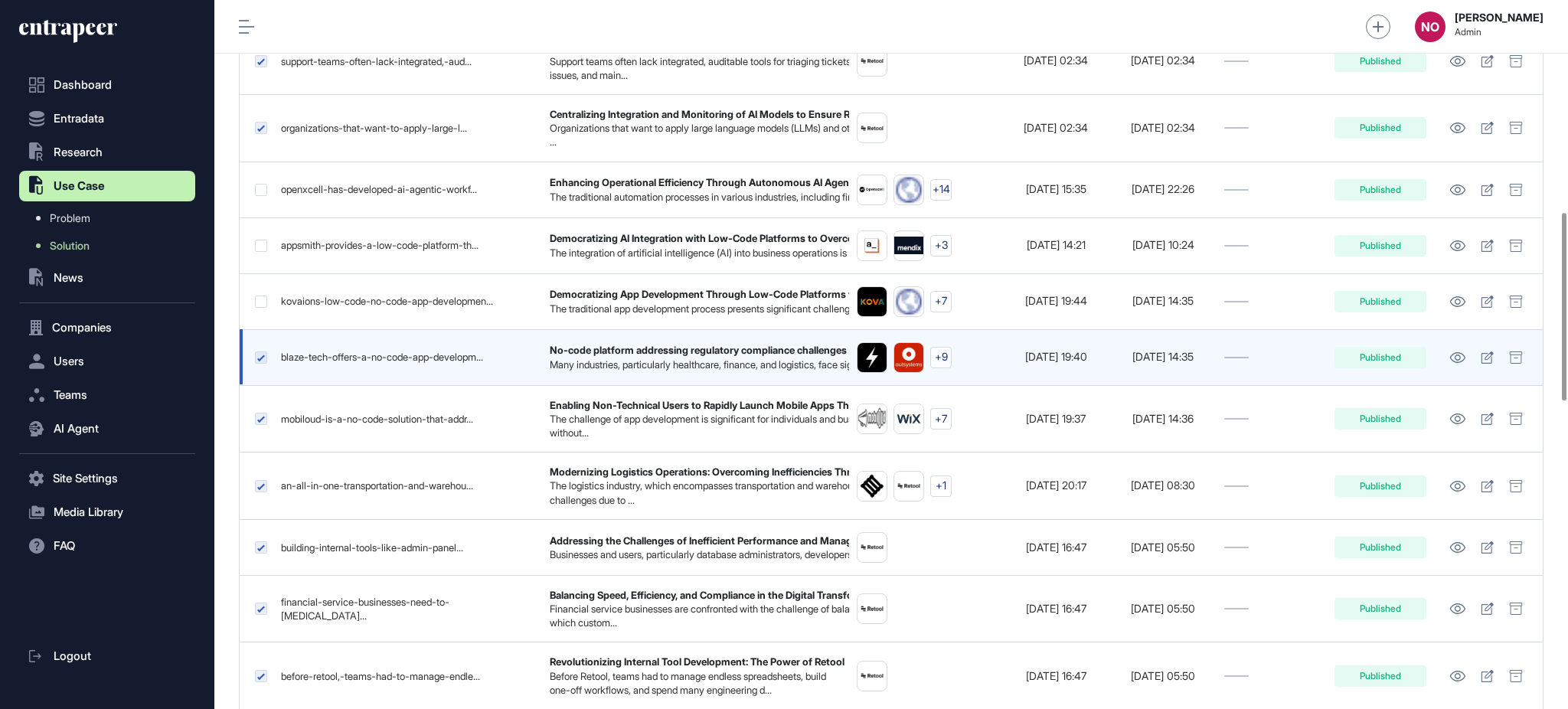
click at [262, 364] on label at bounding box center [261, 357] width 12 height 12
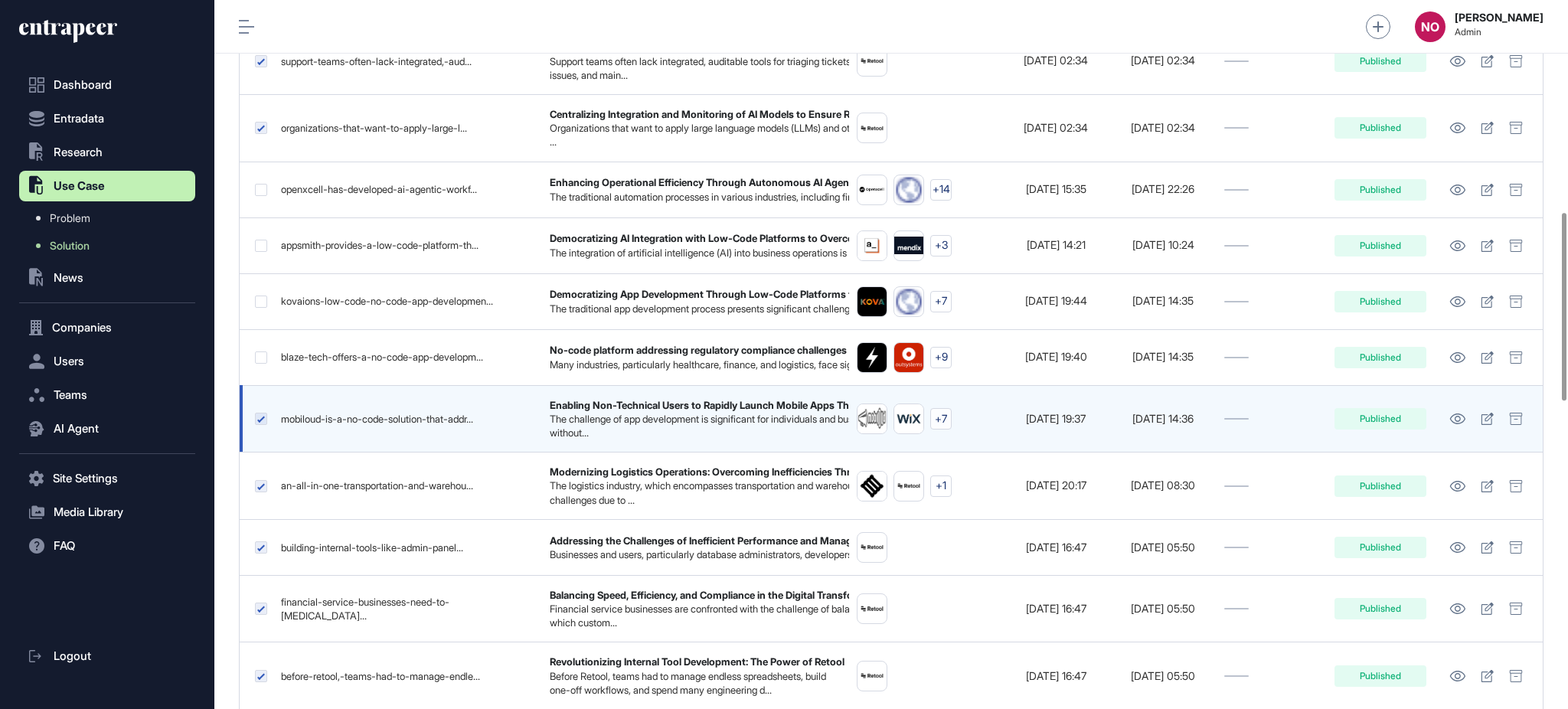
click at [262, 425] on label at bounding box center [261, 418] width 12 height 12
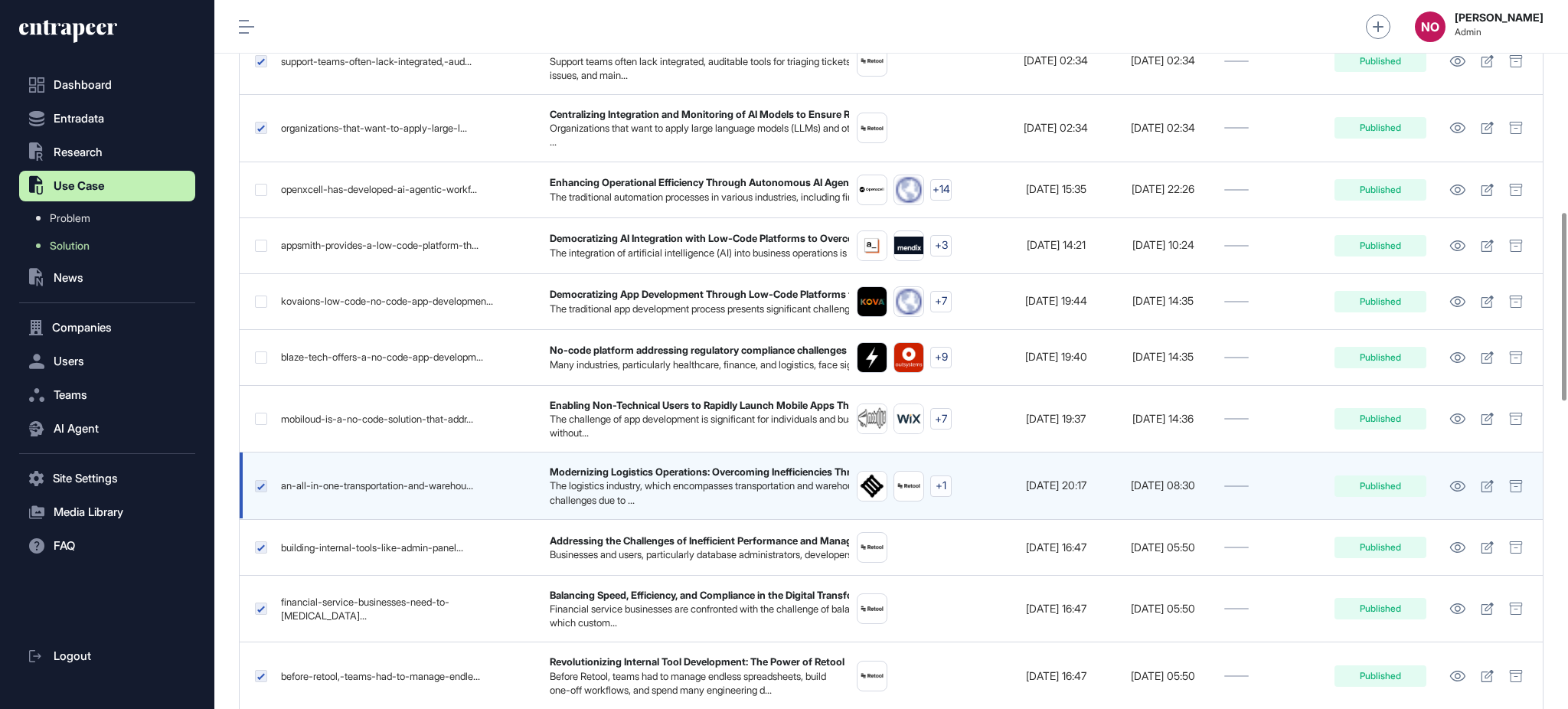
click at [262, 493] on label at bounding box center [261, 486] width 12 height 12
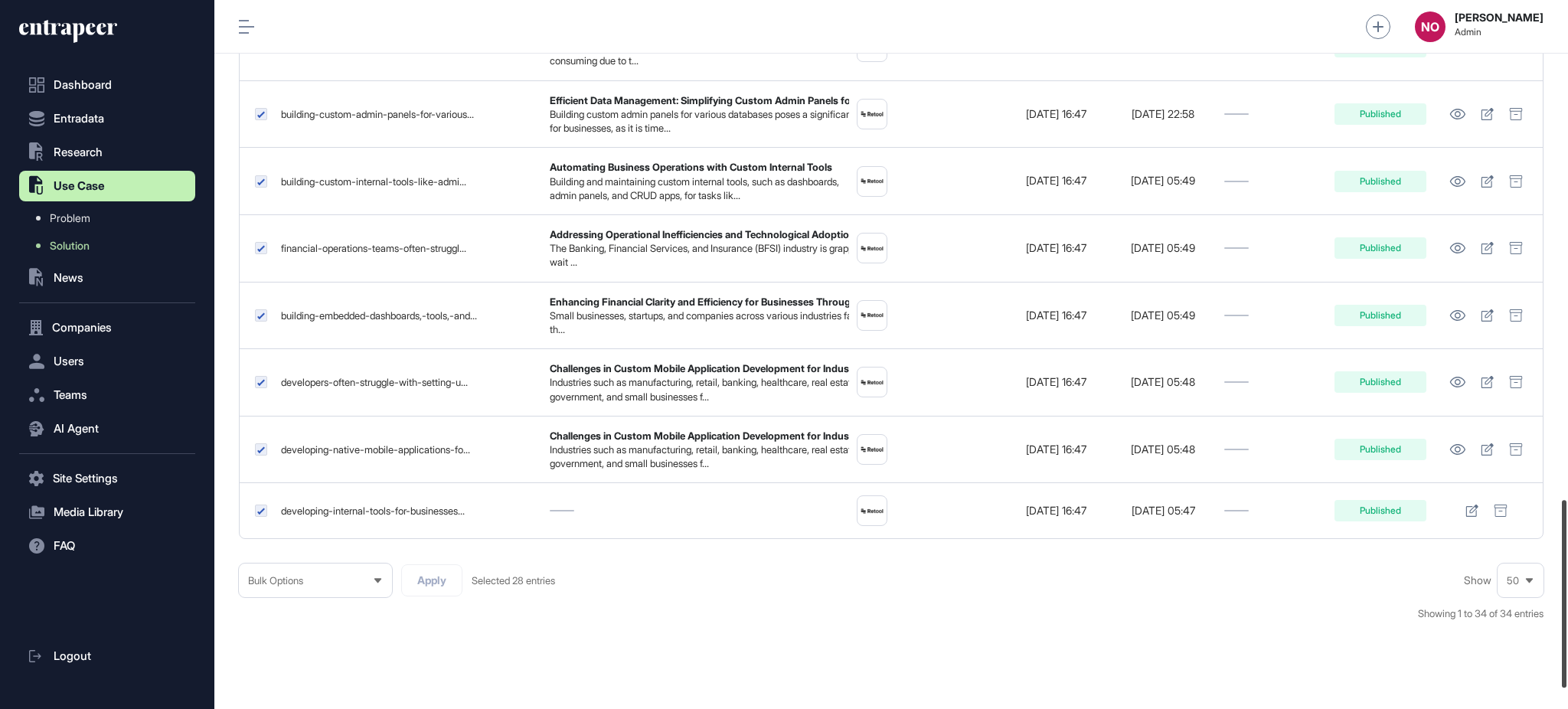
scroll to position [1902, 0]
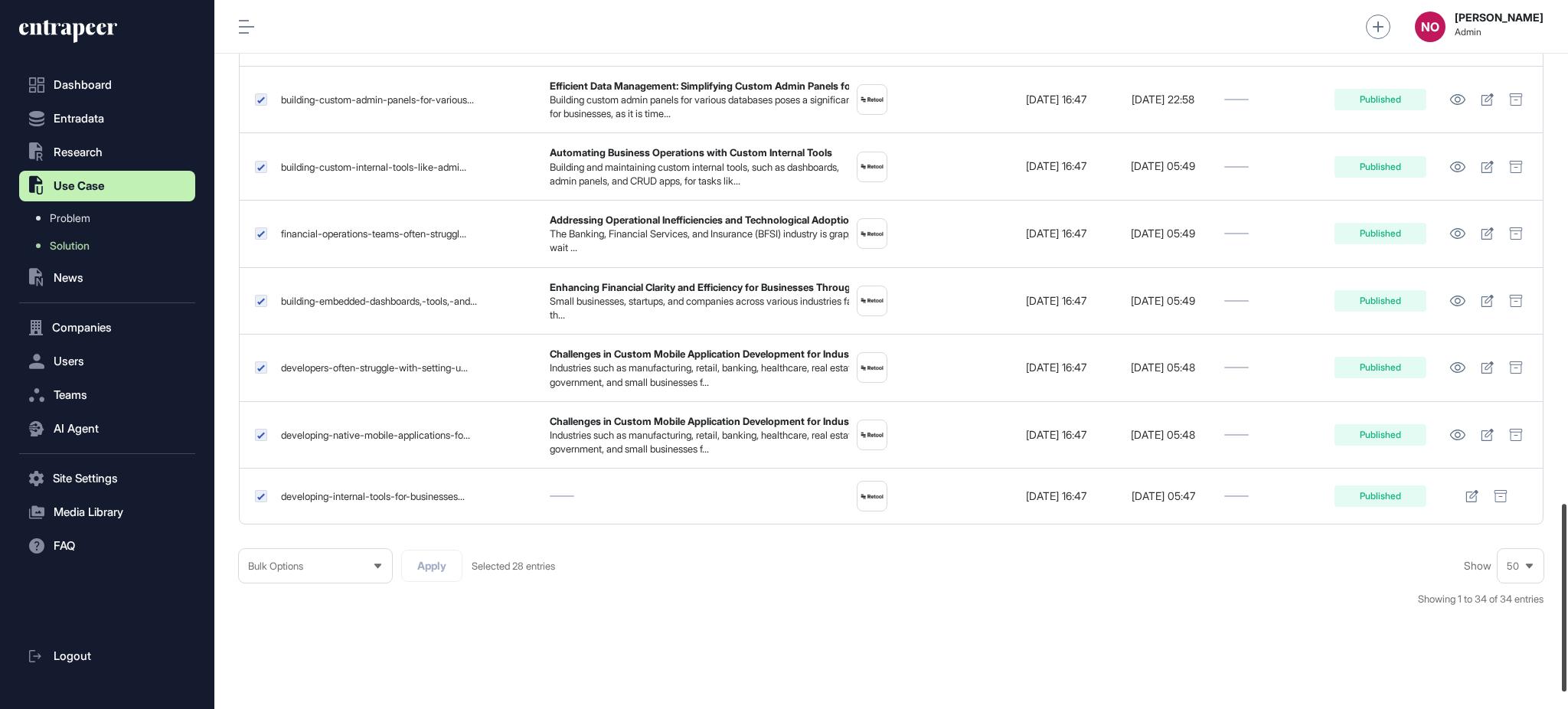
drag, startPoint x: 1566, startPoint y: 379, endPoint x: 1566, endPoint y: 669, distance: 290.0
click at [1566, 669] on div at bounding box center [1565, 597] width 5 height 187
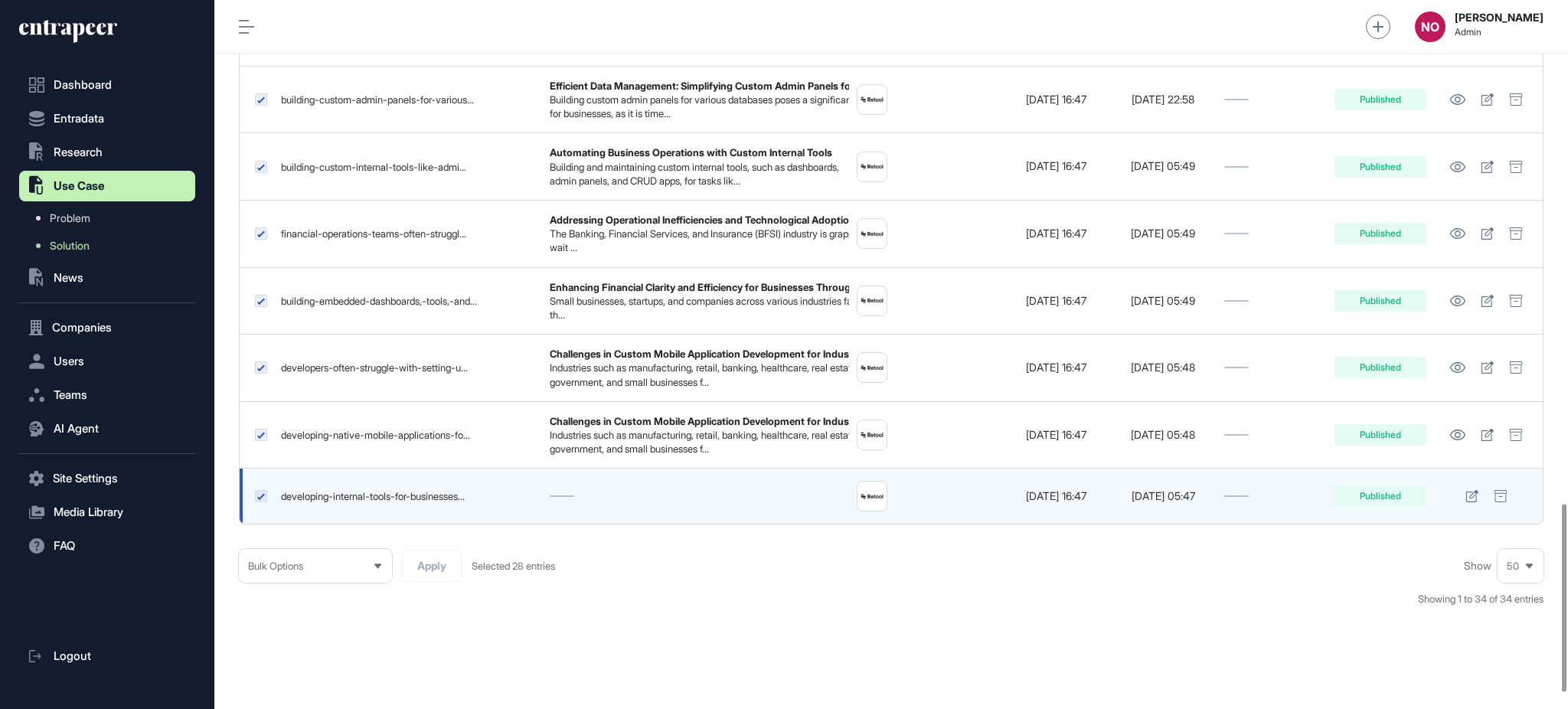
click at [260, 503] on label at bounding box center [261, 496] width 12 height 12
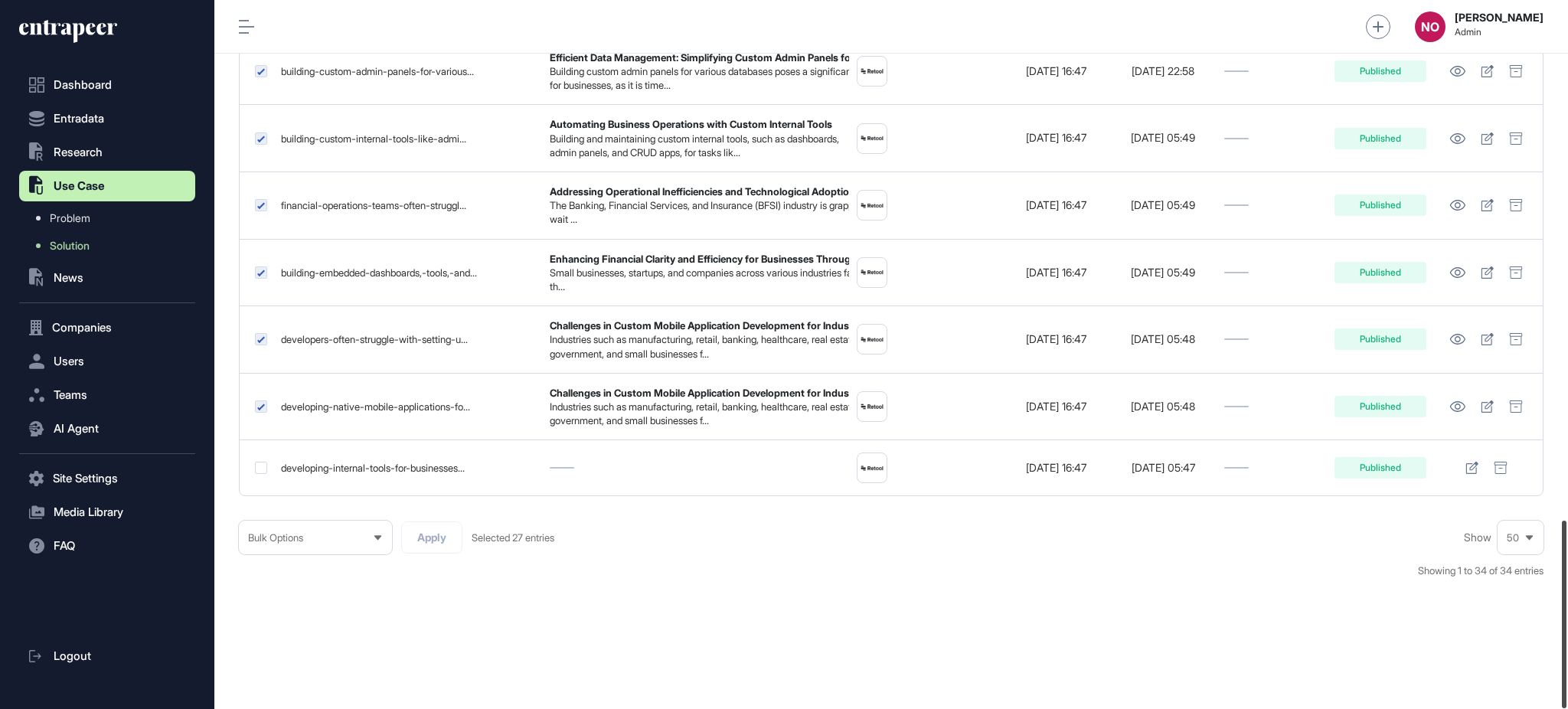
scroll to position [1964, 0]
drag, startPoint x: 1566, startPoint y: 572, endPoint x: 1562, endPoint y: 621, distance: 49.2
click at [1562, 621] on div at bounding box center [1565, 614] width 5 height 187
click at [373, 533] on div "Bulk Options" at bounding box center [315, 538] width 153 height 30
click at [328, 502] on li "Add to Research" at bounding box center [315, 500] width 144 height 31
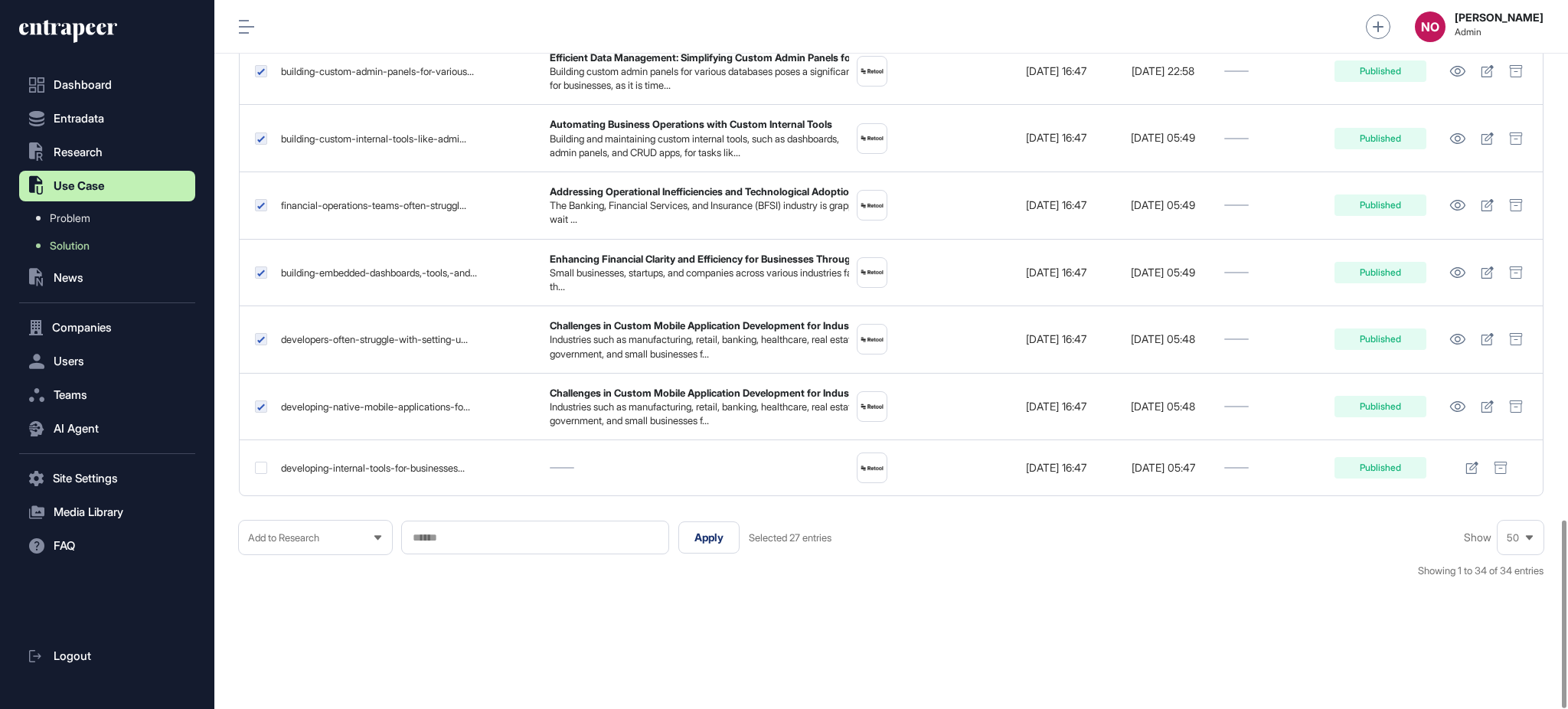
click at [460, 539] on input "text" at bounding box center [535, 538] width 248 height 13
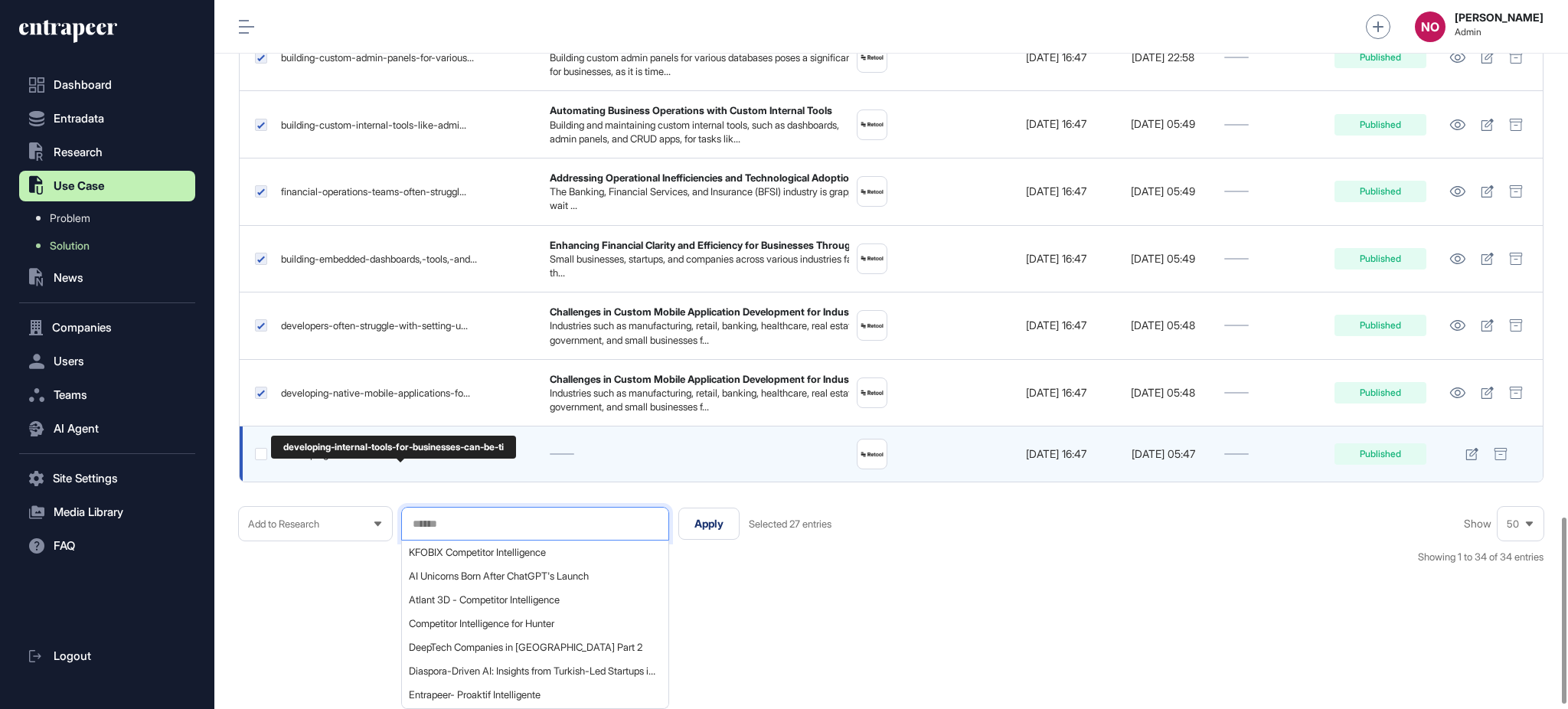
paste input "**********"
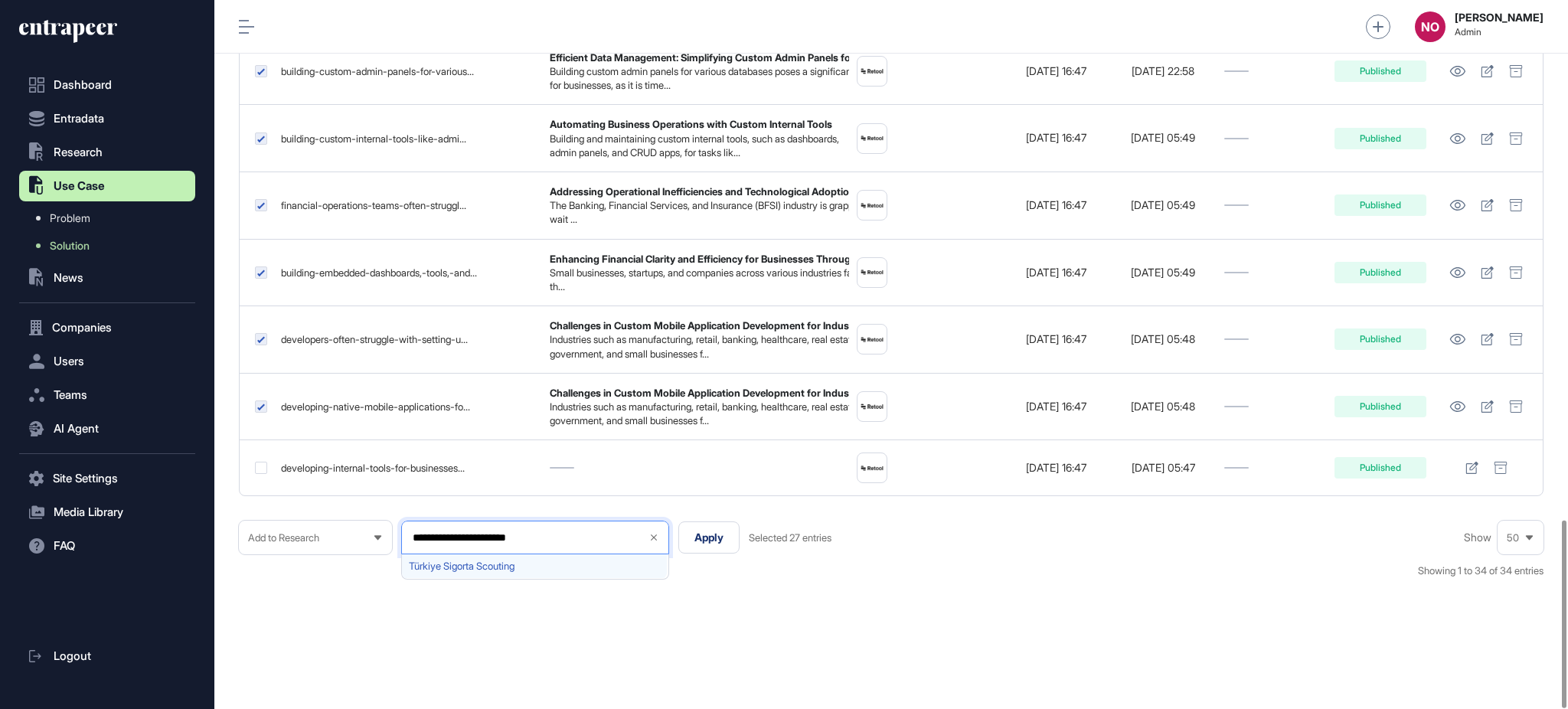
type input "**********"
click at [482, 561] on span "Türkiye Sigorta Scouting" at bounding box center [534, 566] width 251 height 12
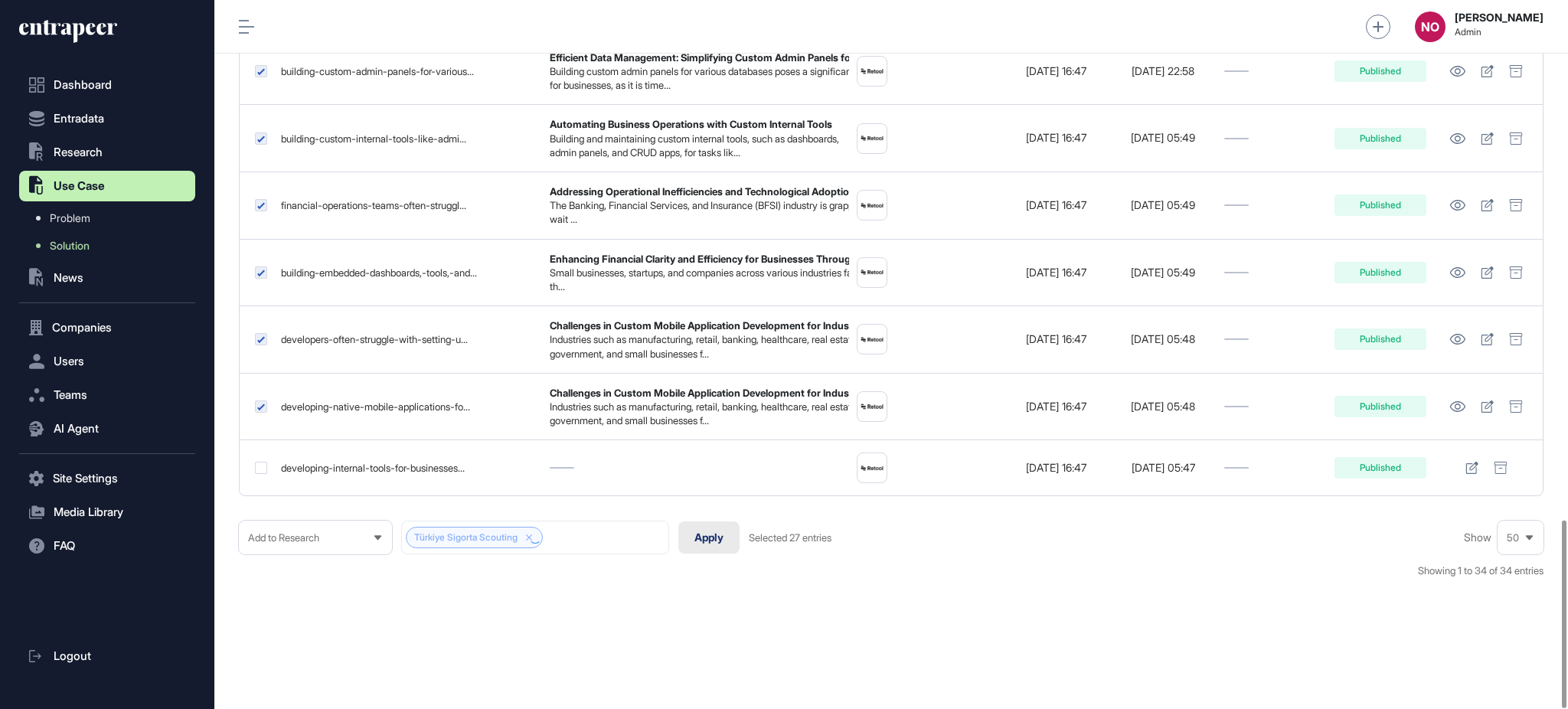
click at [713, 539] on button "Apply" at bounding box center [709, 537] width 61 height 32
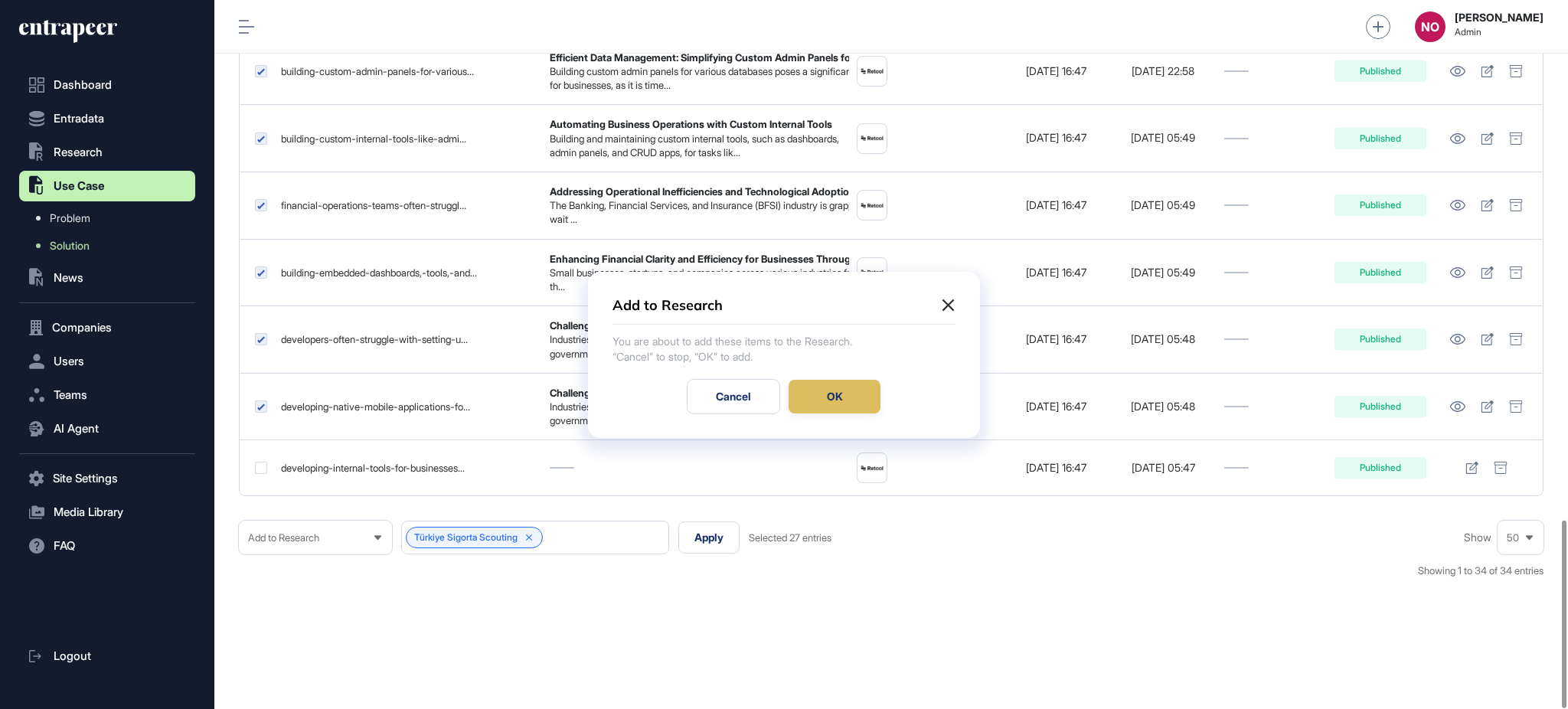
click at [828, 393] on div "OK" at bounding box center [834, 396] width 92 height 34
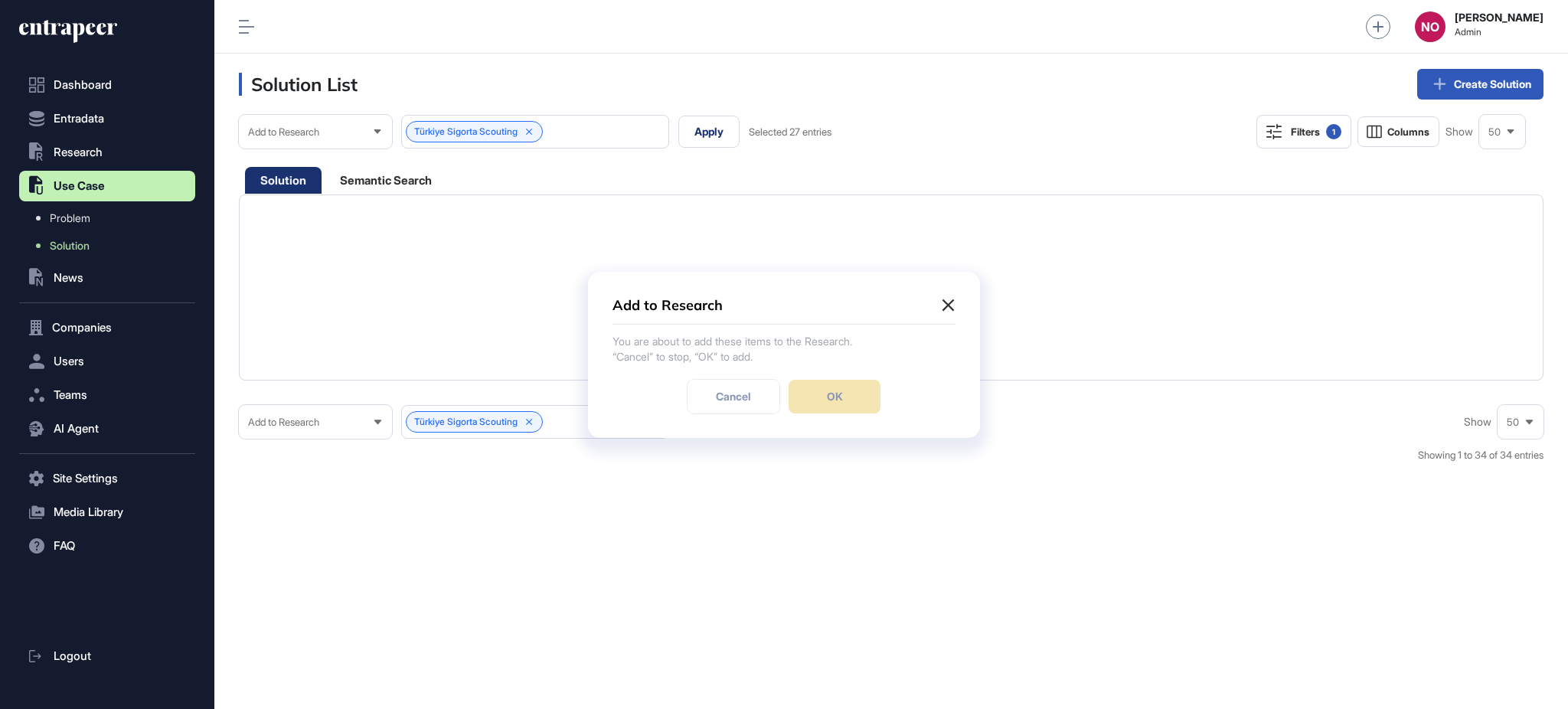
scroll to position [0, 0]
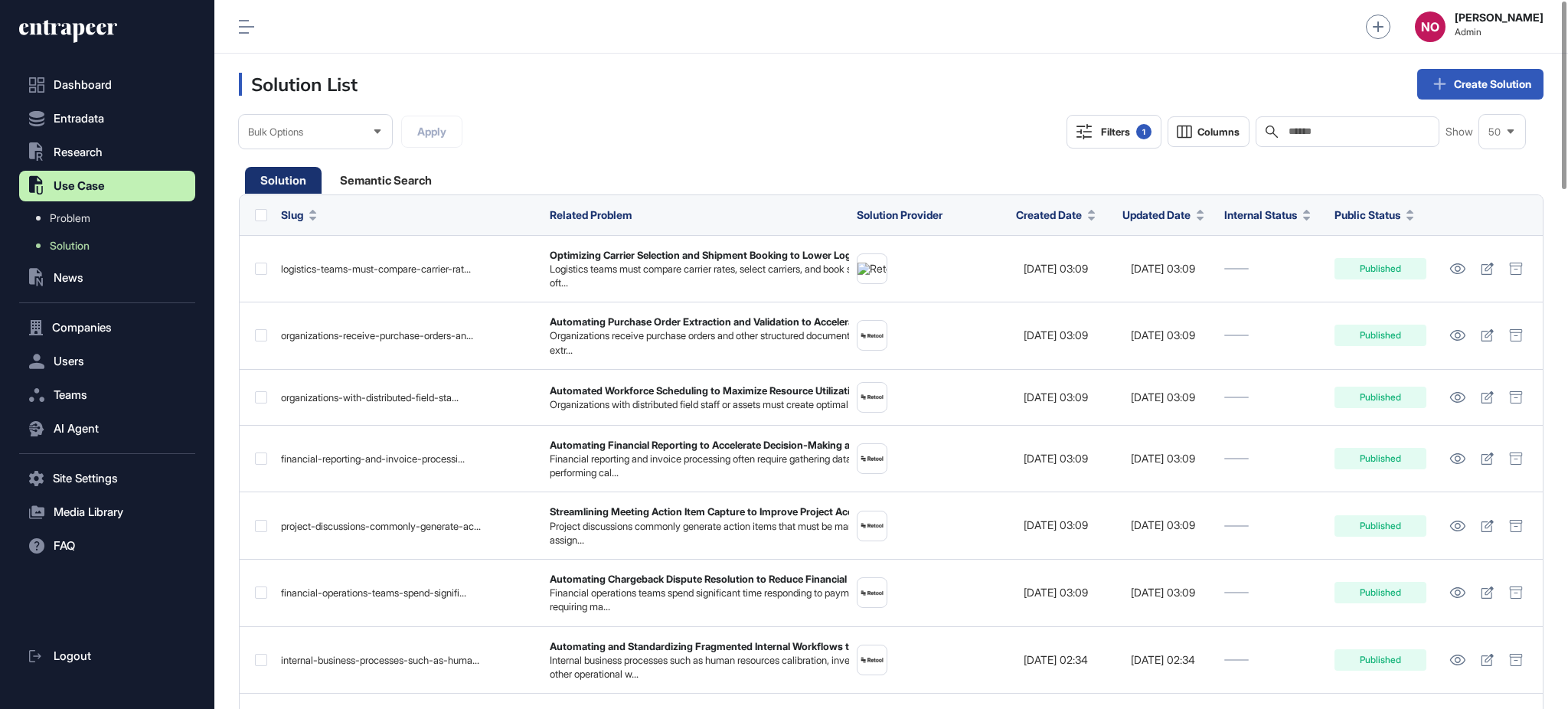
click at [1109, 131] on div "Filters 1" at bounding box center [1126, 131] width 50 height 16
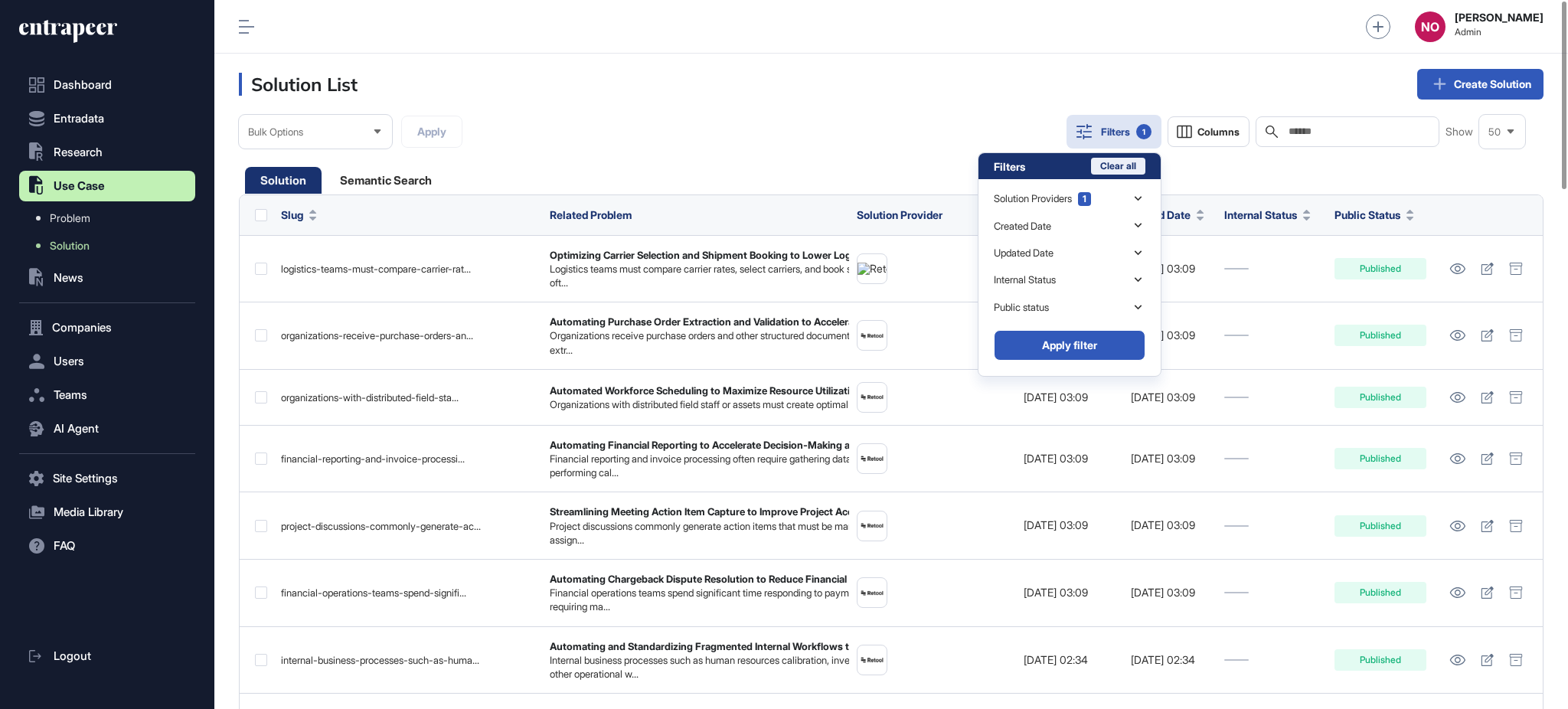
click at [1122, 165] on button "Clear all" at bounding box center [1118, 166] width 54 height 17
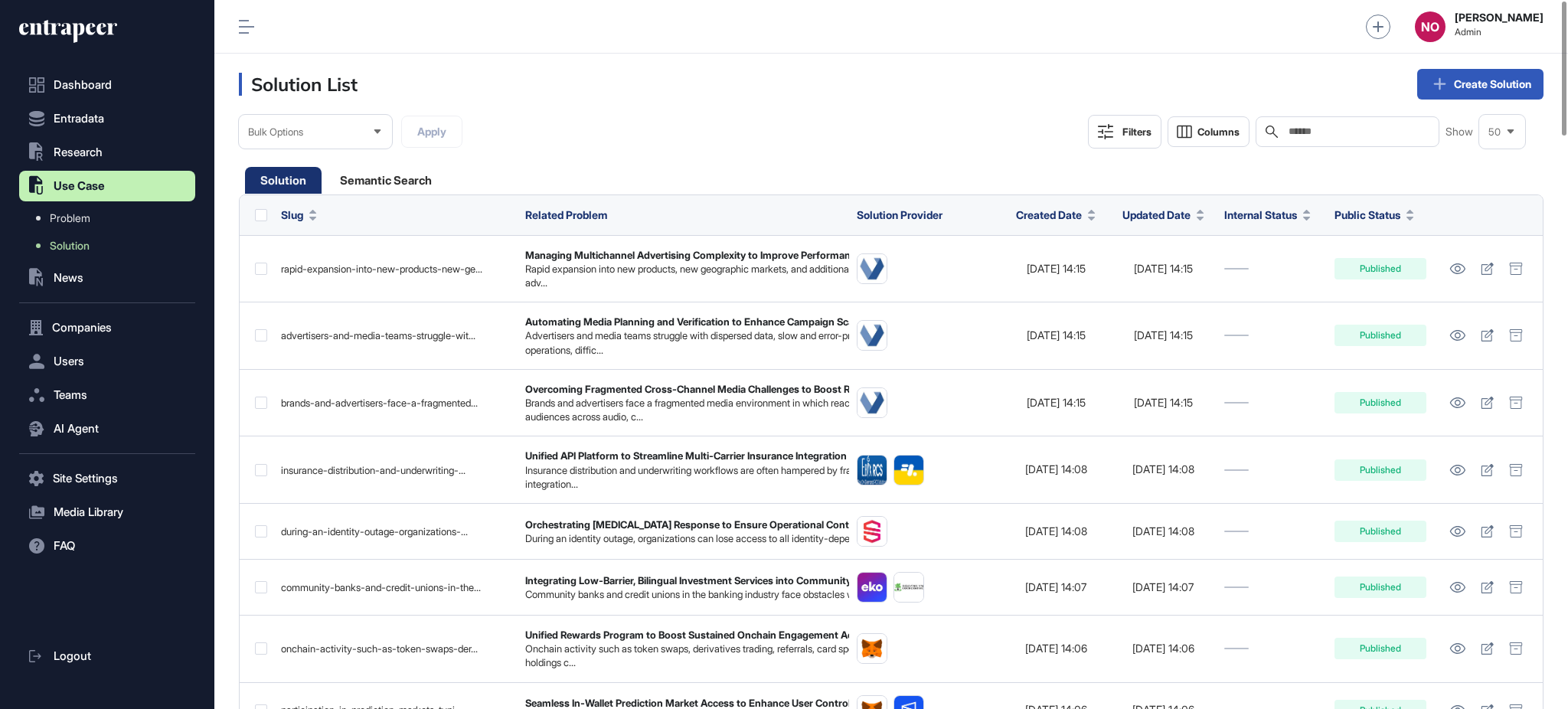
click at [1141, 127] on div "Filters" at bounding box center [1136, 131] width 29 height 12
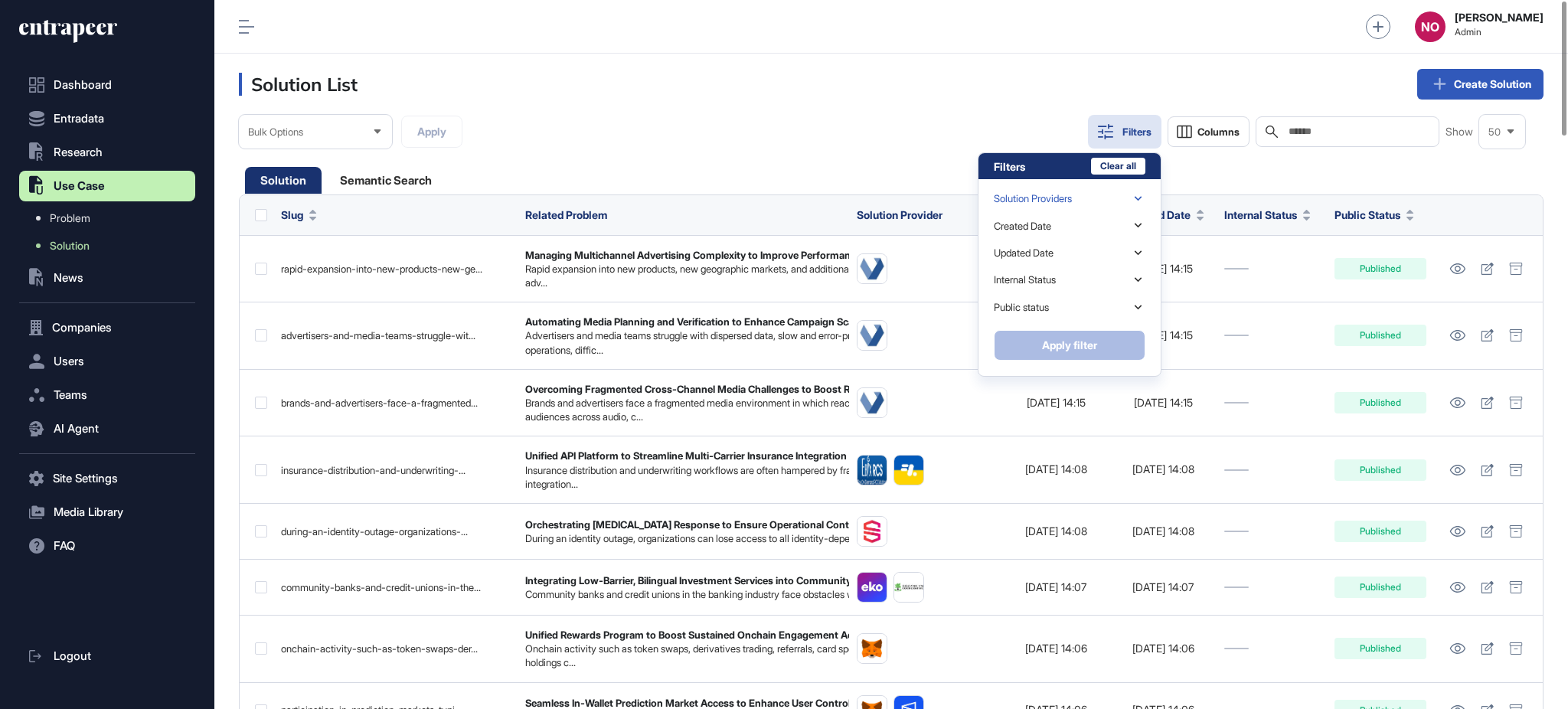
click at [1106, 196] on div "Solution Providers" at bounding box center [1070, 199] width 152 height 26
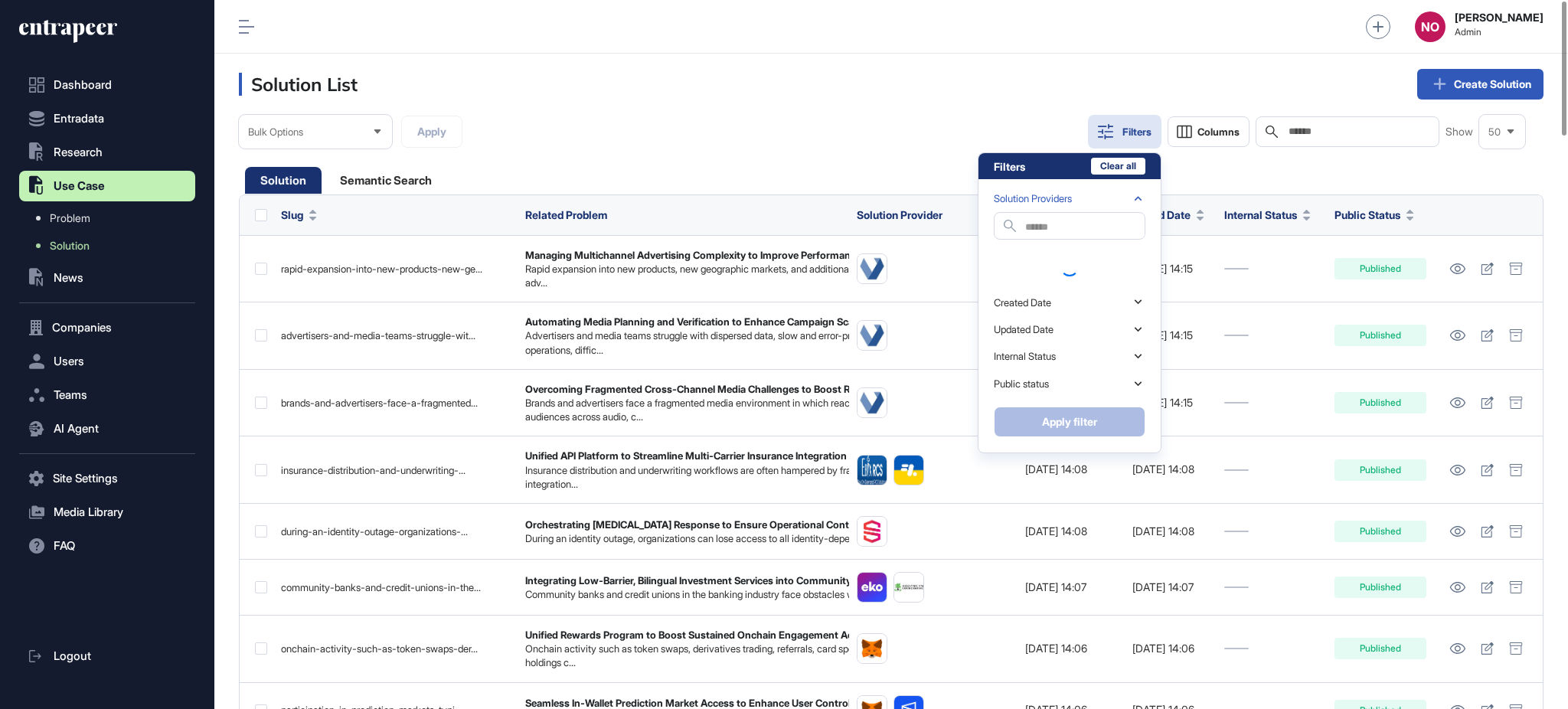
click at [1038, 220] on input "text" at bounding box center [1084, 227] width 120 height 21
paste input "*******"
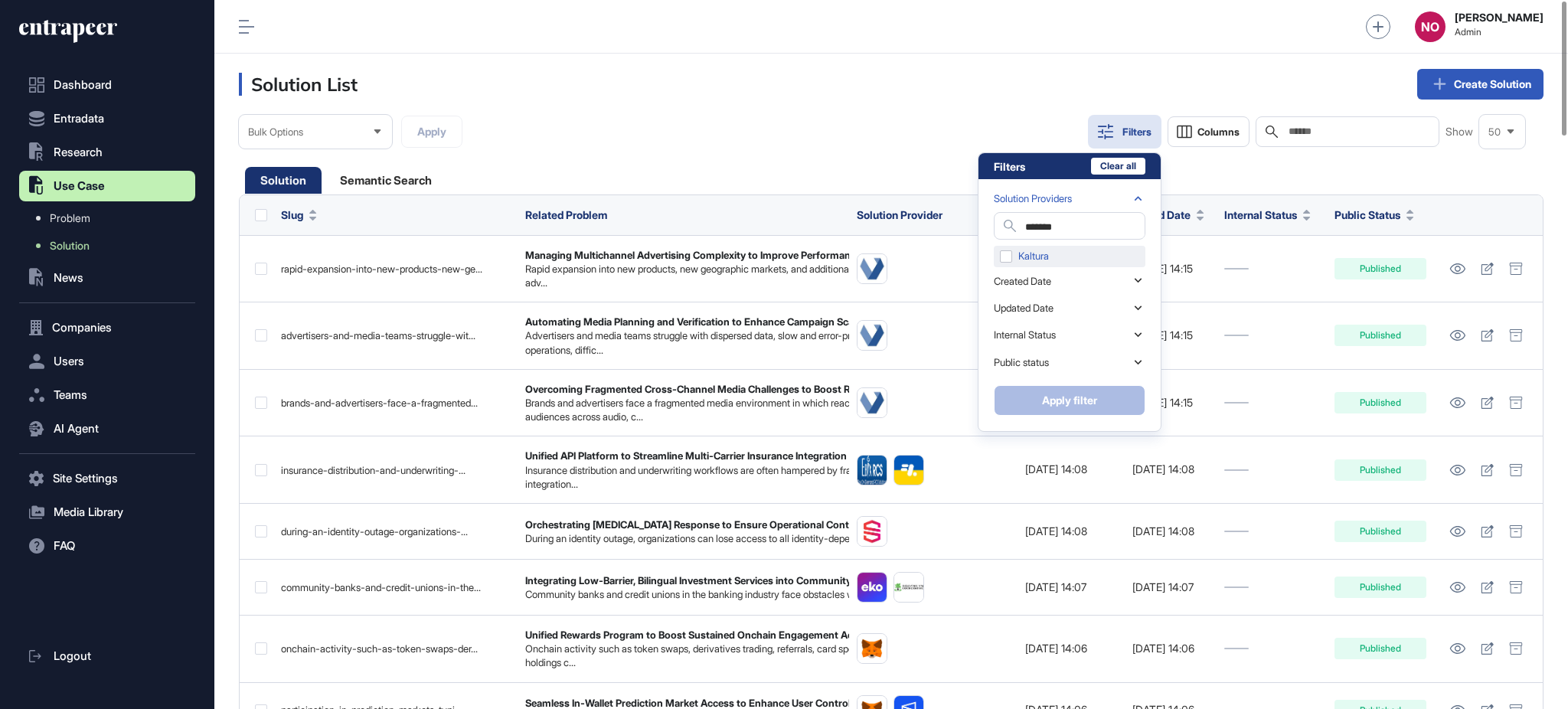
type input "*******"
drag, startPoint x: 1018, startPoint y: 260, endPoint x: 1030, endPoint y: 279, distance: 22.5
click at [1018, 259] on div "Kaltura" at bounding box center [1070, 257] width 152 height 21
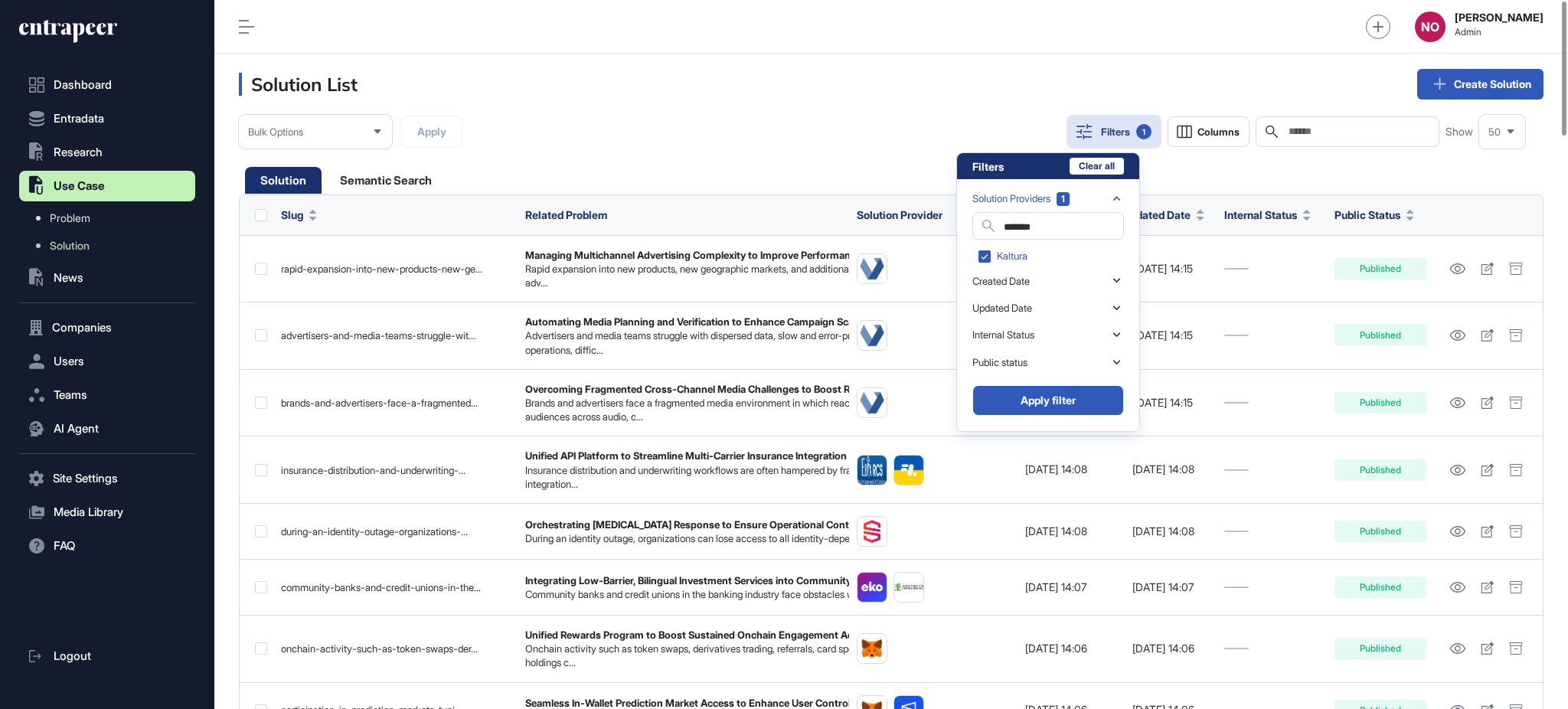
click at [1075, 397] on button "Apply filter" at bounding box center [1048, 400] width 152 height 31
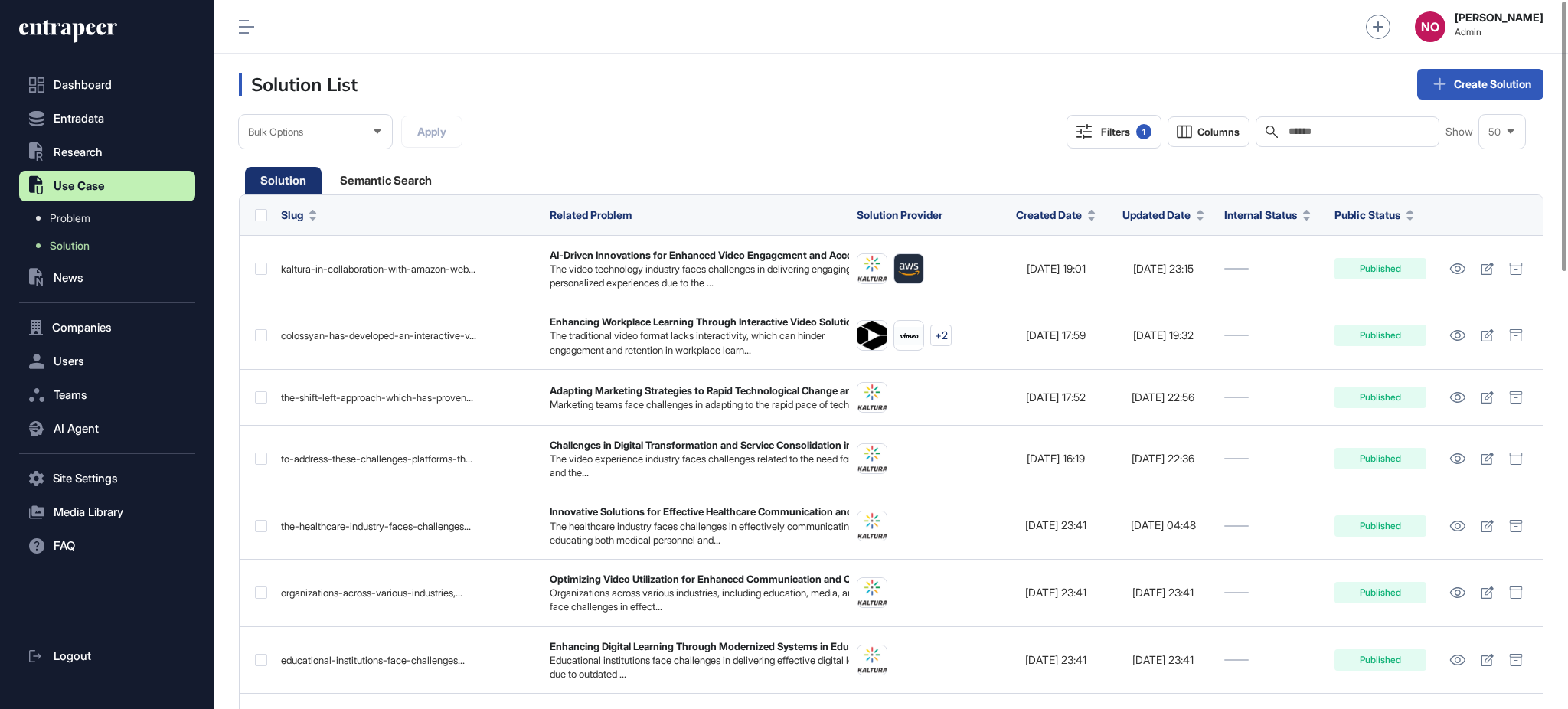
click at [264, 215] on label at bounding box center [261, 215] width 12 height 12
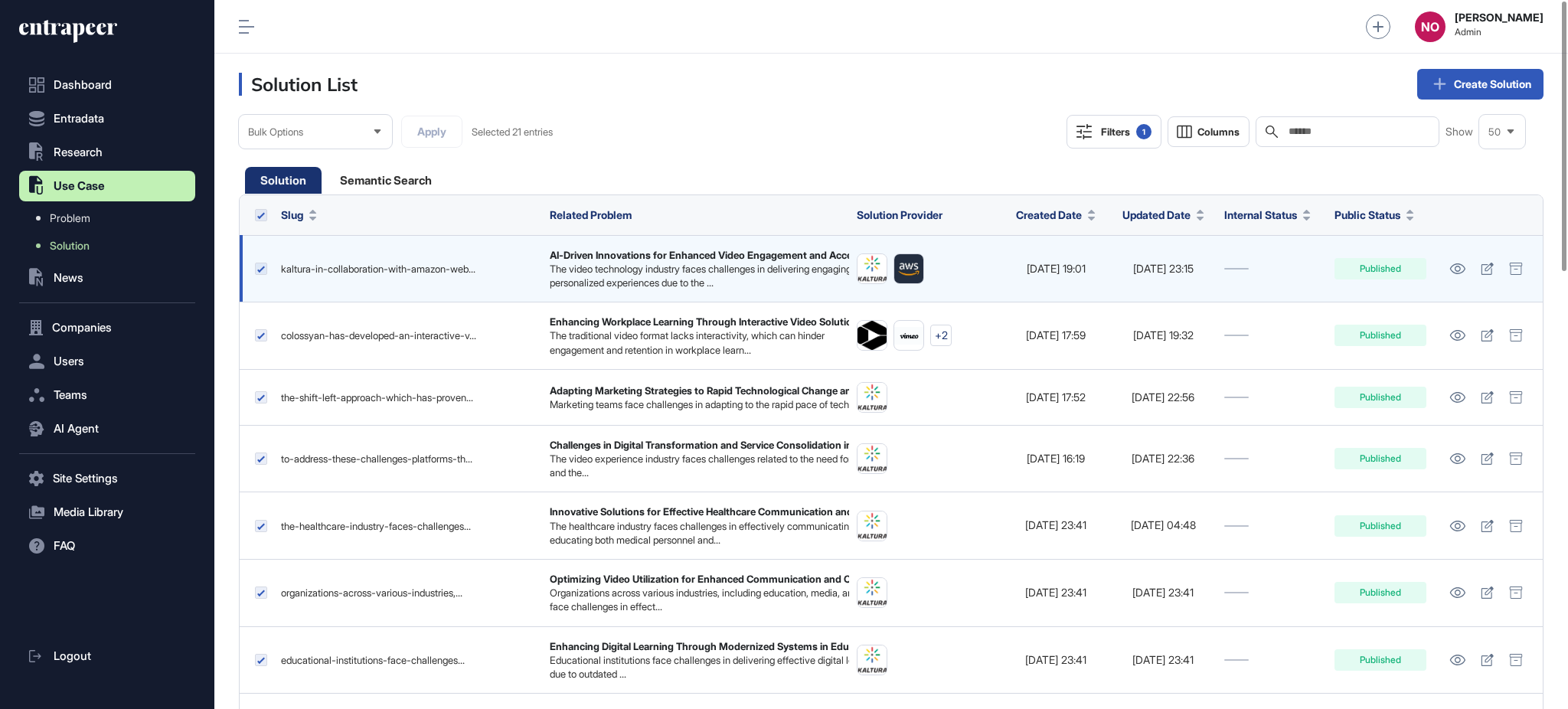
click at [260, 270] on label at bounding box center [261, 268] width 12 height 12
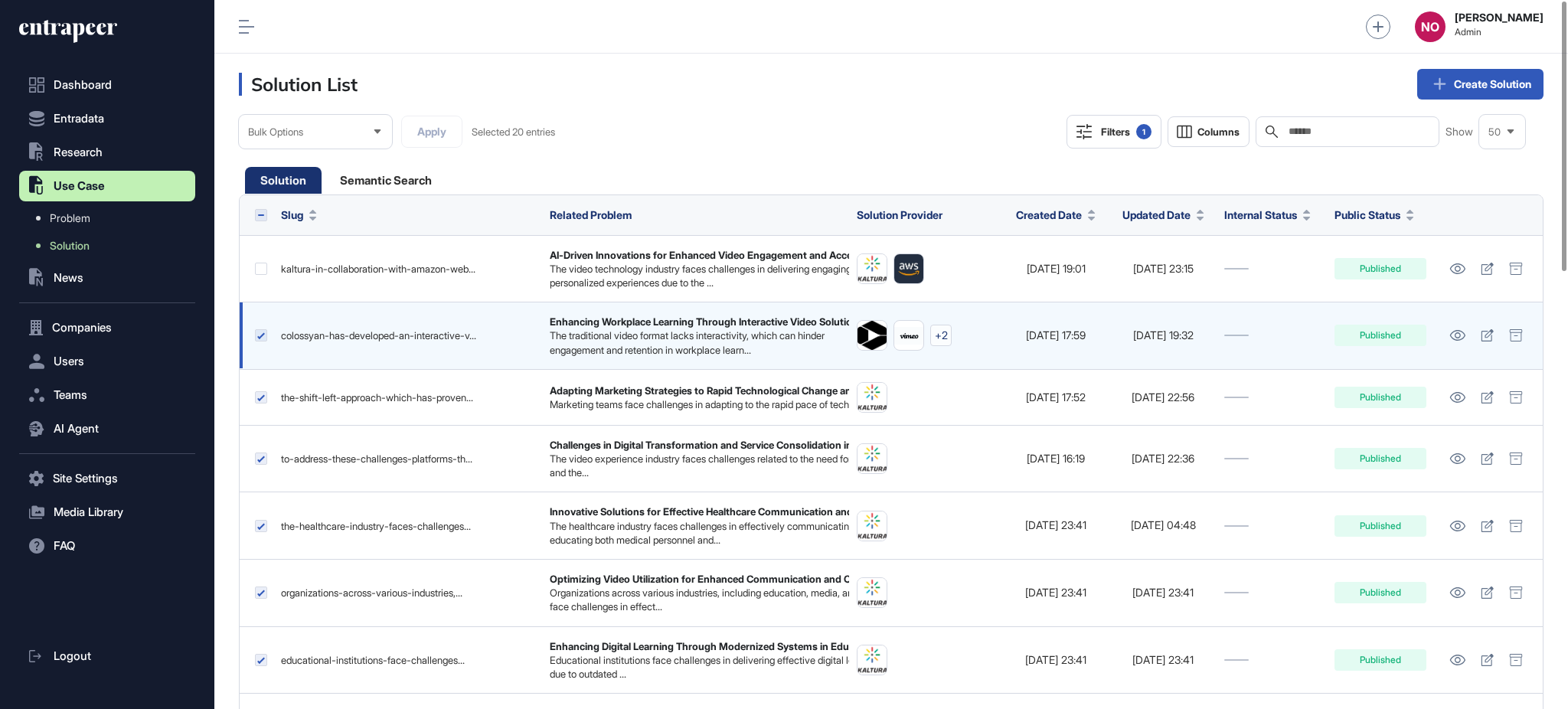
click at [263, 339] on label at bounding box center [261, 335] width 12 height 12
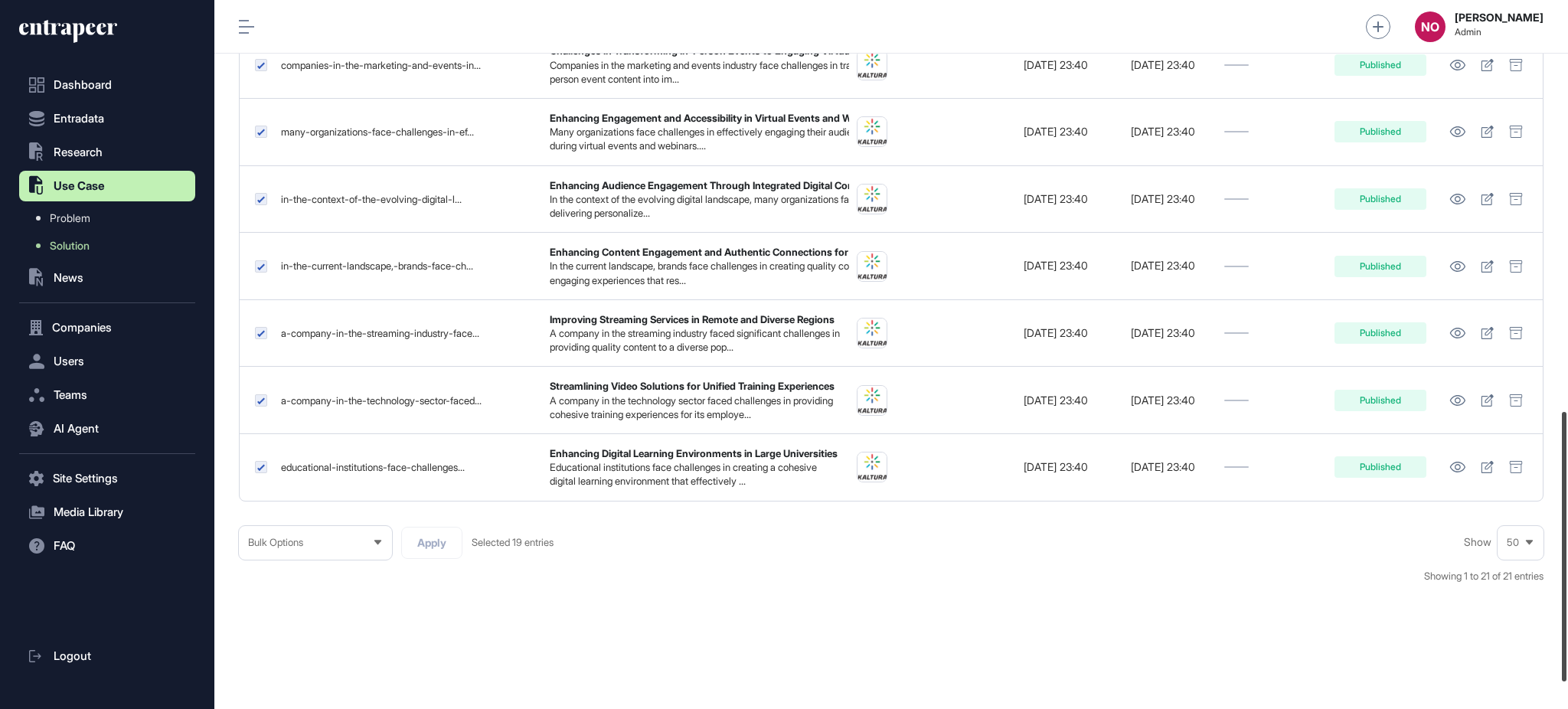
scroll to position [1147, 0]
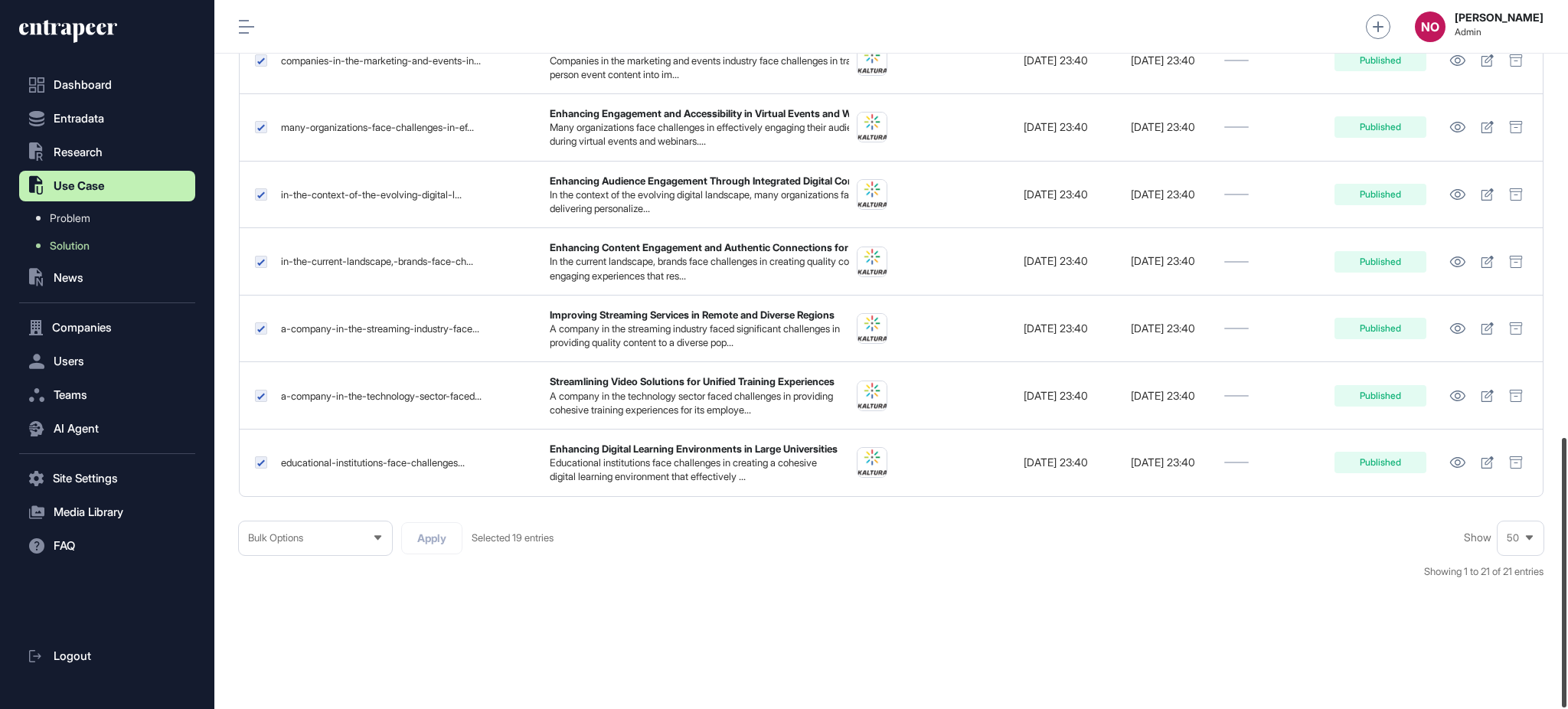
drag, startPoint x: 1566, startPoint y: 240, endPoint x: 1566, endPoint y: 687, distance: 447.0
click at [1566, 687] on div at bounding box center [1565, 573] width 5 height 270
click at [314, 548] on div "Bulk Options" at bounding box center [315, 538] width 153 height 30
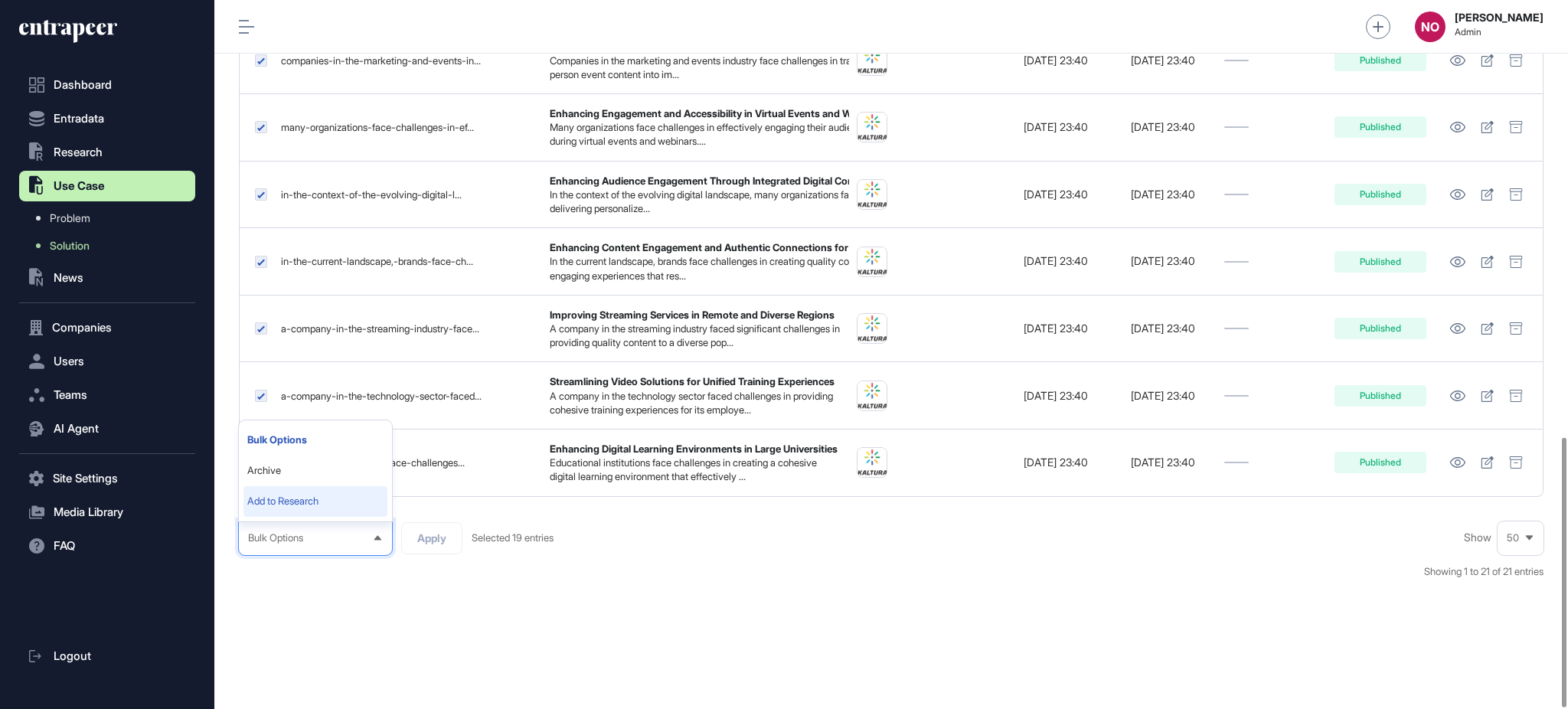
click at [312, 503] on li "Add to Research" at bounding box center [315, 501] width 144 height 31
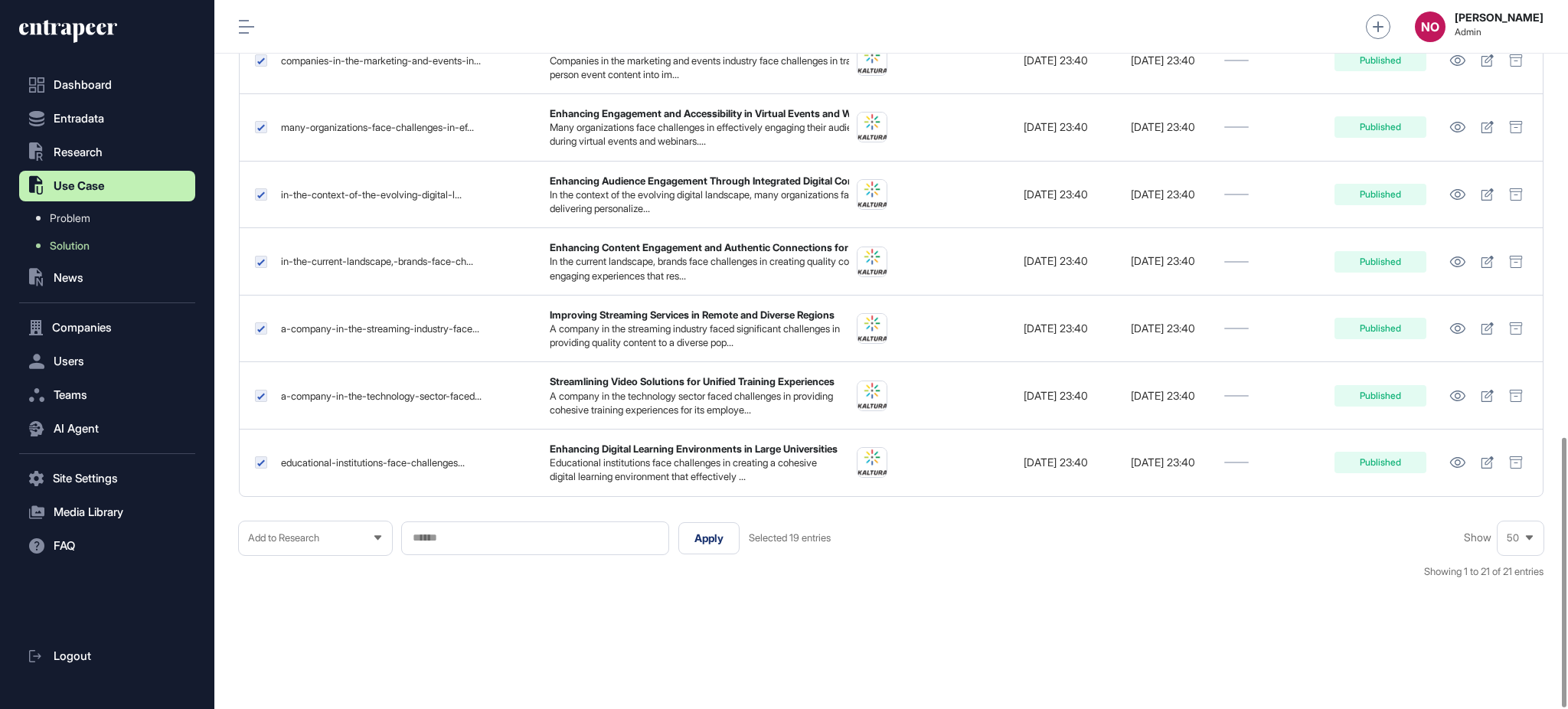
click at [498, 535] on input "text" at bounding box center [535, 538] width 248 height 13
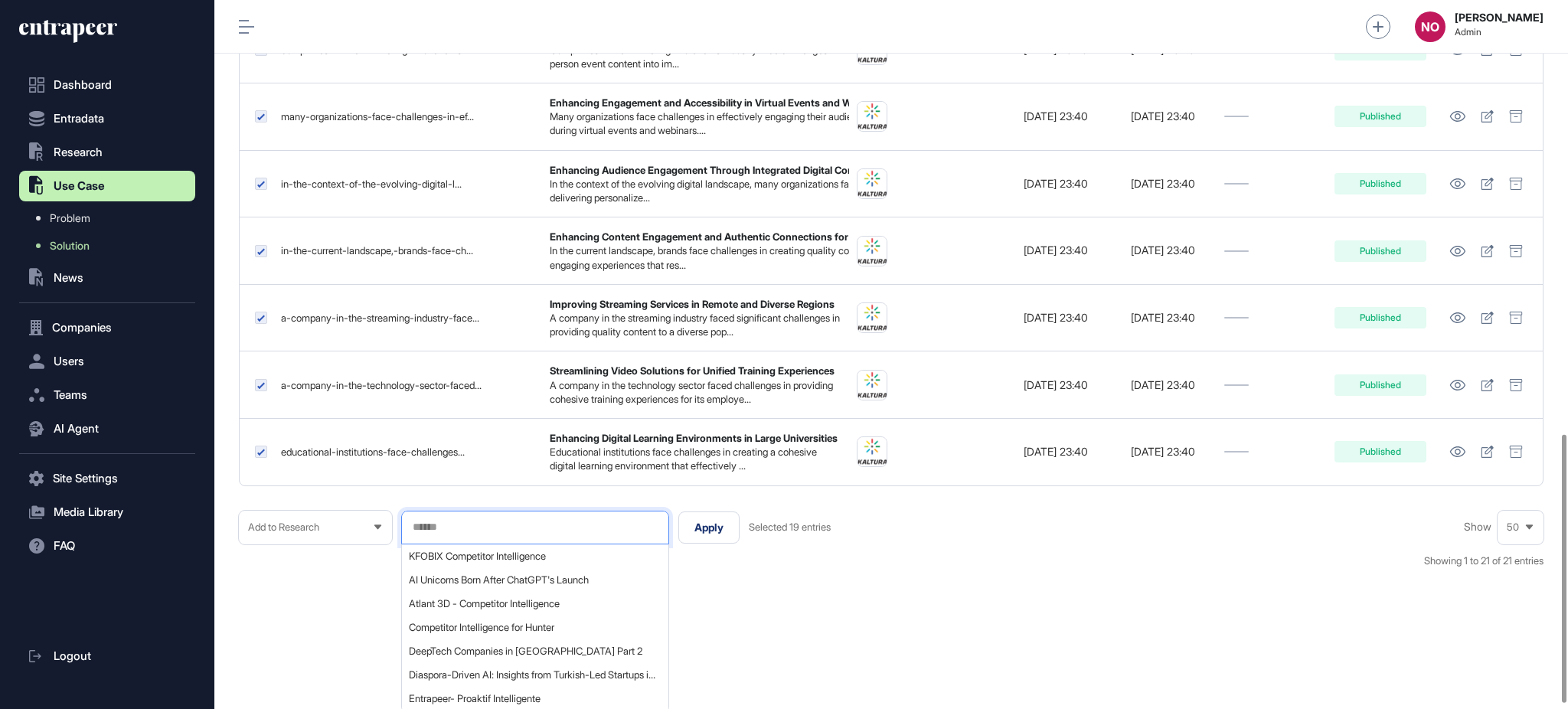
paste input "**********"
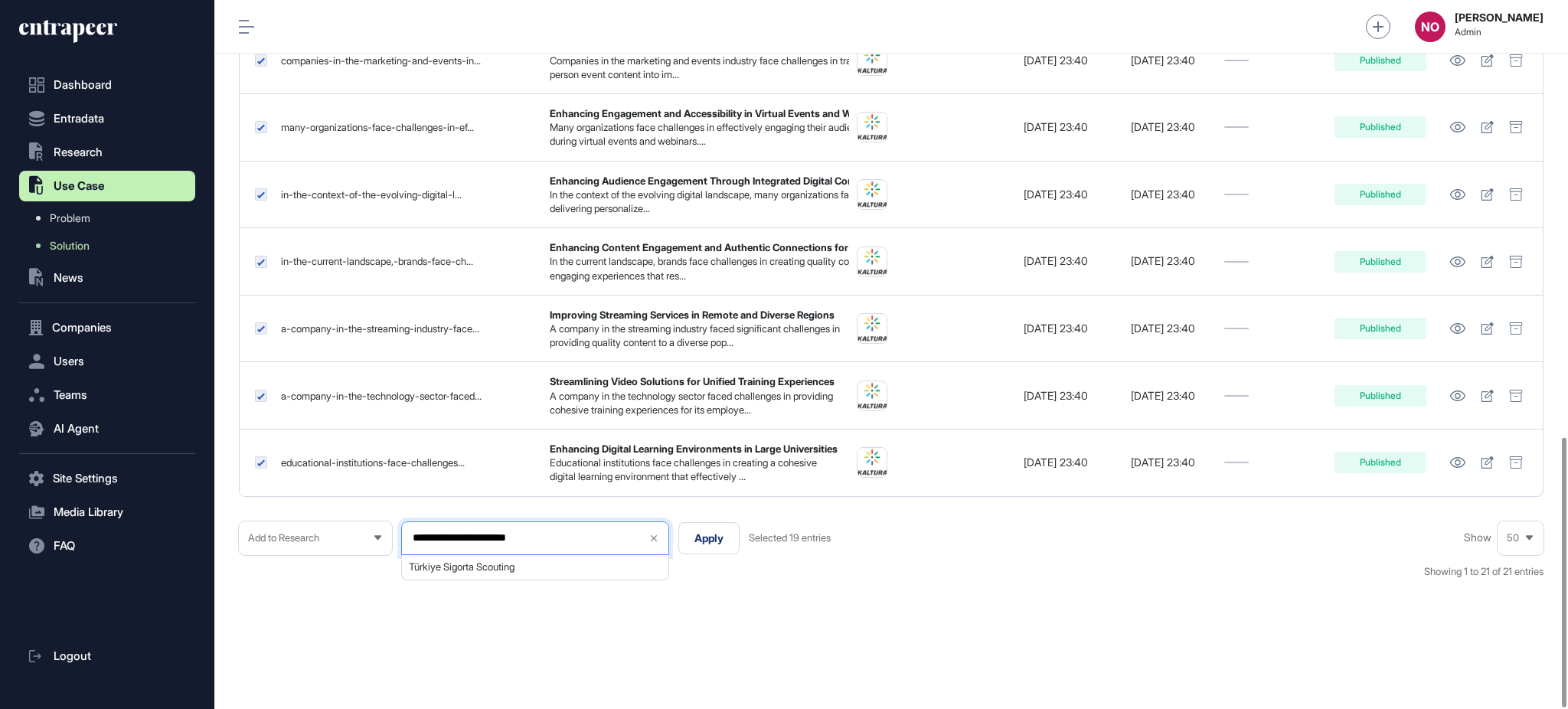
type input "**********"
click at [493, 570] on span "Türkiye Sigorta Scouting" at bounding box center [534, 567] width 251 height 12
click at [735, 587] on div "**********" at bounding box center [890, 558] width 1305 height 73
click at [715, 549] on button "Apply" at bounding box center [709, 538] width 61 height 32
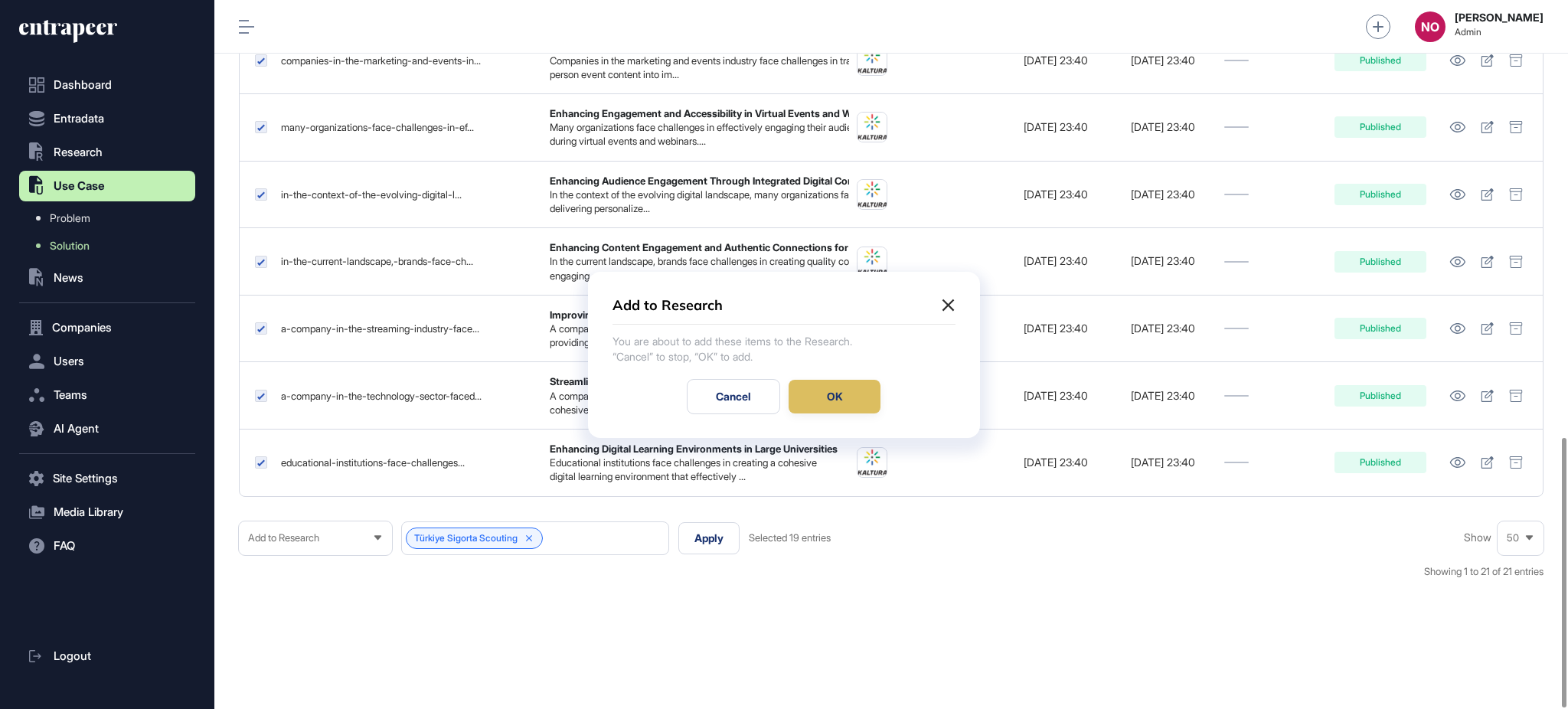
click at [805, 403] on div "OK" at bounding box center [834, 396] width 92 height 34
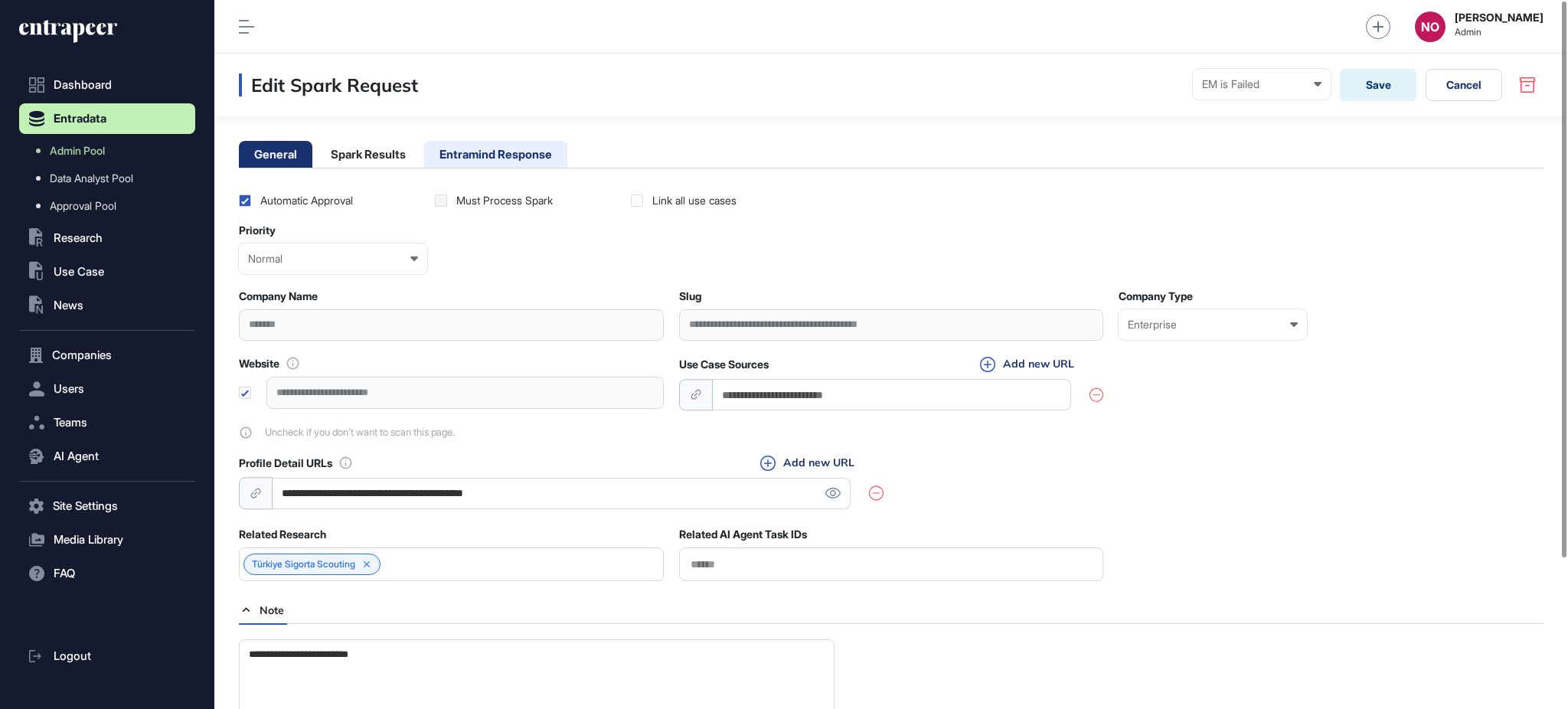
click at [433, 152] on li "Entramind Response" at bounding box center [495, 154] width 143 height 26
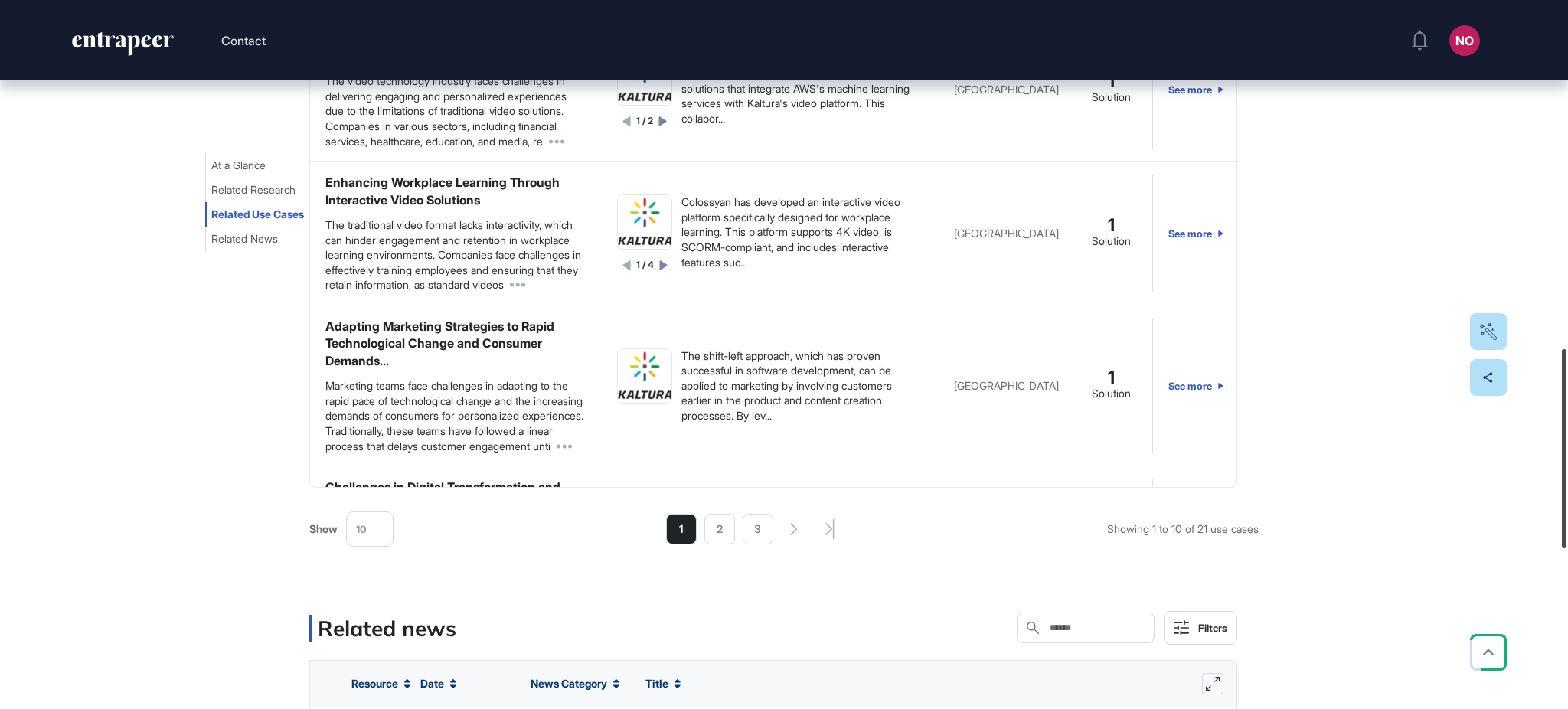
scroll to position [1241, 0]
drag, startPoint x: 1566, startPoint y: 153, endPoint x: 1566, endPoint y: 500, distance: 347.0
click at [1566, 500] on div at bounding box center [1565, 448] width 5 height 199
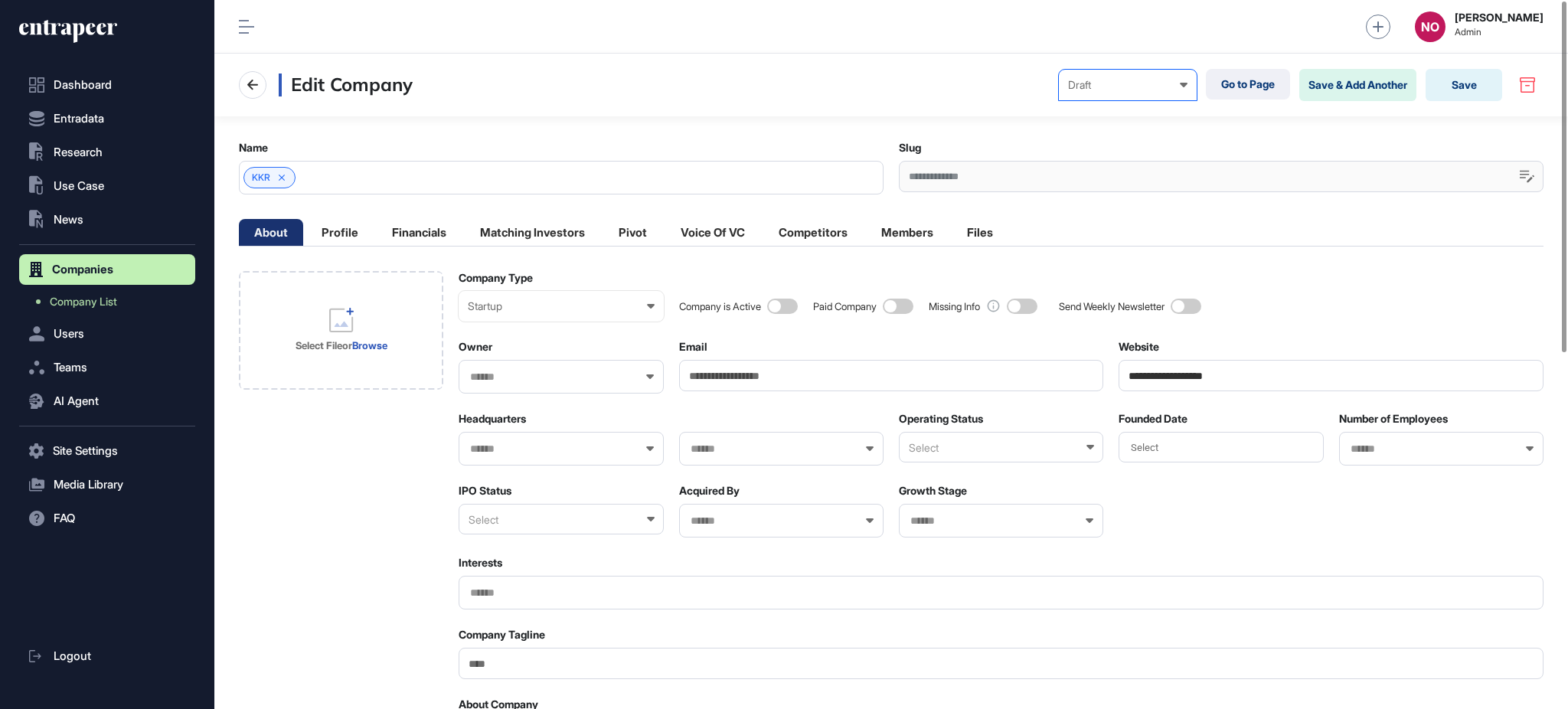
click at [1123, 82] on div "Draft" at bounding box center [1127, 85] width 120 height 12
click at [0, 0] on div "Published" at bounding box center [0, 0] width 0 height 0
click at [1475, 93] on button "Save" at bounding box center [1463, 84] width 77 height 32
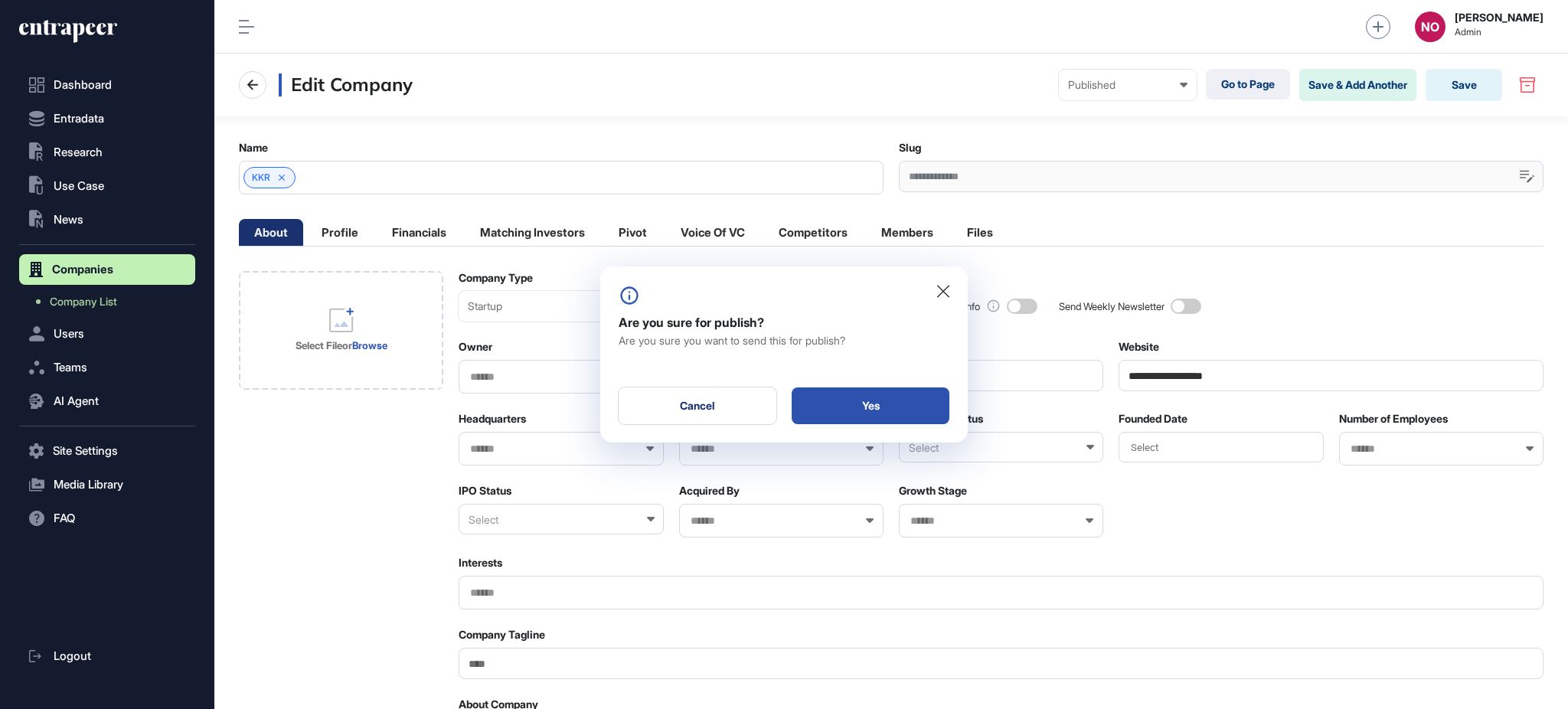
click at [924, 412] on div "Yes" at bounding box center [870, 405] width 158 height 37
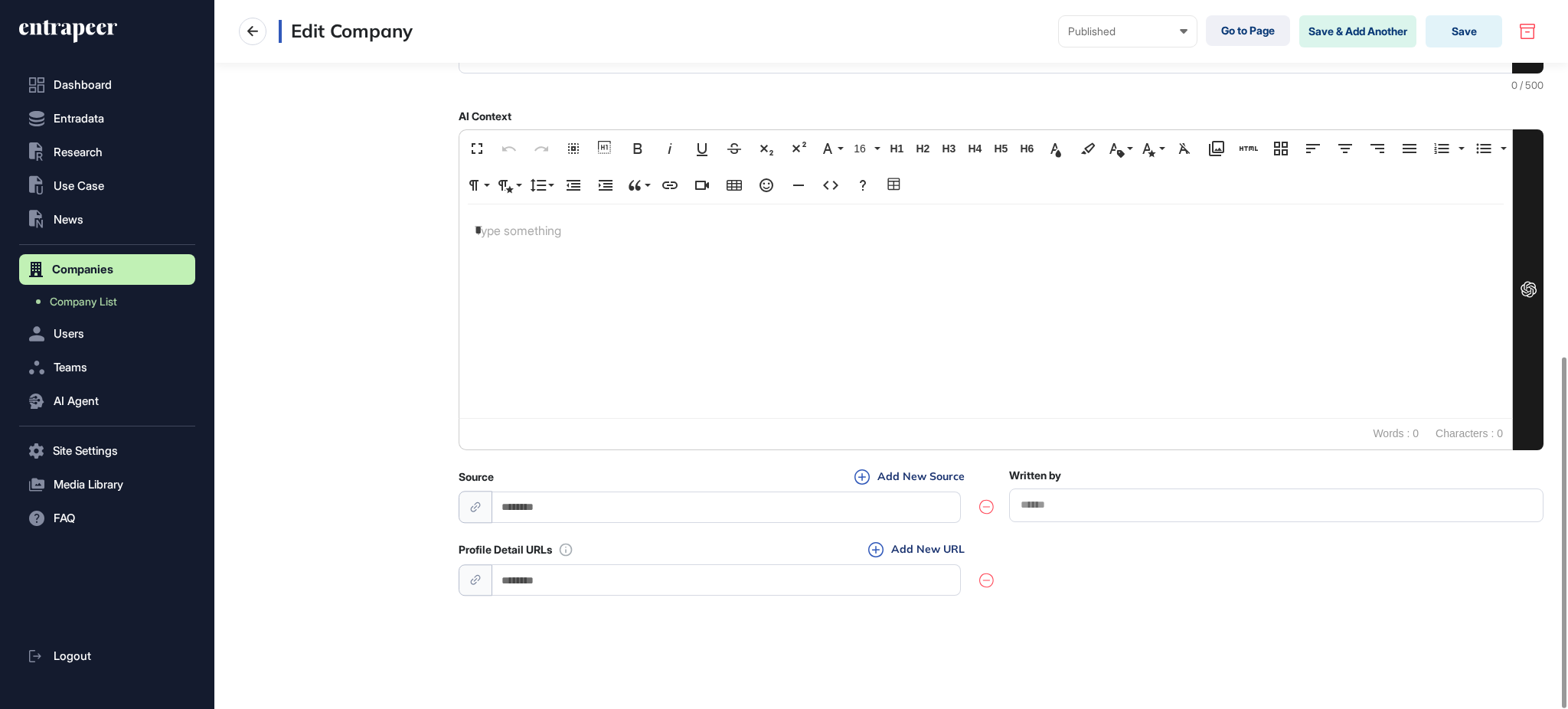
scroll to position [718, 0]
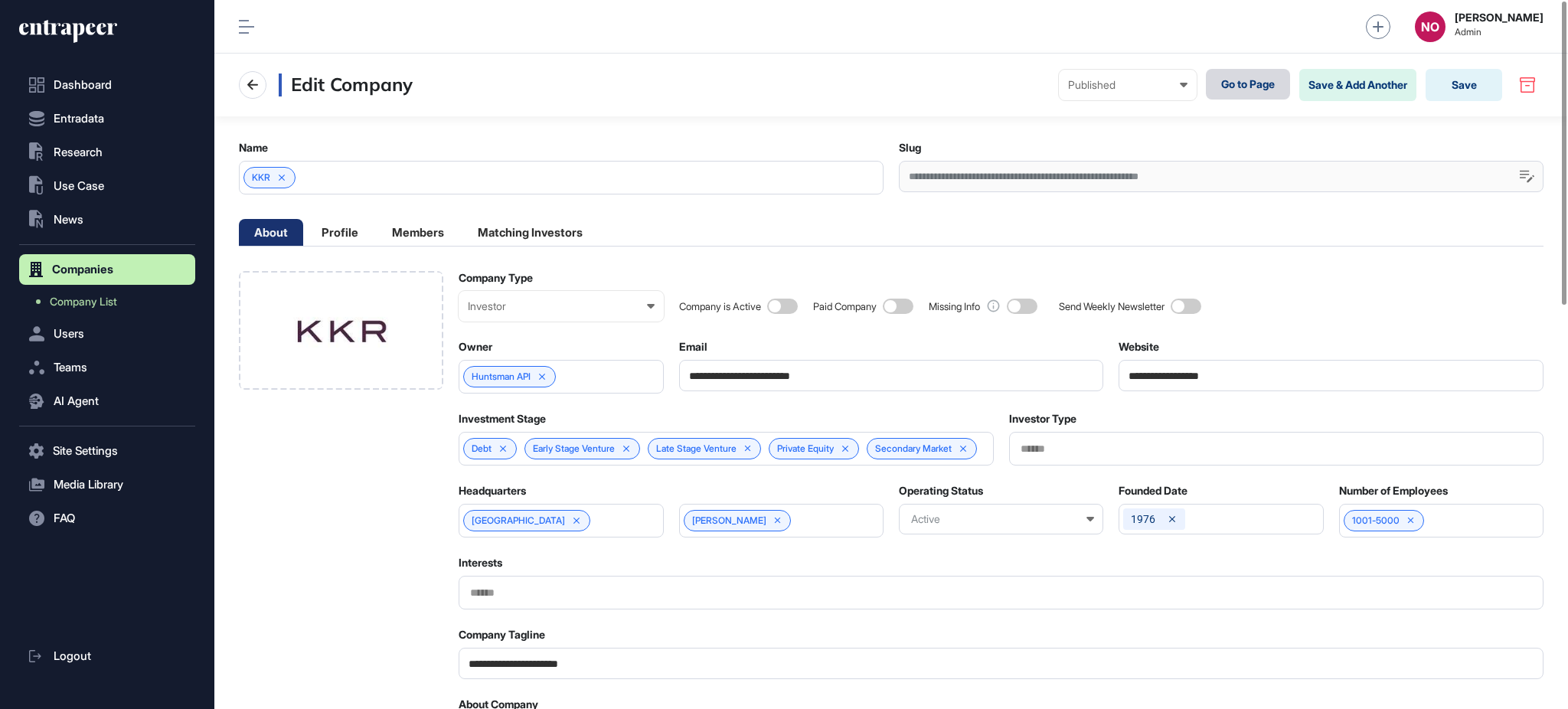
click at [1235, 91] on link "Go to Page" at bounding box center [1248, 83] width 84 height 31
drag, startPoint x: 1566, startPoint y: 250, endPoint x: 1566, endPoint y: 190, distance: 60.0
click at [1566, 190] on div at bounding box center [1565, 153] width 5 height 303
click at [1142, 376] on input "**********" at bounding box center [1330, 376] width 425 height 31
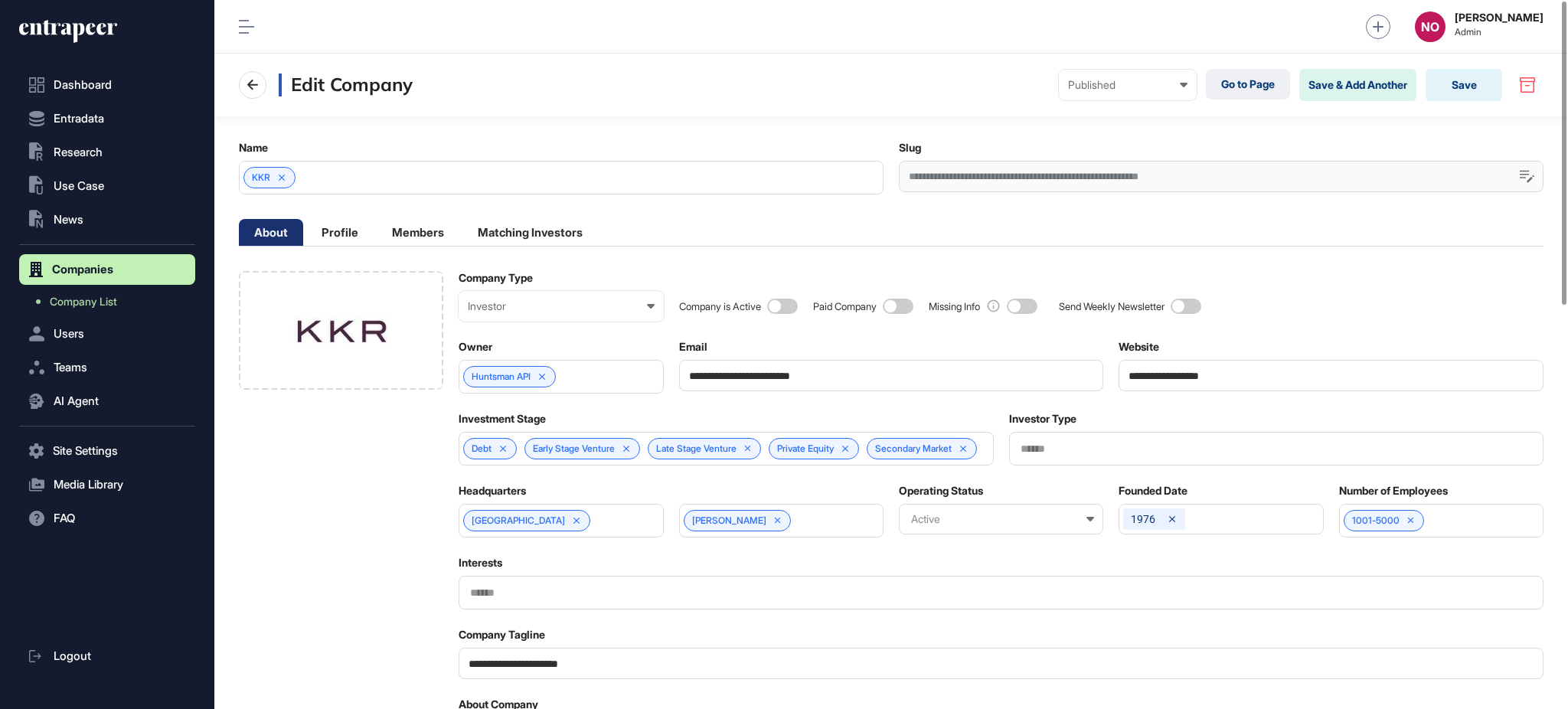
click at [1142, 376] on input "**********" at bounding box center [1330, 376] width 425 height 31
paste input "**"
type input "**********"
click at [1454, 92] on button "Save" at bounding box center [1463, 84] width 77 height 32
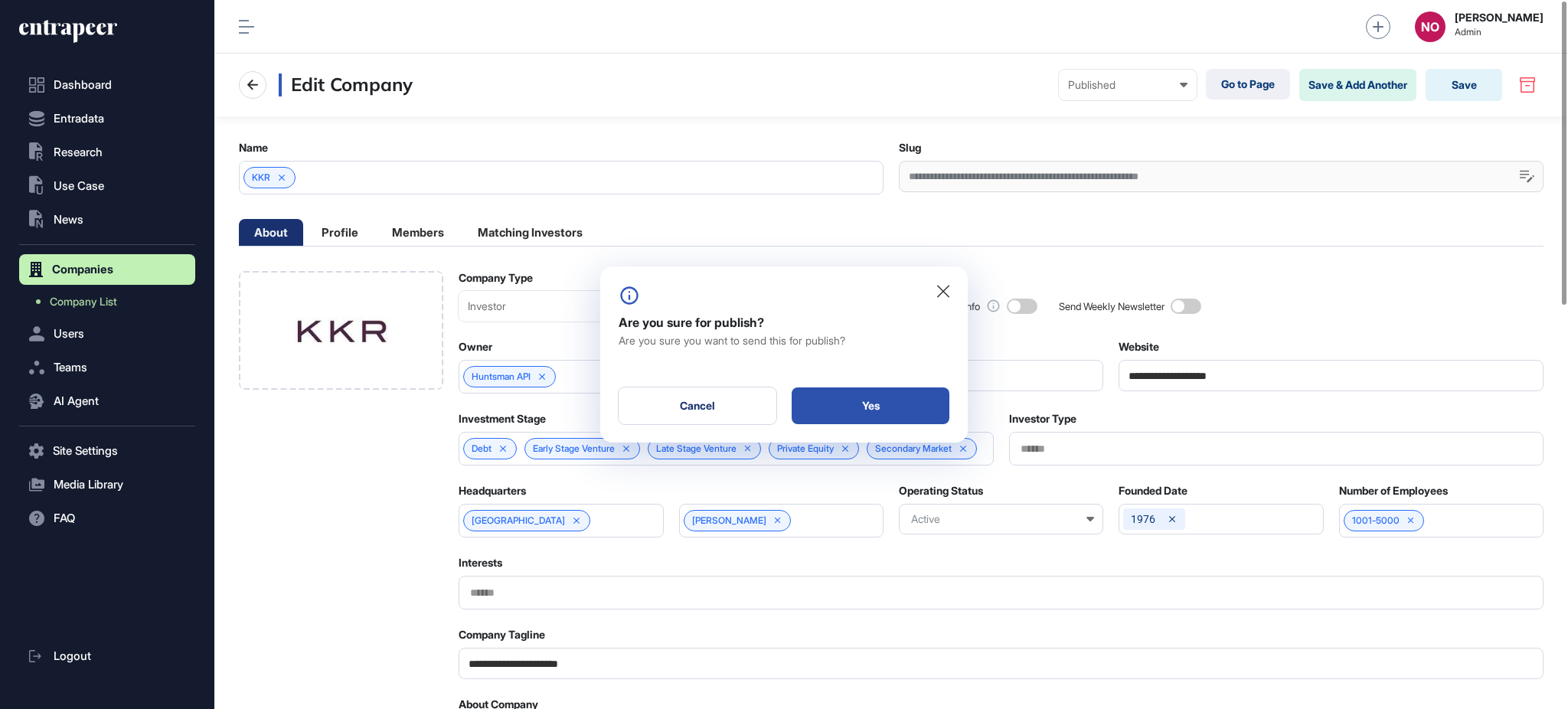
click at [909, 408] on div "Yes" at bounding box center [870, 405] width 158 height 37
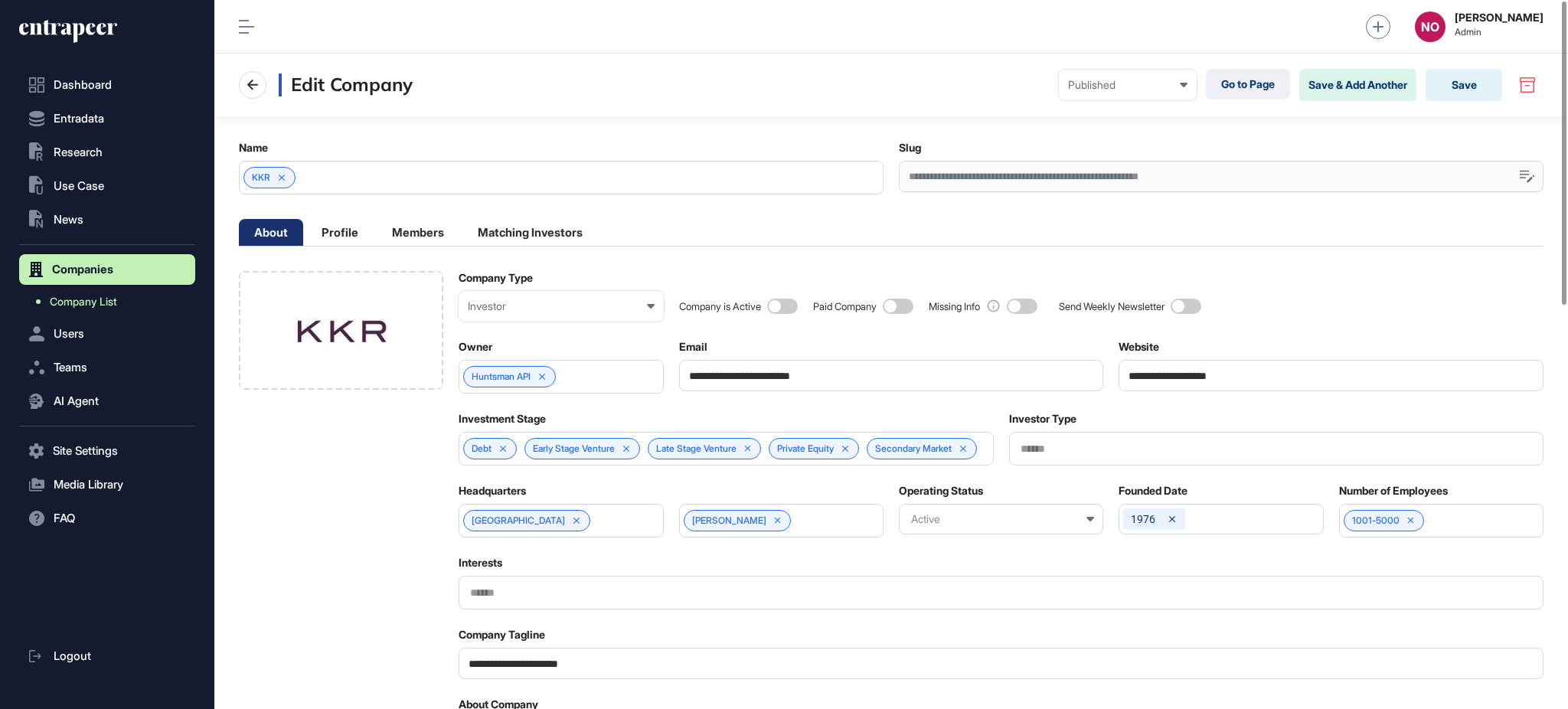
click at [120, 305] on link "Company List" at bounding box center [111, 301] width 168 height 27
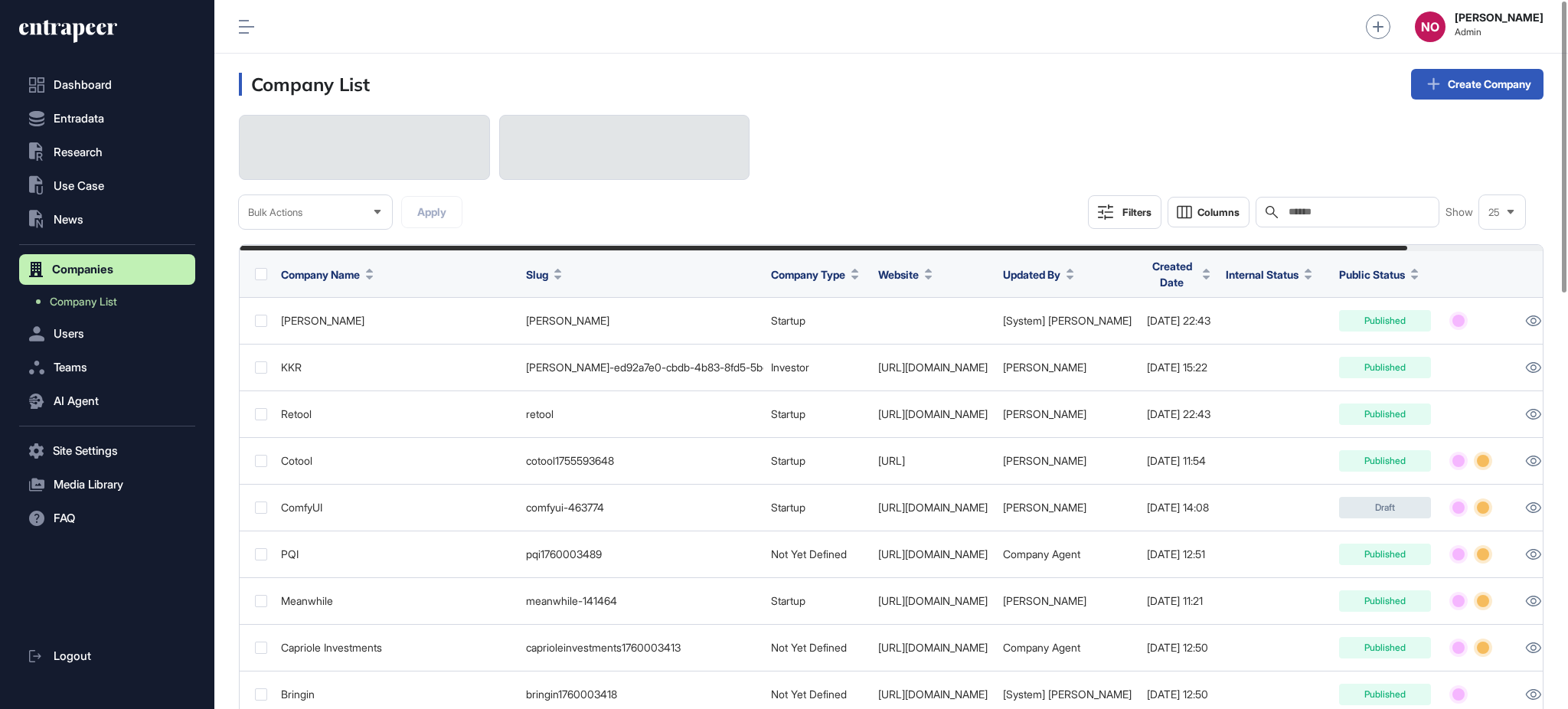
click at [1386, 211] on input "text" at bounding box center [1358, 212] width 143 height 12
paste input "**********"
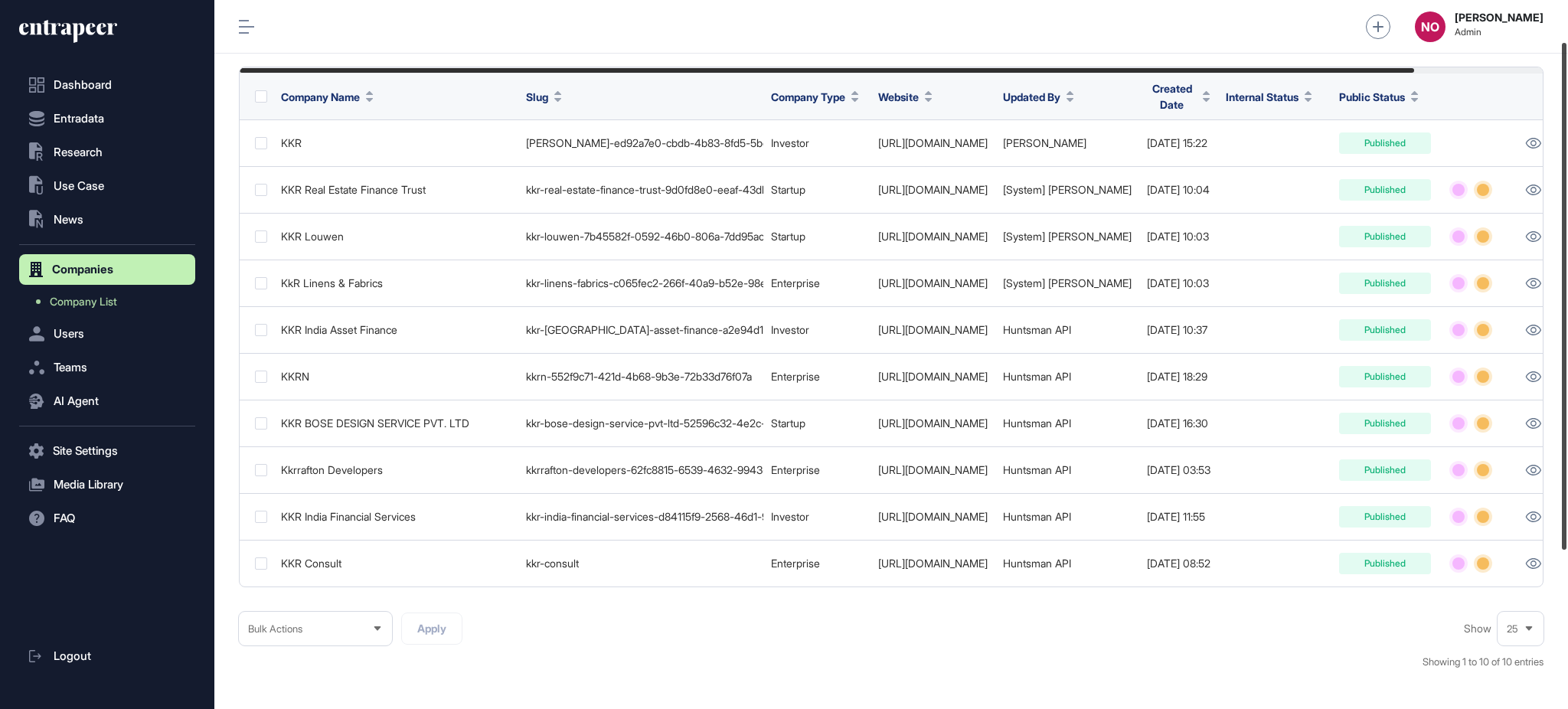
scroll to position [278, 0]
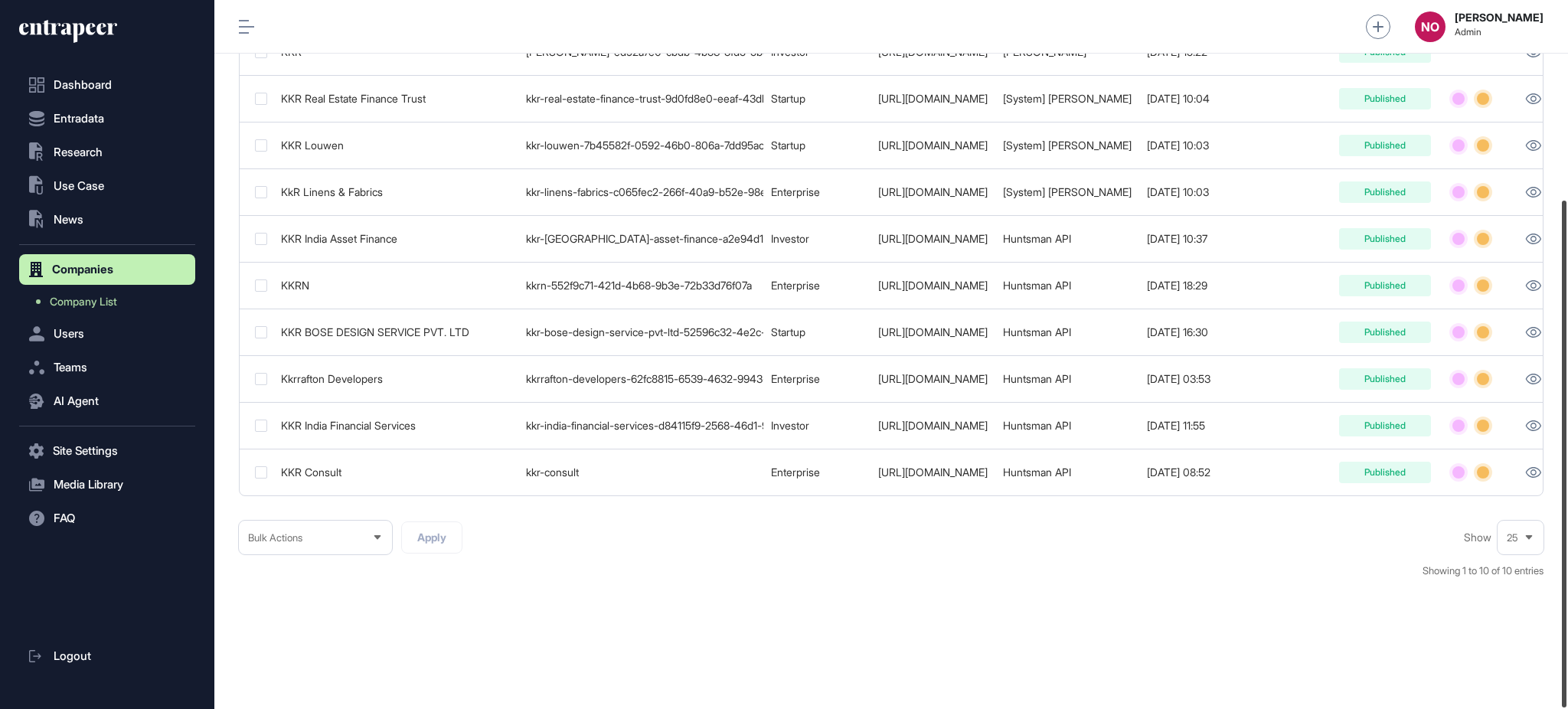
drag, startPoint x: 1566, startPoint y: 229, endPoint x: 1566, endPoint y: 546, distance: 317.0
click at [1566, 546] on div at bounding box center [1565, 454] width 5 height 507
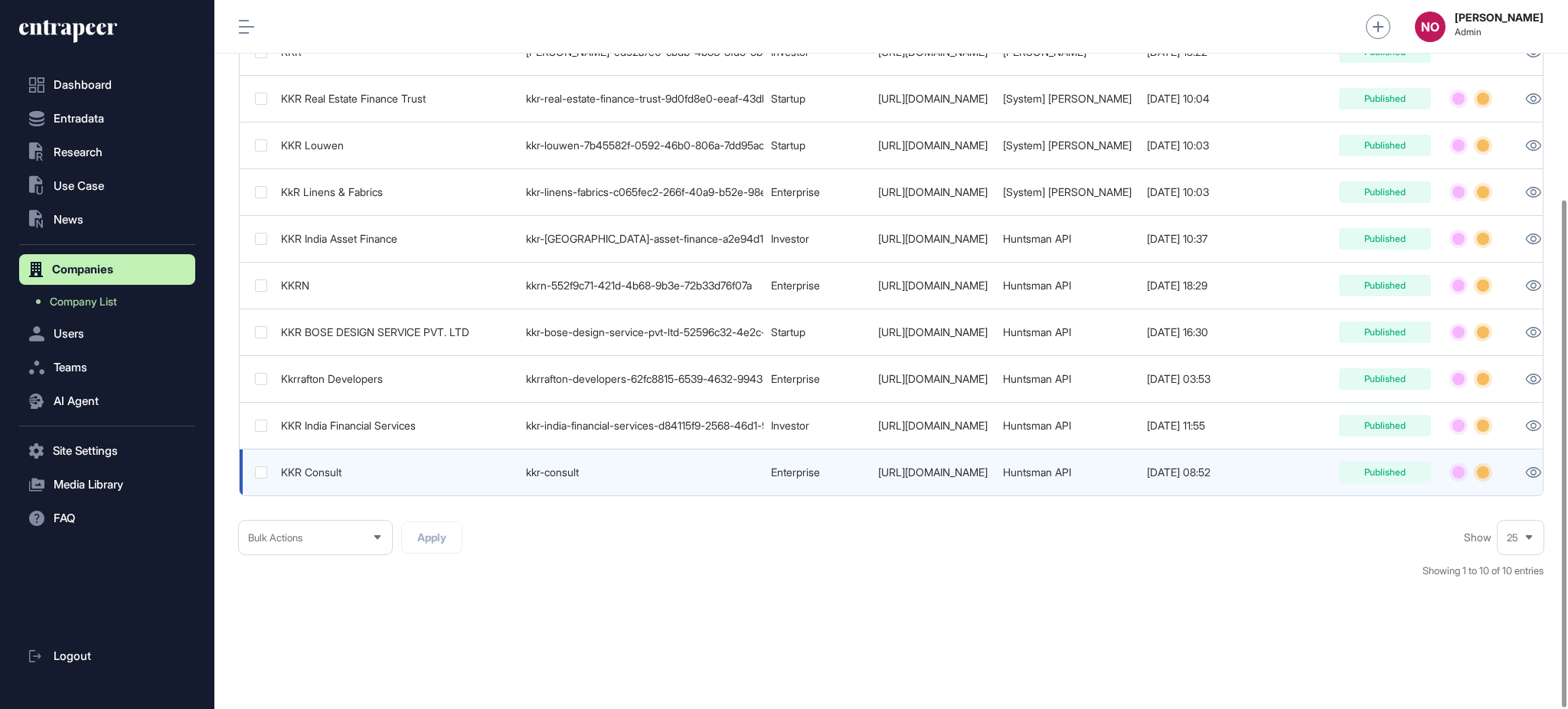
click at [917, 472] on td "http://www.kkrconsult.com" at bounding box center [933, 473] width 125 height 47
click at [924, 466] on link "http://www.kkrconsult.com" at bounding box center [933, 472] width 110 height 13
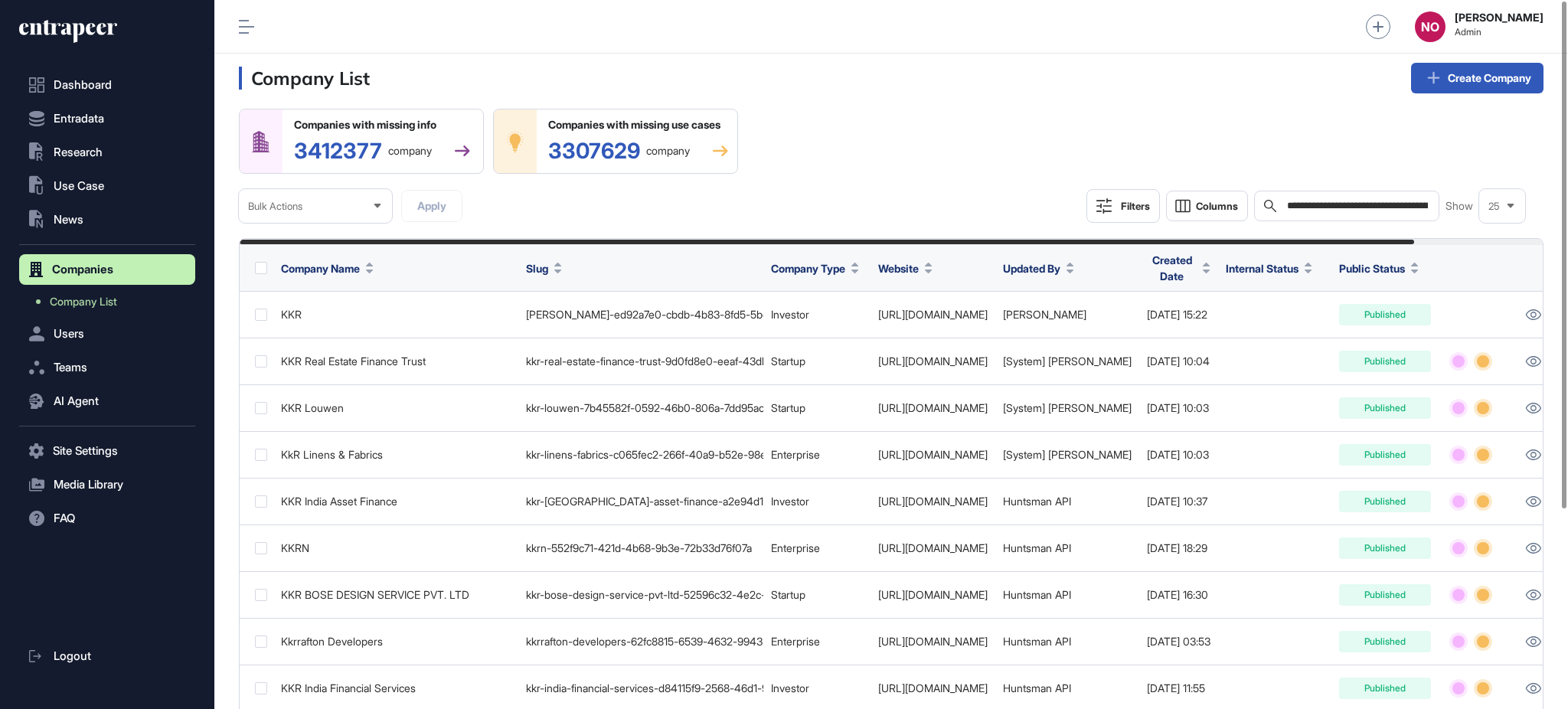
scroll to position [0, 0]
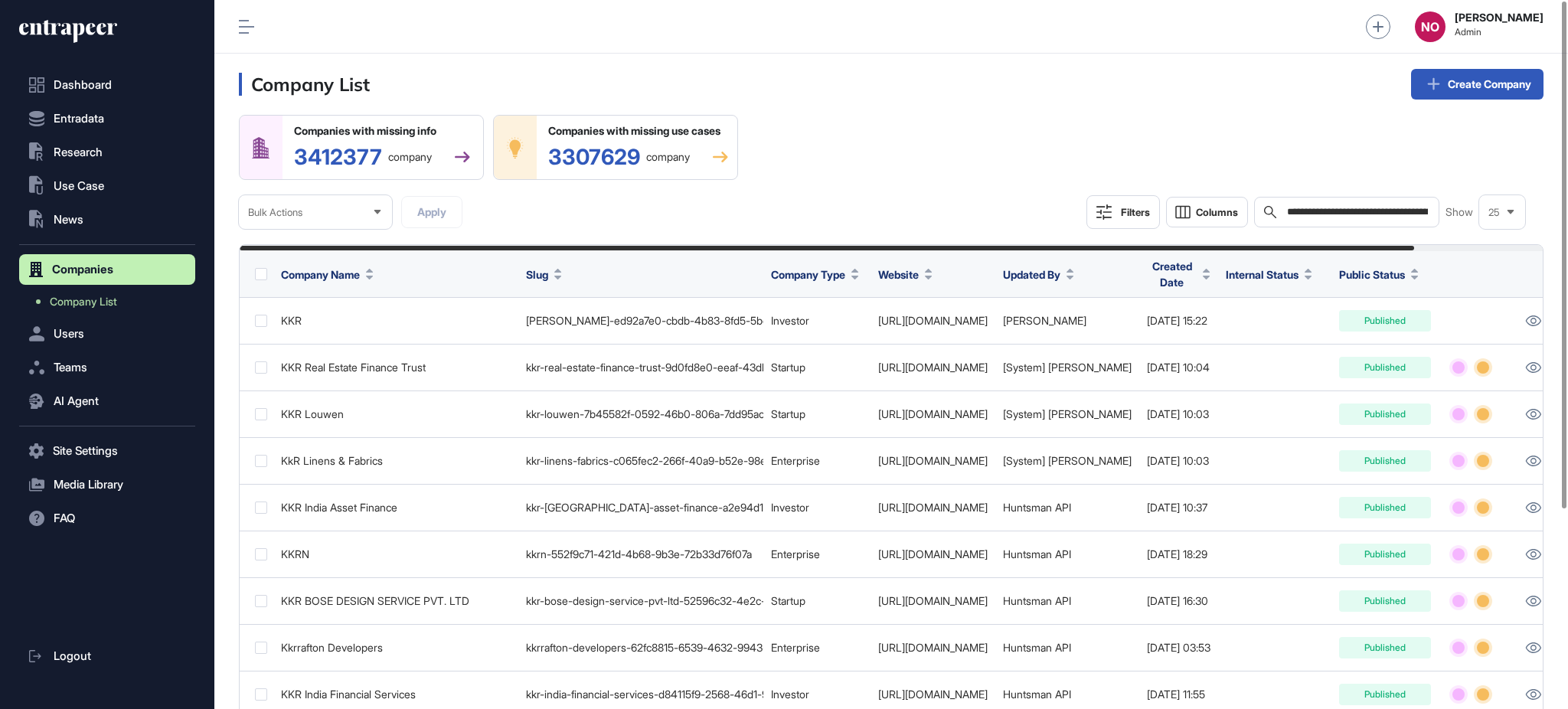
click at [1365, 206] on input "**********" at bounding box center [1358, 212] width 144 height 12
paste input "text"
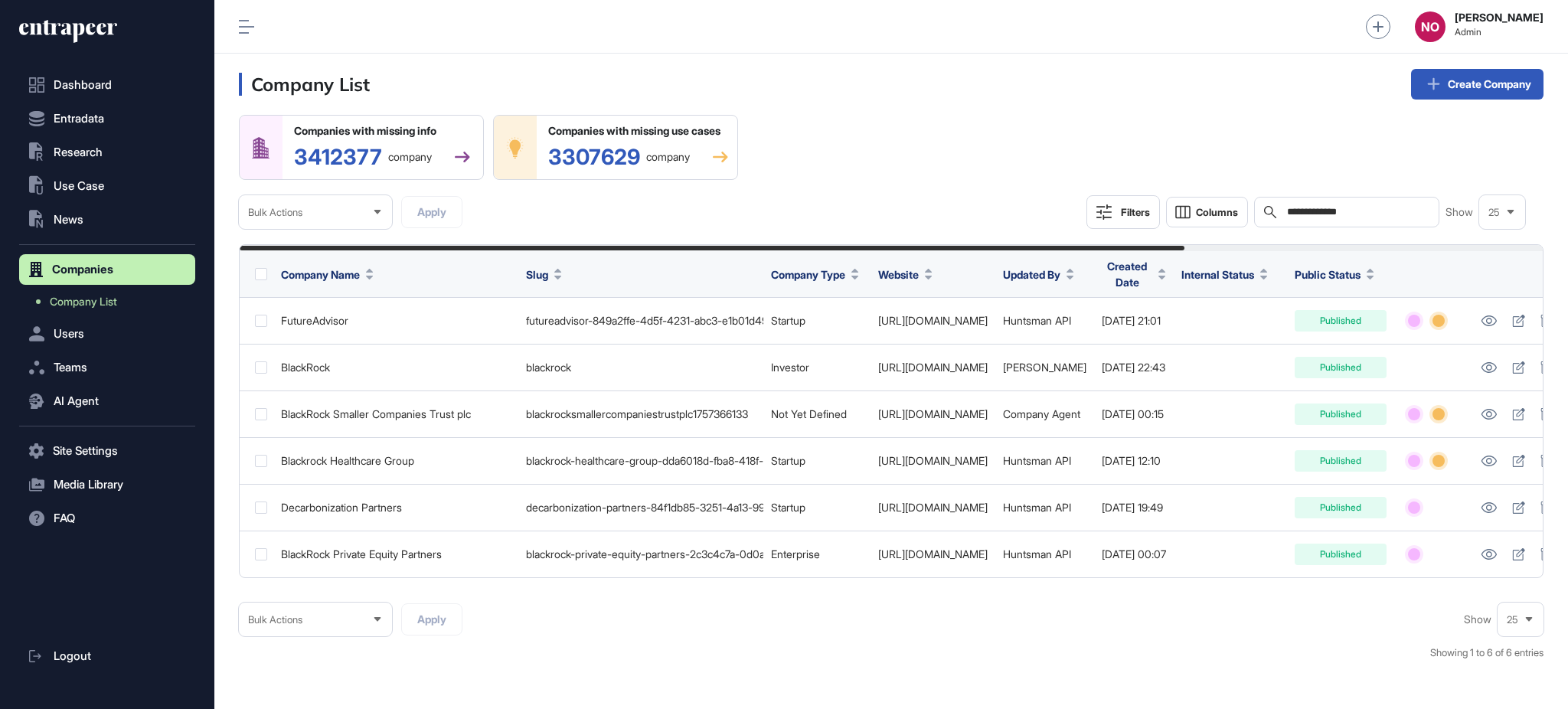
type input "**********"
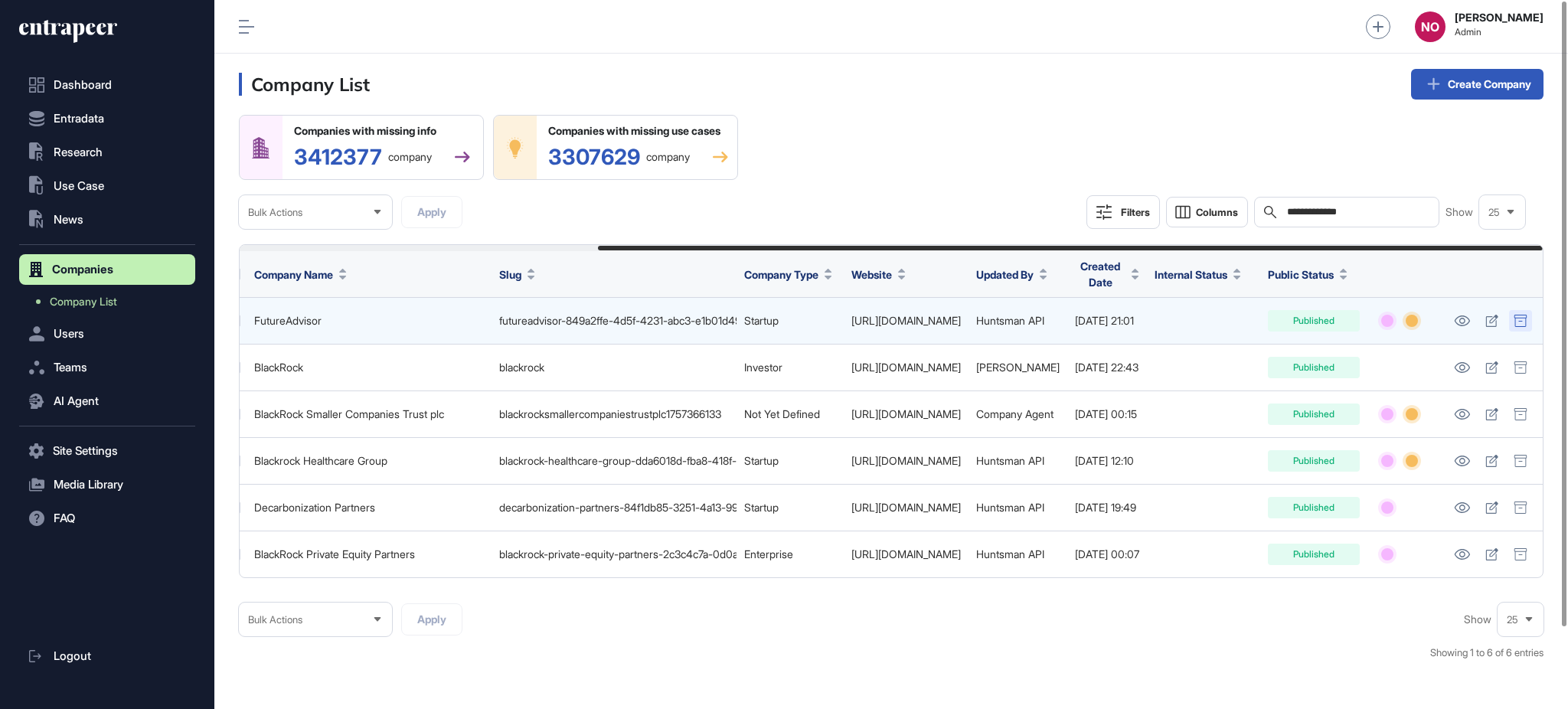
click at [1526, 317] on icon at bounding box center [1519, 320] width 12 height 12
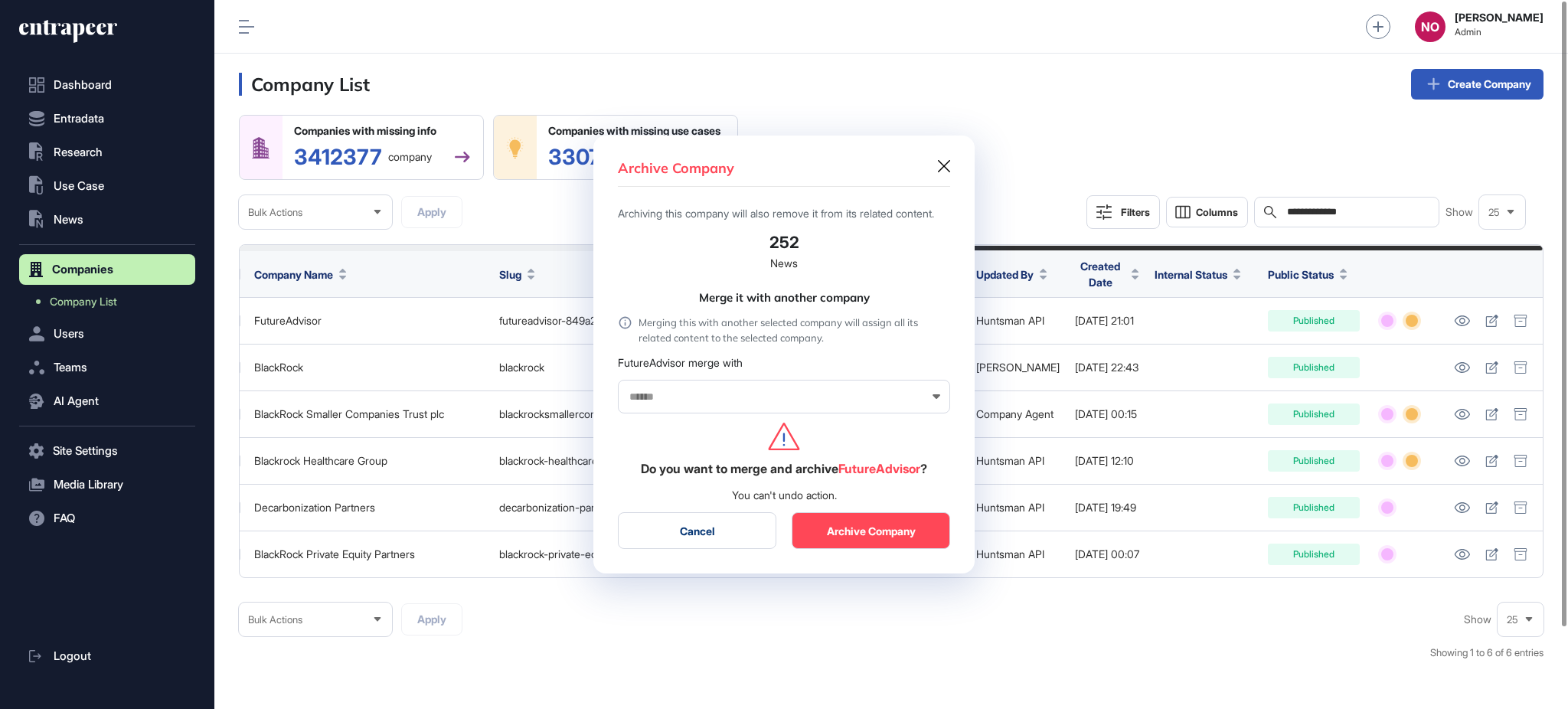
click at [721, 532] on button "Cancel" at bounding box center [697, 531] width 158 height 37
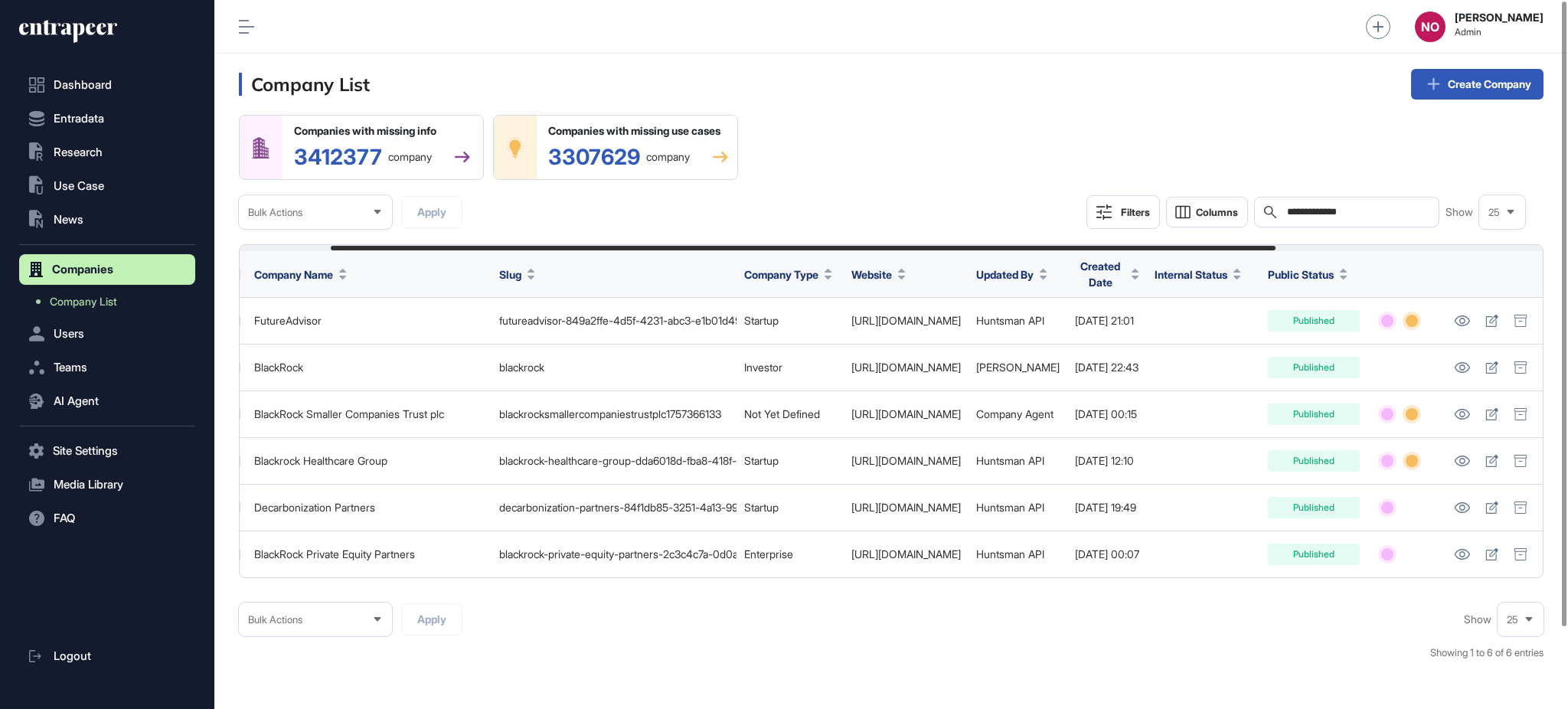
scroll to position [0, 0]
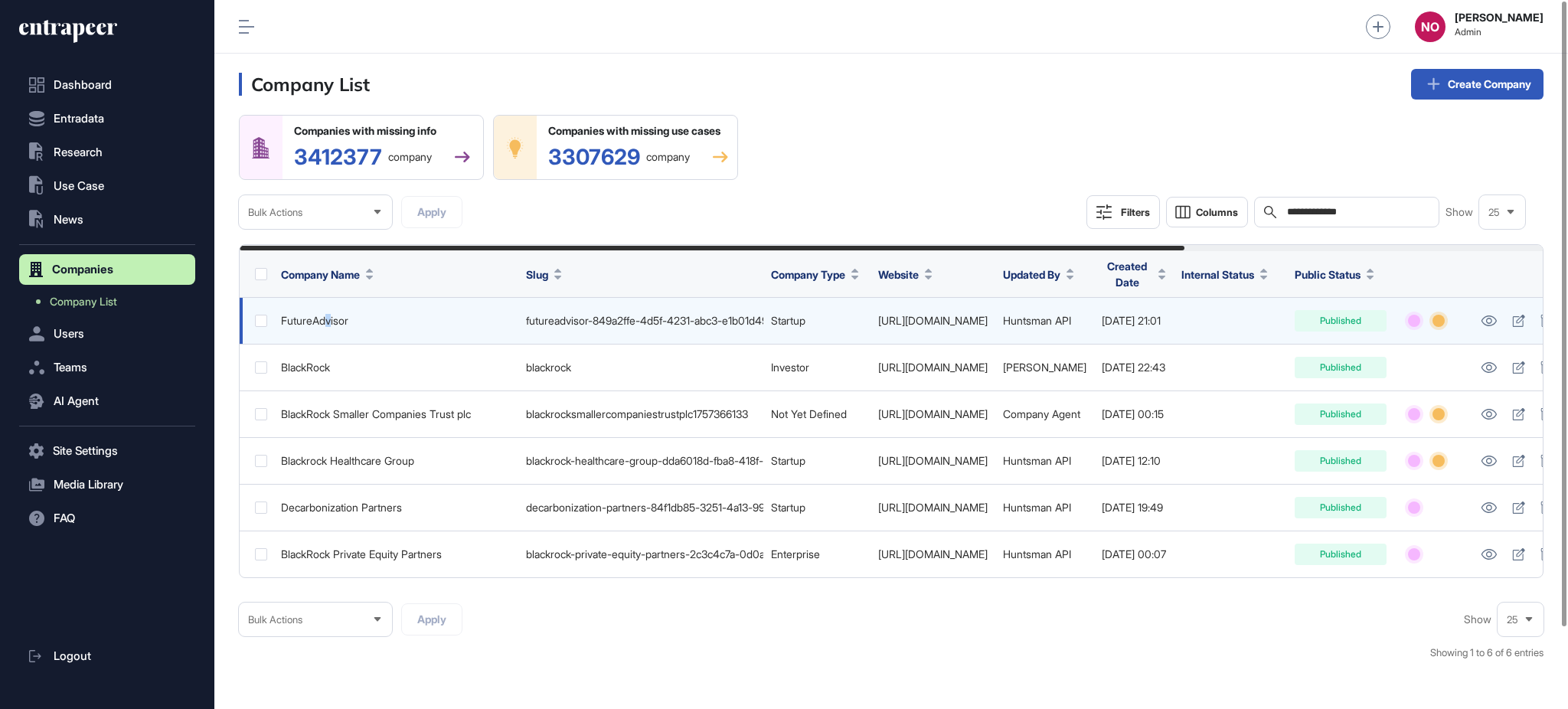
click at [329, 326] on div "FutureAdvisor" at bounding box center [395, 320] width 229 height 12
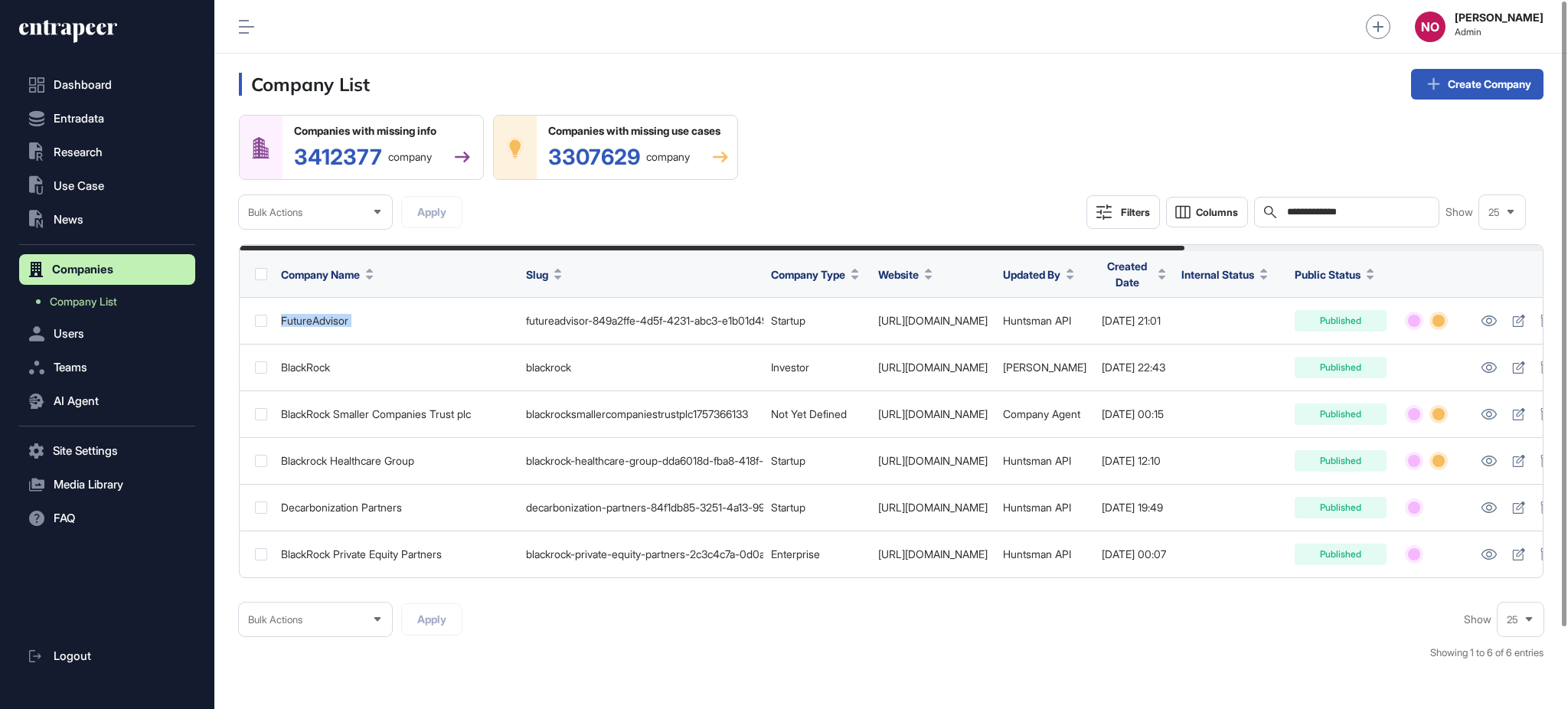
copy tr "FutureAdvisor"
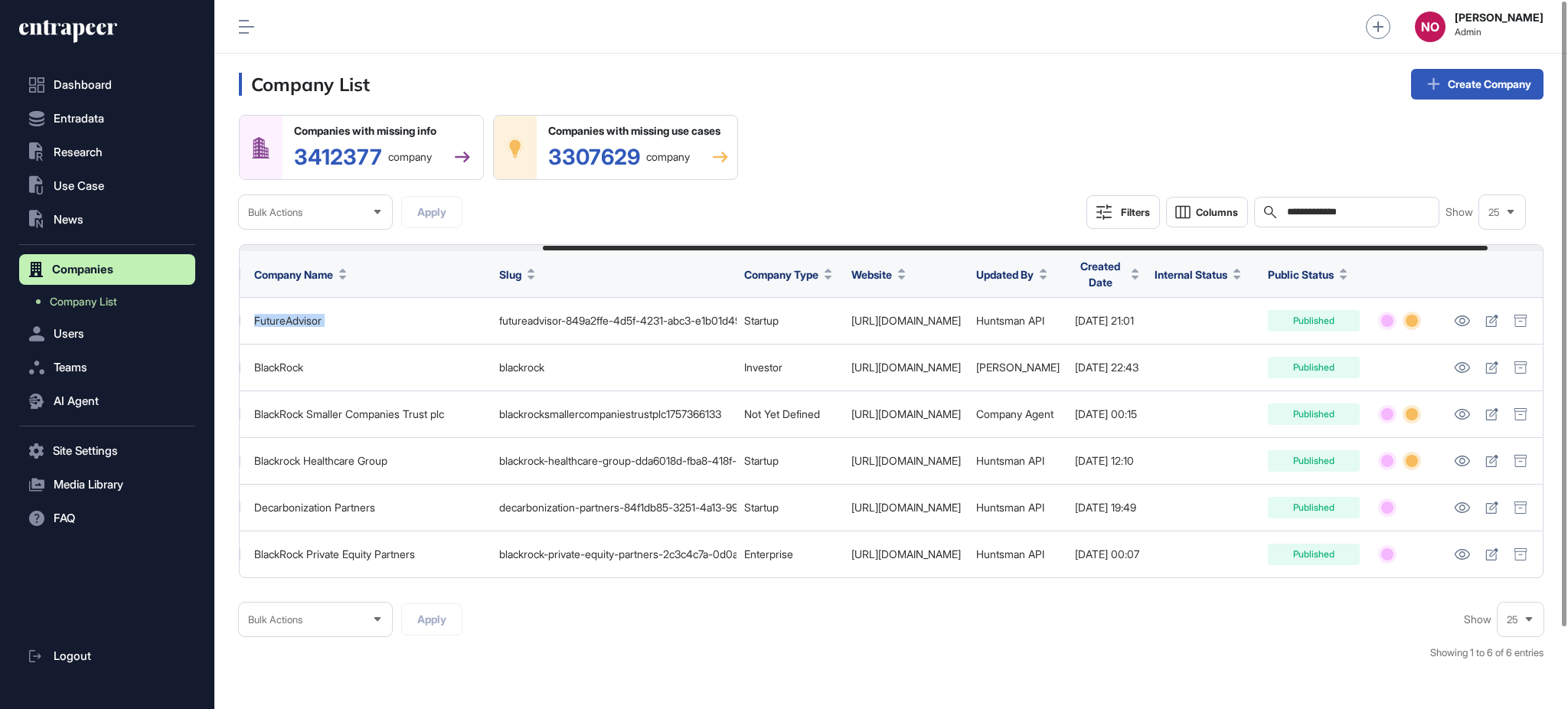
scroll to position [0, 494]
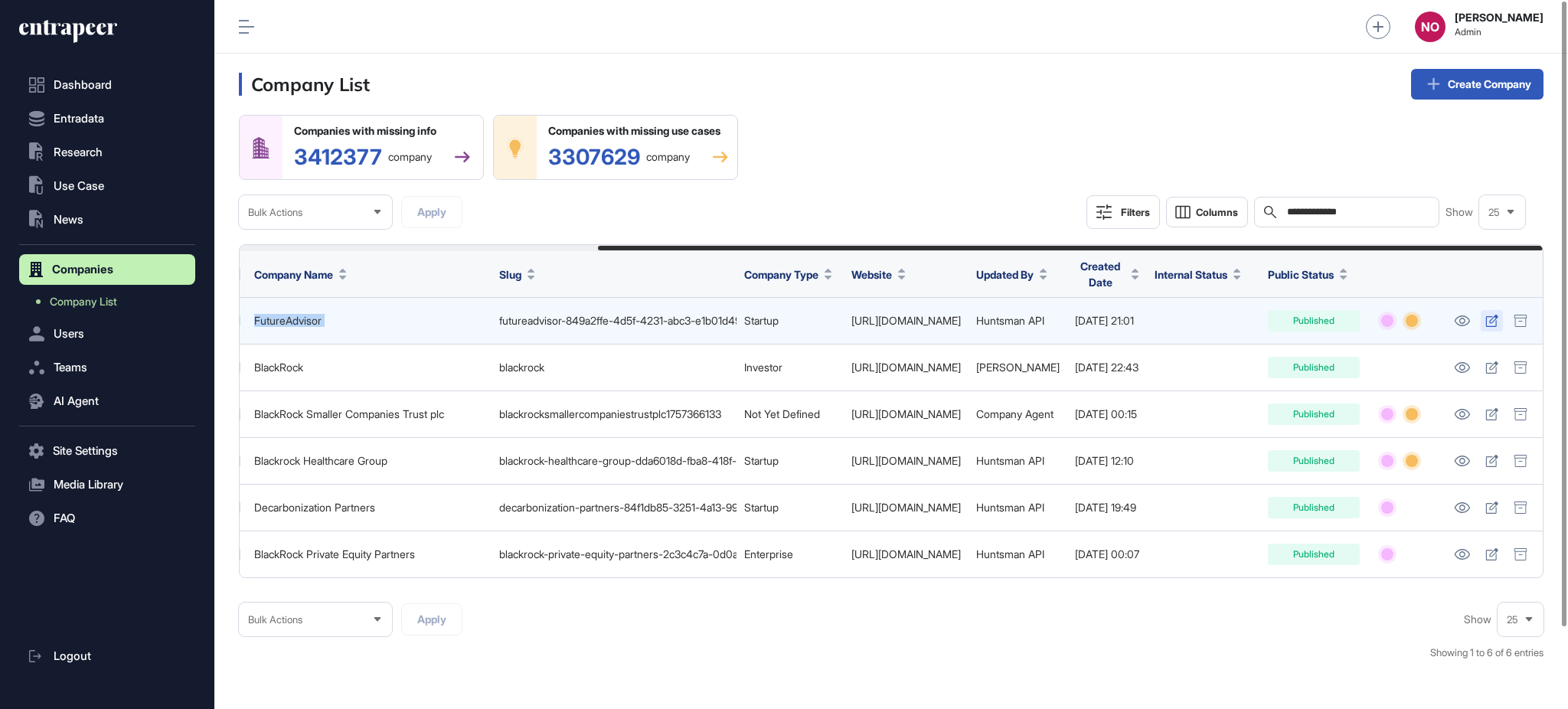
click at [1495, 319] on icon at bounding box center [1491, 320] width 12 height 12
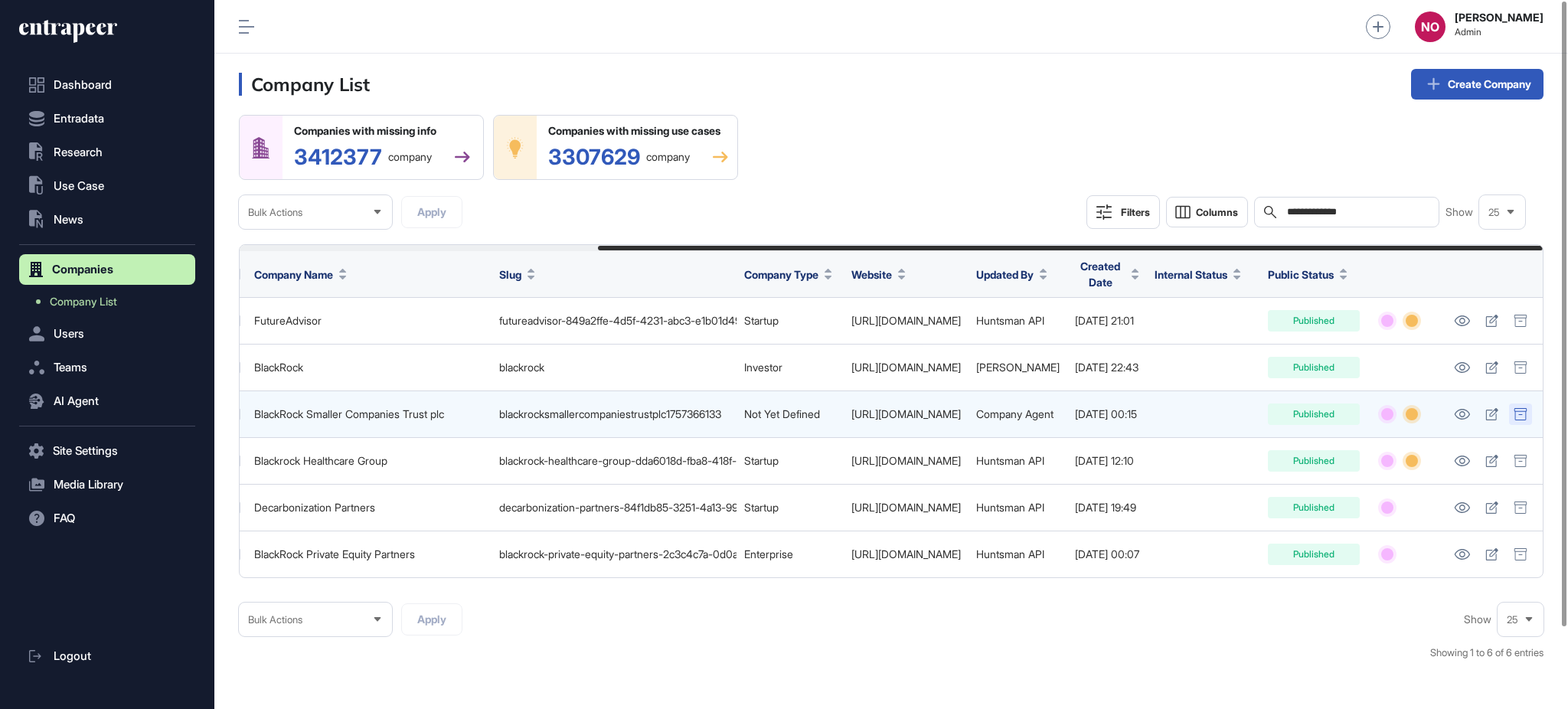
click at [1522, 413] on icon at bounding box center [1520, 414] width 14 height 12
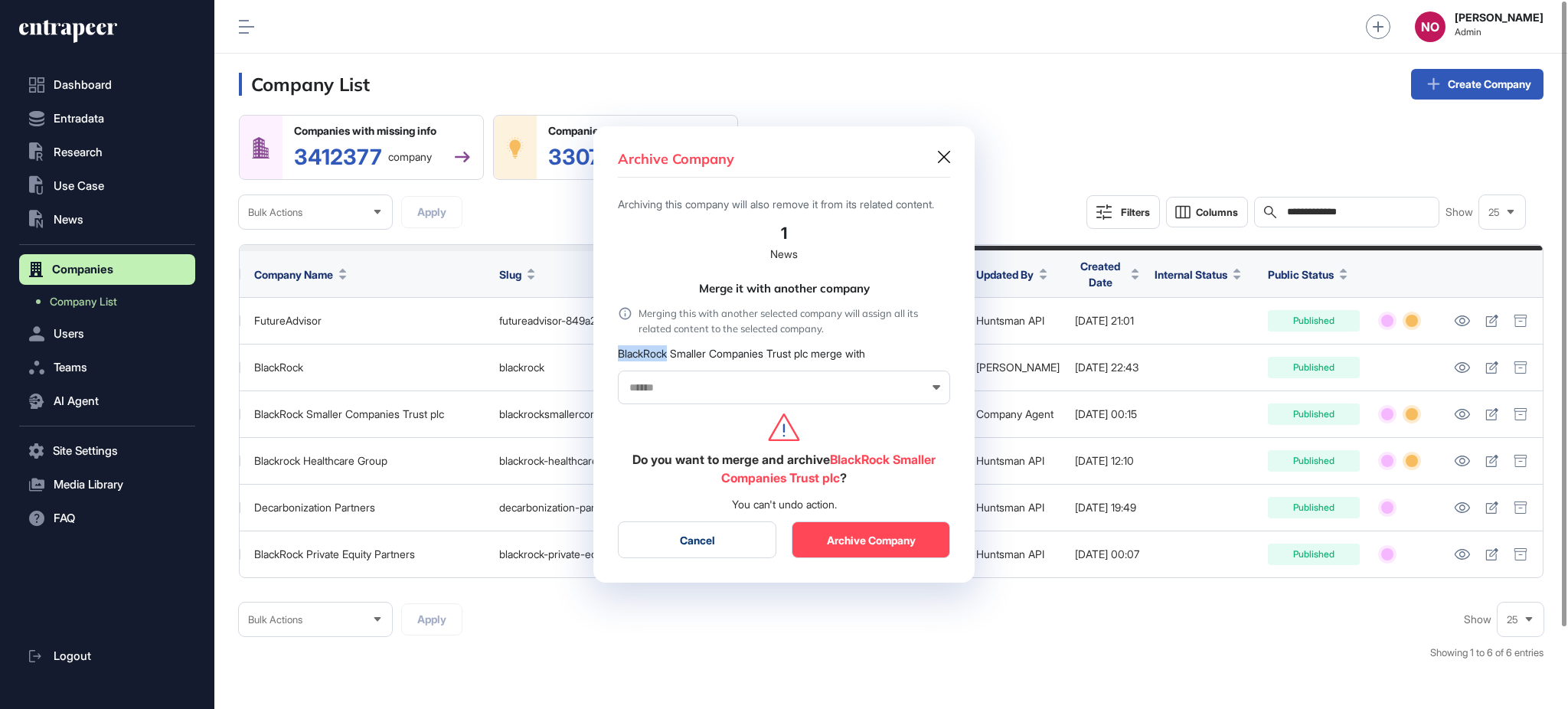
drag, startPoint x: 617, startPoint y: 362, endPoint x: 668, endPoint y: 386, distance: 56.4
click at [670, 366] on div "Archive Company Archiving this company will also remove it from its related con…" at bounding box center [784, 355] width 381 height 457
copy div "BlackRock"
click at [667, 391] on input "text" at bounding box center [774, 388] width 292 height 13
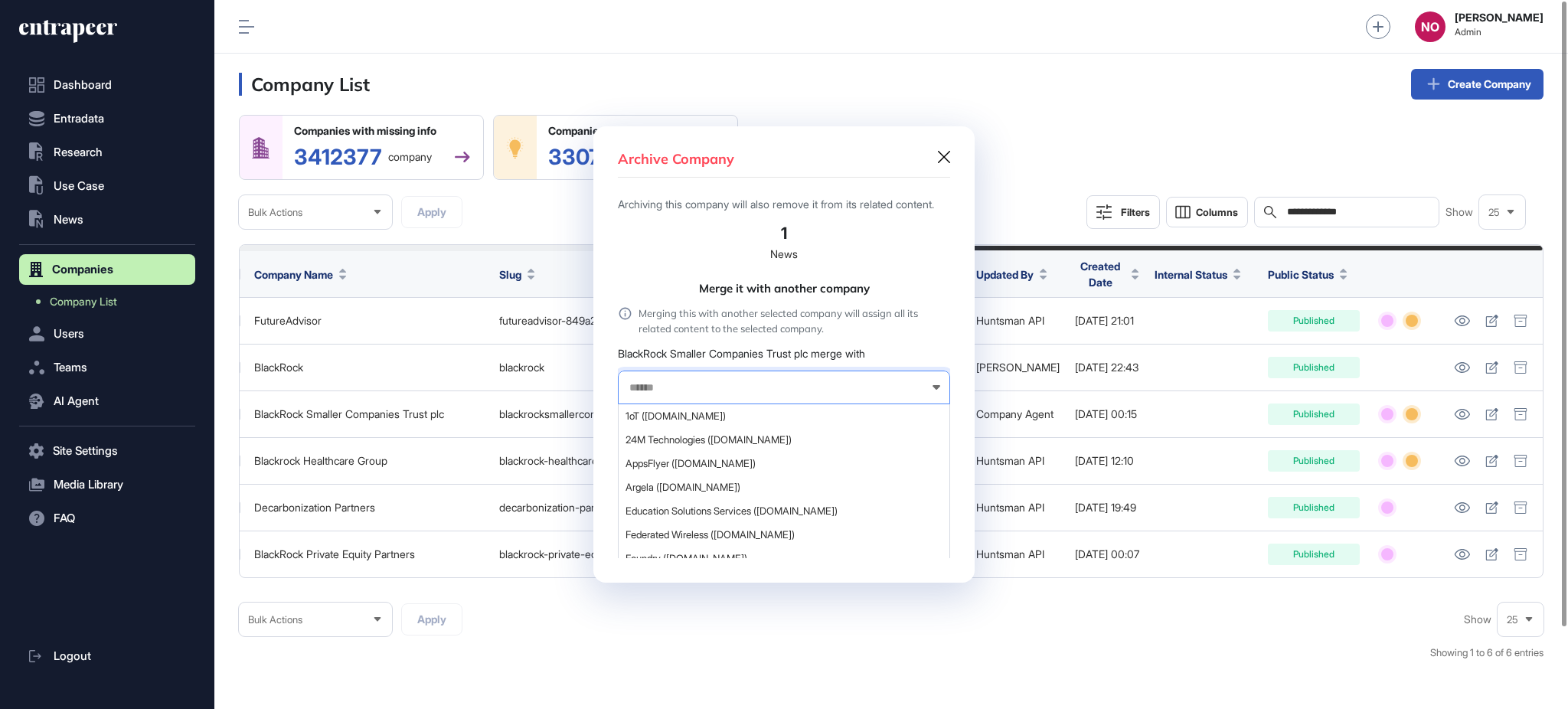
paste input "*********"
type input "*********"
click at [667, 419] on span "BlackRock (blackrock.com)" at bounding box center [783, 416] width 315 height 12
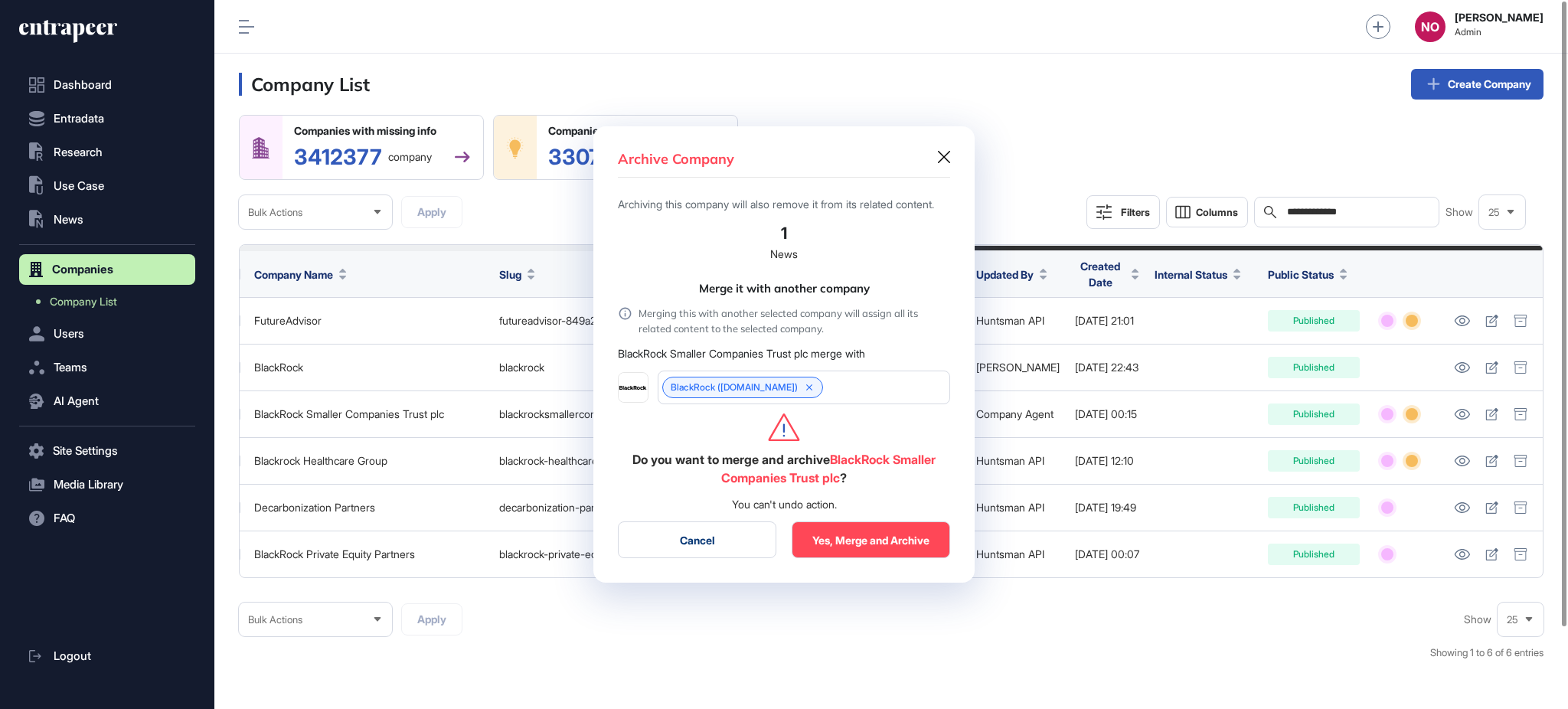
click at [880, 544] on button "Yes, Merge and Archive" at bounding box center [871, 540] width 158 height 37
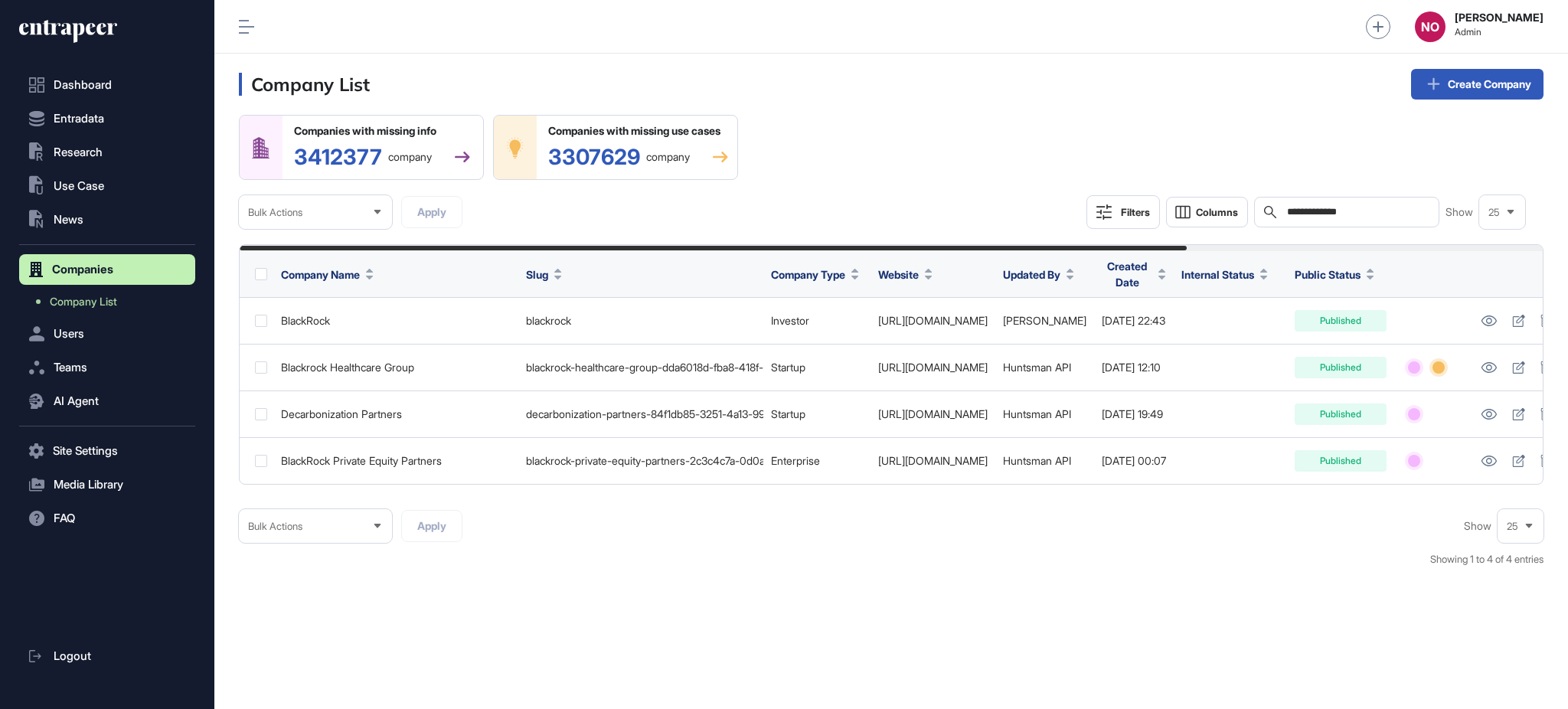
scroll to position [0, 489]
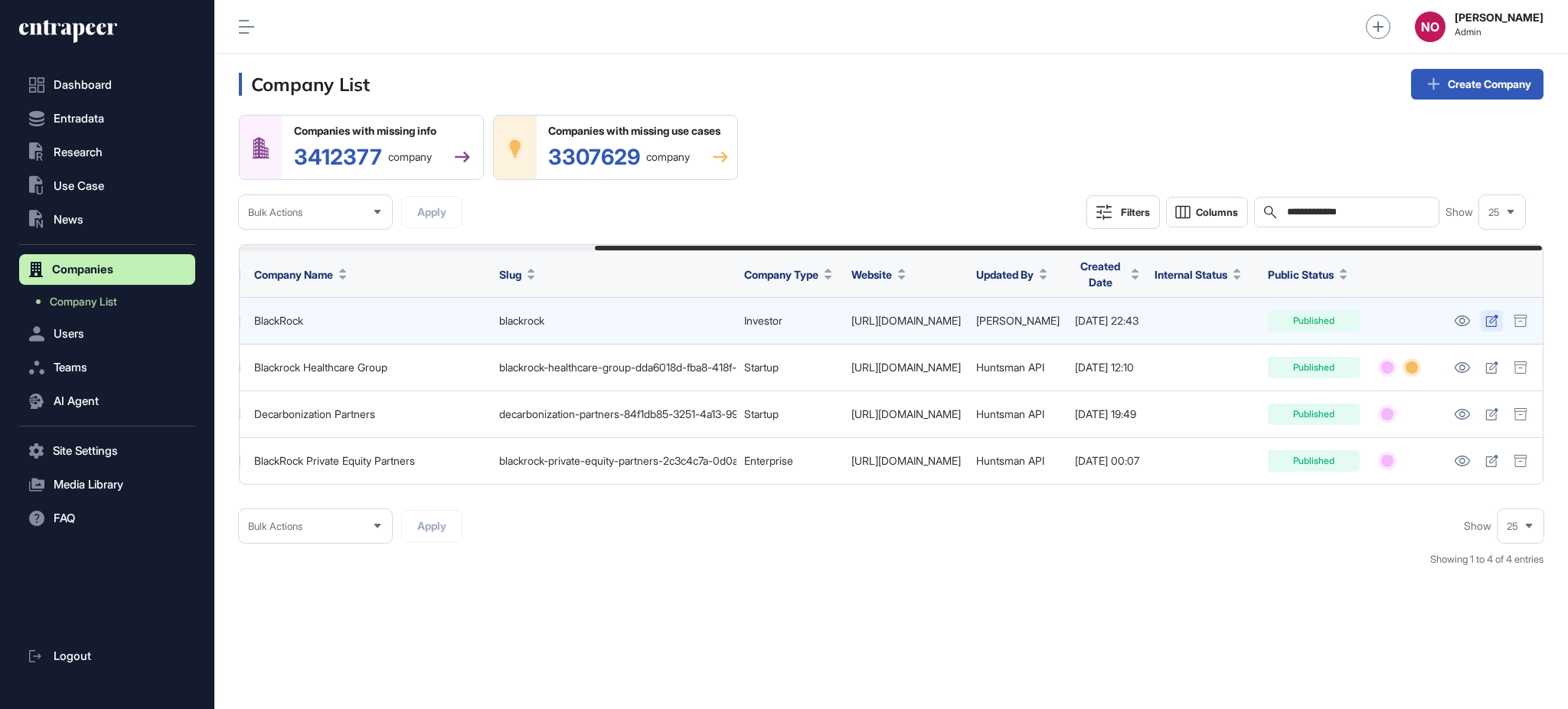
click at [1493, 329] on link at bounding box center [1491, 321] width 22 height 21
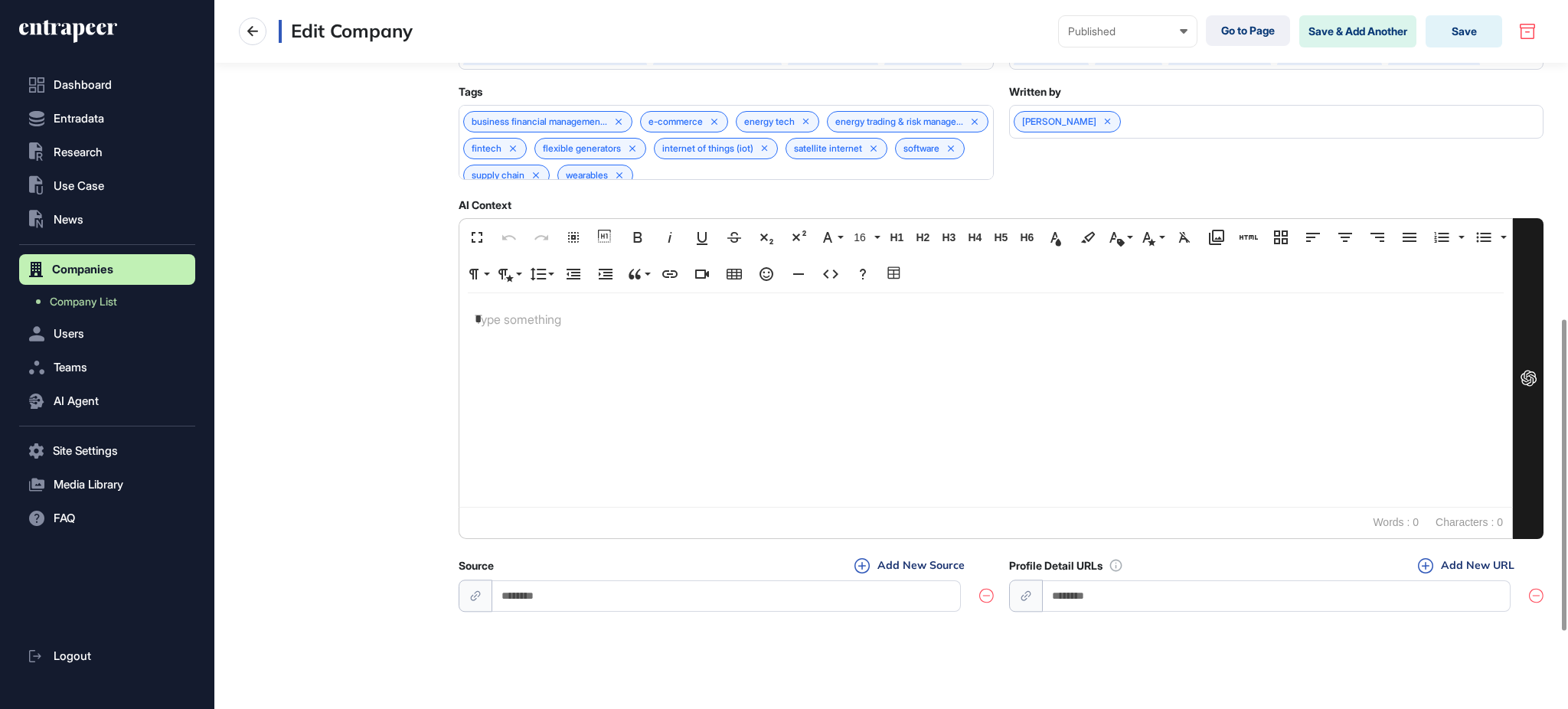
scroll to position [900, 0]
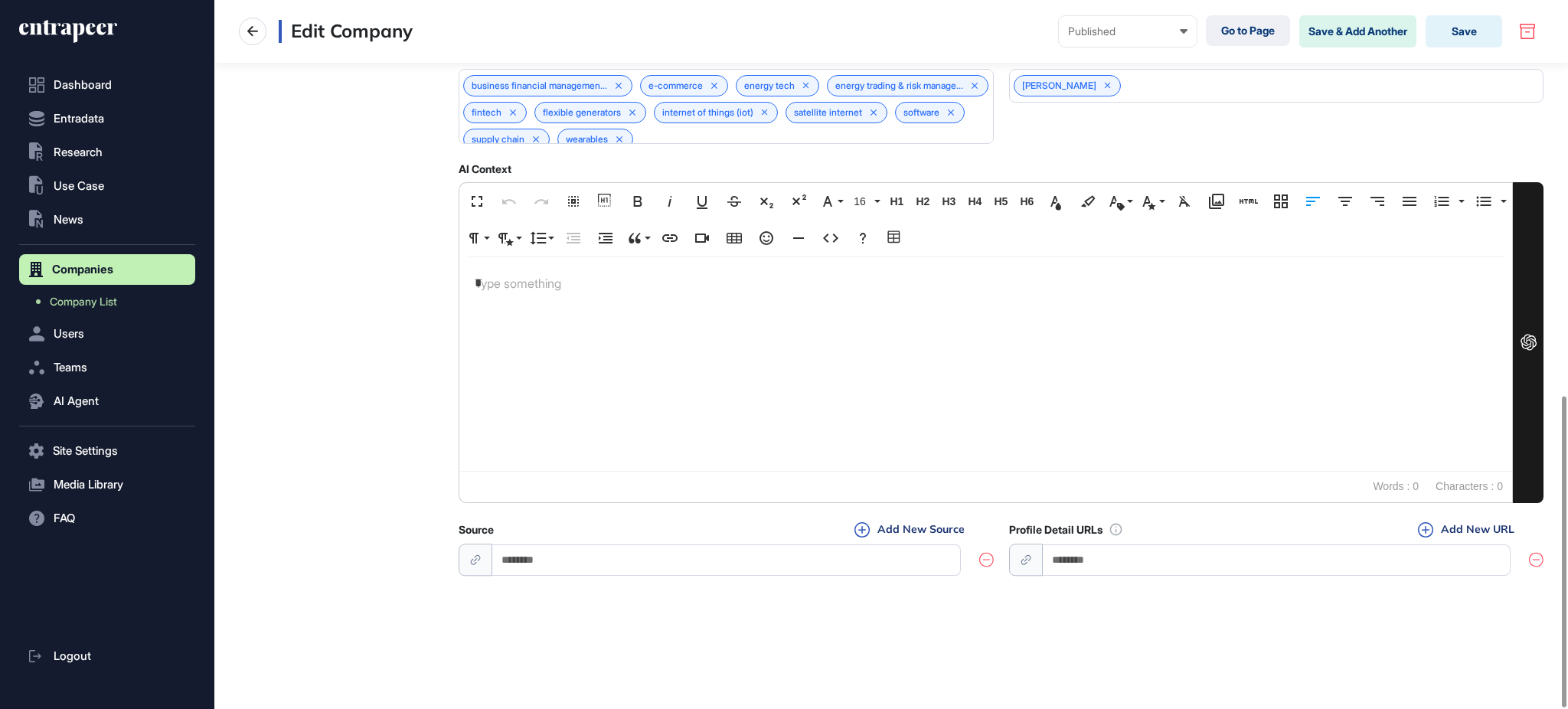
click at [1171, 556] on input "url" at bounding box center [1278, 560] width 469 height 31
paste input "**********"
type input "**********"
click at [1466, 527] on button "Add New URL" at bounding box center [1466, 530] width 106 height 17
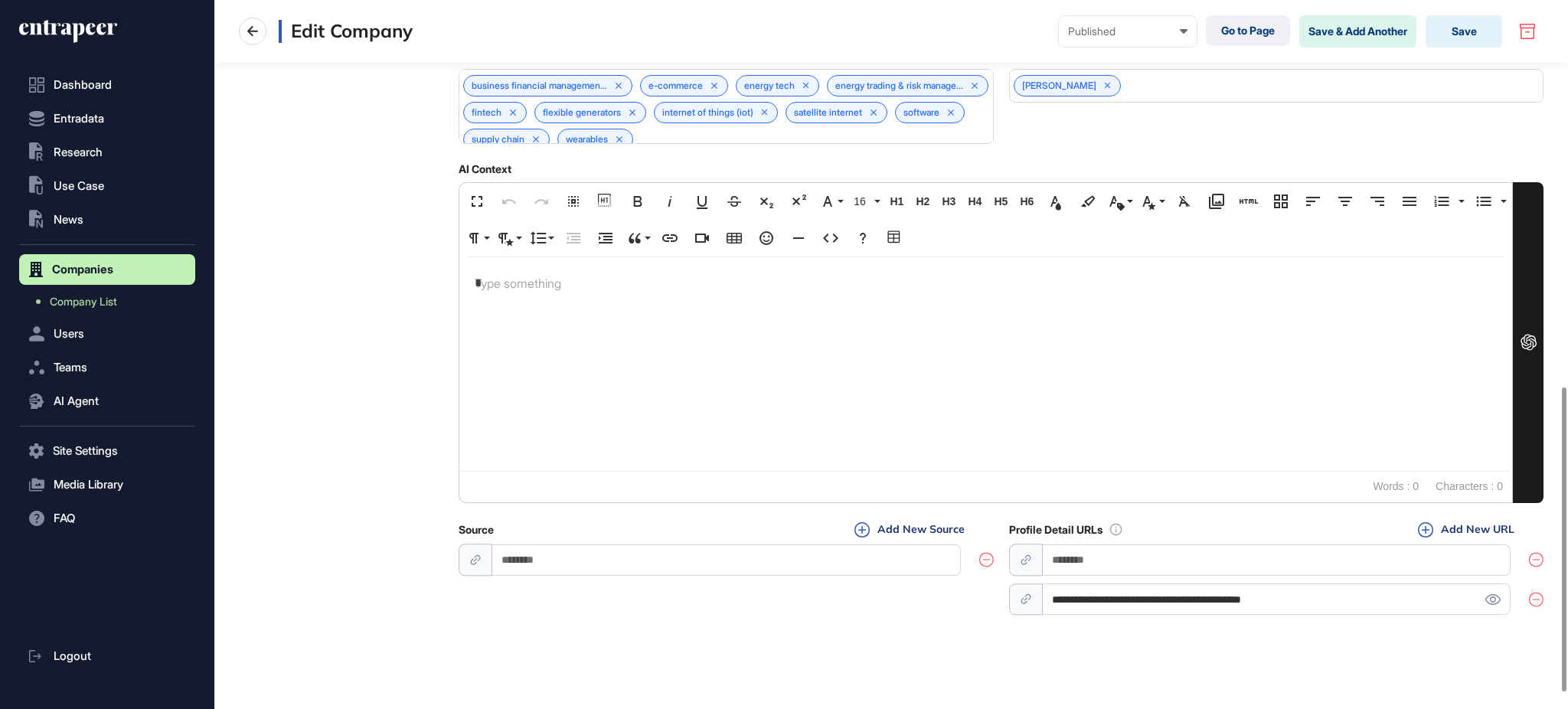
click at [1346, 555] on input "url" at bounding box center [1278, 560] width 469 height 31
paste input "**********"
type input "**********"
click at [324, 456] on div at bounding box center [341, 2] width 205 height 1262
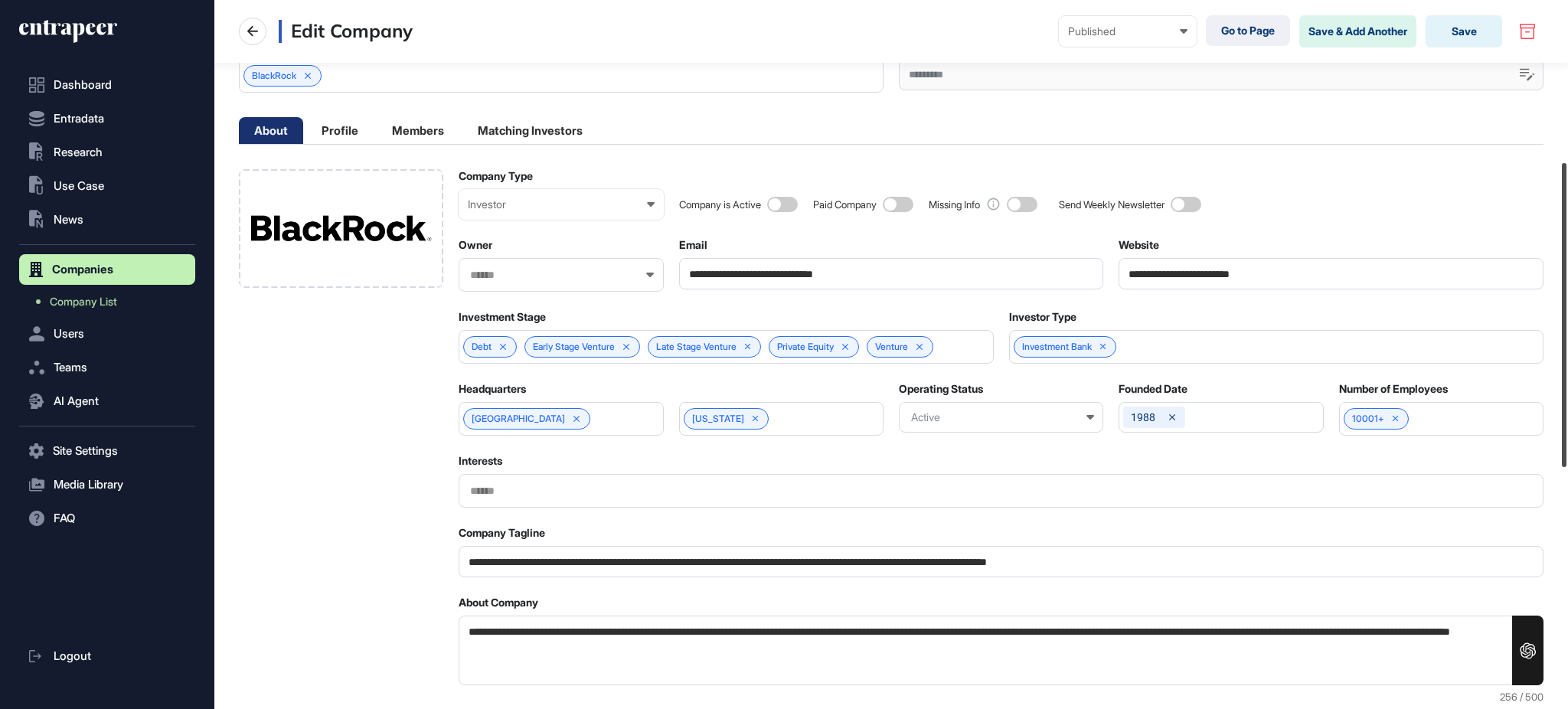
scroll to position [0, 0]
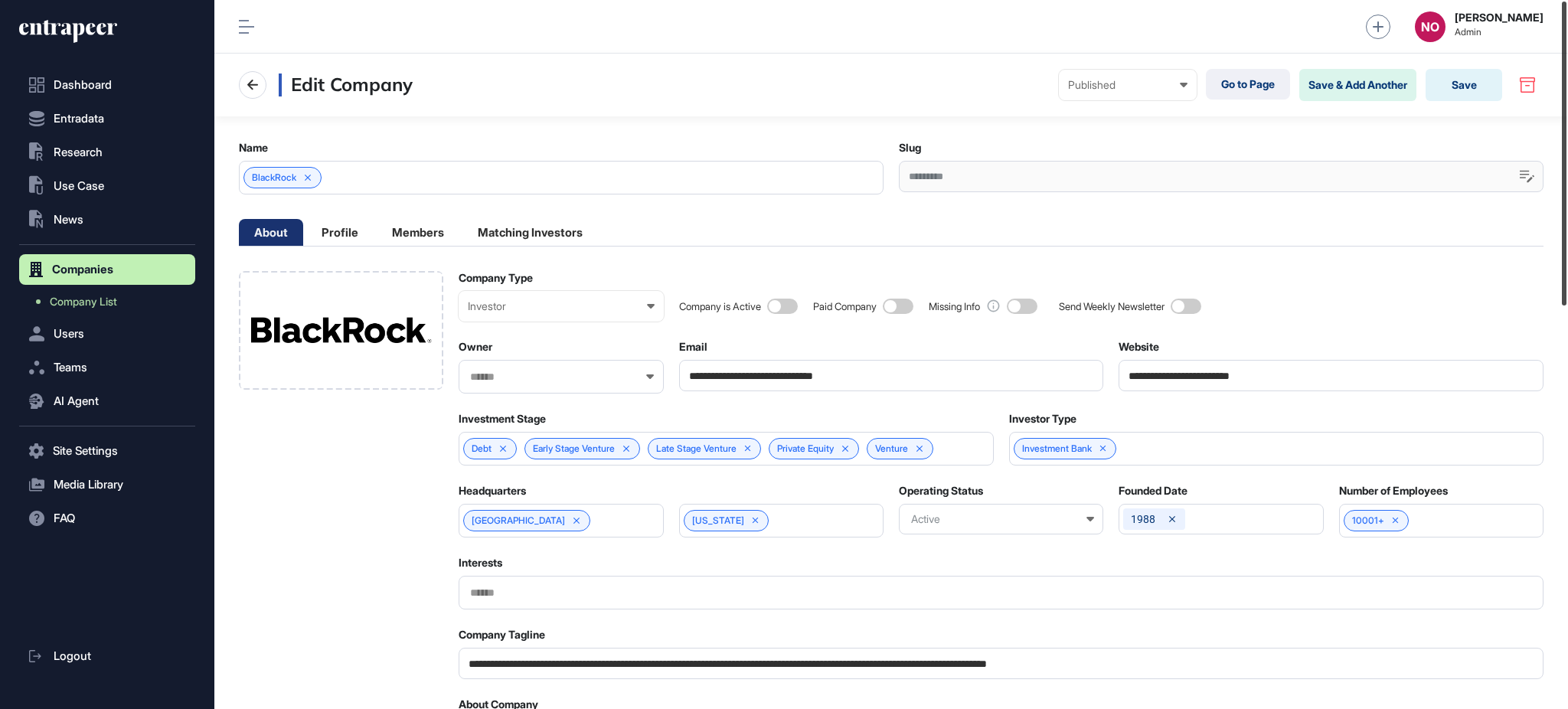
drag, startPoint x: 1566, startPoint y: 483, endPoint x: 1566, endPoint y: 73, distance: 410.0
click at [1566, 73] on div at bounding box center [1565, 154] width 5 height 304
click at [1452, 87] on button "Save" at bounding box center [1463, 84] width 77 height 32
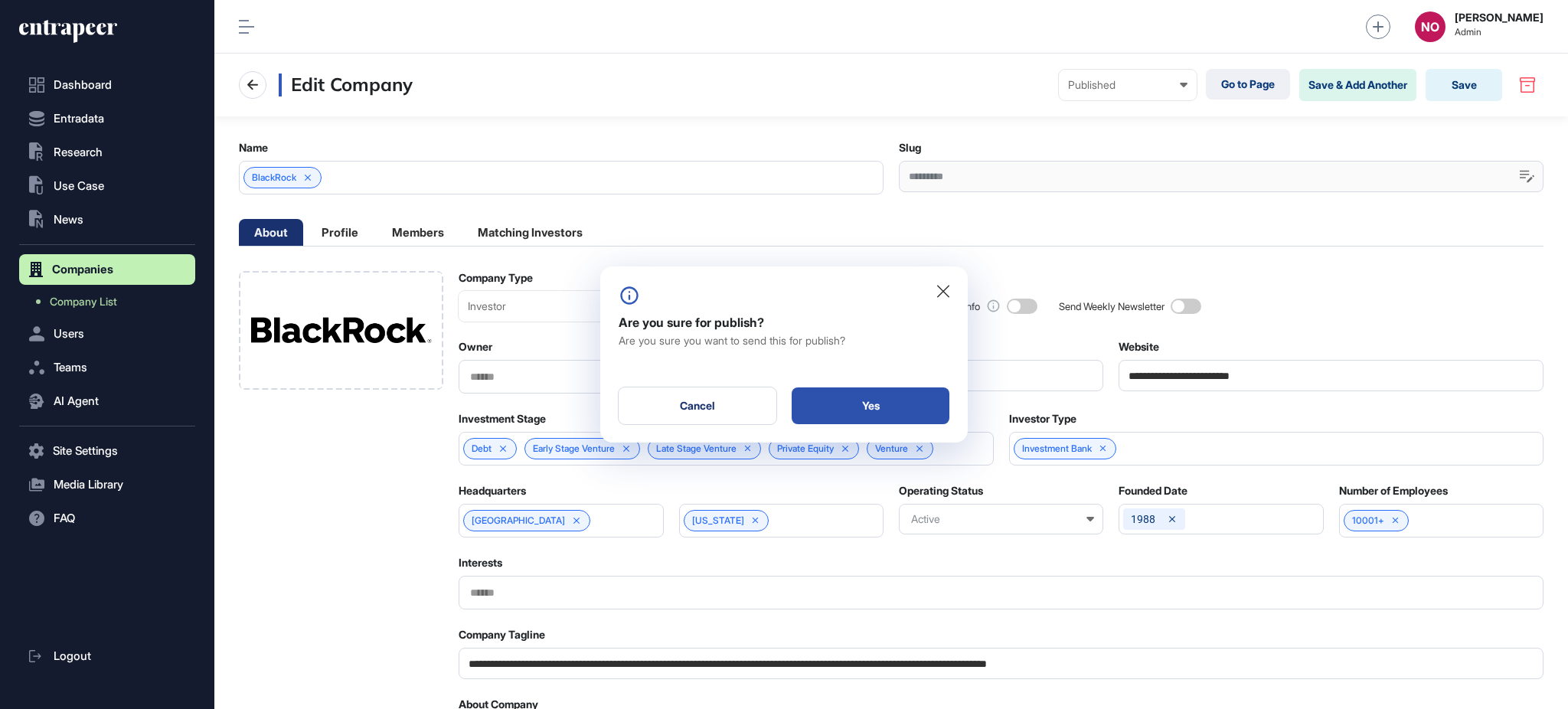
click at [867, 396] on div "Yes" at bounding box center [870, 405] width 158 height 37
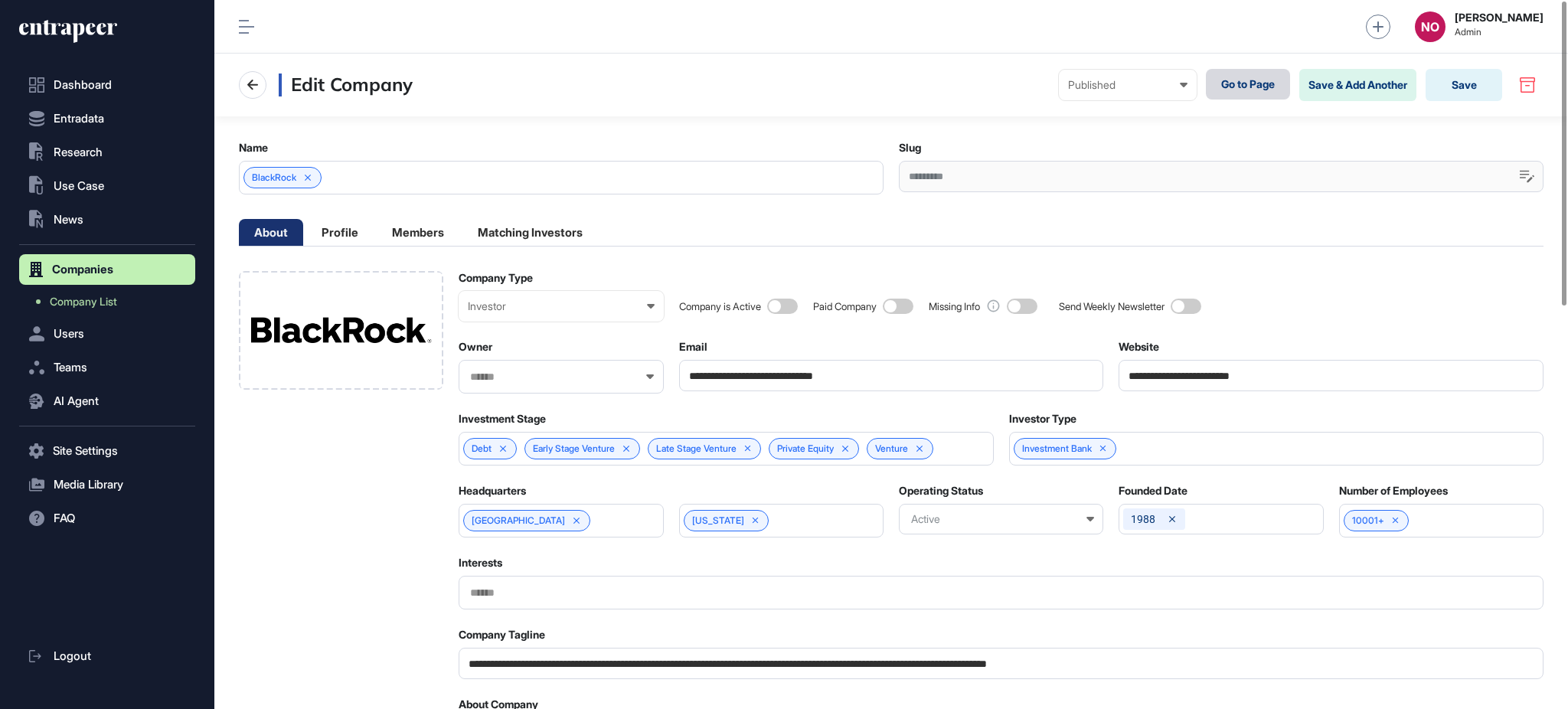
click at [1229, 82] on link "Go to Page" at bounding box center [1248, 83] width 84 height 31
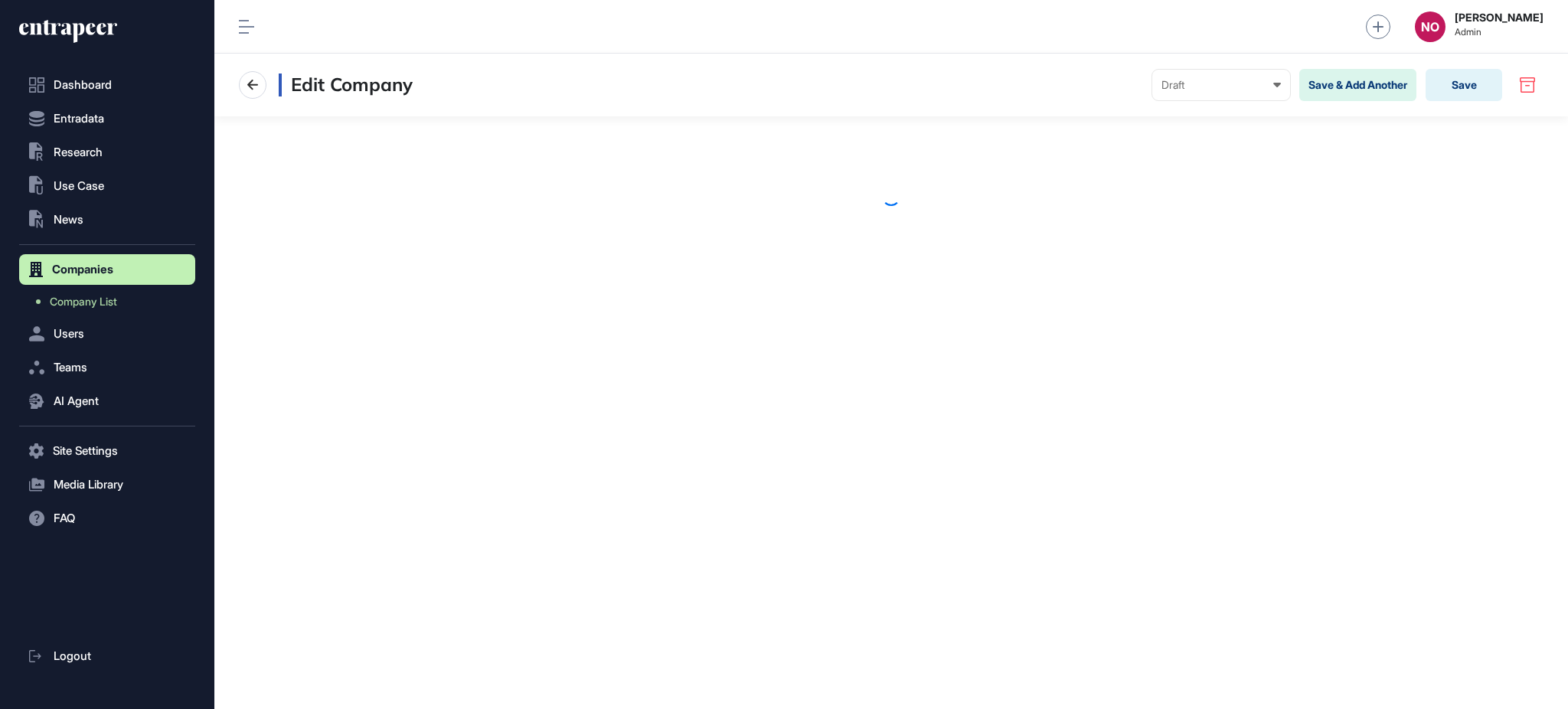
scroll to position [1, 1]
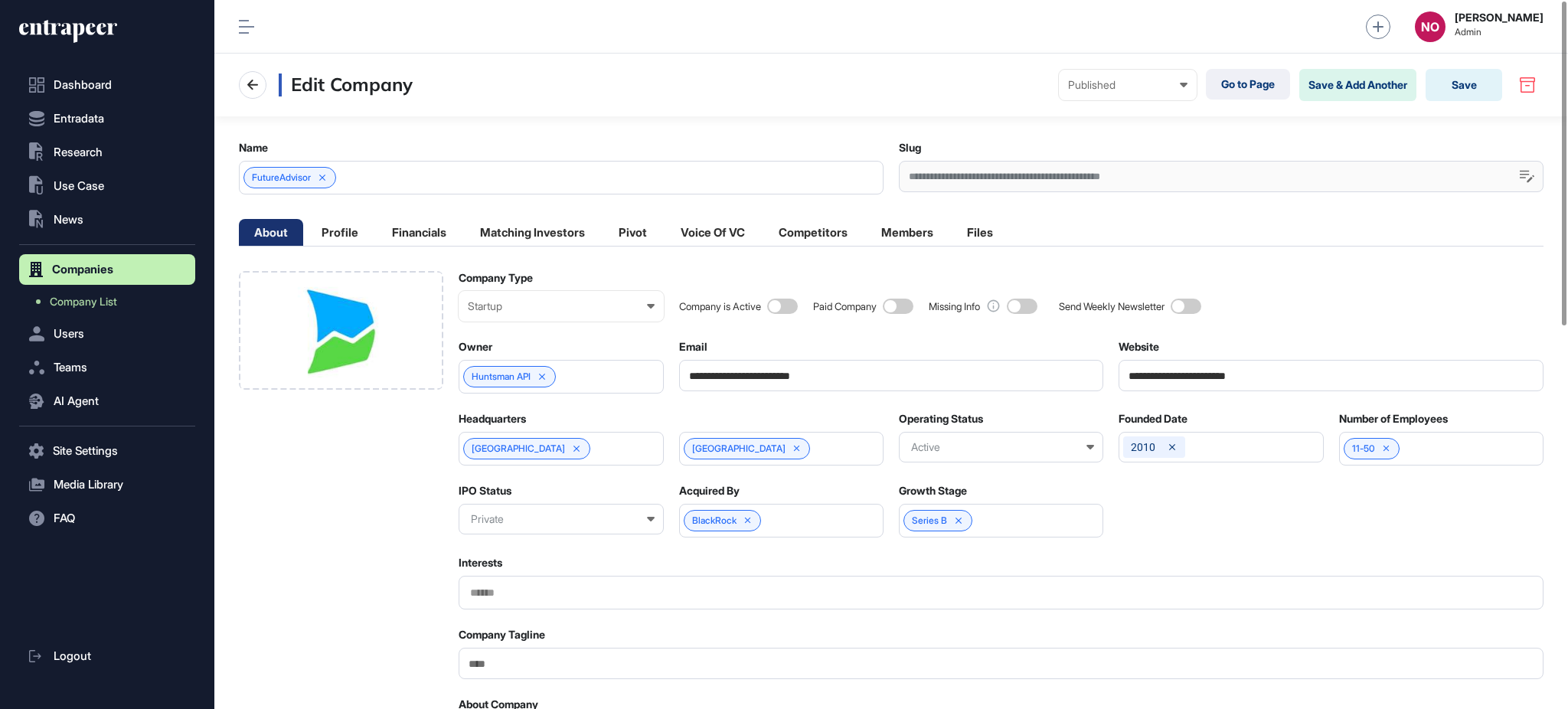
click at [1172, 365] on input "**********" at bounding box center [1330, 376] width 425 height 31
paste input "url"
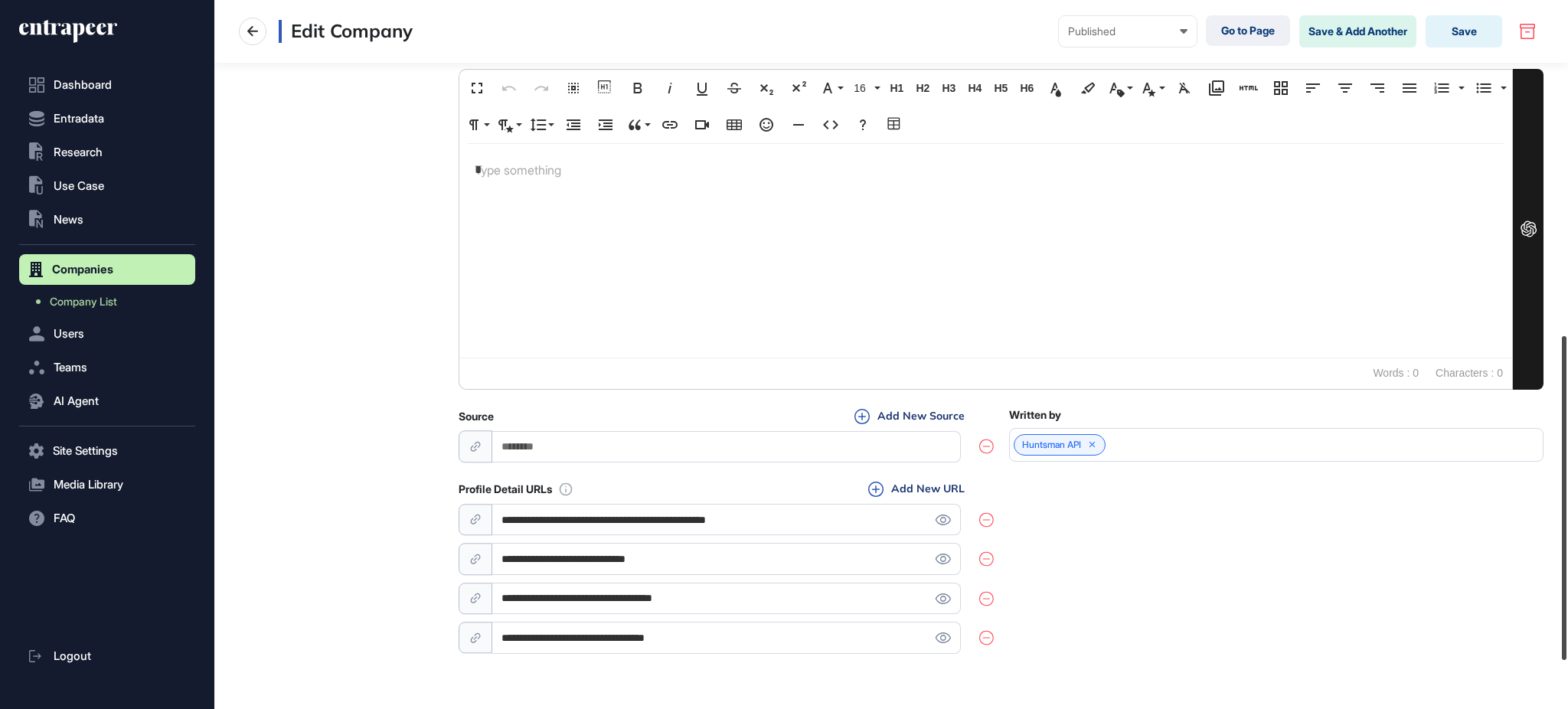
scroll to position [838, 0]
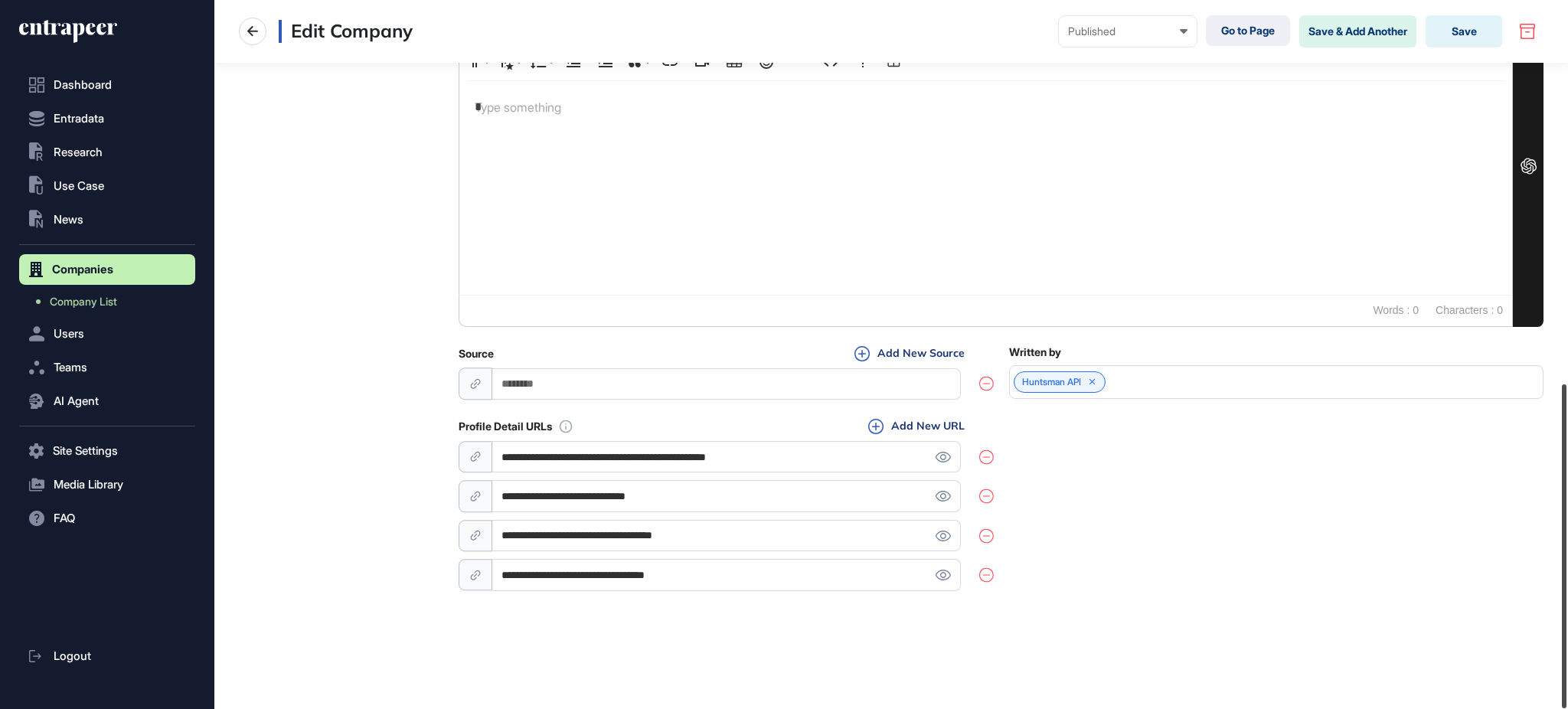
drag, startPoint x: 1566, startPoint y: 304, endPoint x: 1566, endPoint y: 611, distance: 307.0
click at [1566, 611] on div at bounding box center [1565, 546] width 5 height 324
type input "**********"
click at [943, 535] on icon at bounding box center [942, 536] width 16 height 11
click at [758, 555] on div "**********" at bounding box center [726, 516] width 535 height 150
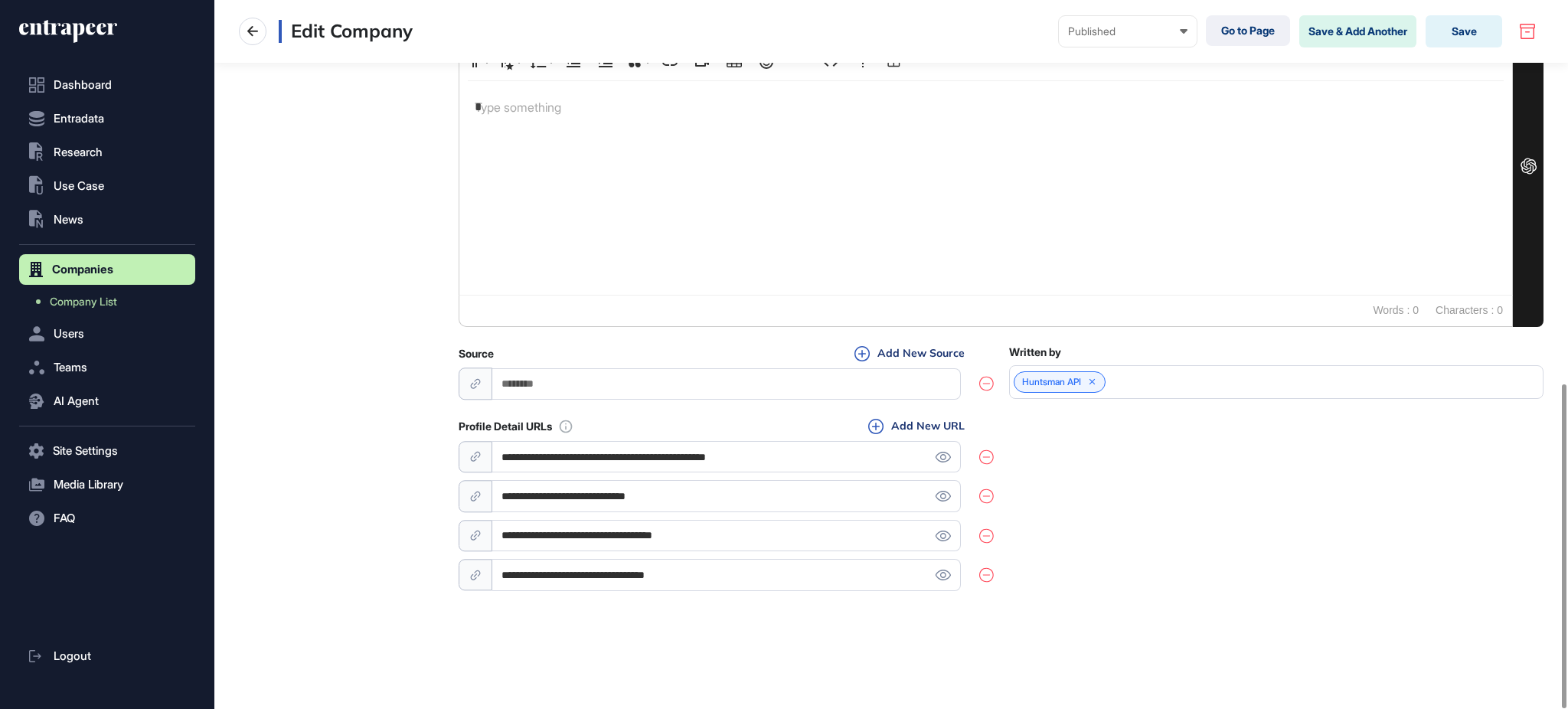
click at [758, 538] on input "**********" at bounding box center [727, 536] width 469 height 31
paste input "********"
type input "**********"
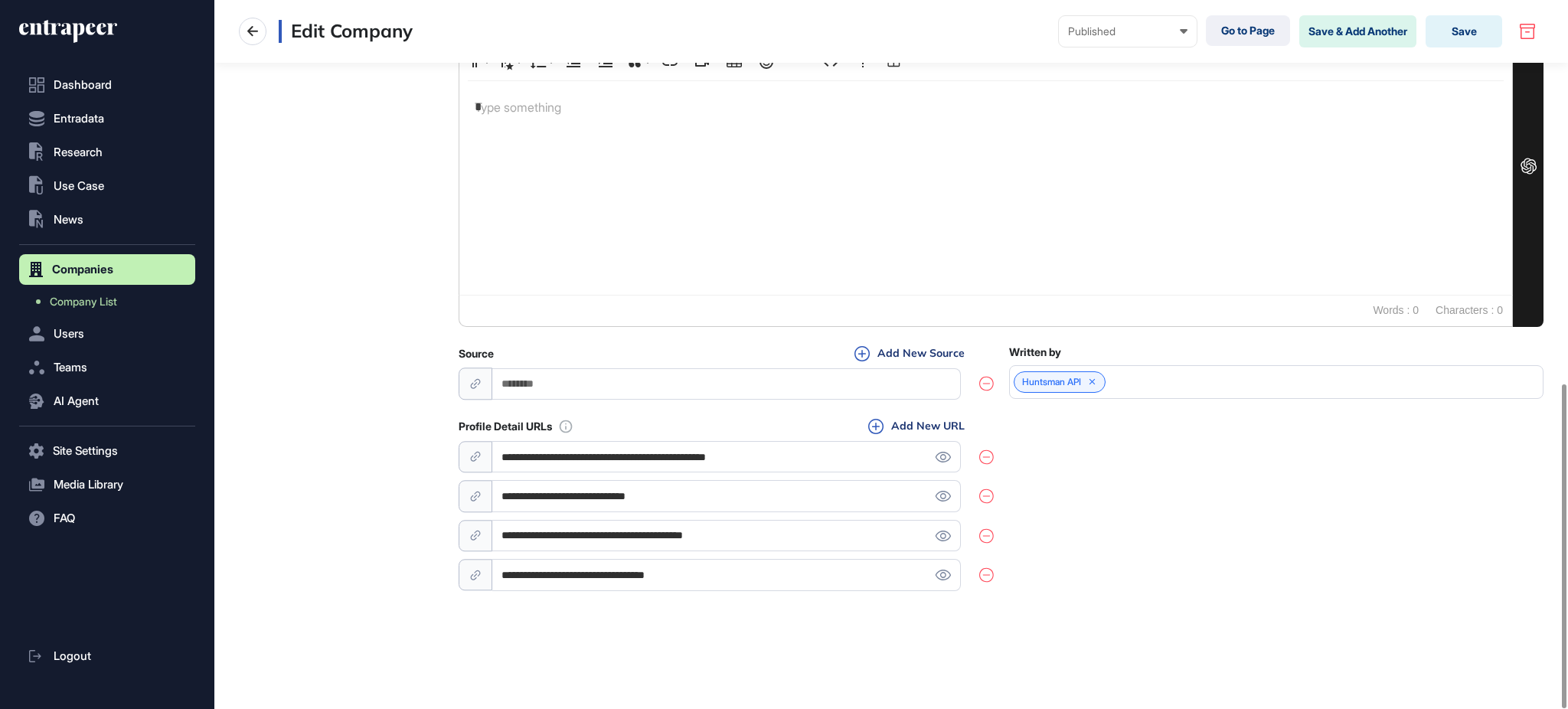
click at [1140, 513] on div "**********" at bounding box center [1001, 506] width 1085 height 176
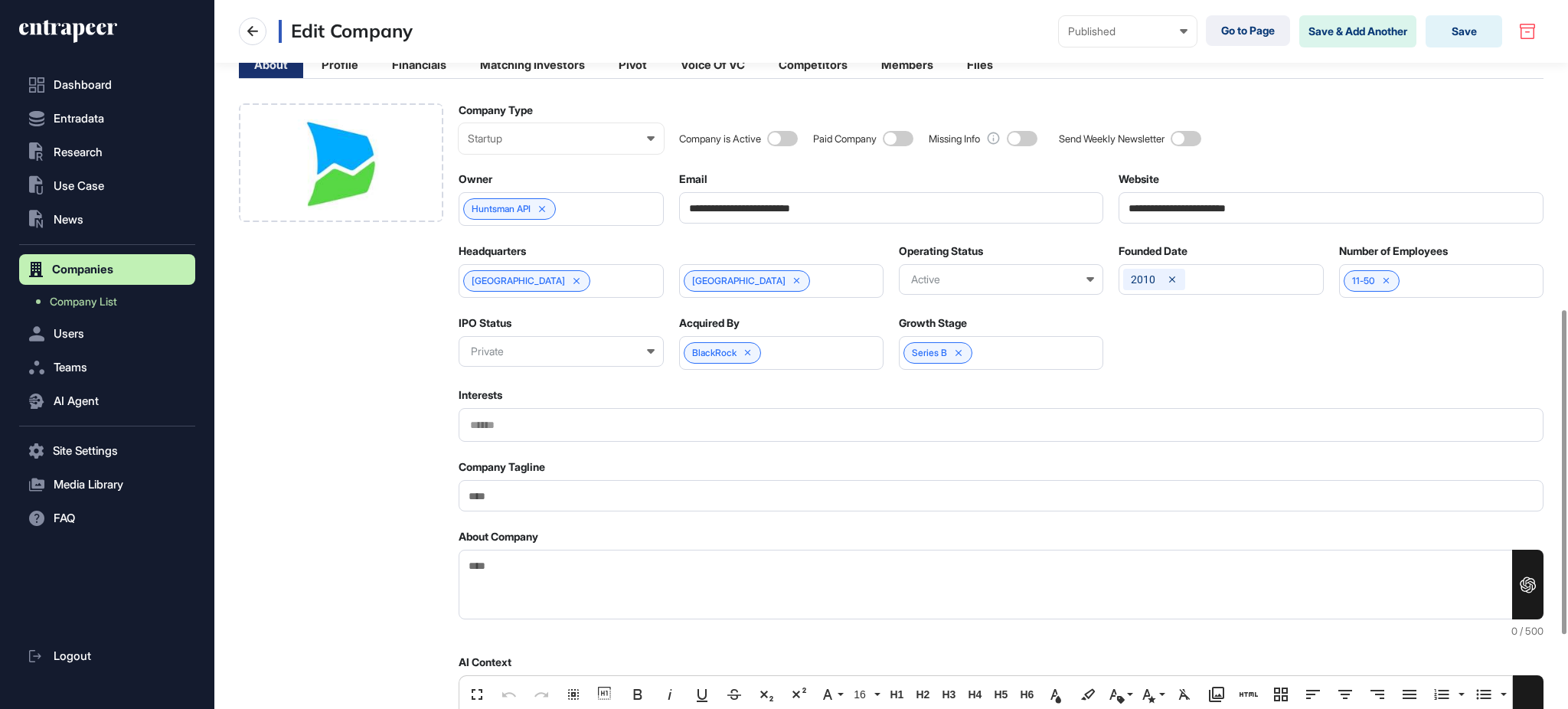
scroll to position [0, 0]
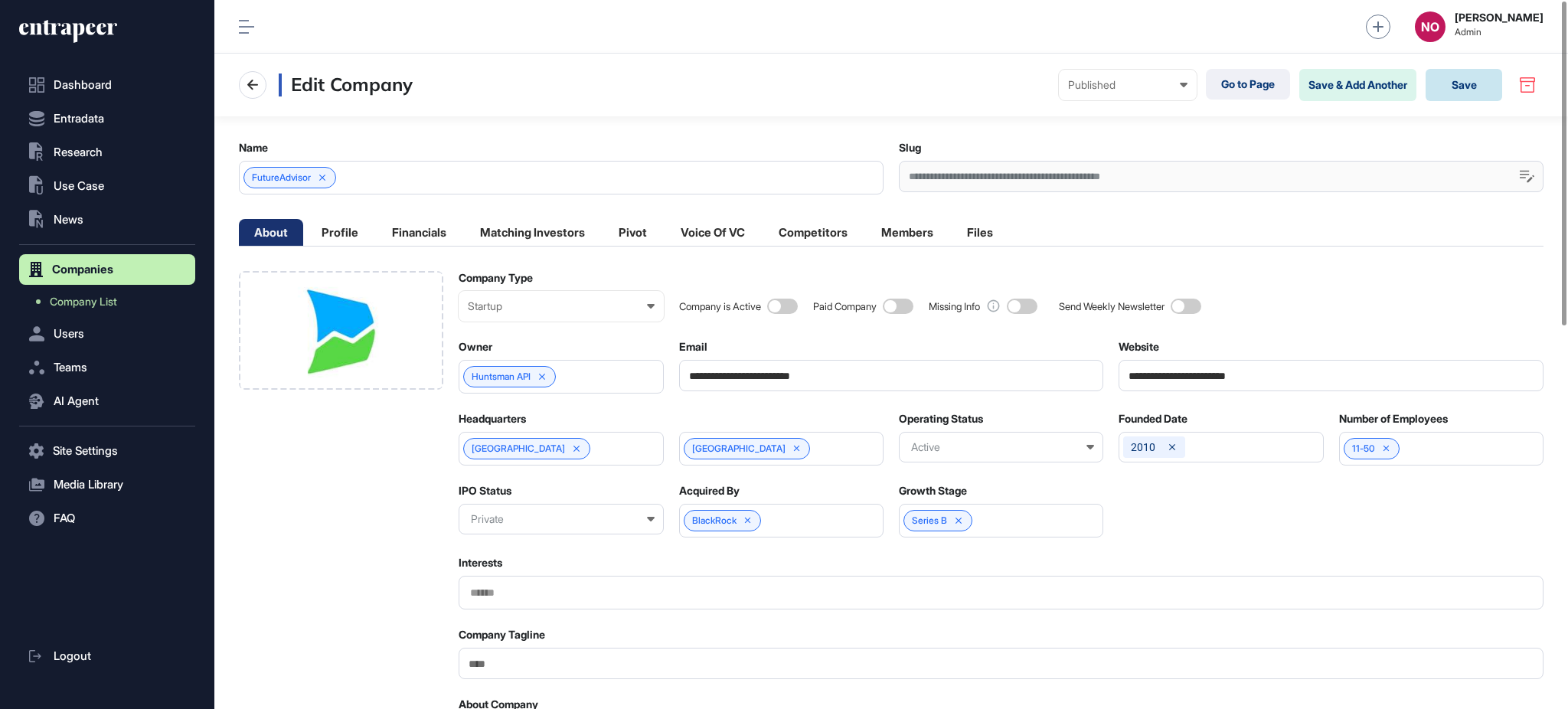
click at [1452, 95] on button "Save" at bounding box center [1463, 84] width 77 height 32
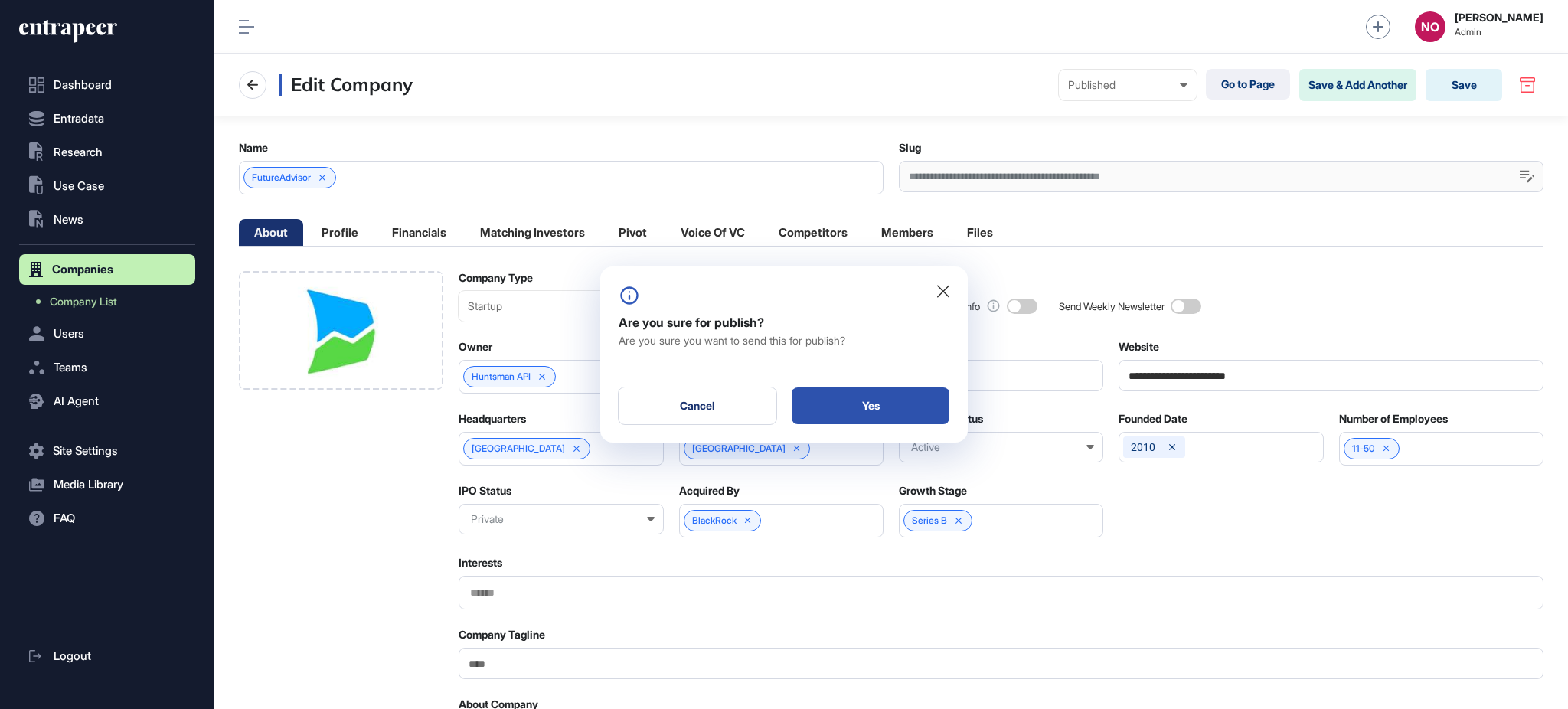
click at [862, 405] on div "Yes" at bounding box center [870, 405] width 158 height 37
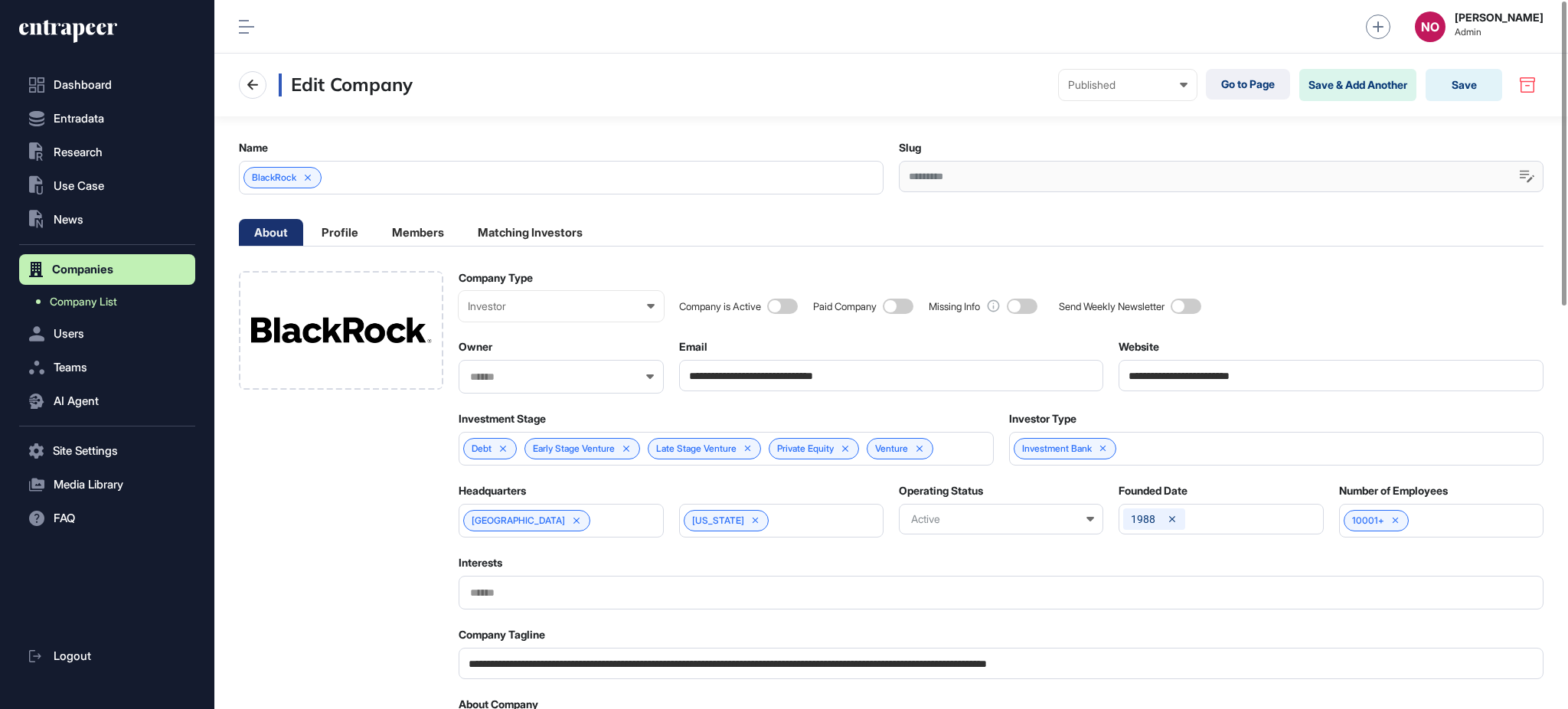
click at [142, 305] on link "Company List" at bounding box center [111, 301] width 168 height 27
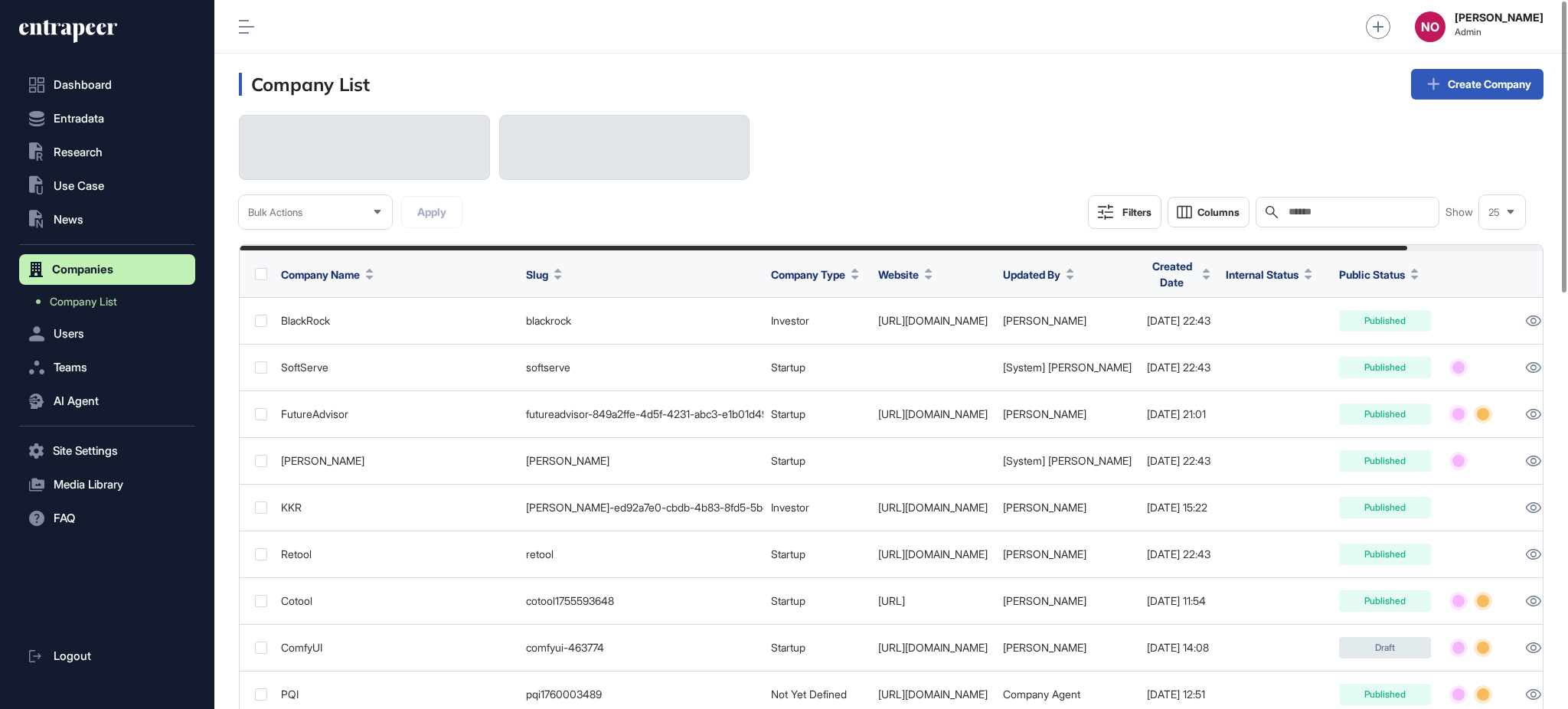
click at [1346, 211] on input "text" at bounding box center [1358, 212] width 143 height 12
paste input "**********"
type input "**********"
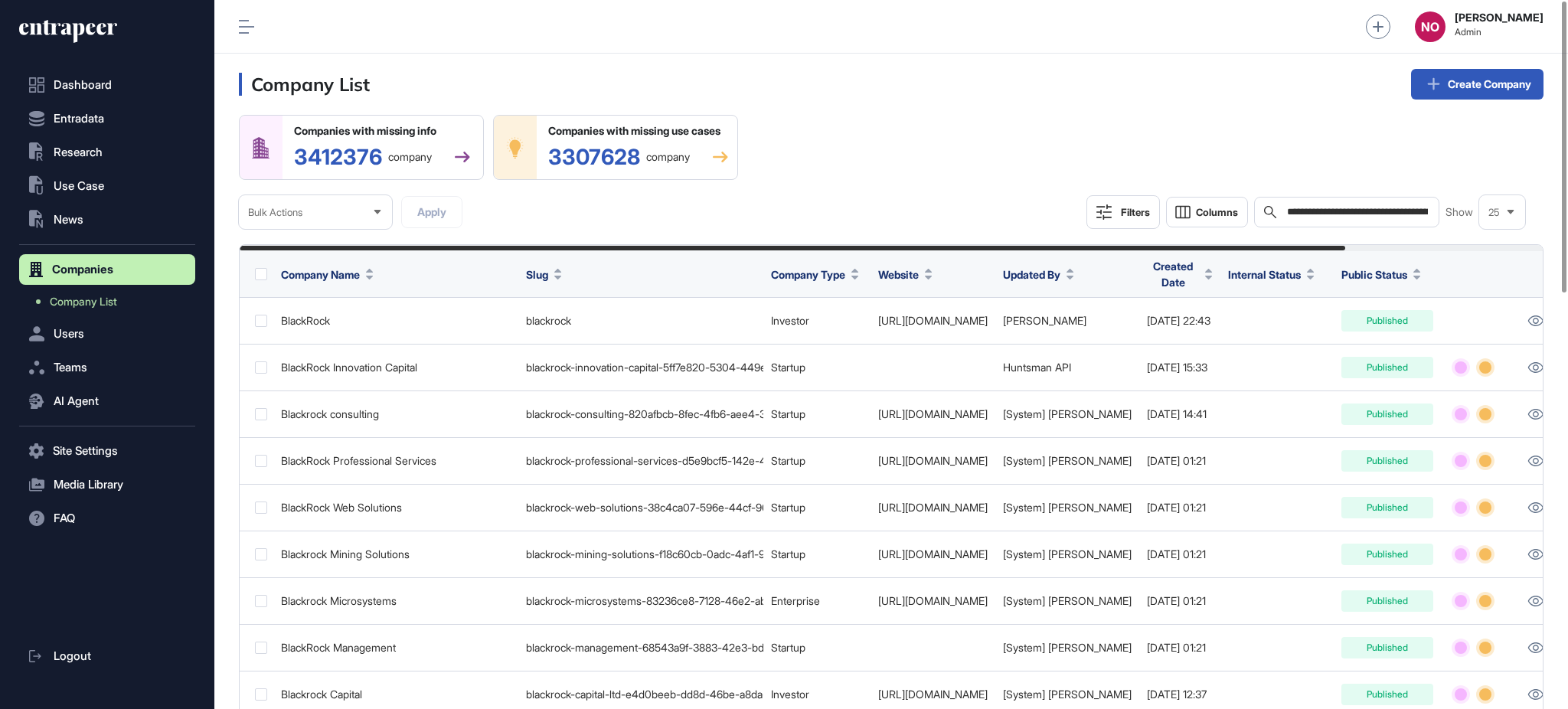
scroll to position [0, 233]
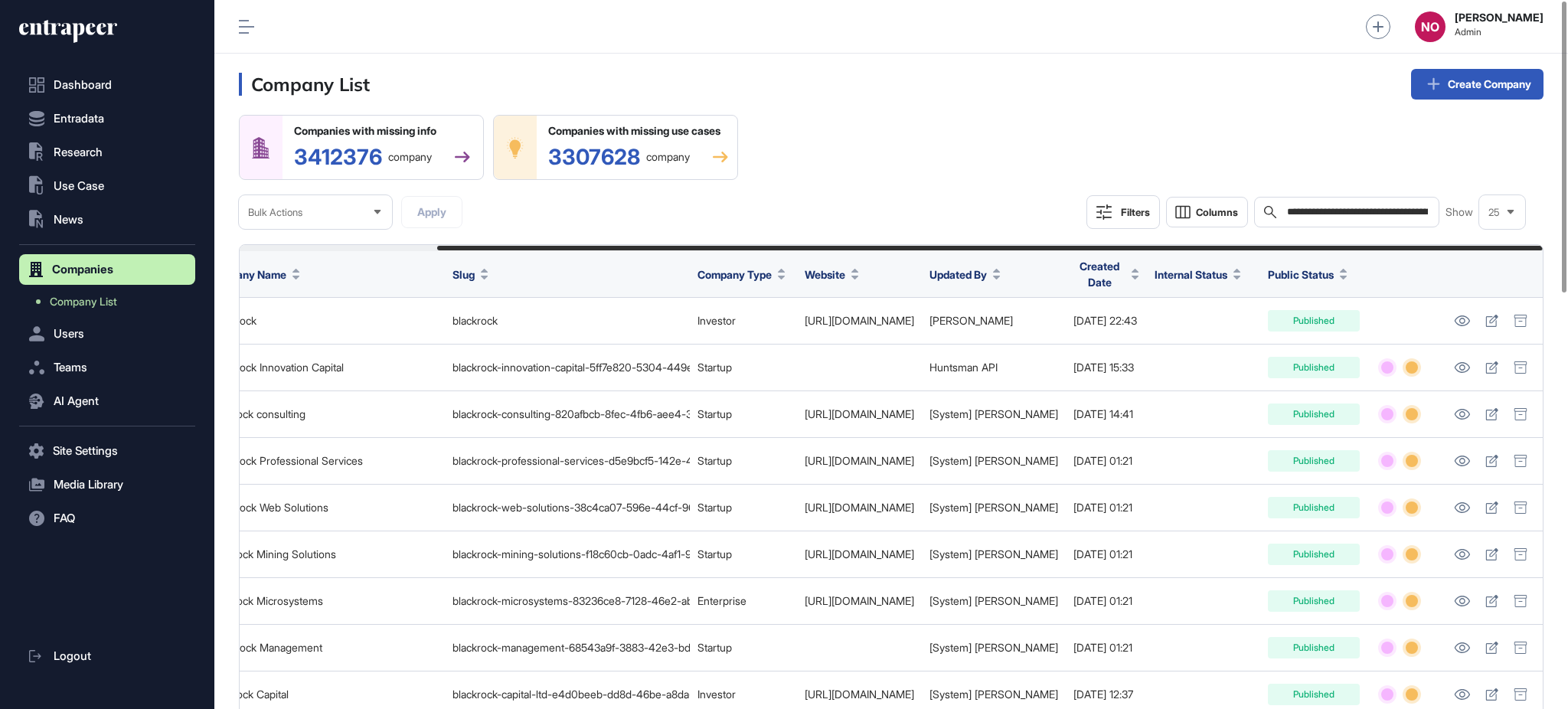
drag, startPoint x: 1108, startPoint y: 424, endPoint x: 1566, endPoint y: 419, distance: 458.0
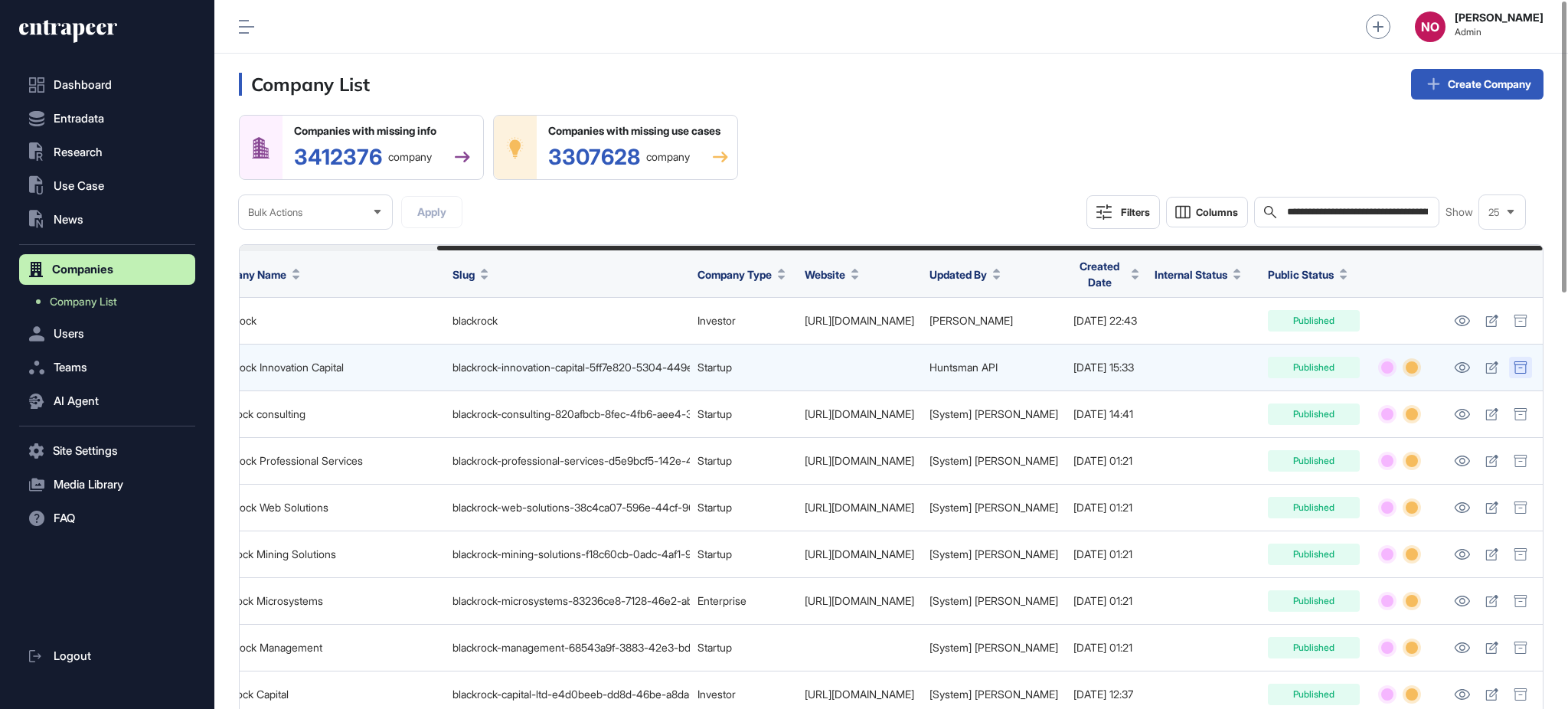
click at [1520, 366] on icon at bounding box center [1520, 367] width 14 height 12
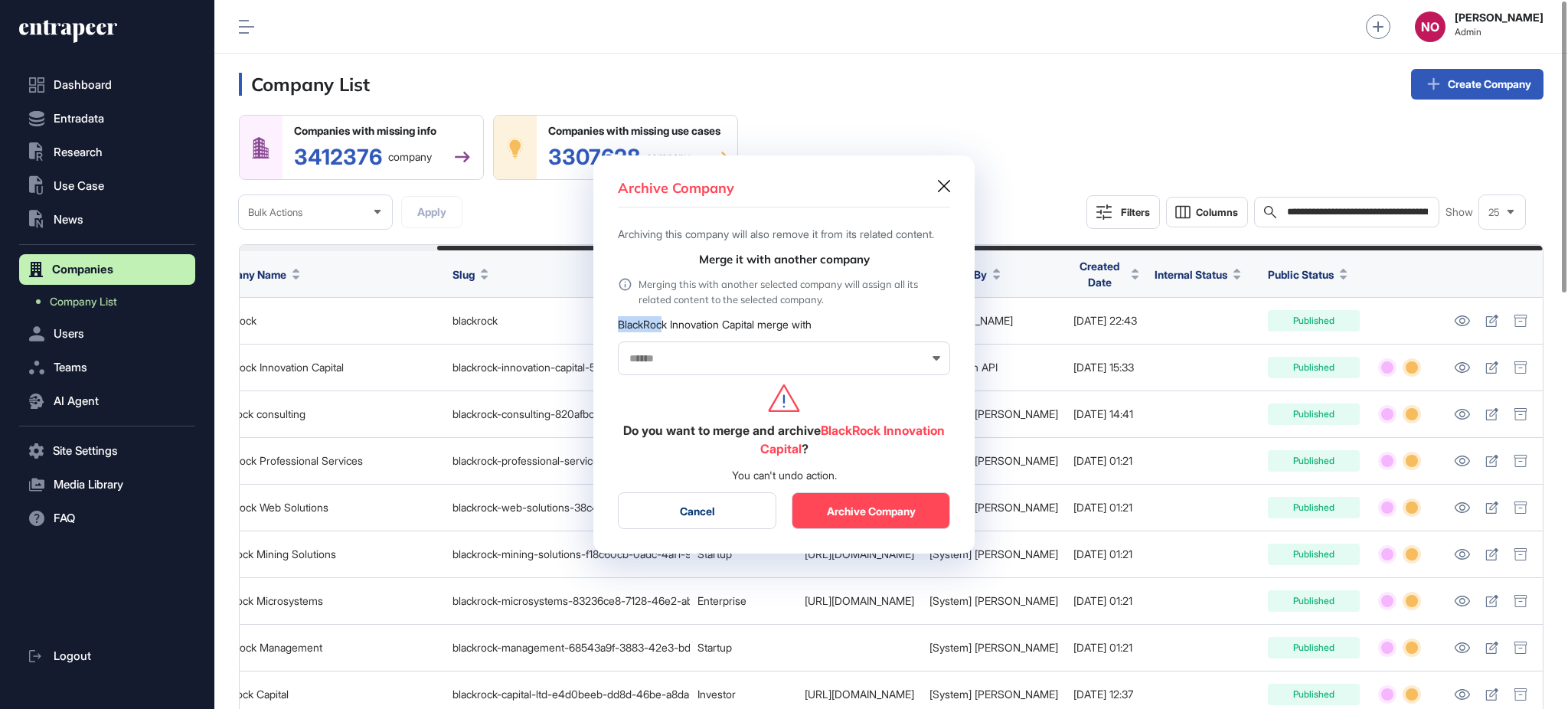
drag, startPoint x: 623, startPoint y: 329, endPoint x: 663, endPoint y: 339, distance: 41.2
click at [667, 329] on div "Archive Company Archiving this company will also remove it from its related con…" at bounding box center [784, 354] width 381 height 398
copy div "BlackRoc"
click at [662, 359] on div at bounding box center [784, 358] width 333 height 34
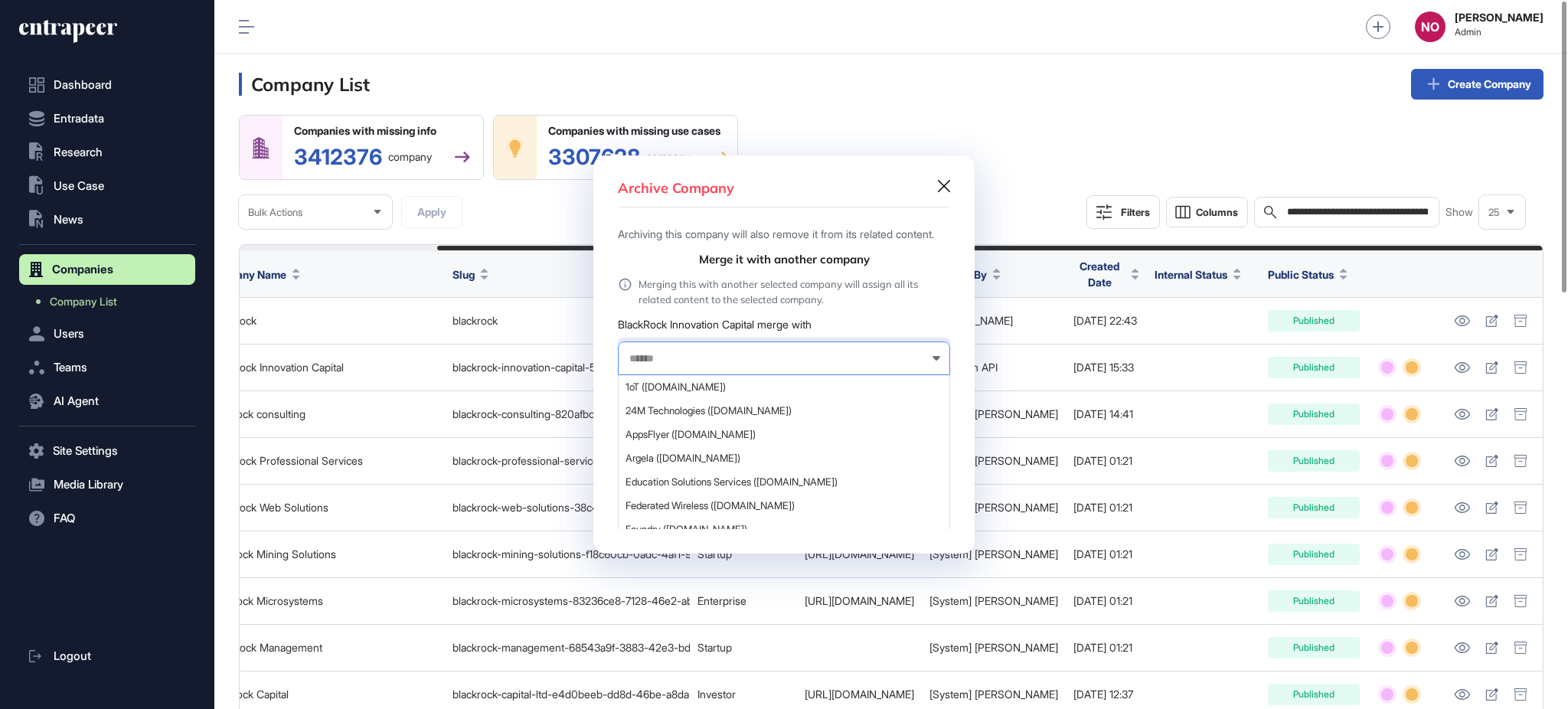
click at [660, 366] on input "text" at bounding box center [774, 359] width 292 height 13
paste input "********"
type input "*********"
click at [751, 392] on span "BlackRock (blackrock.com)" at bounding box center [783, 387] width 315 height 12
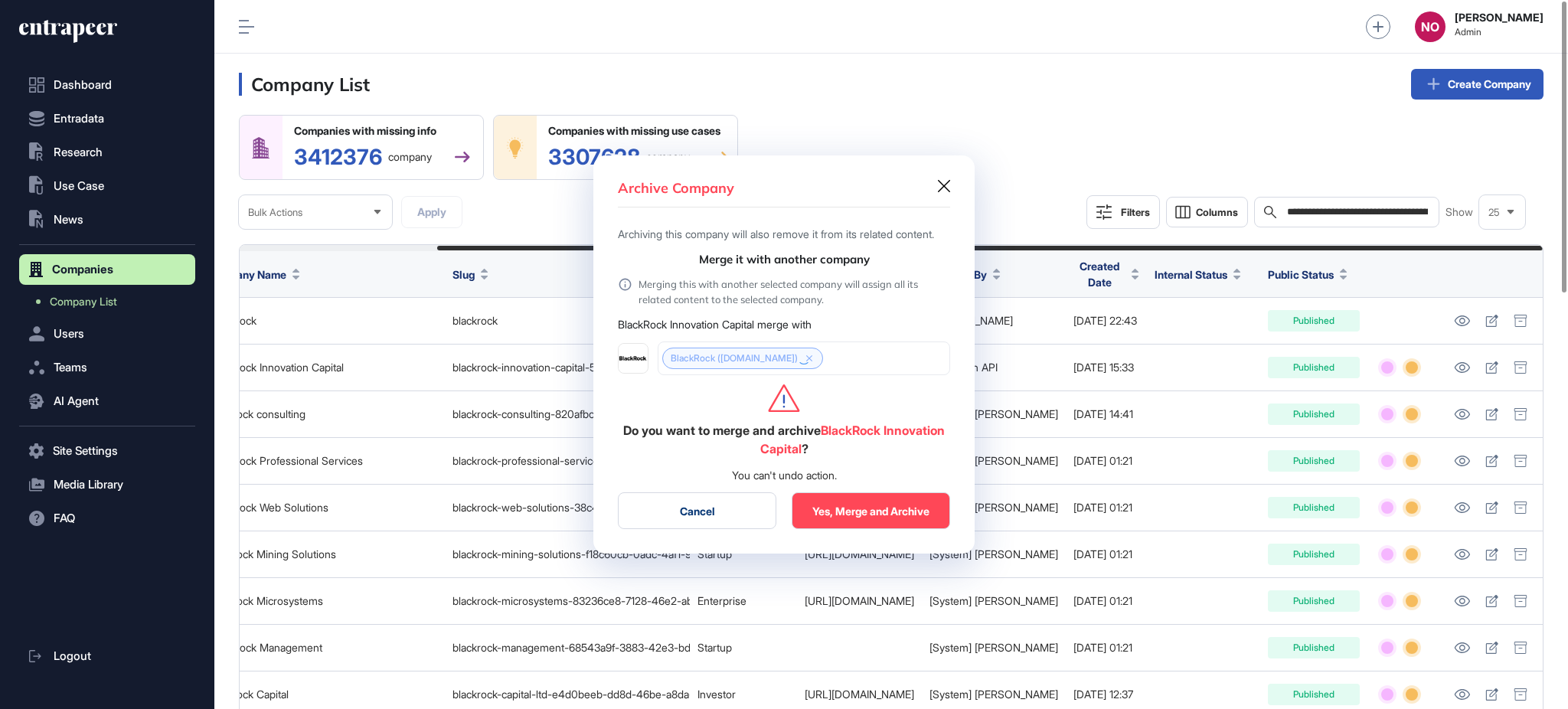
click at [885, 523] on button "Yes, Merge and Archive" at bounding box center [871, 511] width 158 height 37
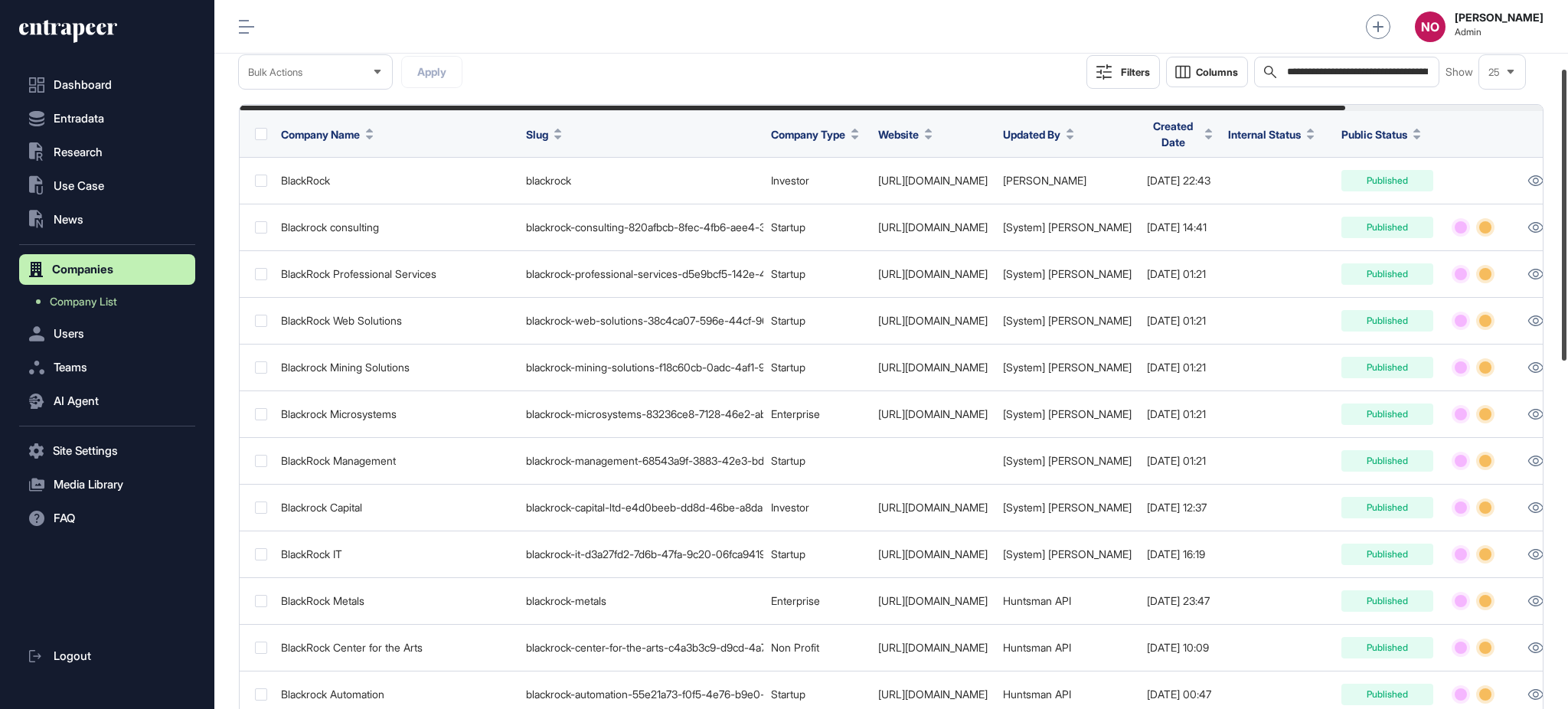
scroll to position [129, 0]
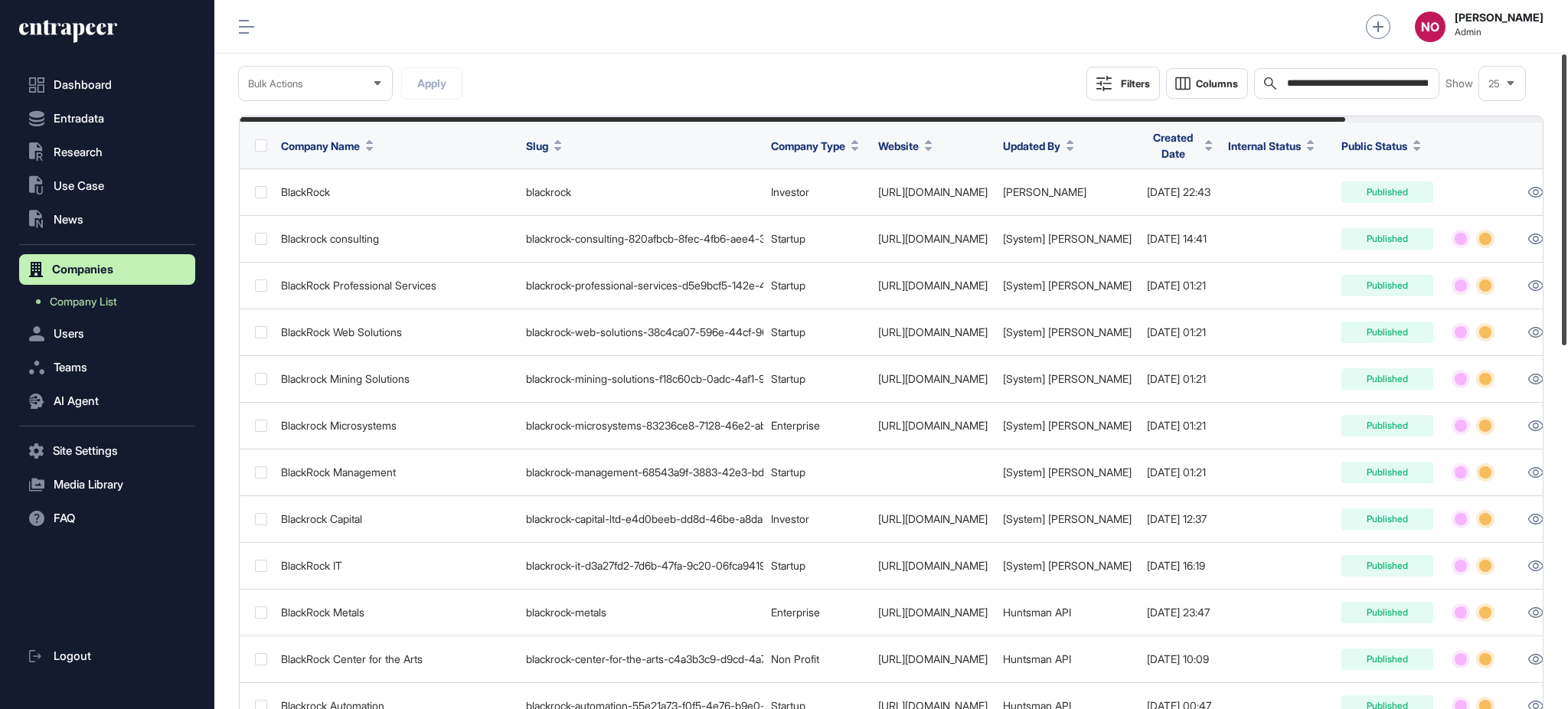
drag, startPoint x: 1566, startPoint y: 241, endPoint x: 1566, endPoint y: 294, distance: 53.0
click at [1566, 294] on div at bounding box center [1565, 200] width 5 height 291
drag, startPoint x: 1103, startPoint y: 115, endPoint x: 1225, endPoint y: 128, distance: 122.7
drag, startPoint x: 1229, startPoint y: 122, endPoint x: 1284, endPoint y: 121, distance: 55.0
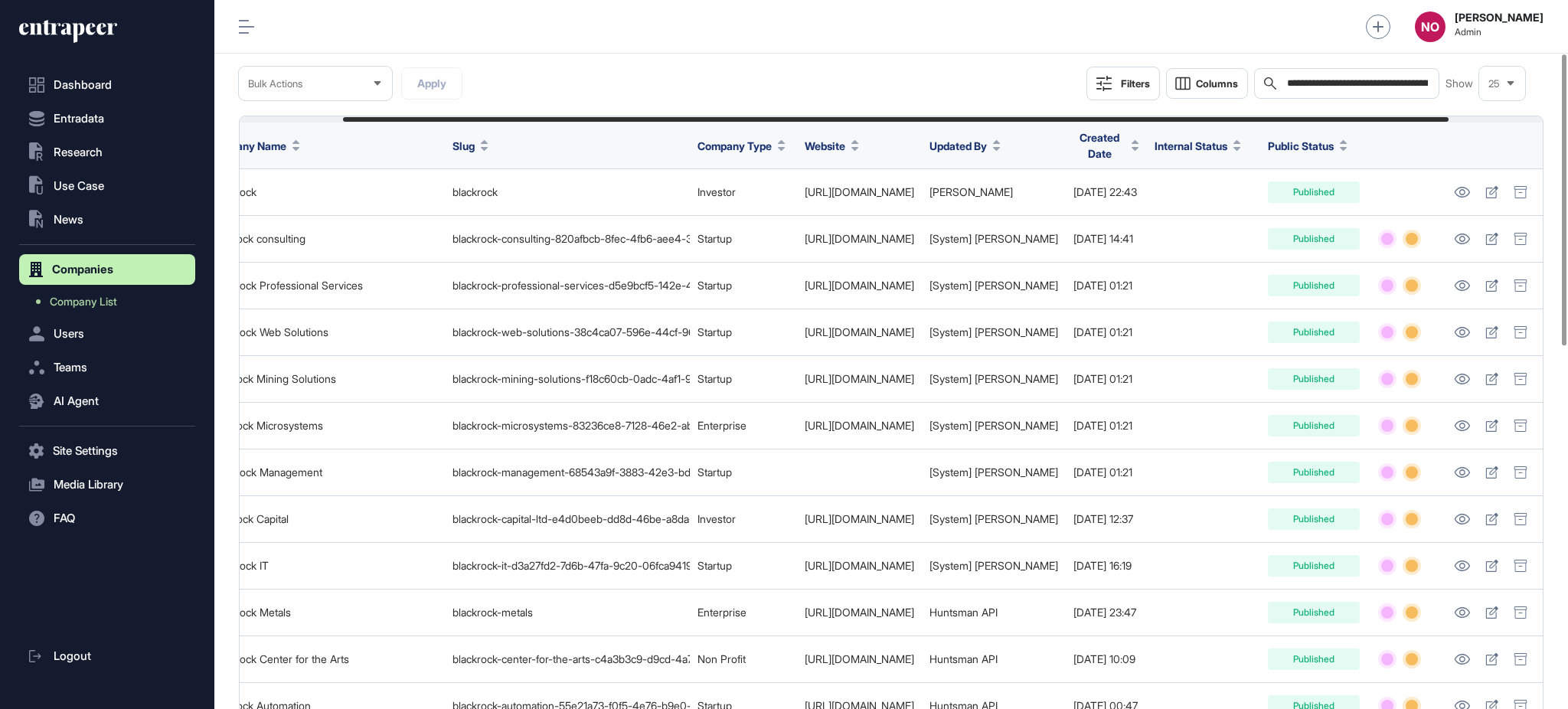
scroll to position [0, 168]
drag, startPoint x: 1300, startPoint y: 116, endPoint x: 1443, endPoint y: 115, distance: 143.0
click at [990, 69] on div "**********" at bounding box center [890, 43] width 1305 height 114
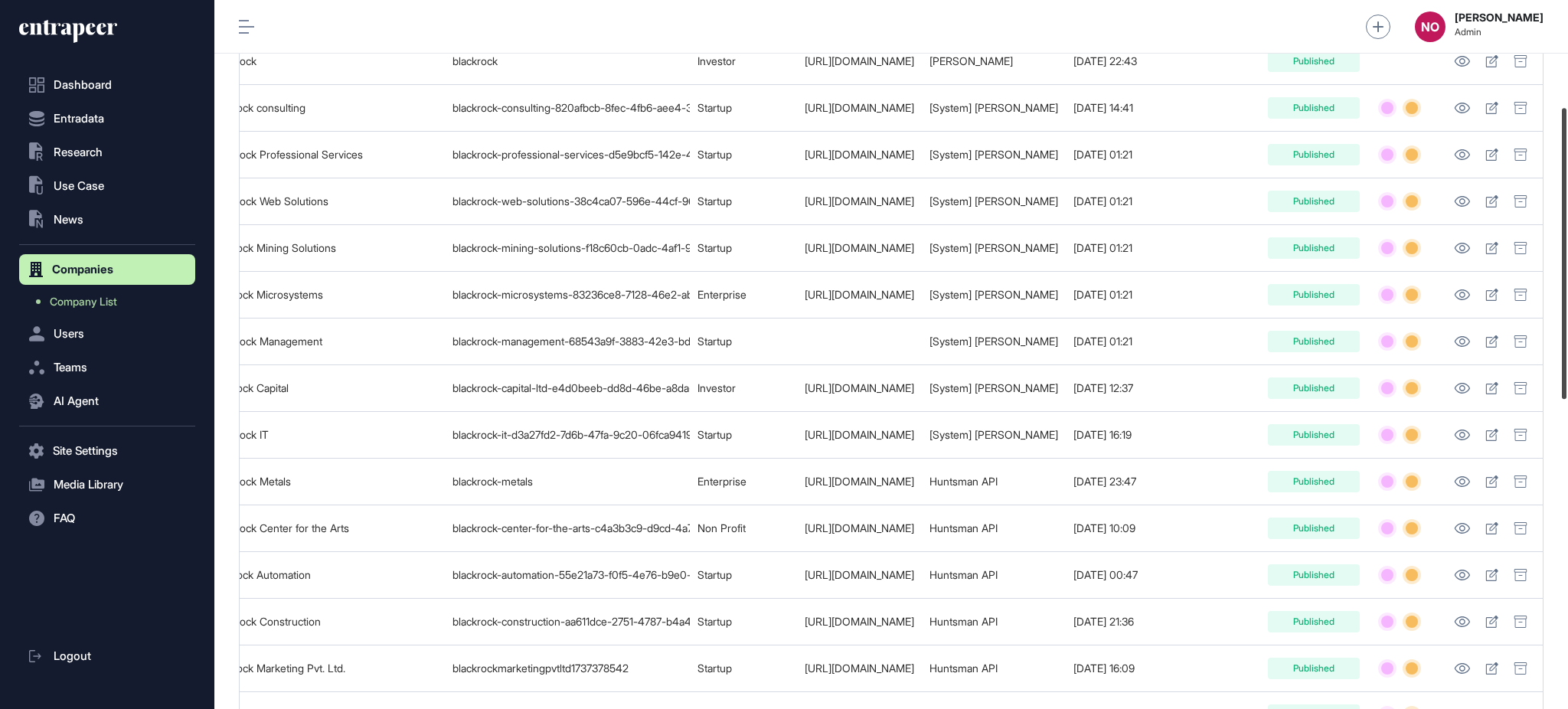
scroll to position [258, 0]
drag, startPoint x: 1566, startPoint y: 316, endPoint x: 1566, endPoint y: 306, distance: 10.0
click at [1566, 306] on div at bounding box center [1565, 253] width 5 height 291
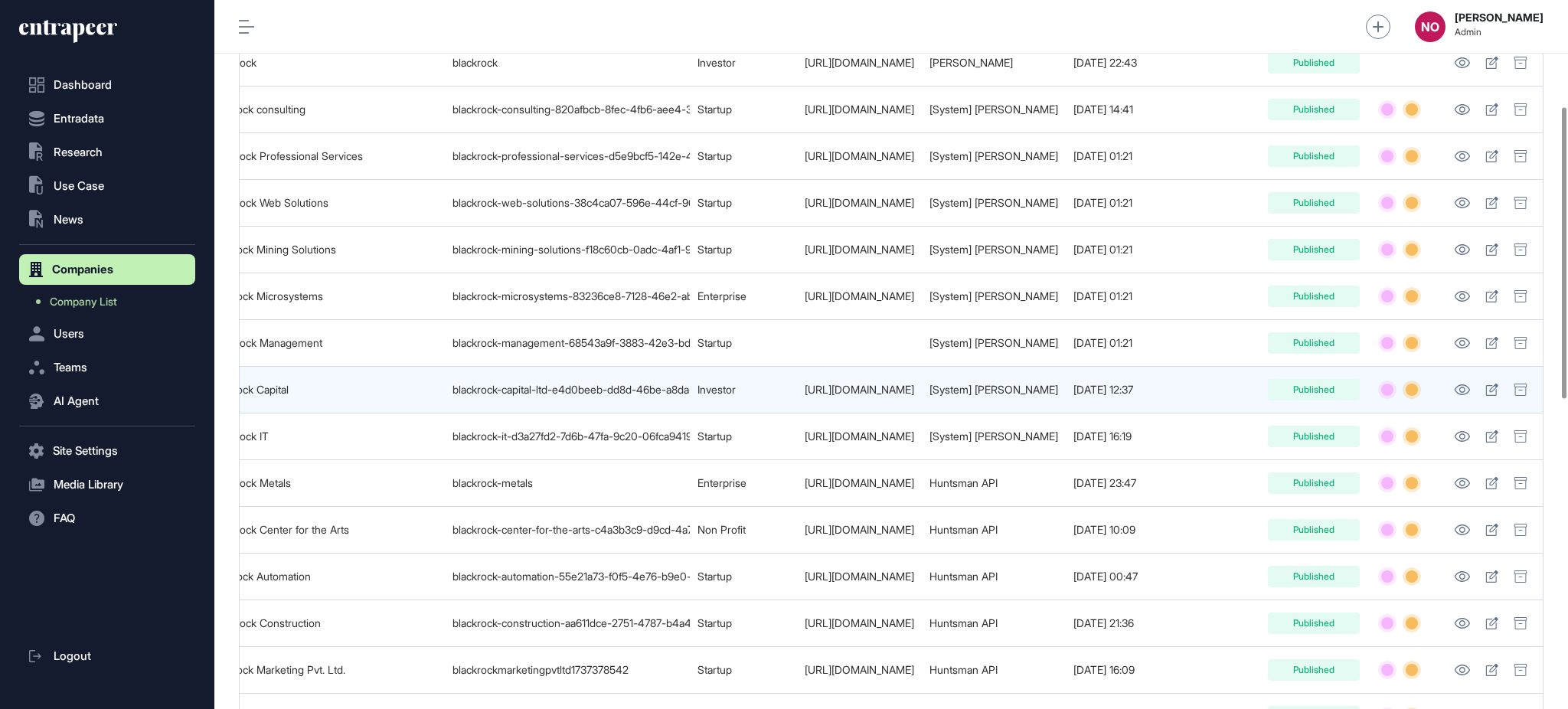
click at [802, 410] on td "https://www.blackrock.co.ke" at bounding box center [859, 390] width 125 height 47
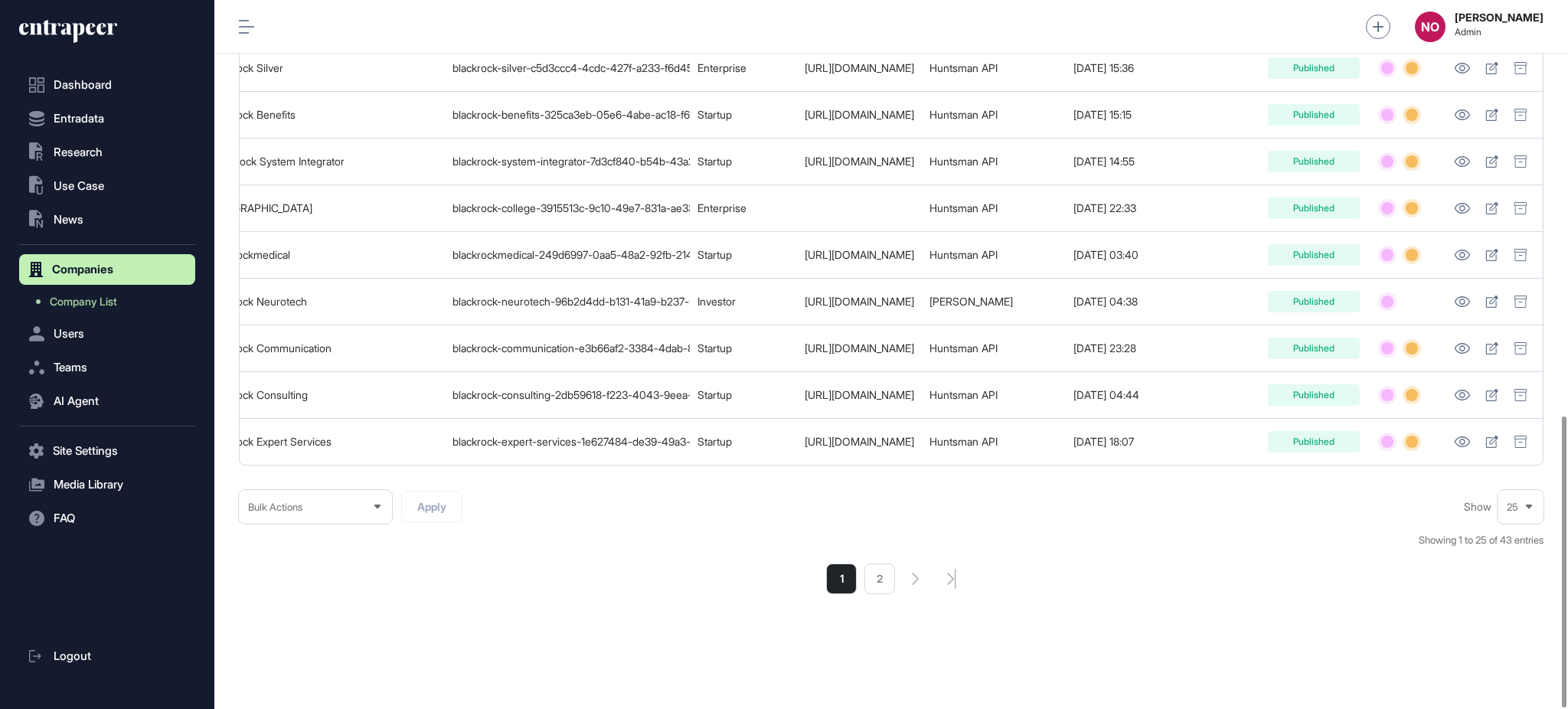
scroll to position [0, 233]
click at [1294, 518] on div "Bulk Actions Apply Show 25 Showing 1 to 25 of 43 entries 1 2" at bounding box center [890, 542] width 1305 height 104
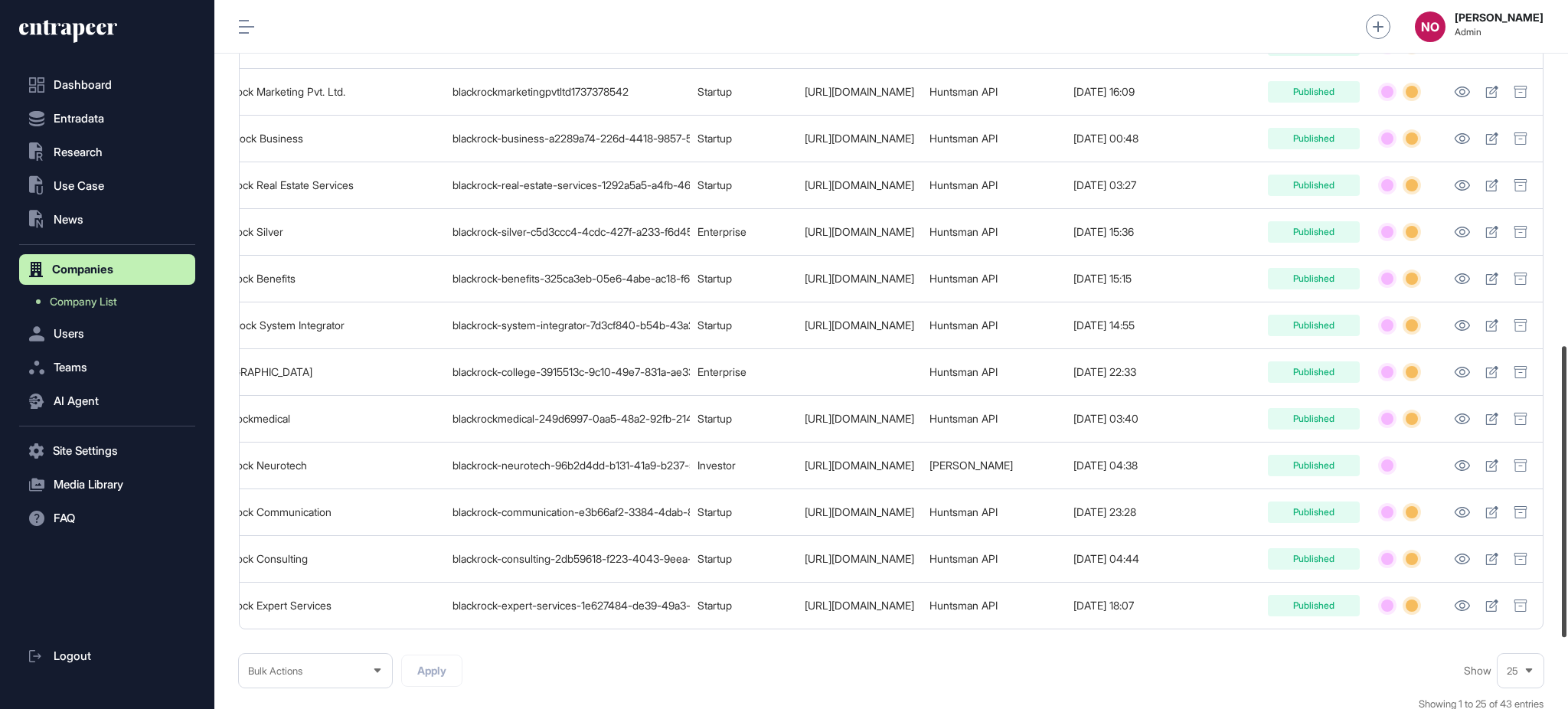
scroll to position [834, 0]
drag, startPoint x: 1566, startPoint y: 562, endPoint x: 1566, endPoint y: 489, distance: 73.0
click at [1566, 489] on div at bounding box center [1565, 489] width 5 height 291
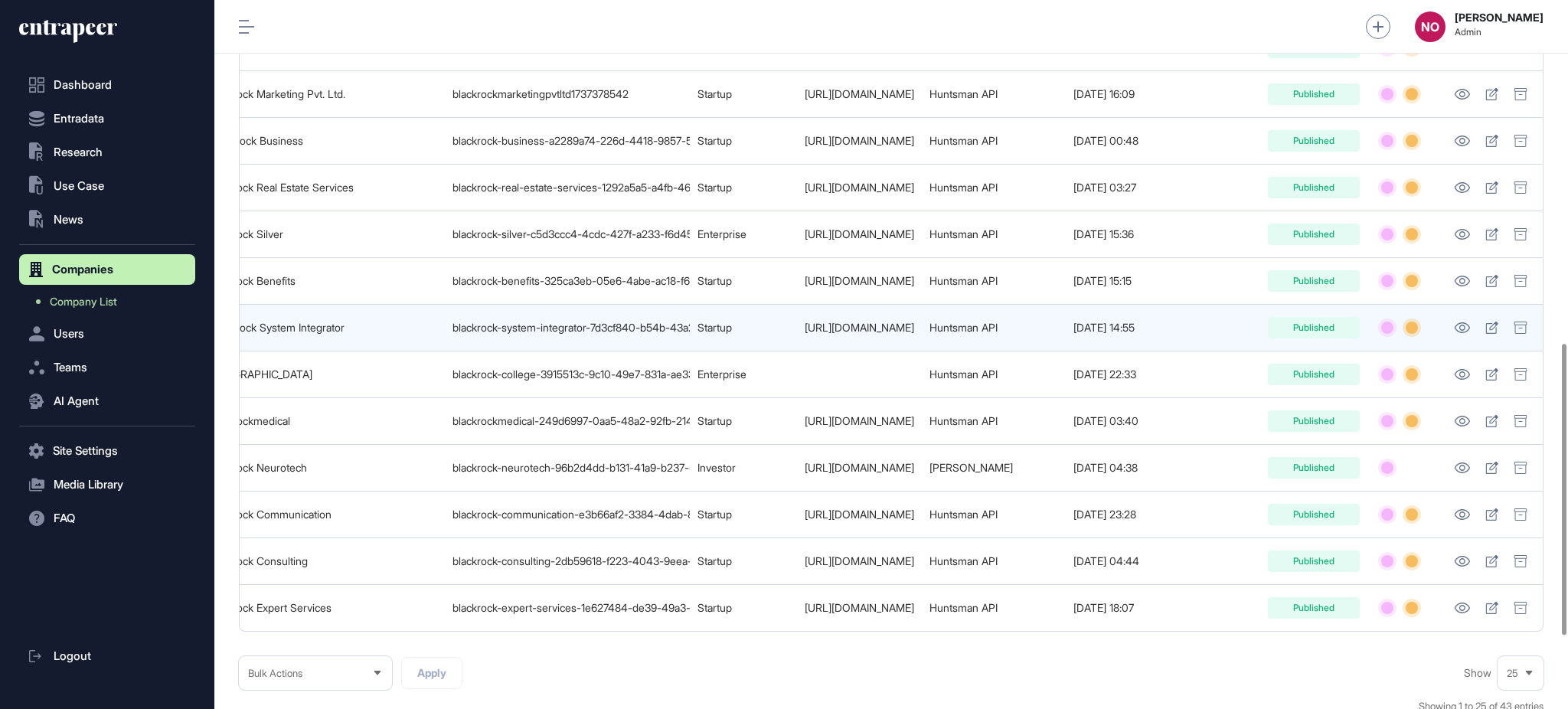
click at [872, 338] on td "http://www.blackrocksi.com" at bounding box center [859, 328] width 125 height 47
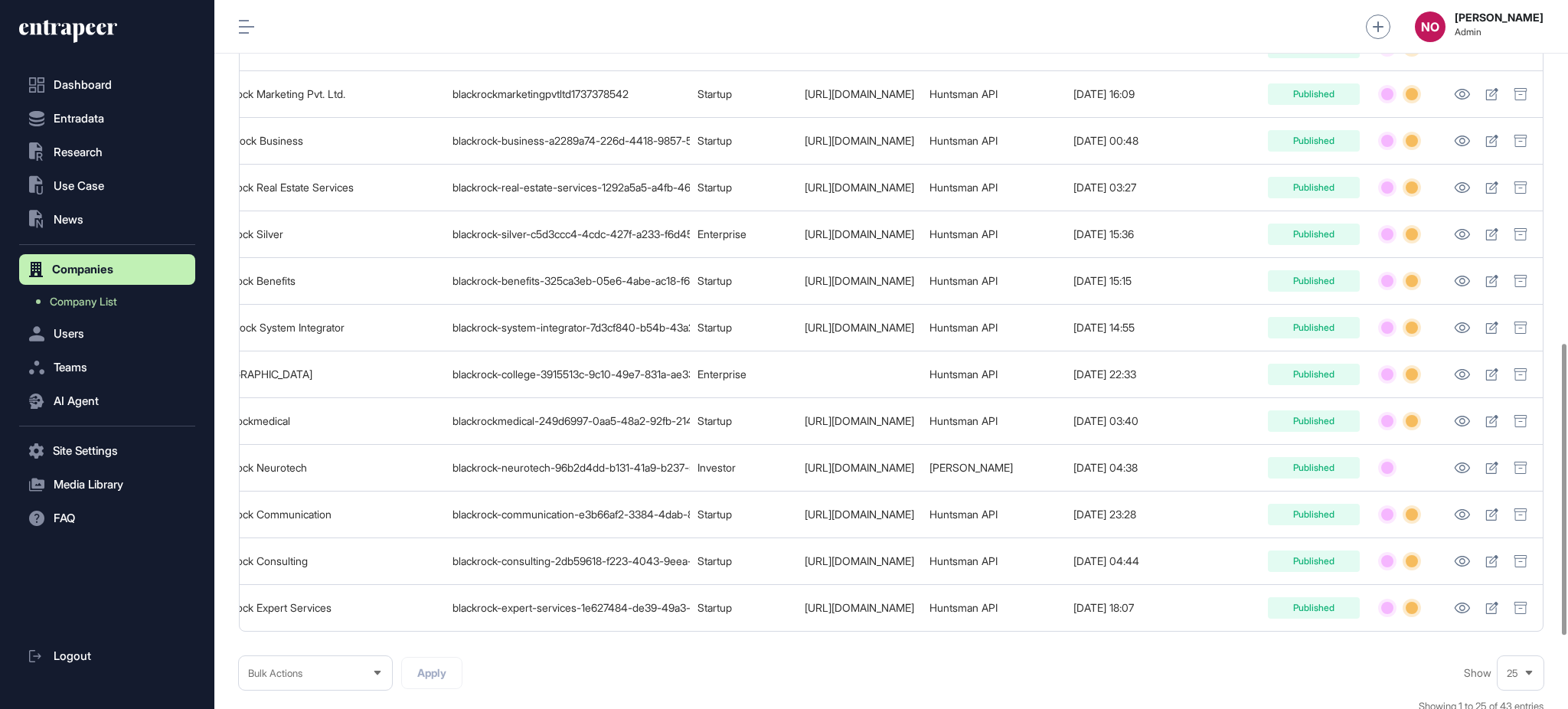
click at [1058, 653] on div "**********" at bounding box center [890, 21] width 1305 height 1479
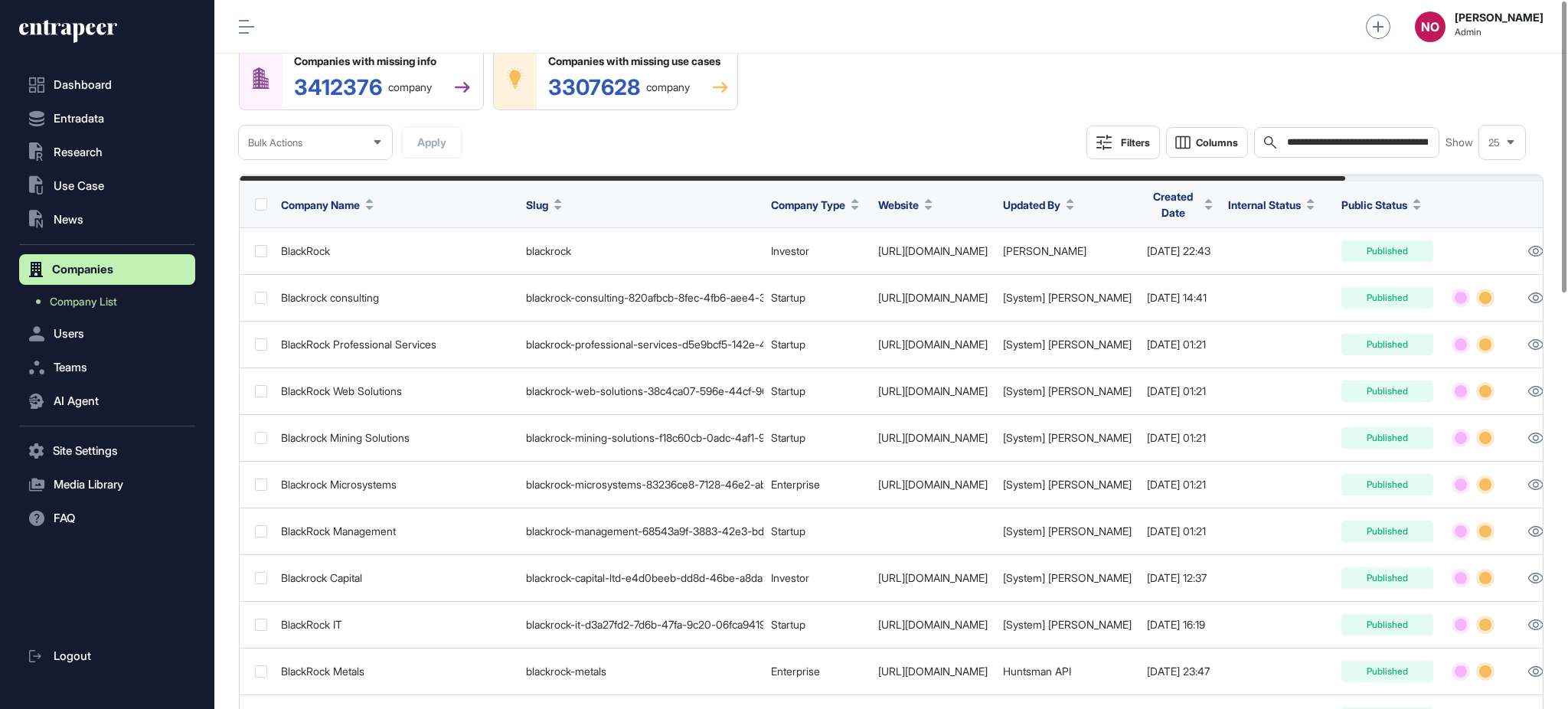
scroll to position [0, 0]
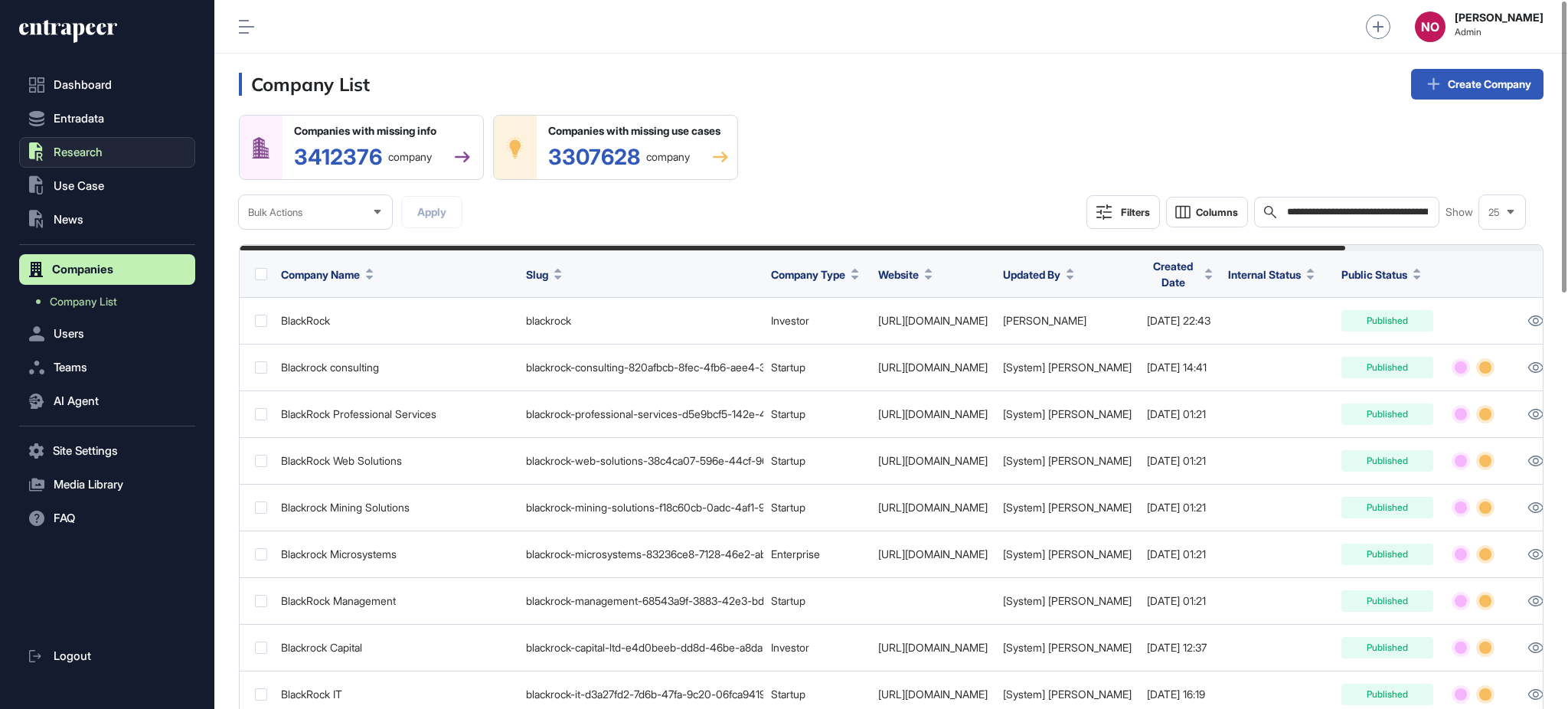
drag, startPoint x: 86, startPoint y: 152, endPoint x: 103, endPoint y: 160, distance: 18.8
click at [89, 152] on span "Research" at bounding box center [78, 152] width 49 height 12
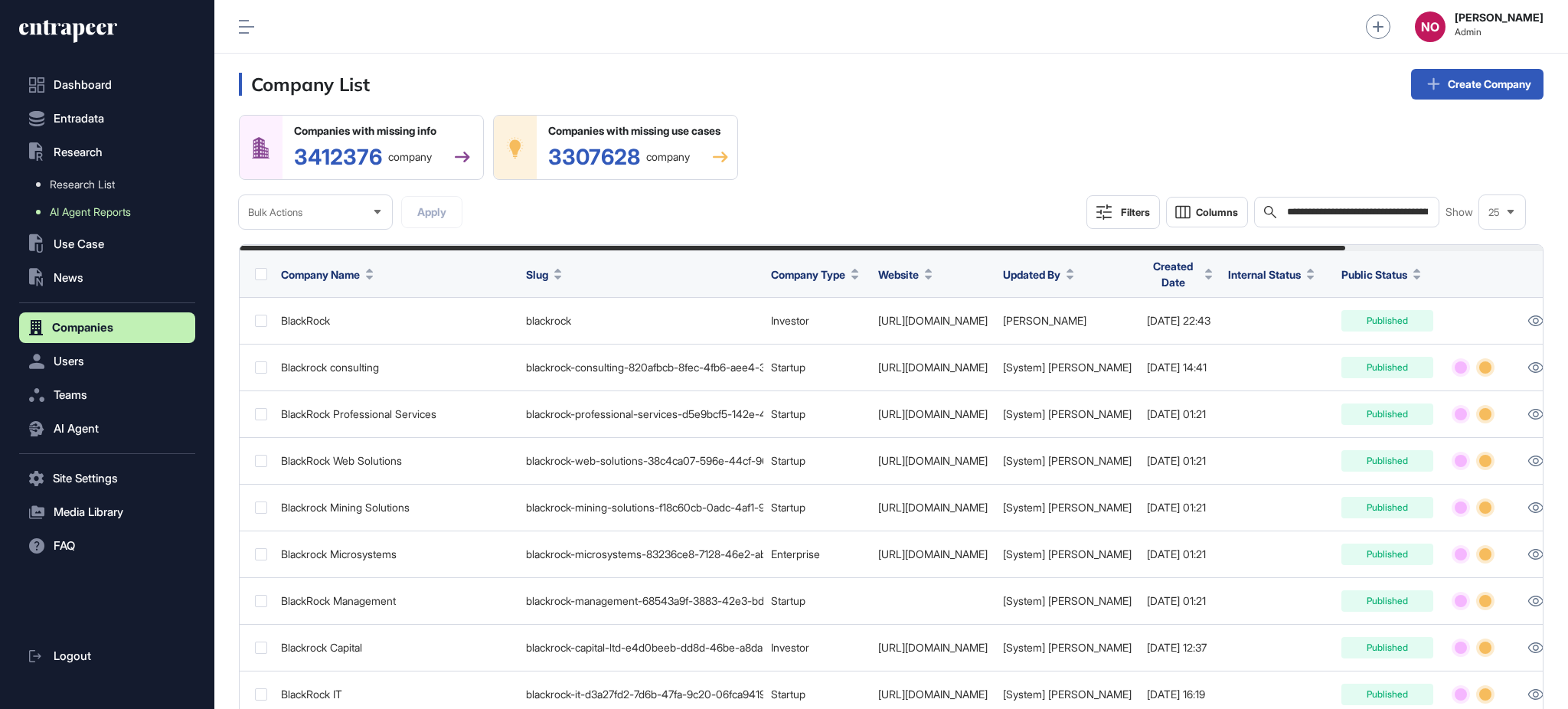
click at [104, 207] on span "AI Agent Reports" at bounding box center [90, 212] width 81 height 12
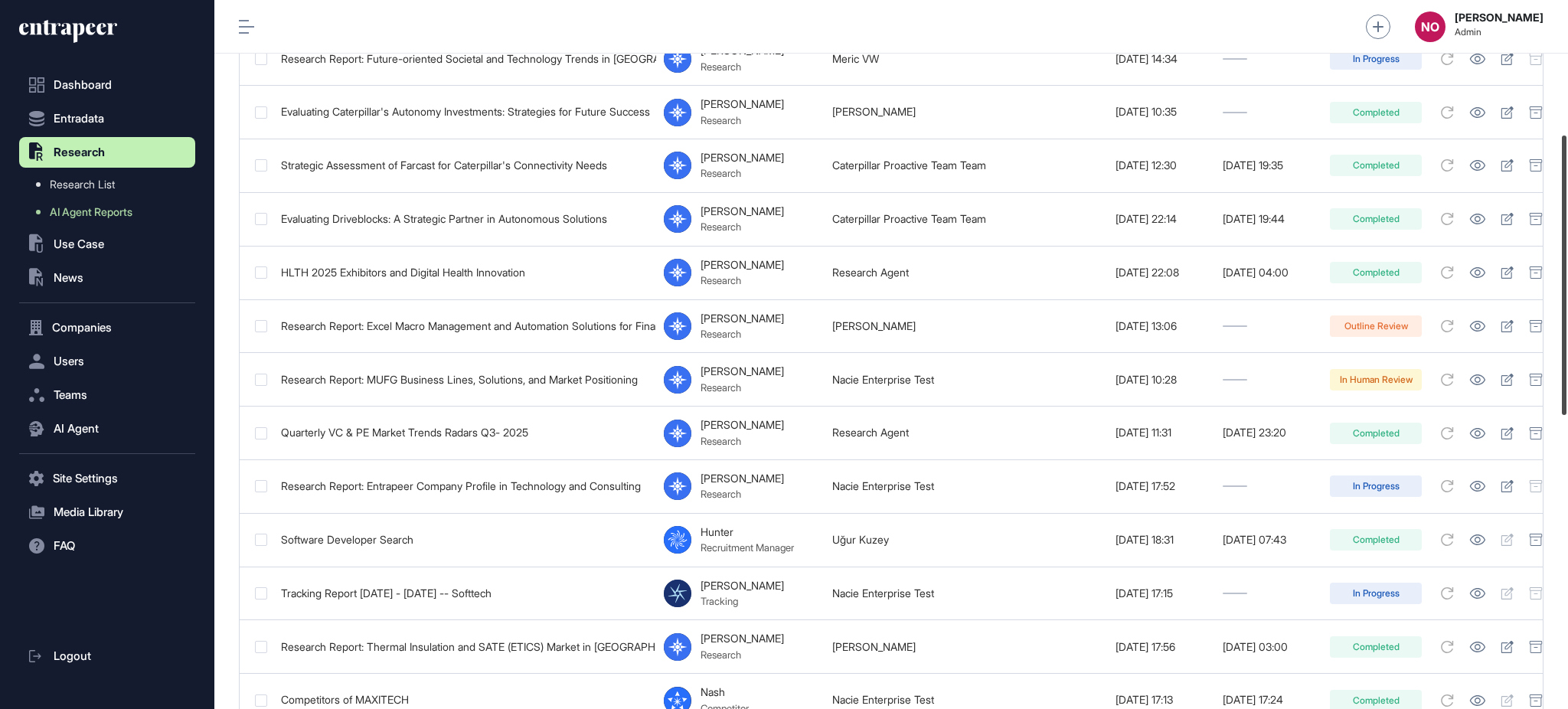
scroll to position [339, 0]
drag, startPoint x: 1566, startPoint y: 243, endPoint x: 1566, endPoint y: 376, distance: 133.0
click at [1566, 376] on div at bounding box center [1565, 275] width 5 height 280
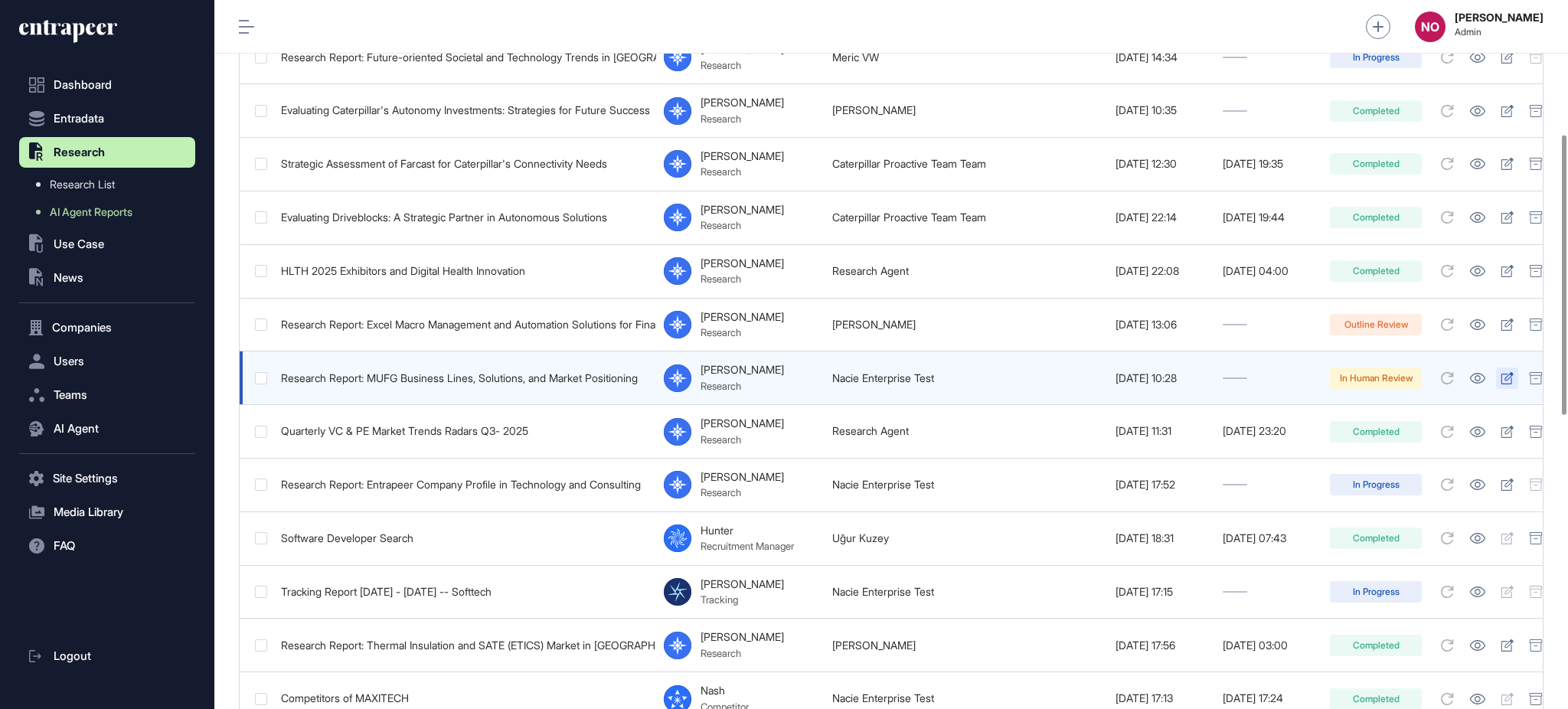
click at [1518, 376] on link at bounding box center [1507, 378] width 22 height 21
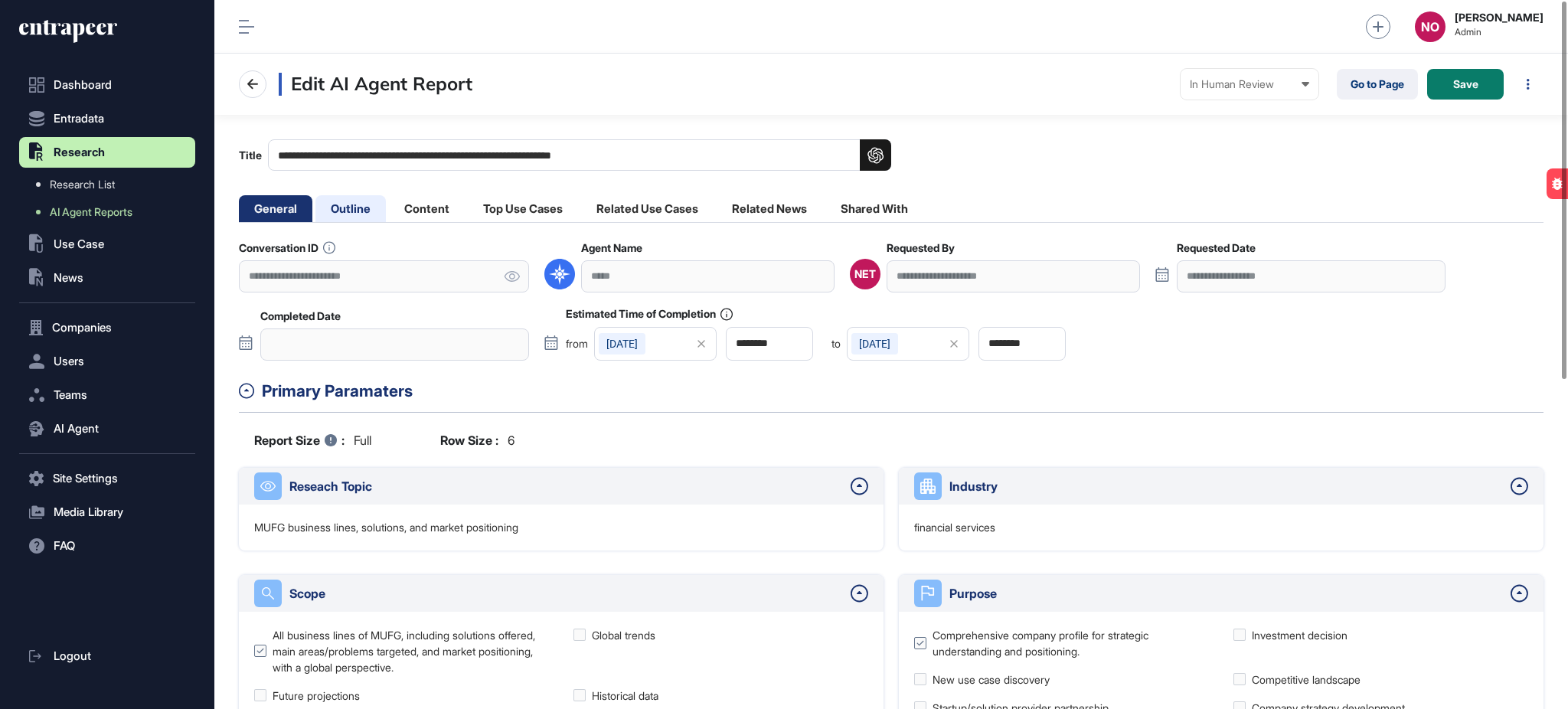
click at [356, 218] on li "Outline" at bounding box center [350, 209] width 70 height 26
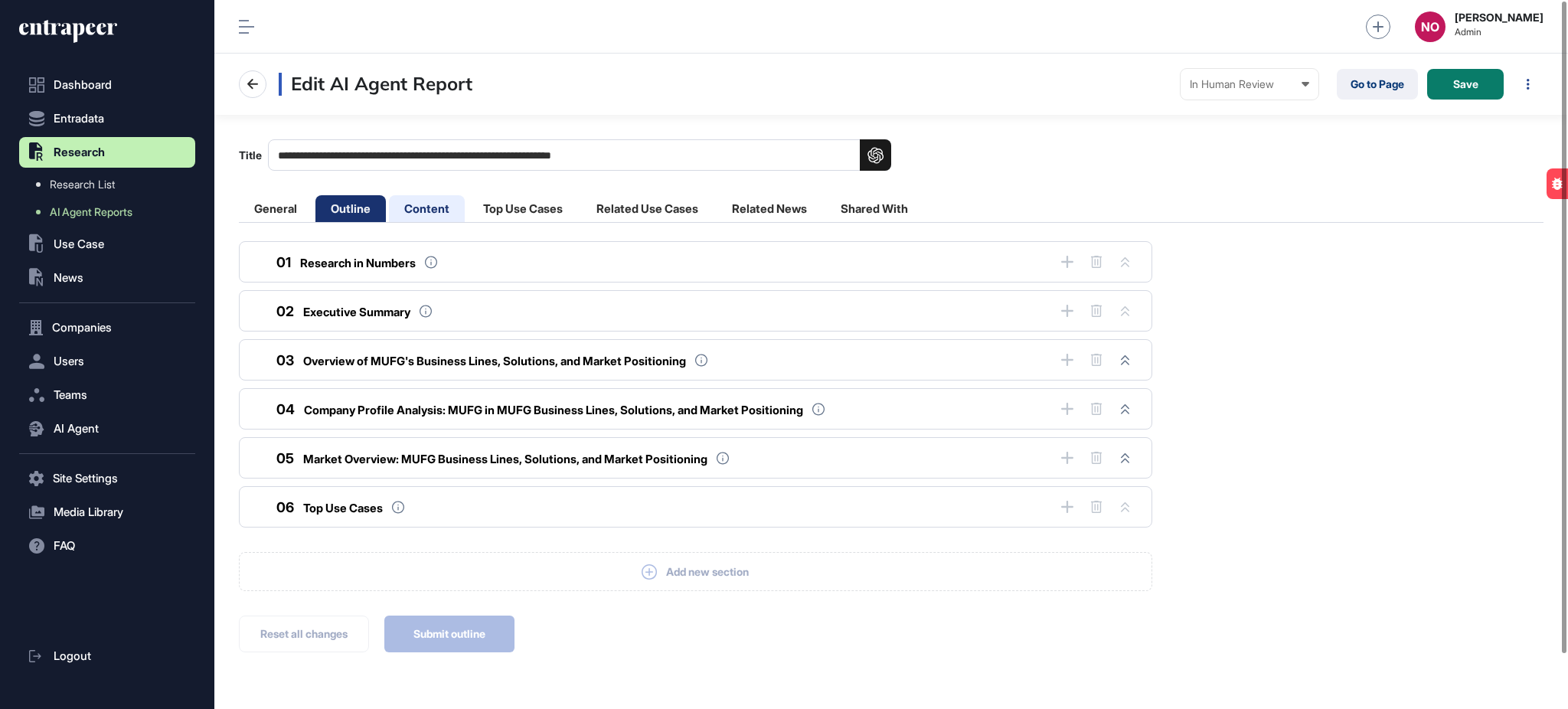
click at [426, 220] on li "Content" at bounding box center [427, 209] width 76 height 26
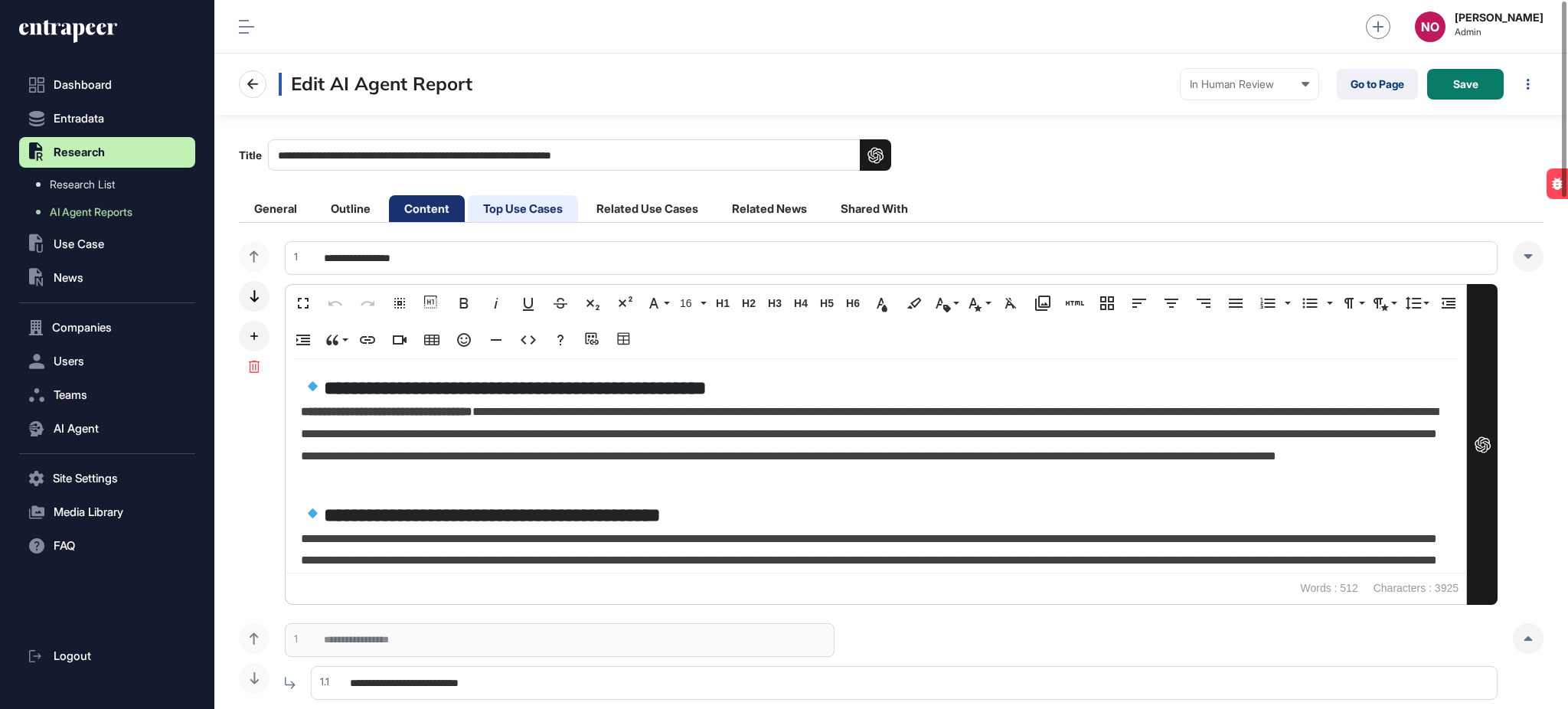
click at [524, 218] on li "Top Use Cases" at bounding box center [523, 209] width 111 height 26
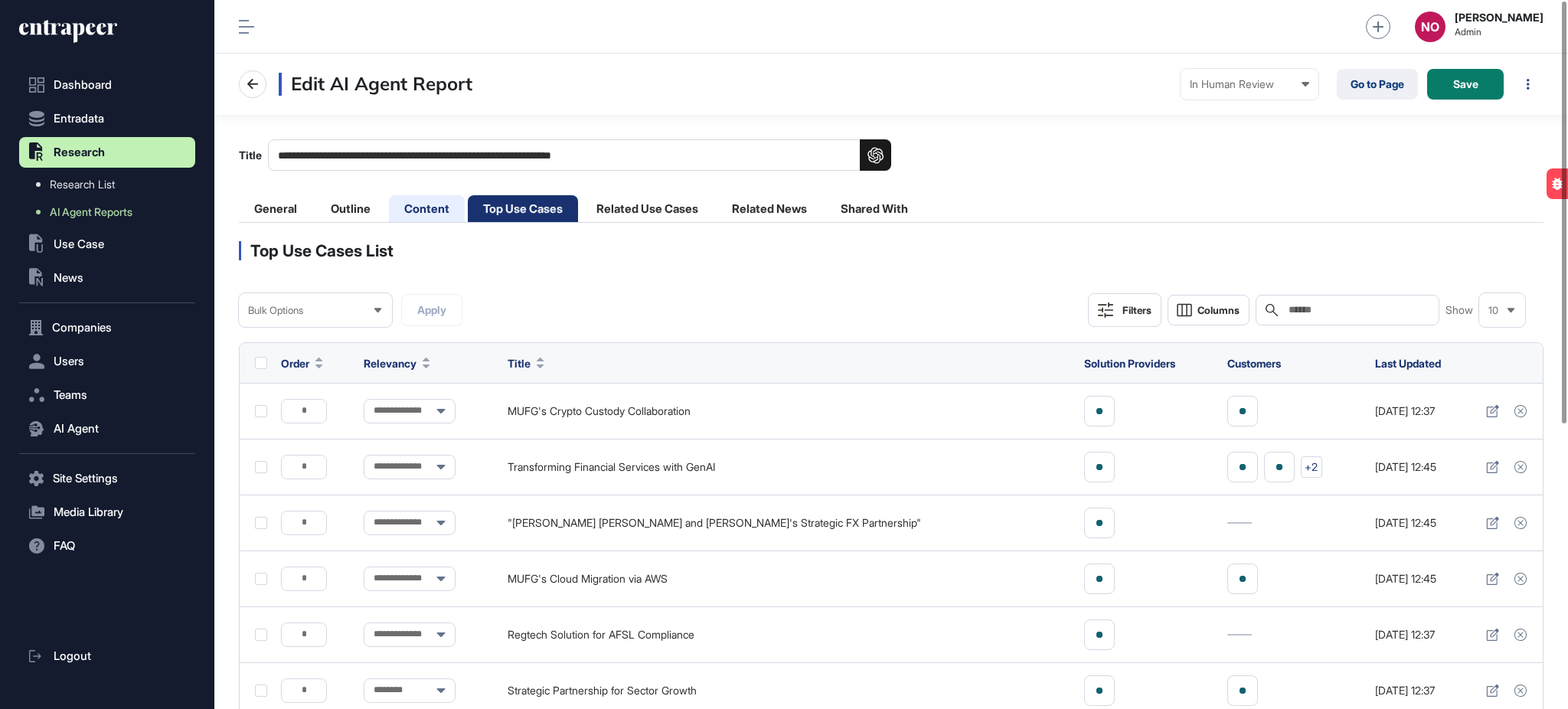
click at [432, 219] on li "Content" at bounding box center [427, 209] width 76 height 26
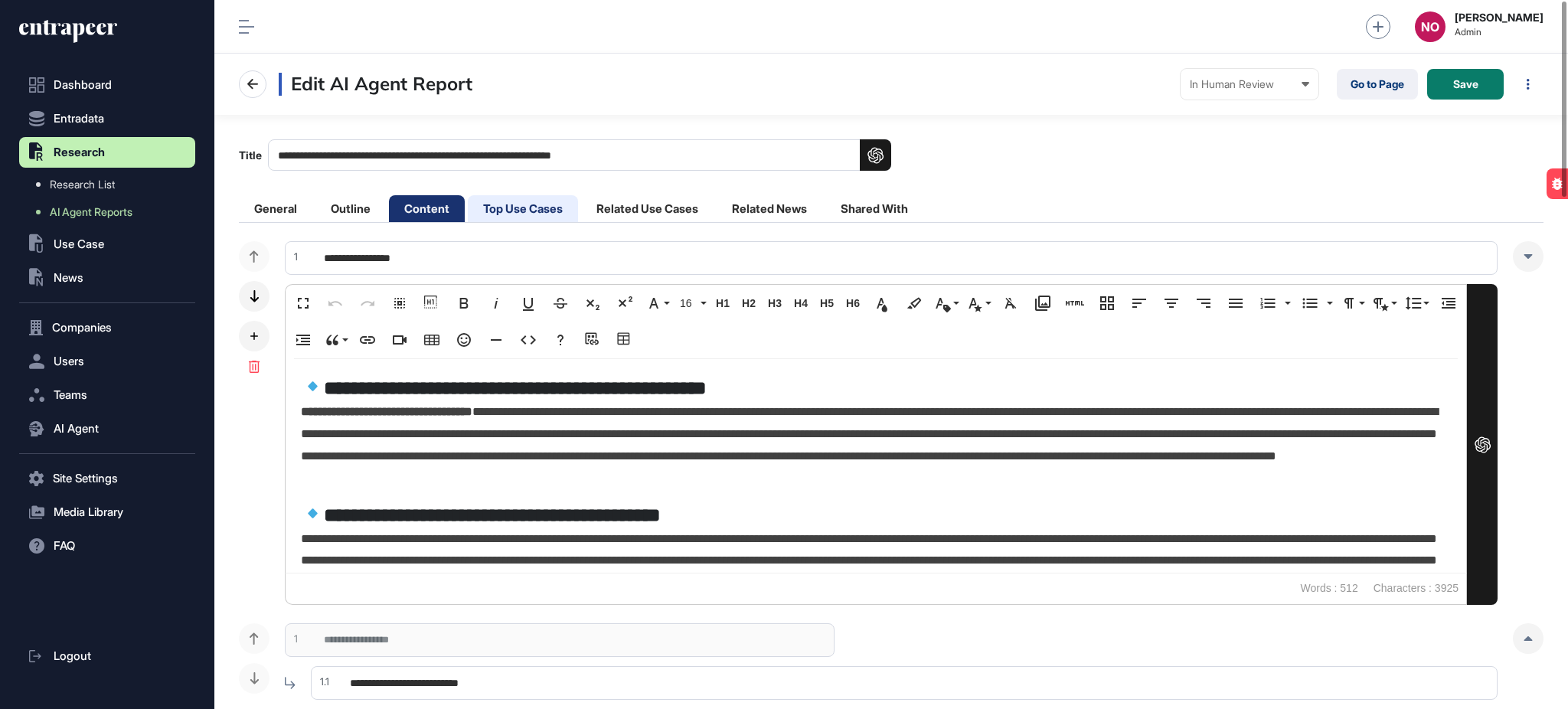
click at [553, 207] on li "Top Use Cases" at bounding box center [523, 209] width 111 height 26
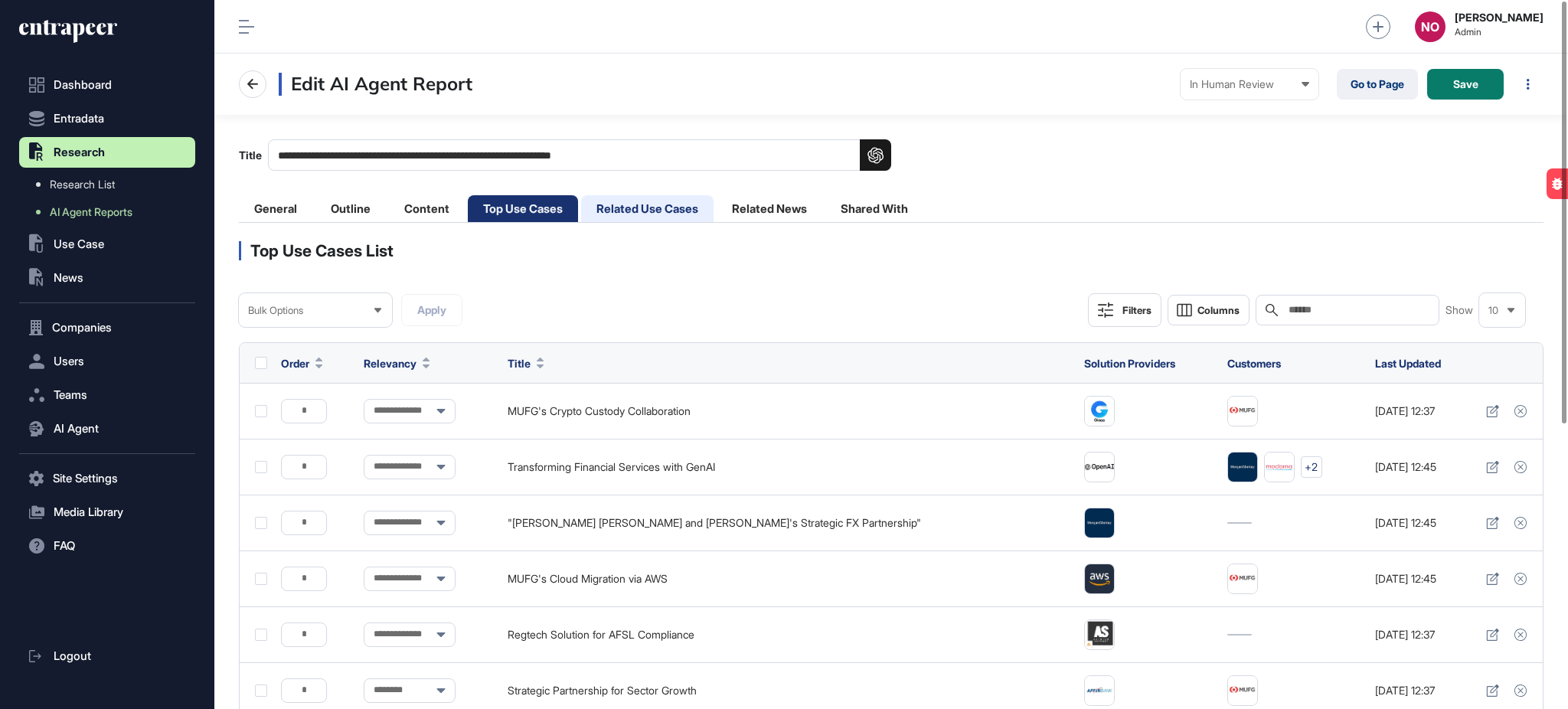
click at [616, 206] on li "Related Use Cases" at bounding box center [647, 209] width 132 height 26
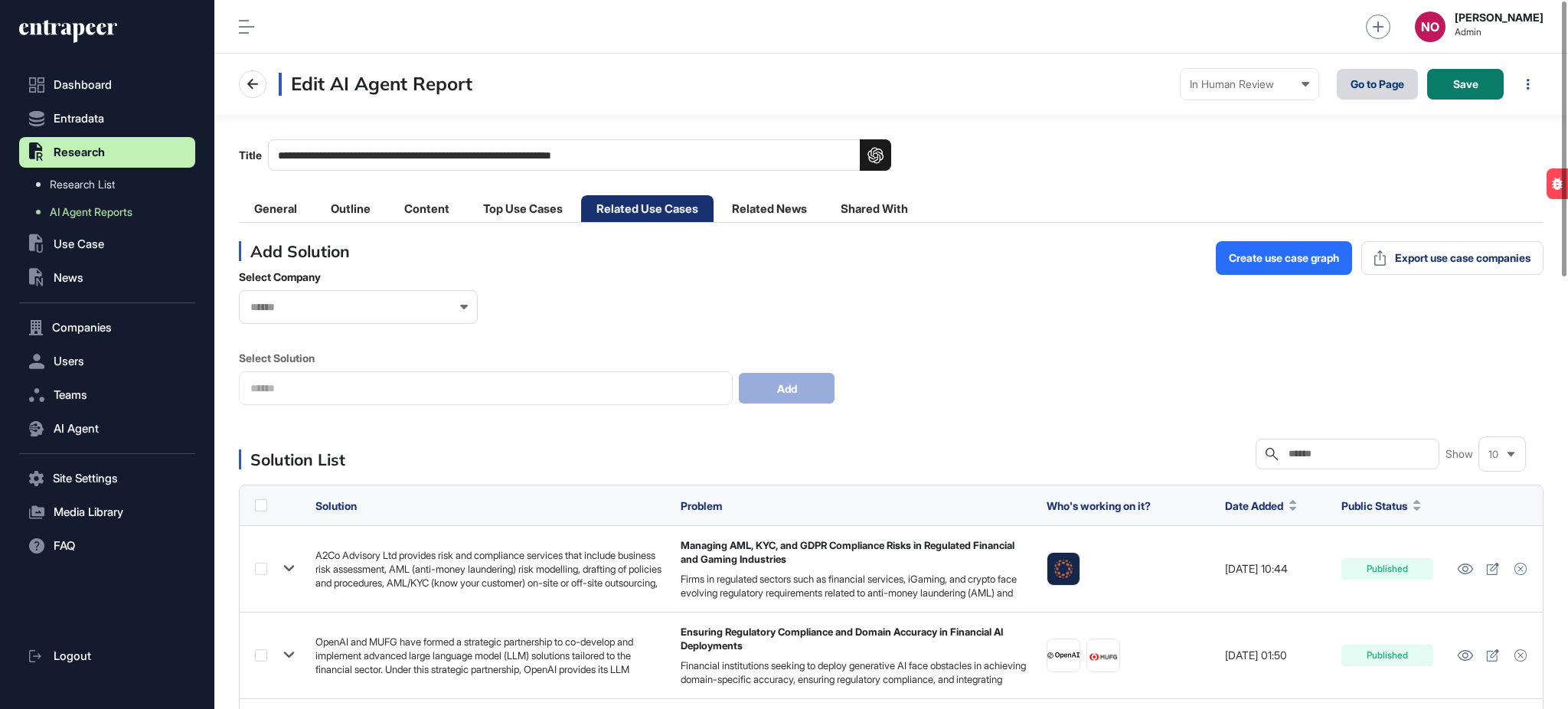
click at [1363, 85] on link "Go to Page" at bounding box center [1377, 83] width 81 height 31
click at [787, 215] on li "Related News" at bounding box center [769, 209] width 106 height 26
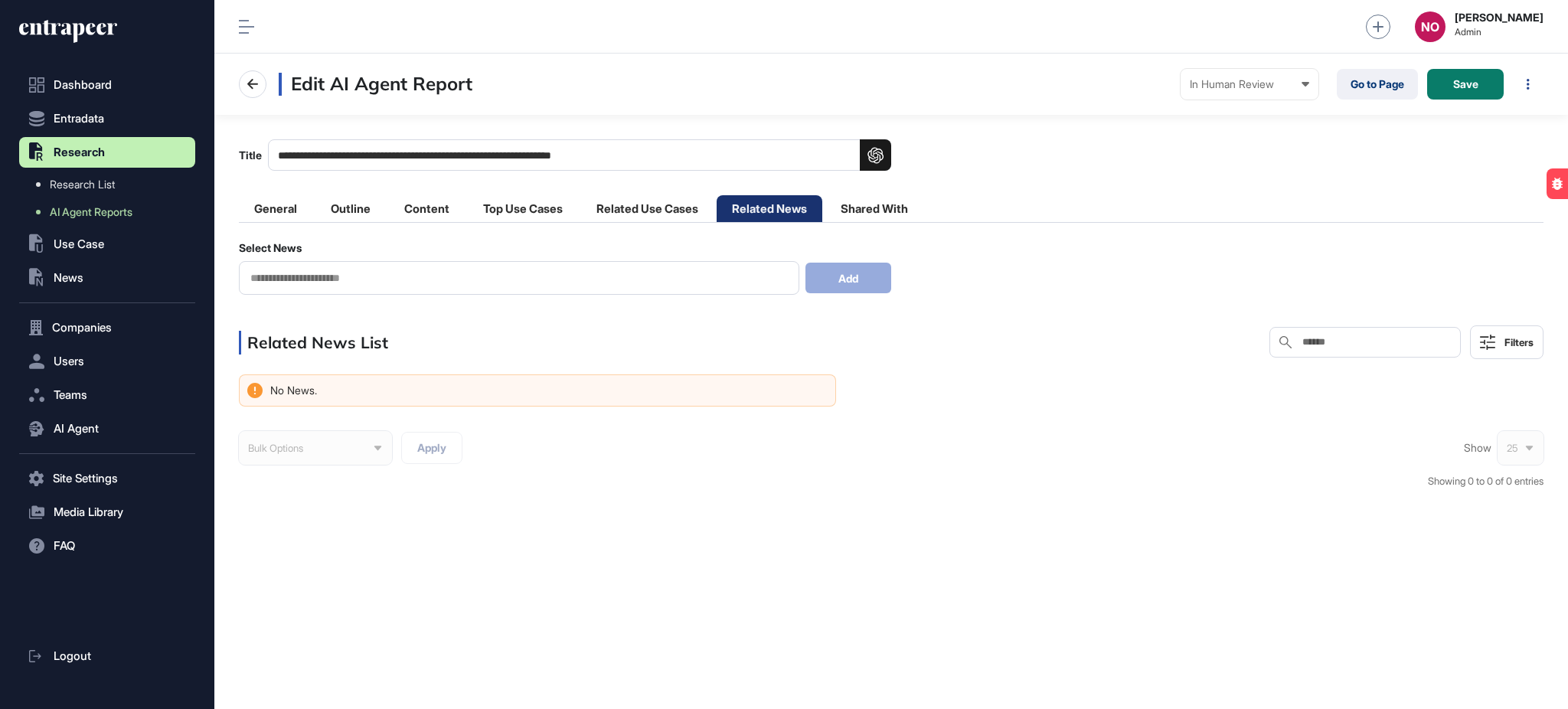
click at [427, 290] on div at bounding box center [518, 277] width 560 height 34
click at [429, 285] on input "text" at bounding box center [519, 278] width 541 height 13
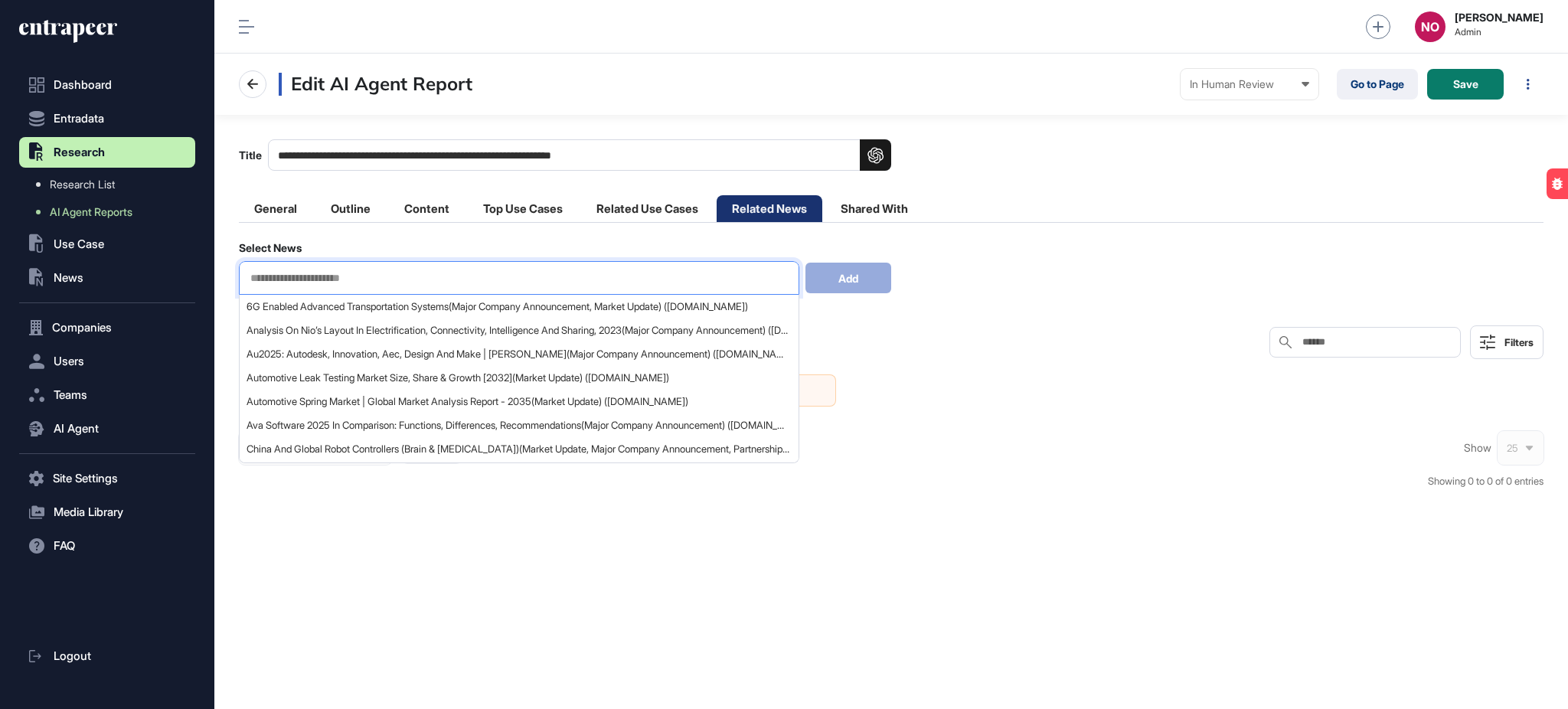
paste input "**********"
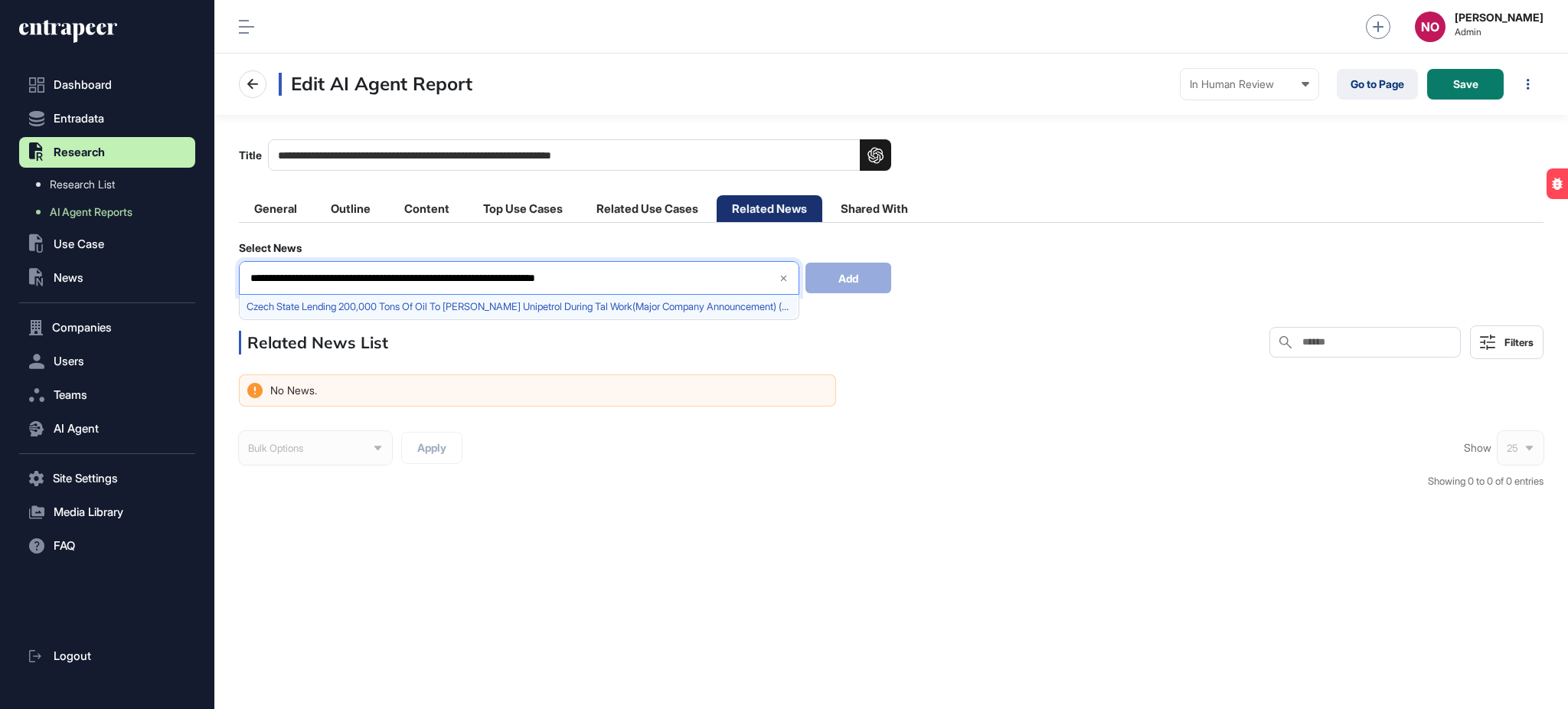
type input "**********"
click at [530, 314] on div "Czech State Lending 200,000 Tons Of Oil To Orlen Unipetrol During Tal Work (Maj…" at bounding box center [517, 306] width 557 height 24
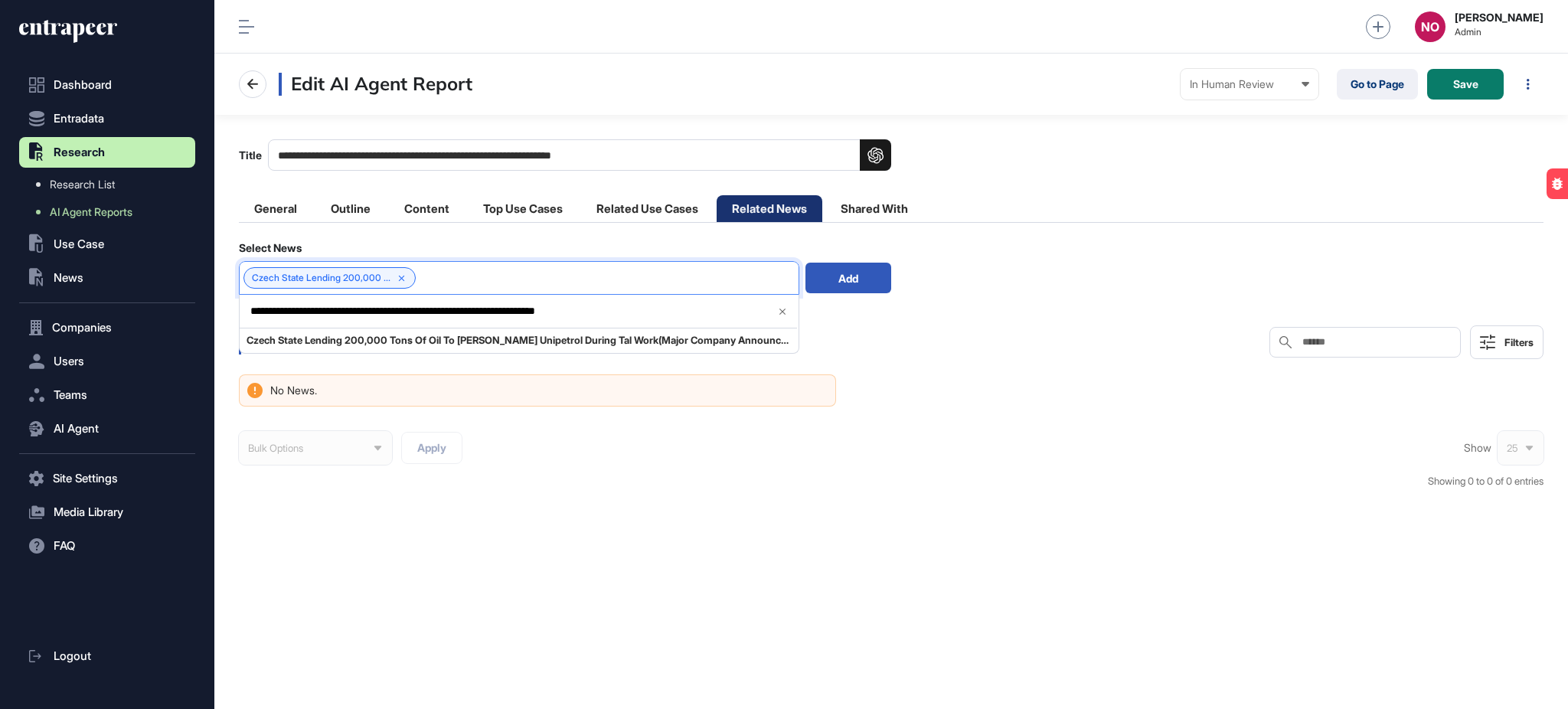
click at [846, 274] on span "Add" at bounding box center [848, 277] width 20 height 16
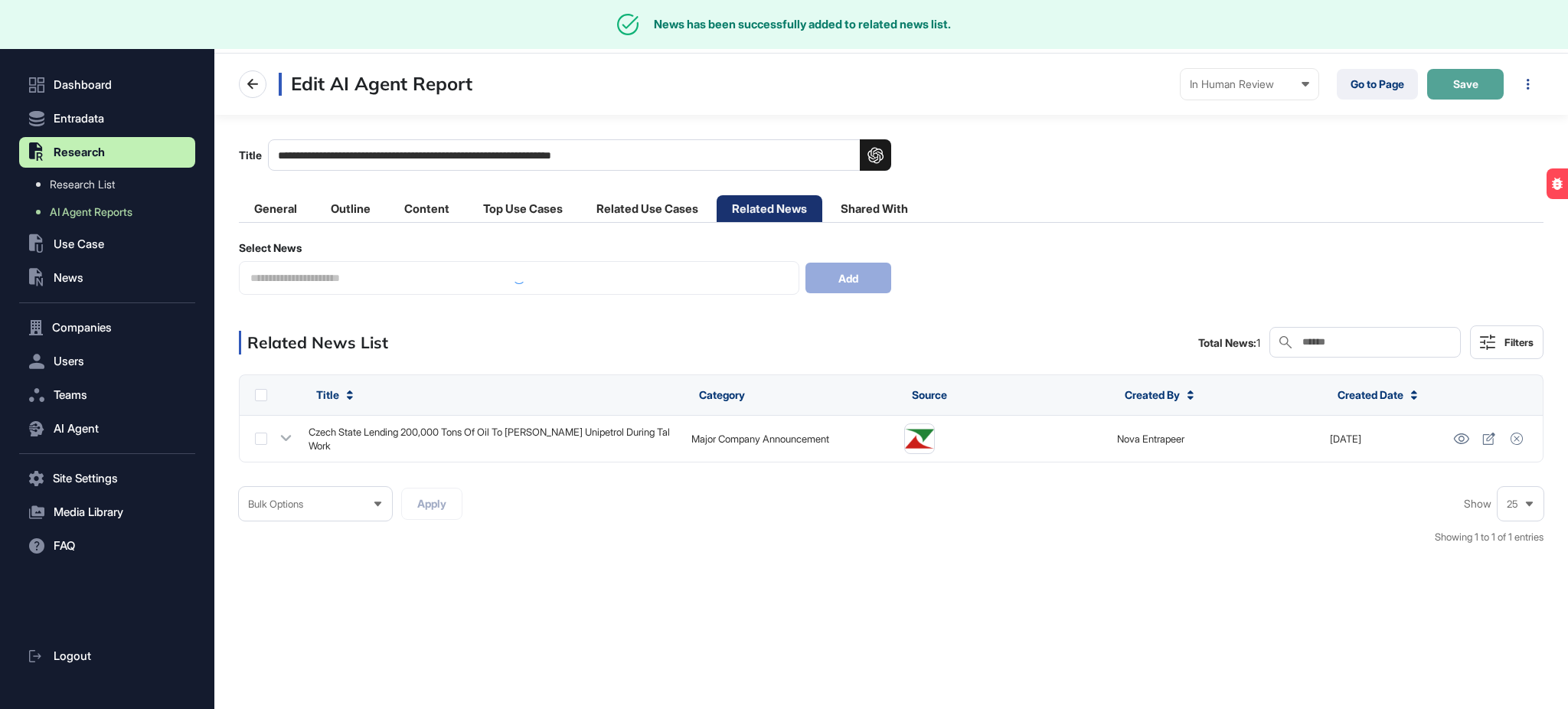
click at [1441, 97] on button "Save" at bounding box center [1465, 83] width 77 height 31
click at [1370, 92] on link "Go to Page" at bounding box center [1377, 83] width 81 height 31
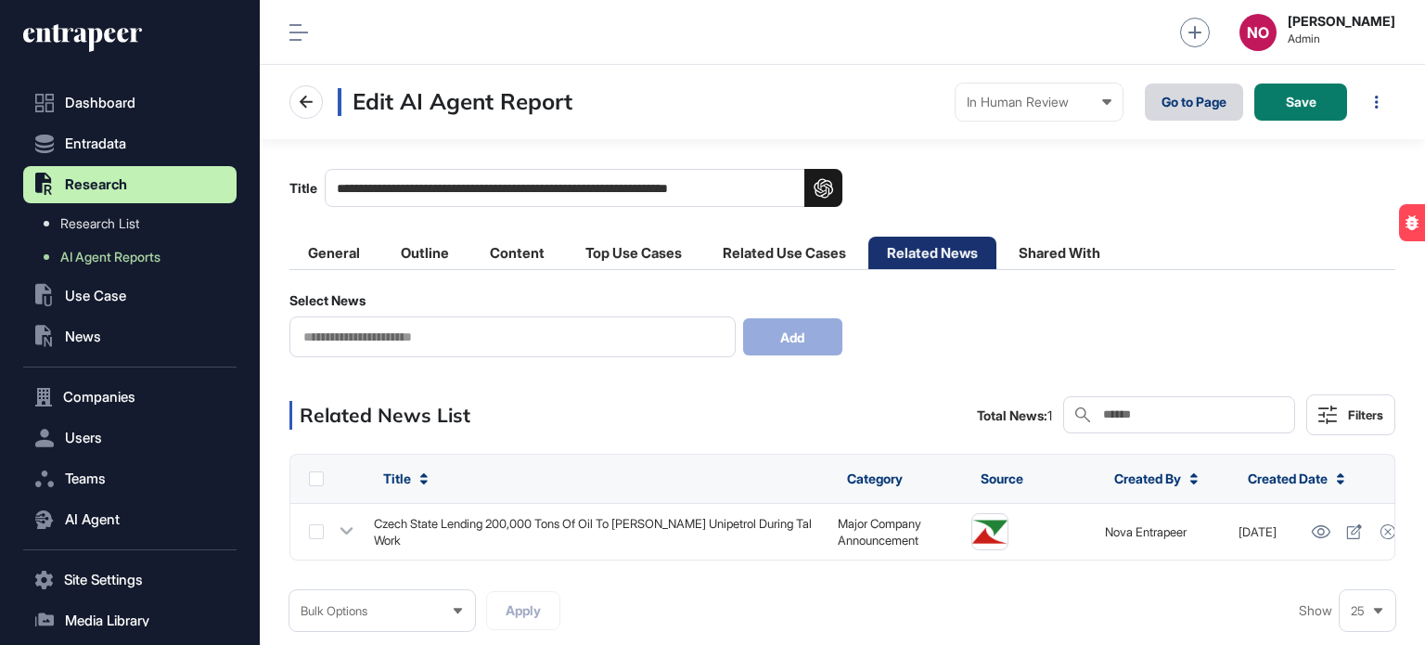
scroll to position [645, 1165]
click at [96, 32] on icon at bounding box center [82, 38] width 119 height 30
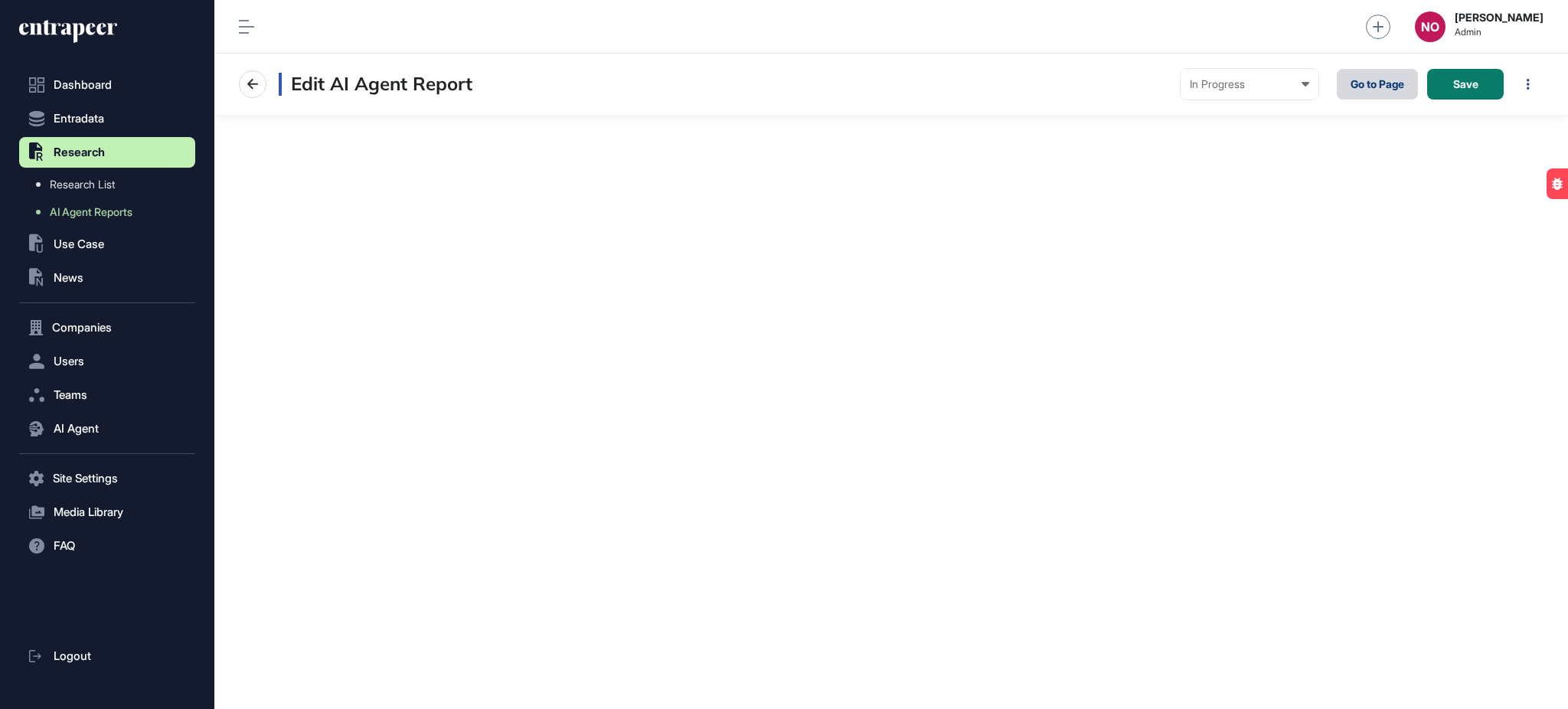
click at [1394, 85] on link "Go to Page" at bounding box center [1377, 83] width 81 height 31
click at [1376, 79] on link "Go to Page" at bounding box center [1377, 83] width 81 height 31
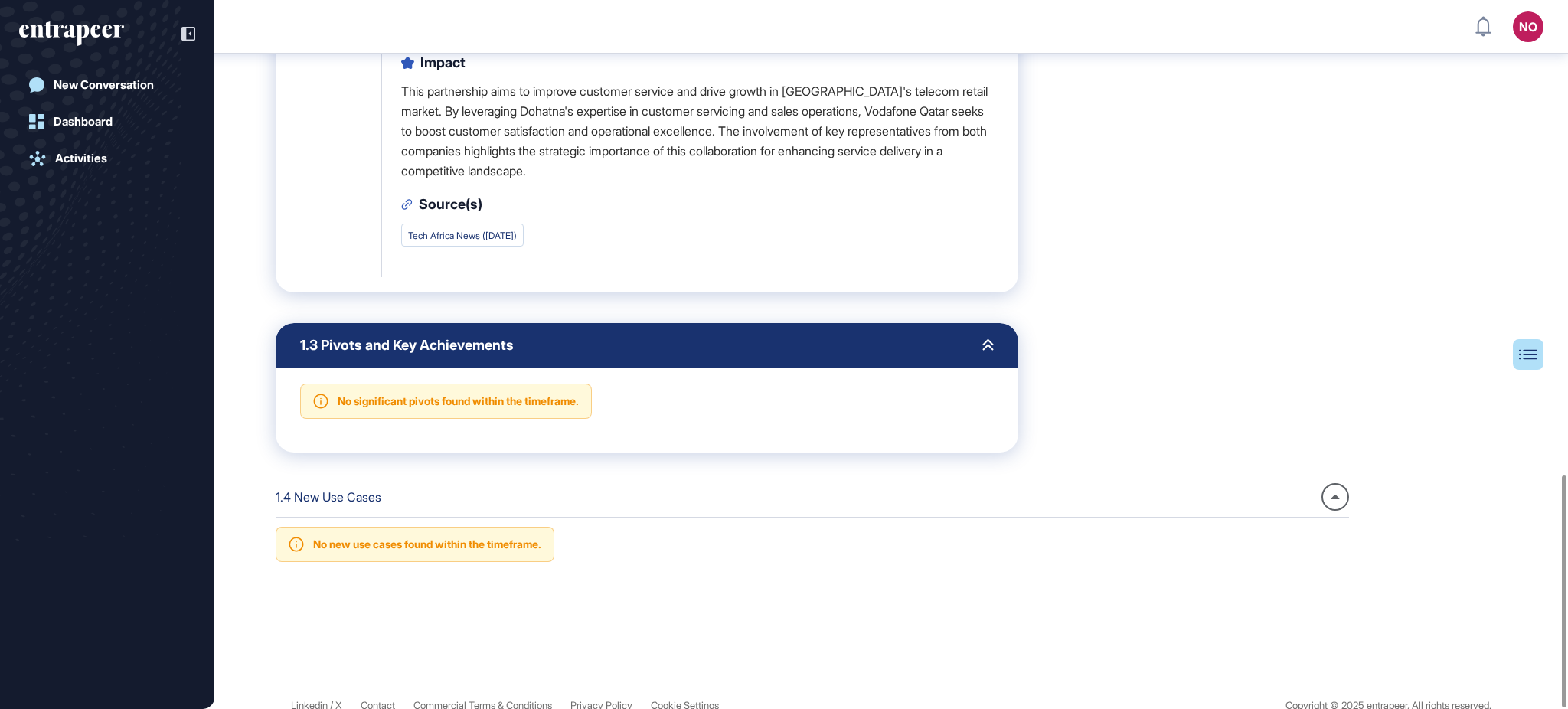
scroll to position [1447, 0]
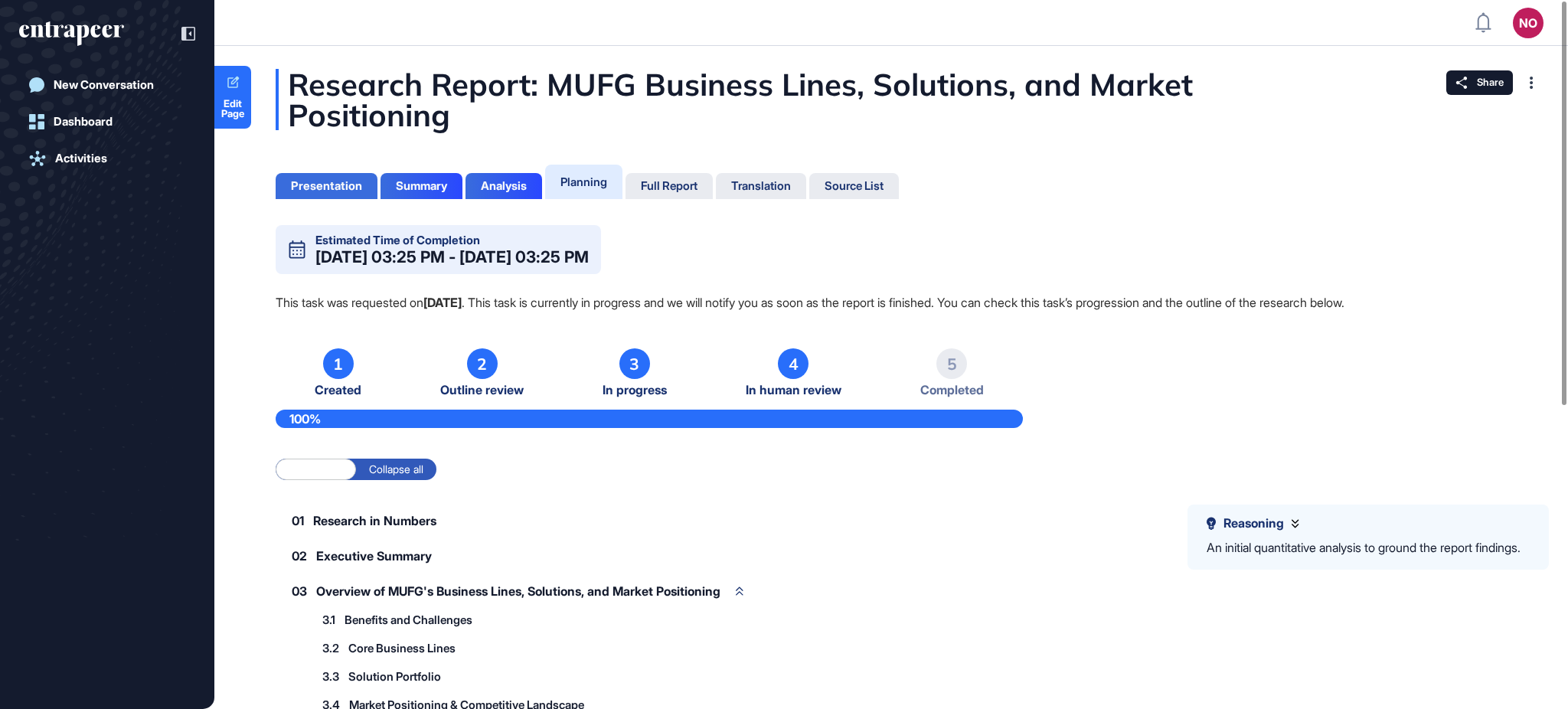
click at [316, 186] on div "Presentation" at bounding box center [327, 186] width 71 height 14
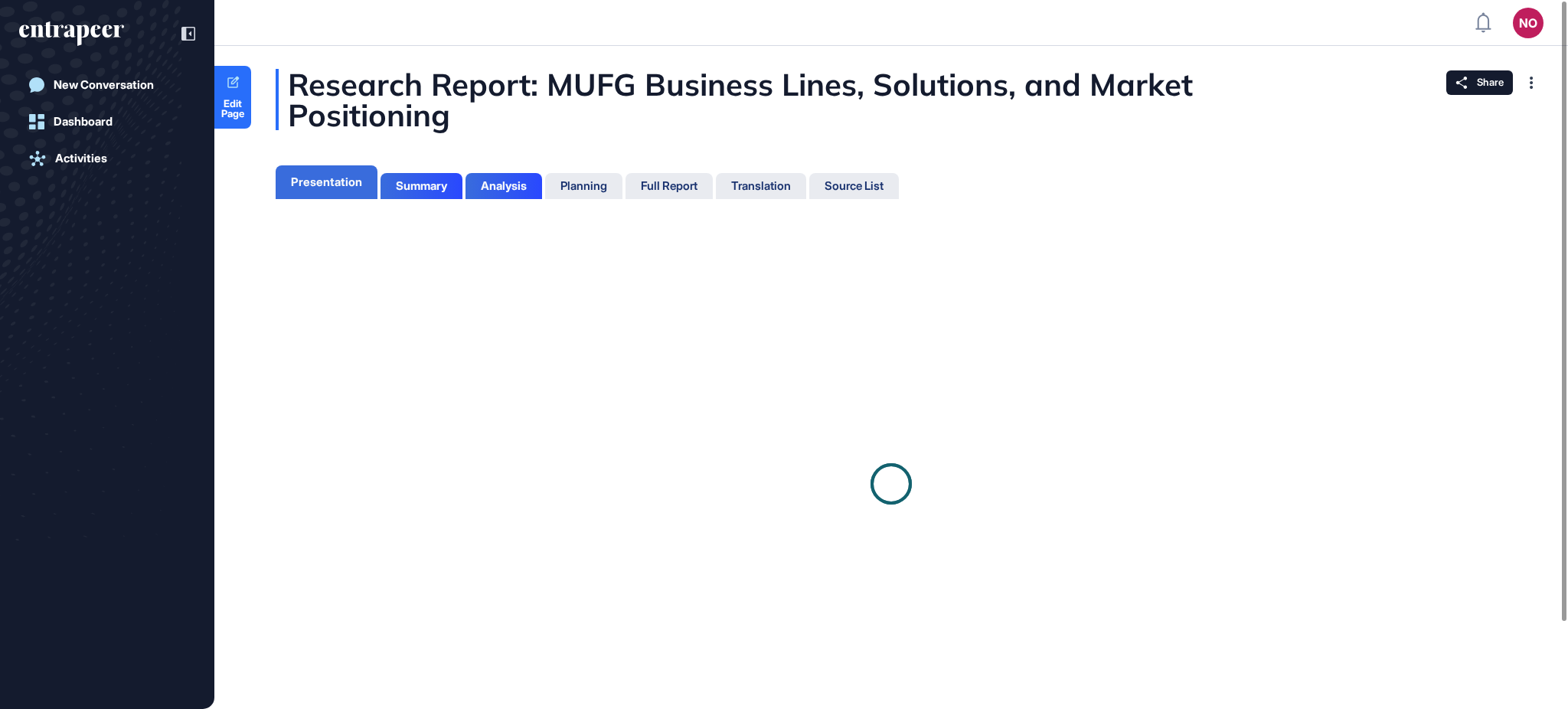
scroll to position [6, 1]
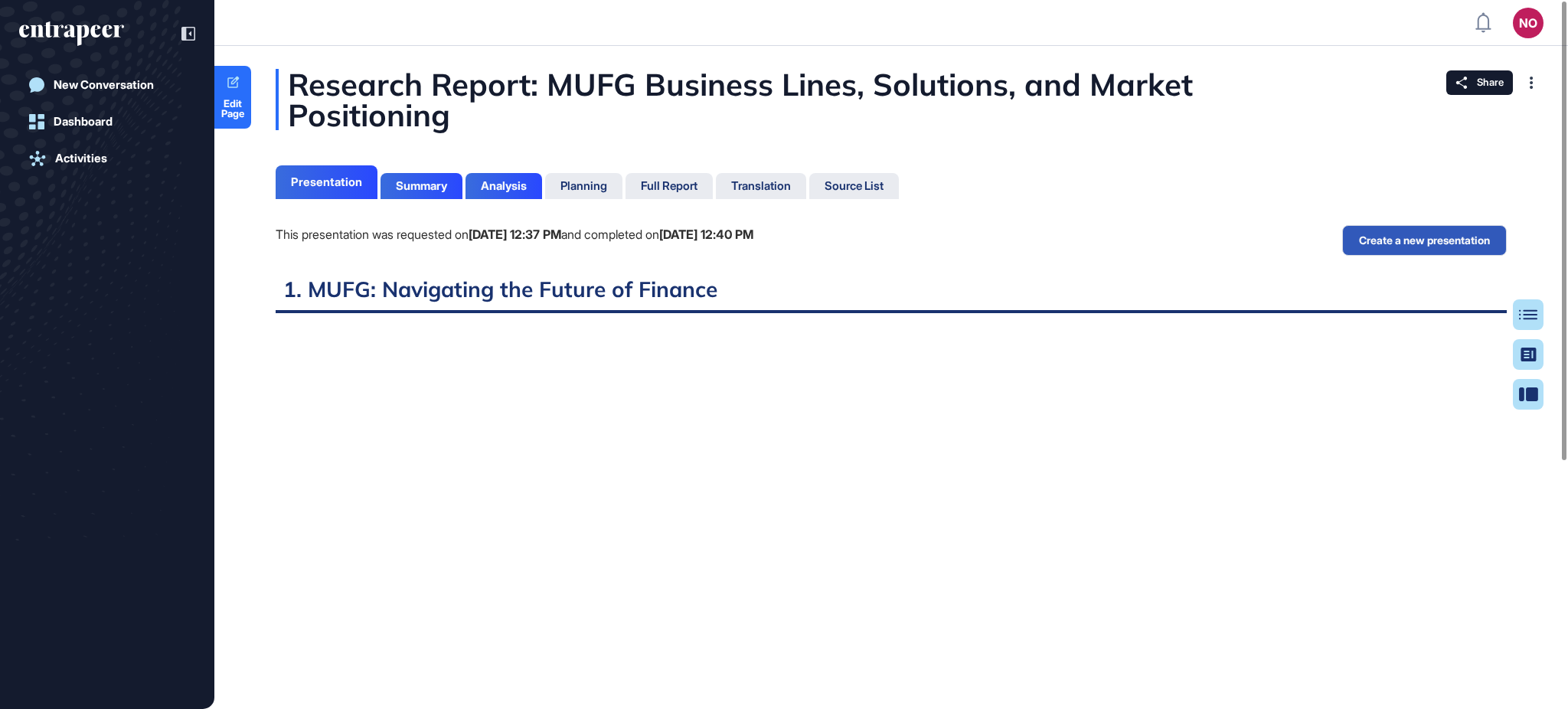
scroll to position [633, 3]
click at [418, 180] on div "Summary" at bounding box center [422, 186] width 51 height 14
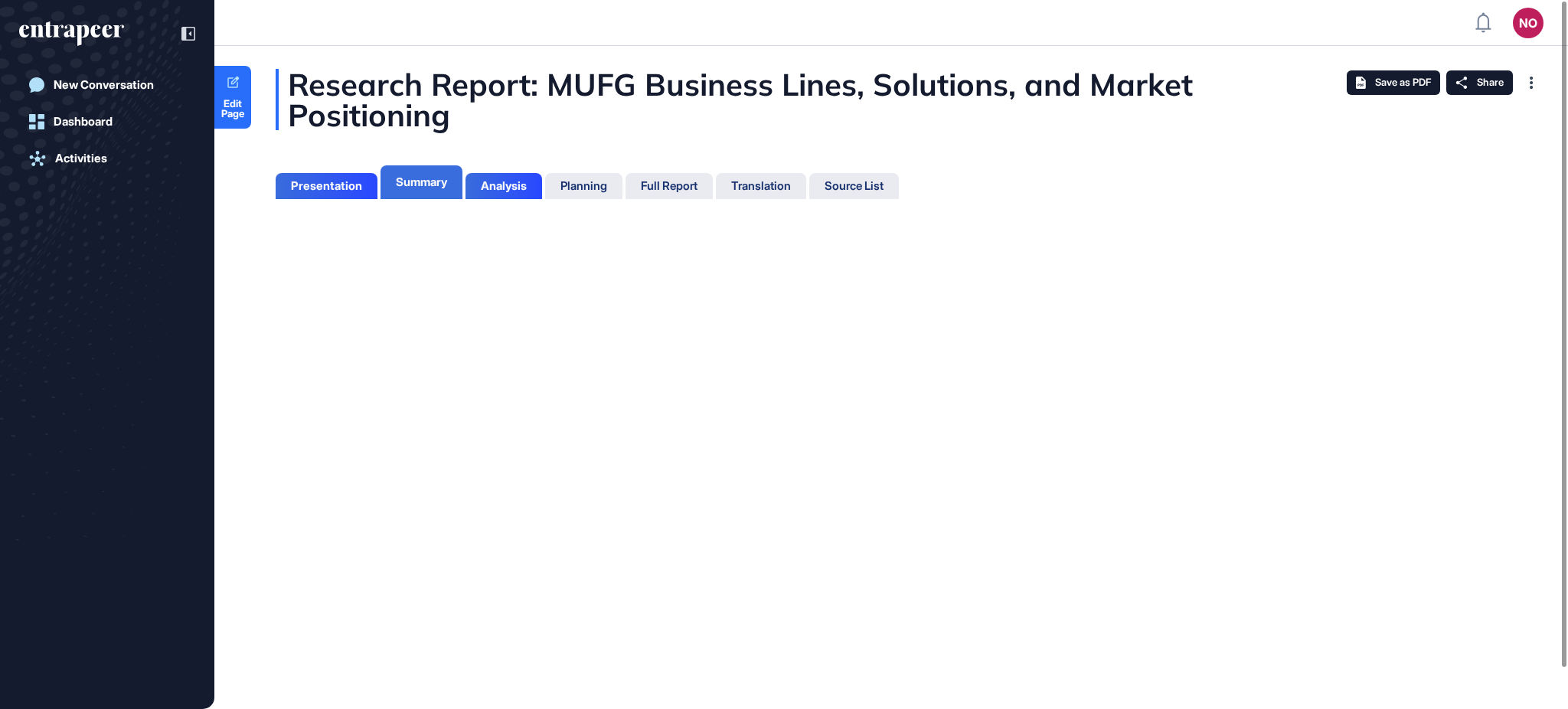
scroll to position [633, 3]
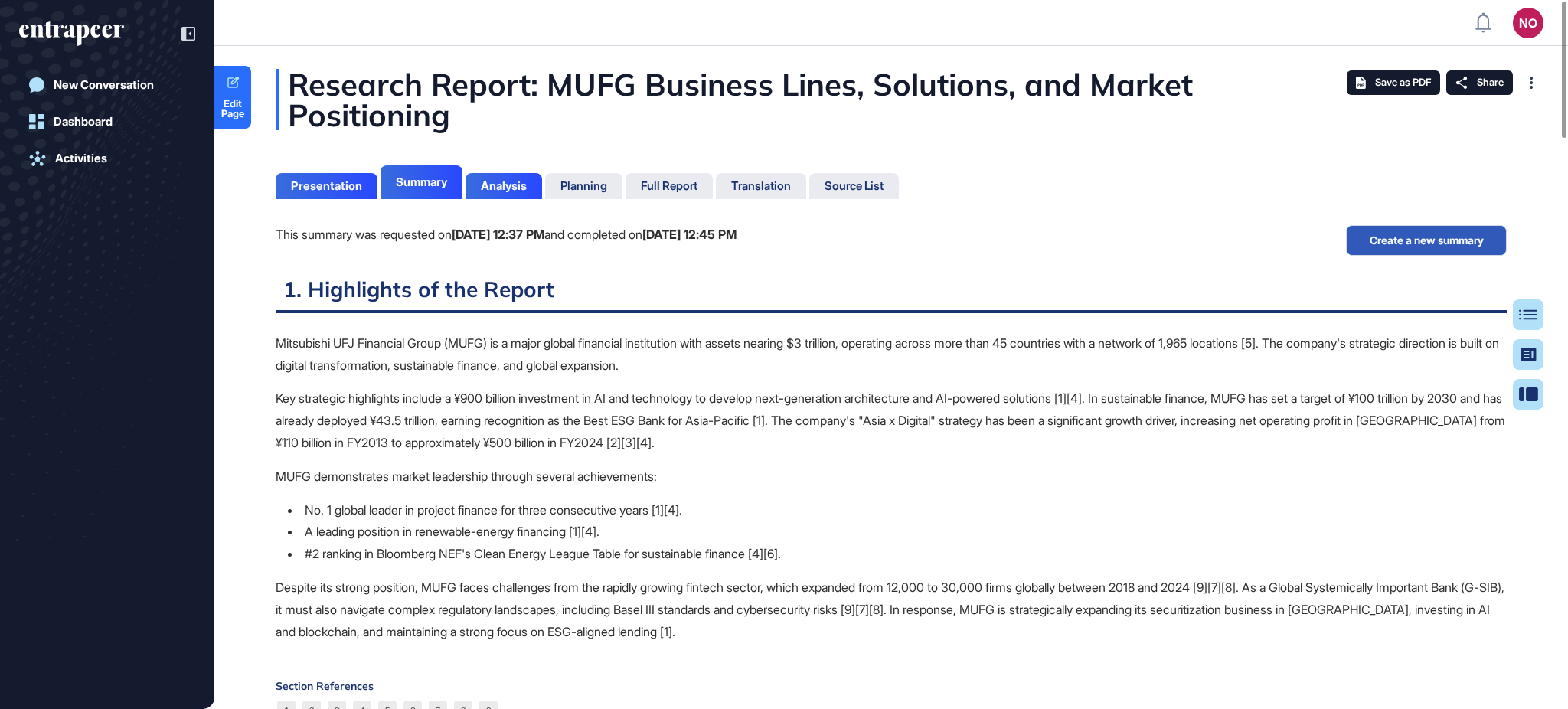
scroll to position [633, 3]
click at [682, 189] on div "Full Report" at bounding box center [669, 186] width 57 height 14
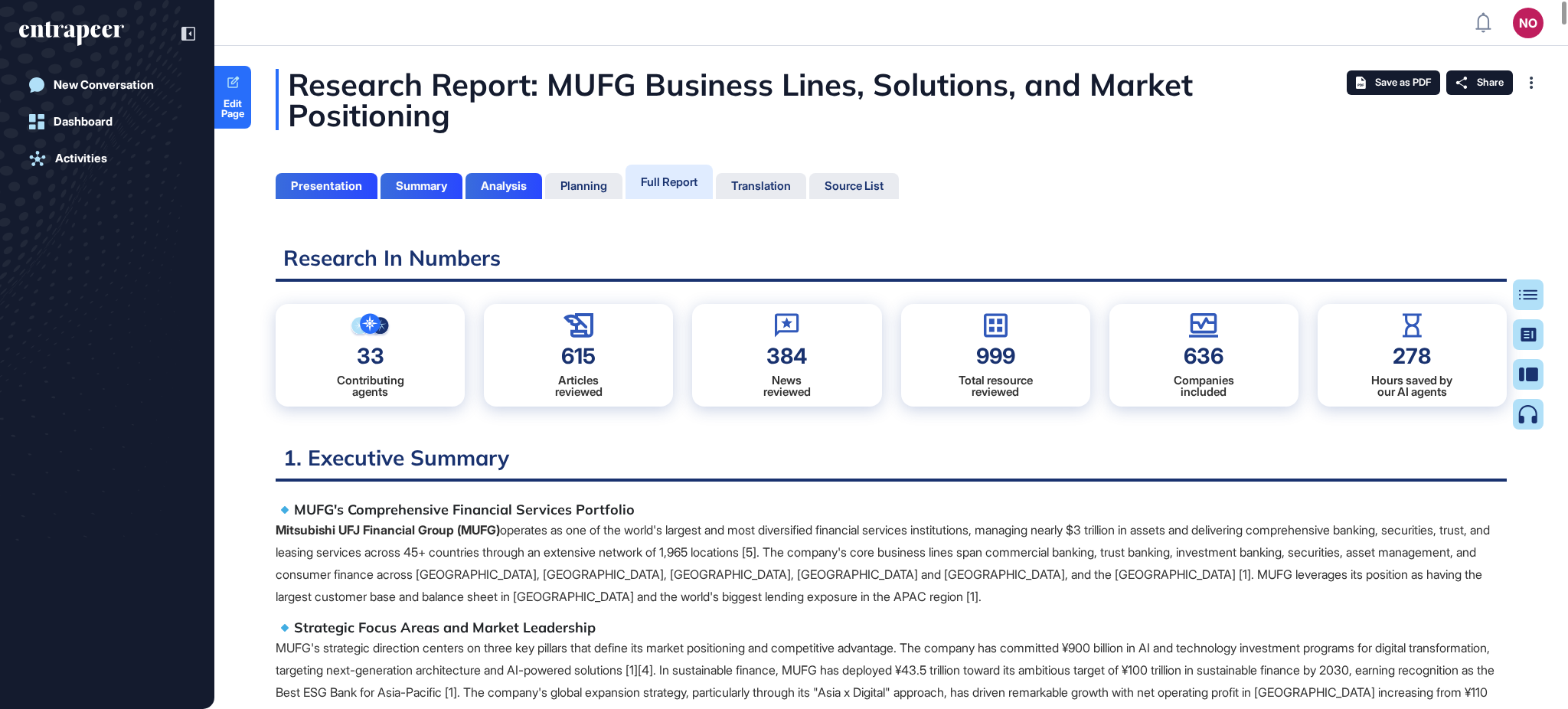
scroll to position [6, 1]
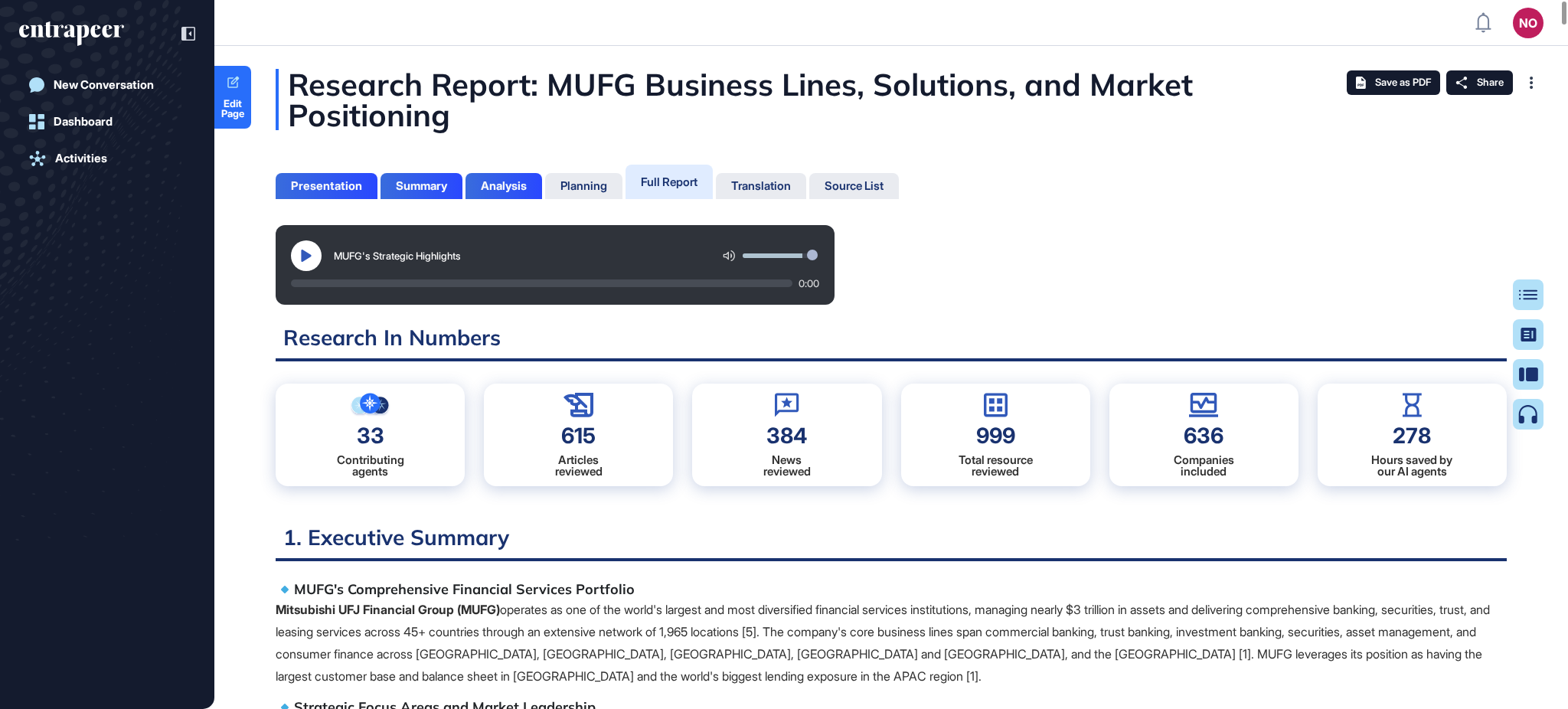
click at [304, 258] on icon at bounding box center [306, 255] width 10 height 12
click at [314, 258] on button at bounding box center [306, 255] width 31 height 31
click at [790, 185] on div "Translation" at bounding box center [761, 186] width 59 height 14
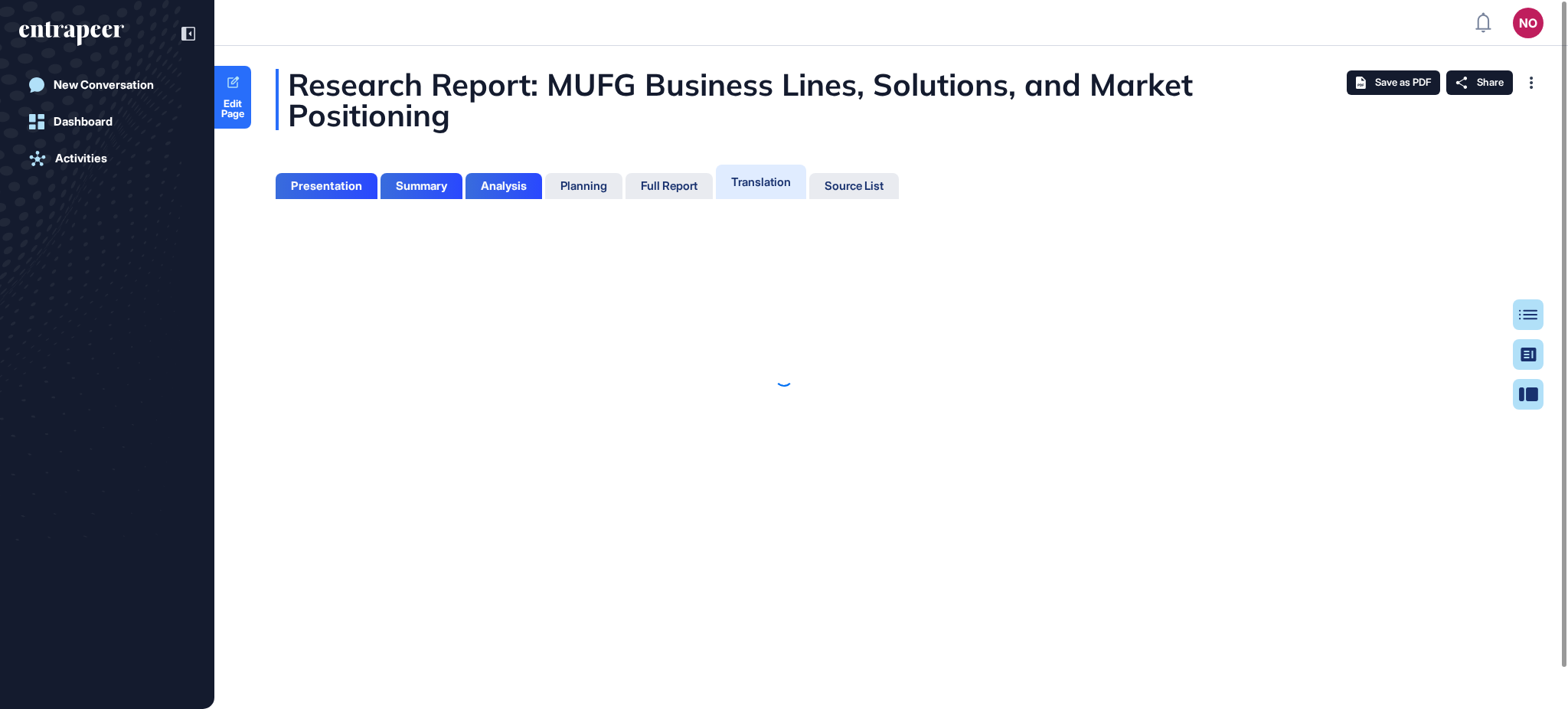
scroll to position [6, 1]
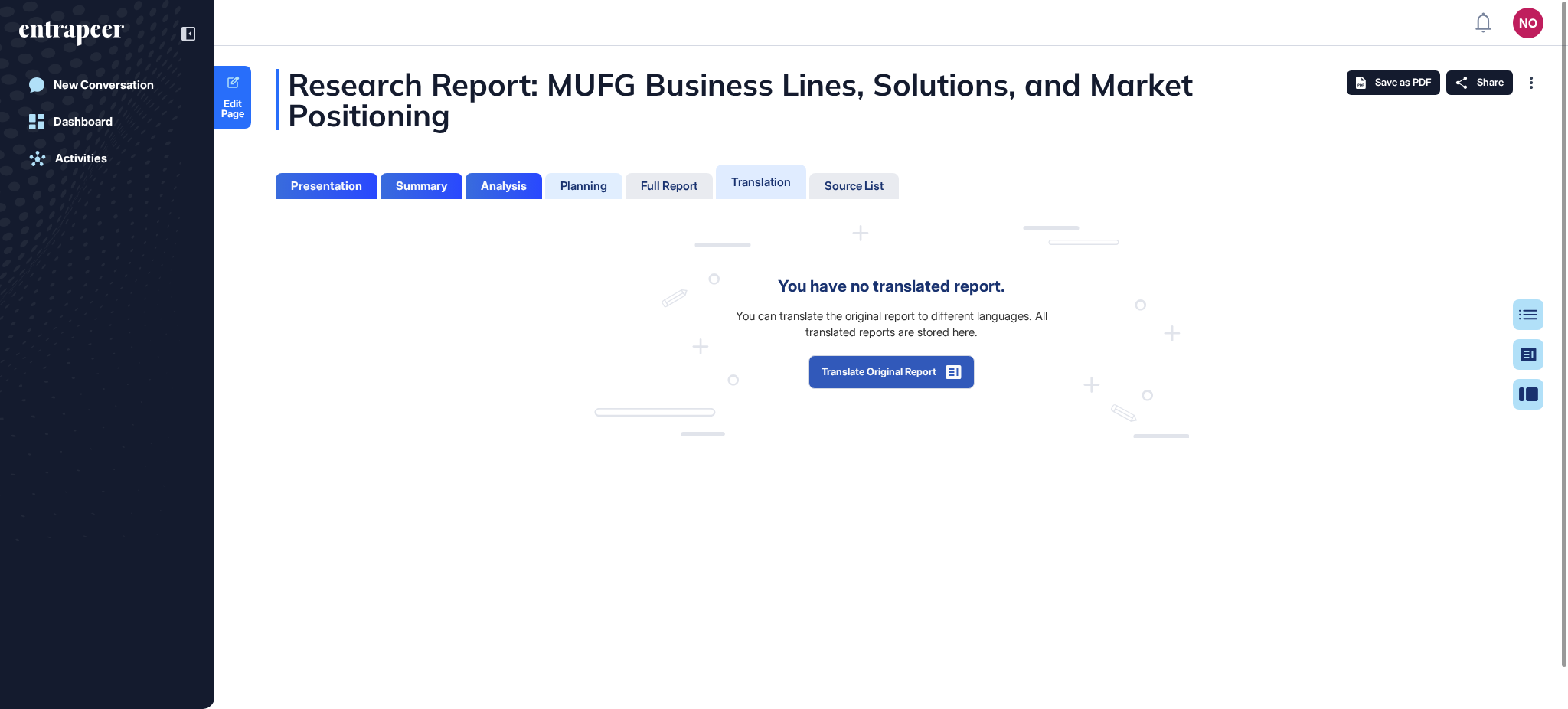
click at [602, 195] on div "Planning" at bounding box center [584, 187] width 78 height 26
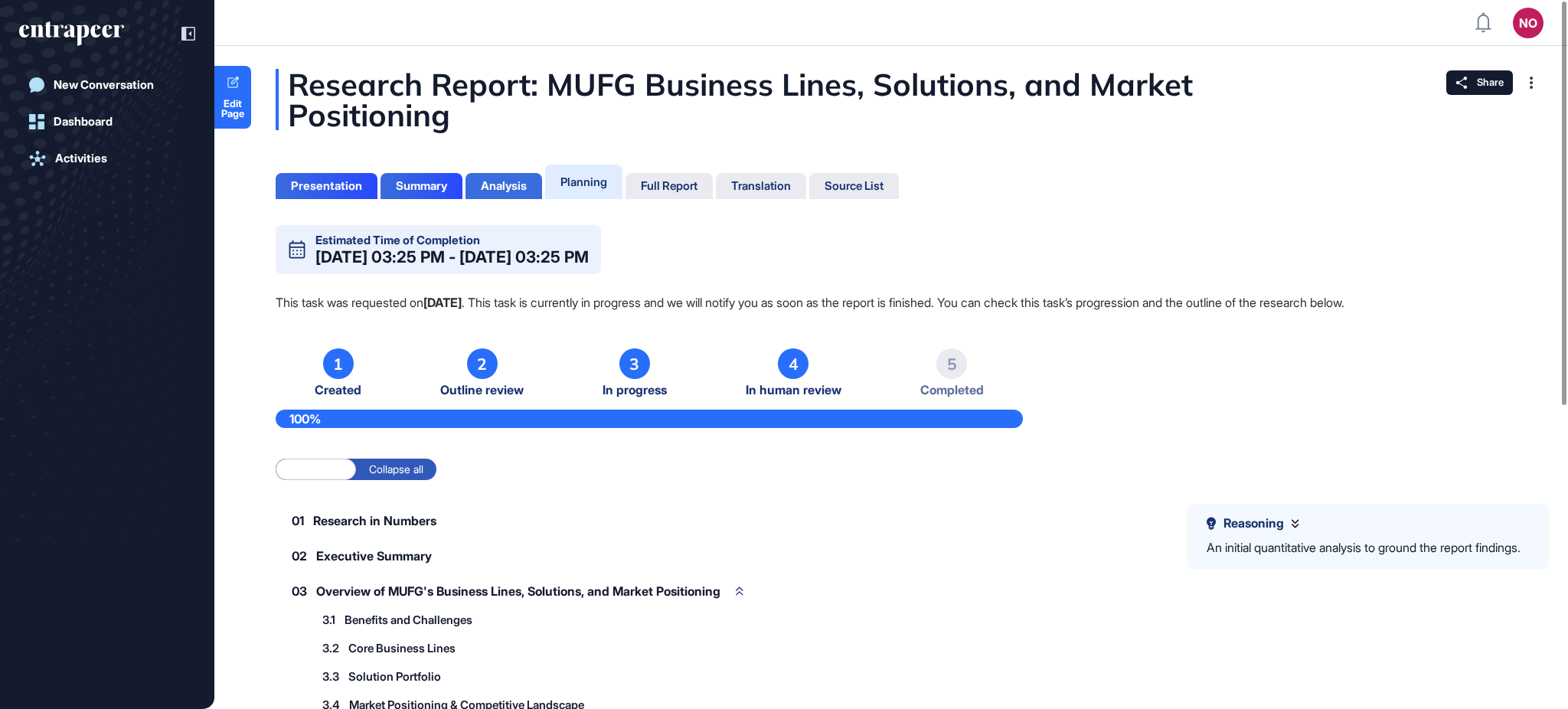
click at [509, 186] on div "Analysis" at bounding box center [504, 186] width 46 height 14
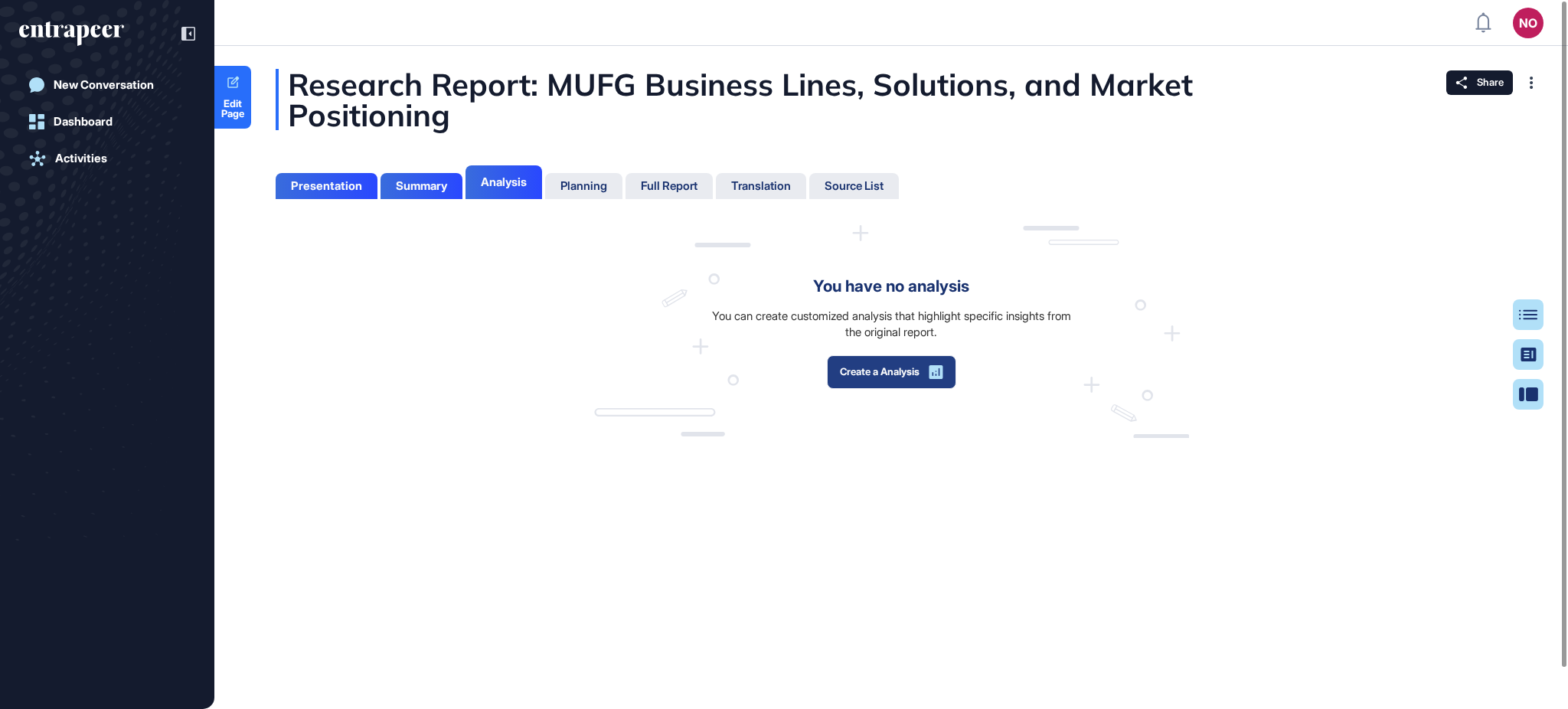
click at [877, 371] on button "Create a Analysis" at bounding box center [891, 371] width 130 height 34
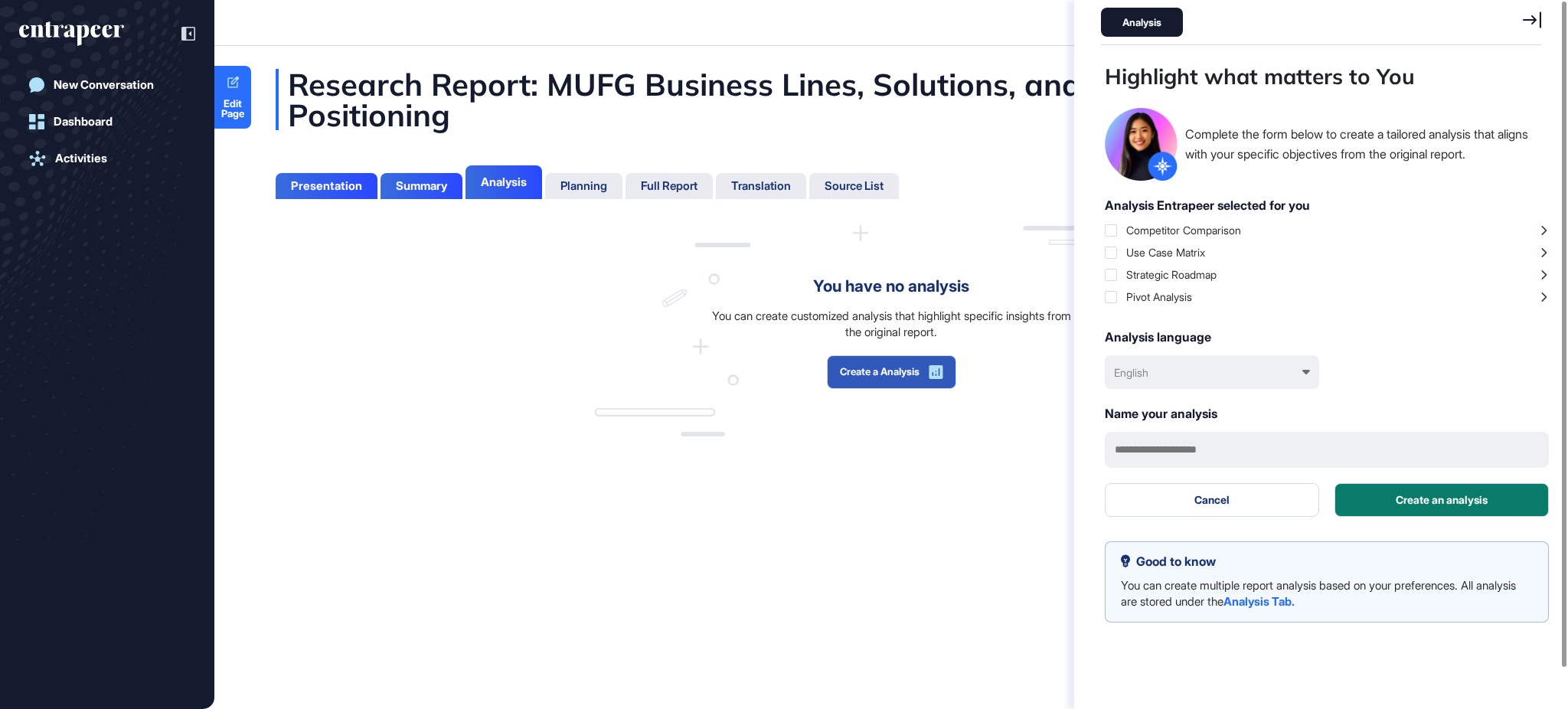
click at [1045, 346] on div "You have no analysis You can create customized analysis that highlight specific…" at bounding box center [891, 332] width 595 height 213
click at [1533, 25] on icon at bounding box center [1532, 20] width 18 height 17
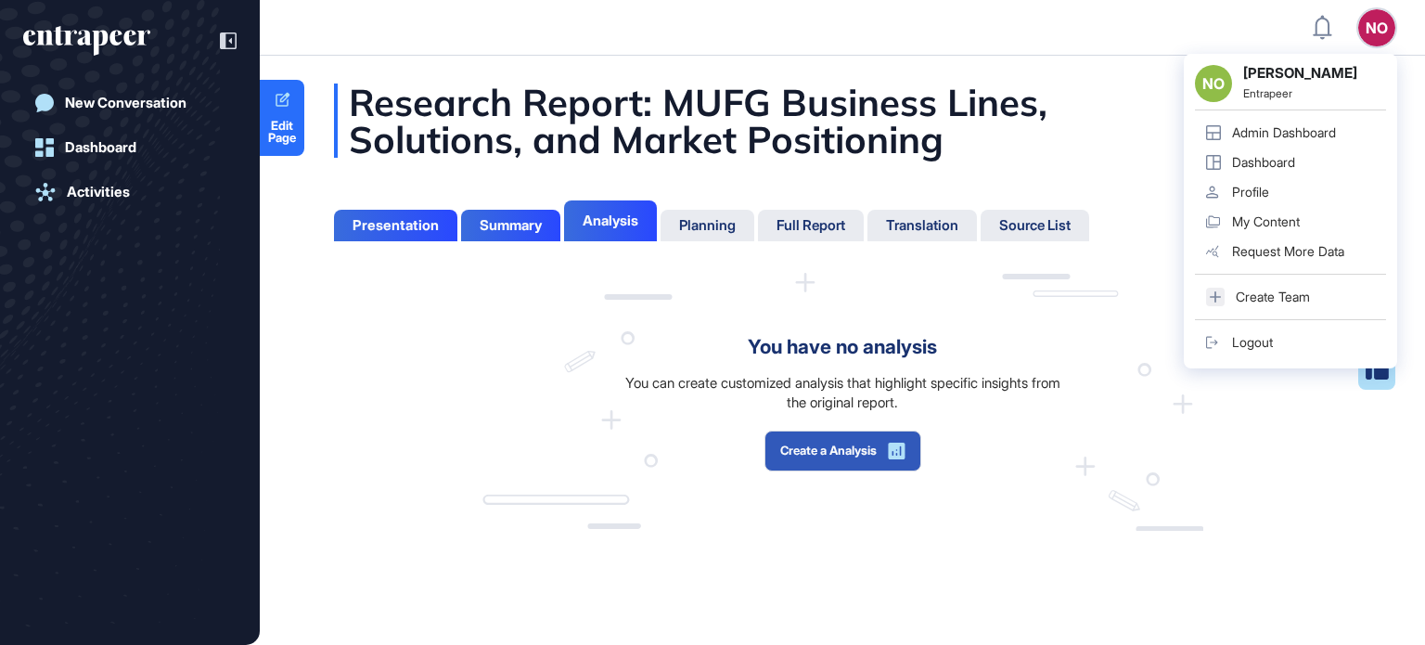
scroll to position [552, 5]
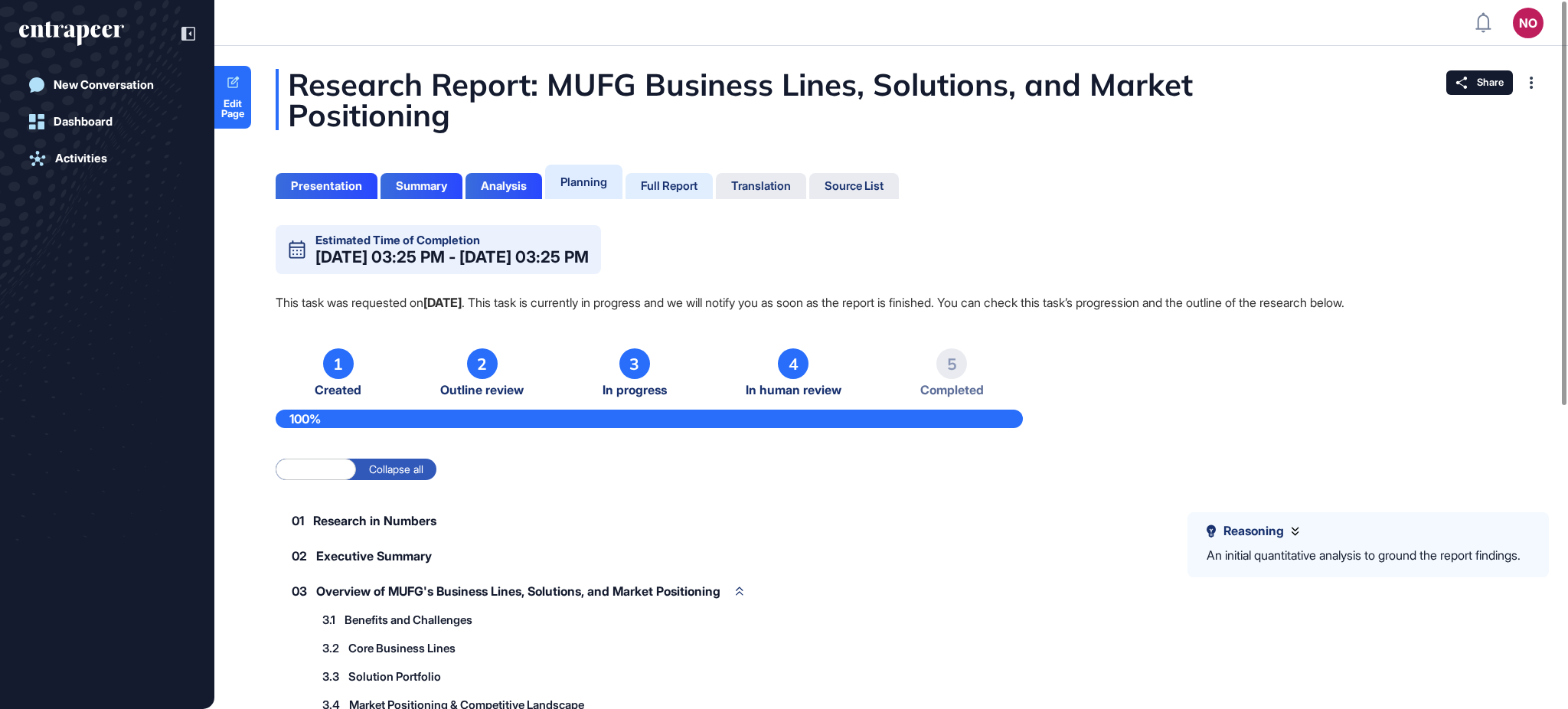
click at [695, 192] on div "Full Report" at bounding box center [669, 186] width 57 height 14
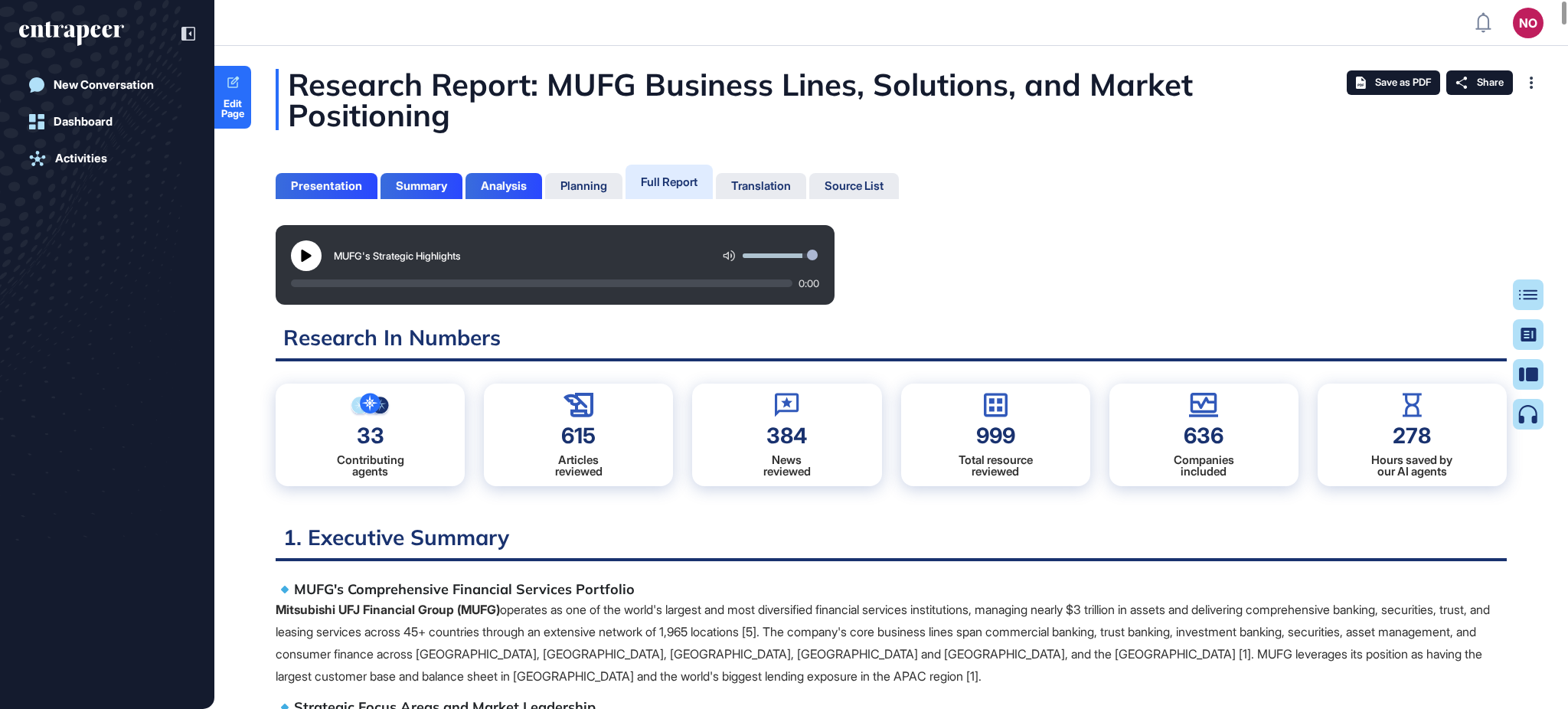
scroll to position [633, 3]
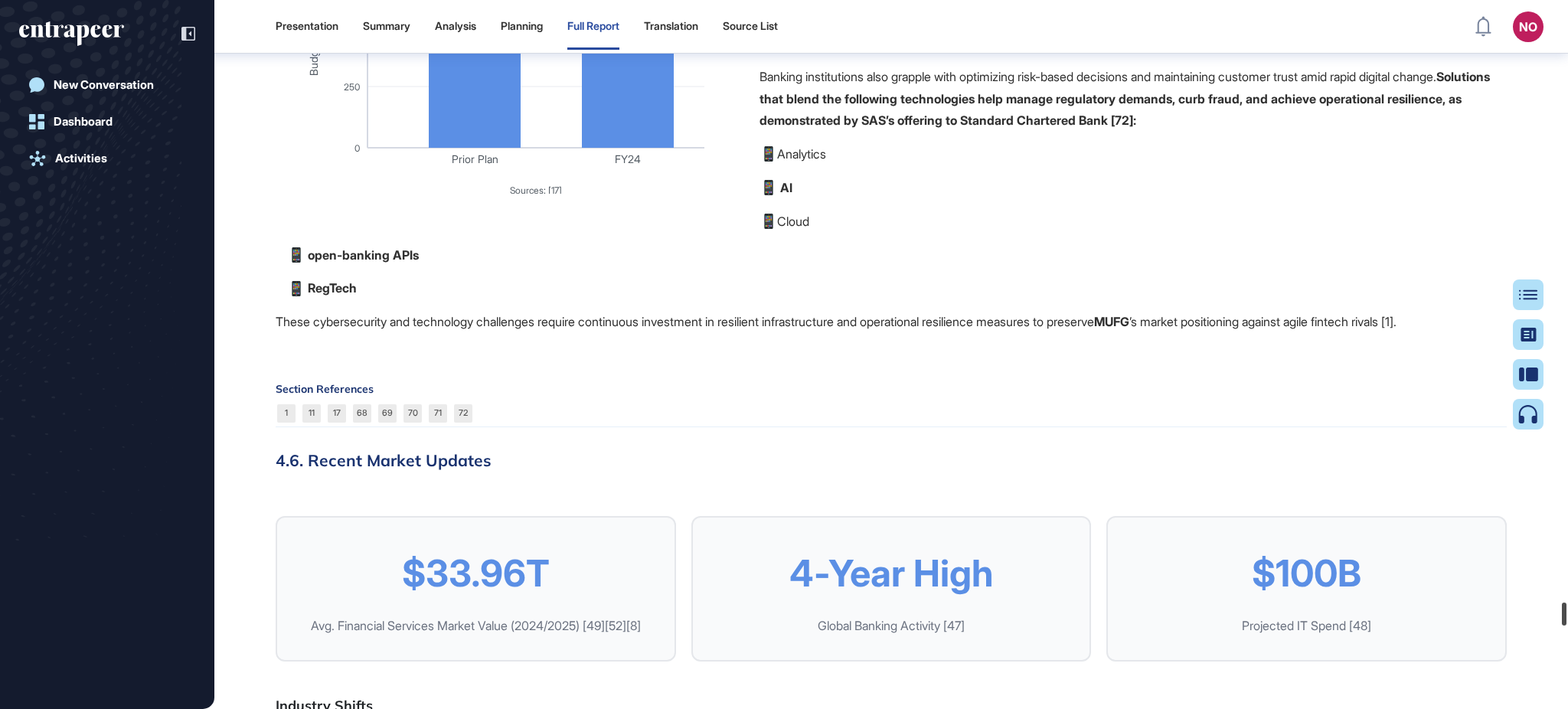
scroll to position [22417, 0]
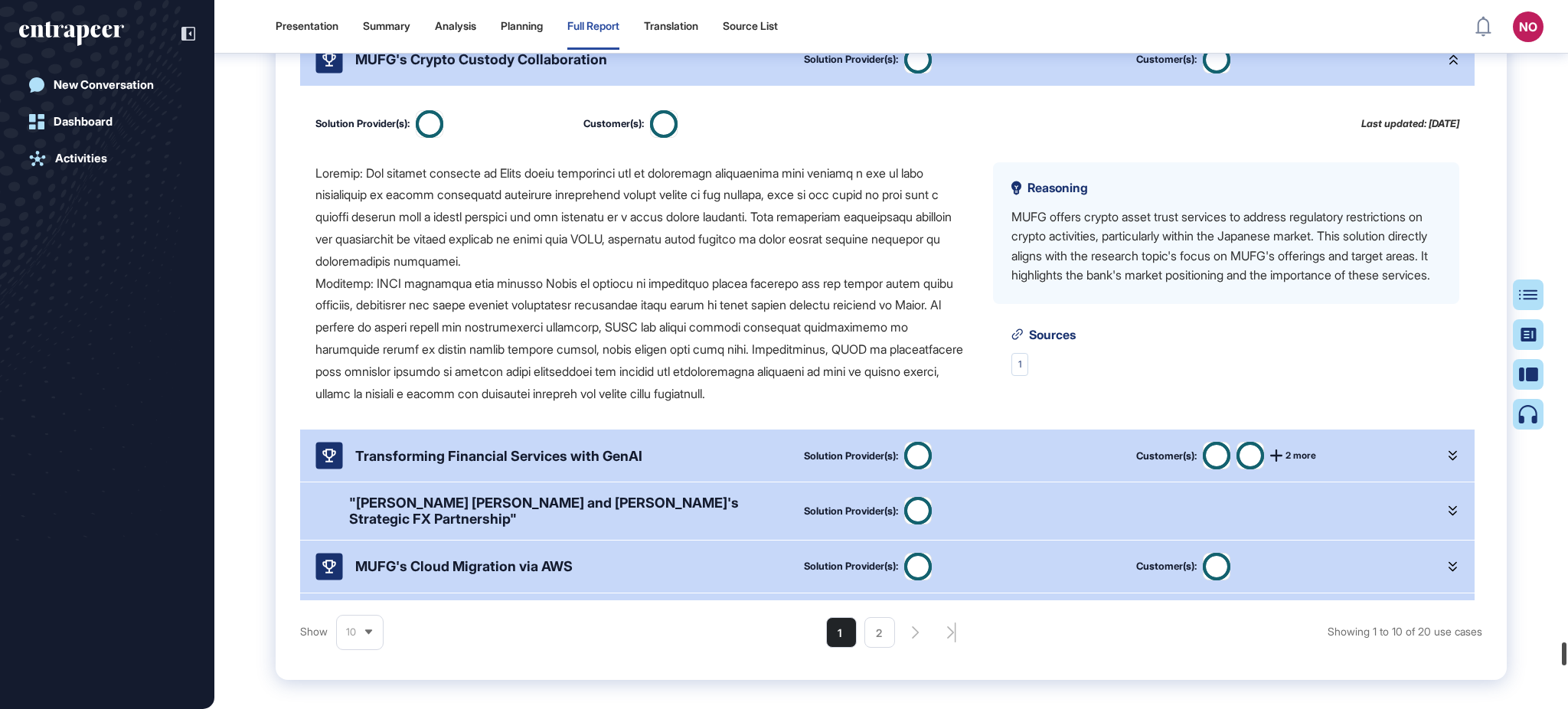
drag, startPoint x: 1566, startPoint y: 19, endPoint x: 400, endPoint y: 135, distance: 1171.8
click at [1566, 665] on div at bounding box center [1565, 654] width 5 height 23
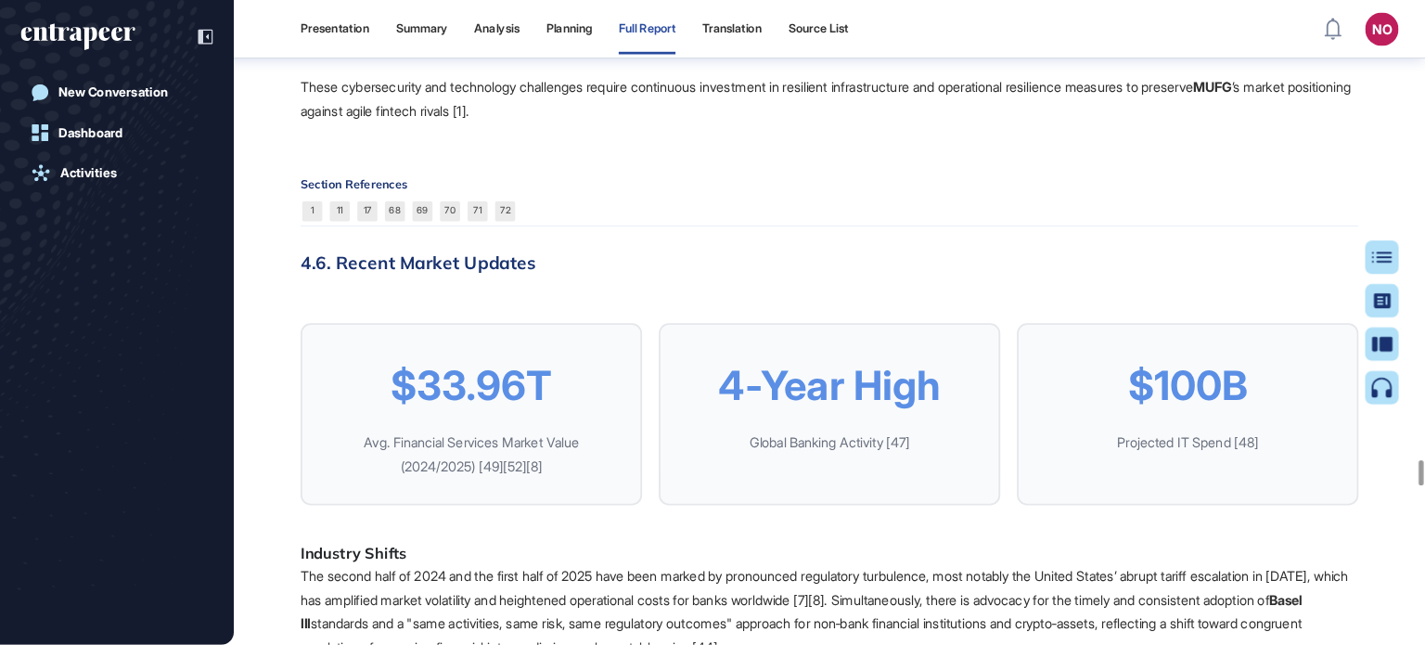
scroll to position [0, 0]
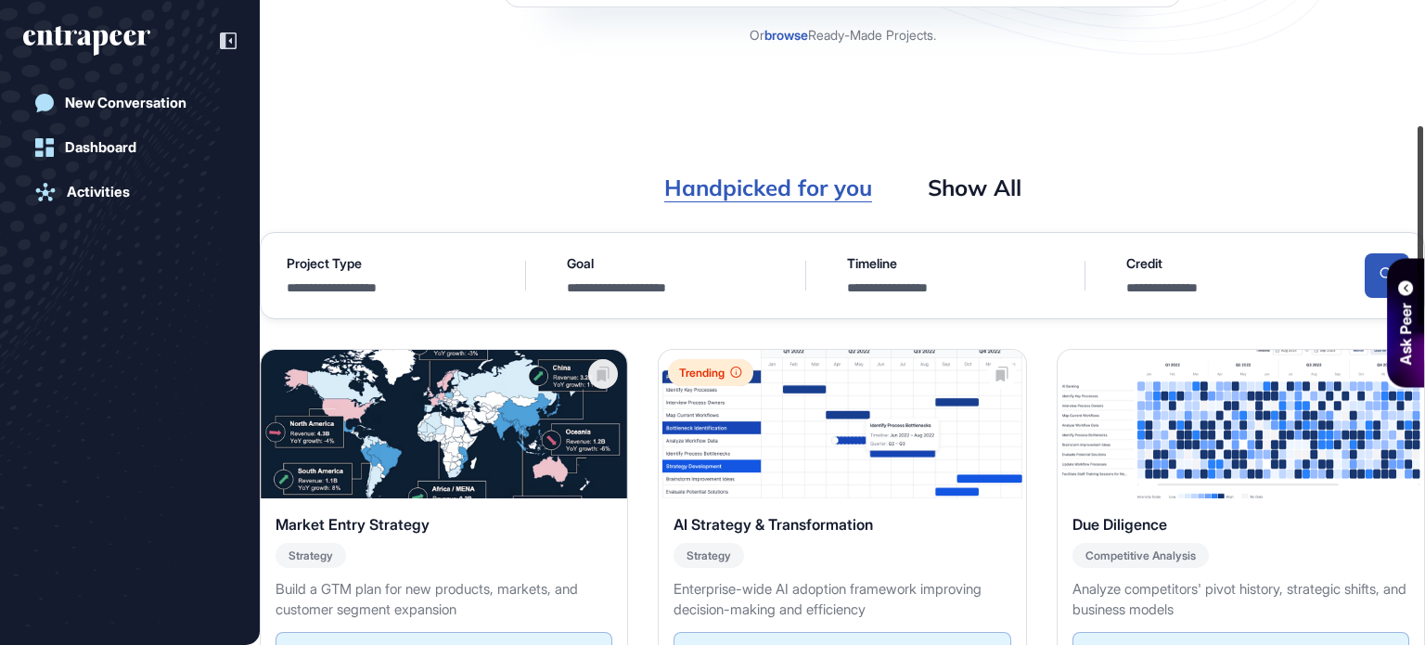
scroll to position [256, 0]
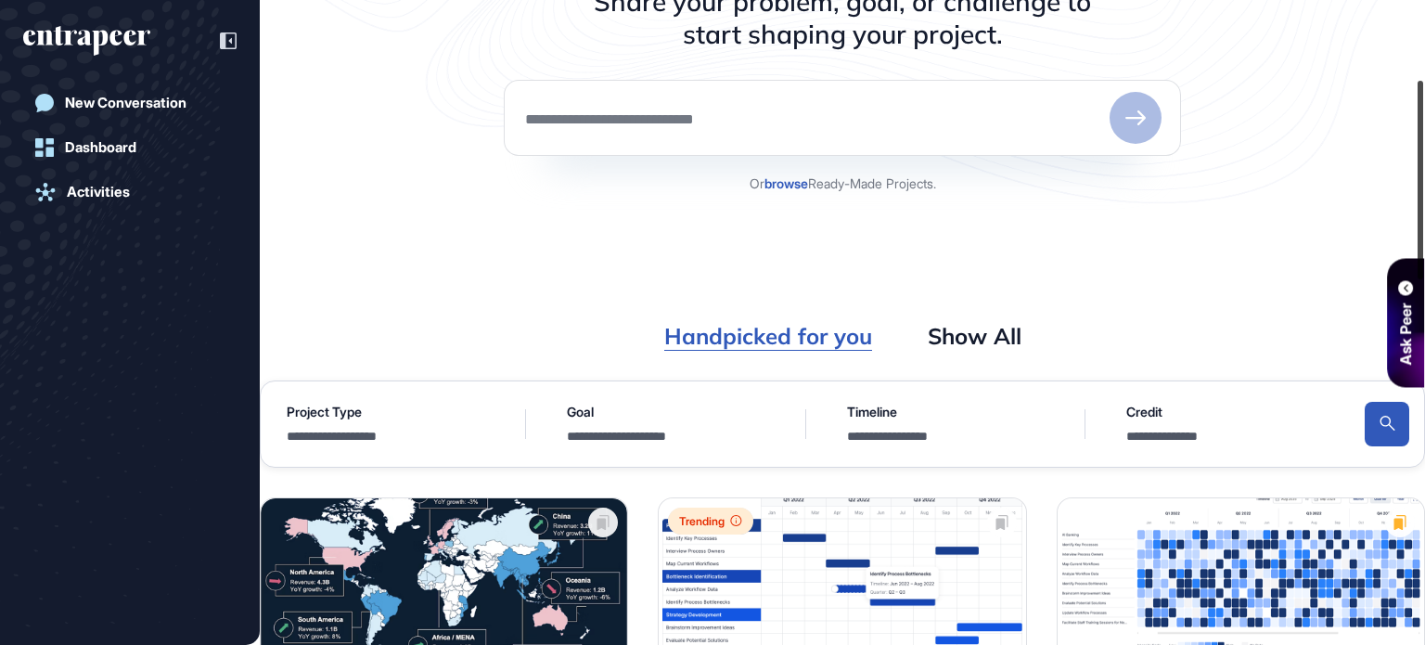
drag, startPoint x: 1424, startPoint y: 118, endPoint x: 1424, endPoint y: 197, distance: 78.9
click at [1423, 197] on div at bounding box center [1421, 180] width 6 height 199
click at [223, 40] on icon at bounding box center [228, 40] width 17 height 17
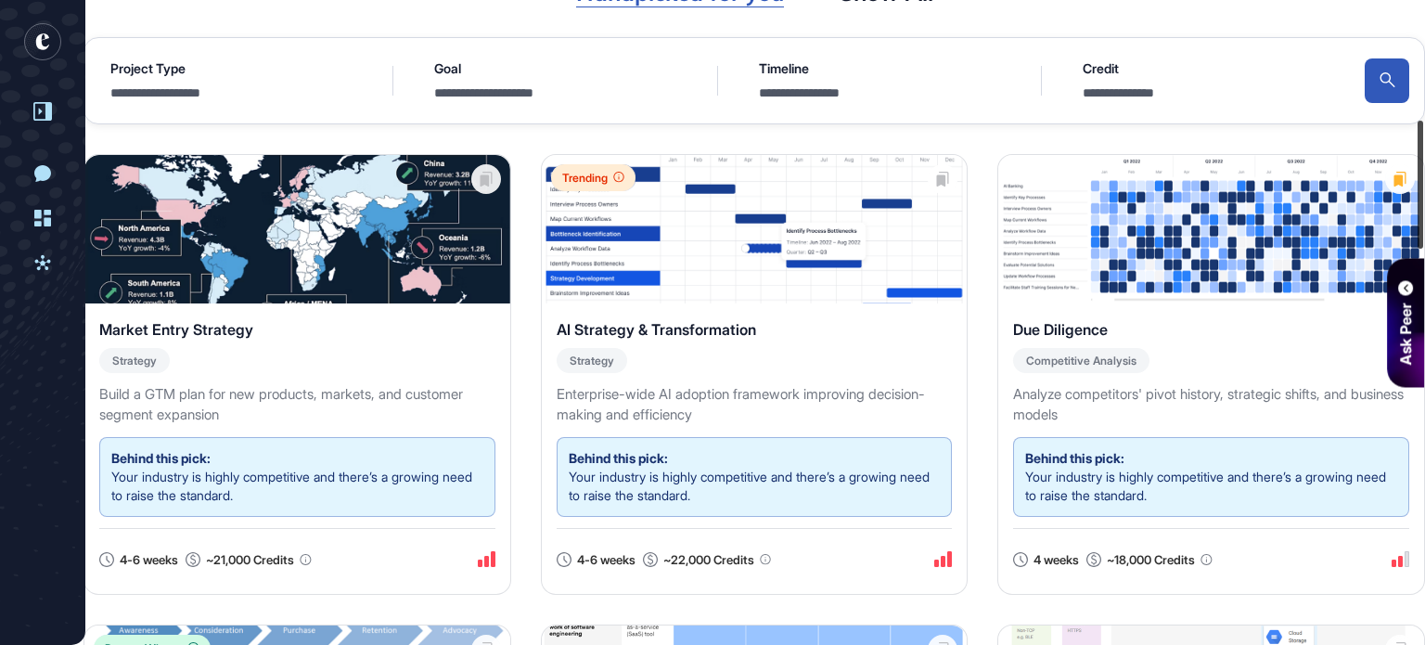
scroll to position [604, 0]
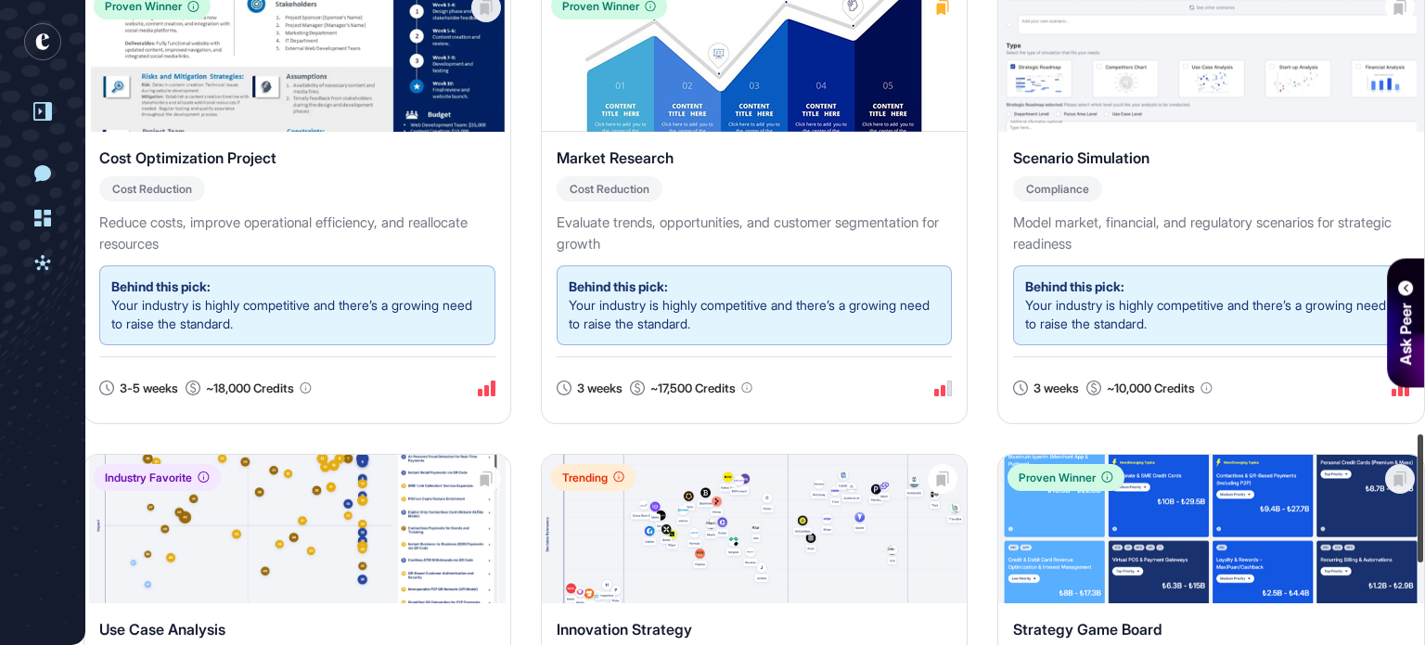
drag, startPoint x: 1424, startPoint y: 605, endPoint x: 1424, endPoint y: 524, distance: 80.7
click at [1423, 524] on div at bounding box center [1421, 498] width 6 height 128
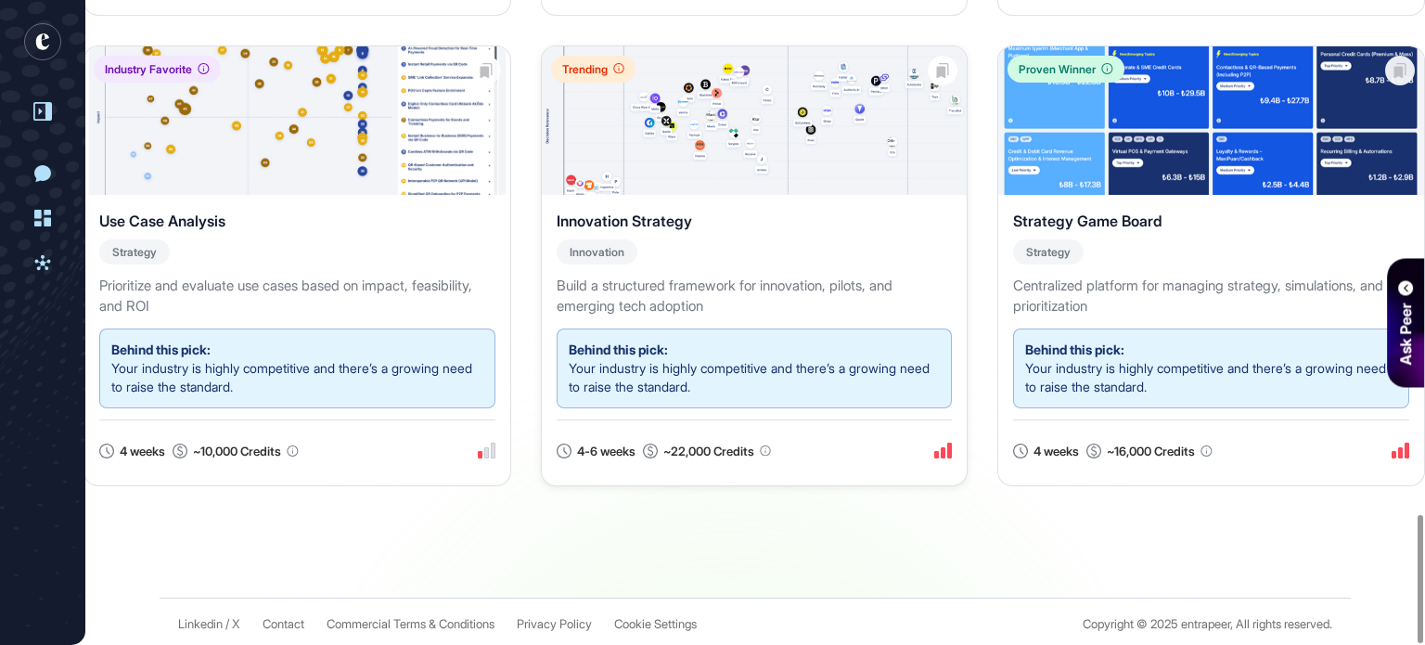
click at [862, 314] on div "Innovation Strategy Innovation Build a structured framework for innovation, pil…" at bounding box center [755, 340] width 426 height 290
click at [845, 360] on span "Your industry is highly competitive and there’s a growing need to raise the sta…" at bounding box center [749, 377] width 361 height 34
click at [725, 161] on img at bounding box center [755, 120] width 426 height 148
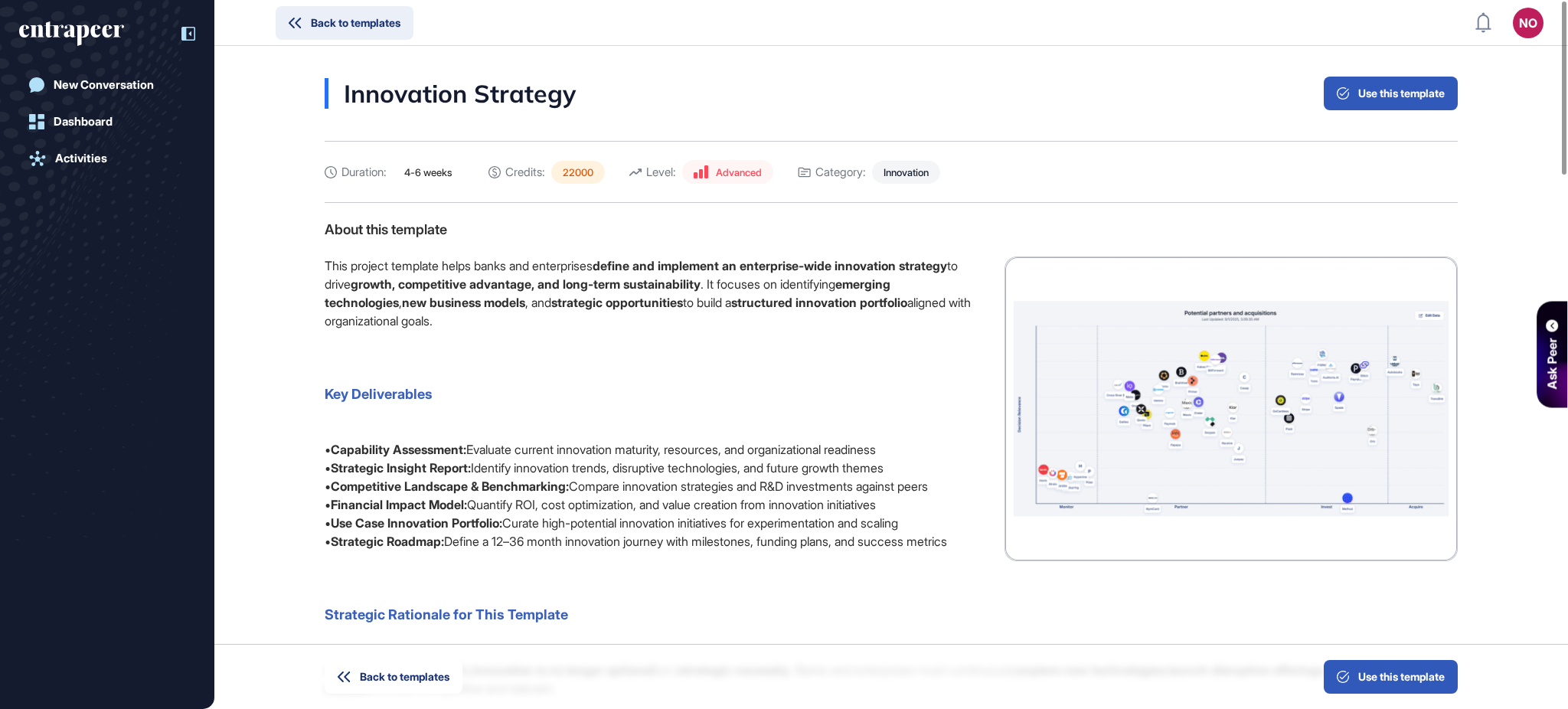
click at [373, 21] on span "Back to templates" at bounding box center [356, 22] width 90 height 11
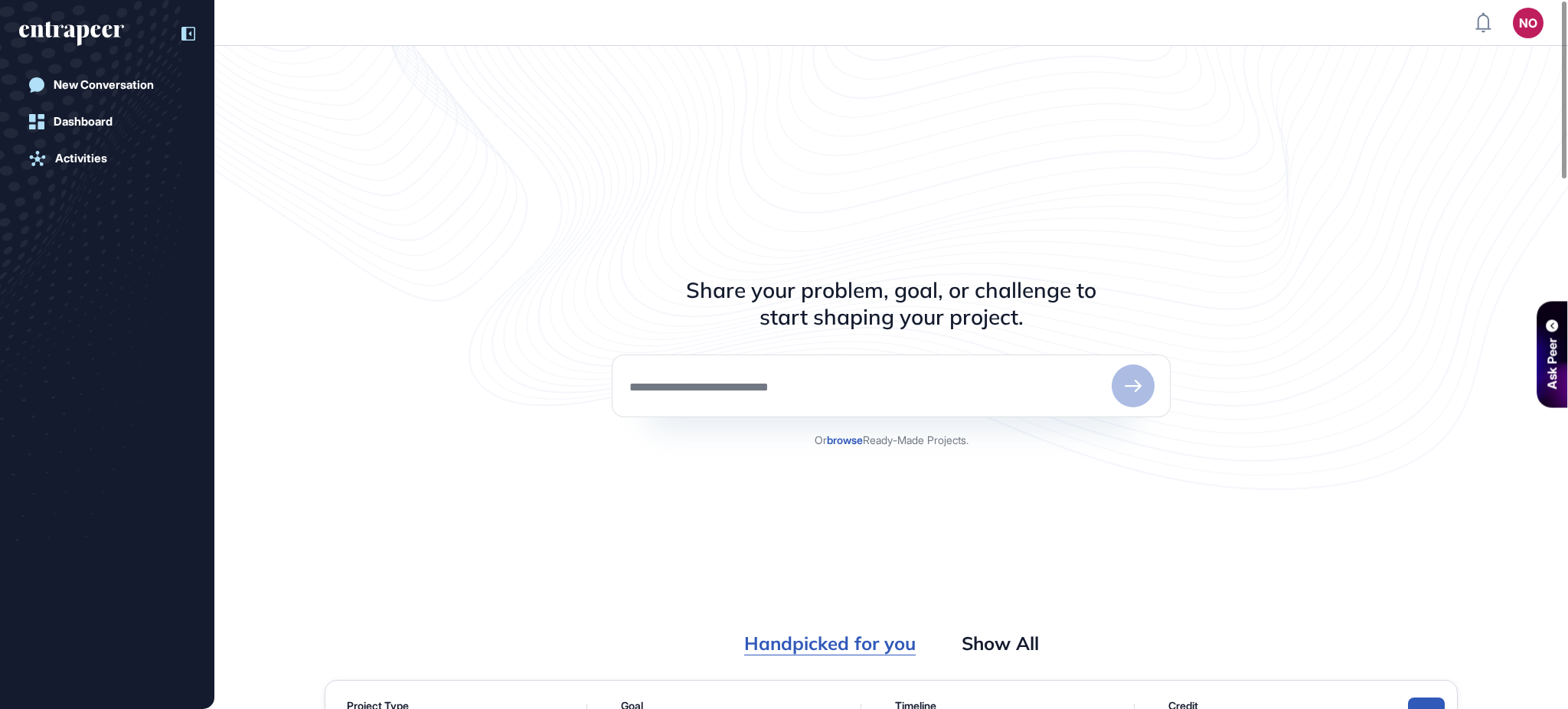
click at [779, 380] on textarea at bounding box center [867, 385] width 478 height 16
type textarea "*"
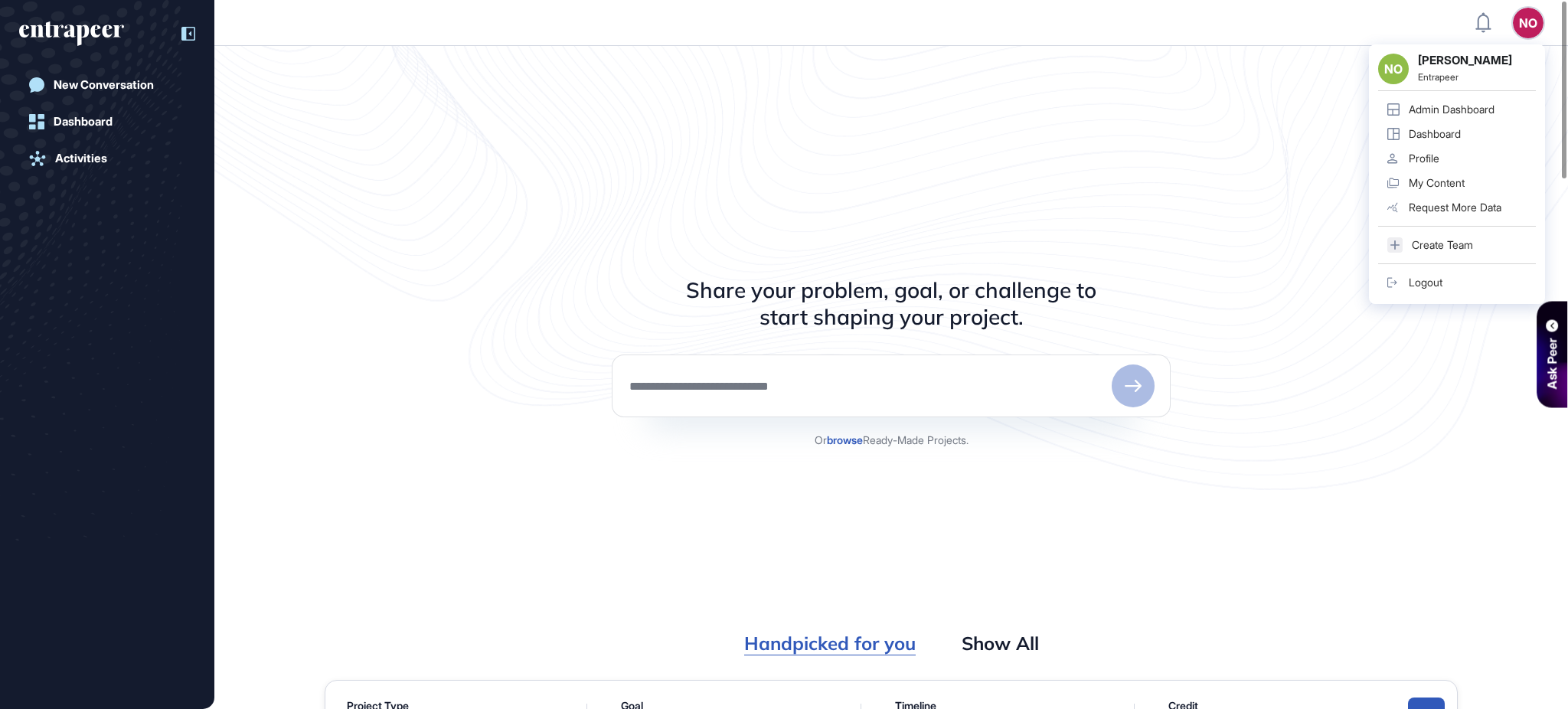
click at [1175, 105] on div "Admin Dashboard" at bounding box center [1452, 109] width 86 height 12
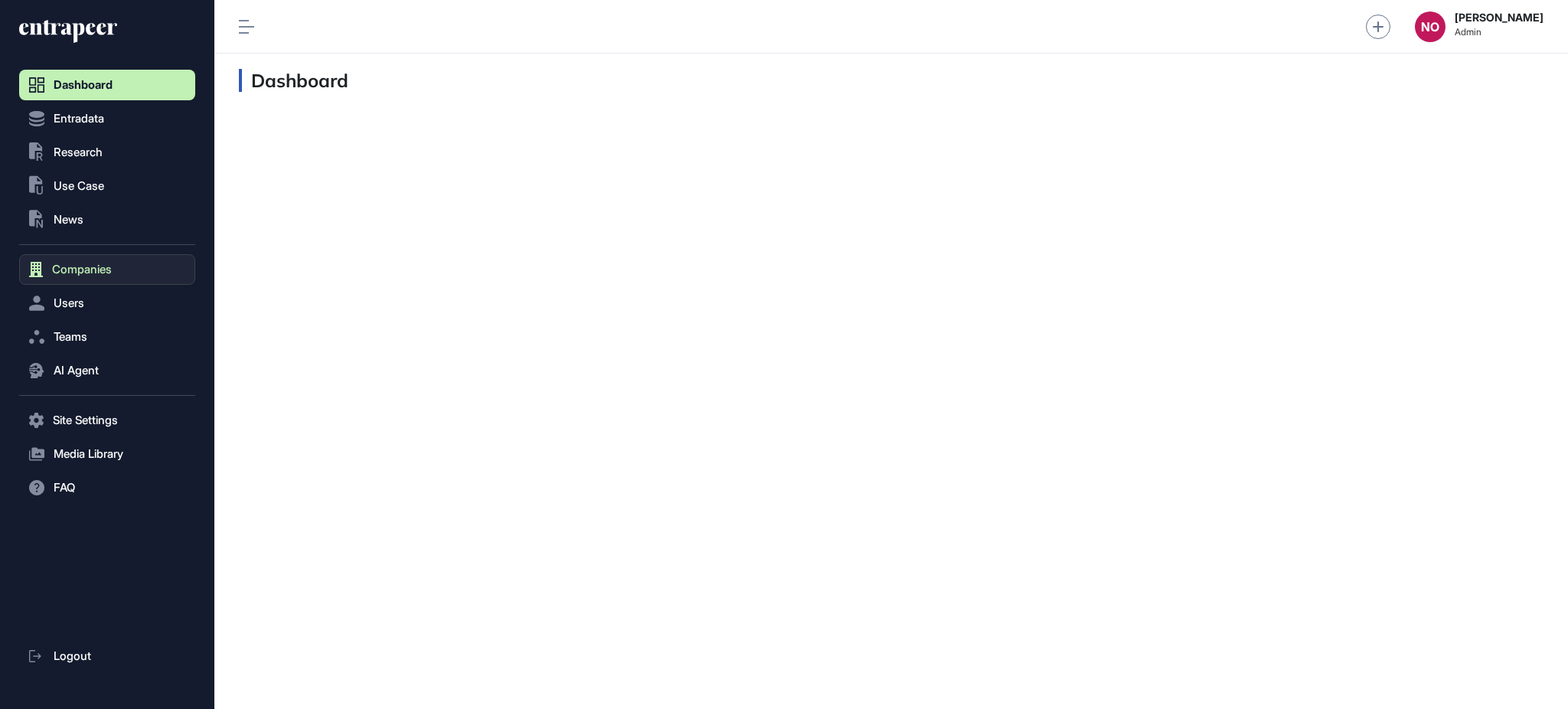
scroll to position [1, 1]
click at [107, 270] on span "Companies" at bounding box center [82, 269] width 59 height 12
click at [111, 301] on span "Company List" at bounding box center [83, 301] width 66 height 12
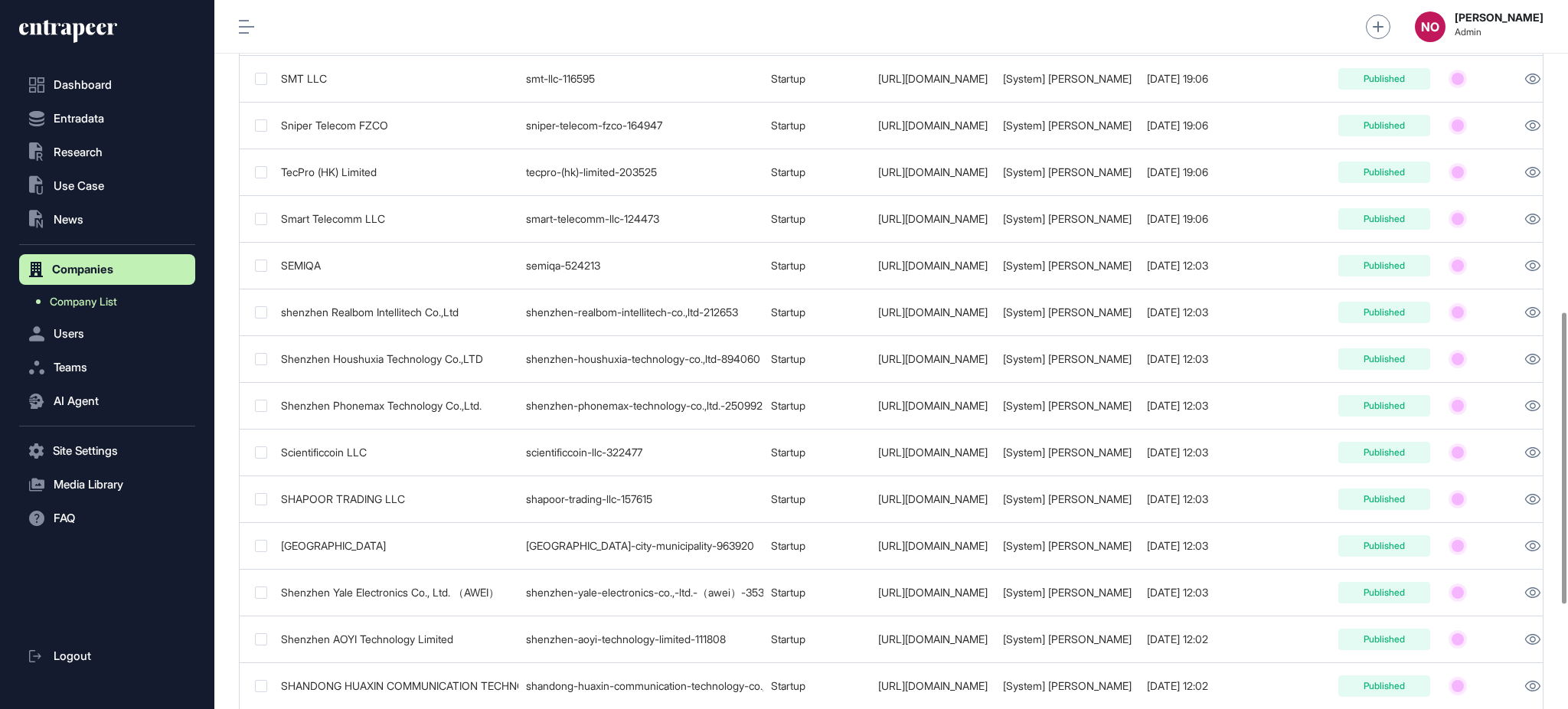
scroll to position [1011, 0]
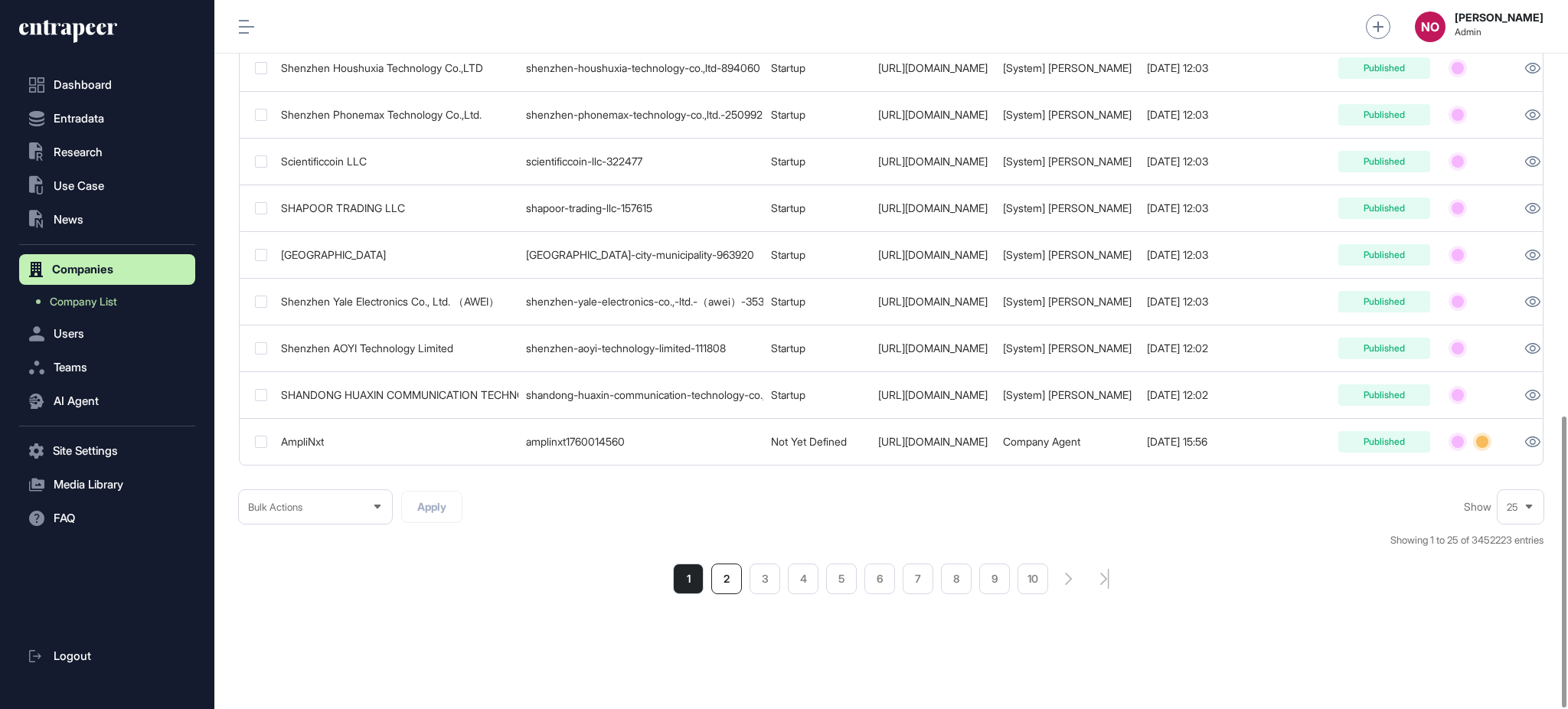
click at [728, 532] on li "2" at bounding box center [726, 579] width 31 height 31
